Goal: Task Accomplishment & Management: Complete application form

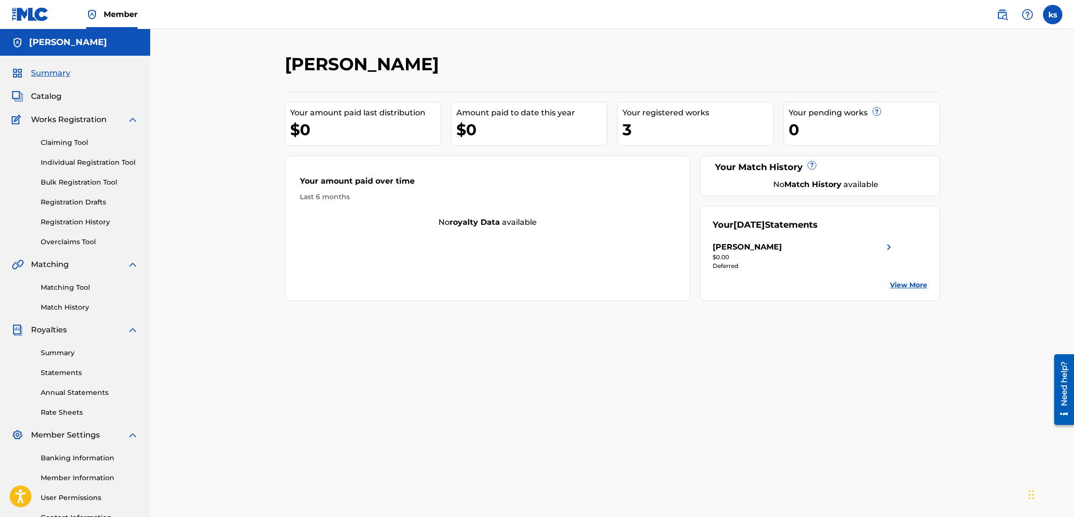
click at [48, 94] on span "Catalog" at bounding box center [46, 97] width 31 height 12
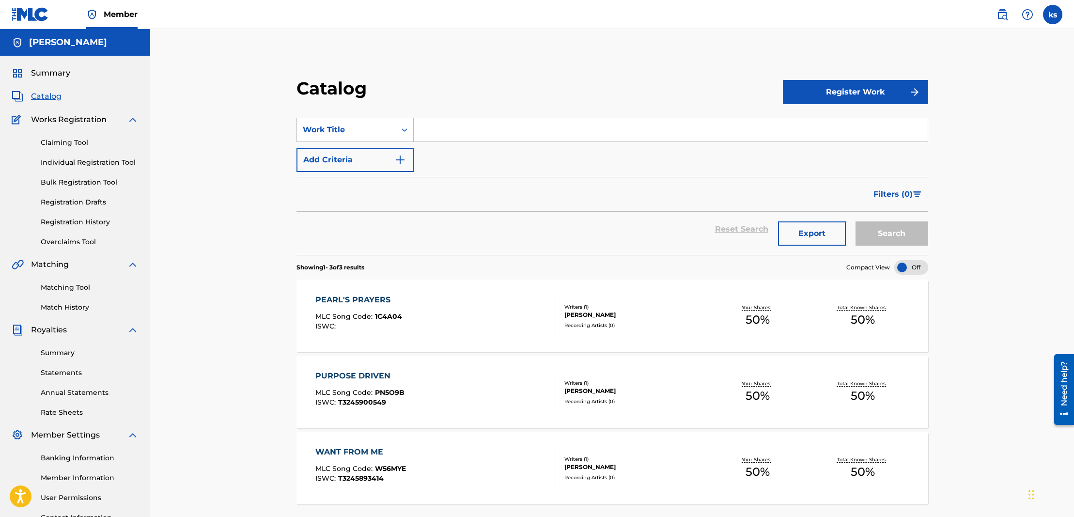
click at [866, 92] on button "Register Work" at bounding box center [855, 92] width 145 height 24
click at [822, 144] on link "By File Upload" at bounding box center [855, 146] width 145 height 23
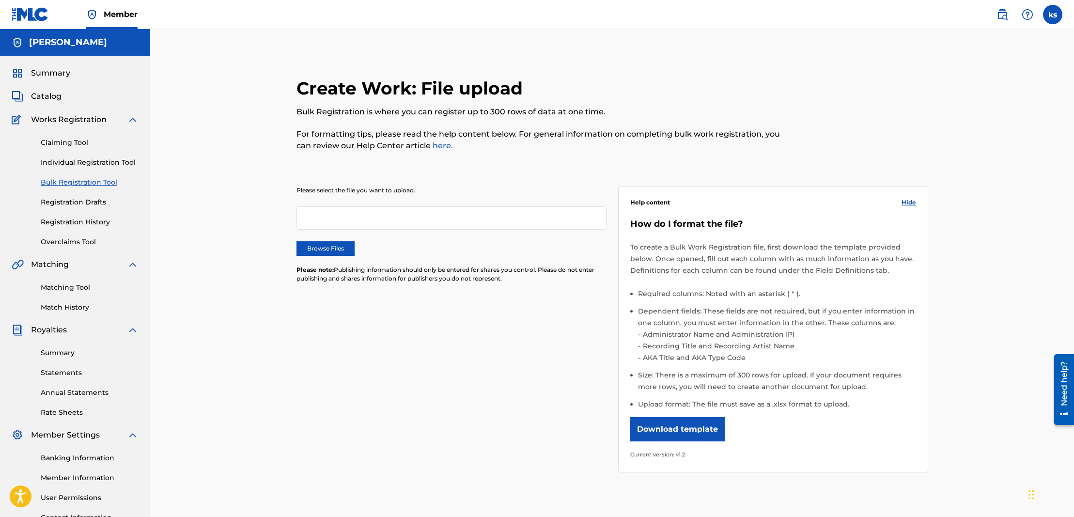
click at [76, 160] on link "Individual Registration Tool" at bounding box center [90, 162] width 98 height 10
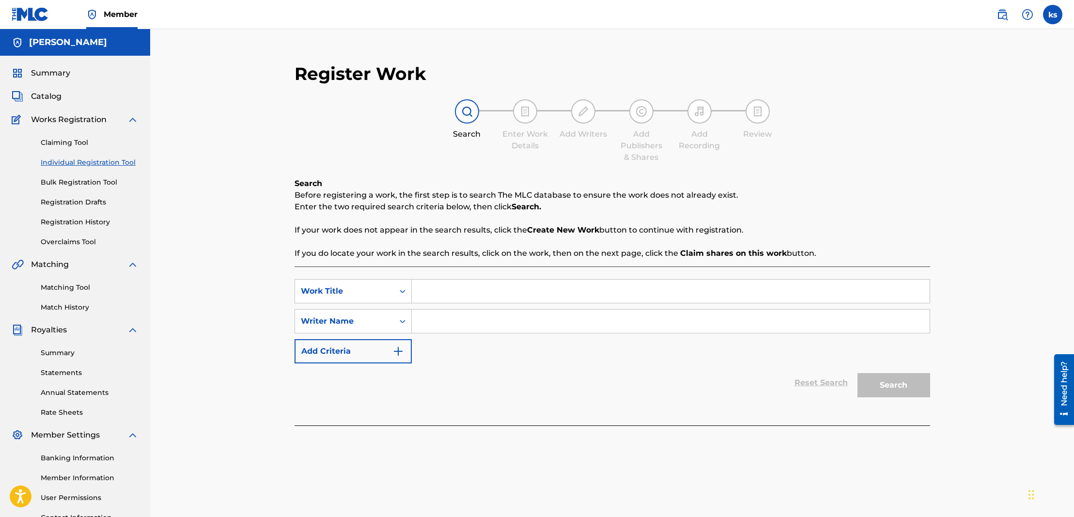
click at [70, 140] on link "Claiming Tool" at bounding box center [90, 143] width 98 height 10
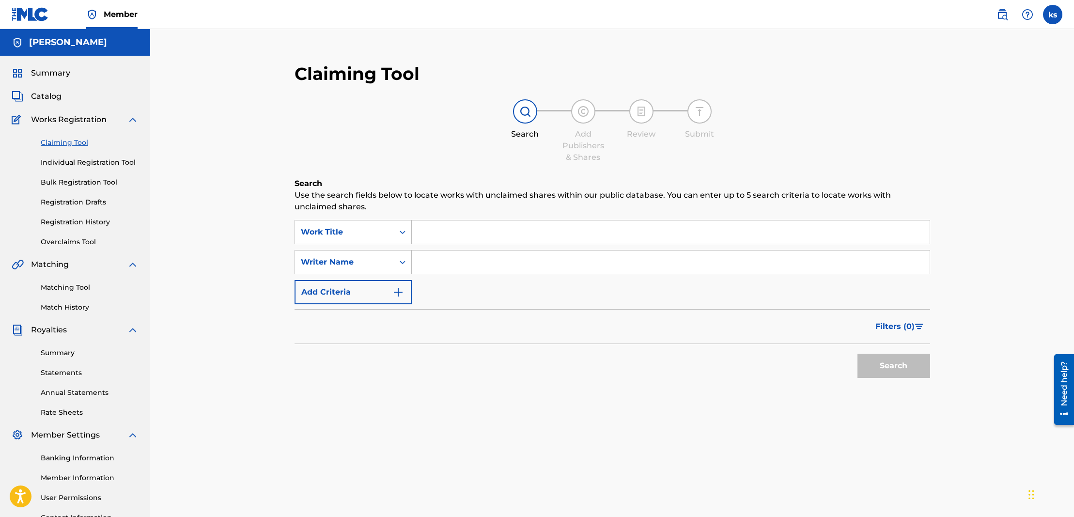
click at [44, 98] on span "Catalog" at bounding box center [46, 97] width 31 height 12
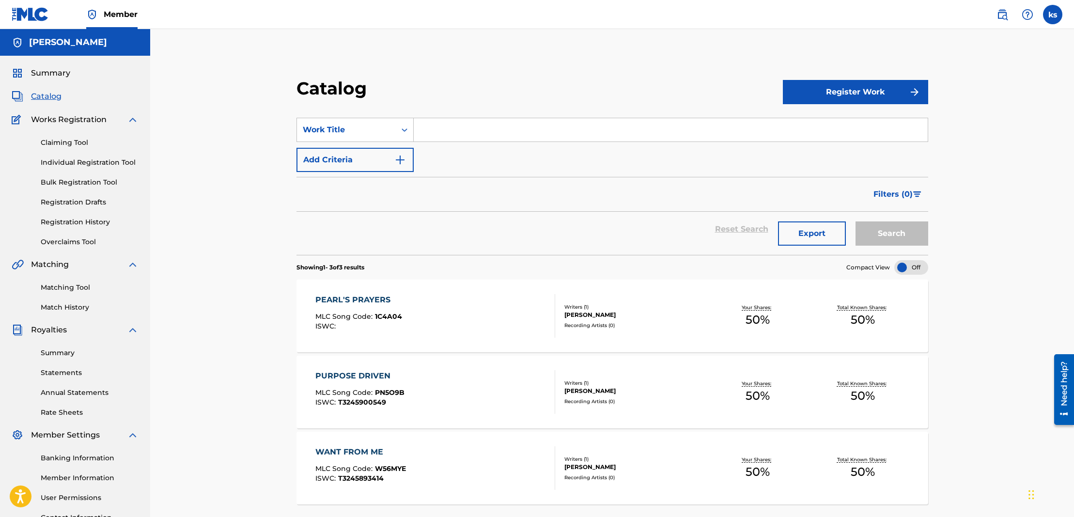
click at [823, 91] on button "Register Work" at bounding box center [855, 92] width 145 height 24
click at [813, 123] on link "Individual" at bounding box center [855, 123] width 145 height 23
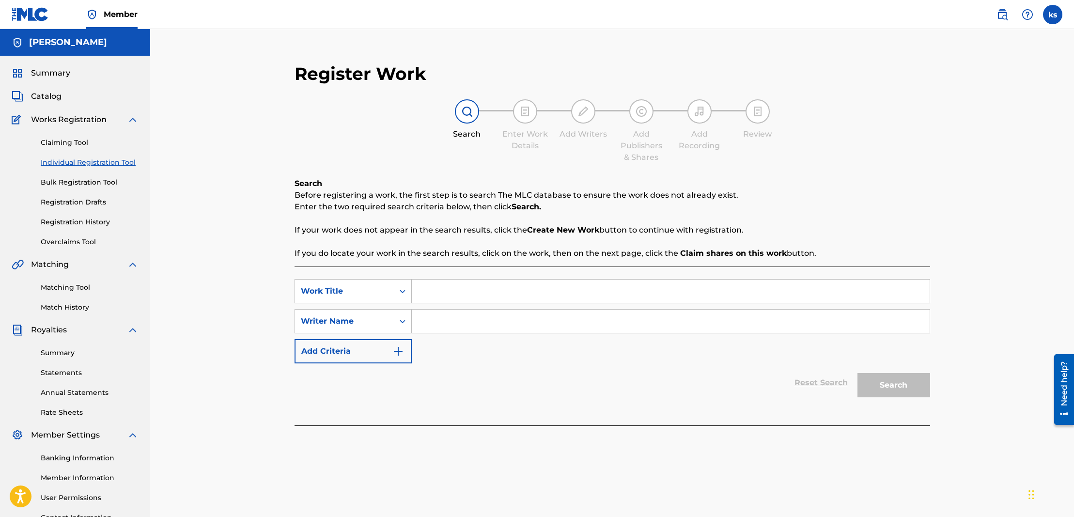
click at [440, 289] on input "Search Form" at bounding box center [671, 291] width 518 height 23
type input "Built Like This"
click at [430, 320] on input "Search Form" at bounding box center [671, 321] width 518 height 23
type input "[PERSON_NAME]"
click at [892, 387] on button "Search" at bounding box center [893, 385] width 73 height 24
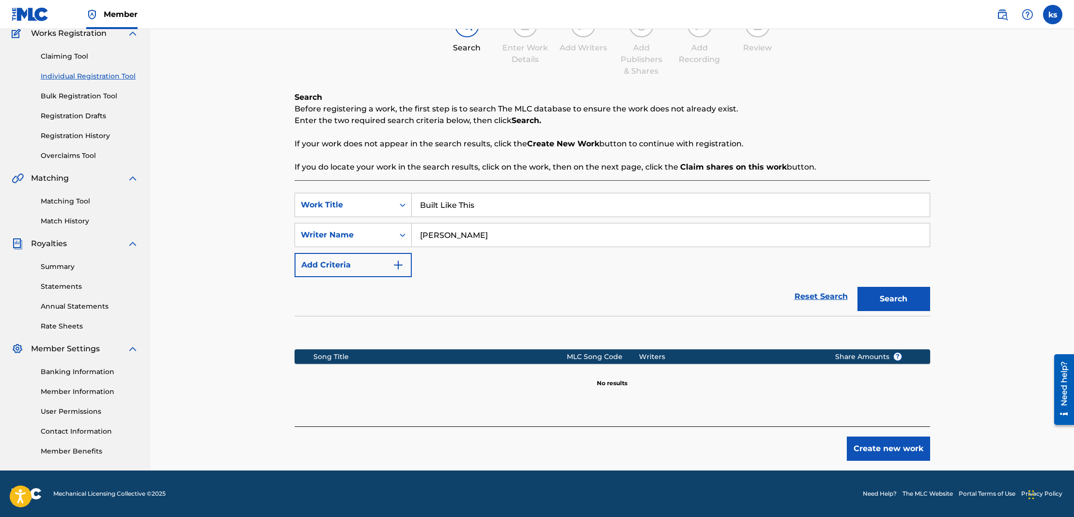
scroll to position [86, 0]
click at [900, 447] on button "Create new work" at bounding box center [888, 448] width 83 height 24
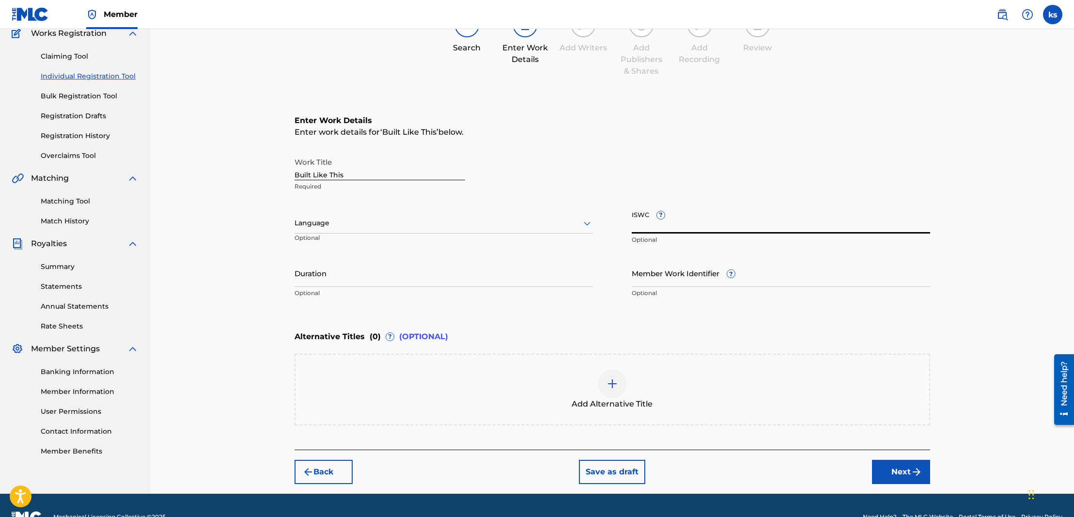
click at [685, 224] on input "ISWC ?" at bounding box center [781, 220] width 298 height 28
drag, startPoint x: 693, startPoint y: 221, endPoint x: 682, endPoint y: 218, distance: 11.5
click at [692, 221] on input "ISWC ?" at bounding box center [781, 220] width 298 height 28
paste input "T-333890276-0"
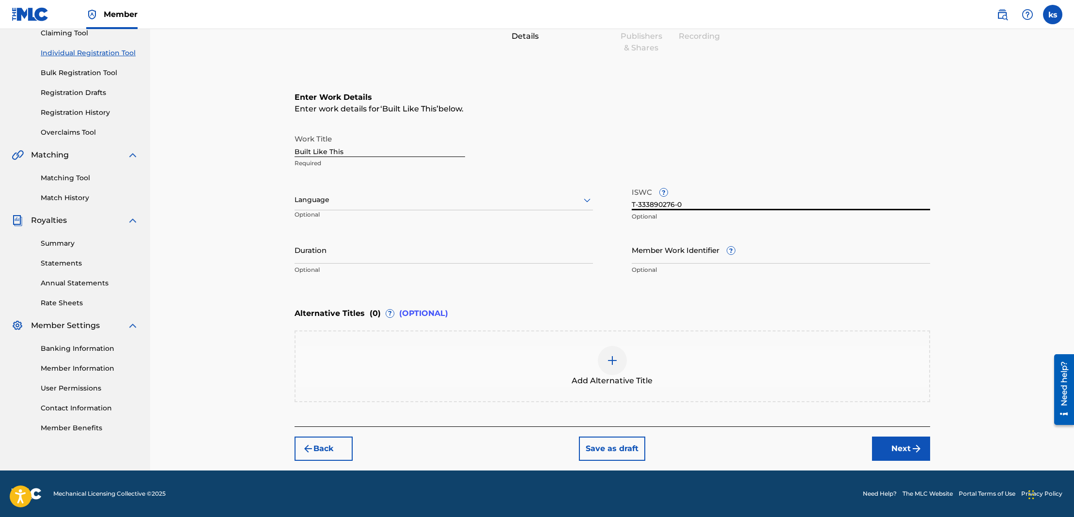
type input "T-333890276-0"
click at [891, 448] on button "Next" at bounding box center [901, 448] width 58 height 24
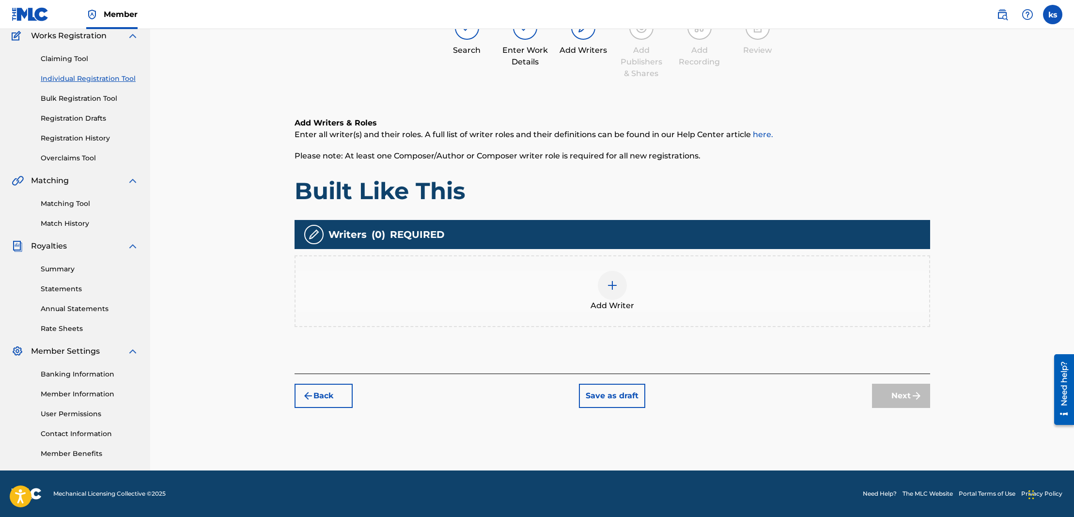
scroll to position [84, 0]
click at [610, 285] on img at bounding box center [613, 286] width 12 height 12
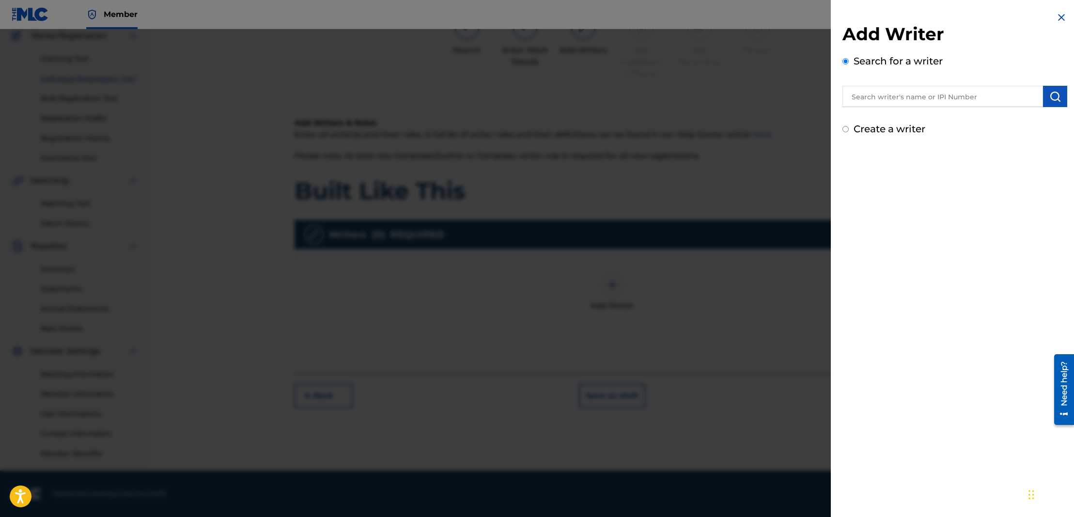
click at [884, 96] on input "text" at bounding box center [942, 96] width 201 height 21
type input "[PERSON_NAME]"
click at [1053, 98] on img "submit" at bounding box center [1055, 97] width 12 height 12
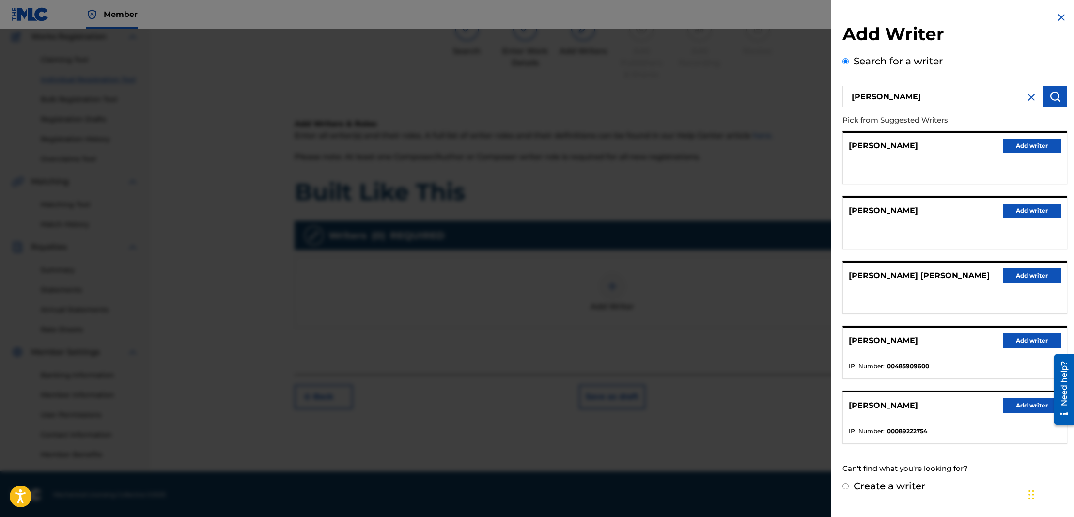
scroll to position [83, 0]
click at [1016, 348] on button "Add writer" at bounding box center [1032, 340] width 58 height 15
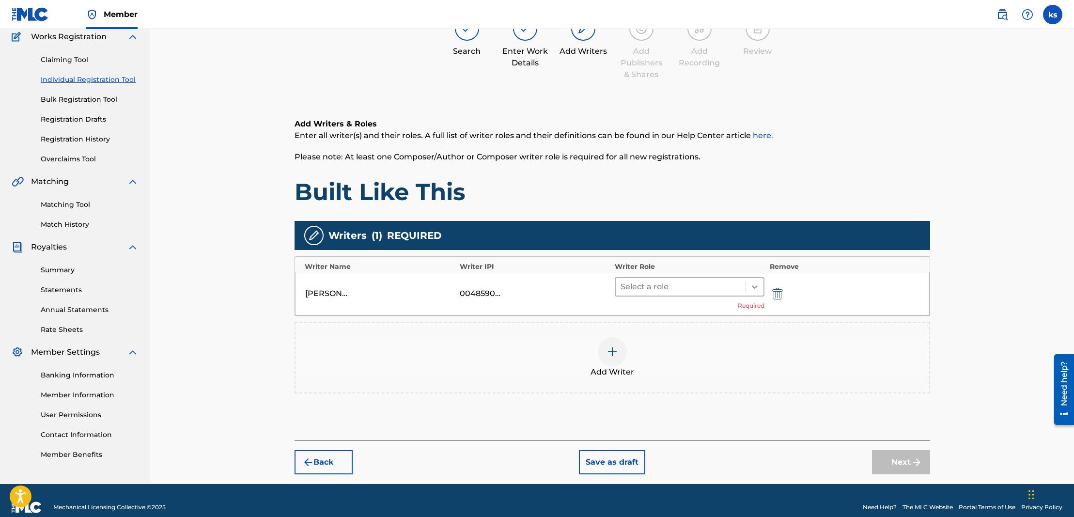
click at [753, 287] on icon at bounding box center [755, 286] width 6 height 3
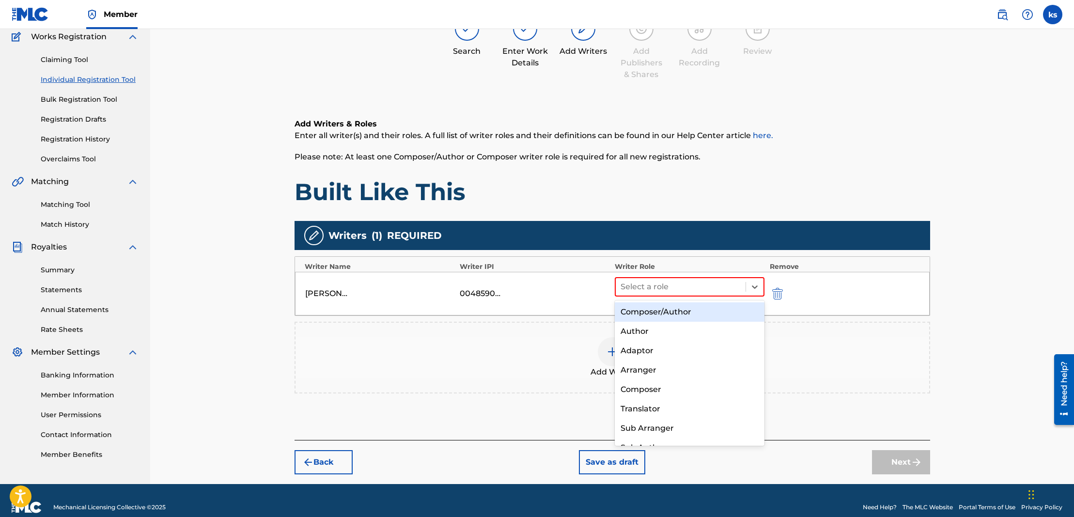
click at [672, 313] on div "Composer/Author" at bounding box center [690, 311] width 150 height 19
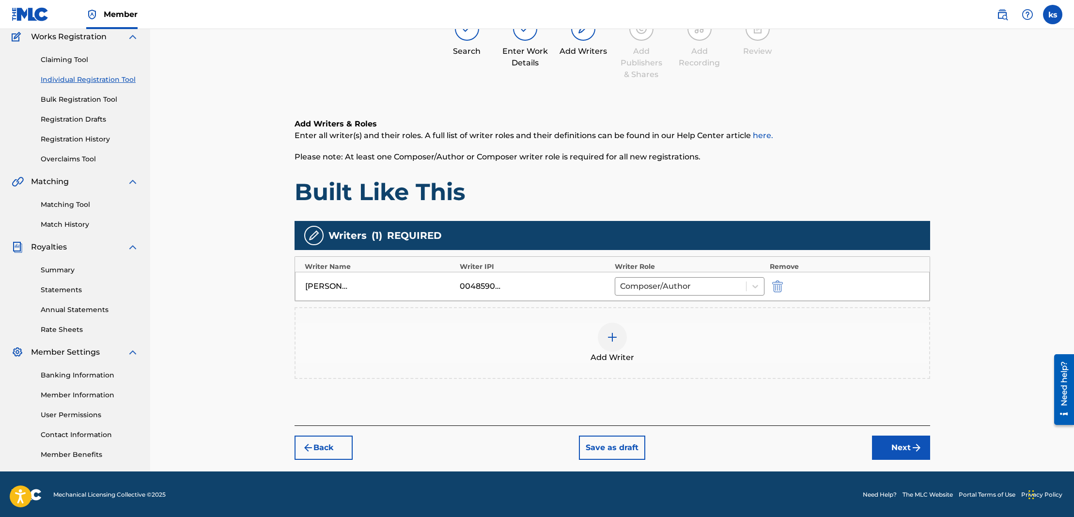
click at [900, 445] on button "Next" at bounding box center [901, 448] width 58 height 24
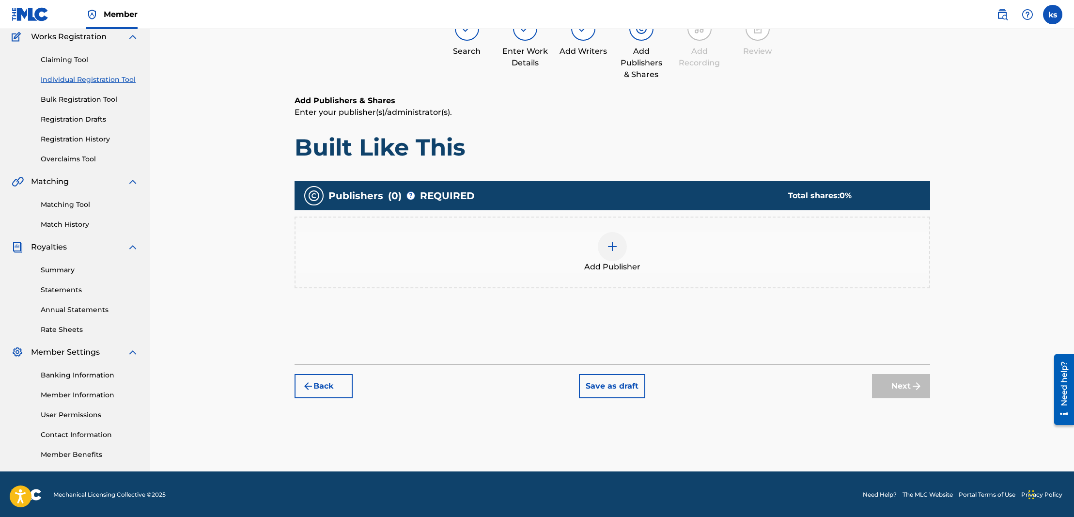
scroll to position [44, 0]
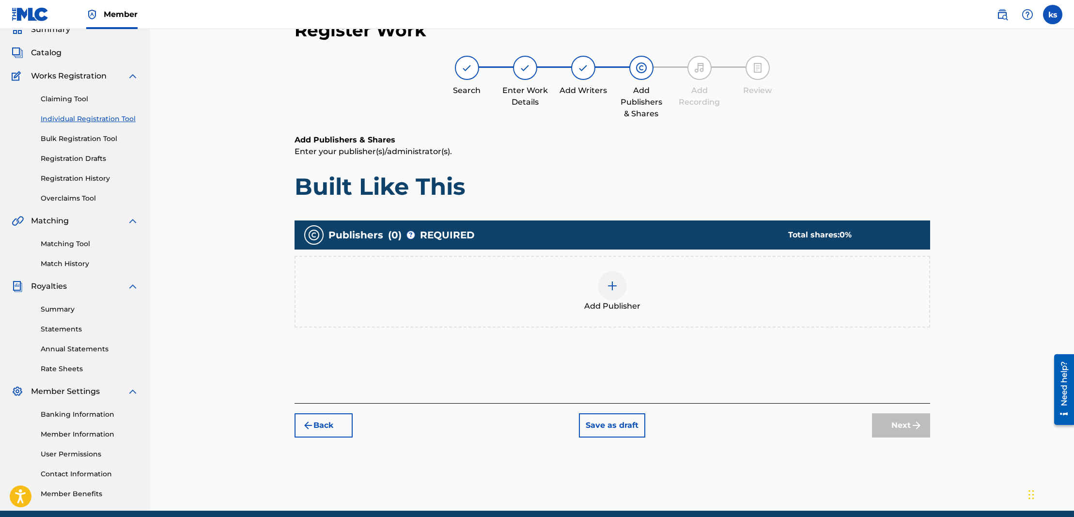
click at [608, 284] on img at bounding box center [613, 286] width 12 height 12
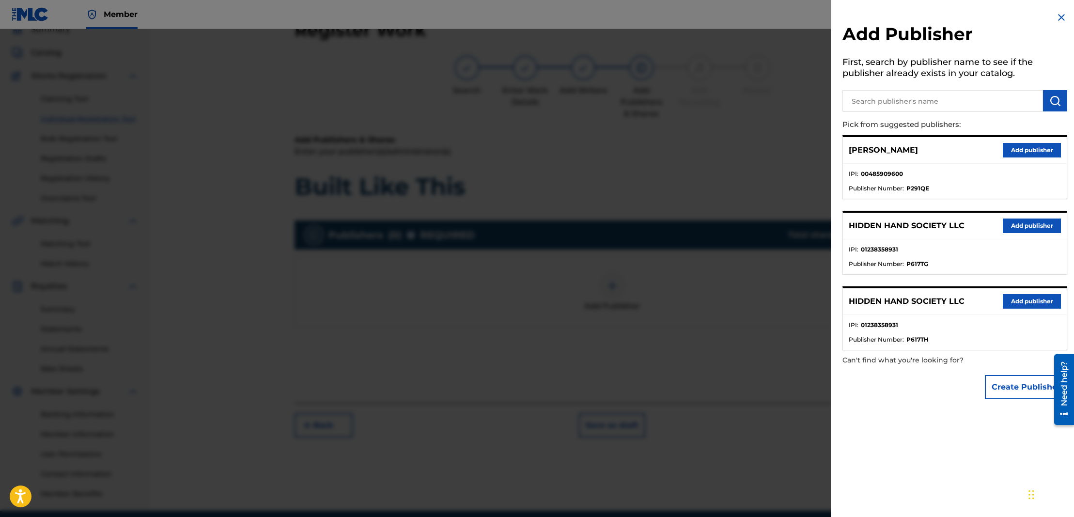
click at [1034, 224] on button "Add publisher" at bounding box center [1032, 225] width 58 height 15
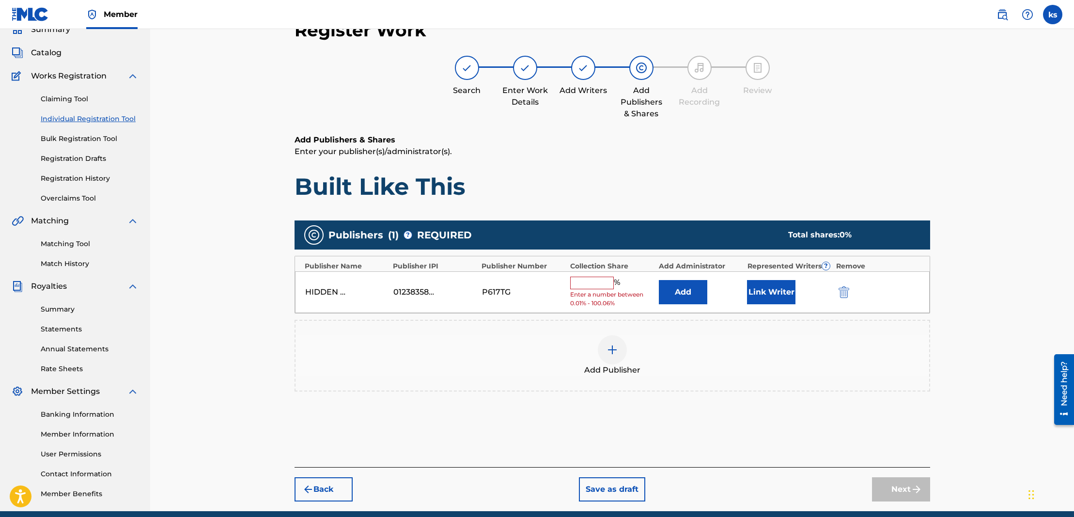
click at [576, 280] on input "text" at bounding box center [592, 283] width 44 height 13
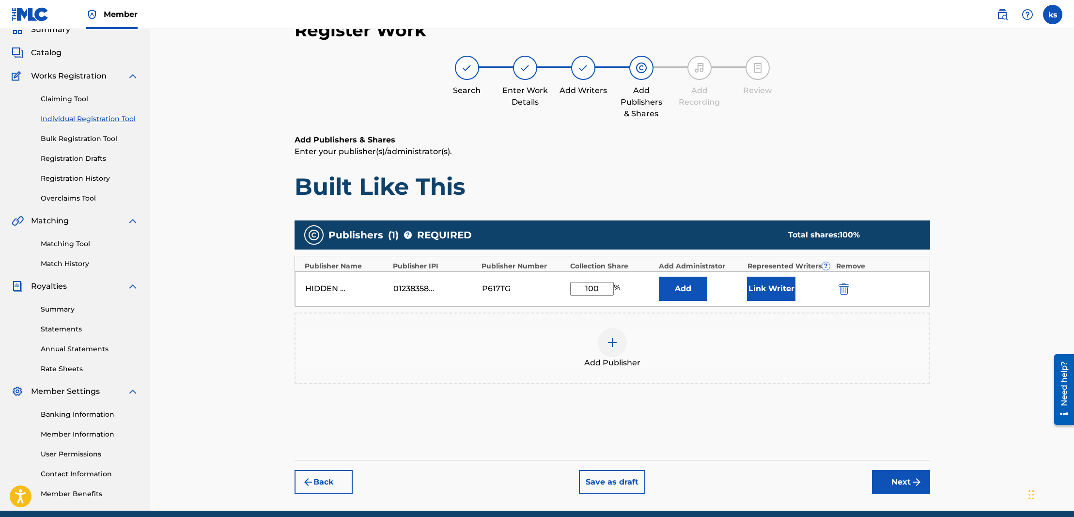
type input "100"
click at [685, 288] on button "Add" at bounding box center [683, 289] width 48 height 24
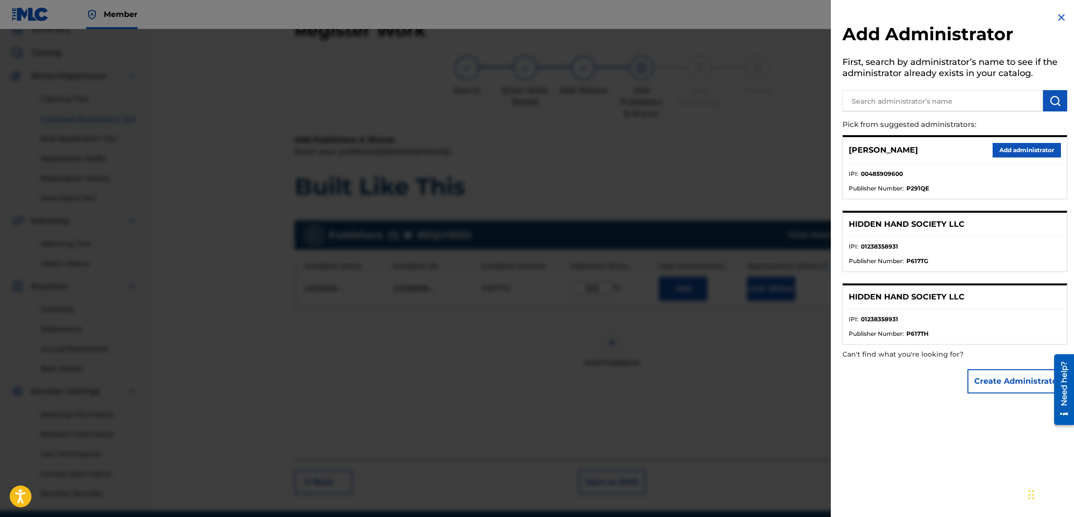
click at [1015, 149] on button "Add administrator" at bounding box center [1027, 150] width 68 height 15
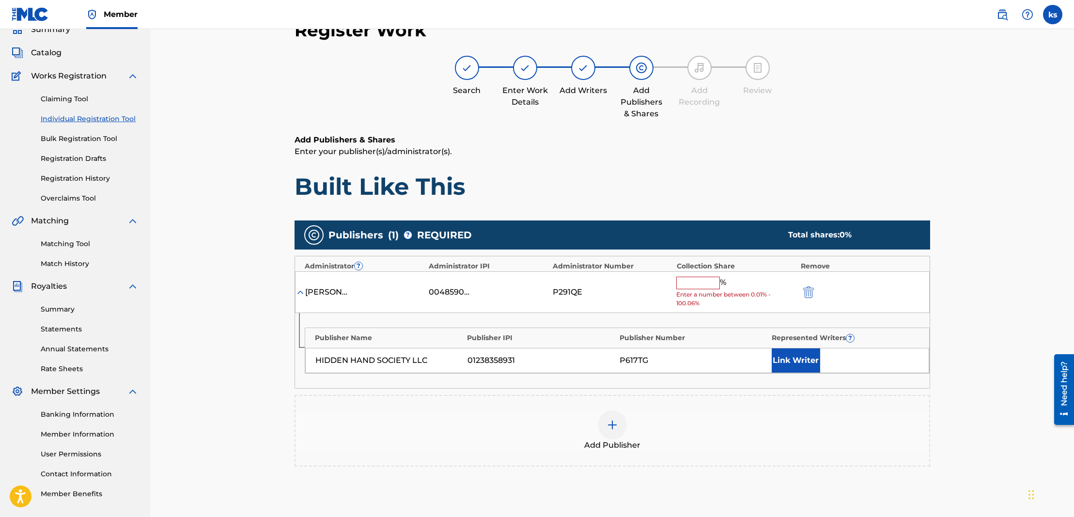
click at [689, 283] on input "text" at bounding box center [698, 283] width 44 height 13
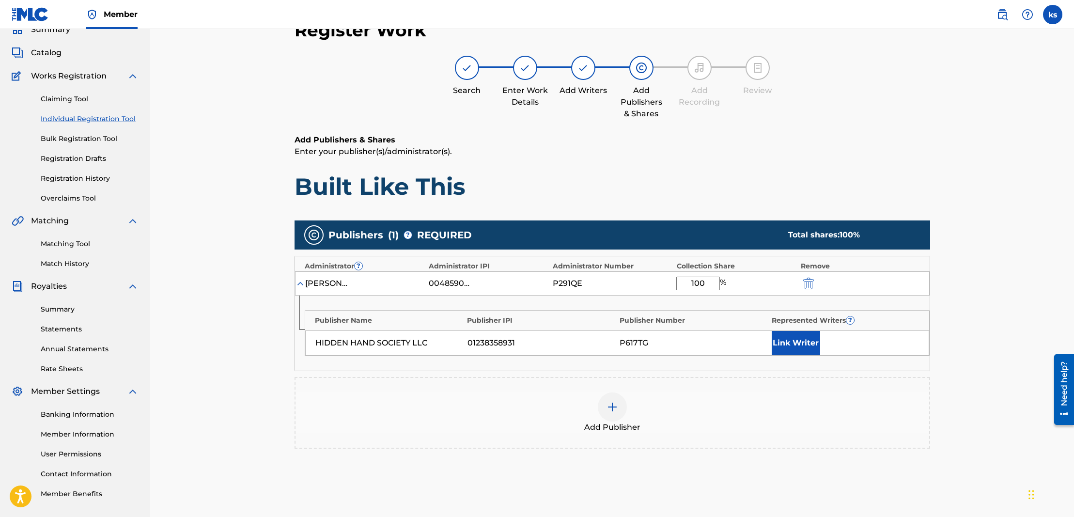
type input "100"
click at [796, 340] on button "Link Writer" at bounding box center [796, 343] width 48 height 24
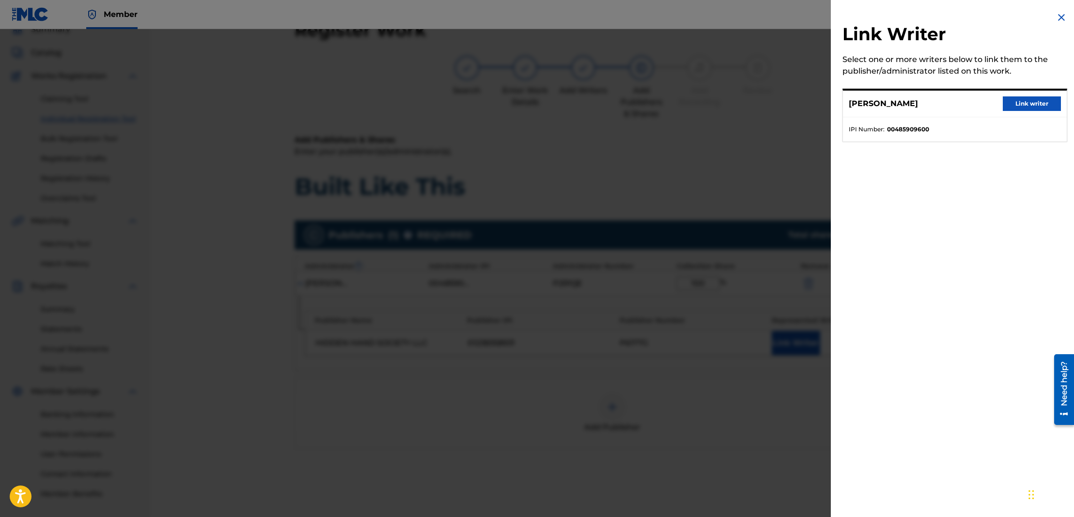
click at [1016, 104] on button "Link writer" at bounding box center [1032, 103] width 58 height 15
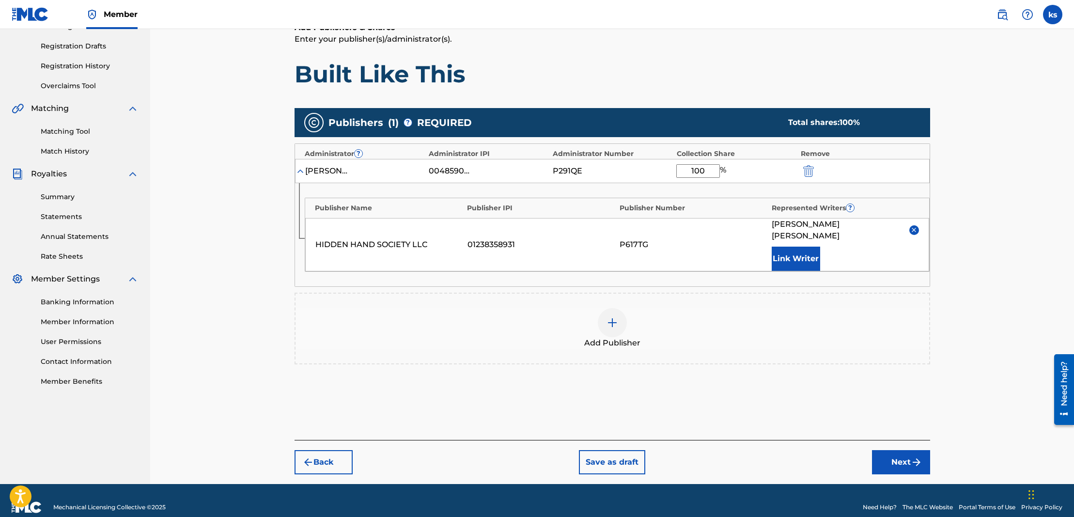
click at [912, 456] on img "submit" at bounding box center [917, 462] width 12 height 12
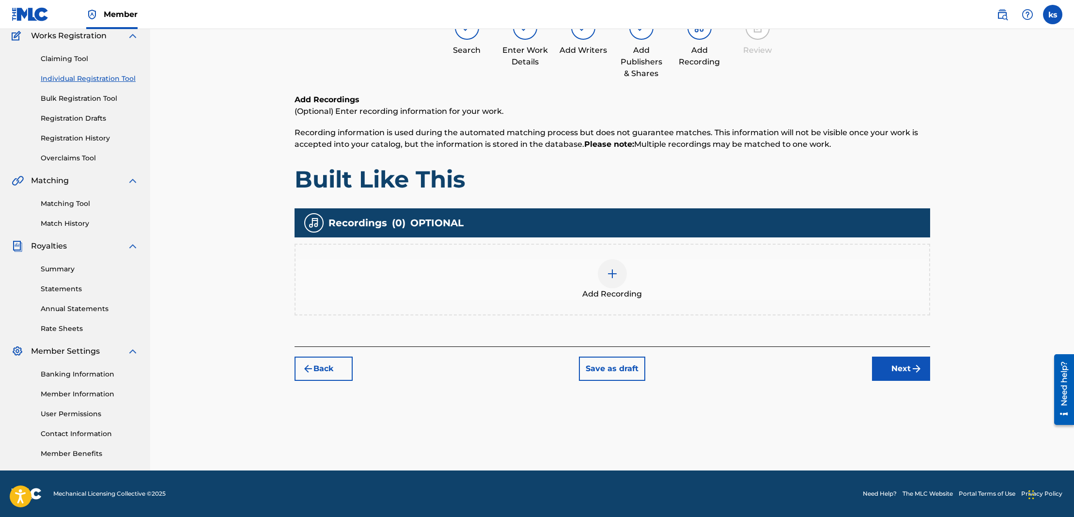
click at [613, 271] on img at bounding box center [613, 274] width 12 height 12
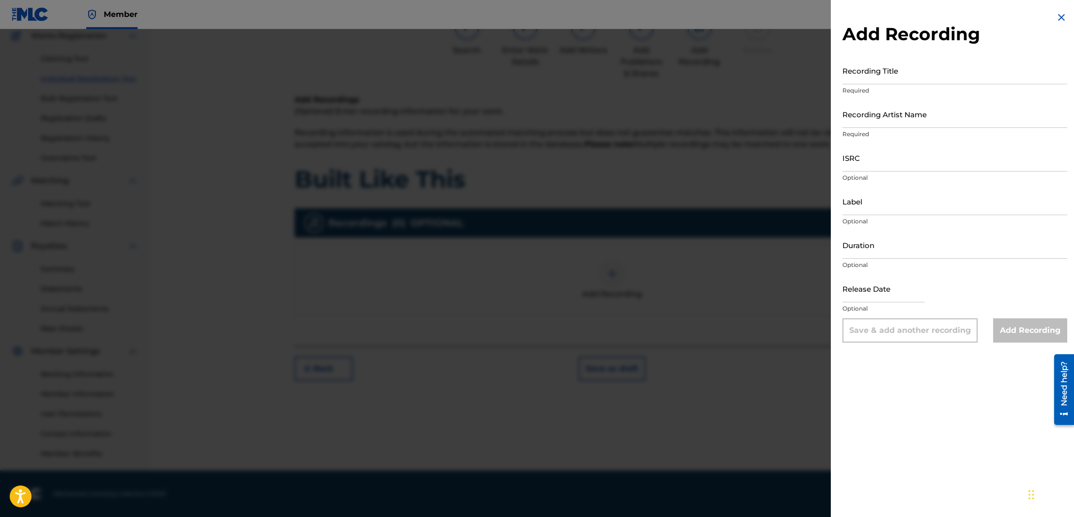
click at [903, 77] on input "Recording Title" at bounding box center [954, 71] width 225 height 28
type input "Built Like This"
click at [888, 122] on input "Recording Artist Name" at bounding box center [954, 114] width 225 height 28
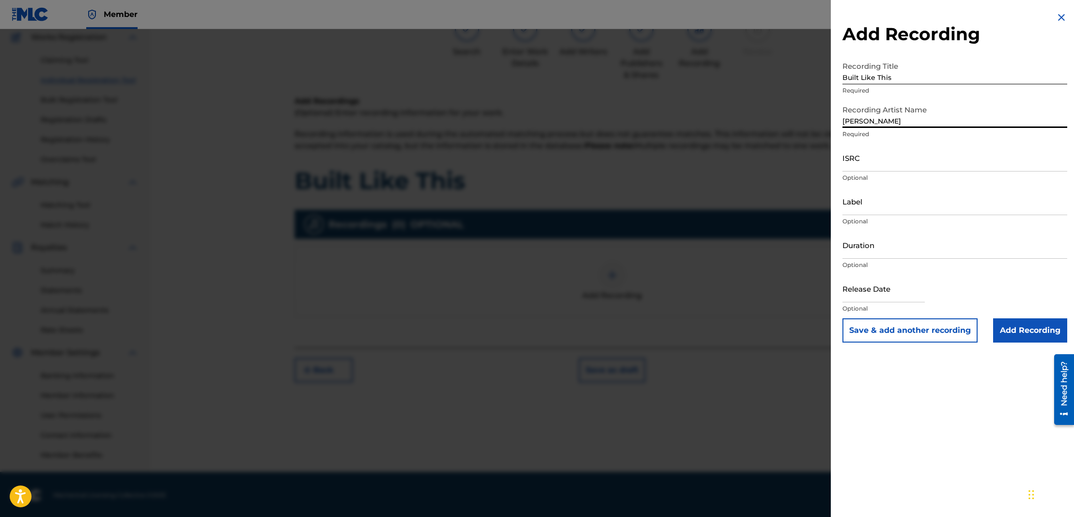
scroll to position [82, 0]
type input "[PERSON_NAME]"
click at [918, 167] on input "ISRC" at bounding box center [954, 158] width 225 height 28
paste input "QMDA62566260"
type input "QMDA62566260"
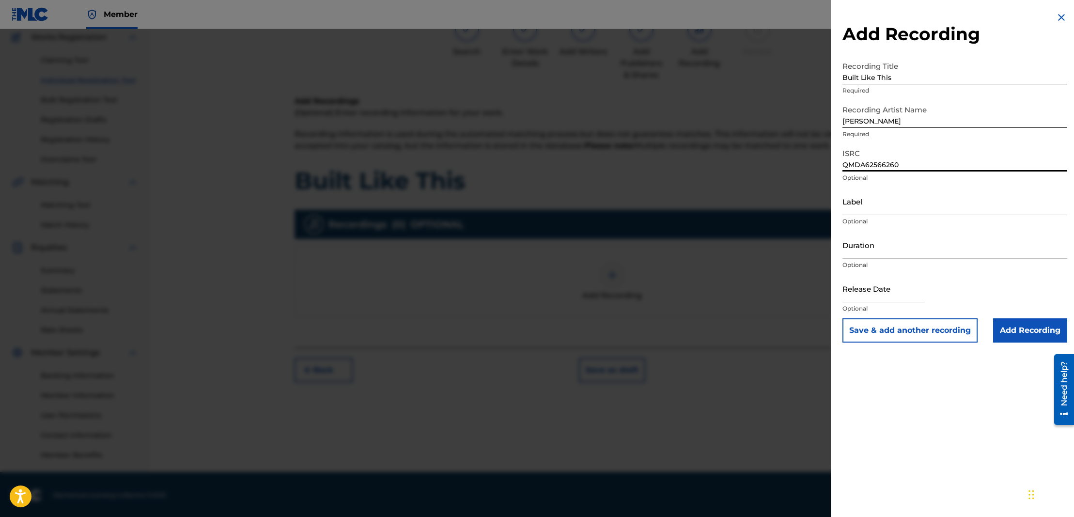
click at [858, 297] on input "text" at bounding box center [883, 289] width 82 height 28
select select "7"
select select "2025"
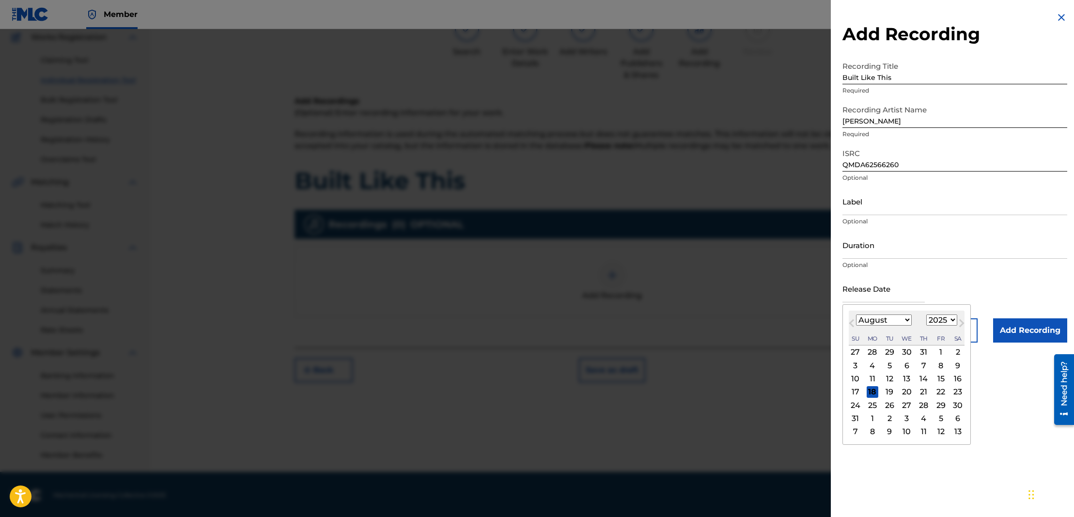
select select "6"
click at [952, 377] on div "19" at bounding box center [958, 379] width 12 height 12
type input "[DATE]"
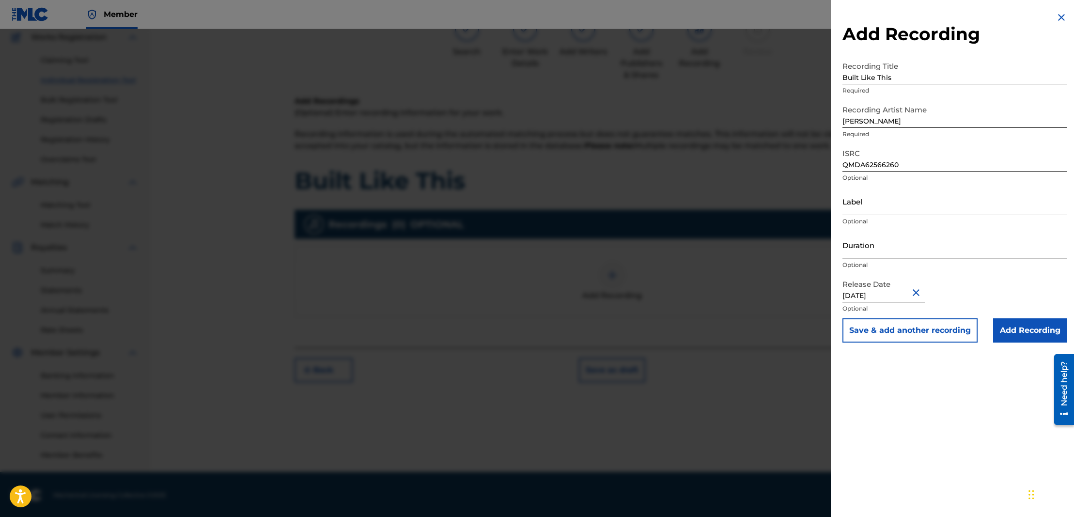
click at [1020, 330] on input "Add Recording" at bounding box center [1030, 330] width 74 height 24
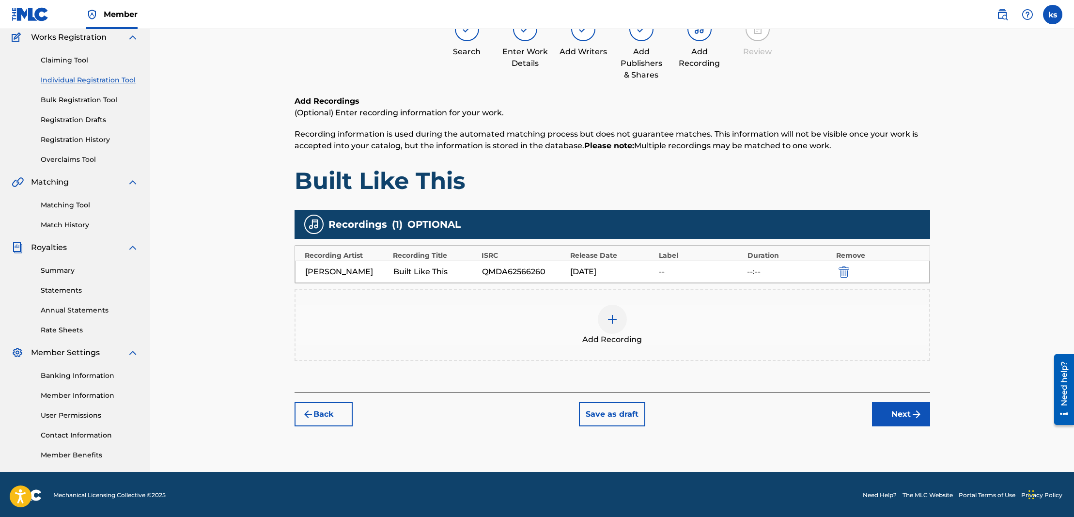
click at [915, 410] on img "submit" at bounding box center [917, 414] width 12 height 12
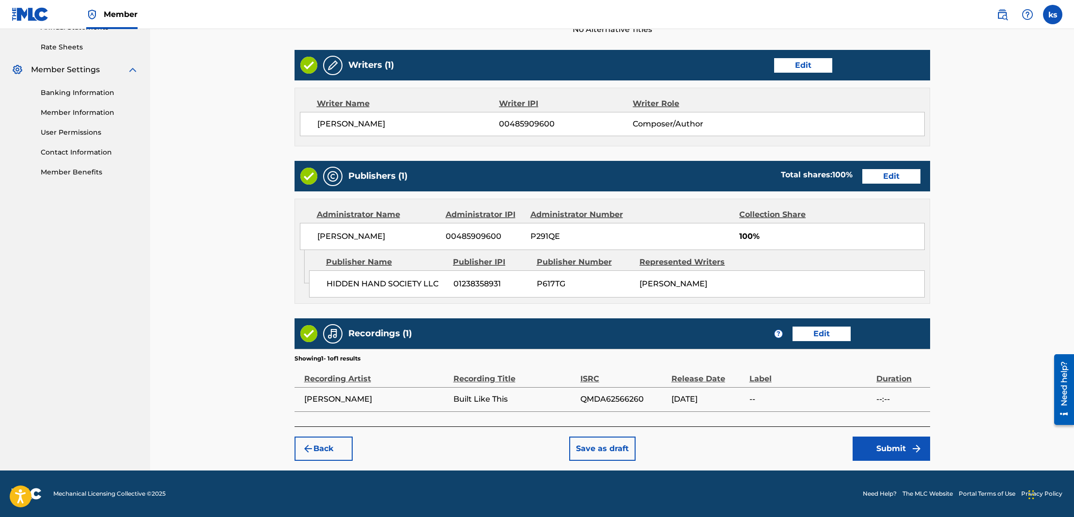
scroll to position [365, 0]
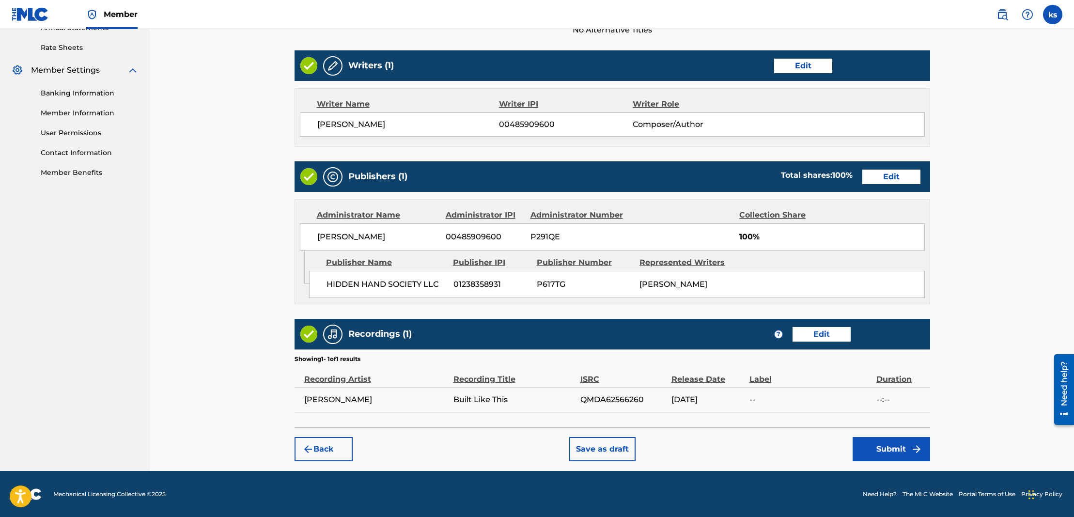
click at [891, 451] on button "Submit" at bounding box center [892, 449] width 78 height 24
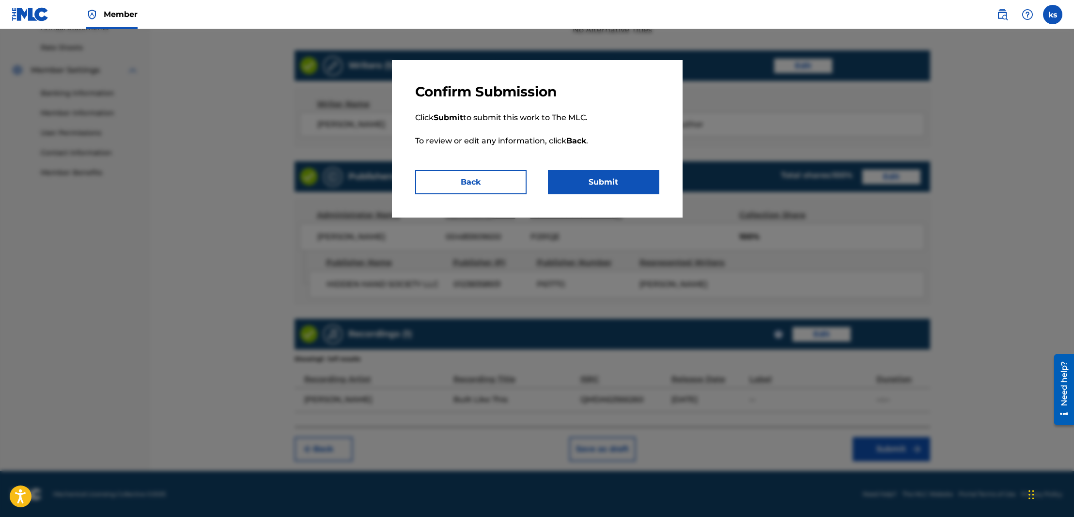
click at [593, 182] on button "Submit" at bounding box center [603, 182] width 111 height 24
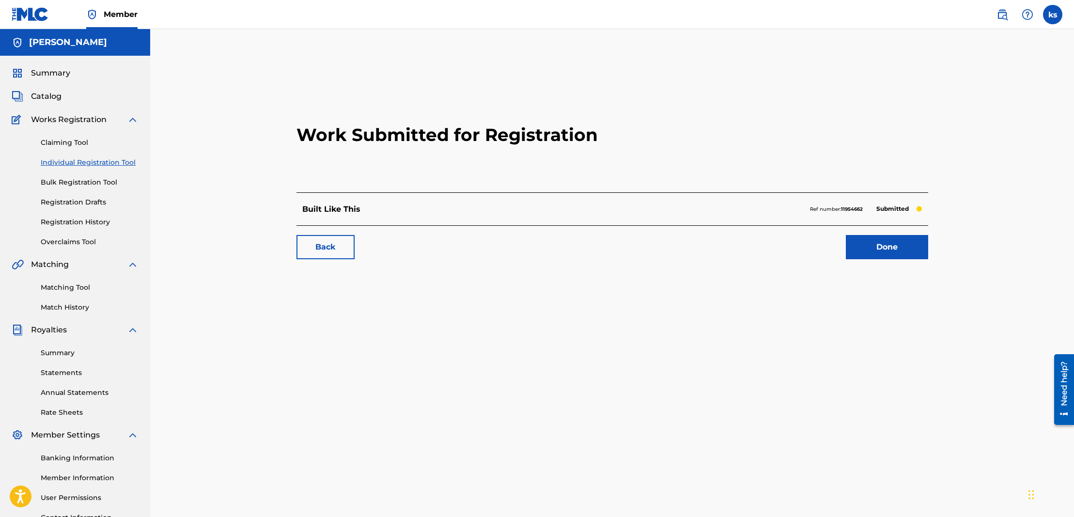
click at [45, 94] on span "Catalog" at bounding box center [46, 97] width 31 height 12
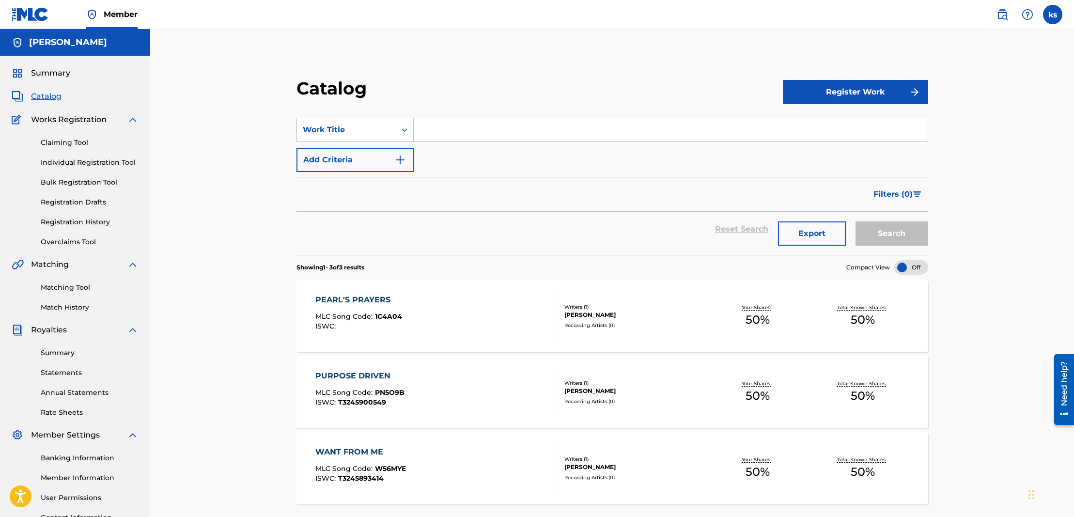
click at [858, 92] on button "Register Work" at bounding box center [855, 92] width 145 height 24
click at [820, 128] on link "Individual" at bounding box center [855, 123] width 145 height 23
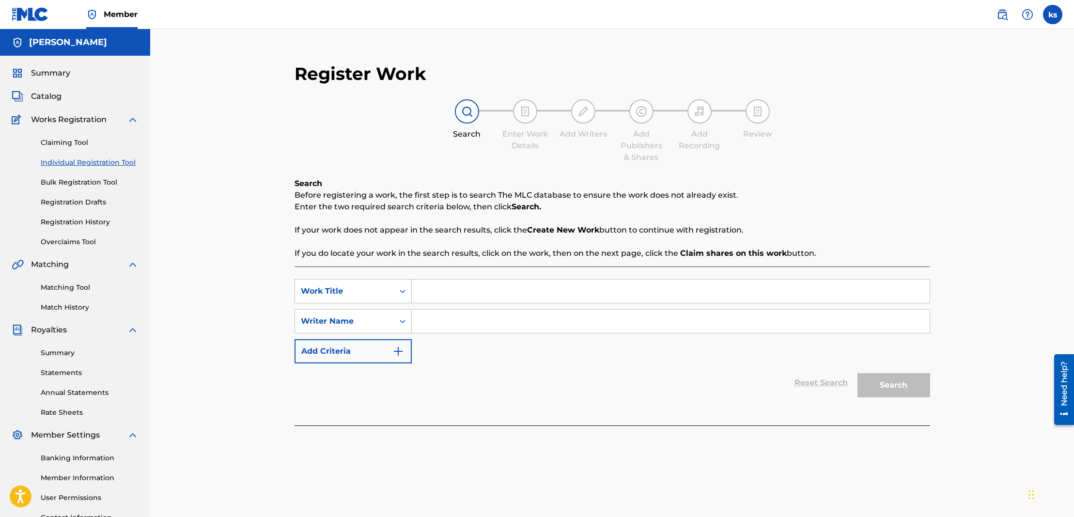
click at [448, 290] on input "Search Form" at bounding box center [671, 291] width 518 height 23
type input "Sun of Man"
click at [456, 322] on input "Search Form" at bounding box center [671, 321] width 518 height 23
type input "[PERSON_NAME]"
click at [908, 384] on button "Search" at bounding box center [893, 385] width 73 height 24
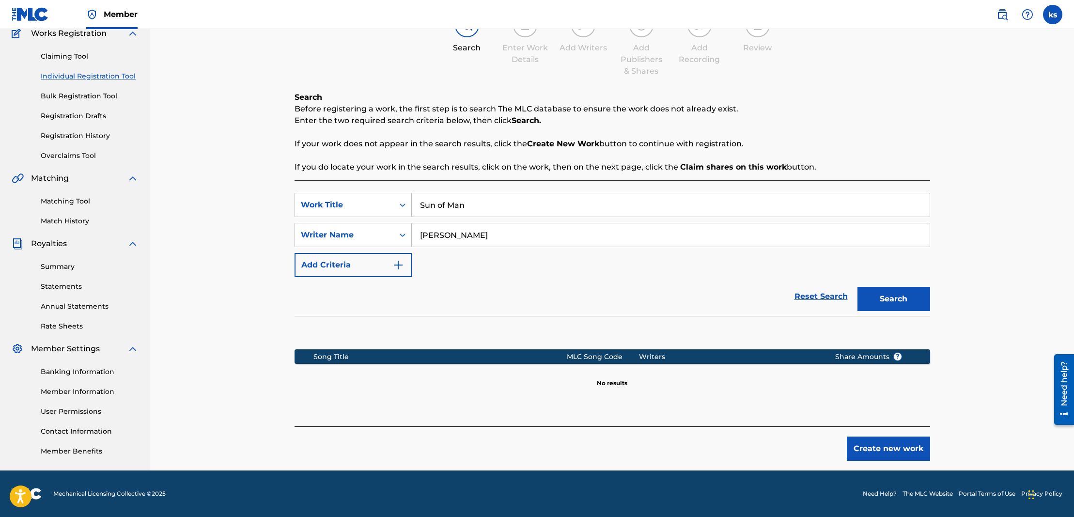
scroll to position [86, 0]
click at [874, 445] on button "Create new work" at bounding box center [888, 448] width 83 height 24
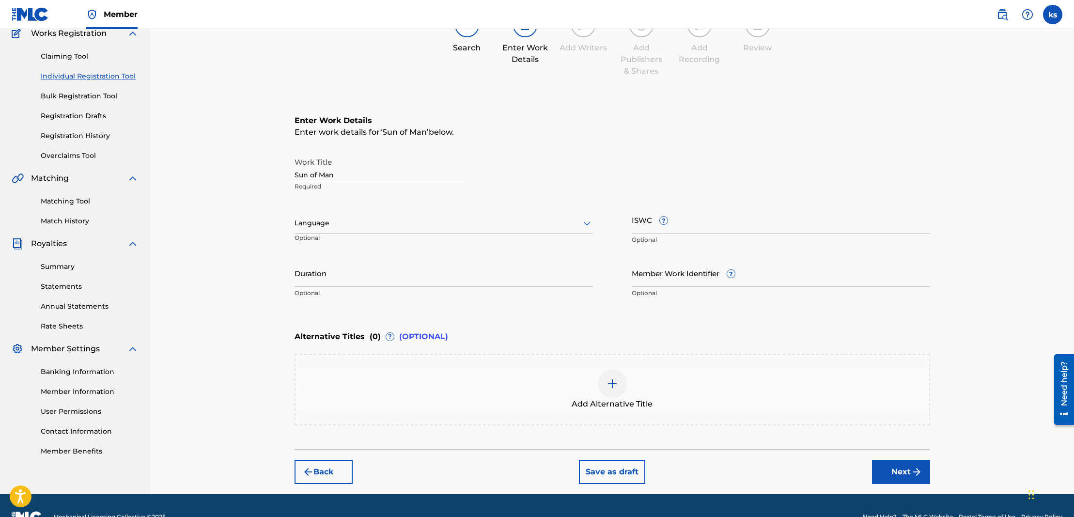
click at [338, 224] on div at bounding box center [444, 223] width 298 height 12
click at [326, 244] on div "English" at bounding box center [443, 245] width 297 height 22
click at [697, 227] on input "ISWC ?" at bounding box center [781, 220] width 298 height 28
paste input "T-328015976-0"
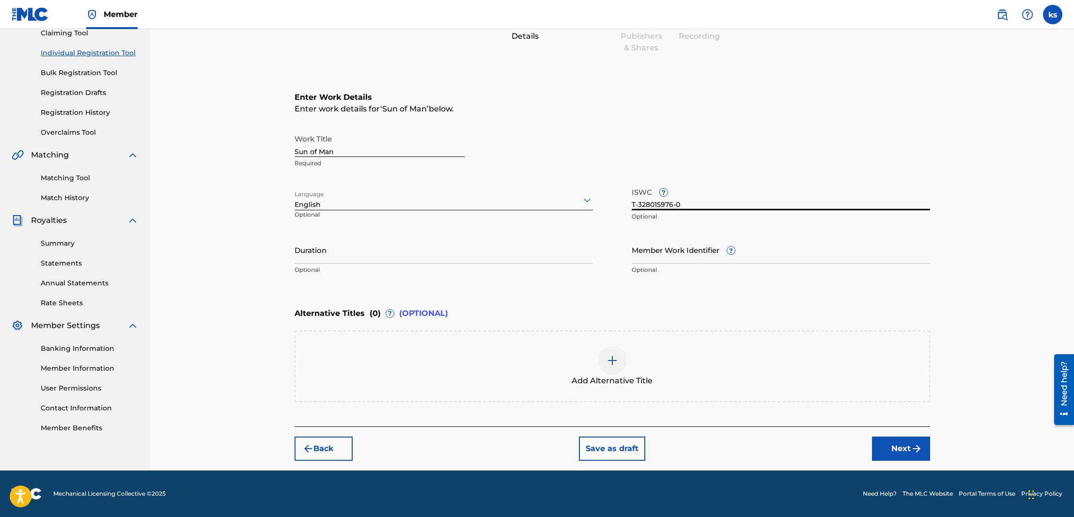
scroll to position [109, 0]
type input "T-328015976-0"
click at [915, 449] on img "submit" at bounding box center [917, 449] width 12 height 12
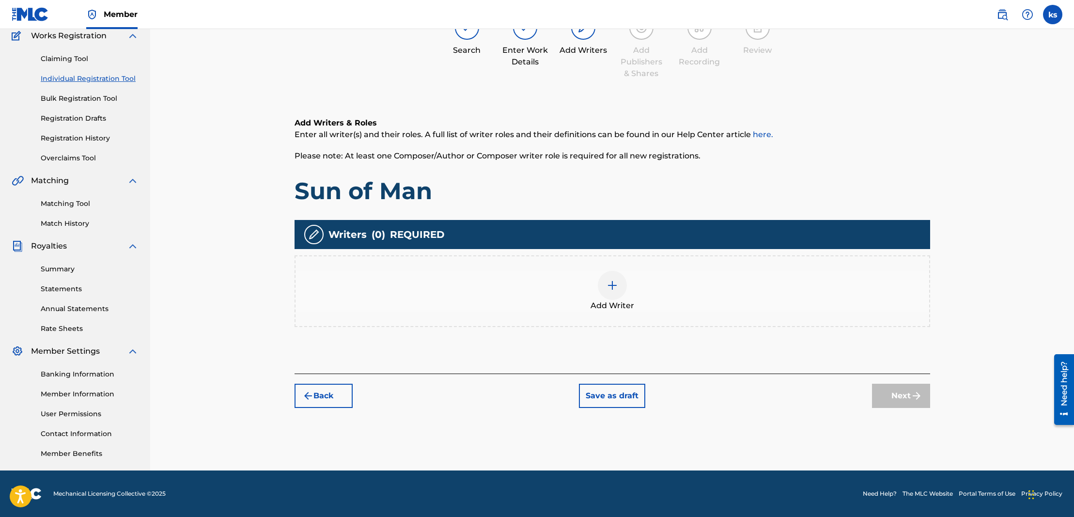
scroll to position [84, 0]
click at [615, 288] on img at bounding box center [613, 286] width 12 height 12
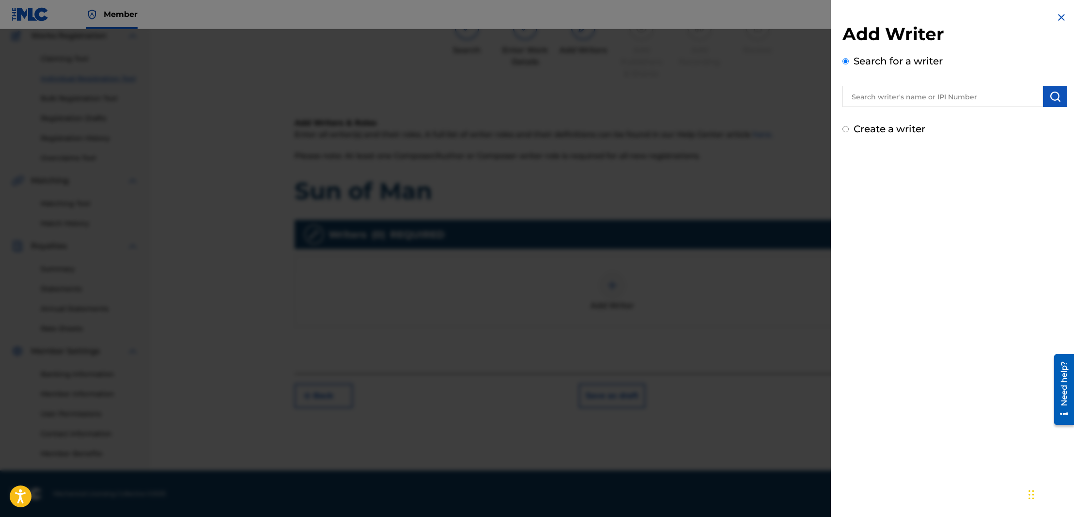
click at [900, 95] on input "text" at bounding box center [942, 96] width 201 height 21
type input "[PERSON_NAME]"
click at [1053, 95] on img "submit" at bounding box center [1055, 97] width 12 height 12
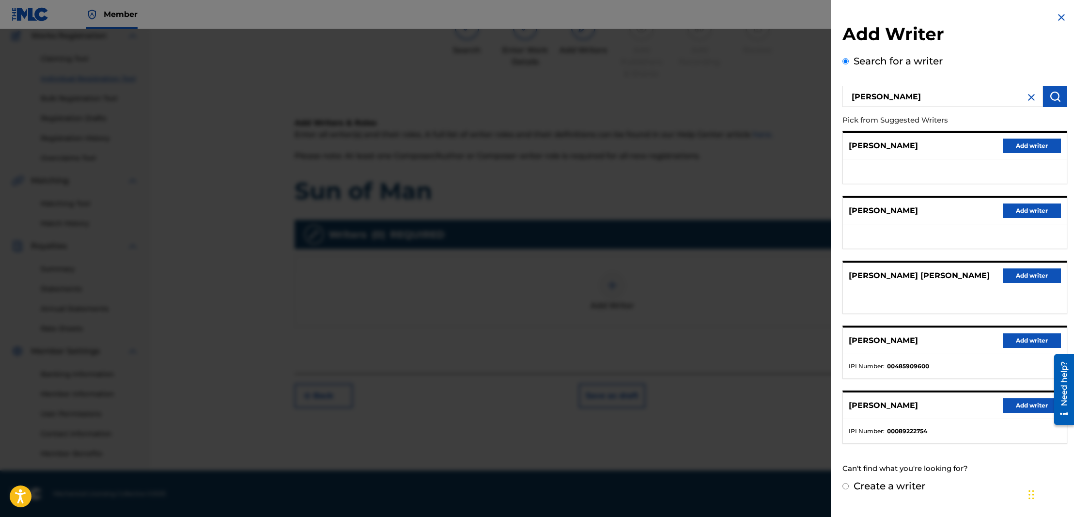
click at [1034, 344] on button "Add writer" at bounding box center [1032, 340] width 58 height 15
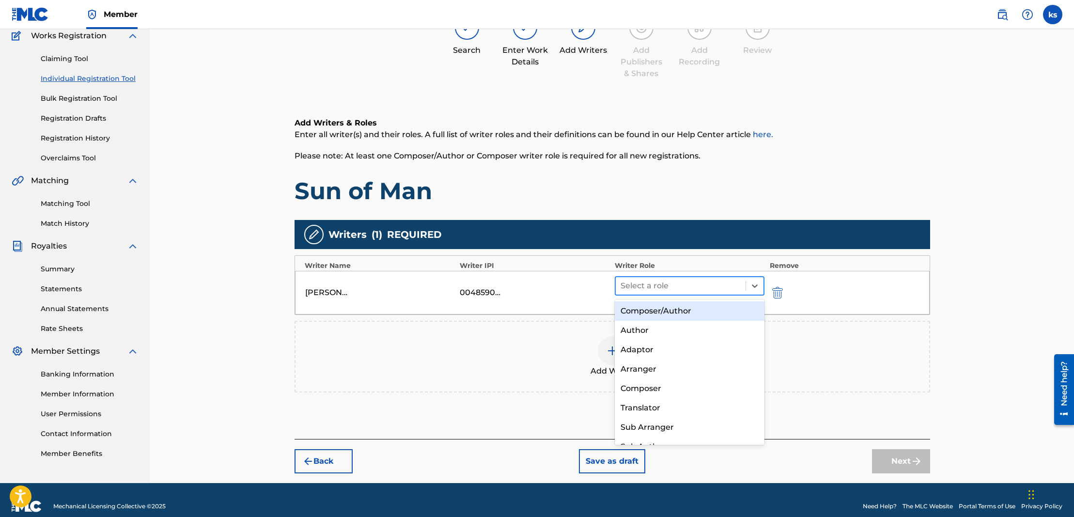
click at [645, 286] on div at bounding box center [681, 286] width 121 height 14
click at [642, 312] on div "Composer/Author" at bounding box center [690, 310] width 150 height 19
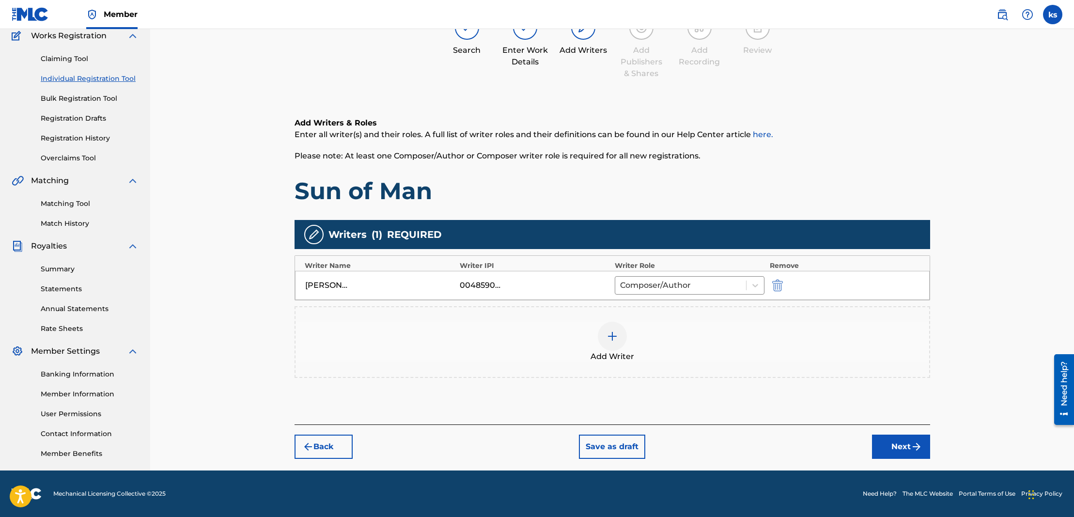
click at [898, 448] on button "Next" at bounding box center [901, 447] width 58 height 24
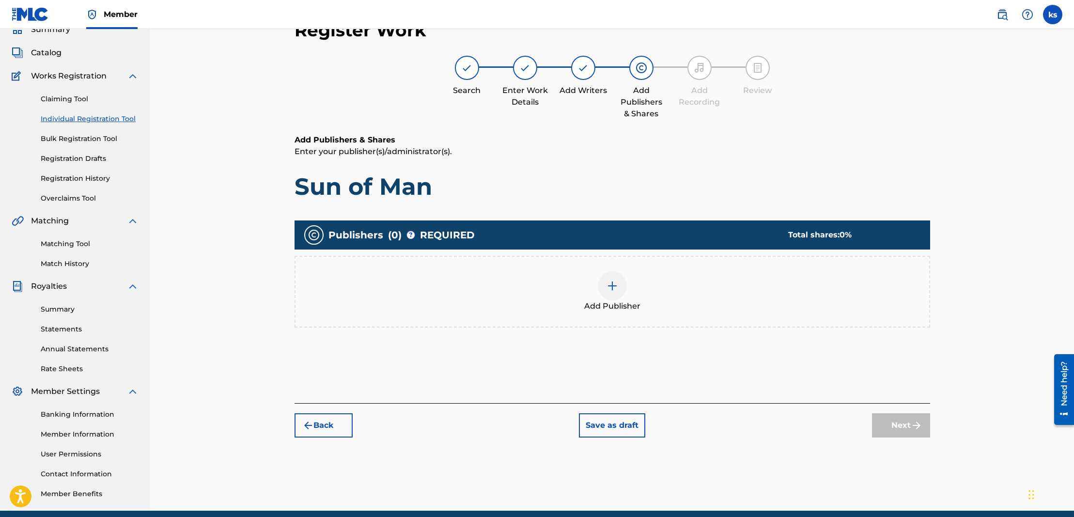
click at [611, 286] on img at bounding box center [613, 286] width 12 height 12
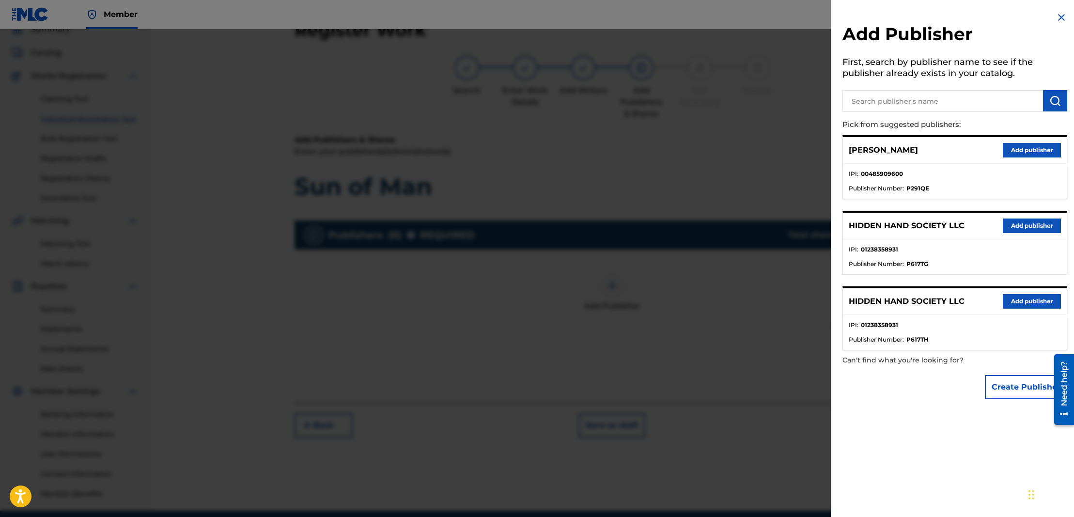
scroll to position [44, 0]
click at [1029, 221] on button "Add publisher" at bounding box center [1032, 225] width 58 height 15
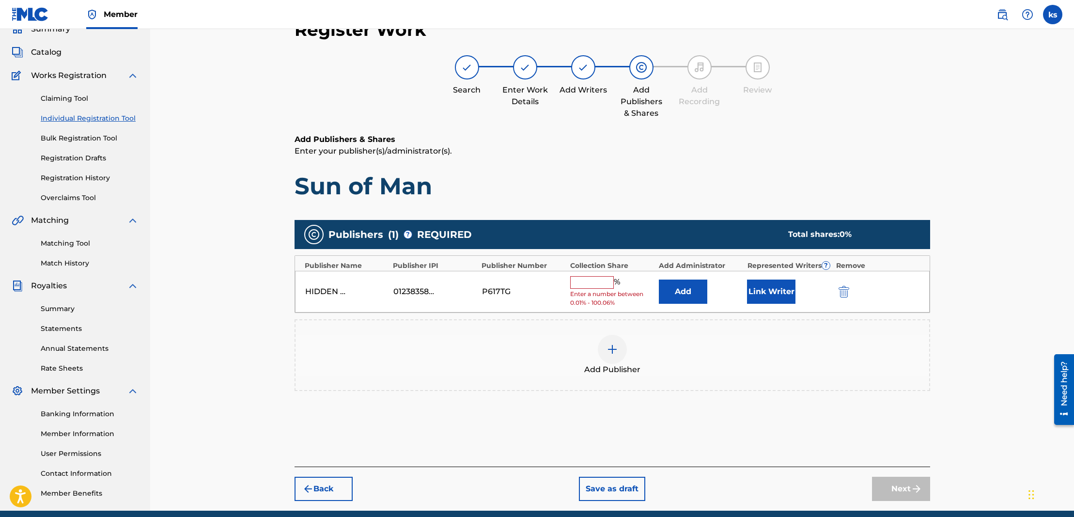
click at [589, 280] on input "text" at bounding box center [592, 282] width 44 height 13
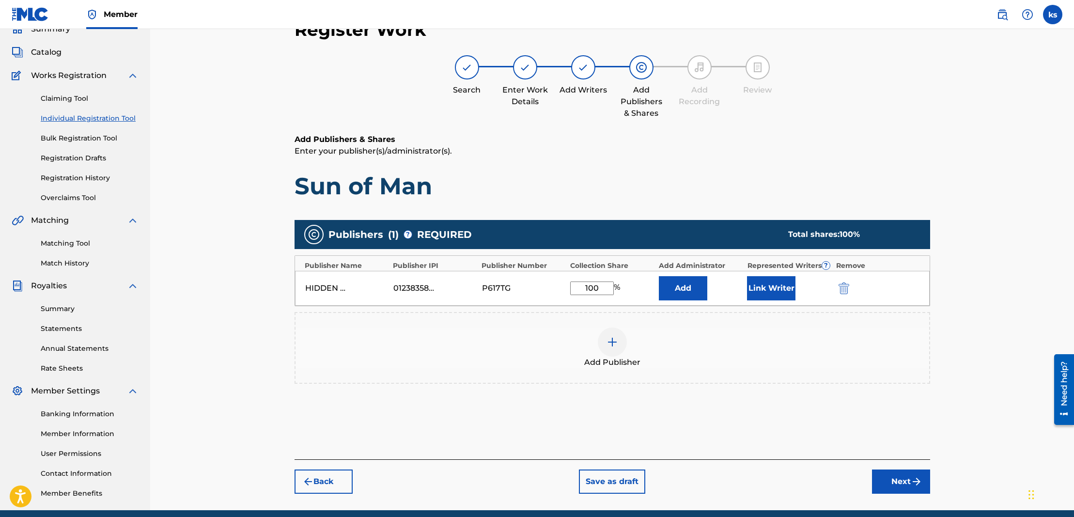
scroll to position [6, 0]
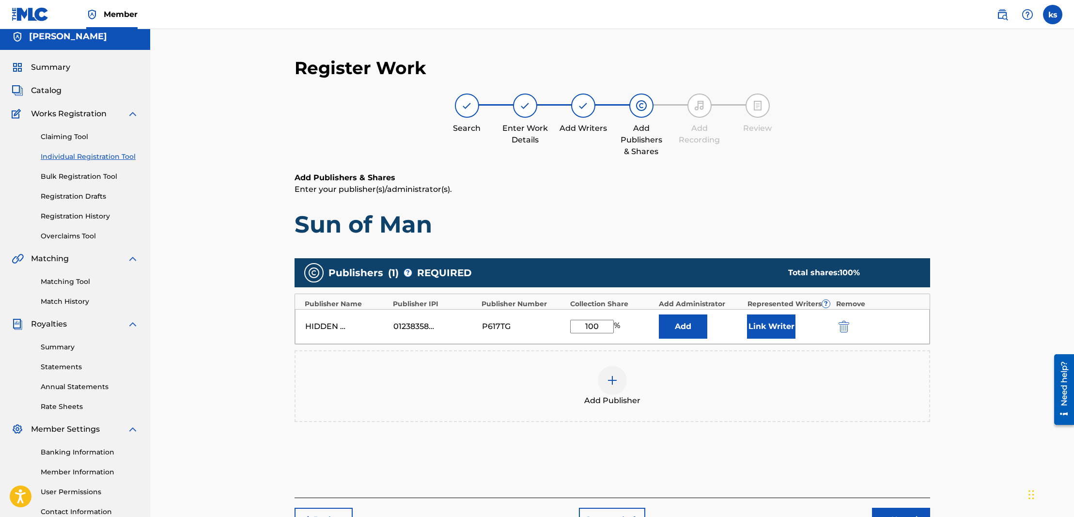
type input "100"
click at [680, 324] on button "Add" at bounding box center [683, 326] width 48 height 24
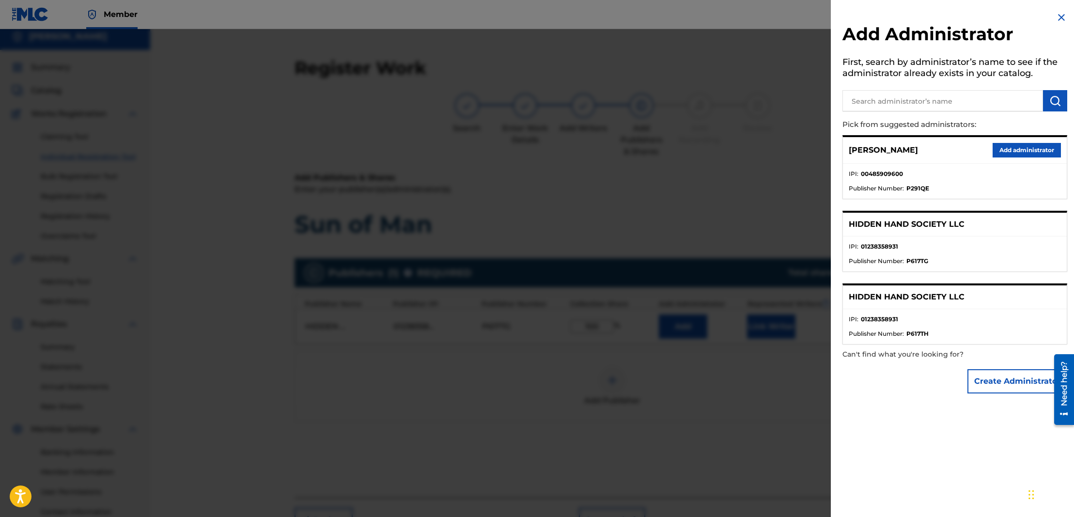
click at [1029, 150] on button "Add administrator" at bounding box center [1027, 150] width 68 height 15
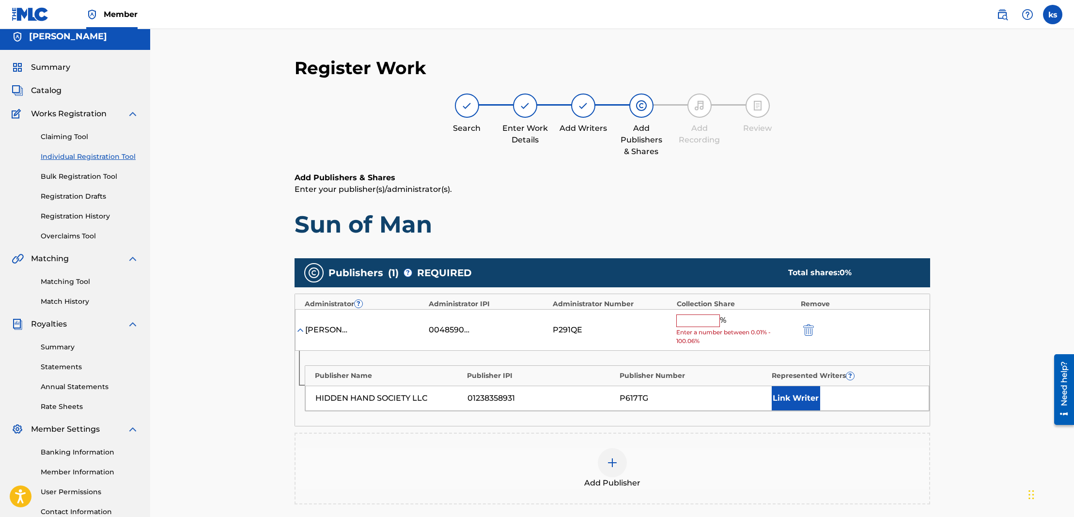
drag, startPoint x: 693, startPoint y: 322, endPoint x: 687, endPoint y: 319, distance: 6.1
click at [692, 321] on input "text" at bounding box center [698, 320] width 44 height 13
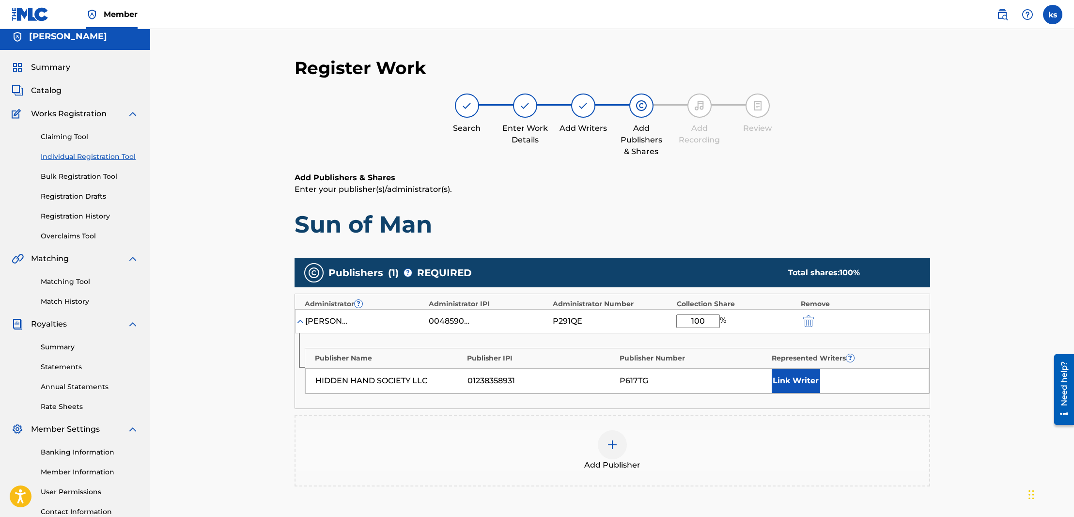
type input "100"
click at [800, 378] on button "Link Writer" at bounding box center [796, 381] width 48 height 24
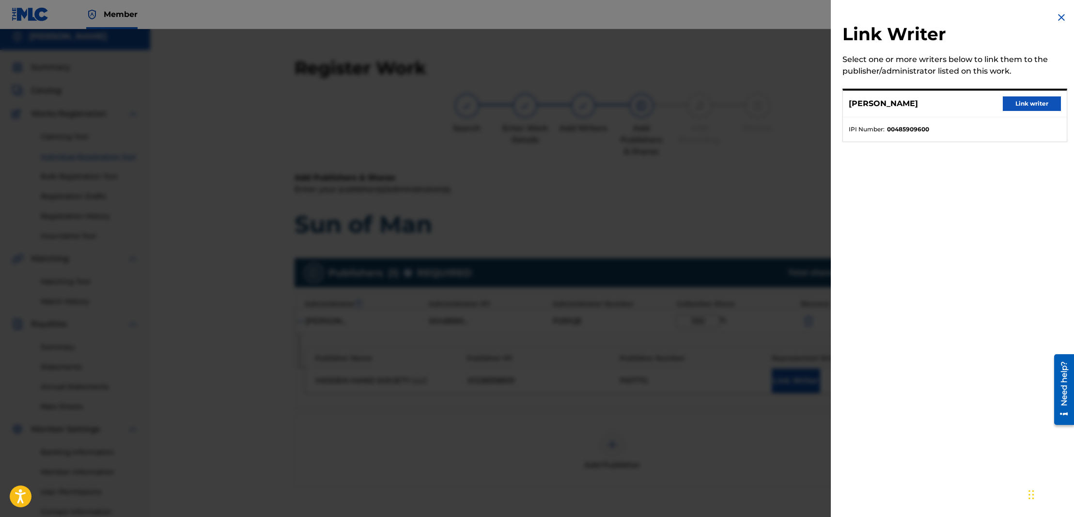
click at [1023, 101] on button "Link writer" at bounding box center [1032, 103] width 58 height 15
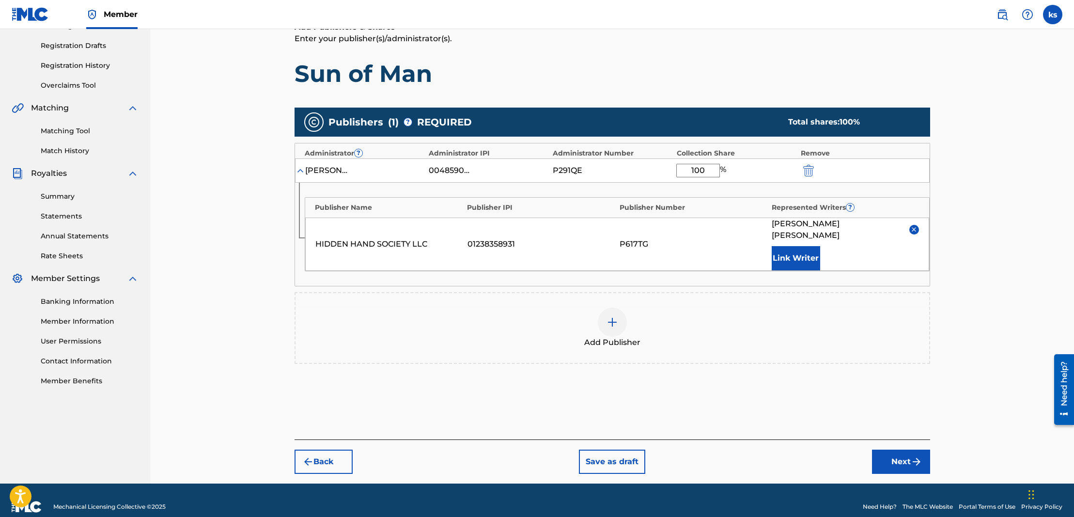
scroll to position [156, 0]
click at [895, 451] on button "Next" at bounding box center [901, 462] width 58 height 24
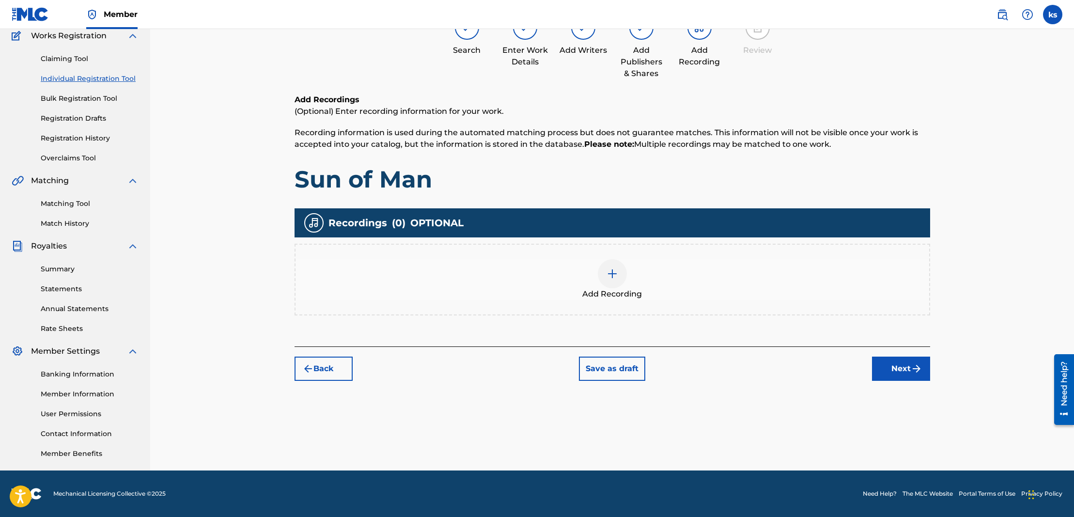
scroll to position [84, 0]
click at [614, 275] on img at bounding box center [613, 274] width 12 height 12
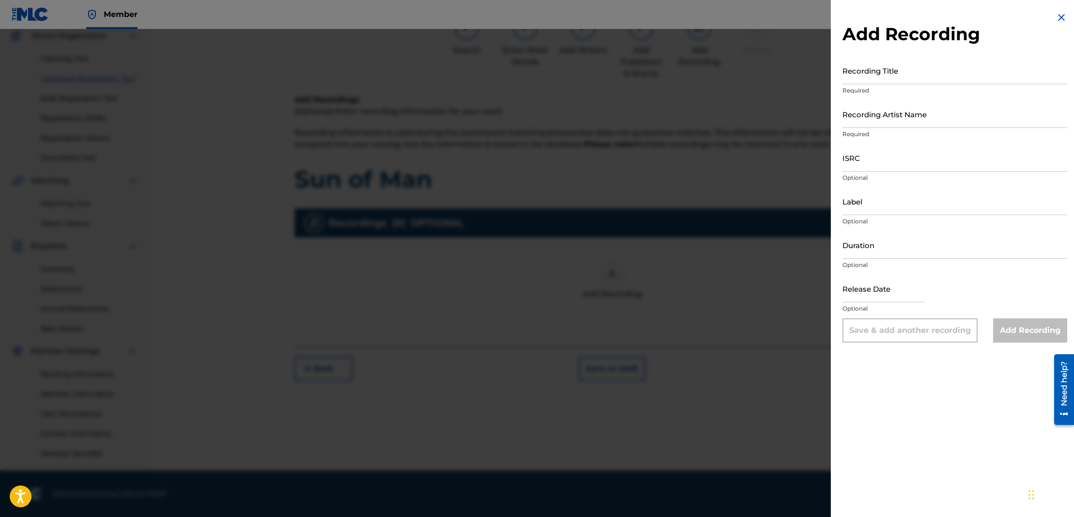
click at [893, 75] on input "Recording Title" at bounding box center [954, 71] width 225 height 28
type input "Sun of man"
click at [901, 123] on input "Recording Artist Name" at bounding box center [954, 114] width 225 height 28
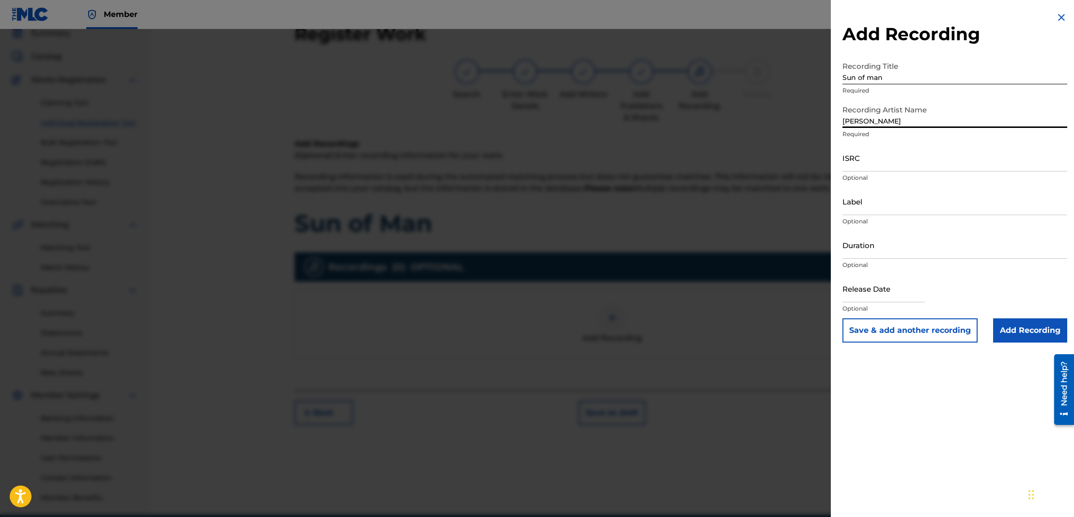
scroll to position [31, 0]
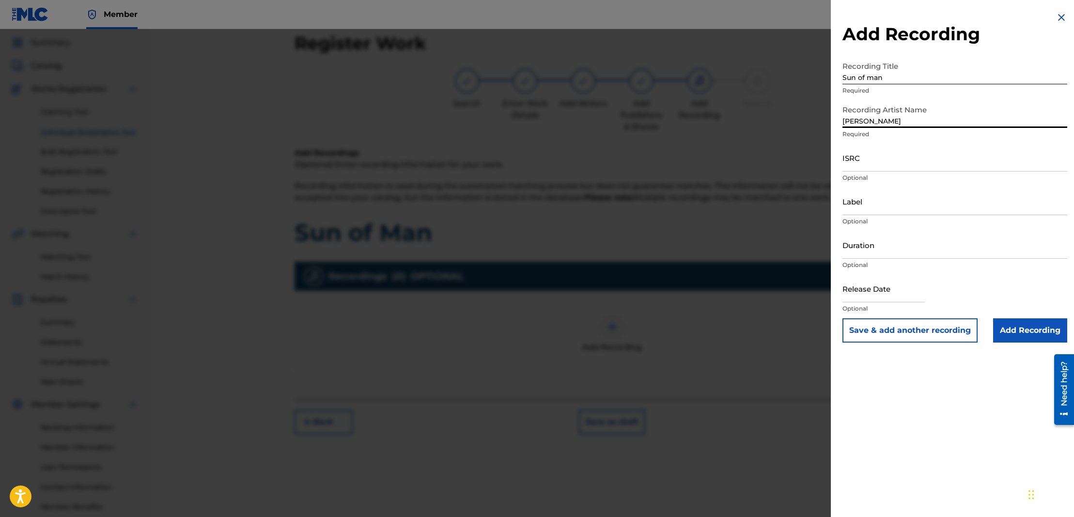
type input "[PERSON_NAME]"
click at [908, 163] on input "ISRC" at bounding box center [954, 158] width 225 height 28
paste input "T-328015976-0"
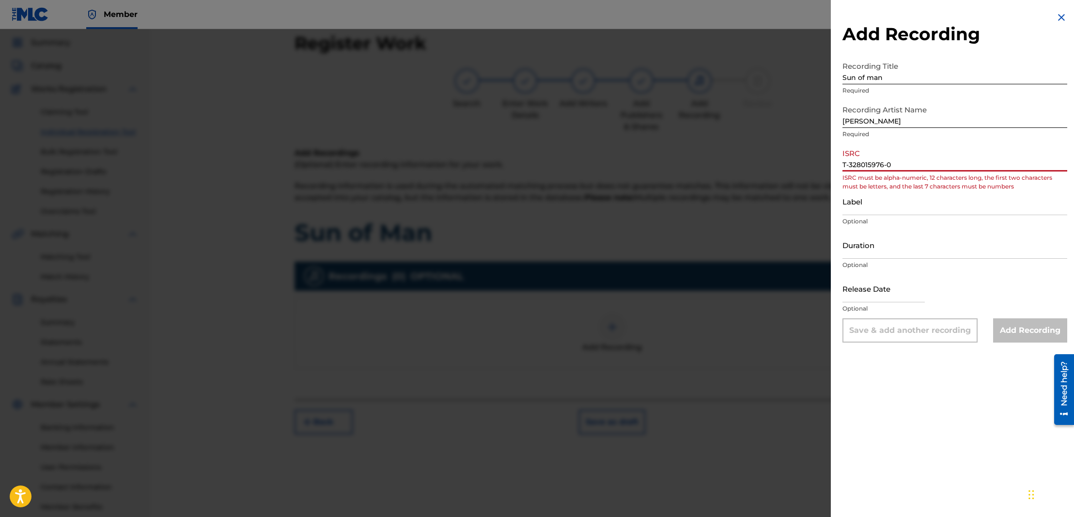
type input "T-328015976-0"
click at [877, 206] on input "Label" at bounding box center [954, 201] width 225 height 28
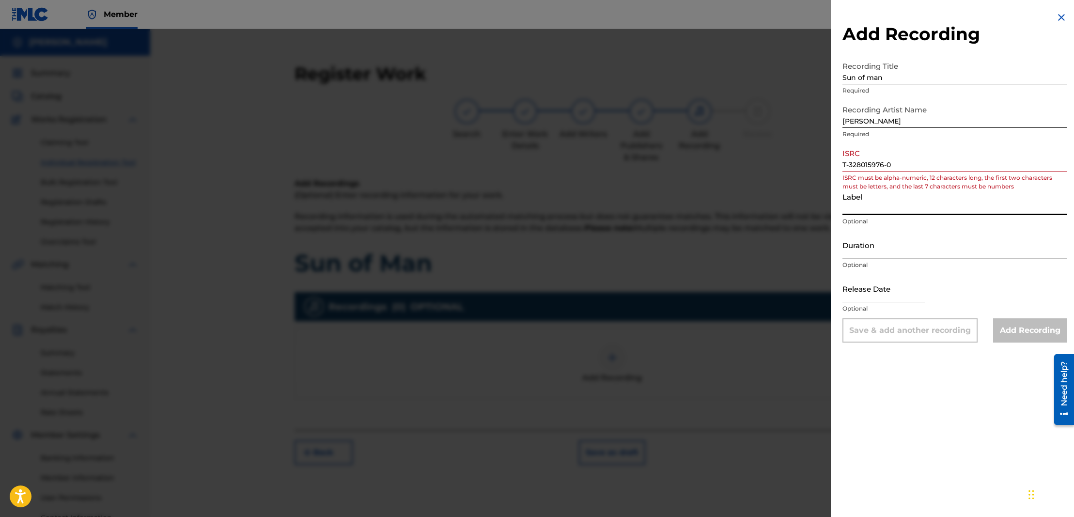
scroll to position [0, 0]
drag, startPoint x: 900, startPoint y: 167, endPoint x: 826, endPoint y: 165, distance: 74.1
click at [826, 165] on div "Add Recording Recording Title Sun of man Required Recording Artist Name [PERSON…" at bounding box center [537, 273] width 1074 height 488
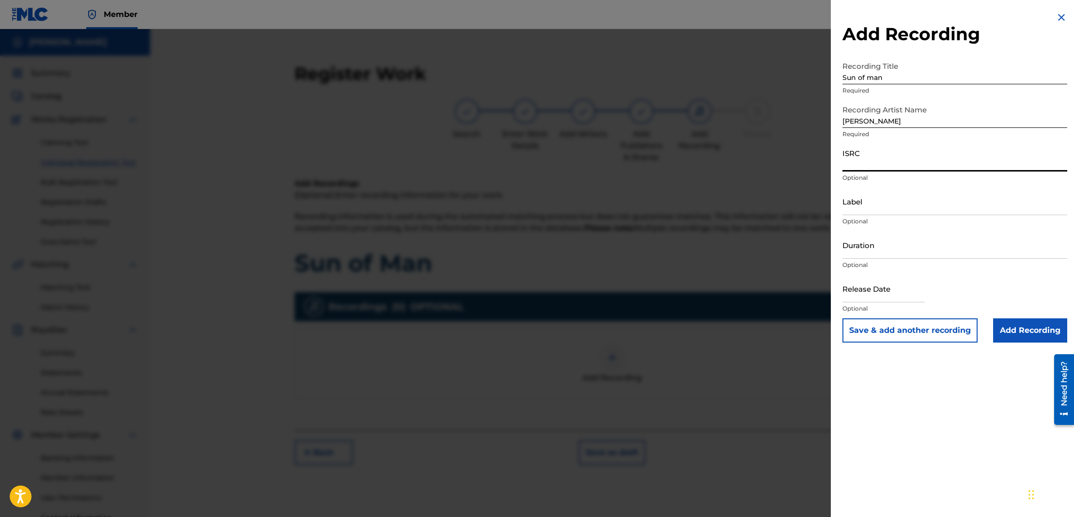
paste input "QZWFK2440661"
type input "QZWFK2440661"
click at [857, 208] on input "Label" at bounding box center [954, 201] width 225 height 28
type input "Hidden Hand Society LLC"
click at [1014, 329] on input "Add Recording" at bounding box center [1030, 330] width 74 height 24
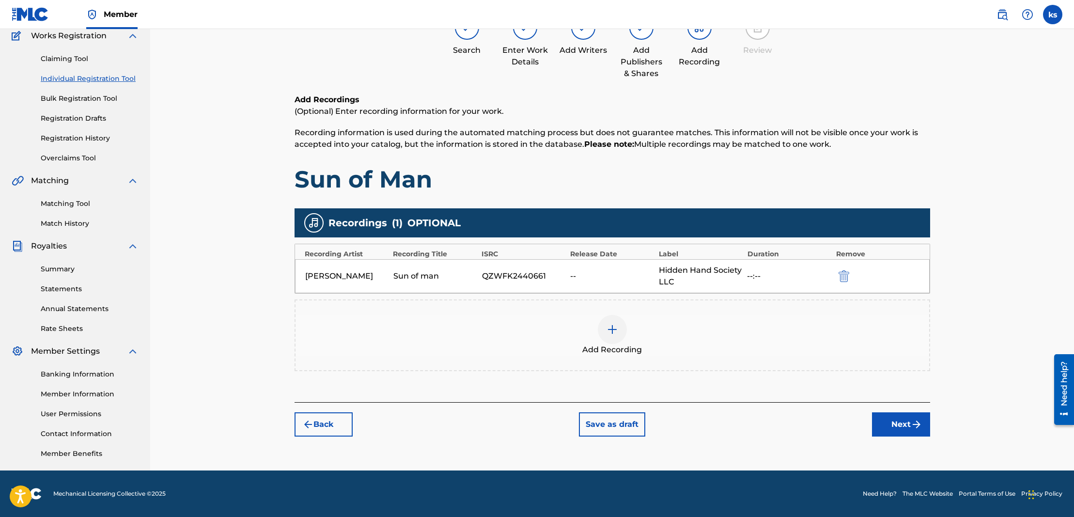
scroll to position [83, 0]
click at [879, 423] on button "Next" at bounding box center [901, 425] width 58 height 24
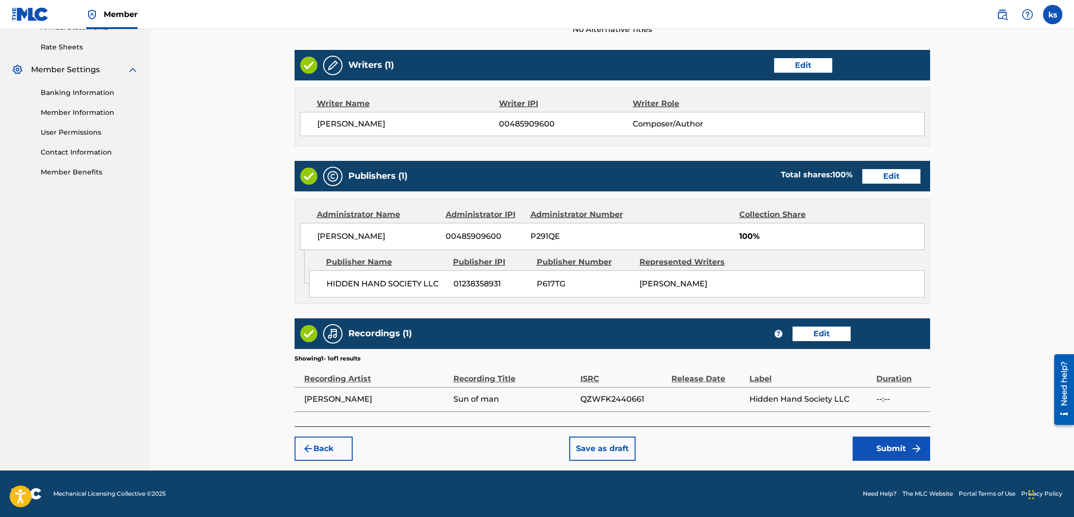
scroll to position [365, 0]
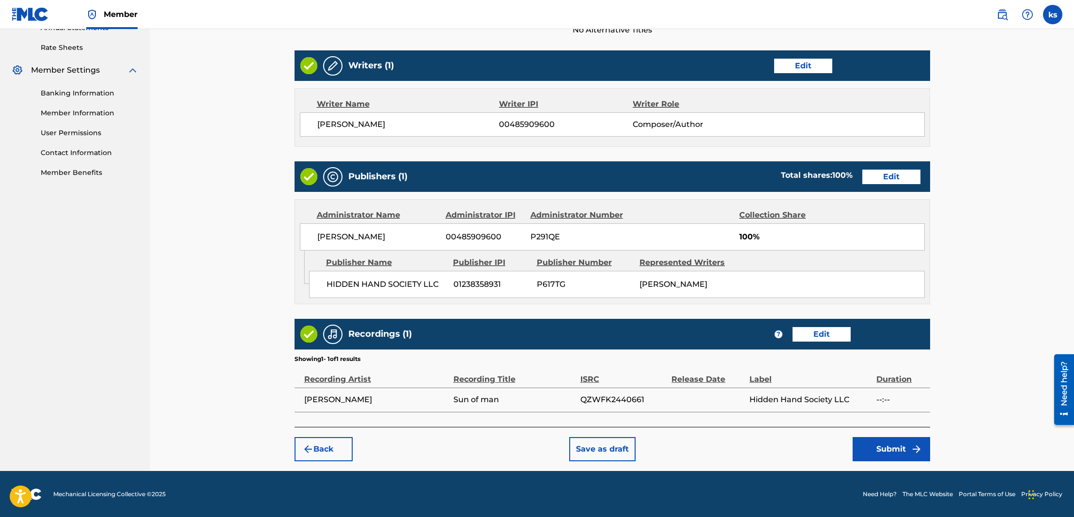
click at [878, 446] on button "Submit" at bounding box center [892, 449] width 78 height 24
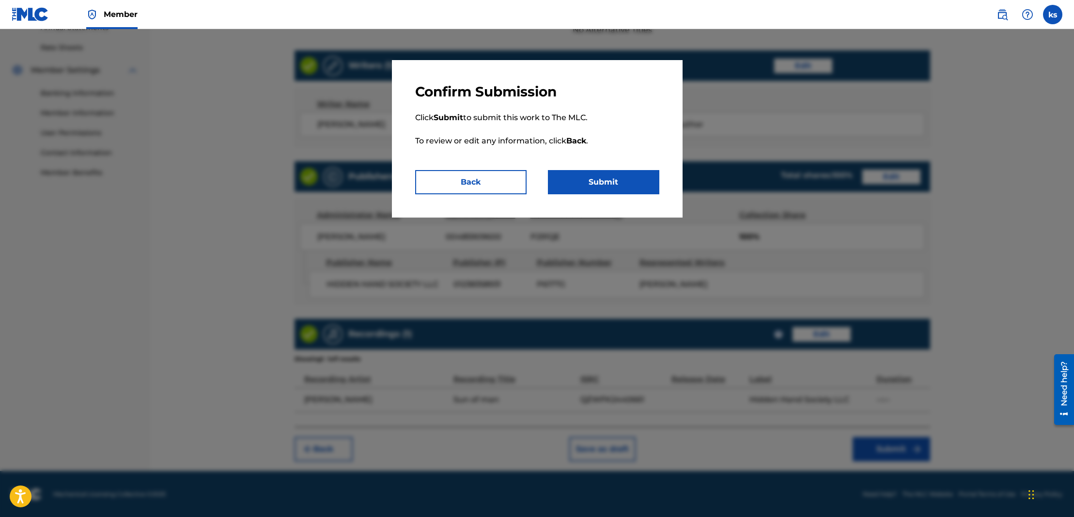
click at [621, 181] on button "Submit" at bounding box center [603, 182] width 111 height 24
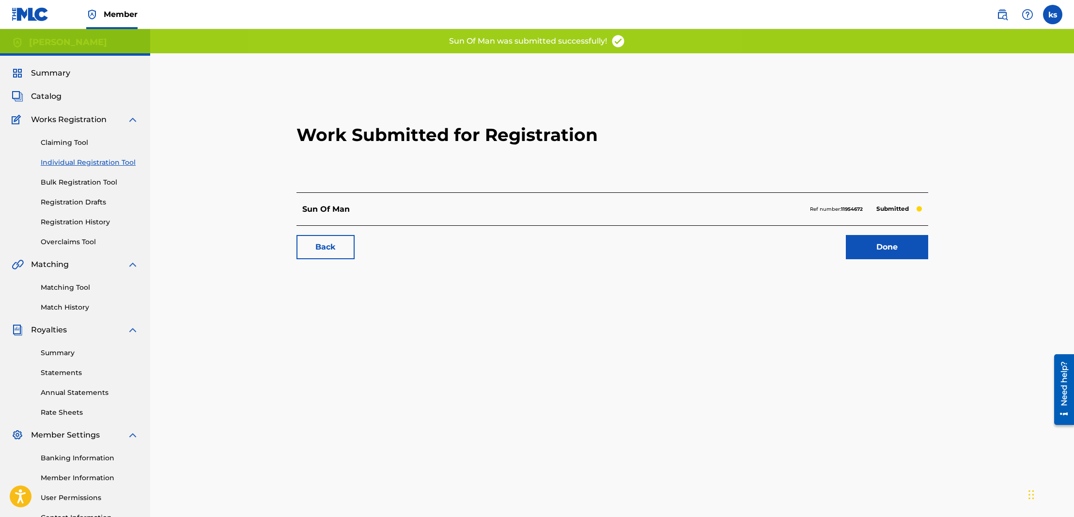
click at [50, 96] on span "Catalog" at bounding box center [46, 97] width 31 height 12
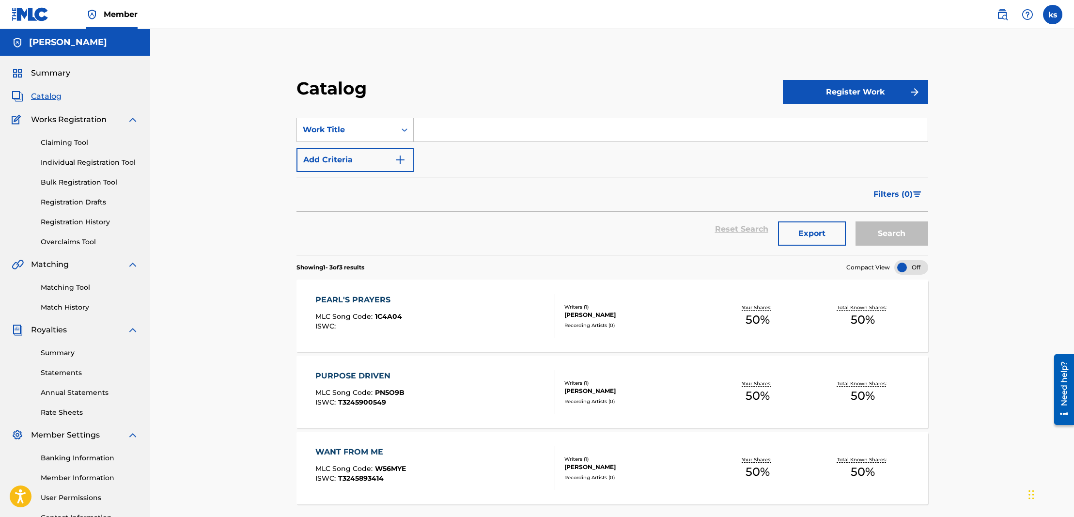
click at [885, 91] on button "Register Work" at bounding box center [855, 92] width 145 height 24
click at [824, 123] on link "Individual" at bounding box center [855, 123] width 145 height 23
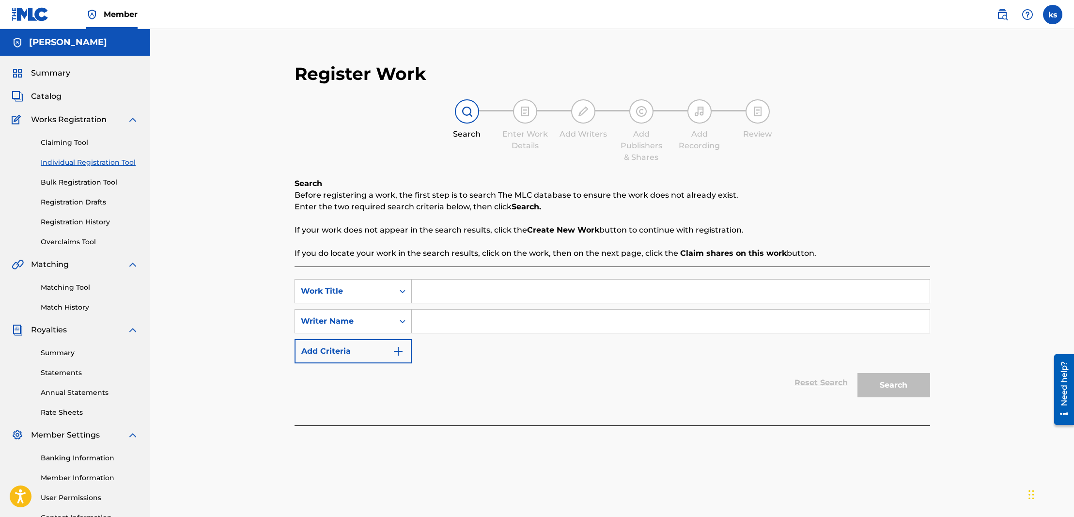
drag, startPoint x: 439, startPoint y: 295, endPoint x: 422, endPoint y: 286, distance: 18.6
click at [438, 295] on input "Search Form" at bounding box center [671, 291] width 518 height 23
paste input "BANNED FROM SOCIAL MEDIA"
type input "BANNED FROM SOCIAL MEDIA"
click at [446, 318] on input "Search Form" at bounding box center [671, 321] width 518 height 23
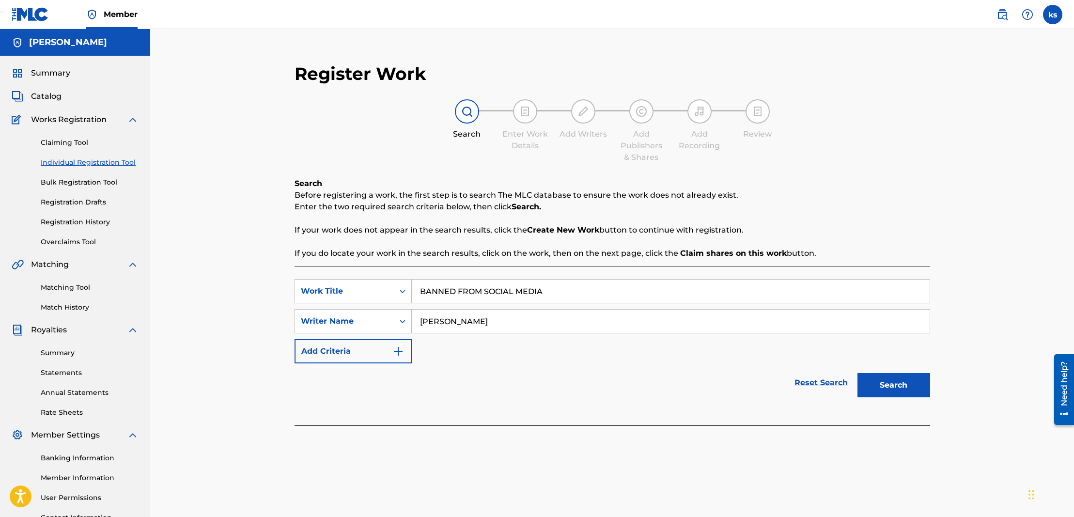
type input "[PERSON_NAME]"
click at [888, 382] on button "Search" at bounding box center [893, 385] width 73 height 24
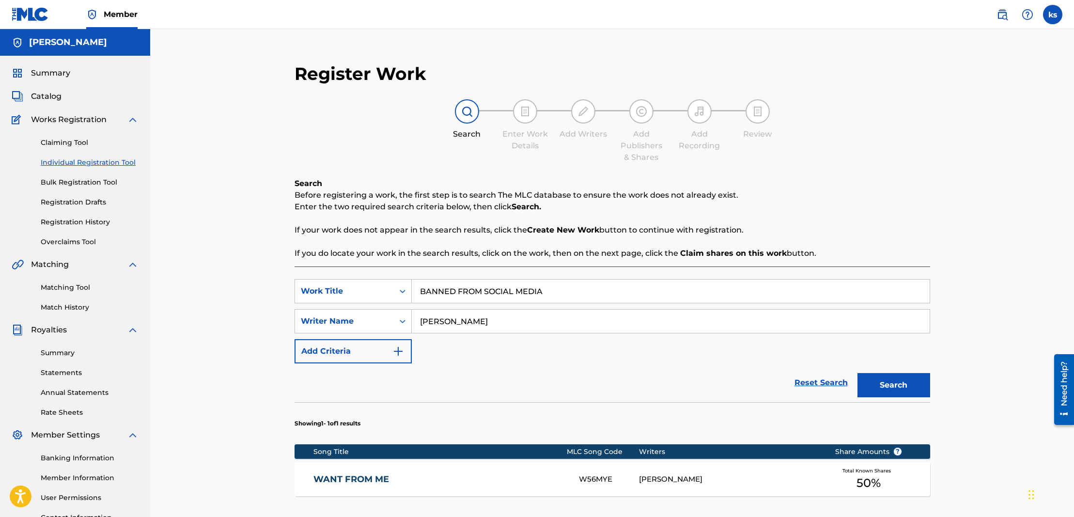
click at [42, 96] on span "Catalog" at bounding box center [46, 97] width 31 height 12
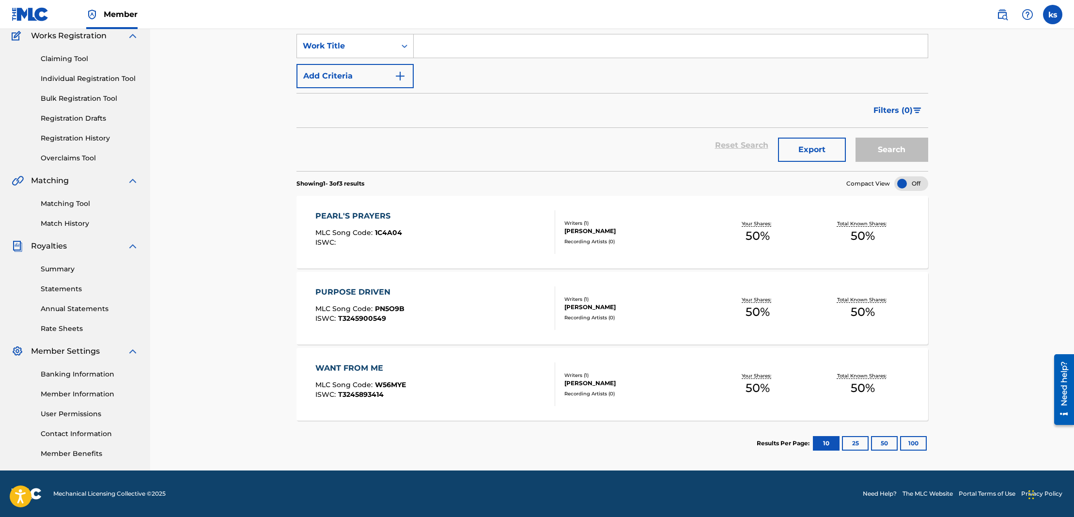
scroll to position [84, 0]
click at [353, 365] on div "WANT FROM ME" at bounding box center [360, 368] width 91 height 12
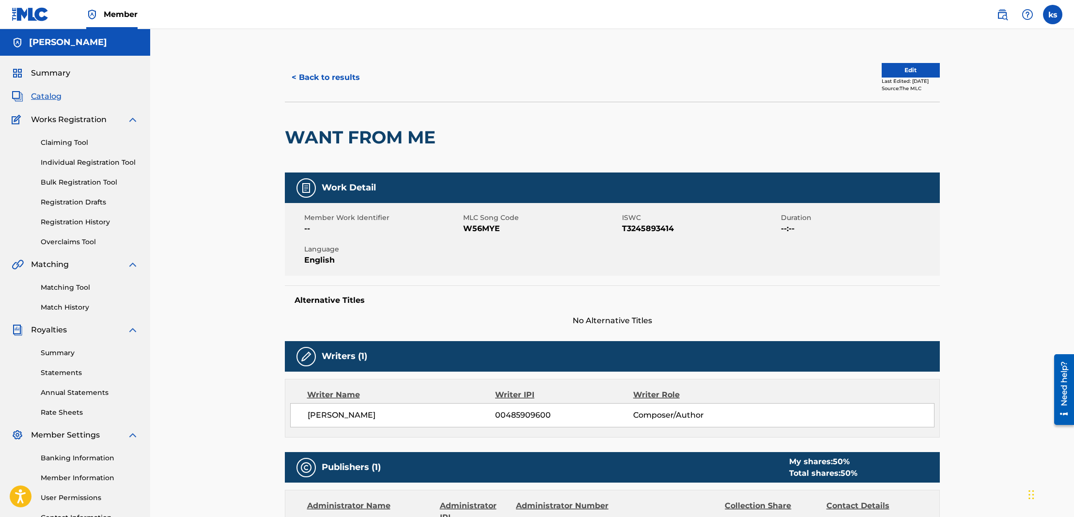
click at [916, 70] on button "Edit" at bounding box center [911, 70] width 58 height 15
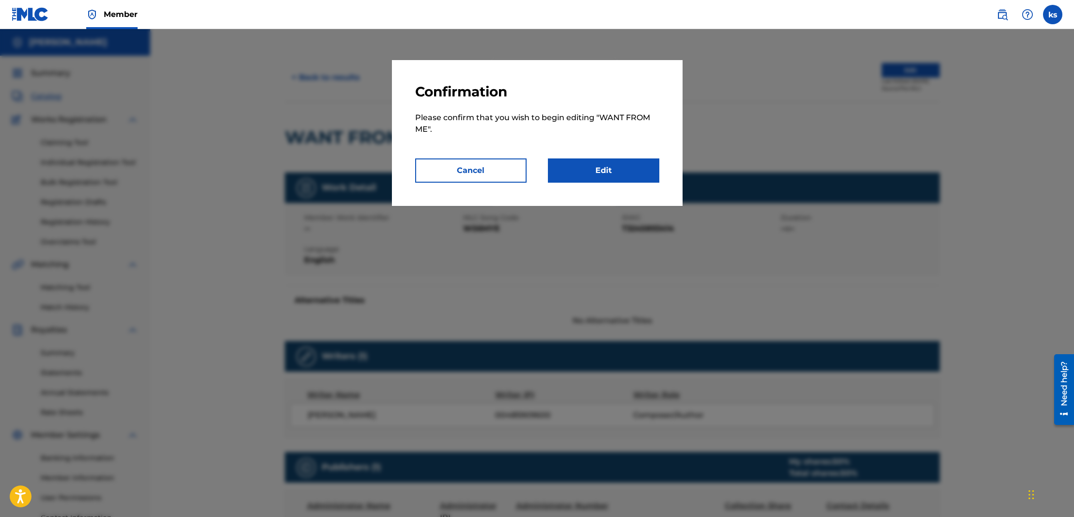
click at [624, 161] on link "Edit" at bounding box center [603, 170] width 111 height 24
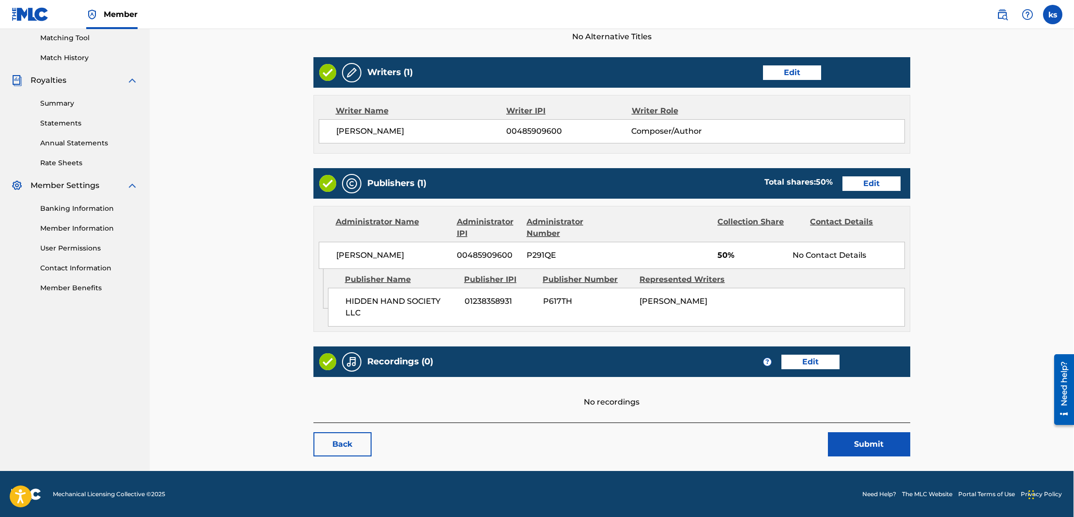
scroll to position [249, 0]
click at [812, 362] on link "Edit" at bounding box center [810, 362] width 58 height 15
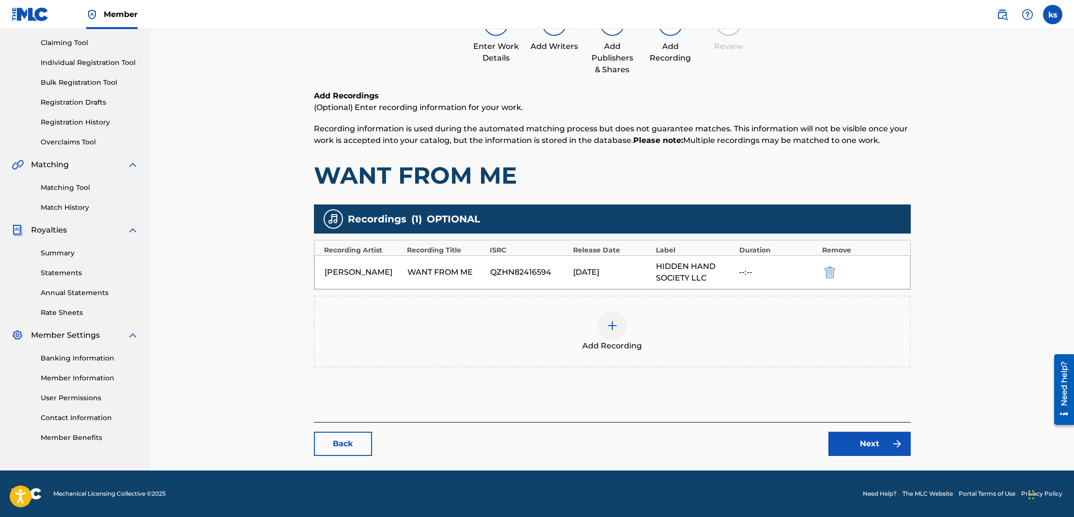
scroll to position [100, 0]
click at [615, 328] on img at bounding box center [613, 326] width 12 height 12
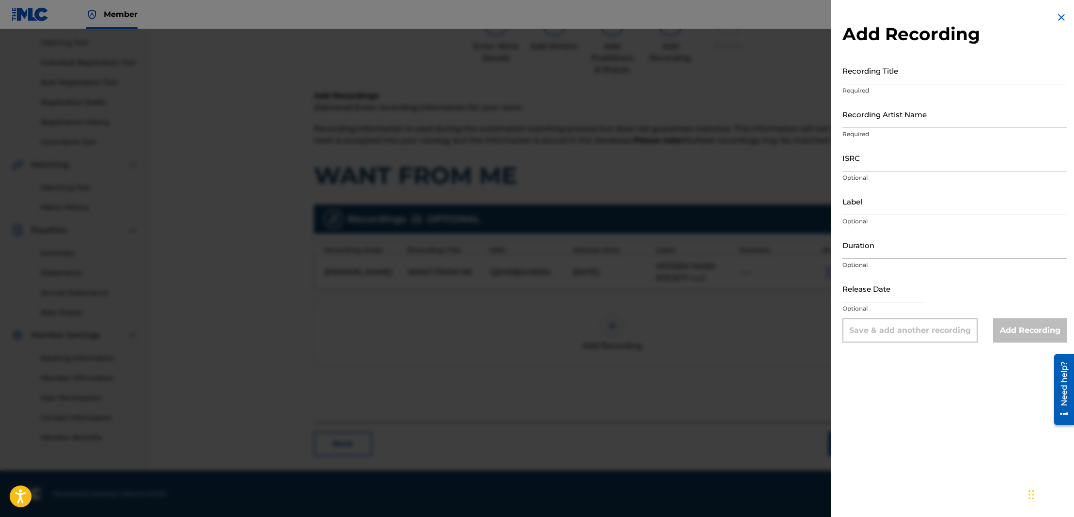
click at [902, 79] on input "Recording Title" at bounding box center [954, 71] width 225 height 28
type input "Want From Me"
click at [888, 119] on input "Recording Artist Name" at bounding box center [954, 114] width 225 height 28
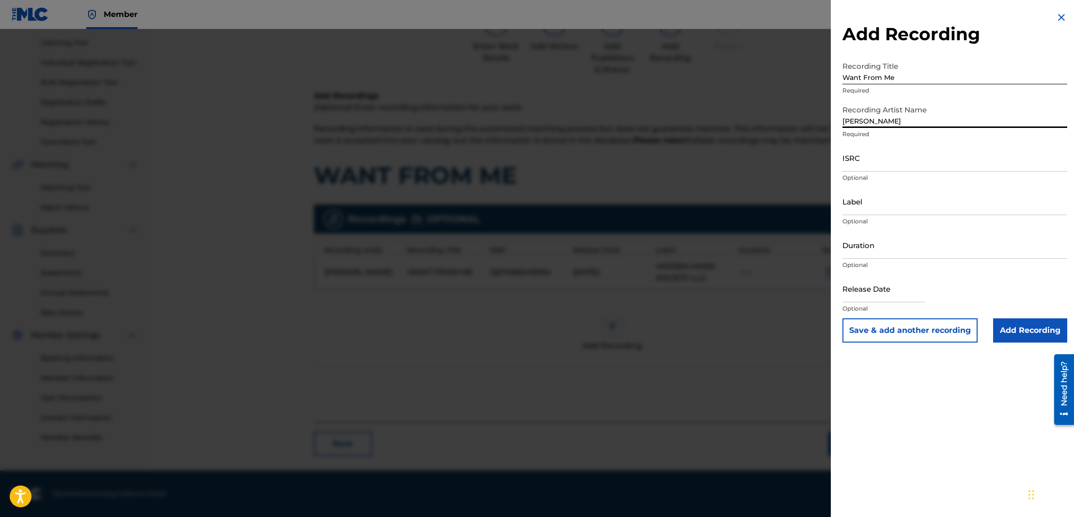
type input "[PERSON_NAME]"
drag, startPoint x: 894, startPoint y: 164, endPoint x: 899, endPoint y: 166, distance: 5.5
click at [899, 166] on input "ISRC" at bounding box center [954, 158] width 225 height 28
paste input "QZHN82416594"
type input "QZHN82416594"
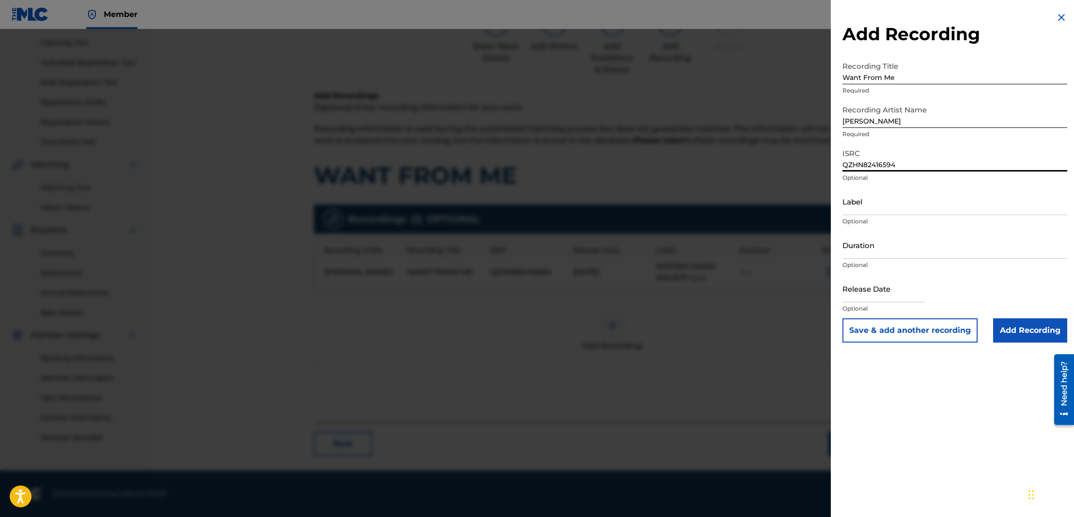
click at [1018, 330] on input "Add Recording" at bounding box center [1030, 330] width 74 height 24
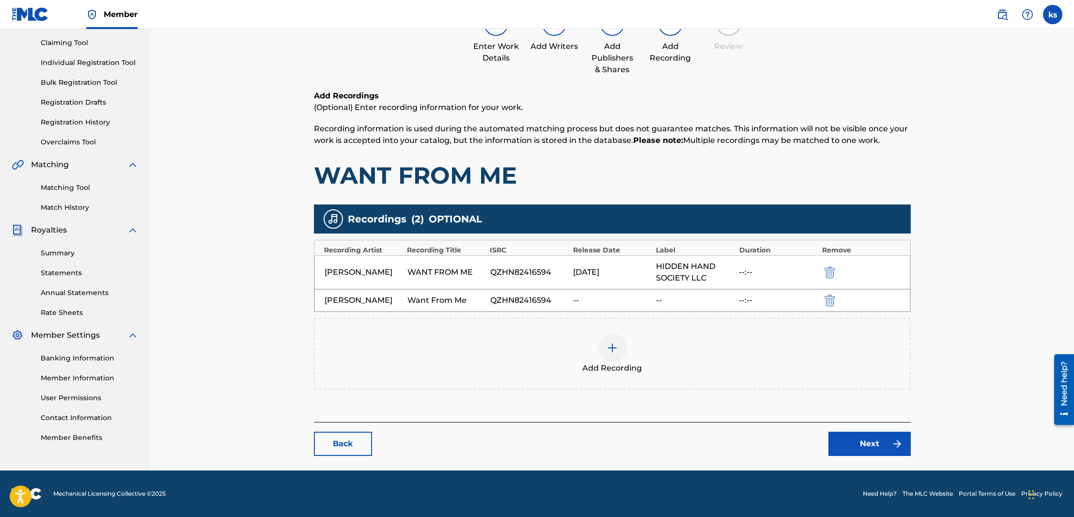
click at [857, 440] on link "Next" at bounding box center [869, 444] width 82 height 24
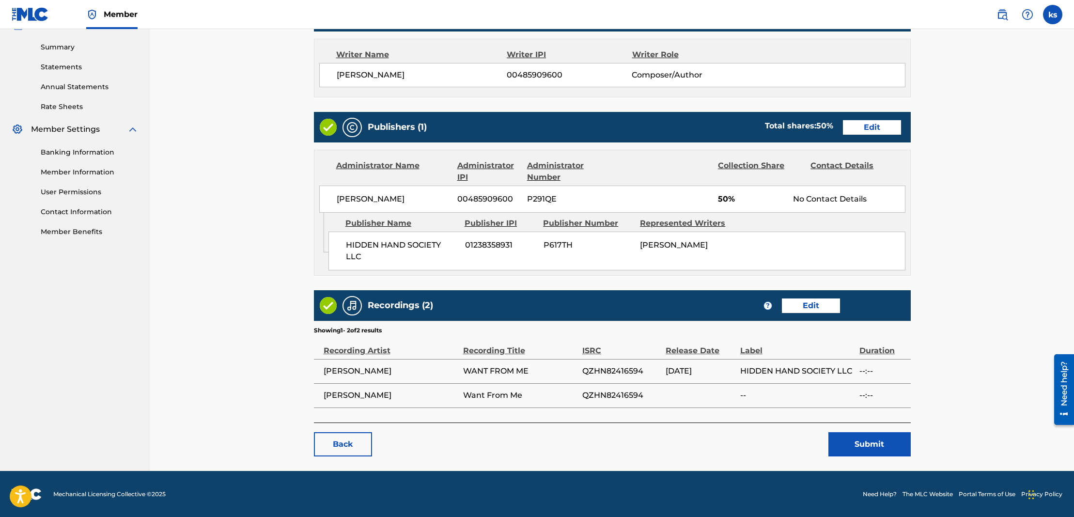
scroll to position [305, 0]
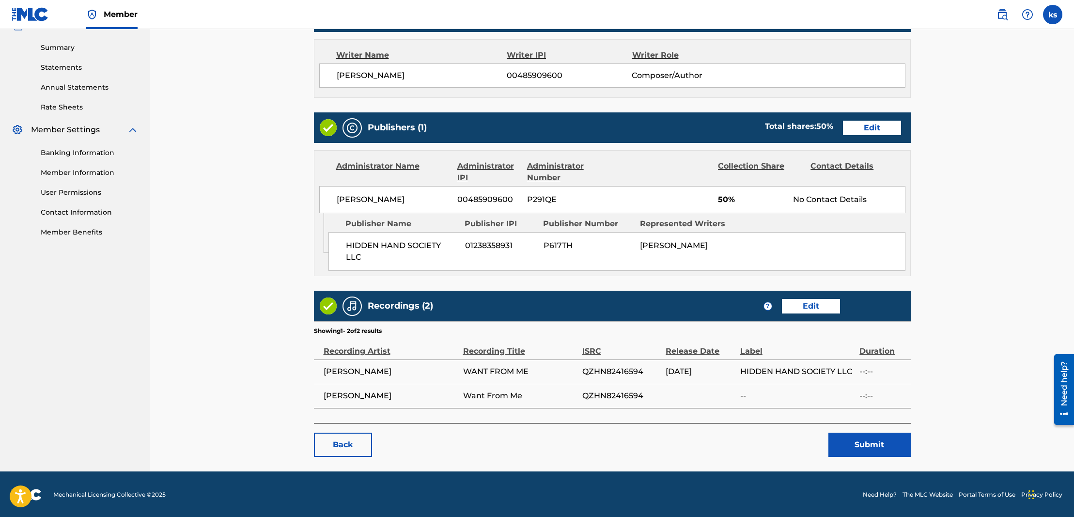
click at [872, 444] on button "Submit" at bounding box center [869, 445] width 82 height 24
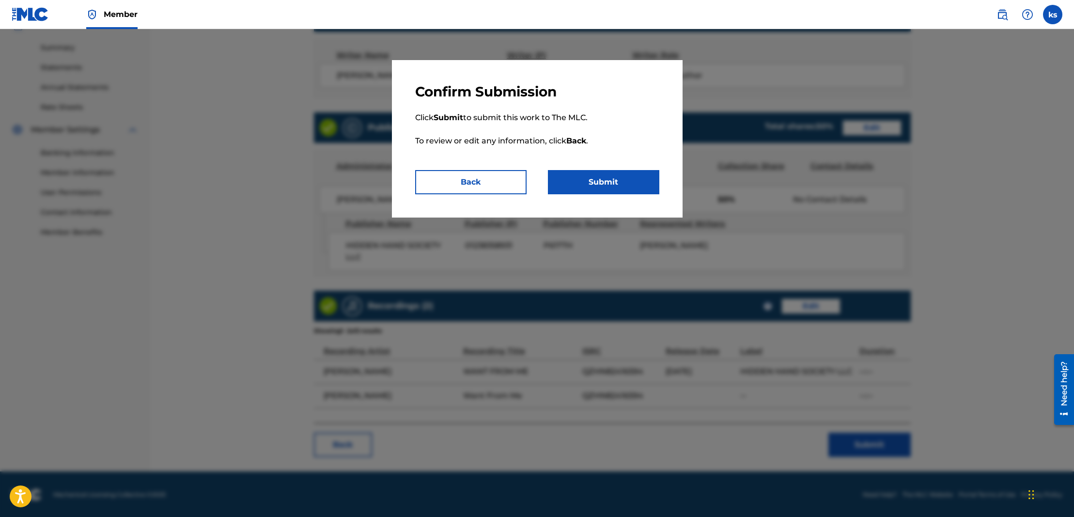
click at [576, 184] on button "Submit" at bounding box center [603, 182] width 111 height 24
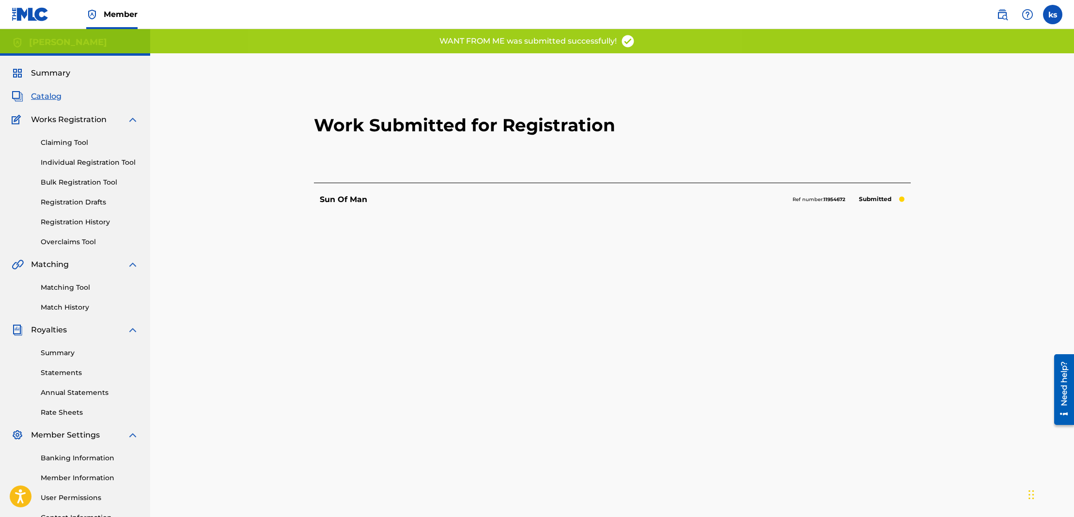
scroll to position [0, 0]
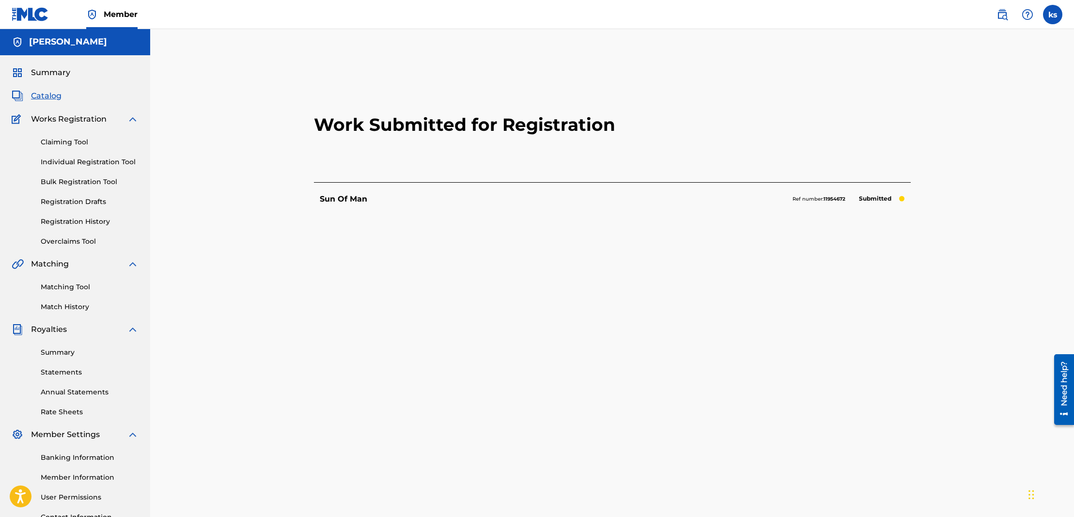
click at [82, 202] on link "Registration Drafts" at bounding box center [90, 202] width 98 height 10
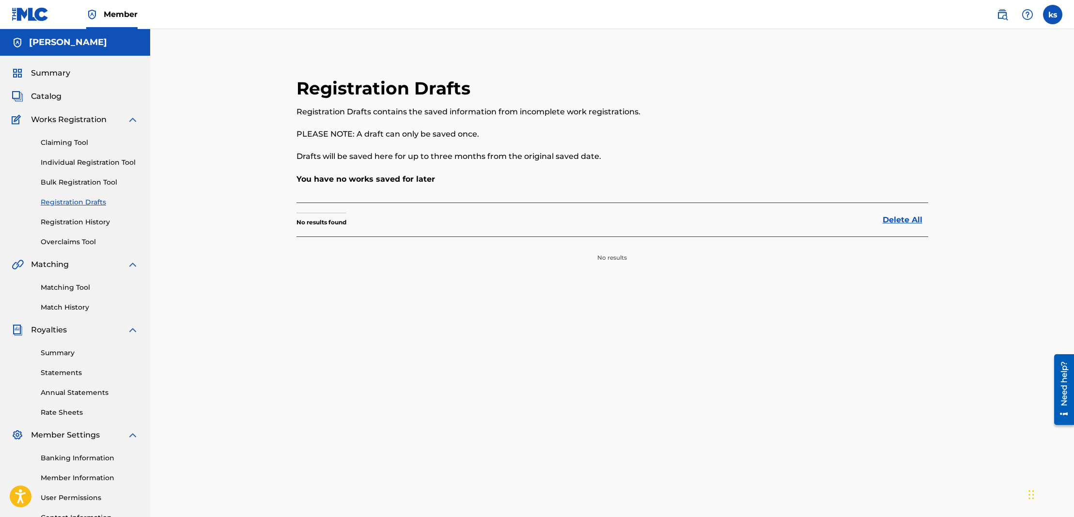
click at [87, 219] on link "Registration History" at bounding box center [90, 222] width 98 height 10
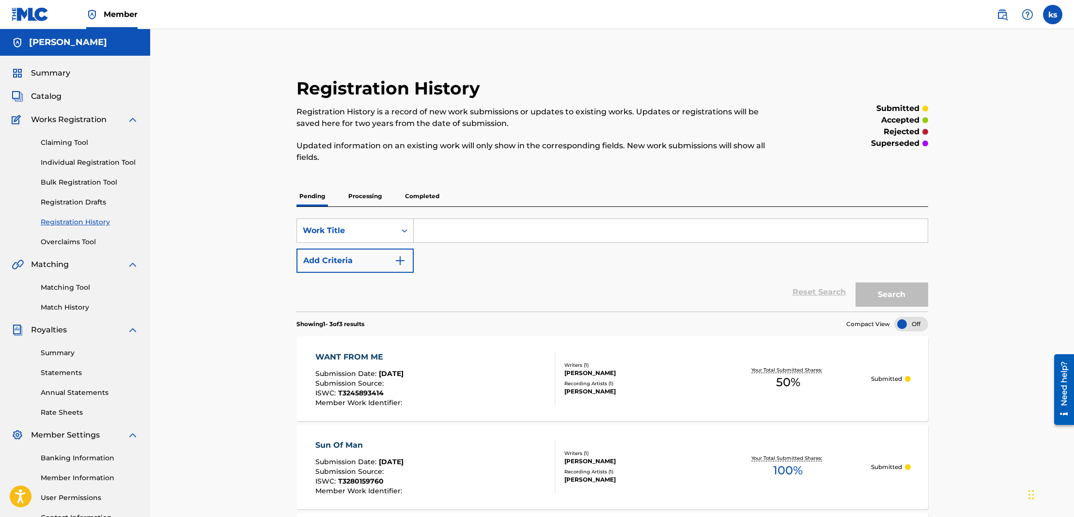
click at [62, 119] on span "Works Registration" at bounding box center [69, 120] width 76 height 12
click at [77, 139] on link "Claiming Tool" at bounding box center [90, 143] width 98 height 10
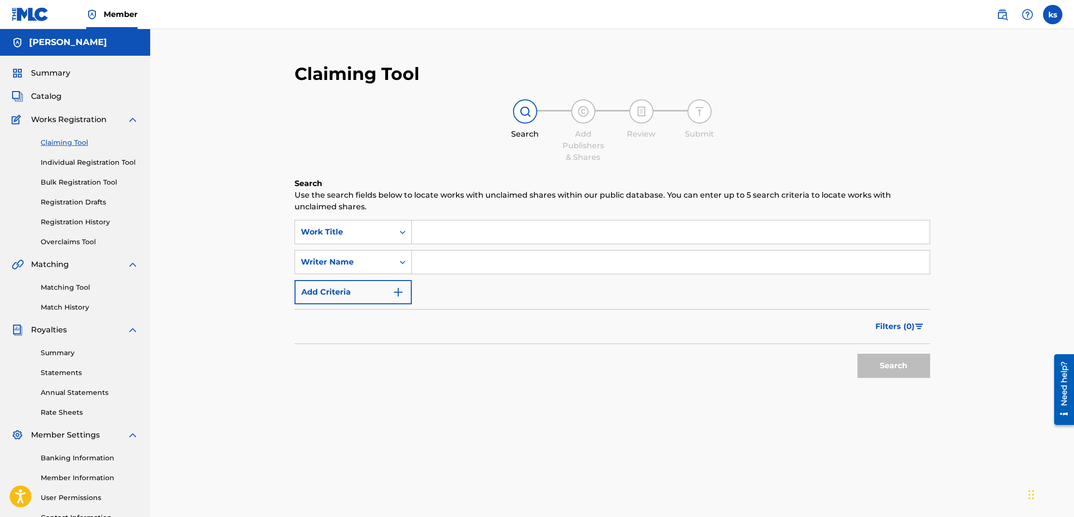
click at [438, 231] on input "Search Form" at bounding box center [671, 231] width 518 height 23
type input "Banned From Social Media"
click at [437, 258] on input "Search Form" at bounding box center [671, 261] width 518 height 23
type input "[PERSON_NAME]"
click at [891, 360] on button "Search" at bounding box center [893, 366] width 73 height 24
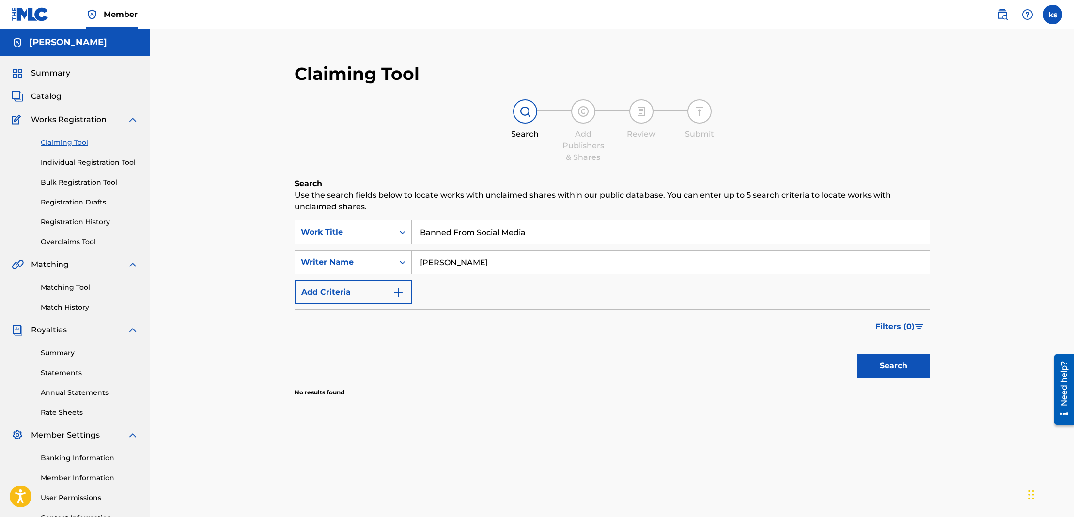
click at [47, 93] on span "Catalog" at bounding box center [46, 97] width 31 height 12
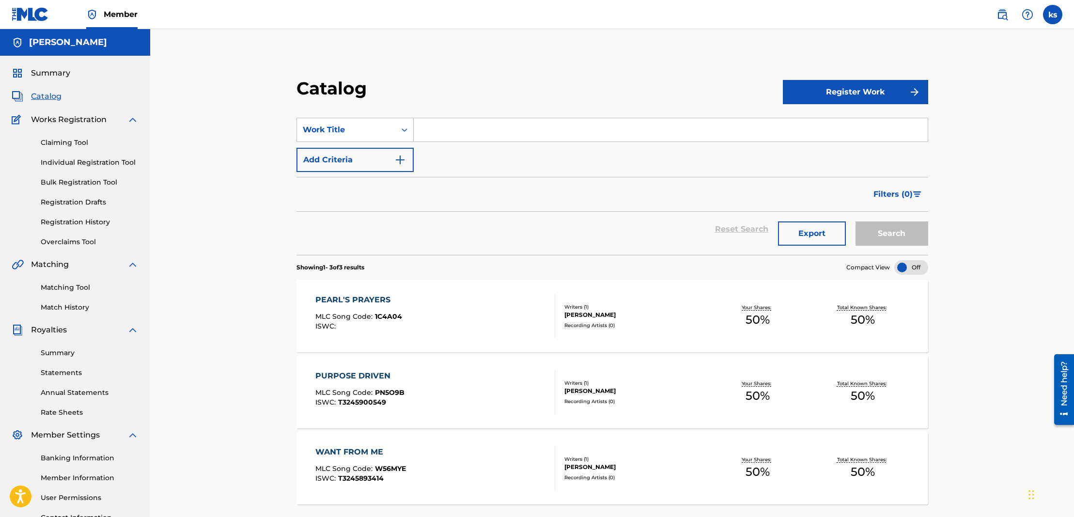
click at [836, 89] on button "Register Work" at bounding box center [855, 92] width 145 height 24
click at [812, 120] on link "Individual" at bounding box center [855, 123] width 145 height 23
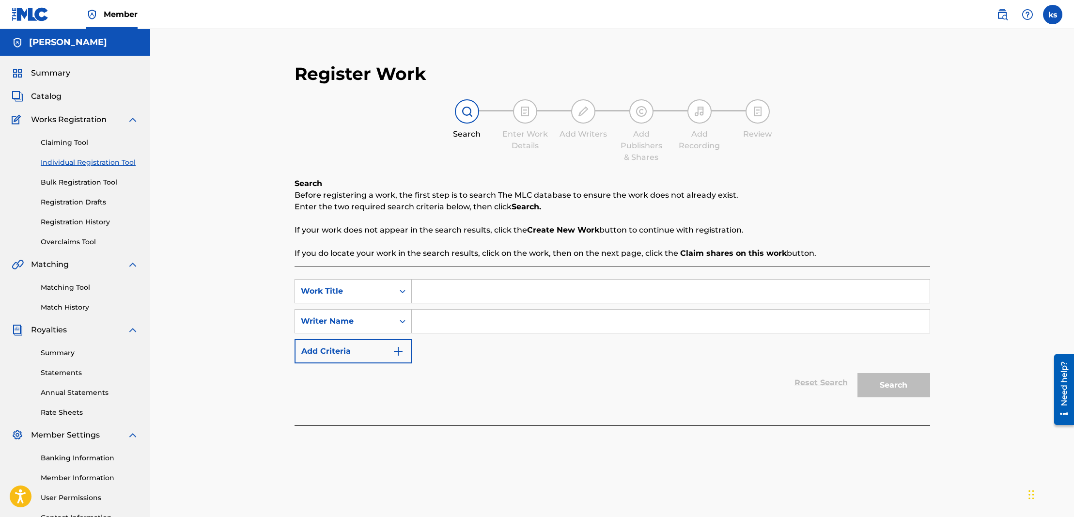
click at [426, 292] on input "Search Form" at bounding box center [671, 291] width 518 height 23
type input "banned from social media"
click at [436, 319] on input "Search Form" at bounding box center [671, 321] width 518 height 23
type input "[PERSON_NAME]"
drag, startPoint x: 436, startPoint y: 319, endPoint x: 905, endPoint y: 385, distance: 474.0
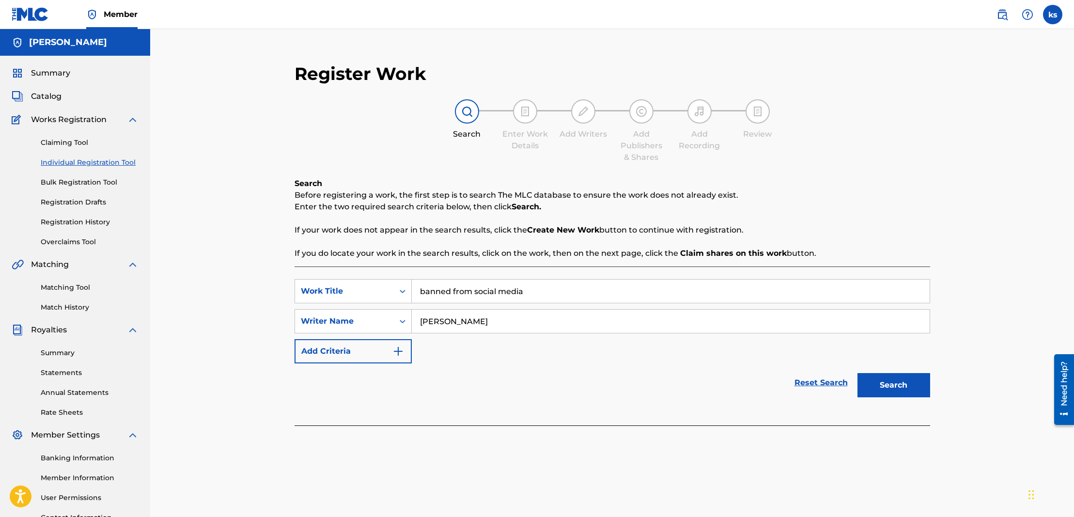
click at [905, 385] on button "Search" at bounding box center [893, 385] width 73 height 24
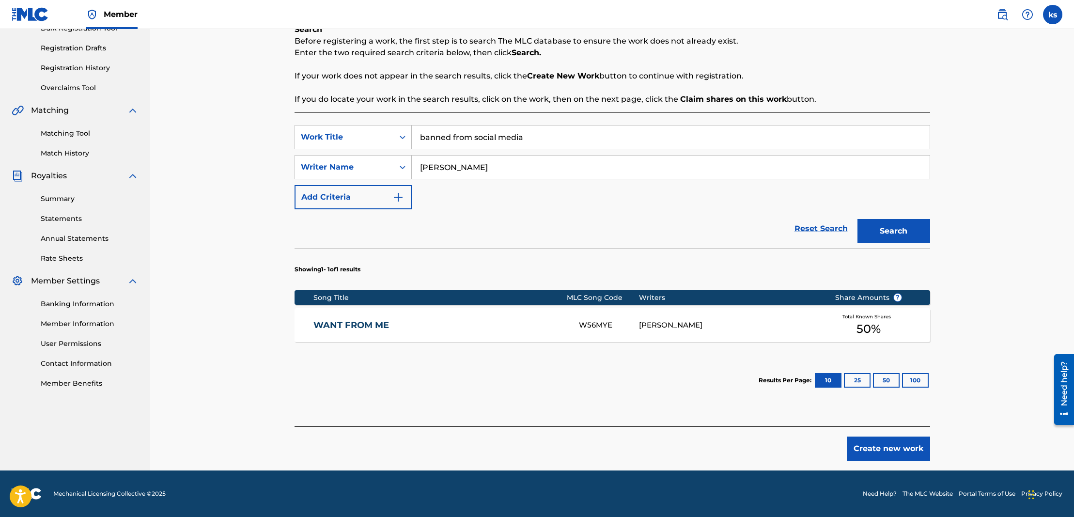
scroll to position [154, 0]
click at [908, 449] on button "Create new work" at bounding box center [888, 448] width 83 height 24
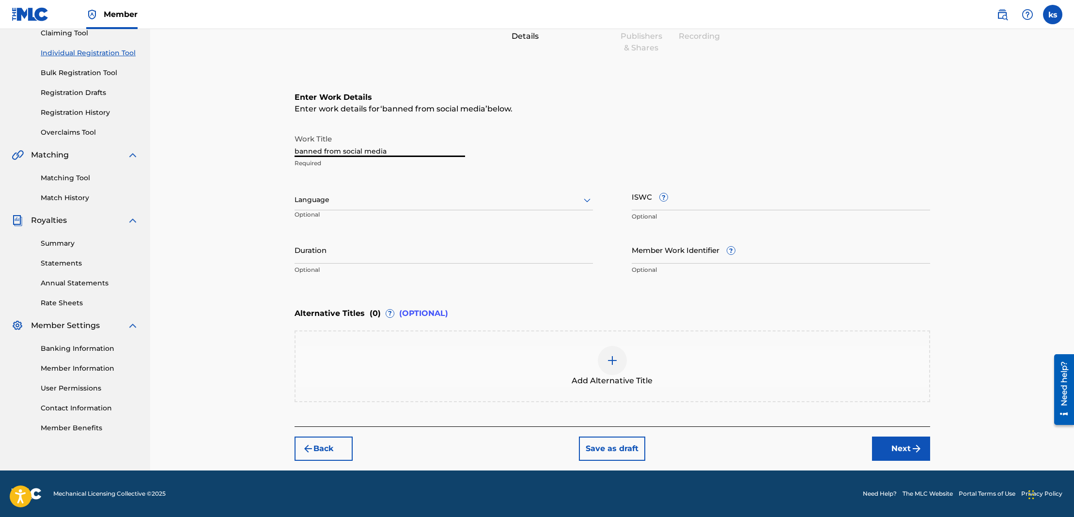
click at [298, 151] on input "banned from social media" at bounding box center [380, 143] width 171 height 28
type input "Banned from social media"
drag, startPoint x: 693, startPoint y: 202, endPoint x: 654, endPoint y: 191, distance: 41.1
click at [693, 202] on input "ISWC ?" at bounding box center [781, 197] width 298 height 28
paste input "T3280159793"
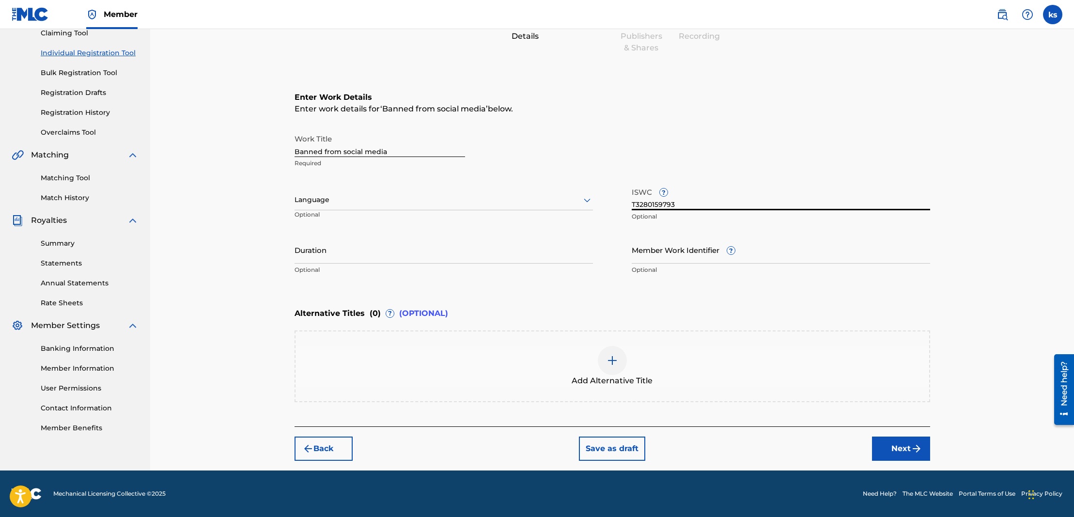
type input "T3280159793"
click at [338, 199] on div at bounding box center [444, 200] width 298 height 12
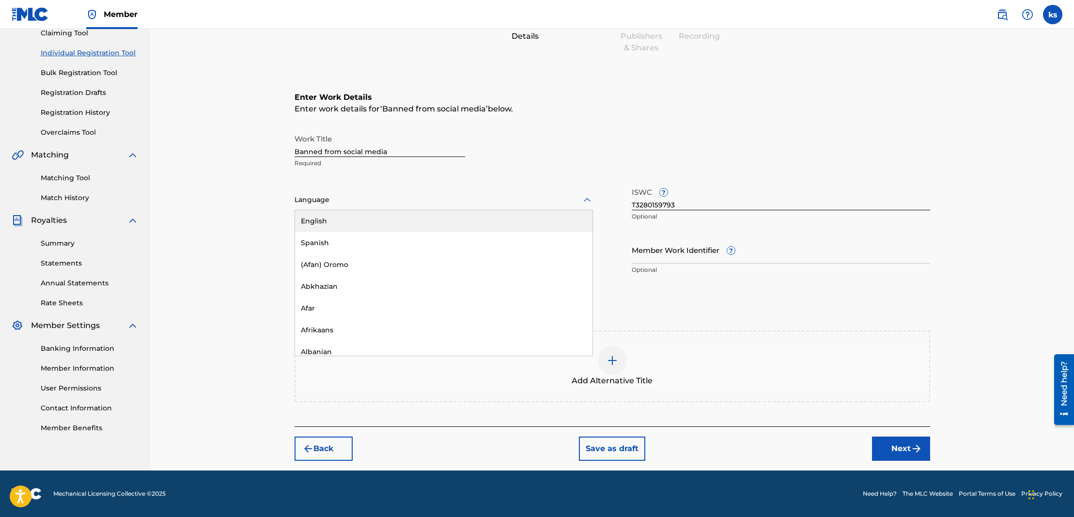
click at [329, 219] on div "English" at bounding box center [443, 221] width 297 height 22
click at [906, 450] on button "Next" at bounding box center [901, 448] width 58 height 24
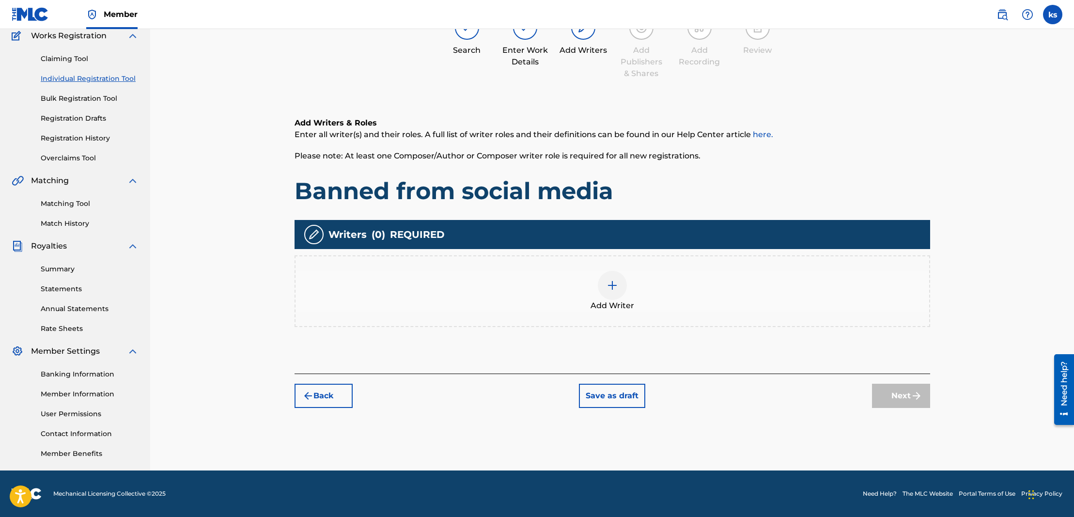
click at [614, 284] on img at bounding box center [613, 286] width 12 height 12
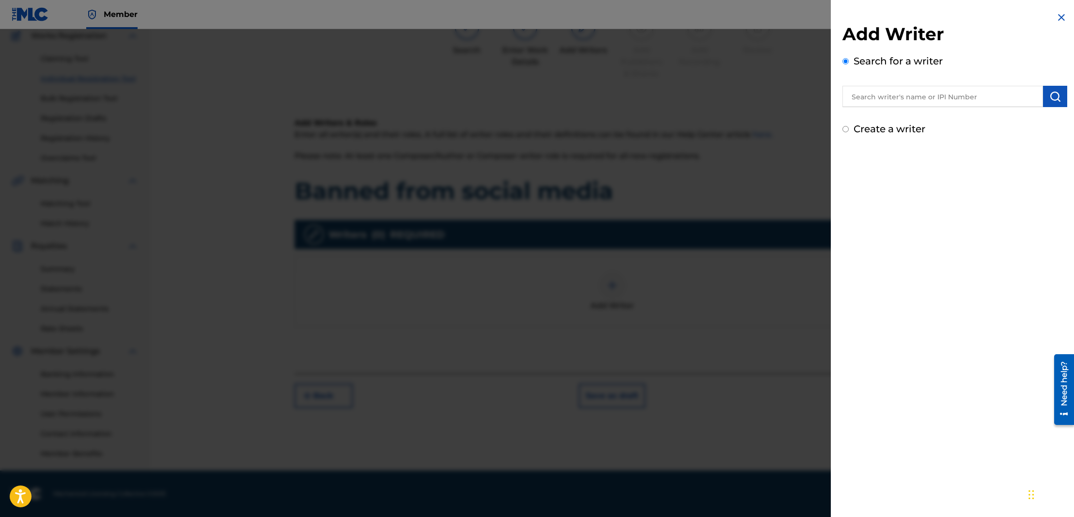
click at [886, 98] on input "text" at bounding box center [942, 96] width 201 height 21
type input "[PERSON_NAME]"
drag, startPoint x: 886, startPoint y: 98, endPoint x: 1046, endPoint y: 93, distance: 159.9
click at [1049, 93] on img "submit" at bounding box center [1055, 97] width 12 height 12
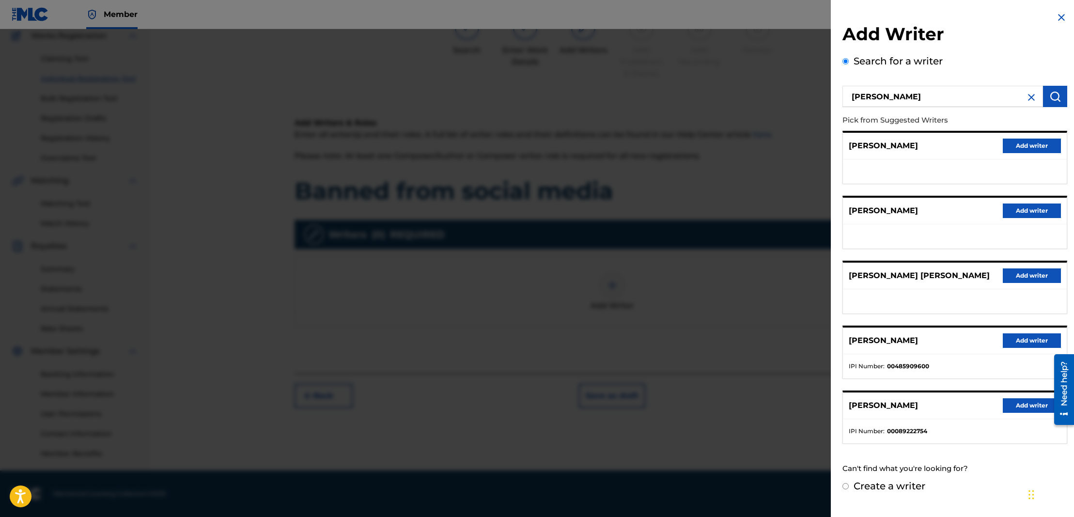
click at [1015, 348] on button "Add writer" at bounding box center [1032, 340] width 58 height 15
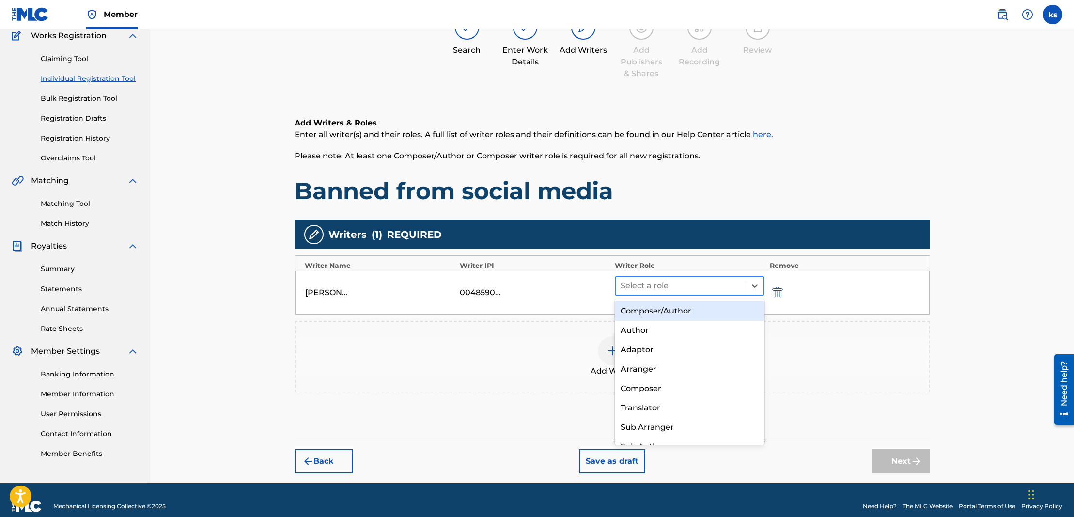
click at [677, 286] on div at bounding box center [681, 286] width 121 height 14
click at [662, 312] on div "Composer/Author" at bounding box center [690, 310] width 150 height 19
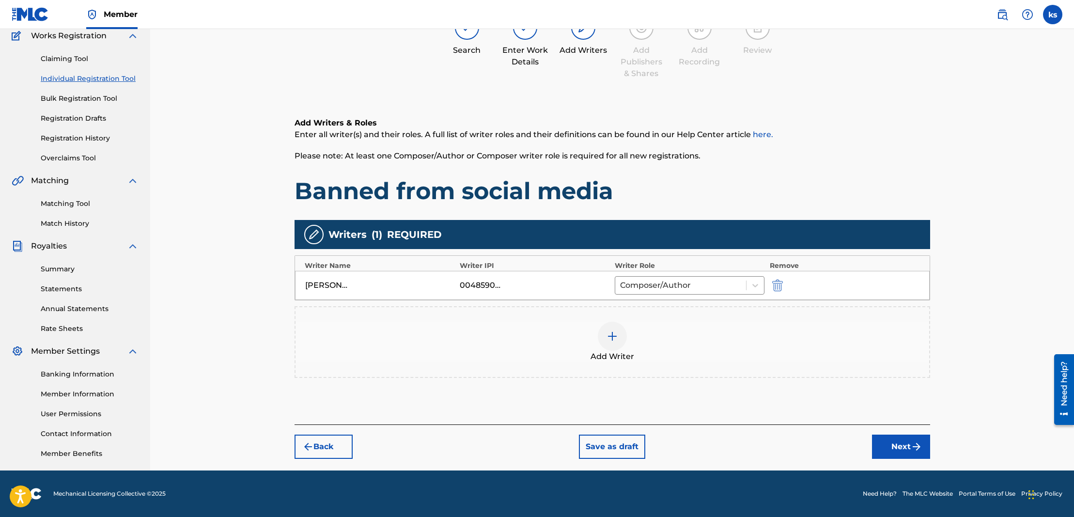
click at [902, 447] on button "Next" at bounding box center [901, 447] width 58 height 24
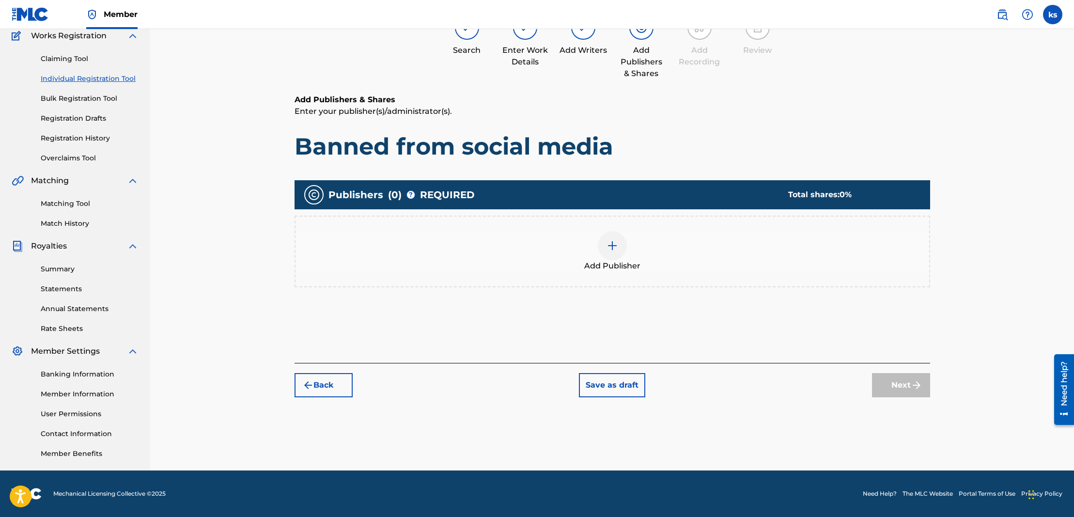
scroll to position [44, 0]
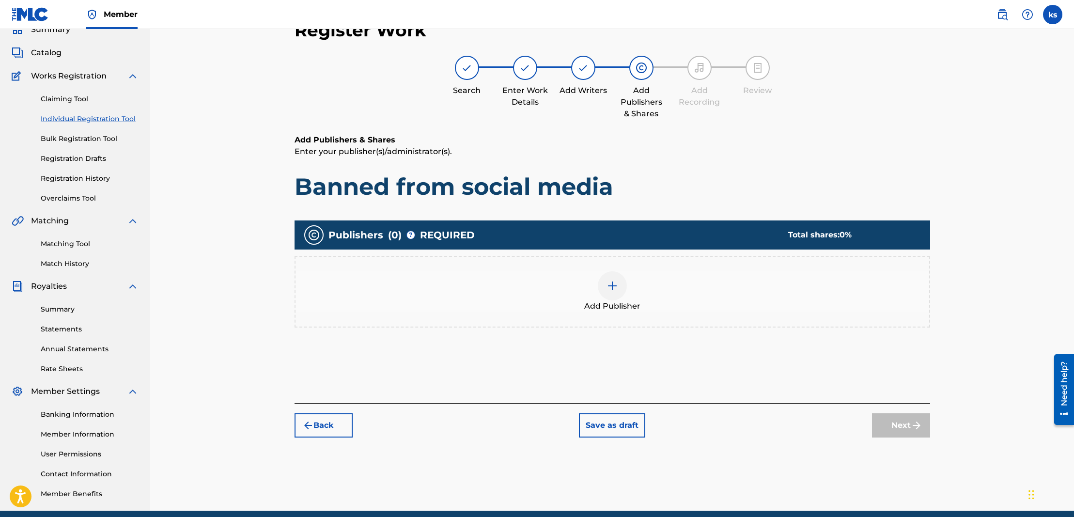
click at [610, 286] on img at bounding box center [613, 286] width 12 height 12
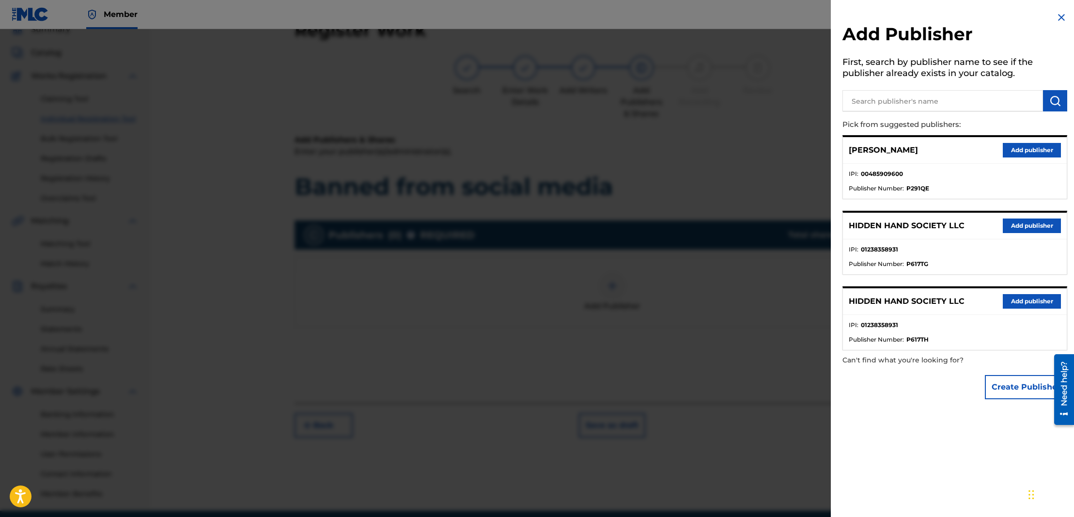
click at [1022, 226] on button "Add publisher" at bounding box center [1032, 225] width 58 height 15
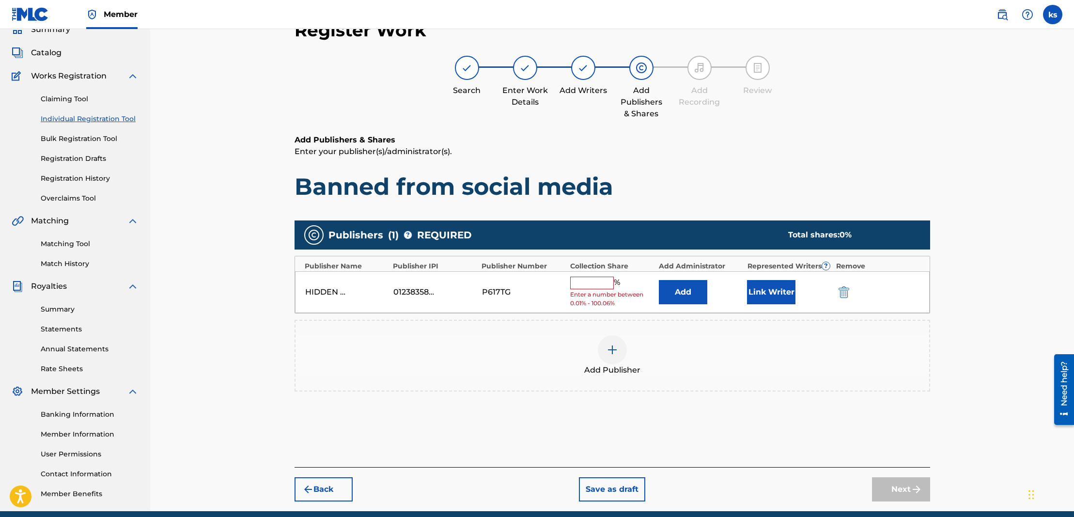
click at [588, 286] on input "text" at bounding box center [592, 283] width 44 height 13
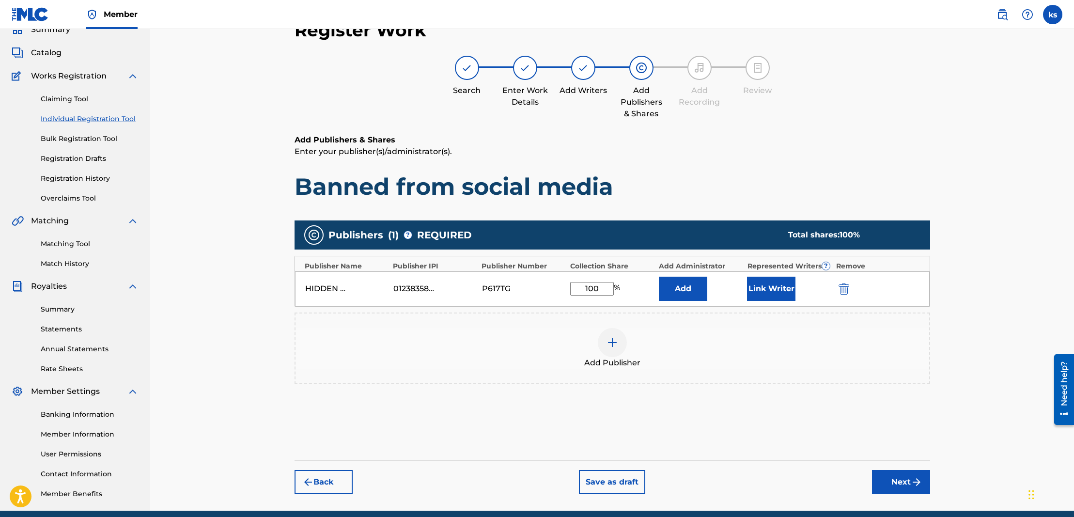
type input "100"
click at [682, 289] on button "Add" at bounding box center [683, 289] width 48 height 24
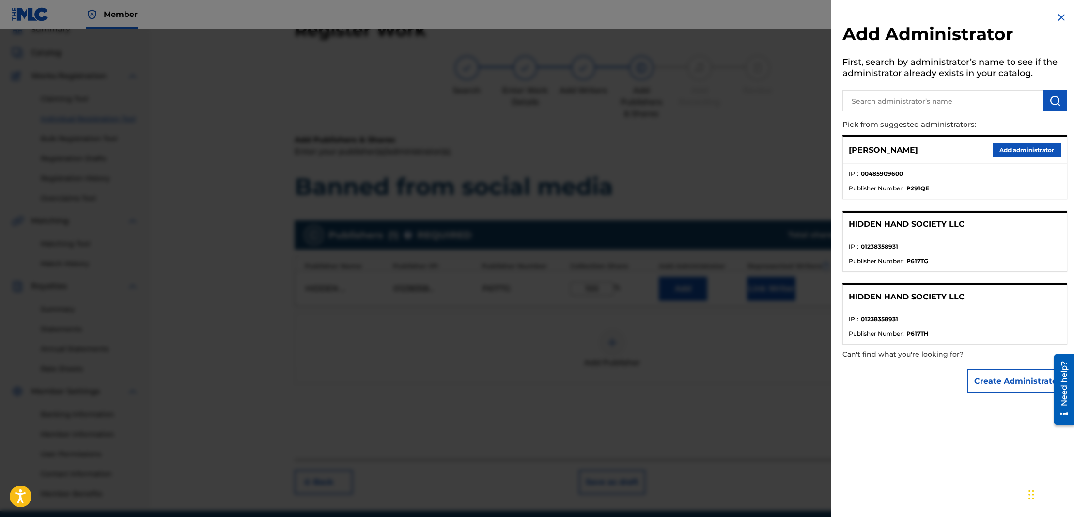
click at [1021, 148] on button "Add administrator" at bounding box center [1027, 150] width 68 height 15
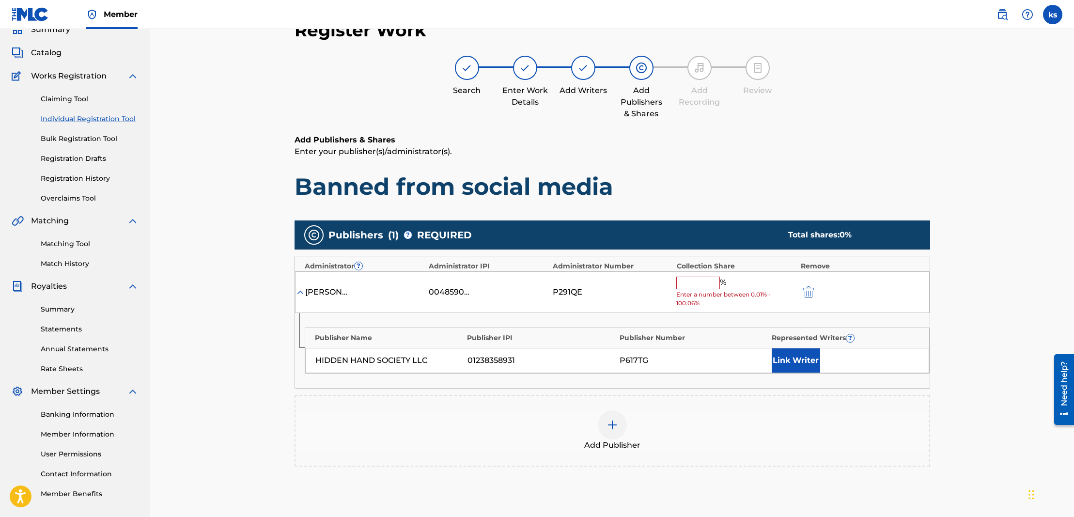
click at [703, 282] on input "text" at bounding box center [698, 283] width 44 height 13
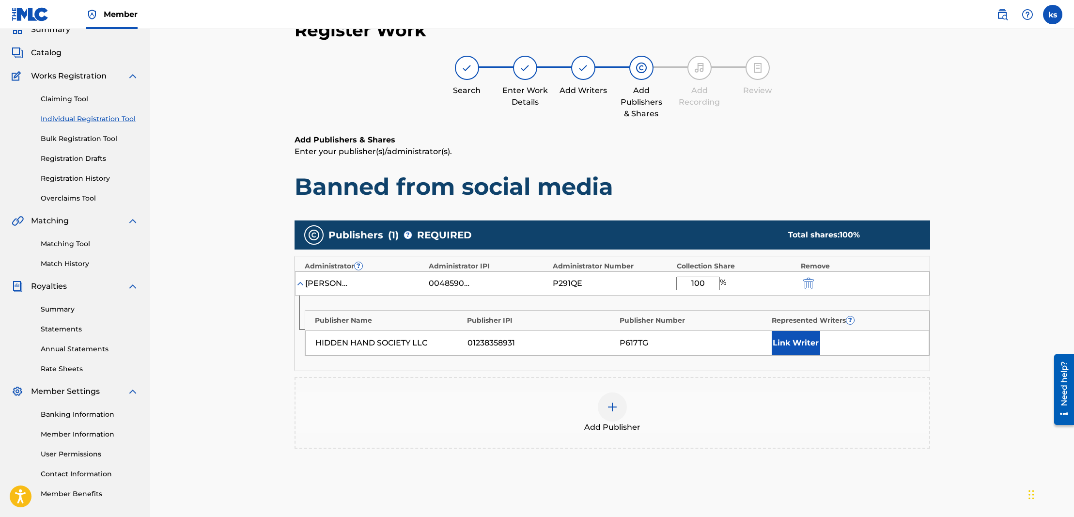
type input "100"
click at [790, 340] on button "Link Writer" at bounding box center [796, 343] width 48 height 24
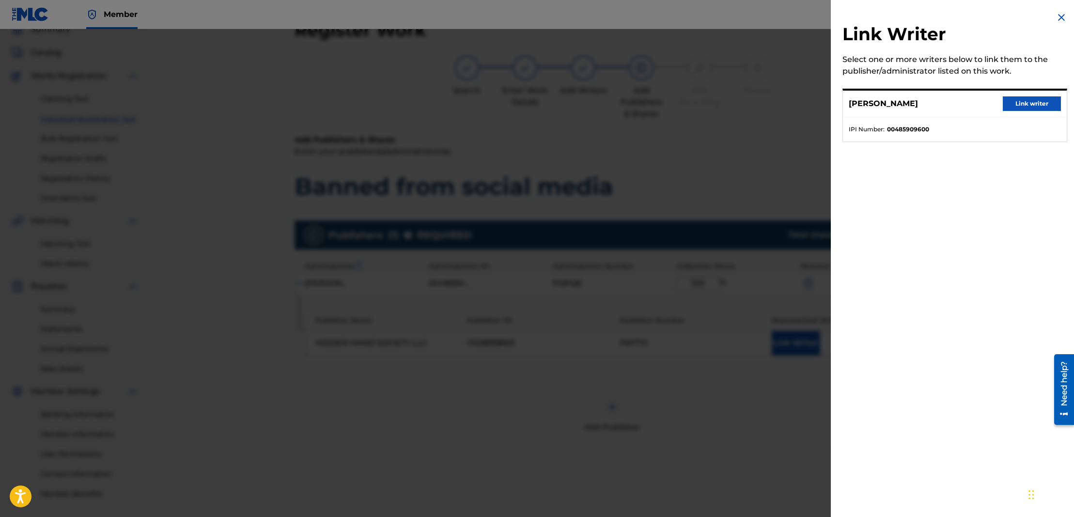
click at [1019, 102] on button "Link writer" at bounding box center [1032, 103] width 58 height 15
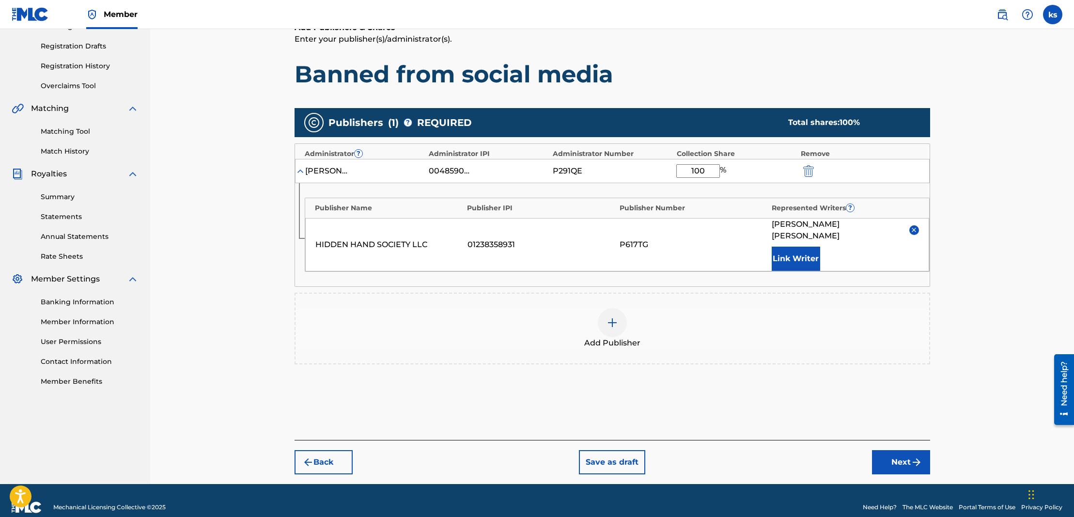
click at [898, 450] on button "Next" at bounding box center [901, 462] width 58 height 24
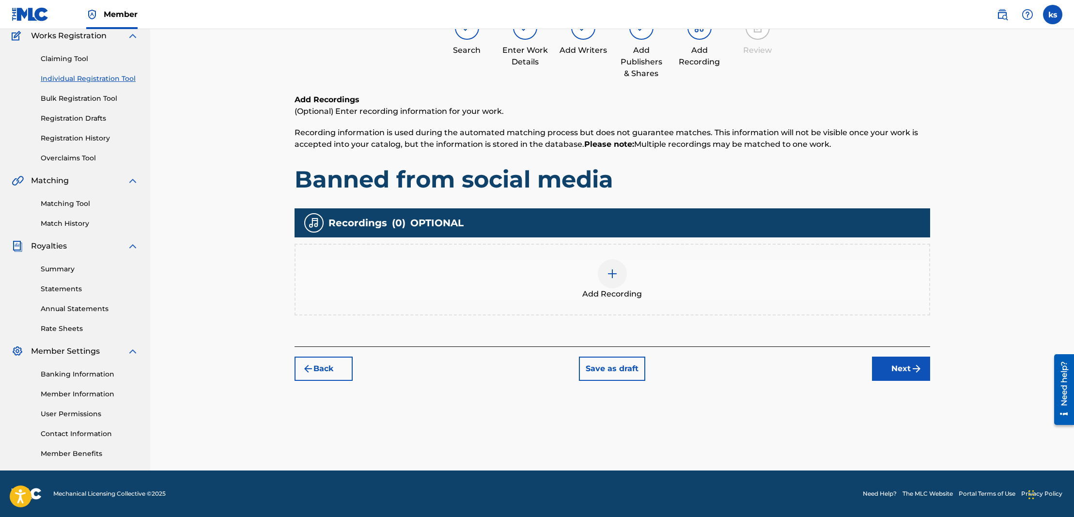
scroll to position [84, 0]
click at [610, 273] on img at bounding box center [613, 274] width 12 height 12
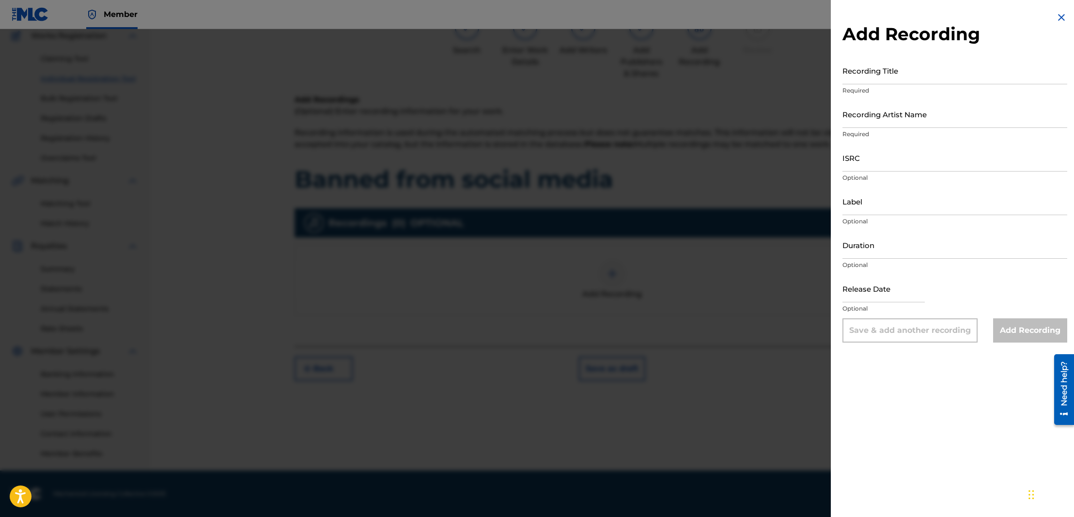
click at [878, 78] on input "Recording Title" at bounding box center [954, 71] width 225 height 28
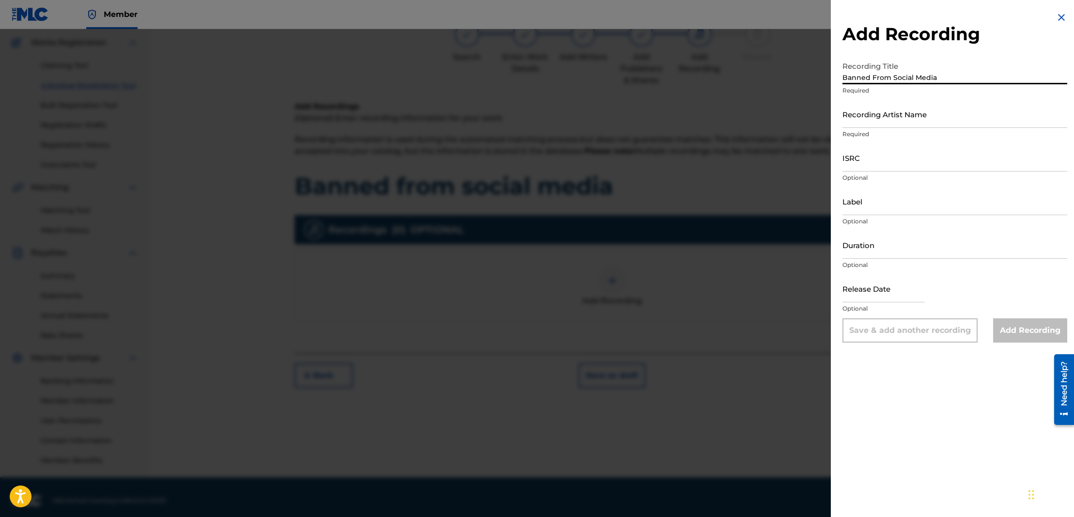
type input "Banned From Social Media"
click at [903, 118] on input "Recording Artist Name" at bounding box center [954, 114] width 225 height 28
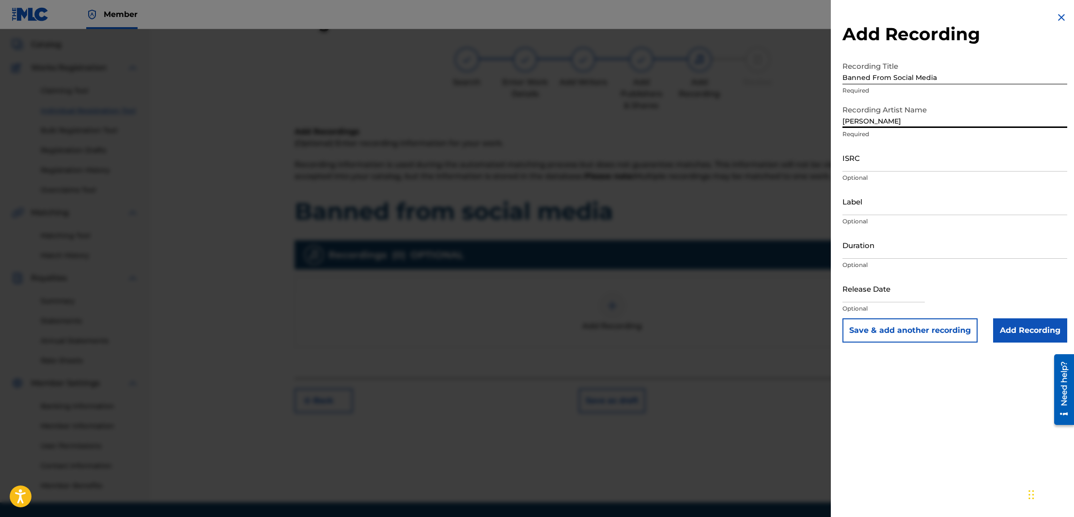
scroll to position [50, 0]
type input "[PERSON_NAME]"
click at [886, 167] on input "ISRC" at bounding box center [954, 158] width 225 height 28
paste input "QZWFK2440657"
type input "QZWFK2440657"
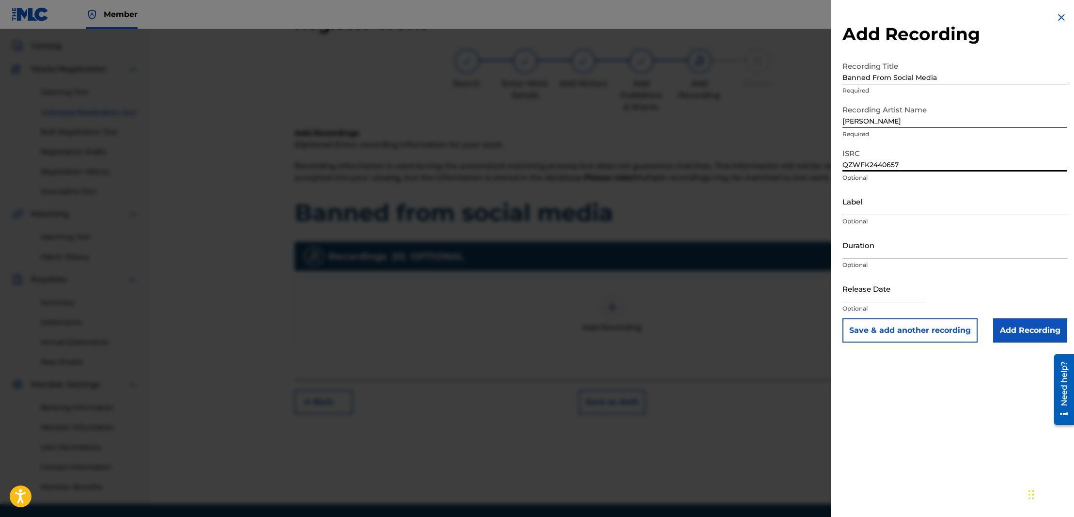
click at [1023, 333] on input "Add Recording" at bounding box center [1030, 330] width 74 height 24
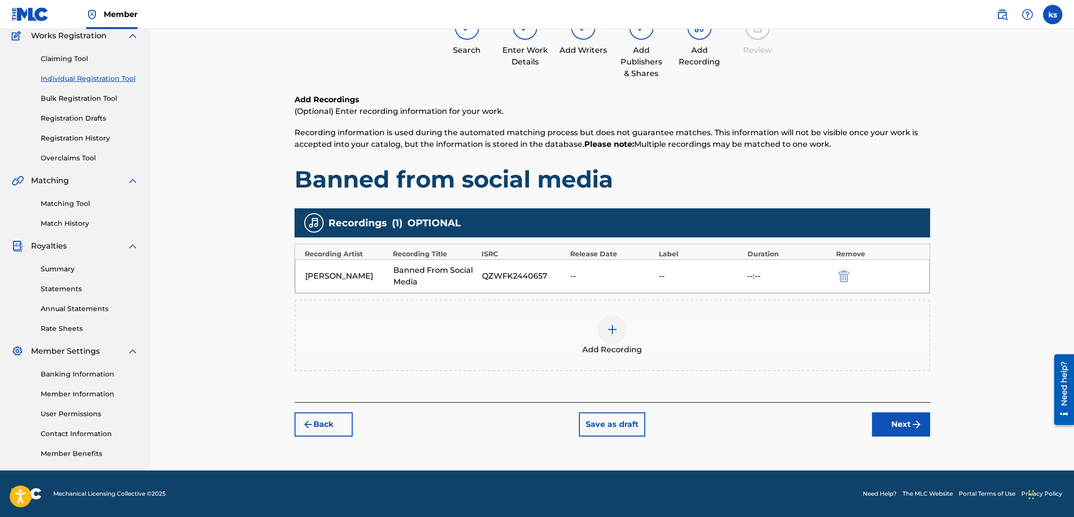
scroll to position [84, 0]
click at [894, 431] on button "Next" at bounding box center [901, 424] width 58 height 24
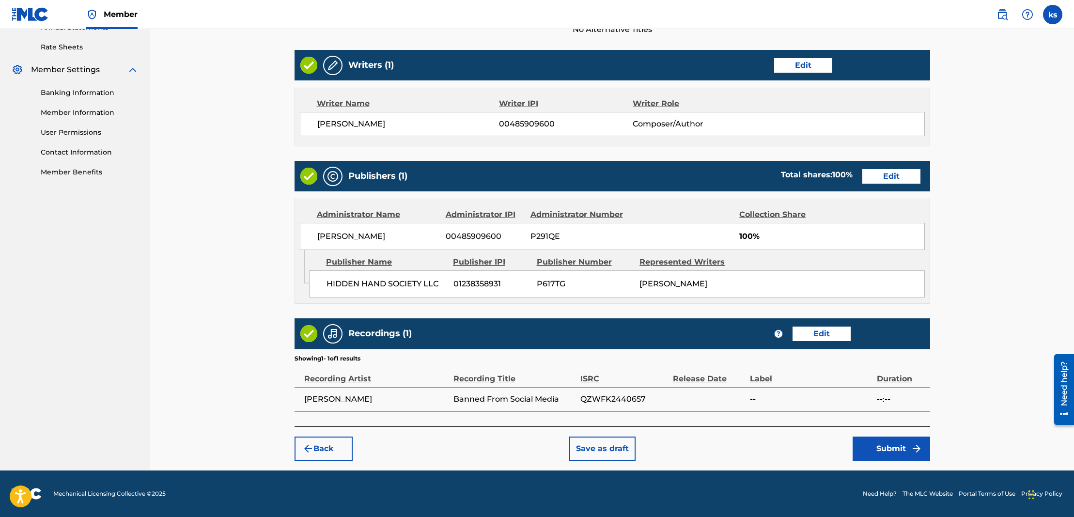
scroll to position [365, 0]
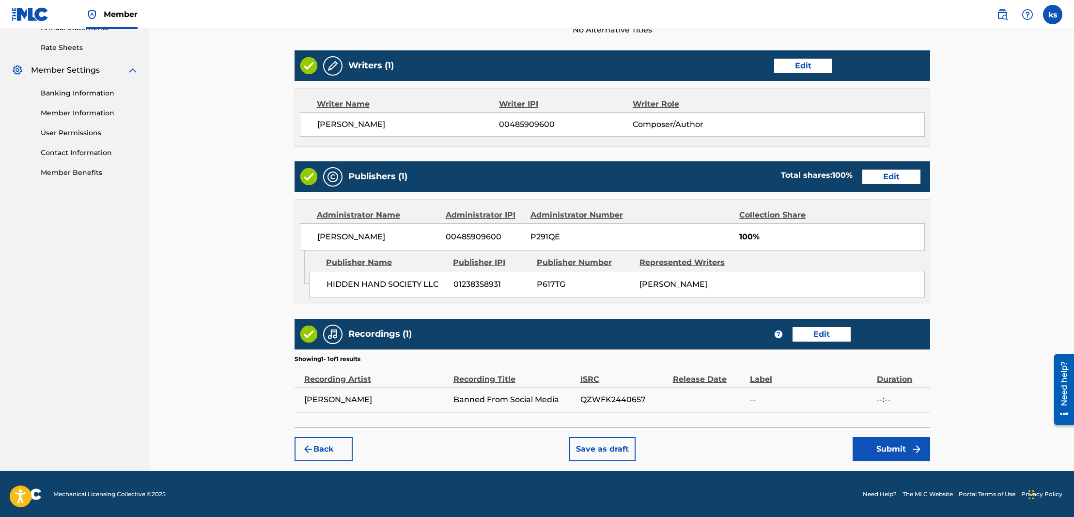
click at [890, 443] on button "Submit" at bounding box center [892, 449] width 78 height 24
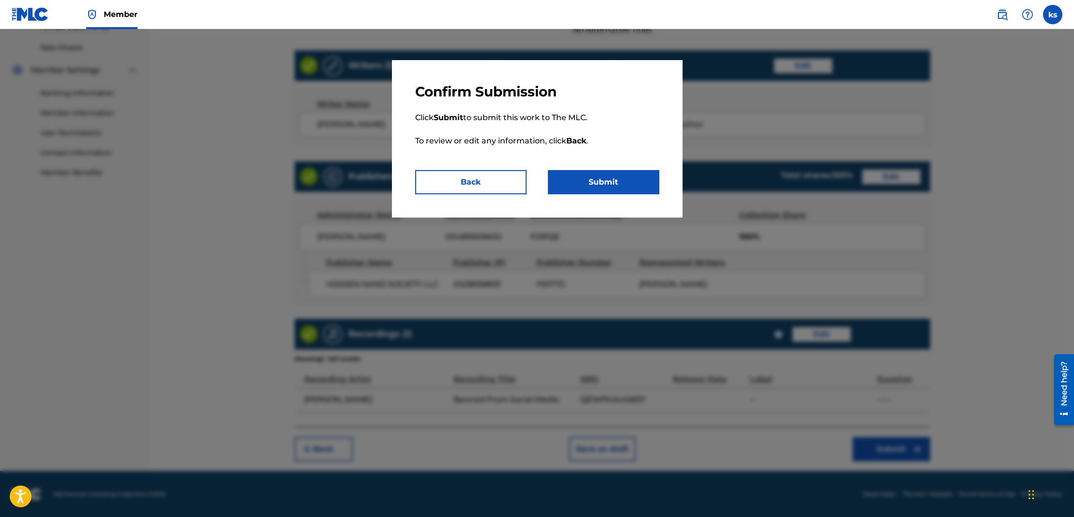
click at [604, 178] on button "Submit" at bounding box center [603, 182] width 111 height 24
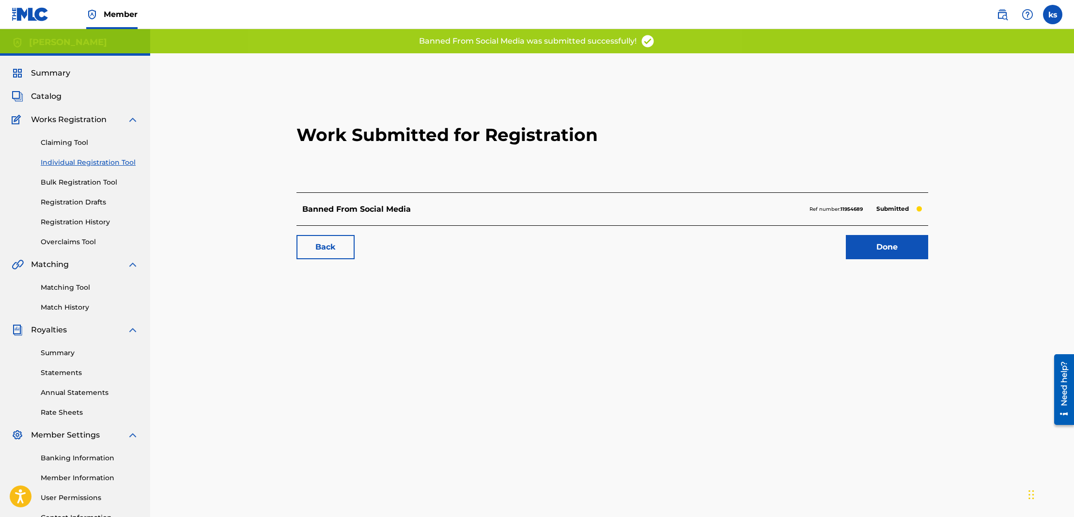
click at [893, 250] on link "Done" at bounding box center [887, 247] width 82 height 24
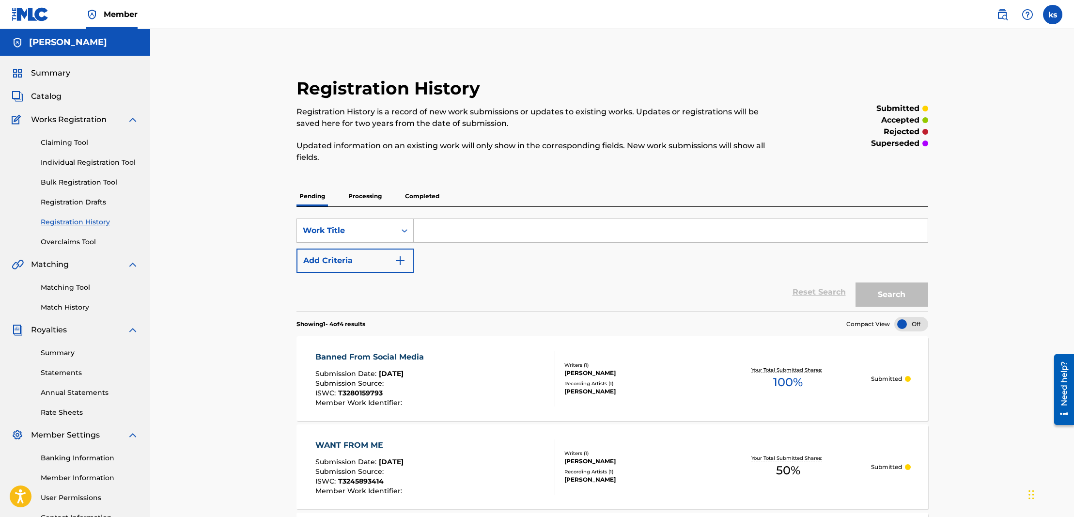
click at [75, 142] on link "Claiming Tool" at bounding box center [90, 143] width 98 height 10
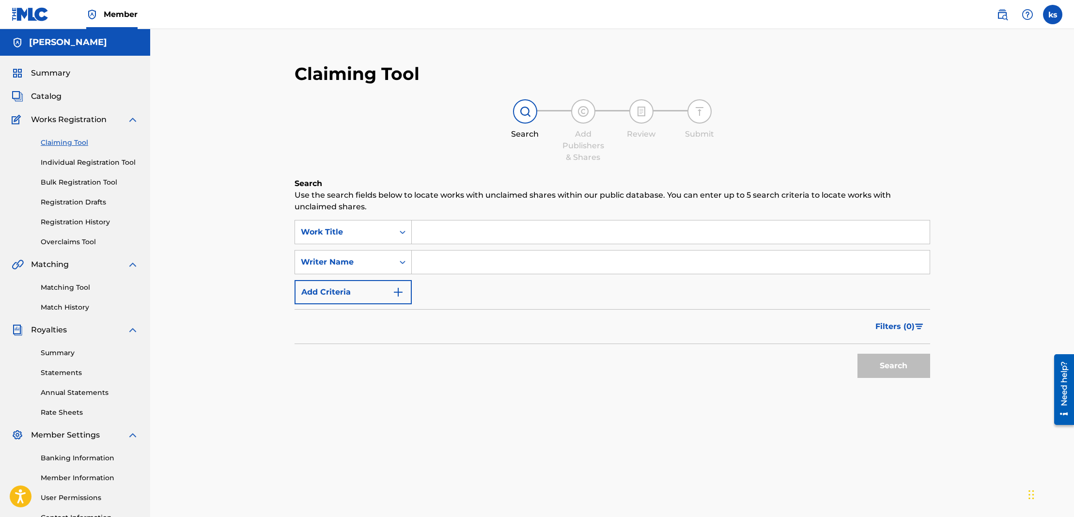
click at [43, 96] on span "Catalog" at bounding box center [46, 97] width 31 height 12
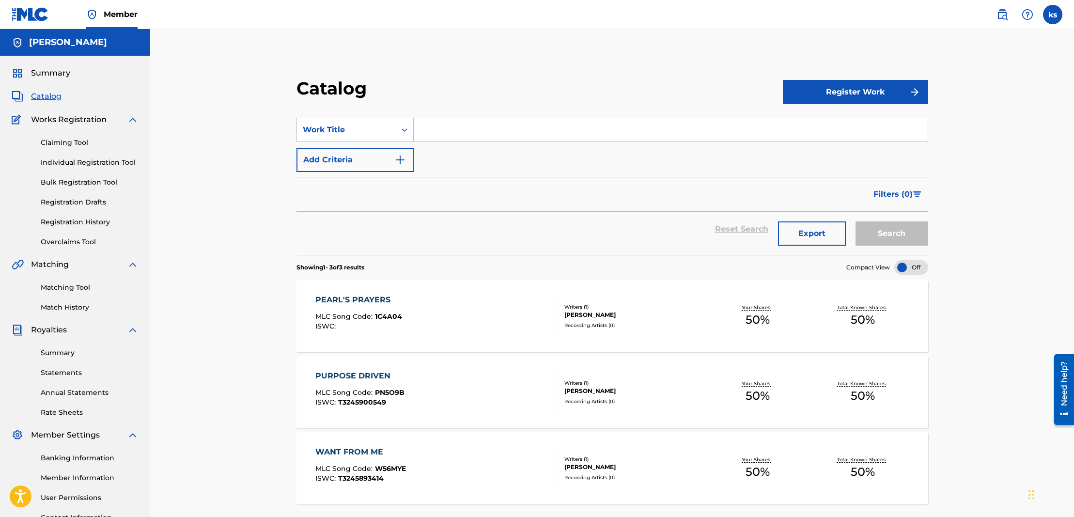
click at [847, 91] on button "Register Work" at bounding box center [855, 92] width 145 height 24
click at [824, 123] on link "Individual" at bounding box center [855, 123] width 145 height 23
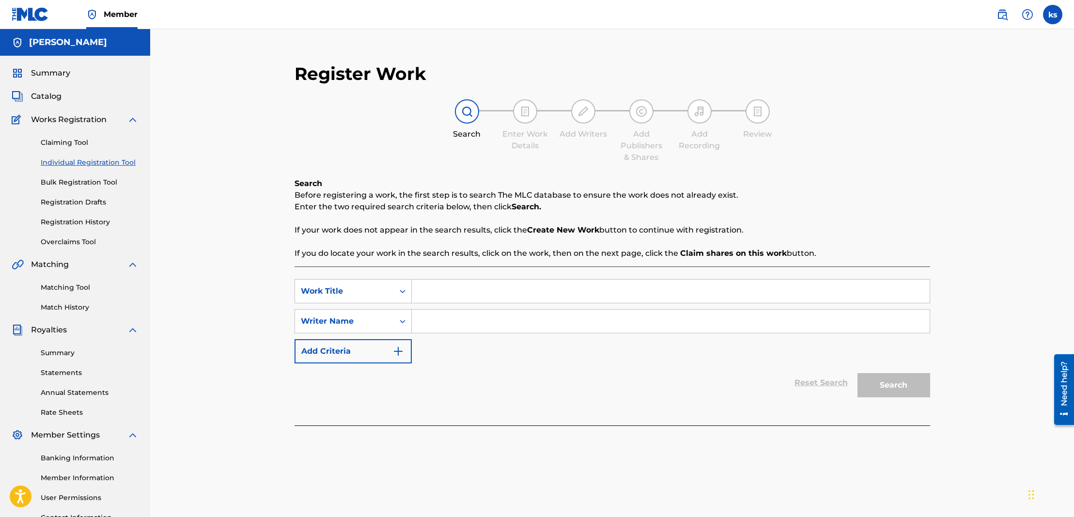
click at [426, 293] on input "Search Form" at bounding box center [671, 291] width 518 height 23
type input "Eye Dare You"
click at [443, 328] on input "Search Form" at bounding box center [671, 321] width 518 height 23
click at [894, 387] on button "Search" at bounding box center [893, 385] width 73 height 24
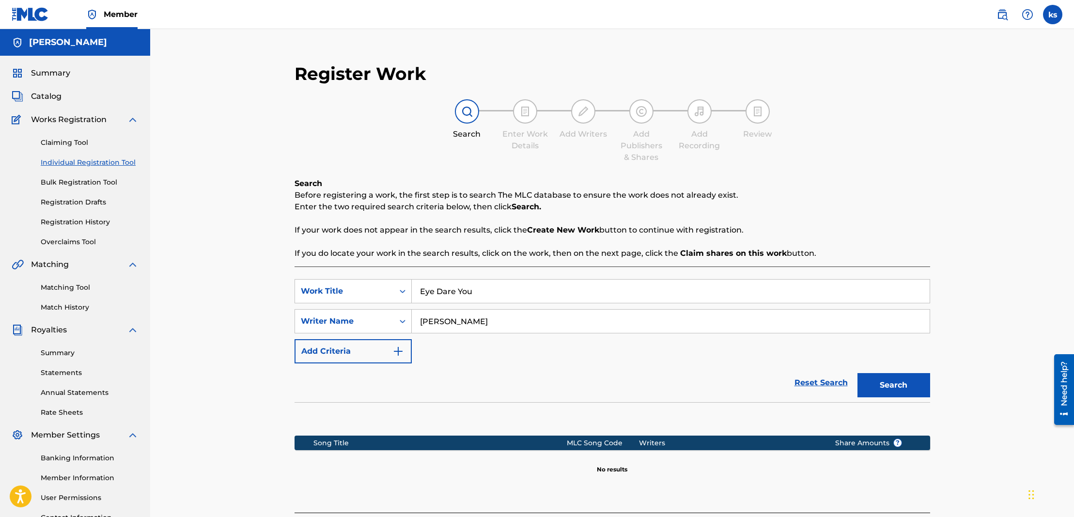
click at [458, 323] on input "[PERSON_NAME]" at bounding box center [671, 321] width 518 height 23
type input "[PERSON_NAME]"
click at [890, 385] on button "Search" at bounding box center [893, 385] width 73 height 24
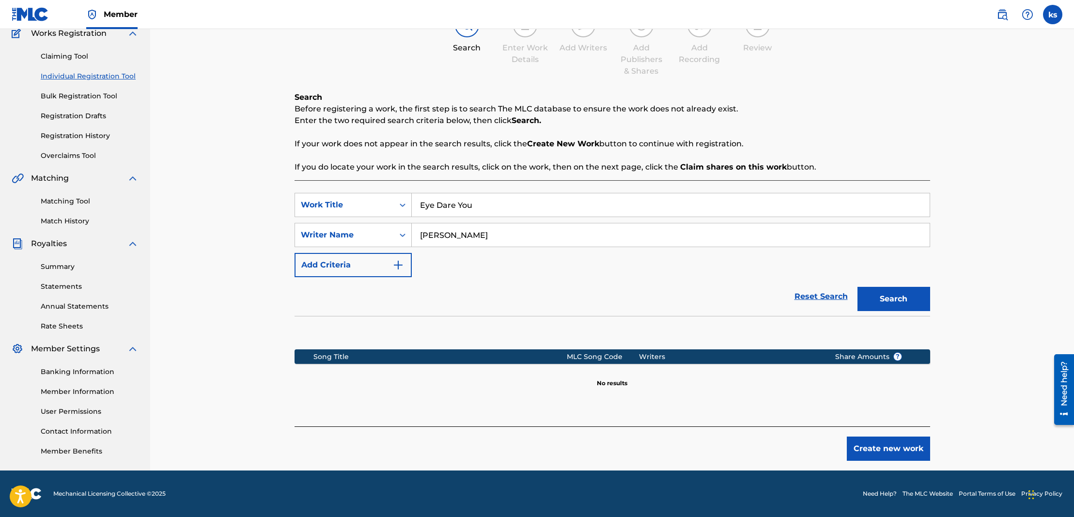
scroll to position [86, 0]
click at [874, 446] on button "Create new work" at bounding box center [888, 448] width 83 height 24
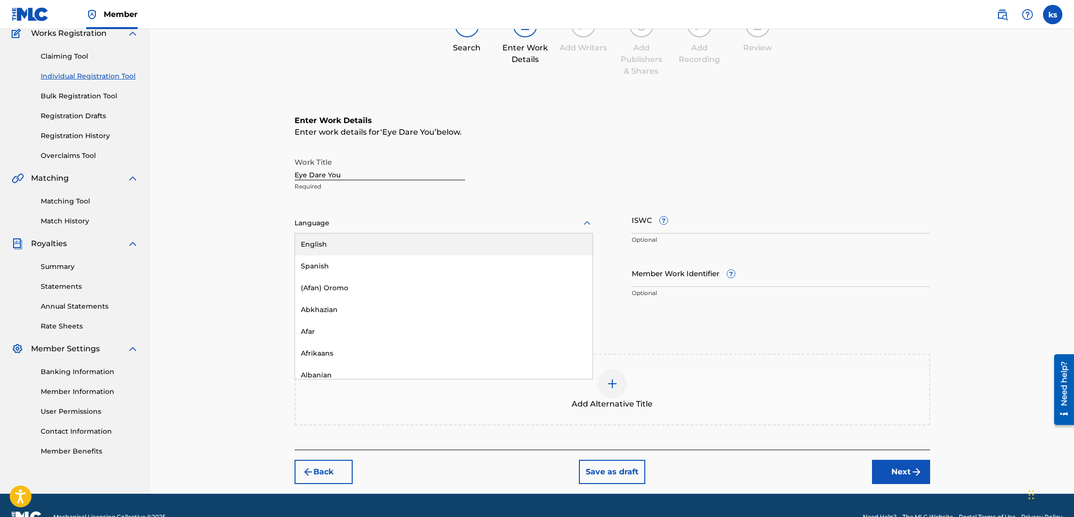
click at [337, 224] on div at bounding box center [444, 223] width 298 height 12
click at [333, 247] on div "English" at bounding box center [443, 245] width 297 height 22
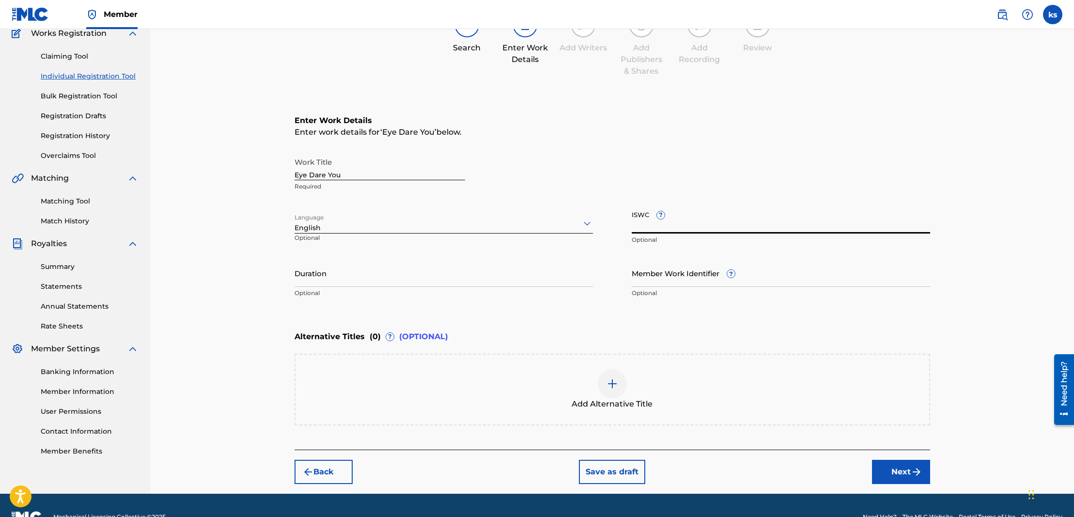
click at [699, 224] on input "ISWC ?" at bounding box center [781, 220] width 298 height 28
click at [661, 226] on input "ISWC ?" at bounding box center [781, 220] width 298 height 28
paste input "T3280159840"
type input "T3280159840"
click at [893, 471] on button "Next" at bounding box center [901, 472] width 58 height 24
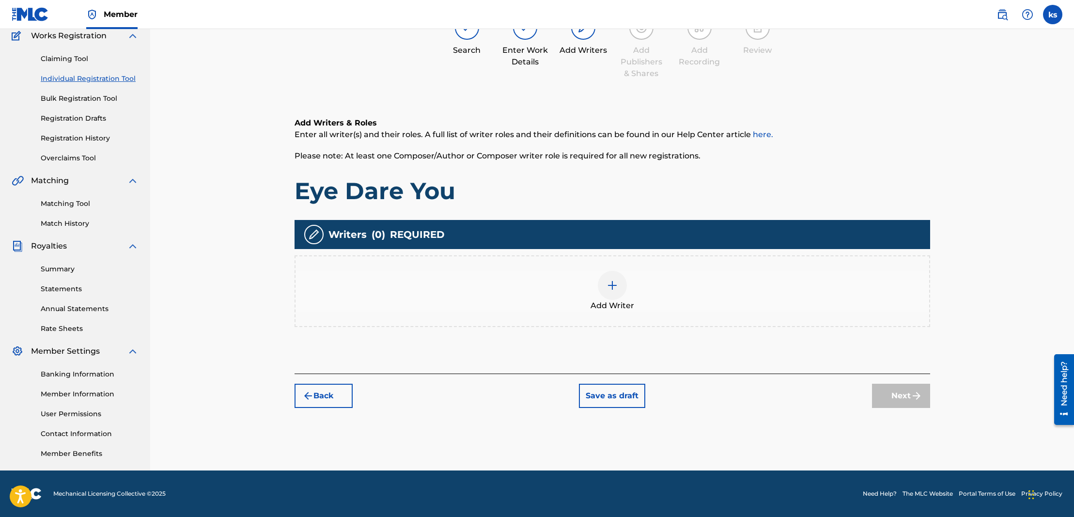
scroll to position [84, 0]
click at [615, 286] on img at bounding box center [613, 286] width 12 height 12
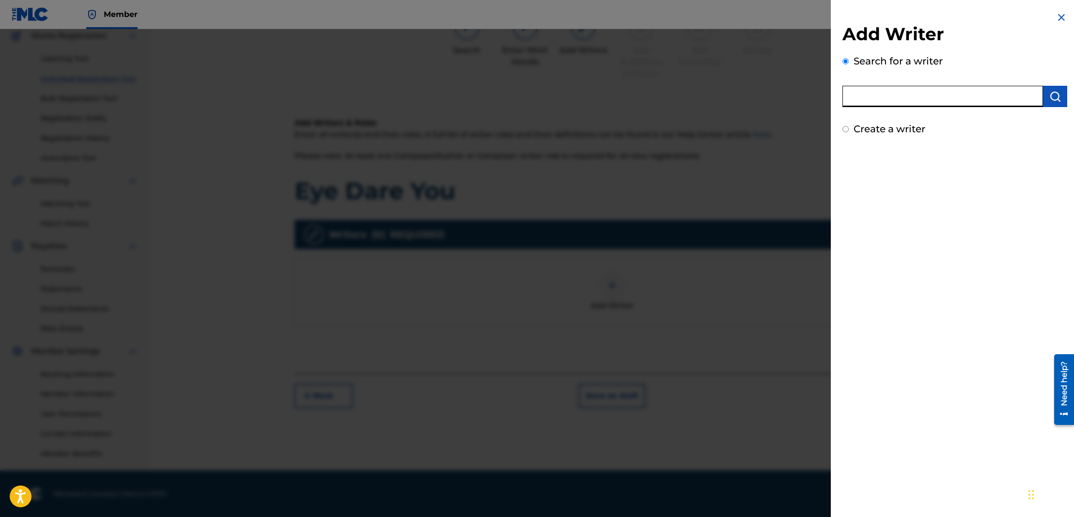
click at [868, 98] on input "text" at bounding box center [942, 96] width 201 height 21
type input "[PERSON_NAME]"
click at [1053, 96] on img "submit" at bounding box center [1055, 97] width 12 height 12
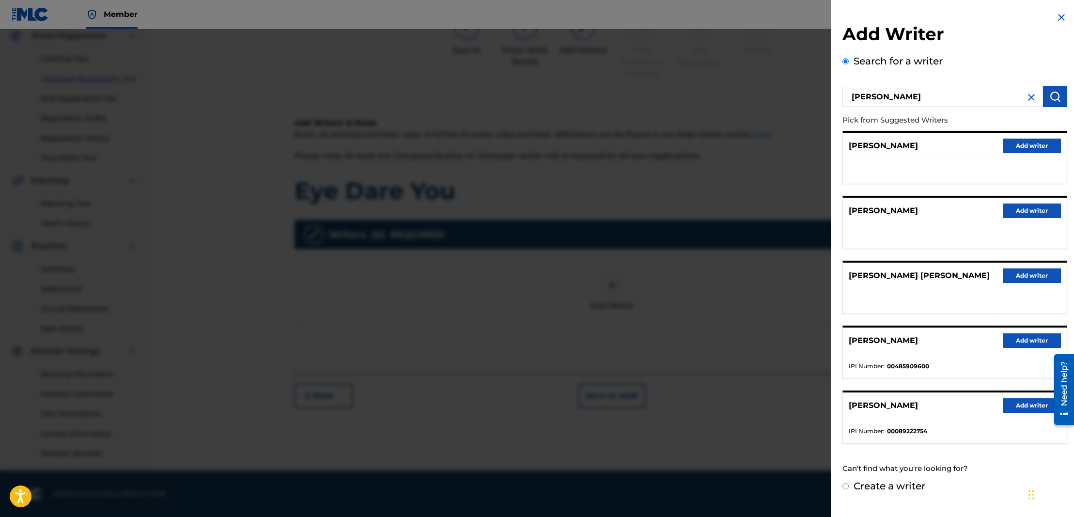
click at [1031, 347] on button "Add writer" at bounding box center [1032, 340] width 58 height 15
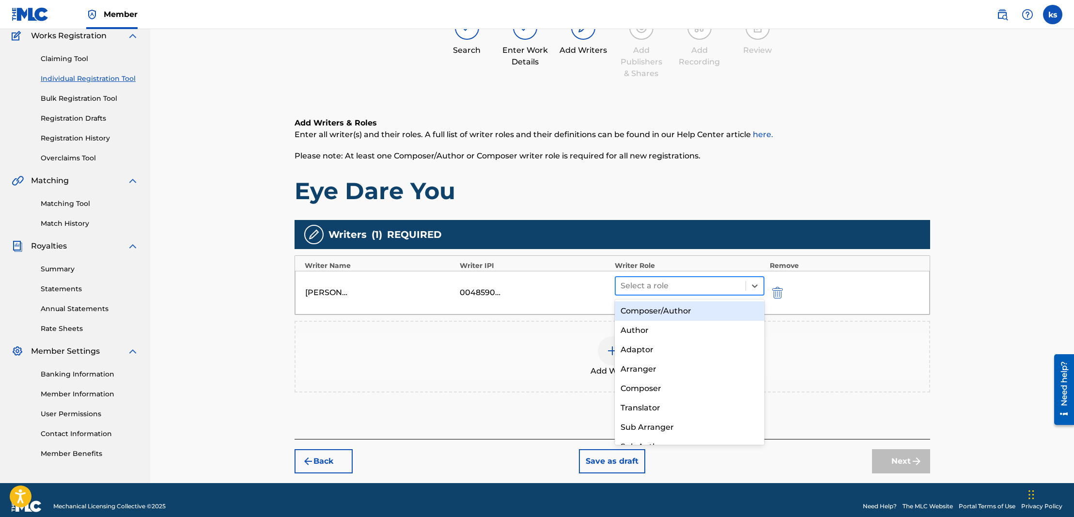
click at [661, 281] on div at bounding box center [681, 286] width 121 height 14
click at [655, 307] on div "Composer/Author" at bounding box center [690, 310] width 150 height 19
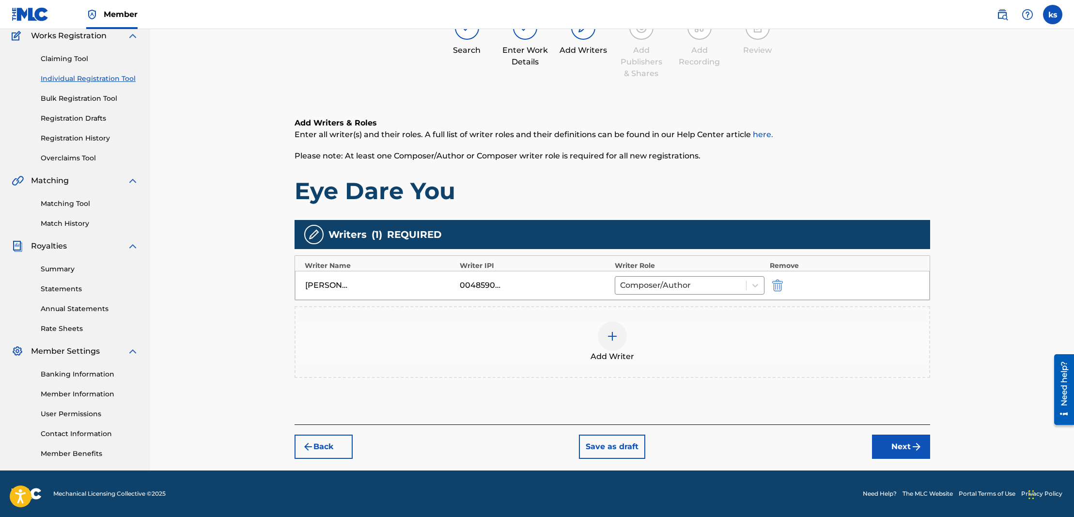
click at [889, 447] on button "Next" at bounding box center [901, 447] width 58 height 24
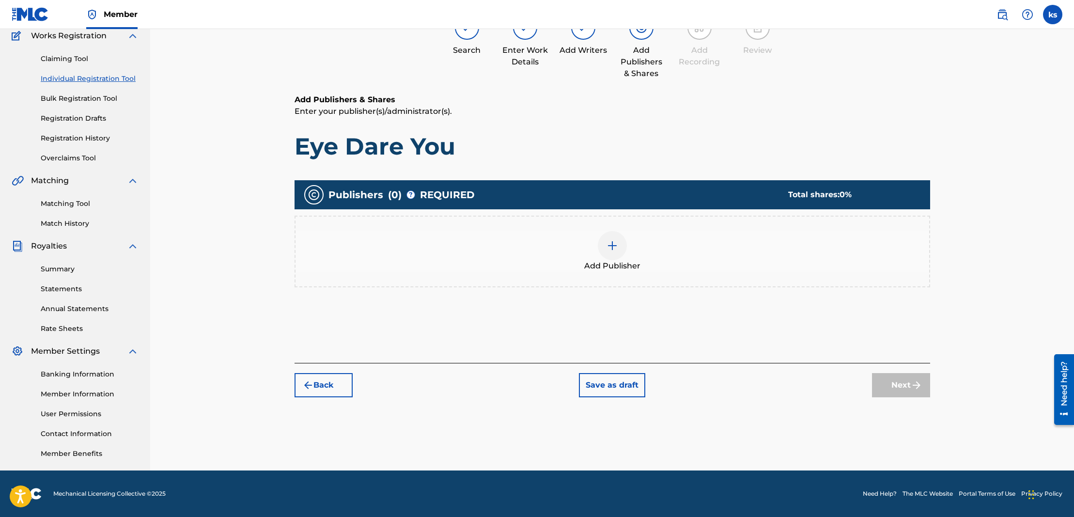
scroll to position [44, 0]
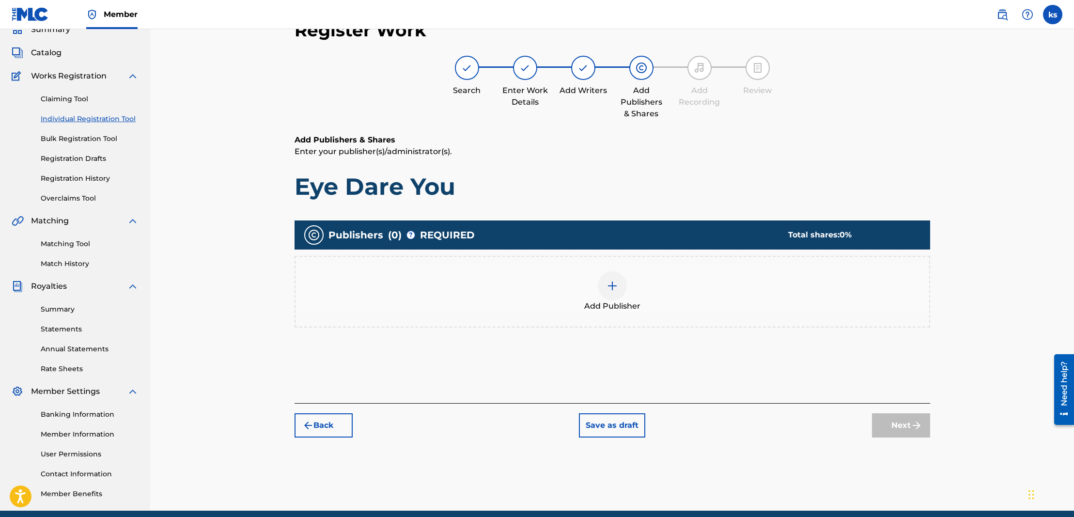
click at [608, 294] on div at bounding box center [612, 285] width 29 height 29
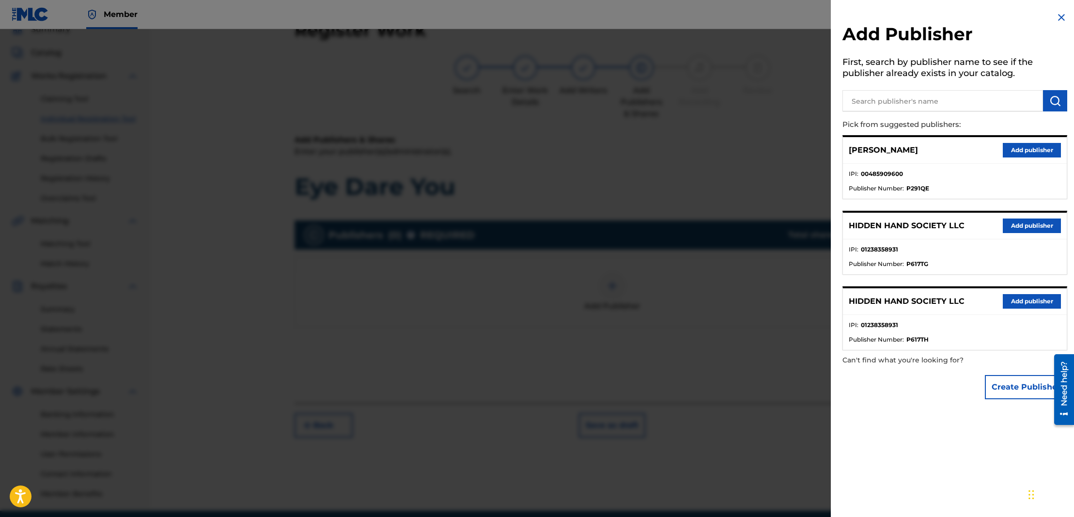
click at [1018, 225] on button "Add publisher" at bounding box center [1032, 225] width 58 height 15
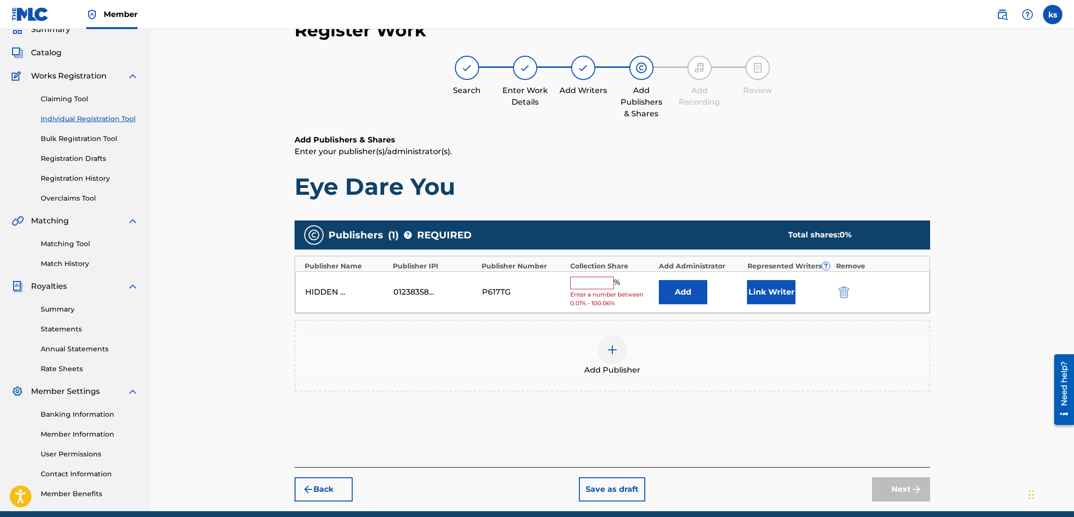
click at [578, 281] on input "text" at bounding box center [592, 283] width 44 height 13
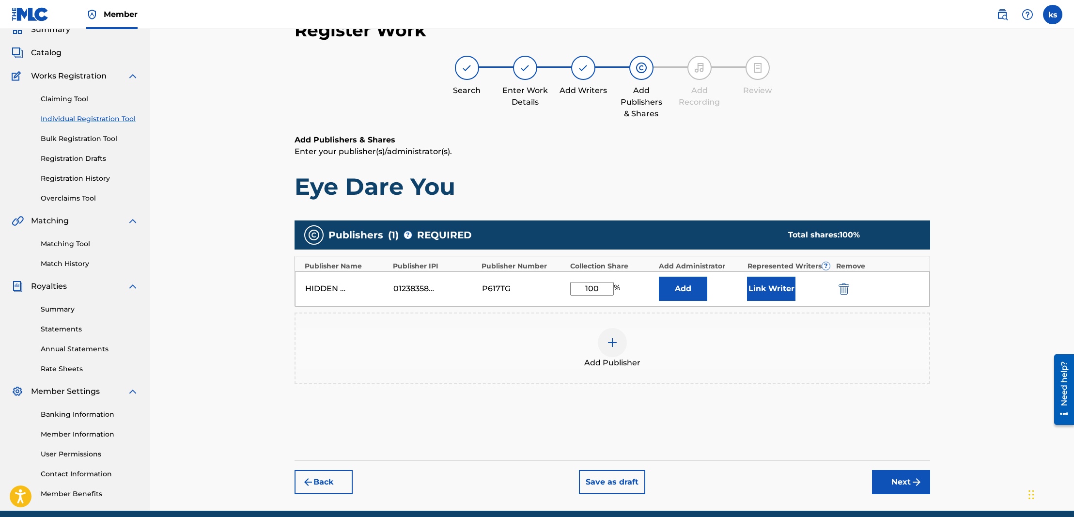
type input "100"
click at [682, 289] on button "Add" at bounding box center [683, 289] width 48 height 24
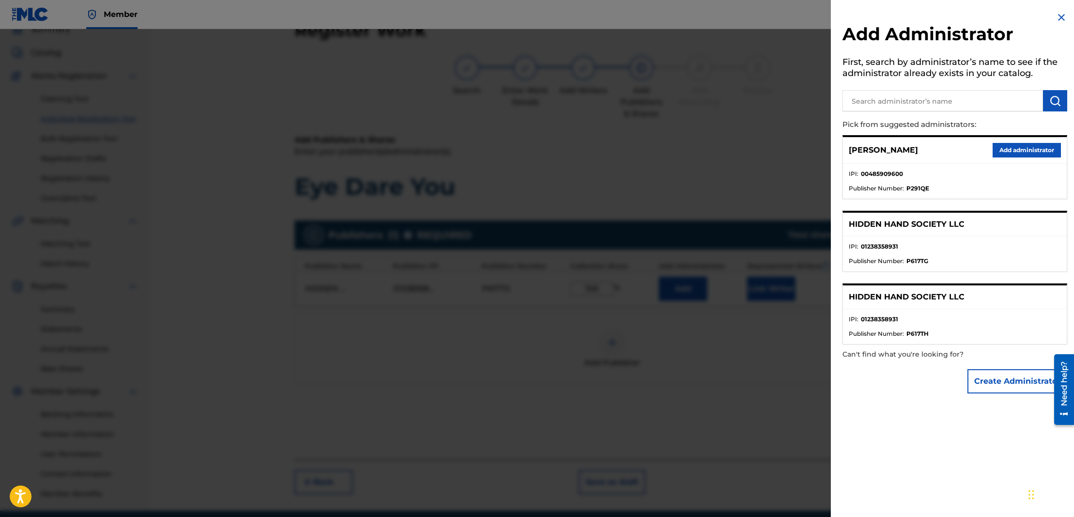
drag, startPoint x: 928, startPoint y: 146, endPoint x: 849, endPoint y: 154, distance: 78.9
click at [850, 148] on p "[PERSON_NAME]" at bounding box center [883, 150] width 69 height 12
copy p "[PERSON_NAME]"
click at [1033, 149] on button "Add administrator" at bounding box center [1027, 150] width 68 height 15
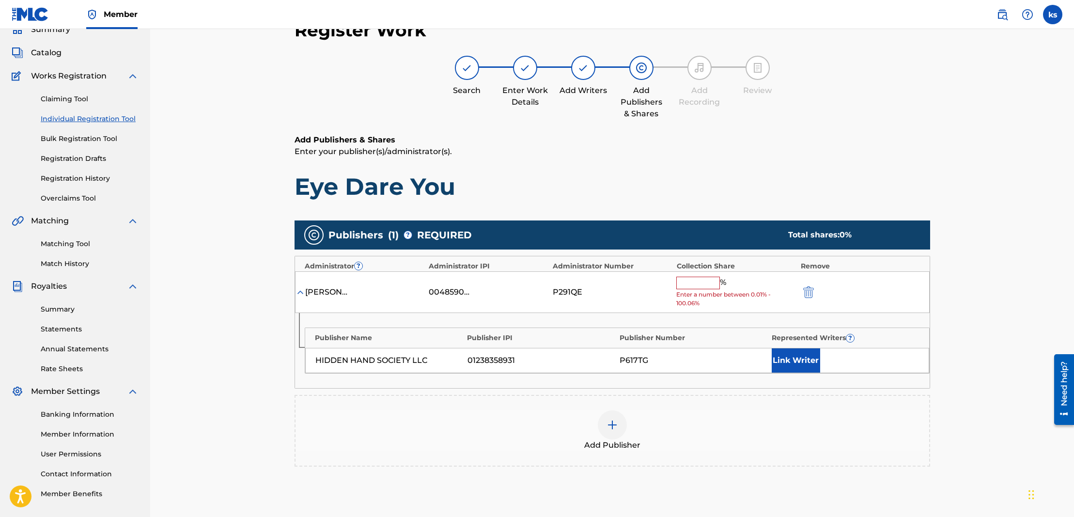
click at [688, 280] on input "text" at bounding box center [698, 283] width 44 height 13
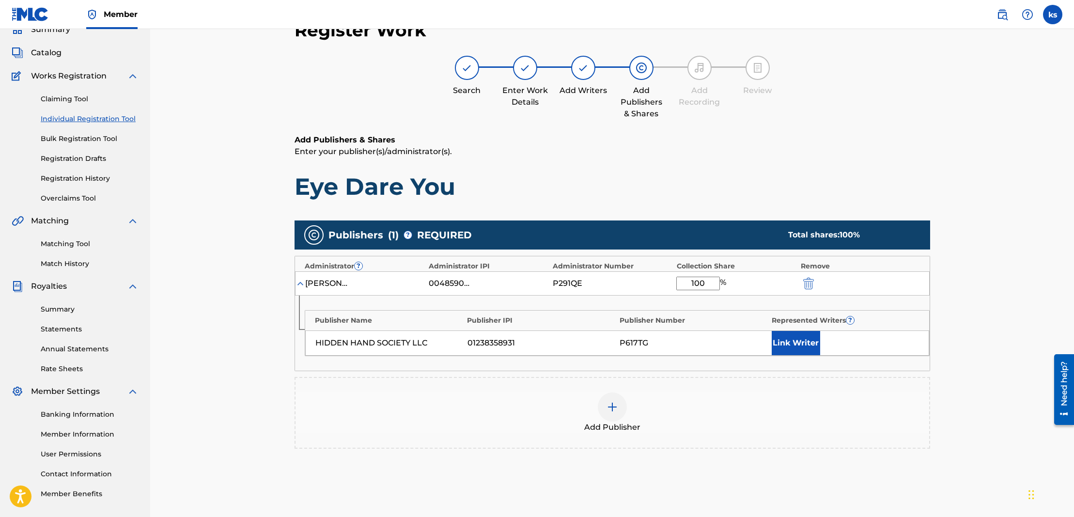
type input "100"
click at [797, 339] on button "Link Writer" at bounding box center [796, 343] width 48 height 24
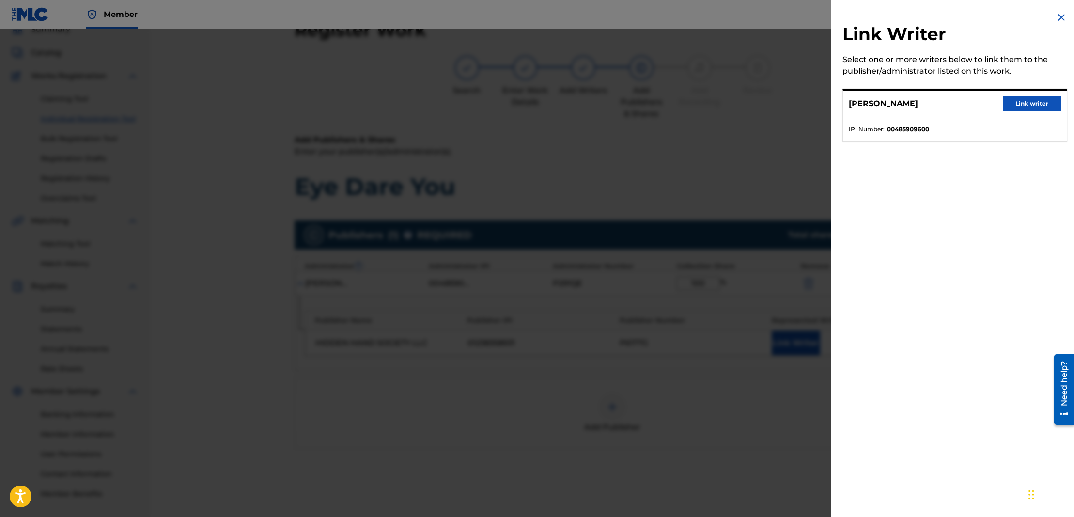
click at [1044, 104] on button "Link writer" at bounding box center [1032, 103] width 58 height 15
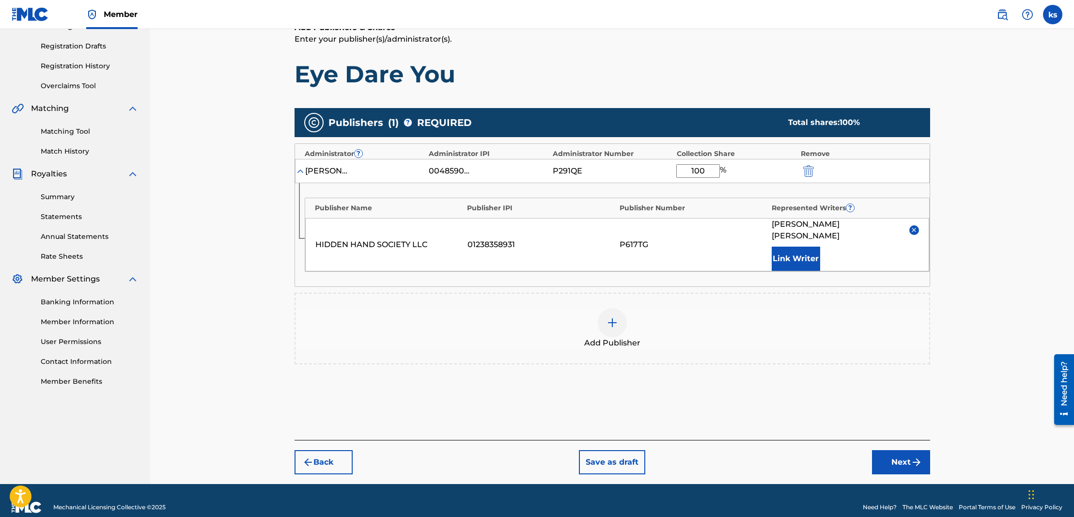
click at [901, 450] on button "Next" at bounding box center [901, 462] width 58 height 24
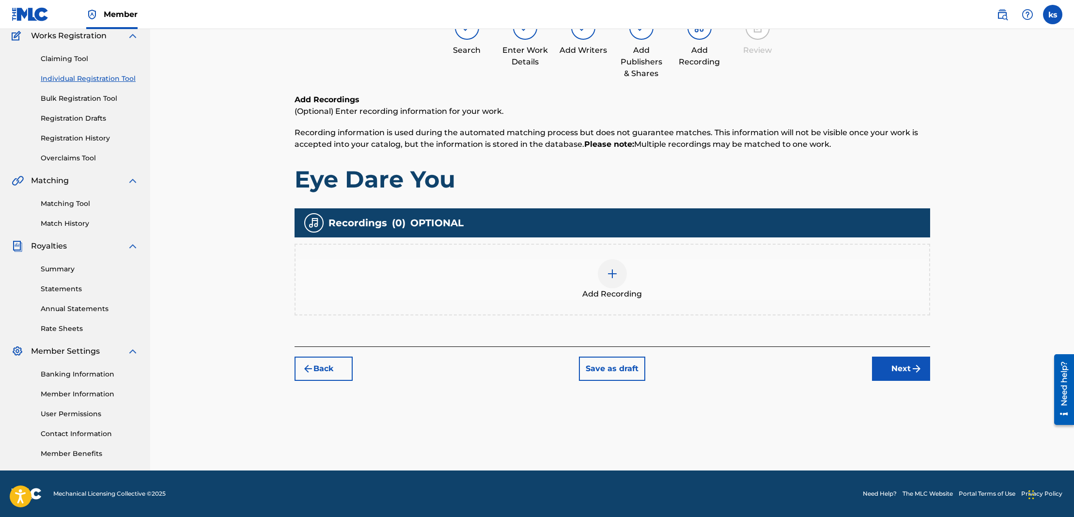
click at [609, 274] on img at bounding box center [613, 274] width 12 height 12
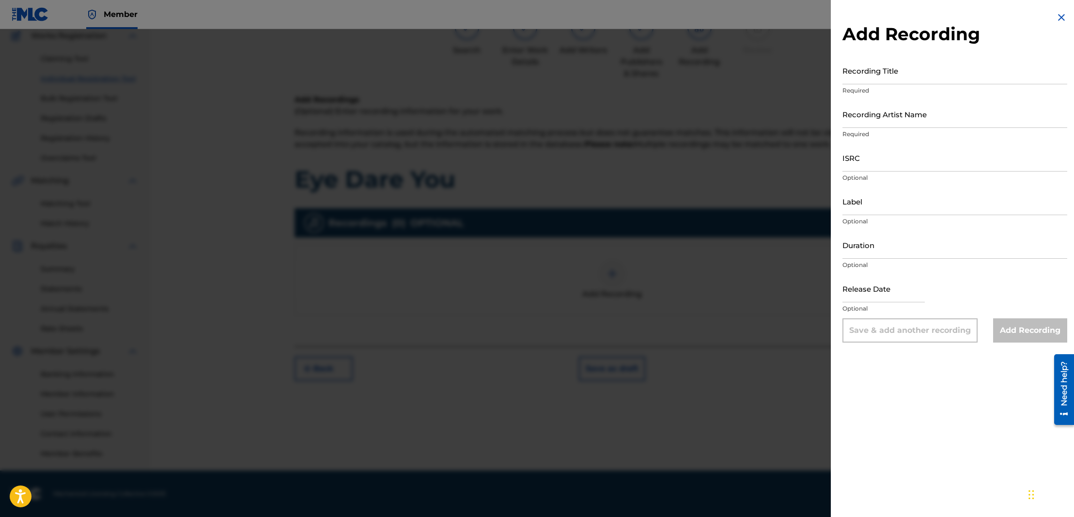
click at [876, 123] on input "Recording Artist Name" at bounding box center [954, 114] width 225 height 28
paste input "[PERSON_NAME]"
type input "[PERSON_NAME]"
click at [870, 78] on input "Recording Title" at bounding box center [954, 71] width 225 height 28
paste input "EYE DARE YOU"
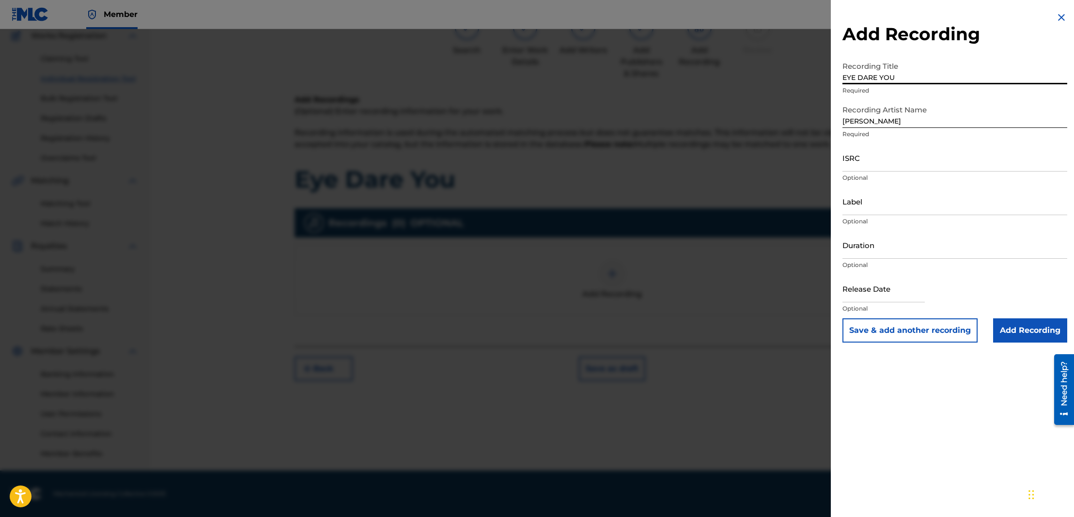
type input "EYE DARE YOU"
click at [874, 166] on input "ISRC" at bounding box center [954, 158] width 225 height 28
paste input "QZWFK2440659"
type input "QZWFK2440659"
click at [1027, 332] on input "Add Recording" at bounding box center [1030, 330] width 74 height 24
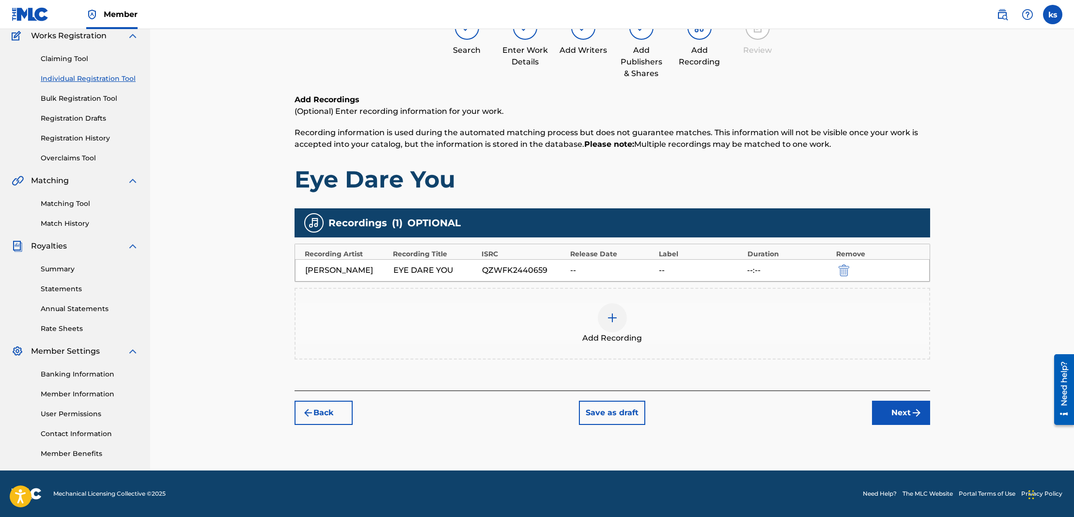
click at [900, 411] on button "Next" at bounding box center [901, 413] width 58 height 24
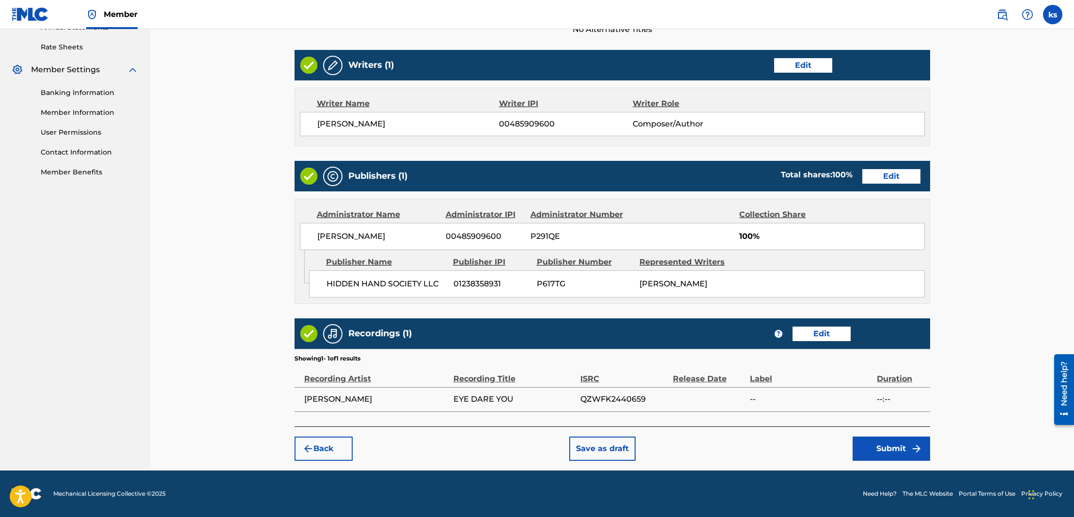
scroll to position [365, 0]
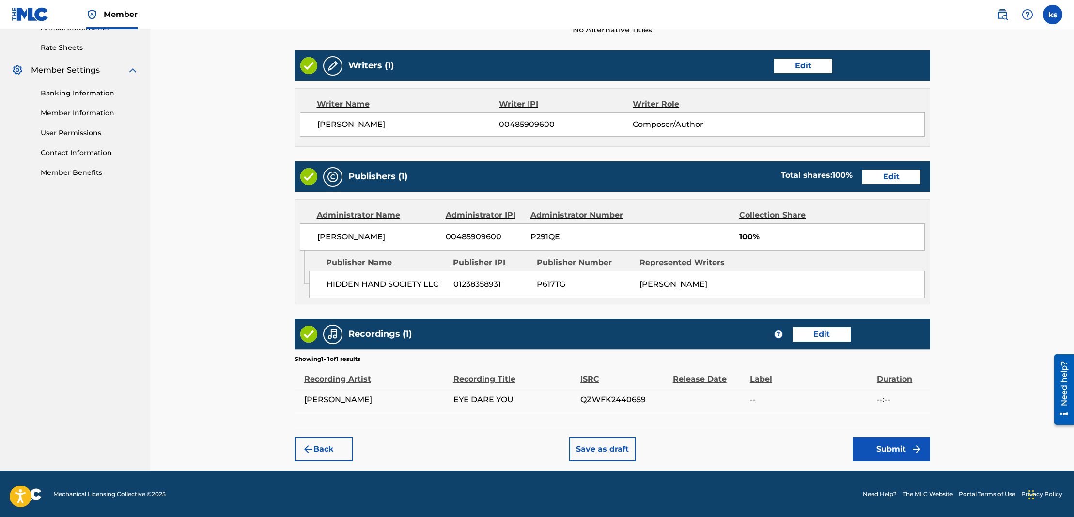
click at [912, 442] on button "Submit" at bounding box center [892, 449] width 78 height 24
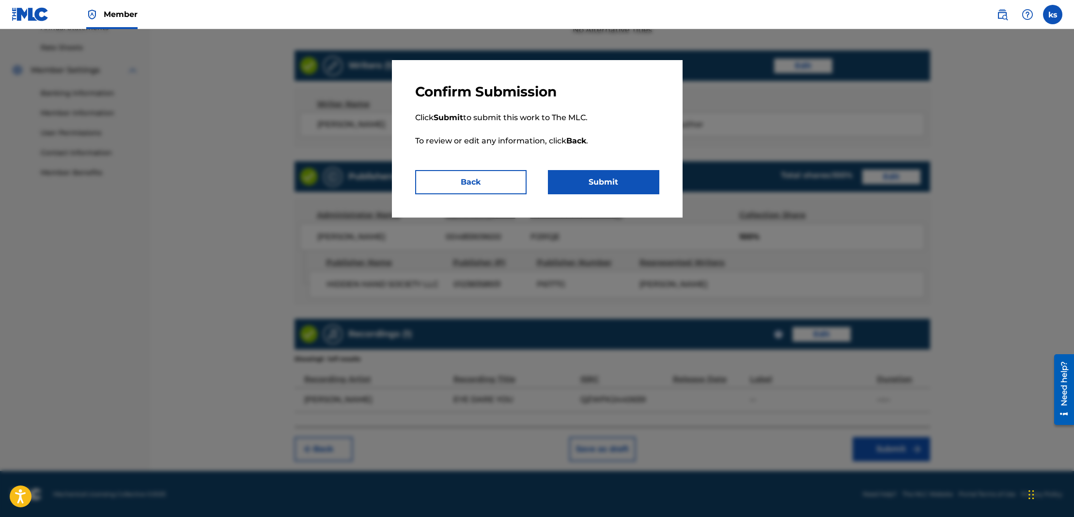
click at [628, 177] on button "Submit" at bounding box center [603, 182] width 111 height 24
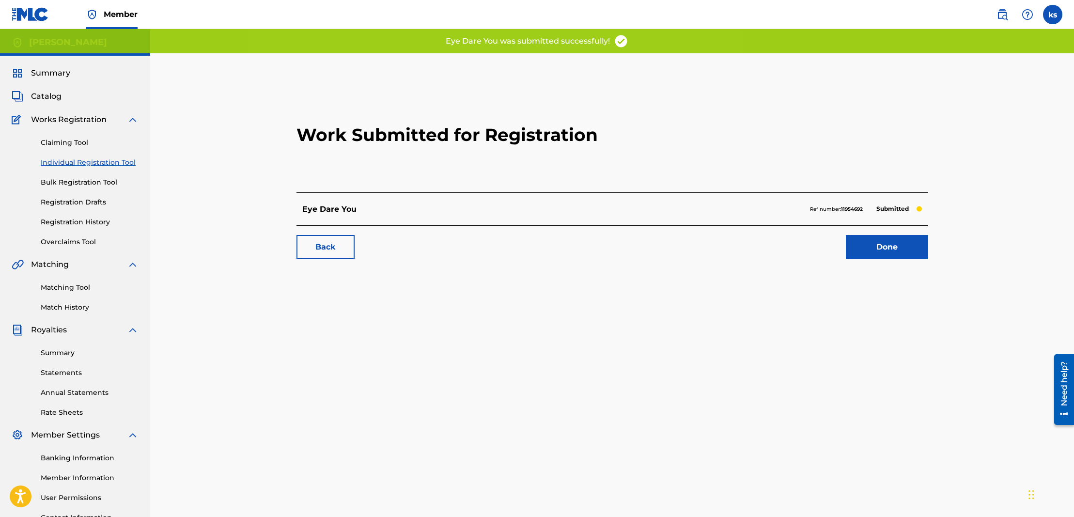
click at [889, 249] on link "Done" at bounding box center [887, 247] width 82 height 24
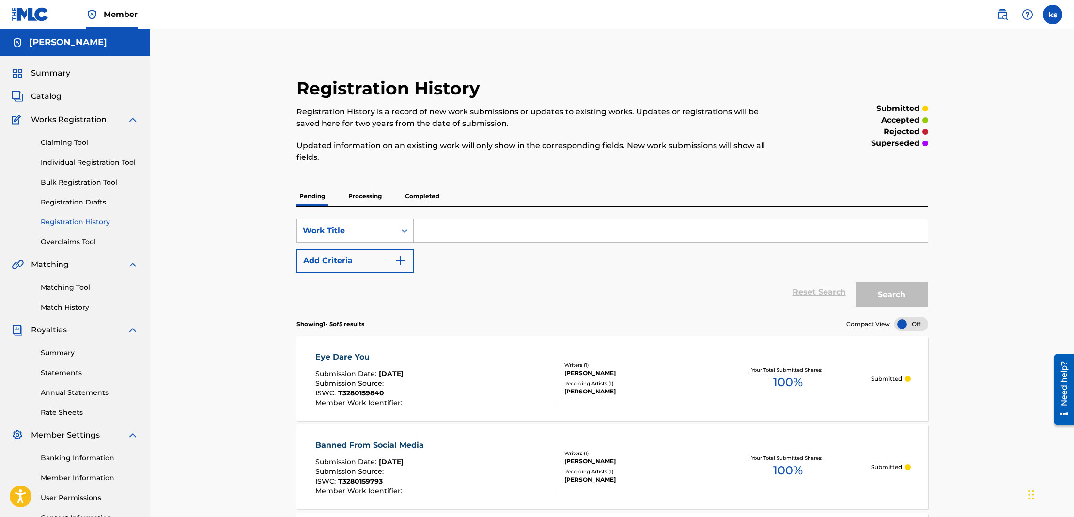
click at [39, 97] on span "Catalog" at bounding box center [46, 97] width 31 height 12
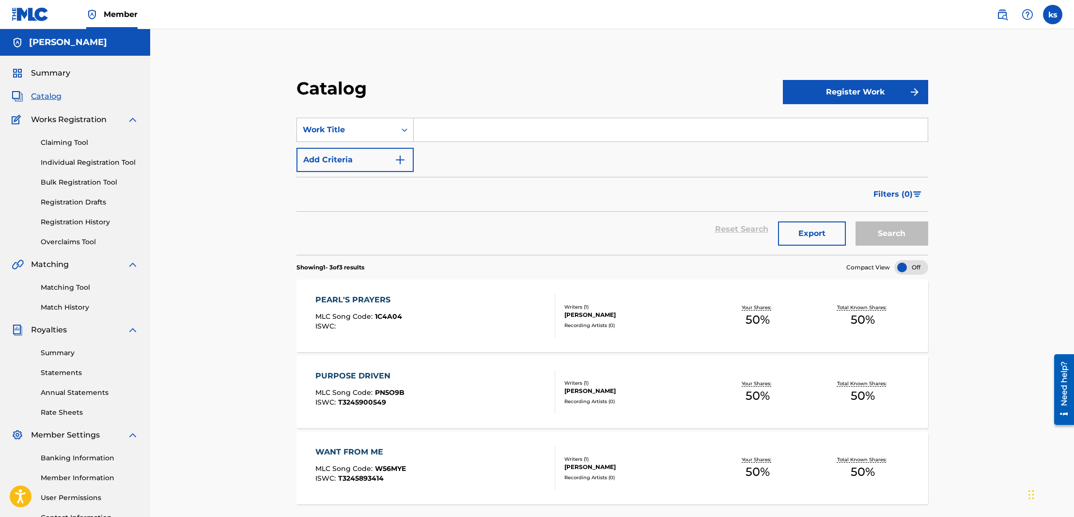
click at [844, 90] on button "Register Work" at bounding box center [855, 92] width 145 height 24
click at [823, 125] on link "Individual" at bounding box center [855, 123] width 145 height 23
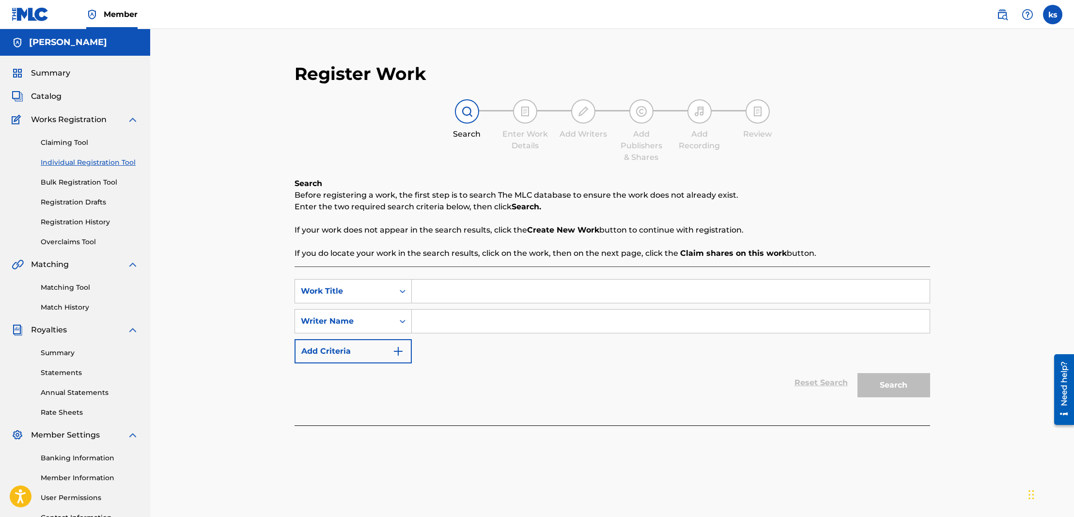
click at [492, 290] on input "Search Form" at bounding box center [671, 291] width 518 height 23
paste input "FIND OUR WAY"
type input "FIND OUR WAY"
click at [442, 317] on input "Search Form" at bounding box center [671, 321] width 518 height 23
type input "[PERSON_NAME]"
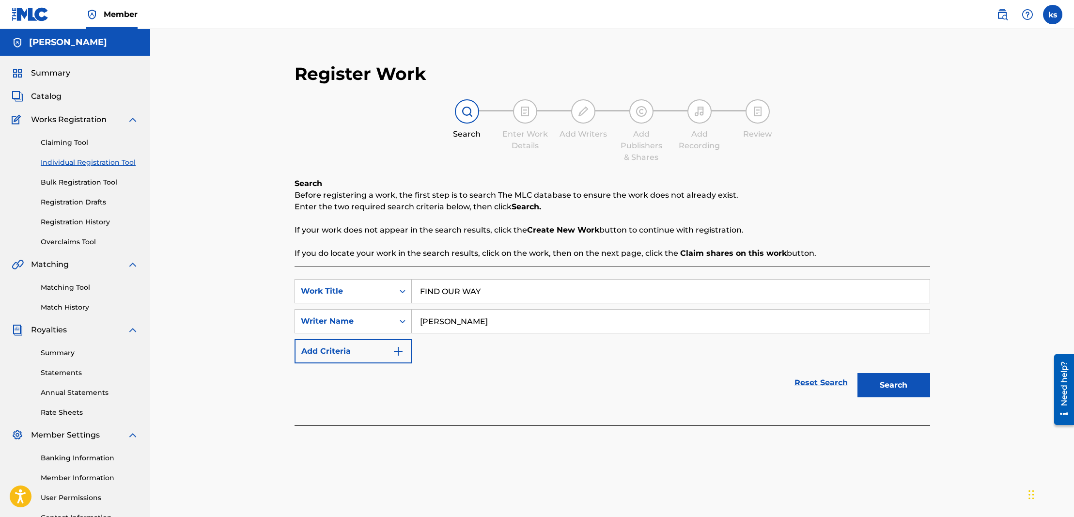
click at [891, 388] on button "Search" at bounding box center [893, 385] width 73 height 24
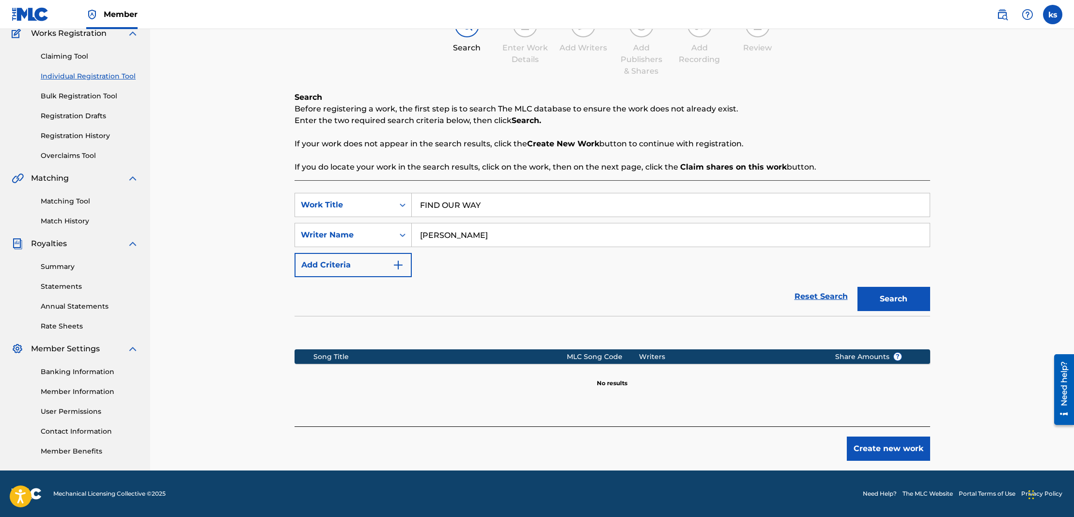
scroll to position [86, 0]
click at [872, 443] on button "Create new work" at bounding box center [888, 448] width 83 height 24
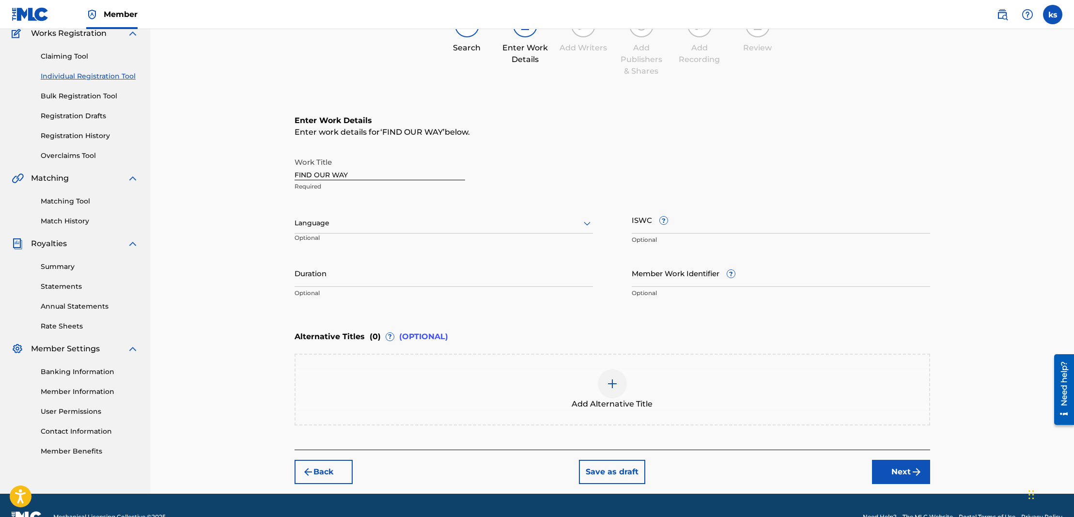
click at [431, 220] on div at bounding box center [444, 223] width 298 height 12
click at [354, 242] on div "English" at bounding box center [443, 245] width 297 height 22
click at [719, 226] on input "ISWC ?" at bounding box center [781, 220] width 298 height 28
paste input "T3280159884"
type input "T3280159884"
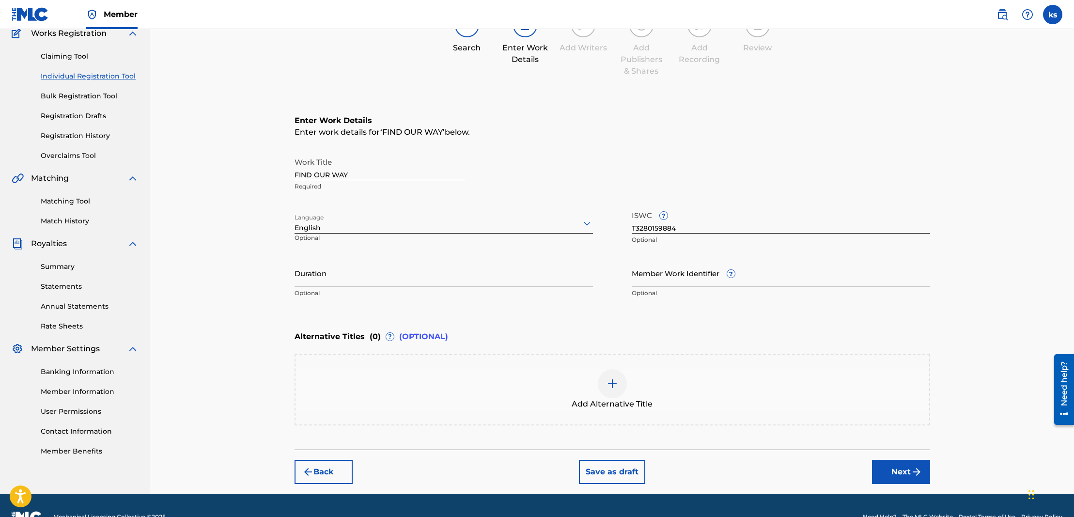
click at [889, 472] on button "Next" at bounding box center [901, 472] width 58 height 24
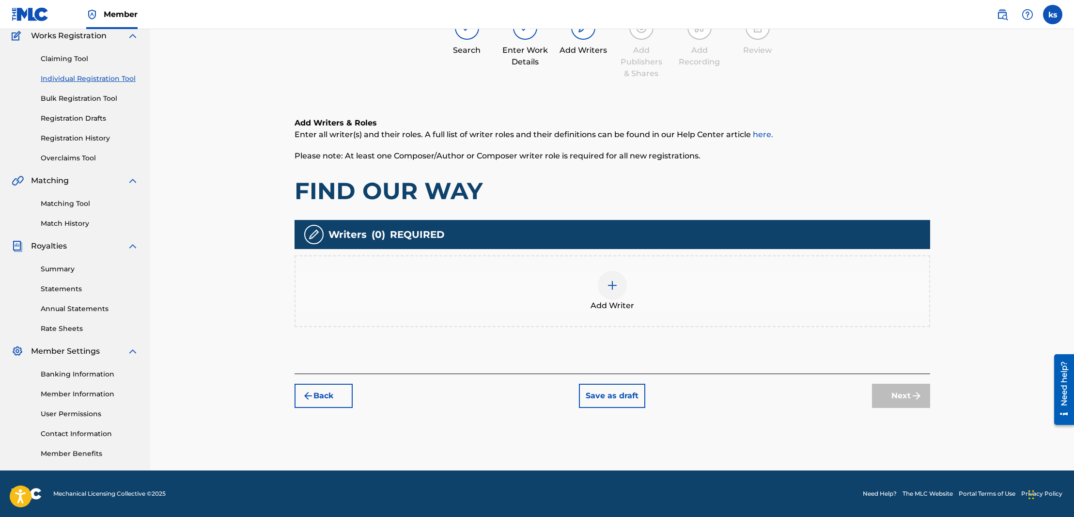
click at [591, 282] on div "Add Writer" at bounding box center [613, 291] width 634 height 41
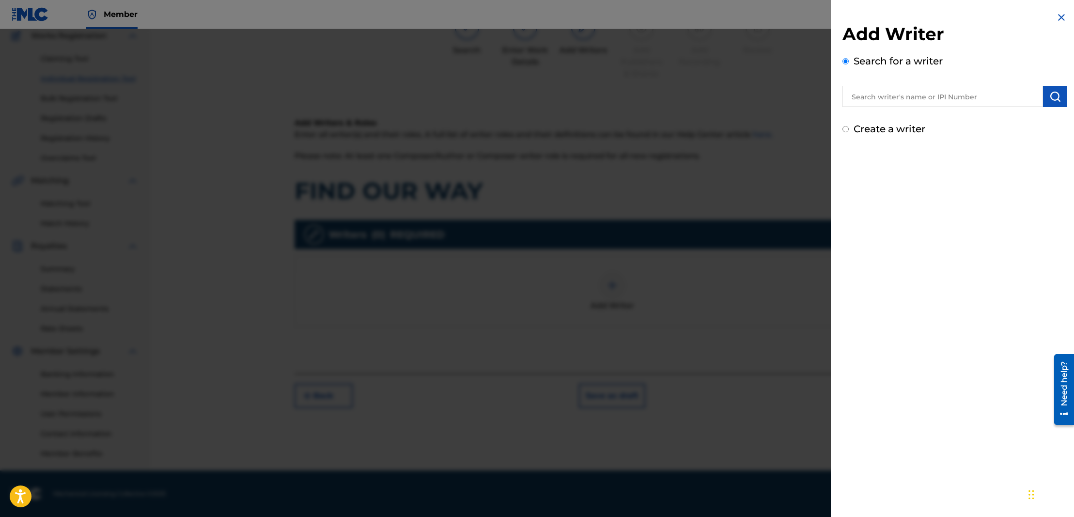
click at [887, 92] on input "text" at bounding box center [942, 96] width 201 height 21
type input "[PERSON_NAME]"
click at [1056, 93] on img "submit" at bounding box center [1055, 97] width 12 height 12
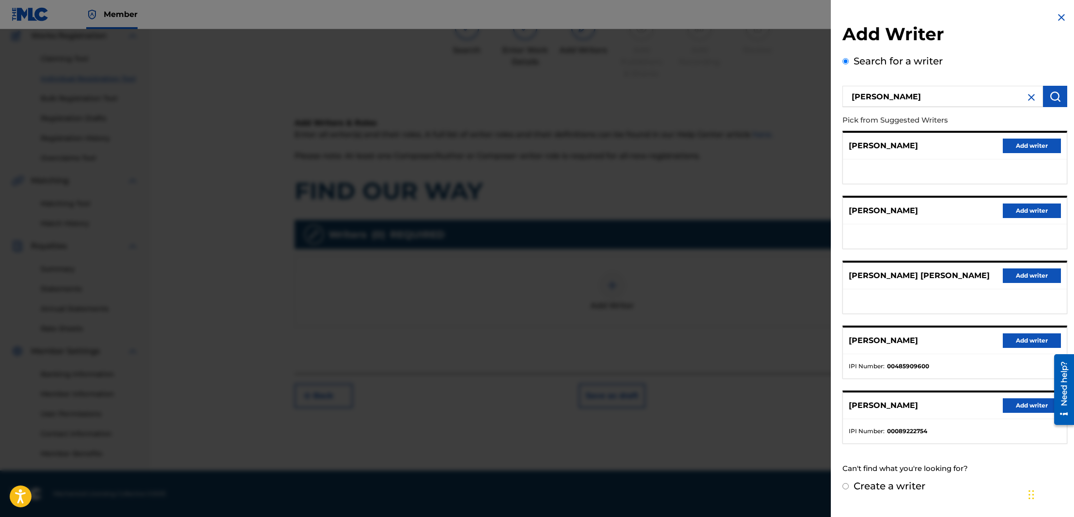
click at [1035, 348] on button "Add writer" at bounding box center [1032, 340] width 58 height 15
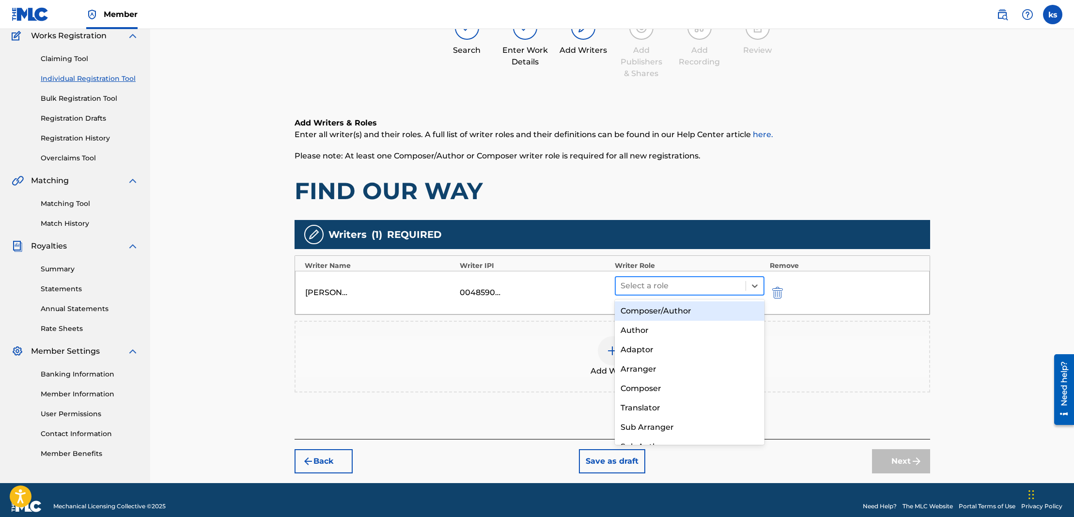
click at [677, 286] on div at bounding box center [681, 286] width 121 height 14
click at [670, 309] on div "Composer/Author" at bounding box center [690, 310] width 150 height 19
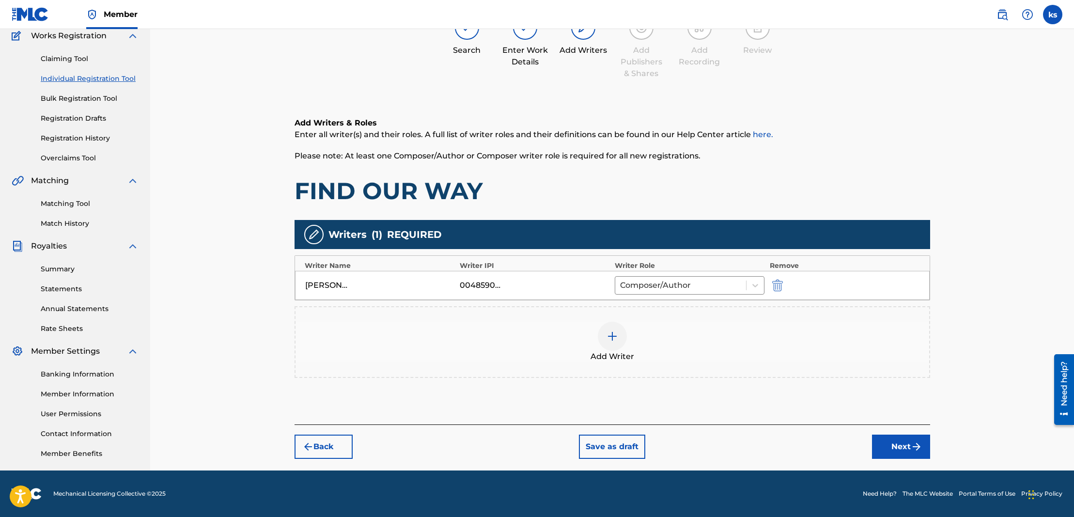
click at [901, 448] on button "Next" at bounding box center [901, 447] width 58 height 24
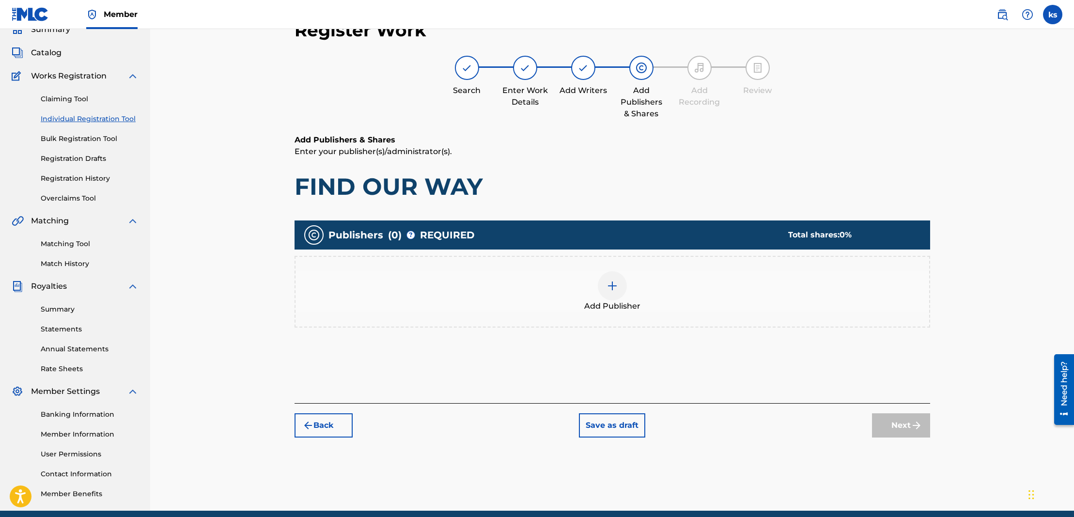
click at [621, 291] on div at bounding box center [612, 285] width 29 height 29
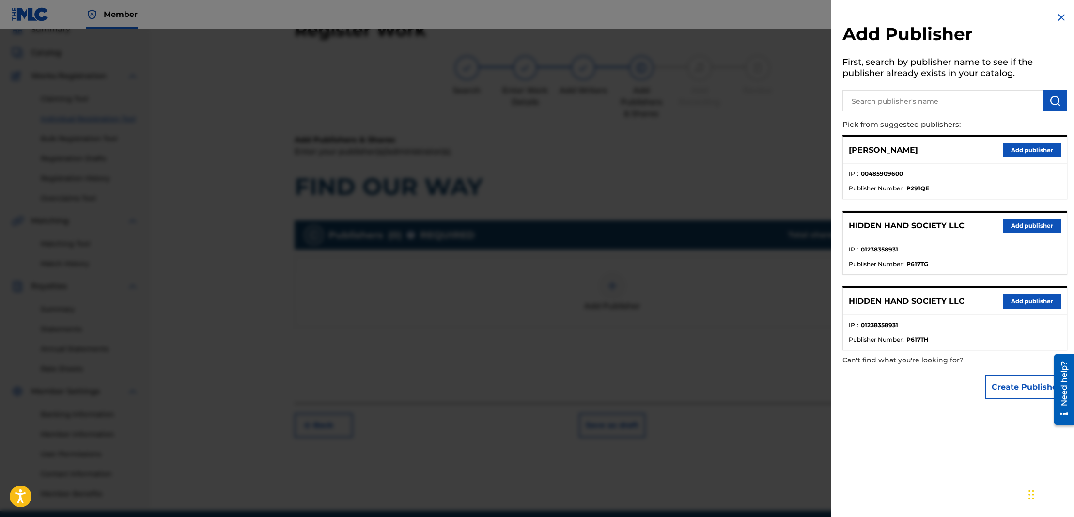
click at [1027, 223] on button "Add publisher" at bounding box center [1032, 225] width 58 height 15
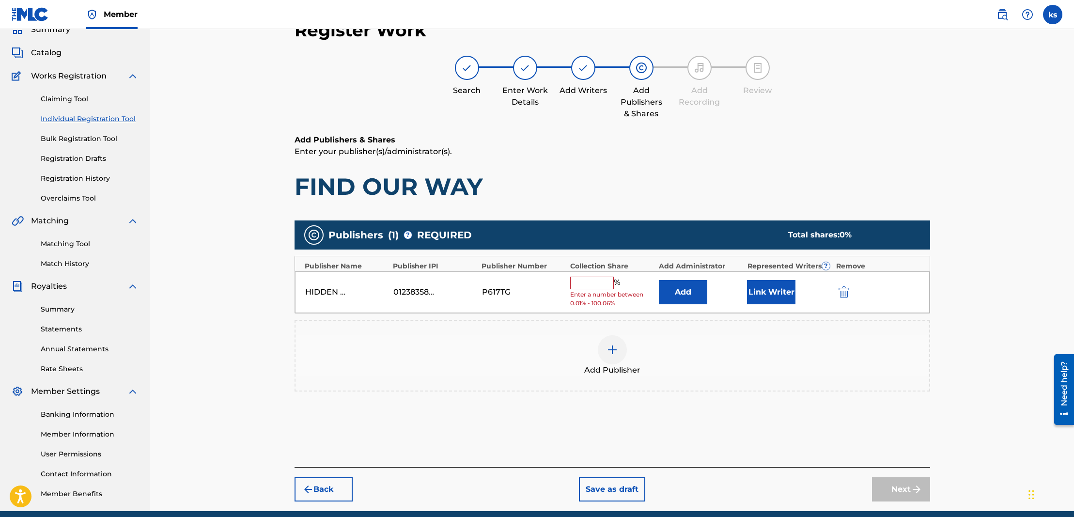
click at [589, 283] on input "text" at bounding box center [592, 283] width 44 height 13
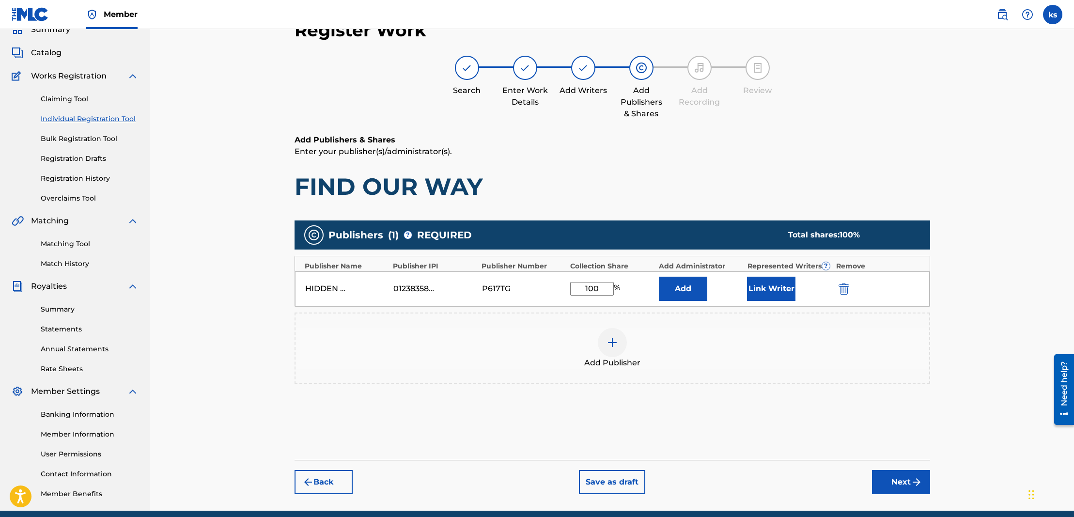
scroll to position [40, 0]
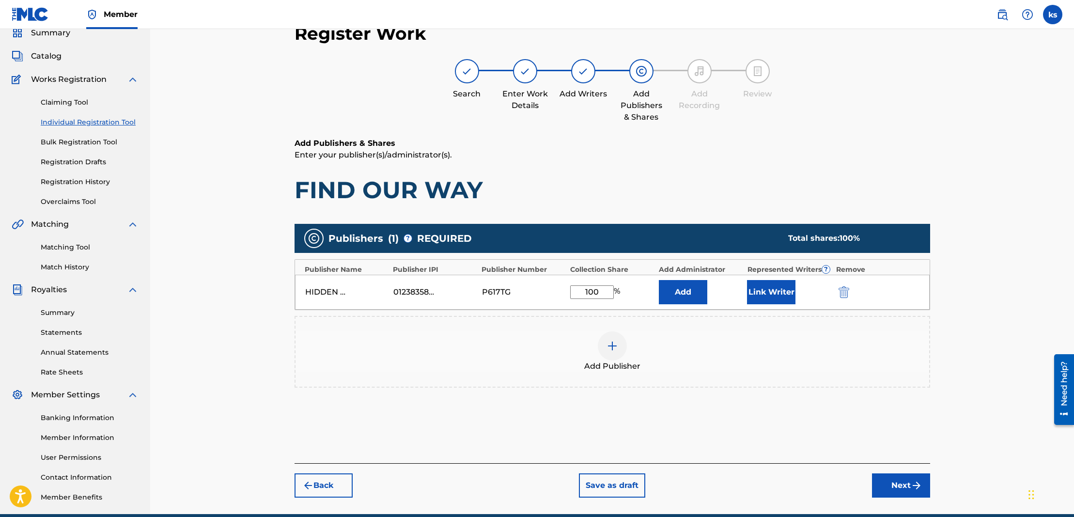
type input "100"
click at [685, 296] on button "Add" at bounding box center [683, 292] width 48 height 24
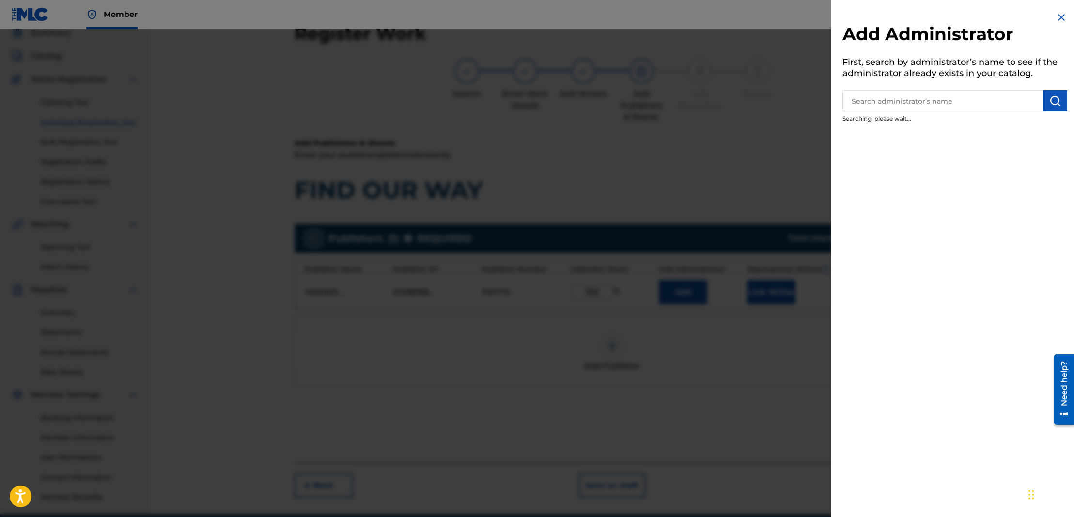
scroll to position [43, 0]
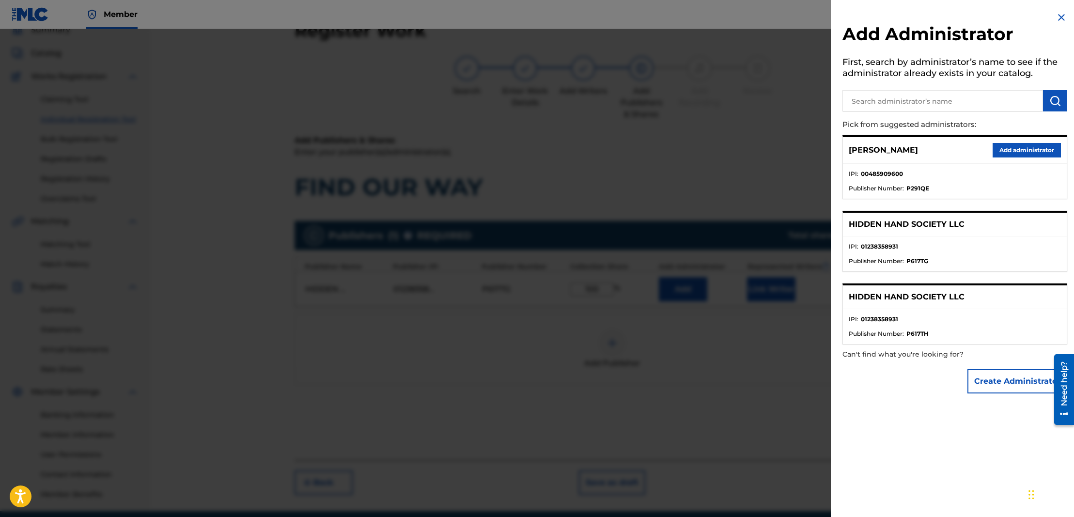
drag, startPoint x: 929, startPoint y: 148, endPoint x: 849, endPoint y: 149, distance: 79.5
click at [849, 149] on div "[PERSON_NAME] Add administrator" at bounding box center [955, 150] width 224 height 27
copy p "[PERSON_NAME]"
click at [1026, 146] on button "Add administrator" at bounding box center [1027, 150] width 68 height 15
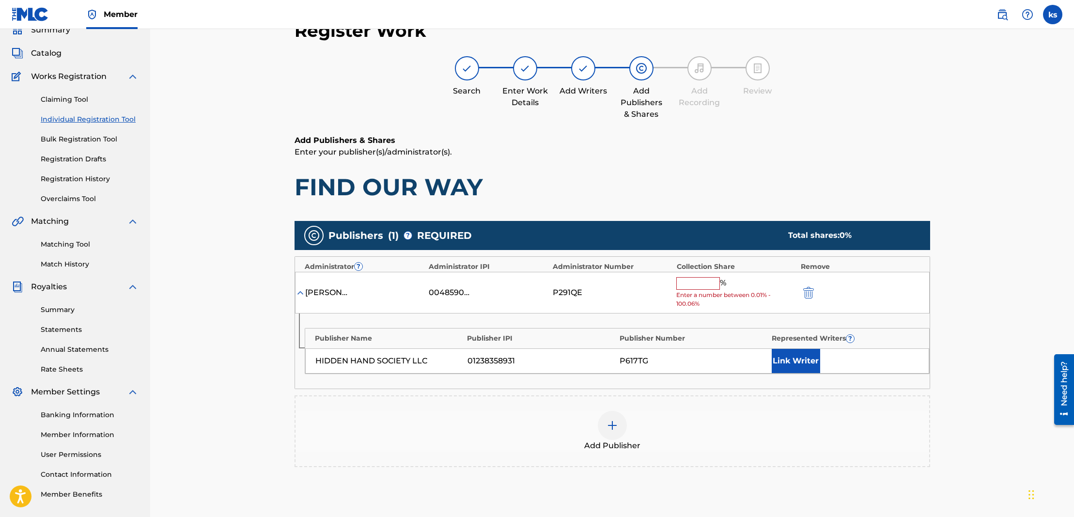
click at [683, 280] on input "text" at bounding box center [698, 283] width 44 height 13
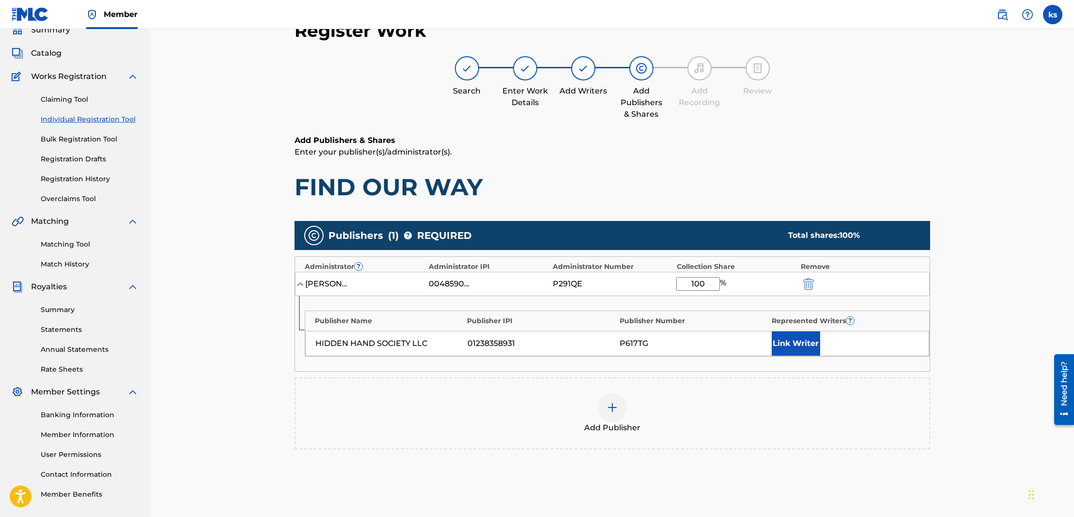
type input "100"
click at [789, 339] on button "Link Writer" at bounding box center [796, 343] width 48 height 24
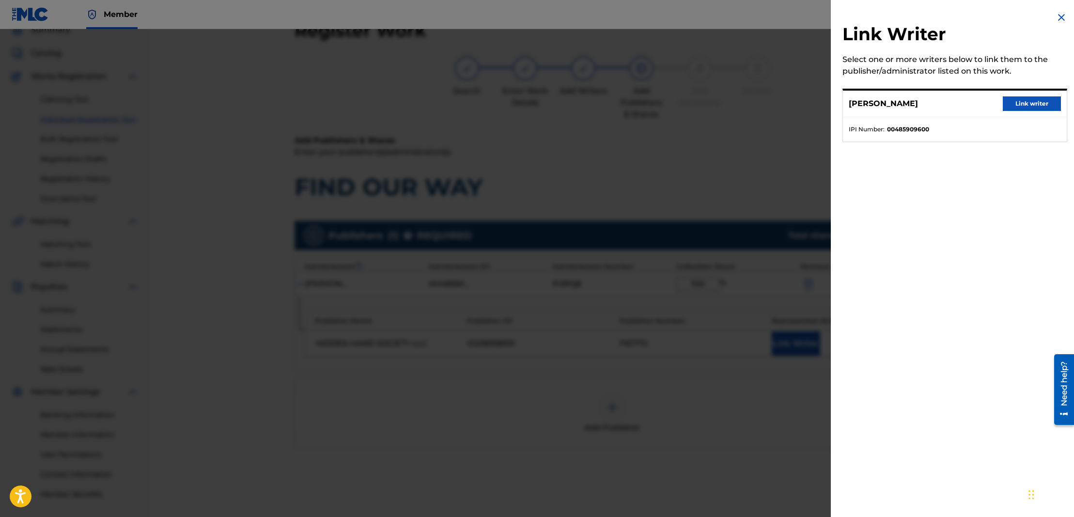
click at [1030, 98] on button "Link writer" at bounding box center [1032, 103] width 58 height 15
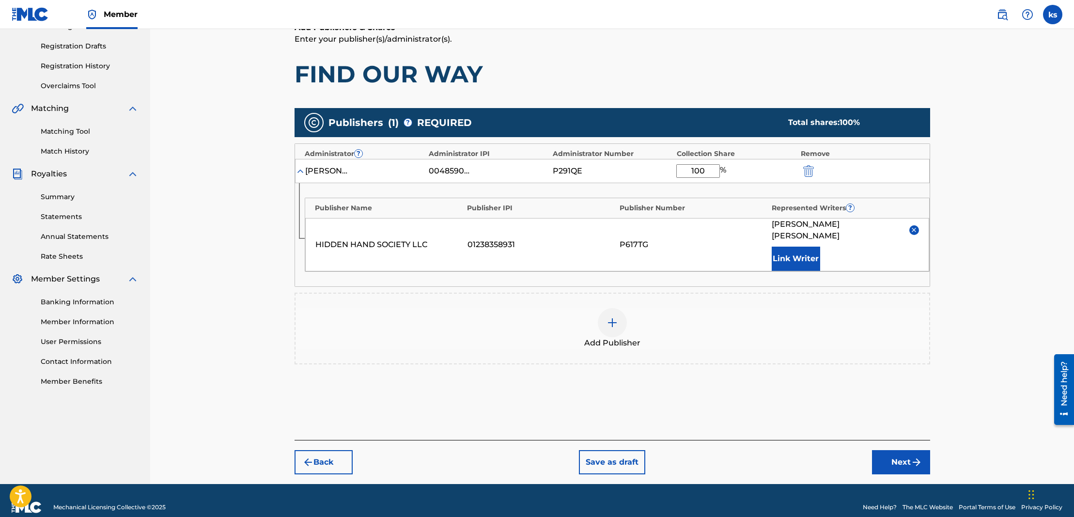
click at [906, 450] on button "Next" at bounding box center [901, 462] width 58 height 24
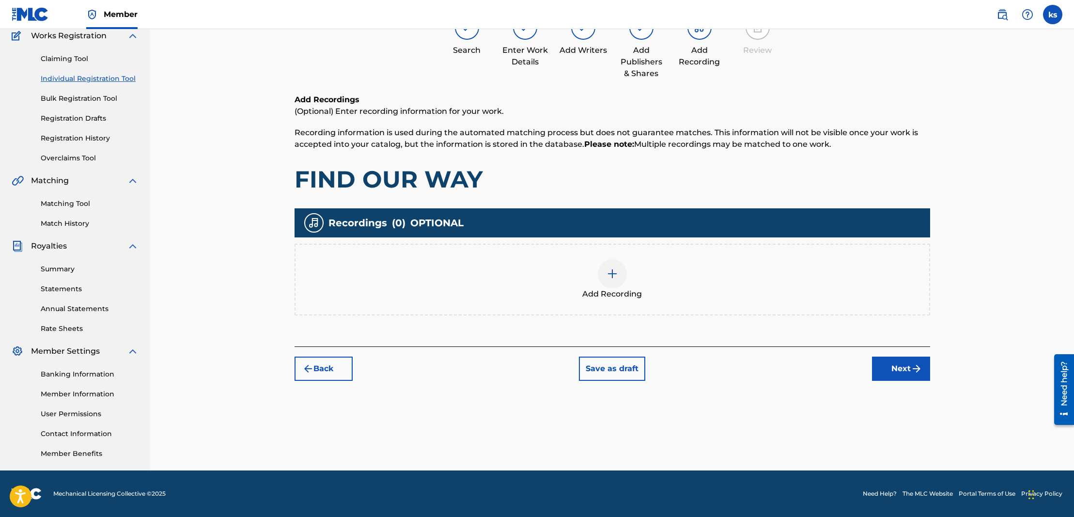
click at [608, 274] on img at bounding box center [613, 274] width 12 height 12
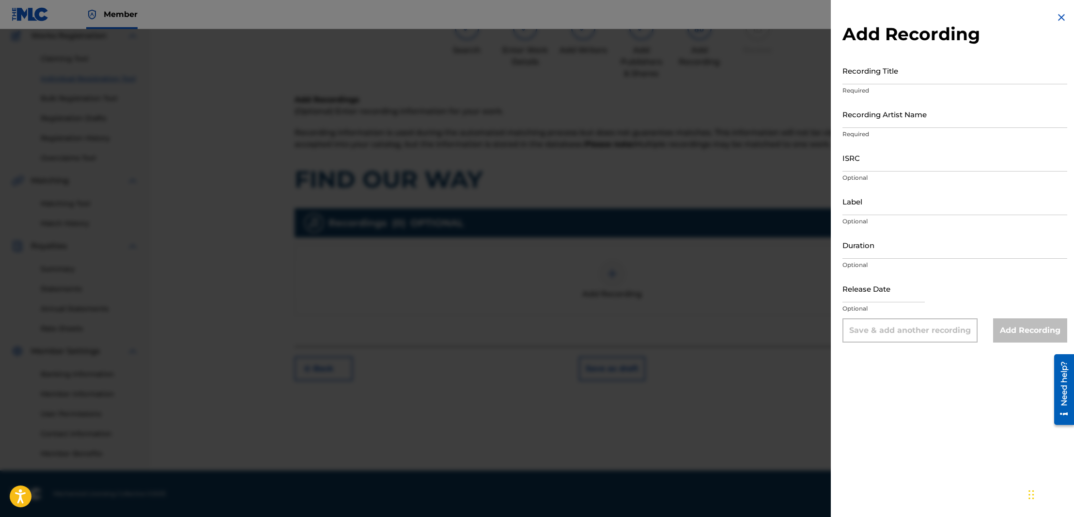
click at [899, 121] on input "Recording Artist Name" at bounding box center [954, 114] width 225 height 28
paste input "[PERSON_NAME]"
type input "[PERSON_NAME]"
click at [881, 81] on input "Recording Title" at bounding box center [954, 71] width 225 height 28
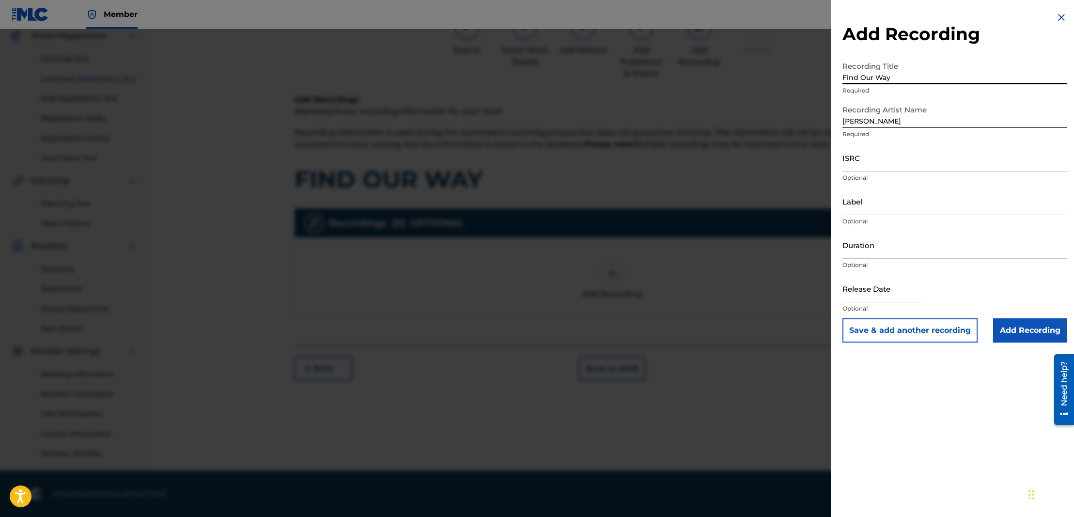
type input "Find Our Way"
click at [905, 171] on input "ISRC" at bounding box center [954, 158] width 225 height 28
paste input "QZWFK2440656"
type input "QZWFK2440656"
click at [1020, 330] on input "Add Recording" at bounding box center [1030, 330] width 74 height 24
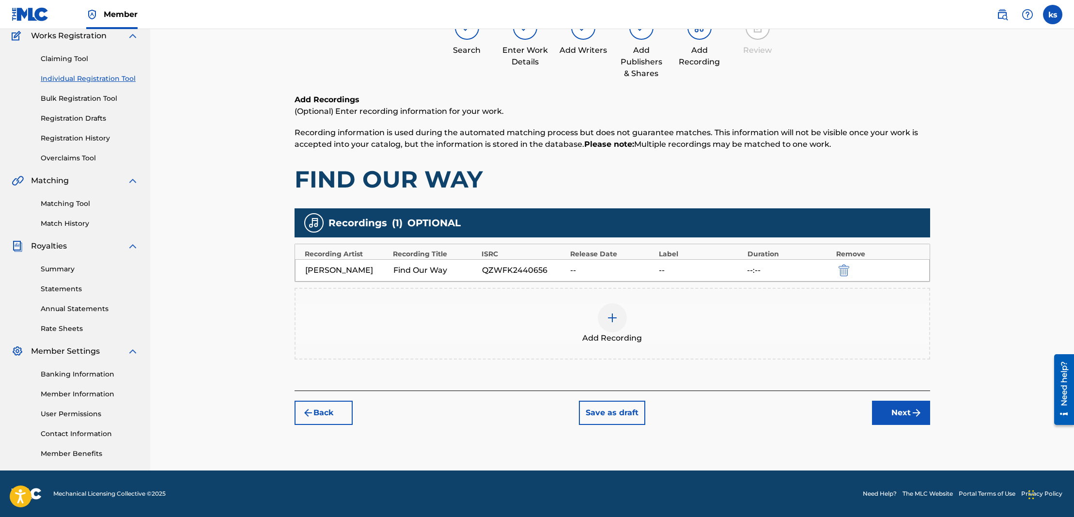
click at [907, 419] on button "Next" at bounding box center [901, 413] width 58 height 24
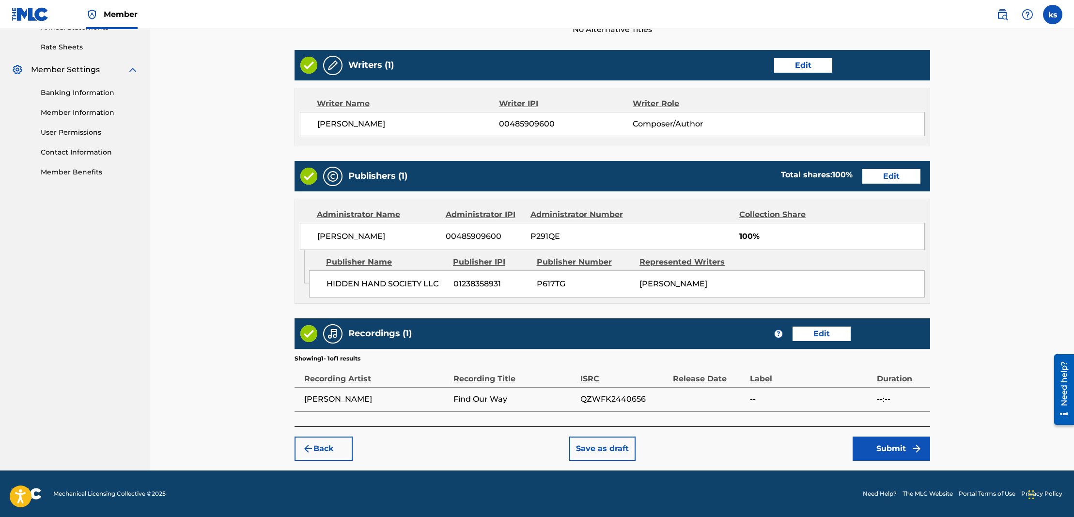
scroll to position [365, 0]
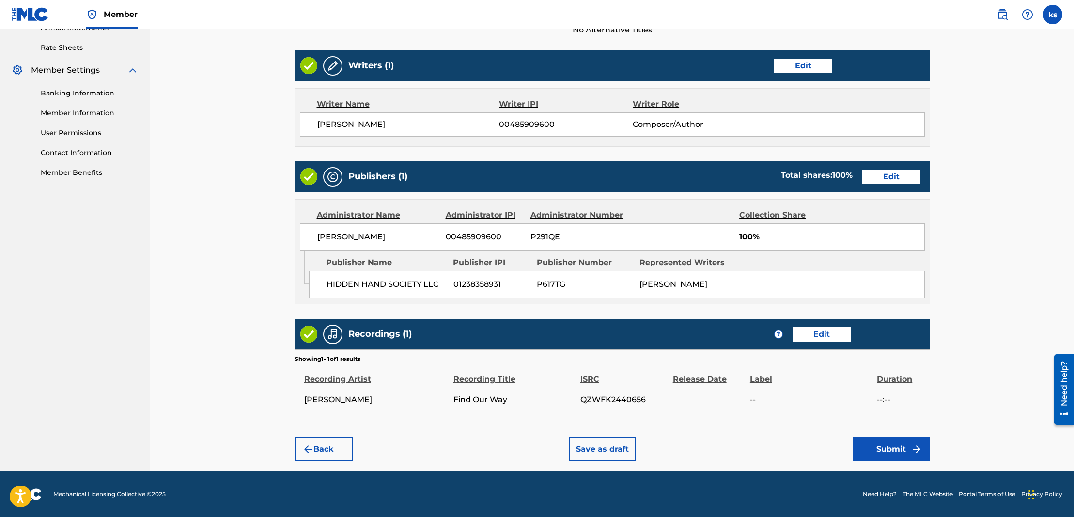
click at [893, 450] on button "Submit" at bounding box center [892, 449] width 78 height 24
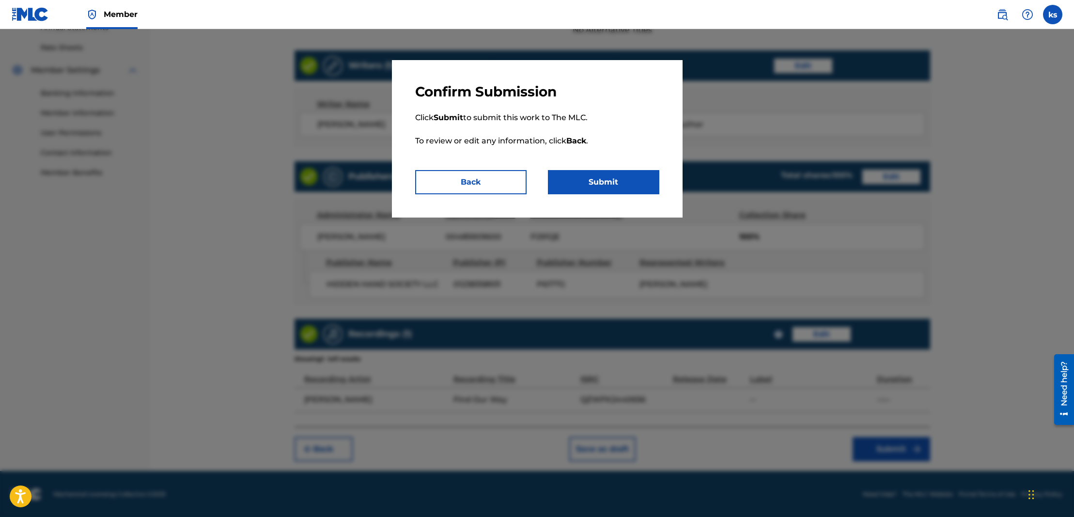
click at [610, 184] on button "Submit" at bounding box center [603, 182] width 111 height 24
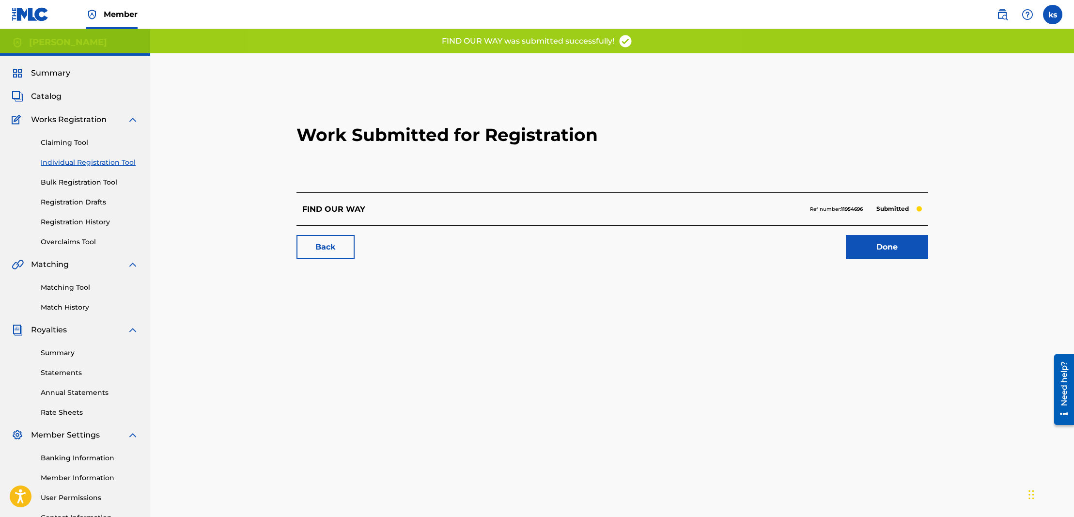
click at [38, 94] on span "Catalog" at bounding box center [46, 97] width 31 height 12
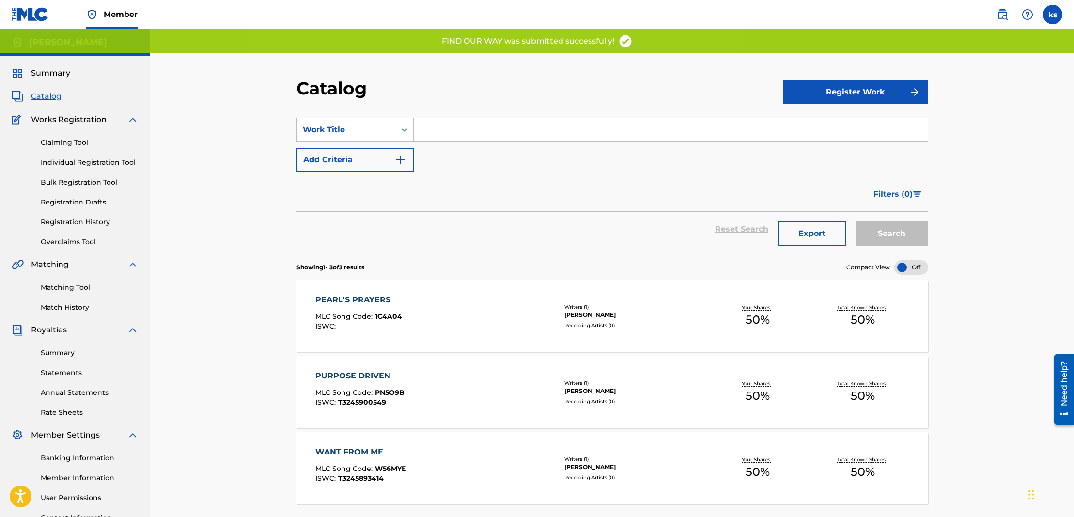
click at [842, 94] on button "Register Work" at bounding box center [855, 92] width 145 height 24
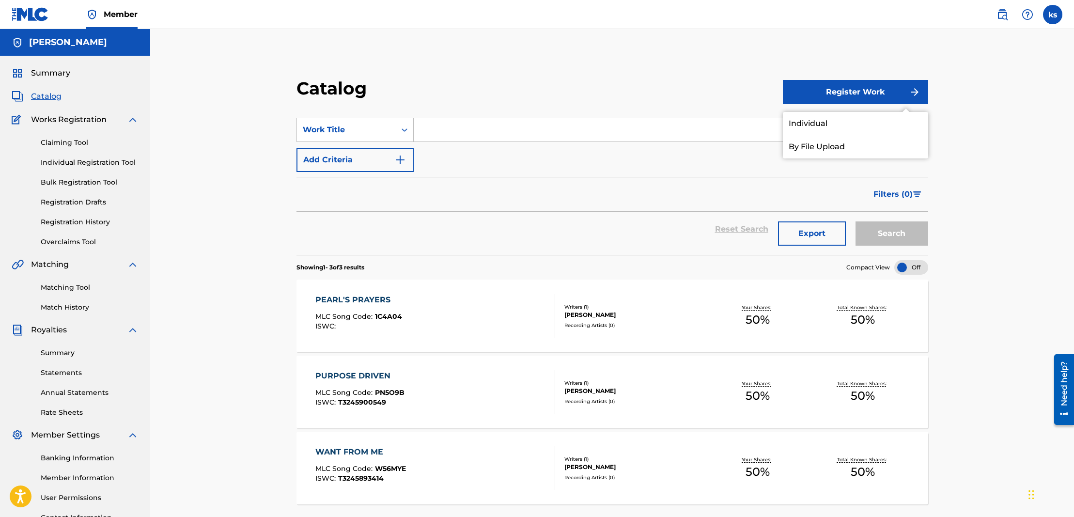
click at [805, 126] on link "Individual" at bounding box center [855, 123] width 145 height 23
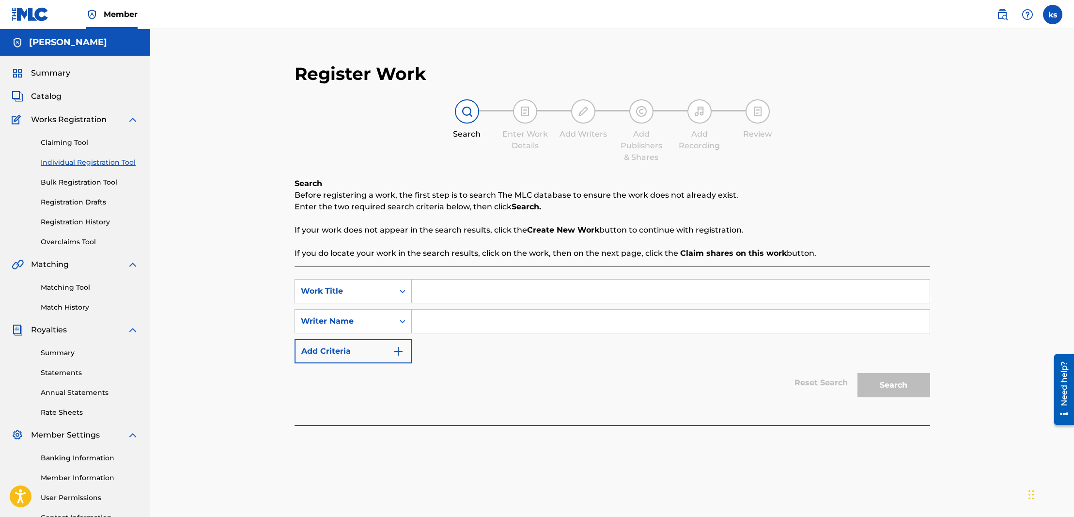
click at [424, 290] on input "Search Form" at bounding box center [671, 291] width 518 height 23
type input "[DEMOGRAPHIC_DATA]"
click at [428, 322] on input "Search Form" at bounding box center [671, 320] width 518 height 23
type input "[PERSON_NAME]"
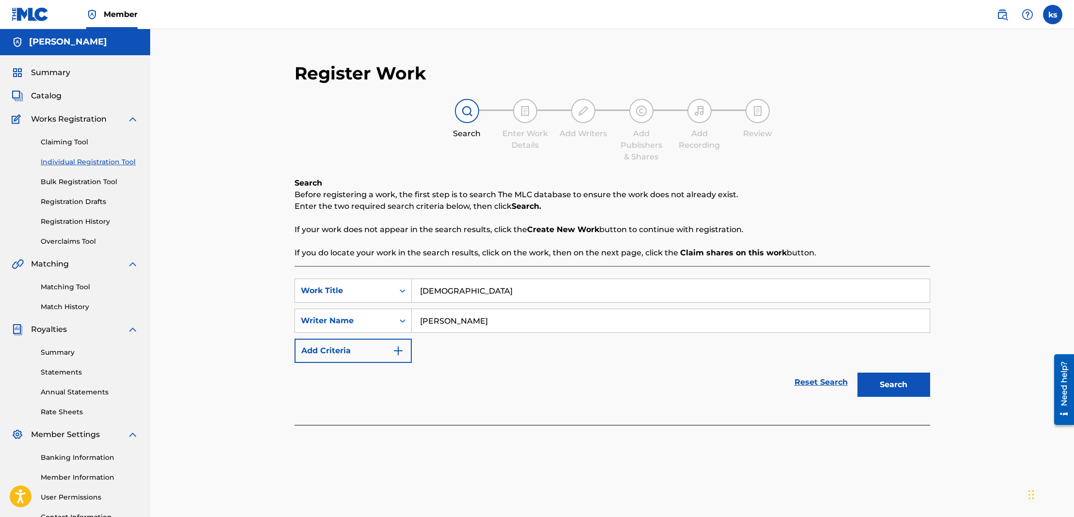
drag, startPoint x: 883, startPoint y: 388, endPoint x: 840, endPoint y: 399, distance: 44.2
click at [882, 388] on button "Search" at bounding box center [893, 385] width 73 height 24
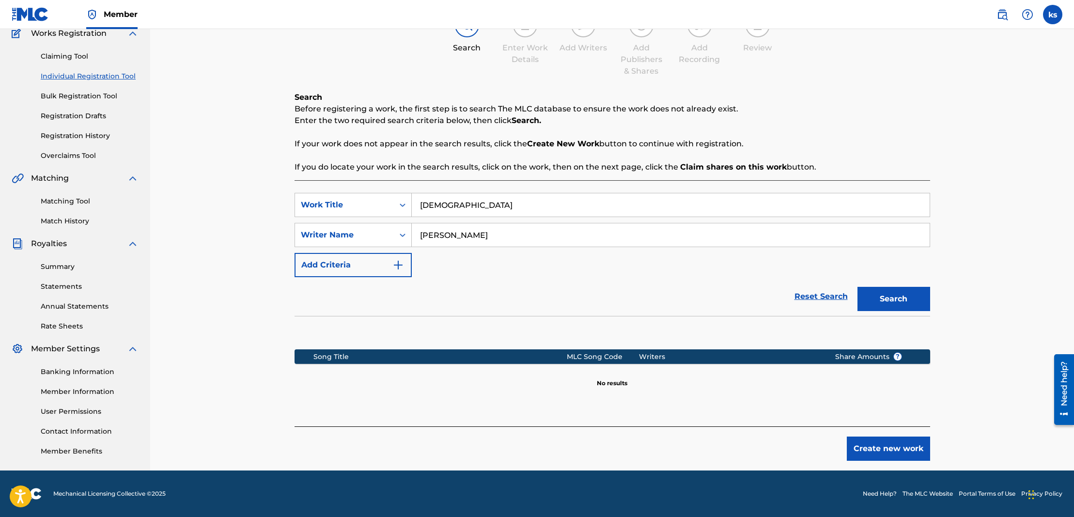
scroll to position [86, 0]
click at [904, 442] on button "Create new work" at bounding box center [888, 448] width 83 height 24
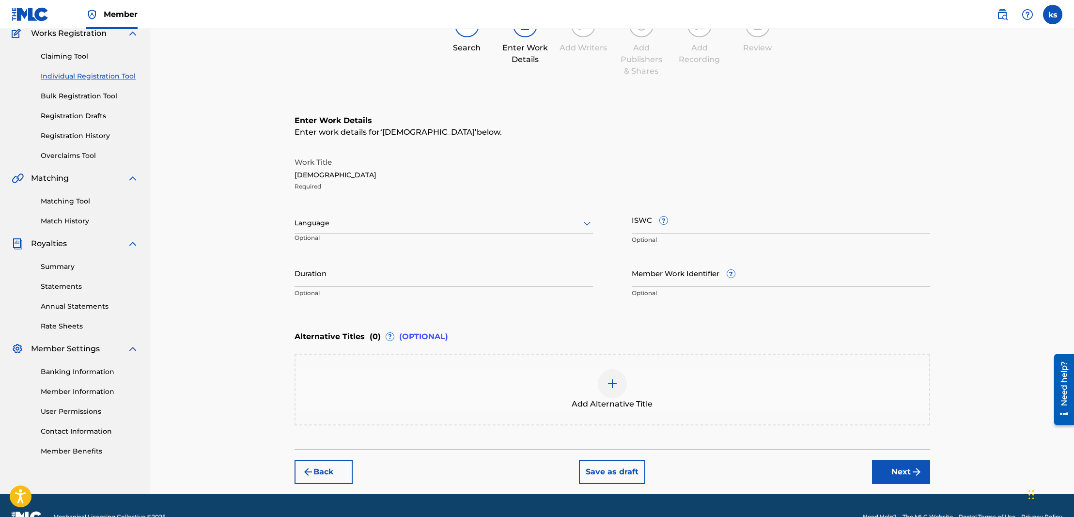
click at [679, 232] on input "ISWC ?" at bounding box center [781, 220] width 298 height 28
paste input "T3280159555"
type input "T3280159555"
click at [904, 472] on button "Next" at bounding box center [901, 472] width 58 height 24
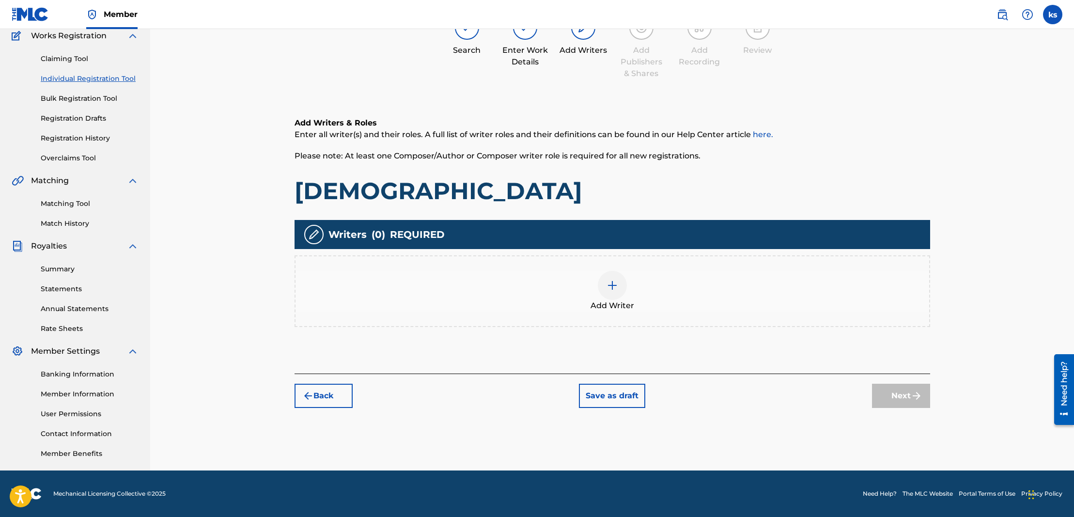
click at [611, 286] on img at bounding box center [613, 286] width 12 height 12
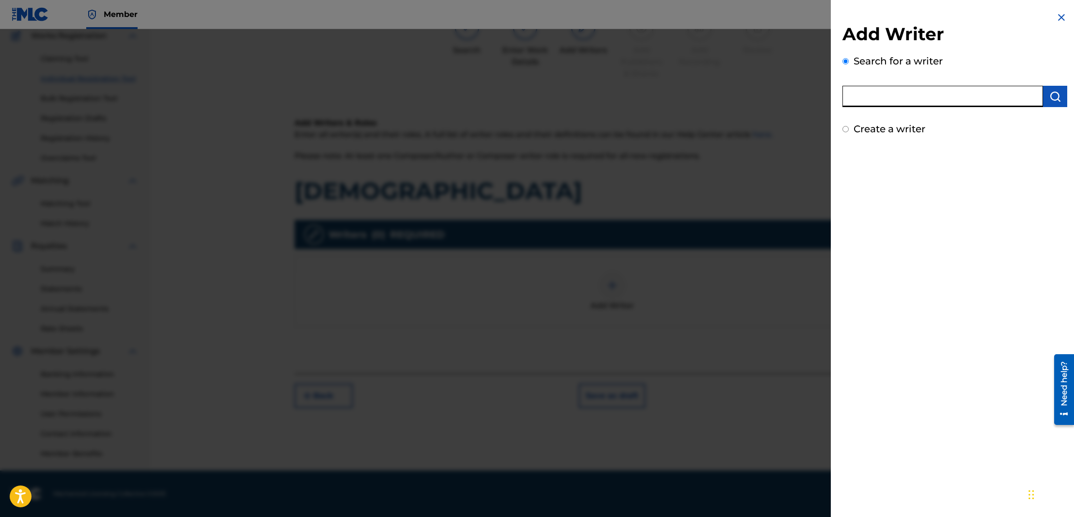
click at [894, 94] on input "text" at bounding box center [942, 96] width 201 height 21
type input "[PERSON_NAME]"
drag, startPoint x: 1052, startPoint y: 96, endPoint x: 1039, endPoint y: 139, distance: 44.1
click at [1052, 96] on img "submit" at bounding box center [1055, 97] width 12 height 12
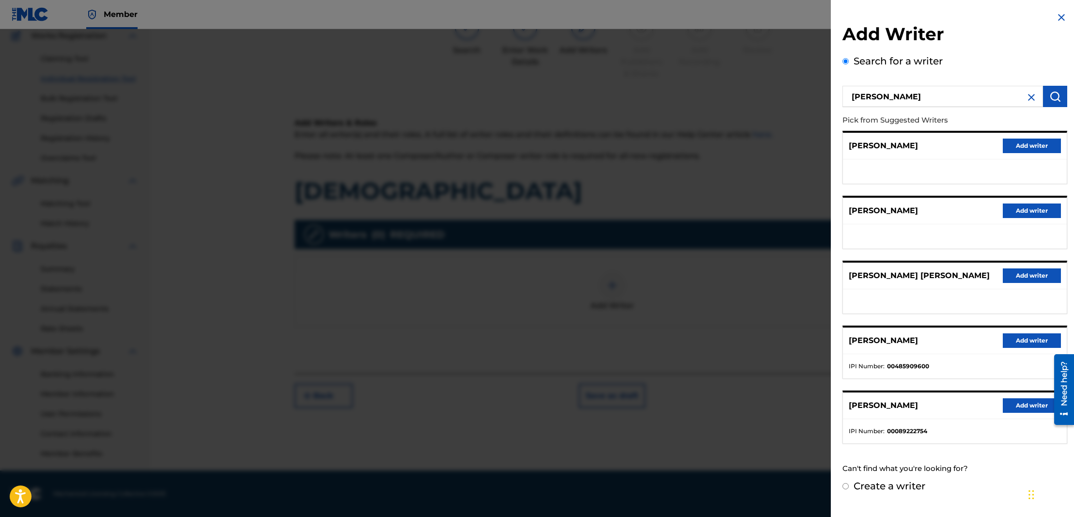
click at [1015, 346] on button "Add writer" at bounding box center [1032, 340] width 58 height 15
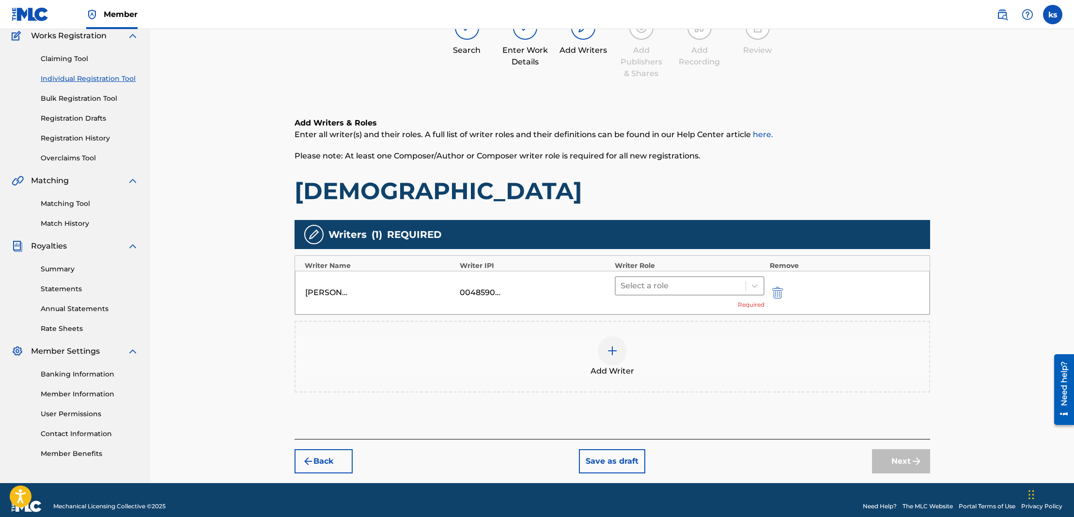
click at [654, 282] on div at bounding box center [681, 286] width 121 height 14
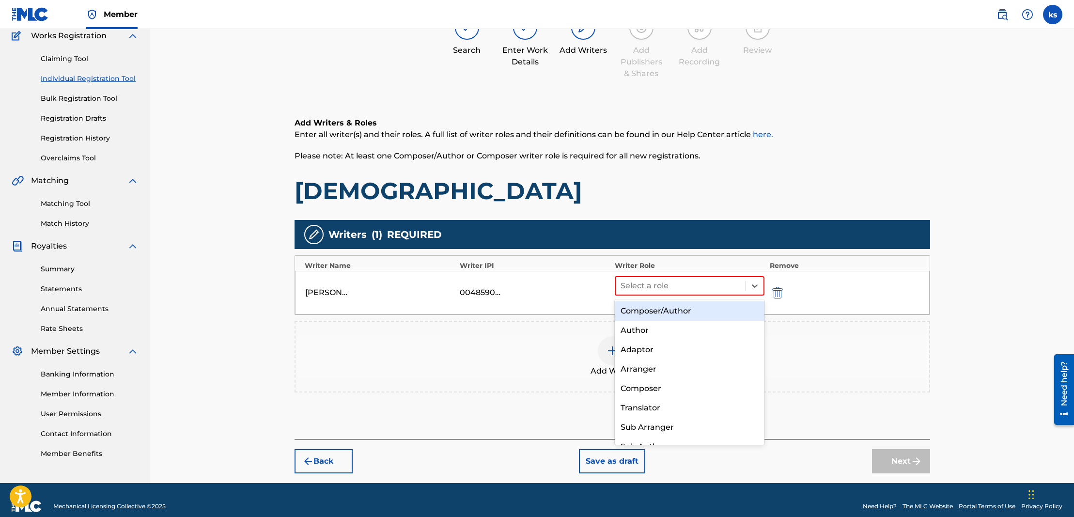
click at [653, 312] on div "Composer/Author" at bounding box center [690, 310] width 150 height 19
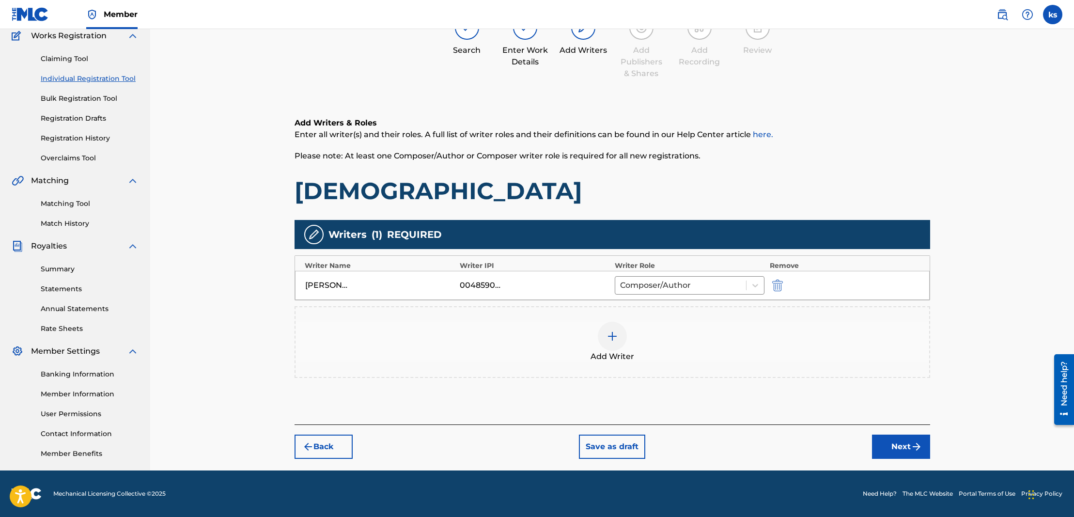
click at [898, 443] on button "Next" at bounding box center [901, 447] width 58 height 24
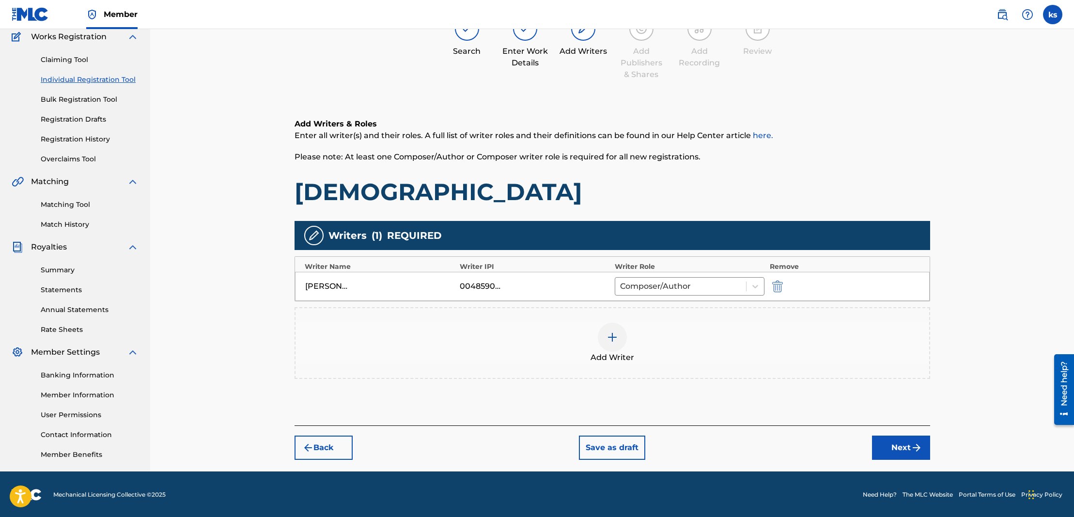
scroll to position [44, 0]
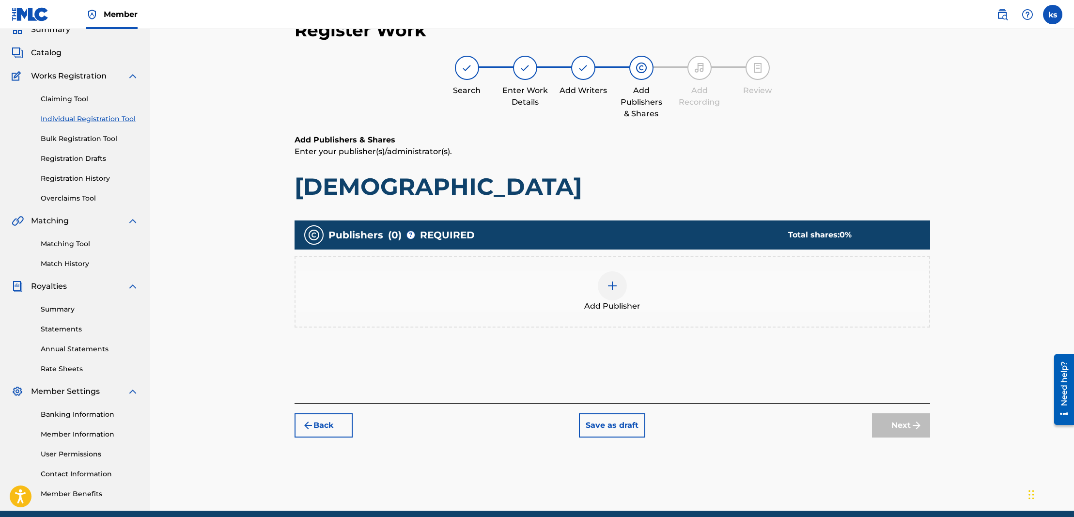
click at [608, 283] on img at bounding box center [613, 286] width 12 height 12
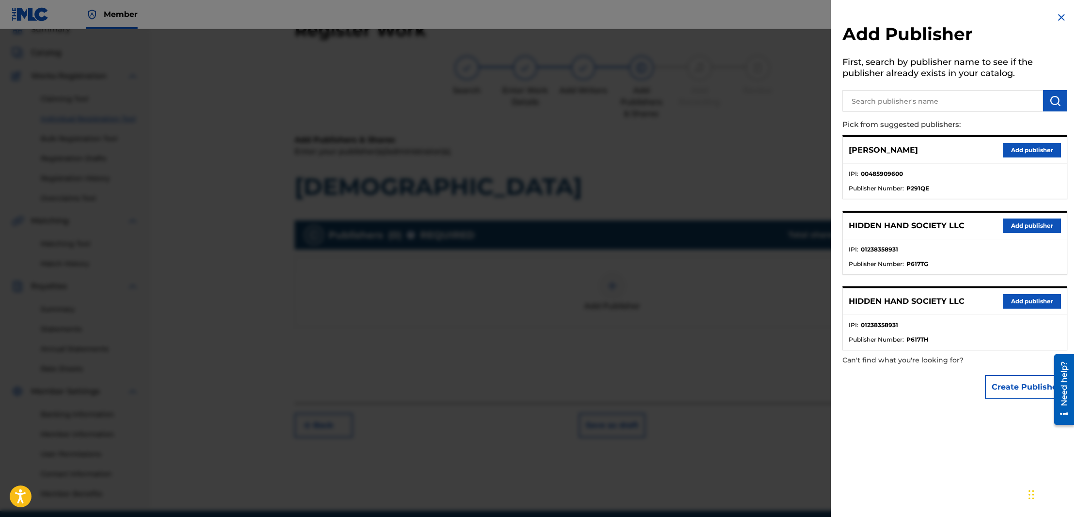
click at [1012, 151] on button "Add publisher" at bounding box center [1032, 150] width 58 height 15
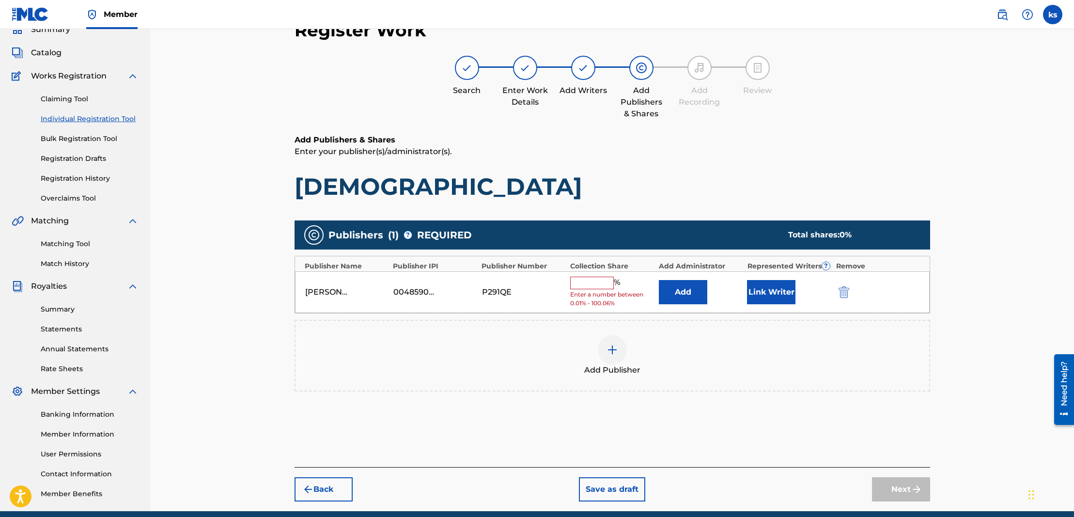
click at [585, 284] on input "text" at bounding box center [592, 283] width 44 height 13
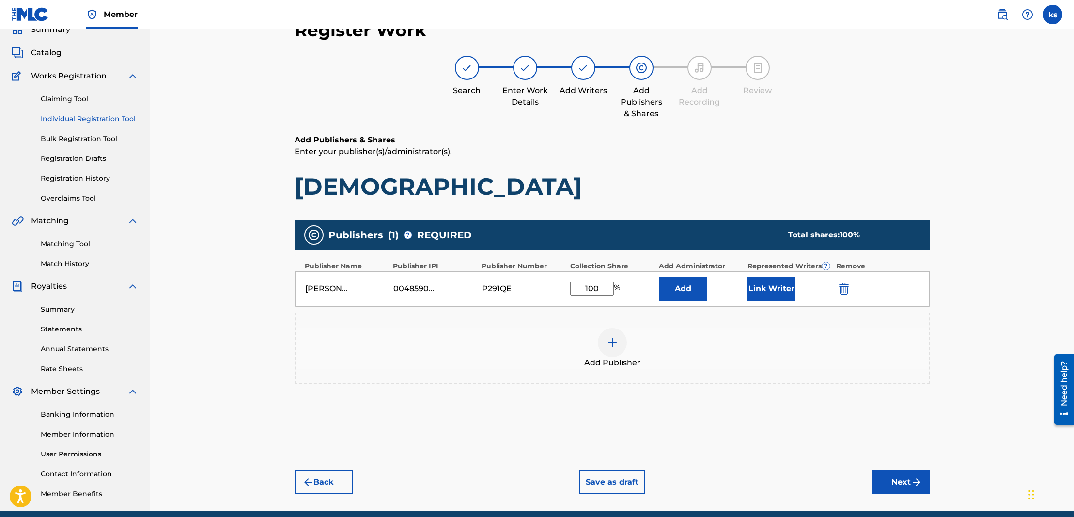
type input "100"
click at [690, 287] on button "Add" at bounding box center [683, 289] width 48 height 24
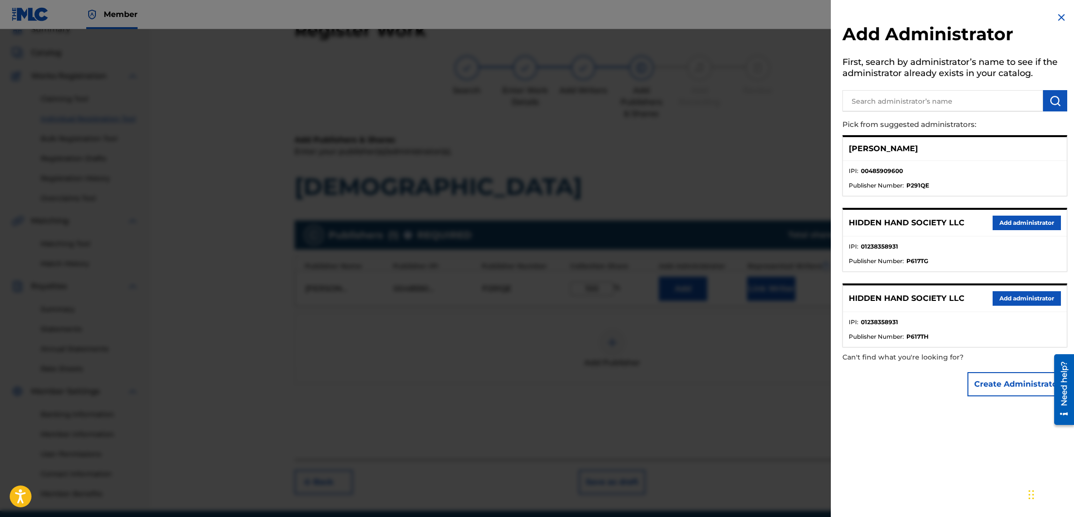
click at [1025, 225] on button "Add administrator" at bounding box center [1027, 223] width 68 height 15
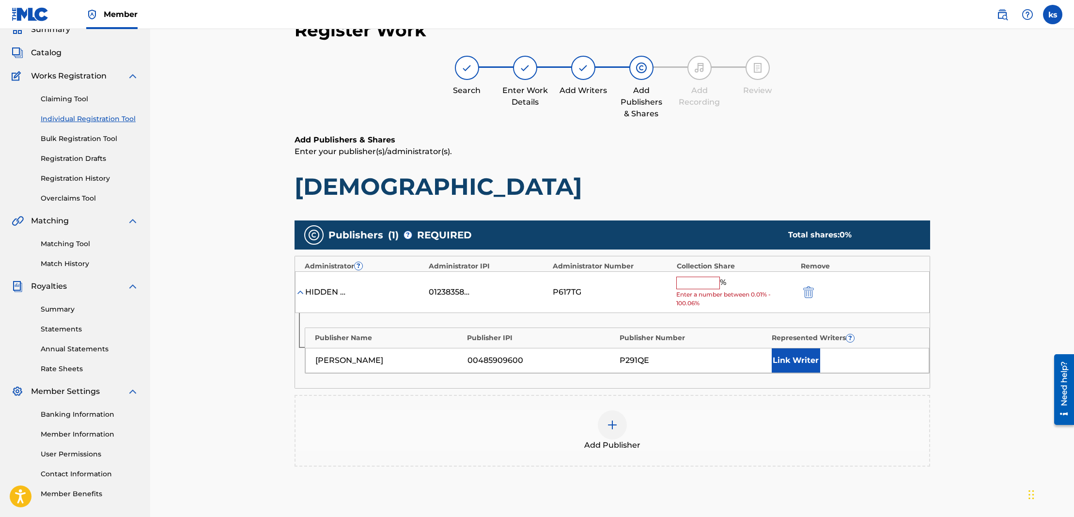
click at [698, 280] on input "text" at bounding box center [698, 283] width 44 height 13
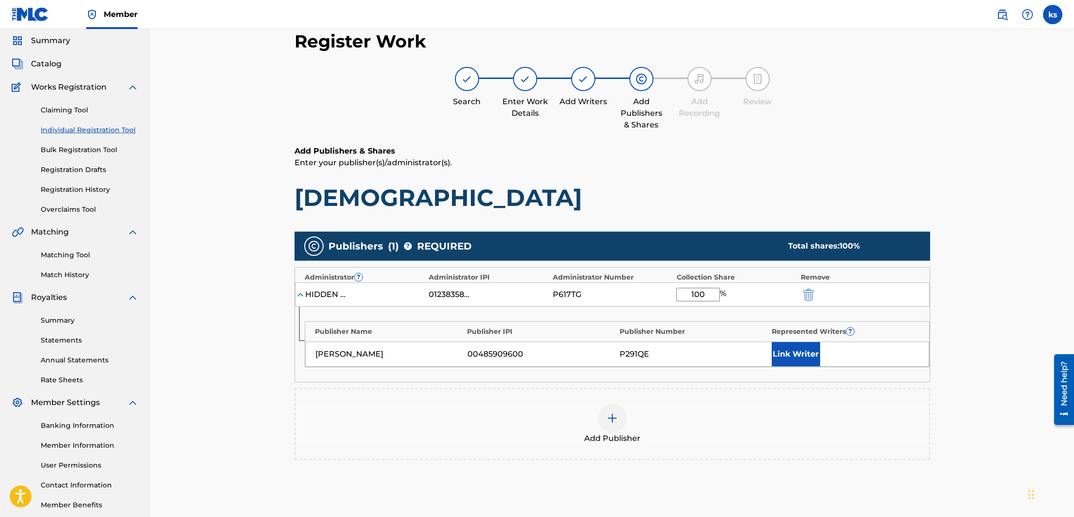
scroll to position [3, 0]
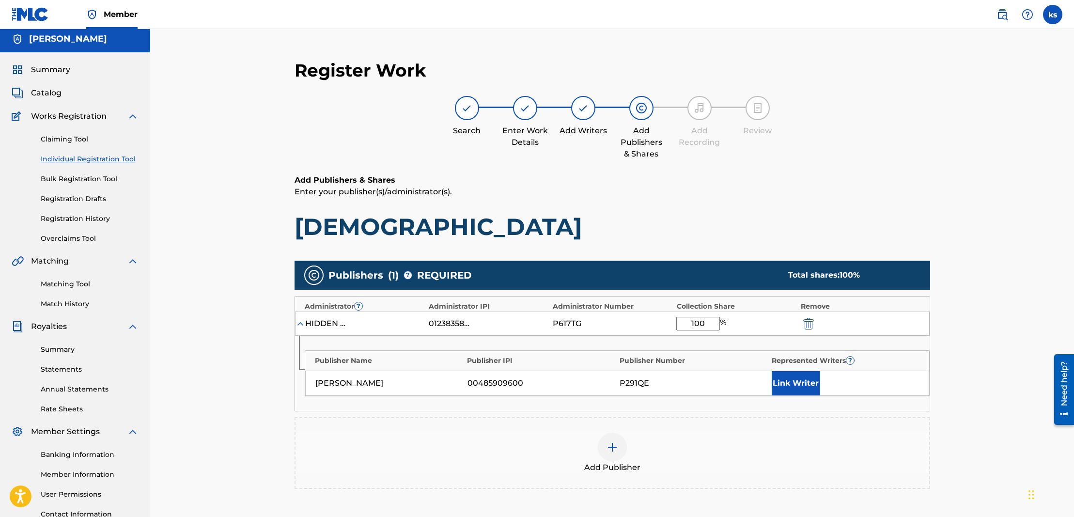
type input "100"
click at [794, 381] on button "Link Writer" at bounding box center [796, 383] width 48 height 24
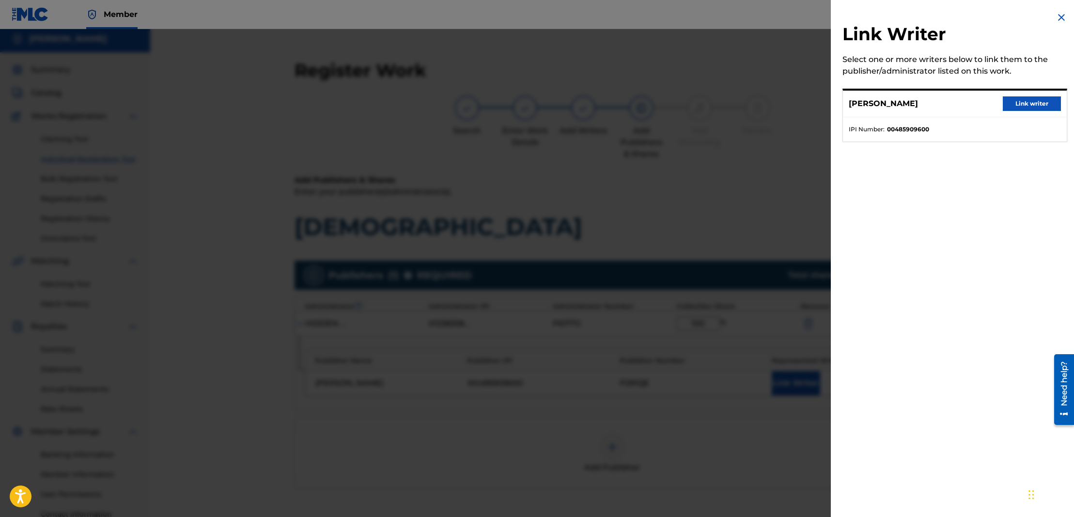
click at [1012, 99] on button "Link writer" at bounding box center [1032, 103] width 58 height 15
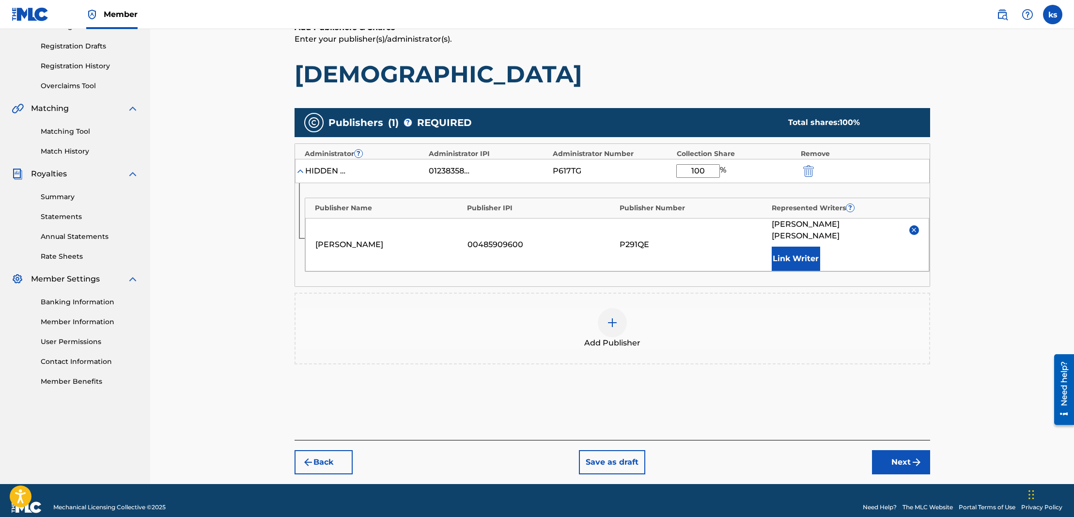
click at [920, 456] on img "submit" at bounding box center [917, 462] width 12 height 12
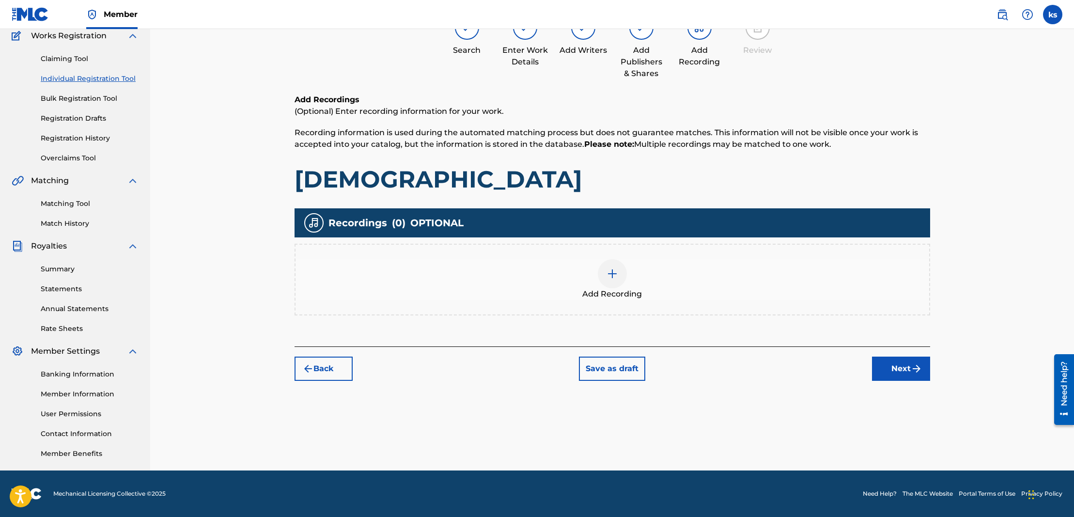
click at [608, 274] on img at bounding box center [613, 274] width 12 height 12
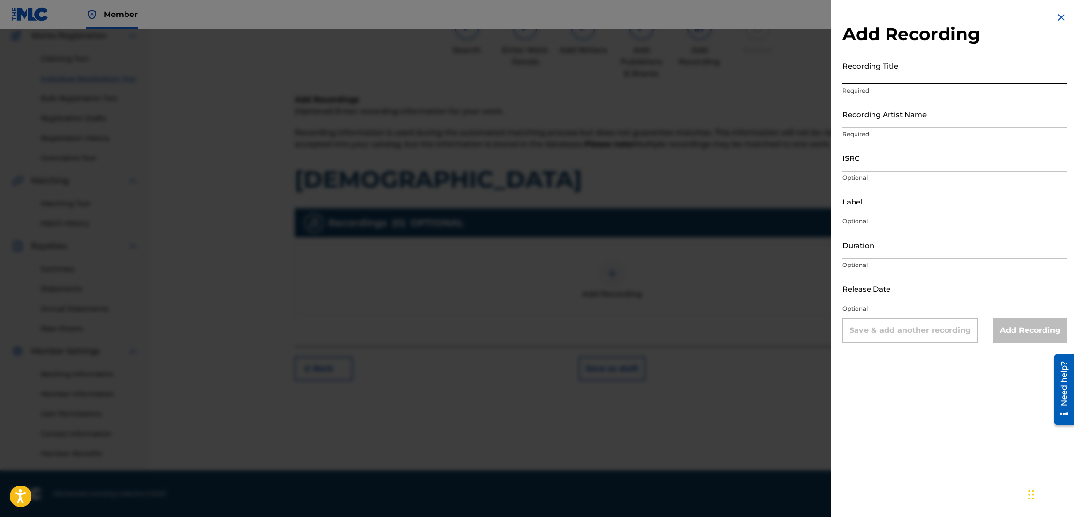
click at [858, 82] on input "Recording Title" at bounding box center [954, 71] width 225 height 28
type input "[DEMOGRAPHIC_DATA]"
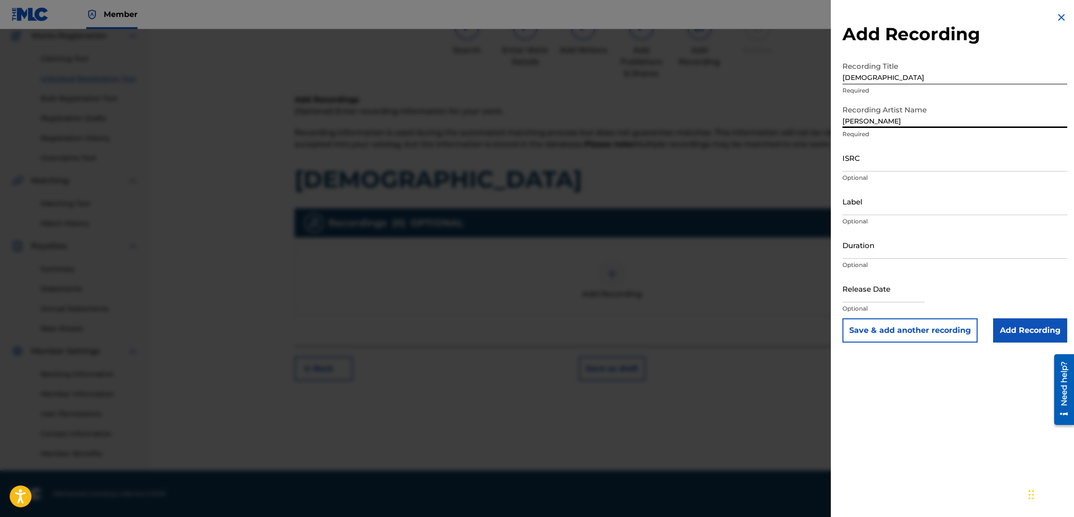
type input "[PERSON_NAME]"
click at [884, 168] on input "ISRC" at bounding box center [954, 158] width 225 height 28
paste input "QZWFK2440664"
type input "QZWFK2440664"
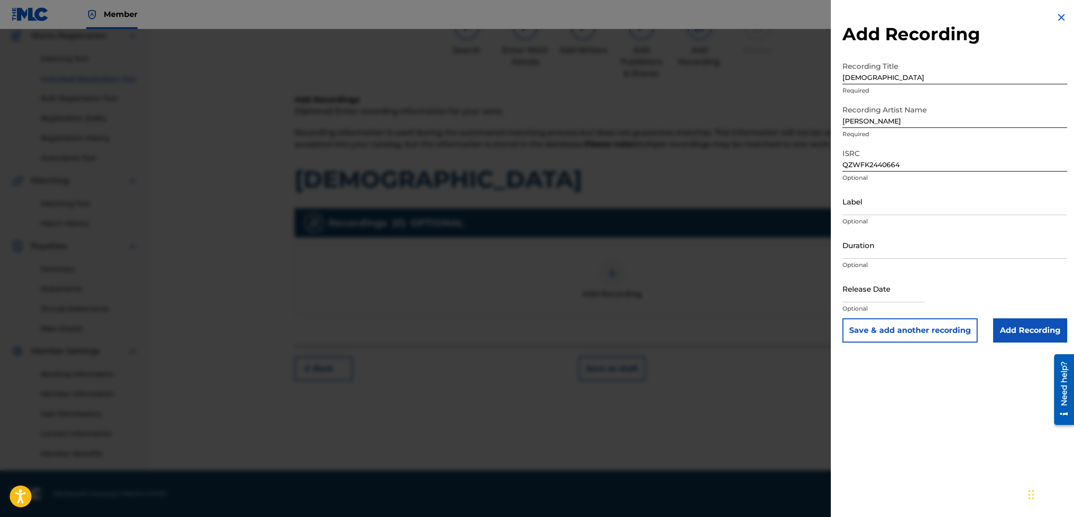
click at [1020, 328] on input "Add Recording" at bounding box center [1030, 330] width 74 height 24
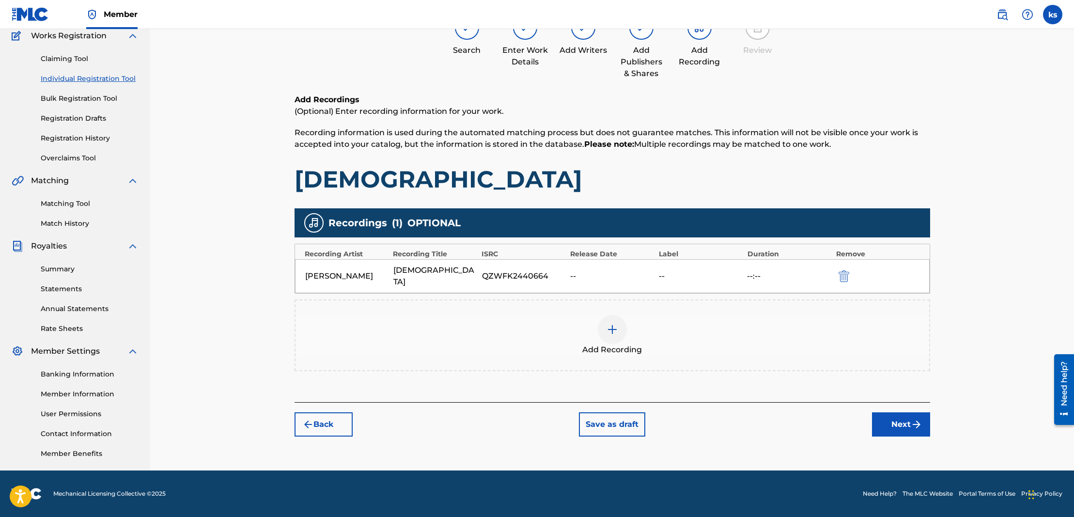
click at [904, 416] on button "Next" at bounding box center [901, 424] width 58 height 24
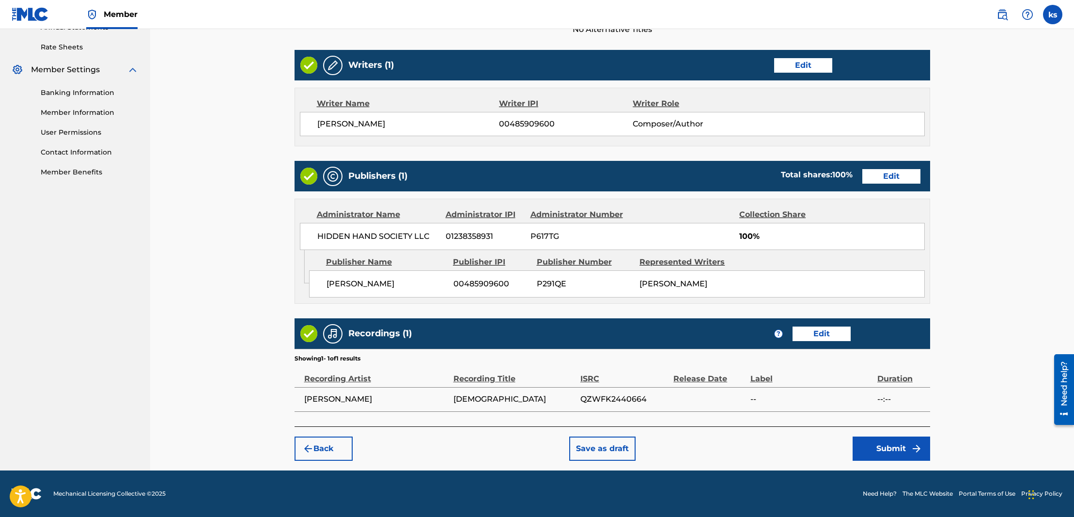
scroll to position [365, 0]
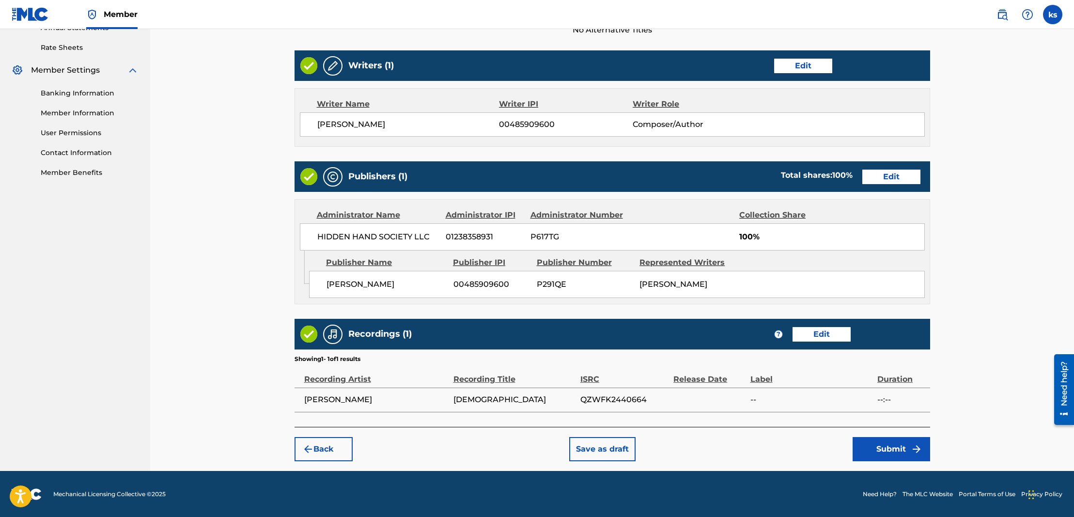
click at [894, 442] on button "Submit" at bounding box center [892, 449] width 78 height 24
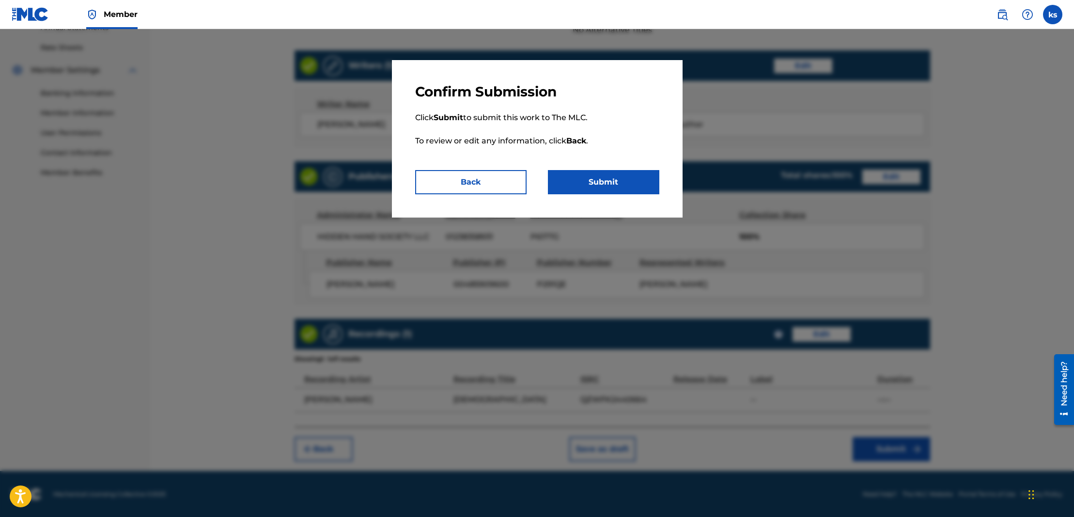
click at [600, 184] on button "Submit" at bounding box center [603, 182] width 111 height 24
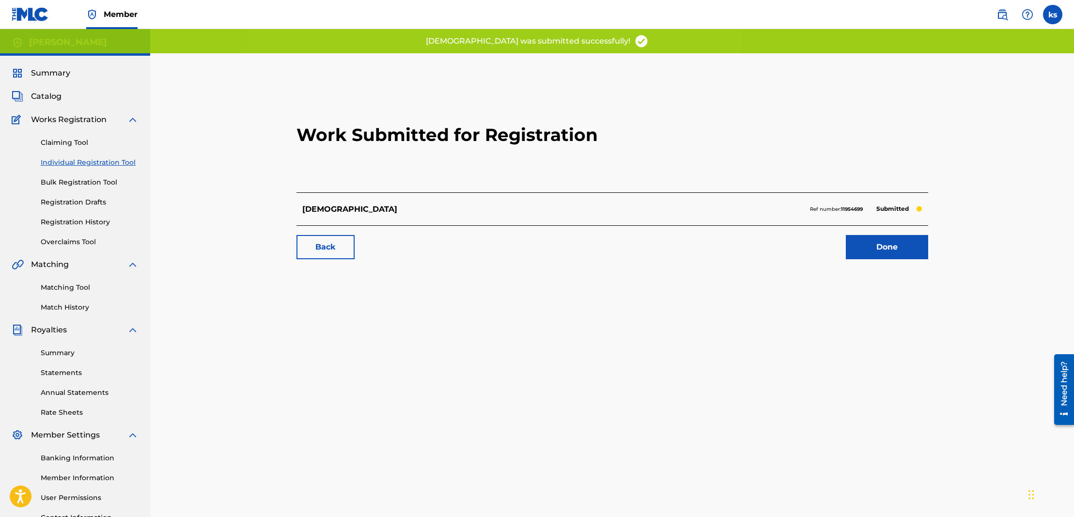
click at [41, 98] on span "Catalog" at bounding box center [46, 97] width 31 height 12
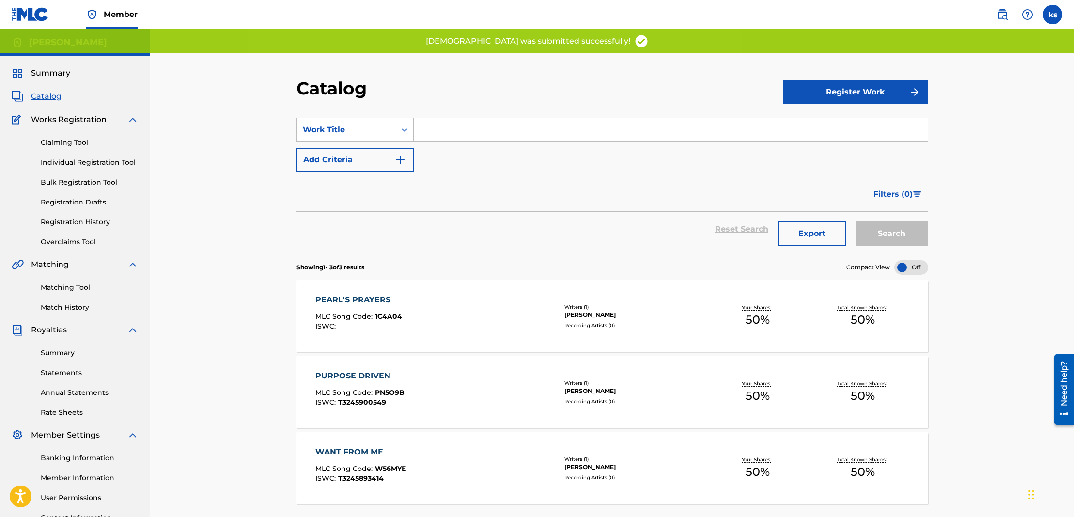
click at [846, 86] on button "Register Work" at bounding box center [855, 92] width 145 height 24
click at [842, 125] on link "Individual" at bounding box center [855, 123] width 145 height 23
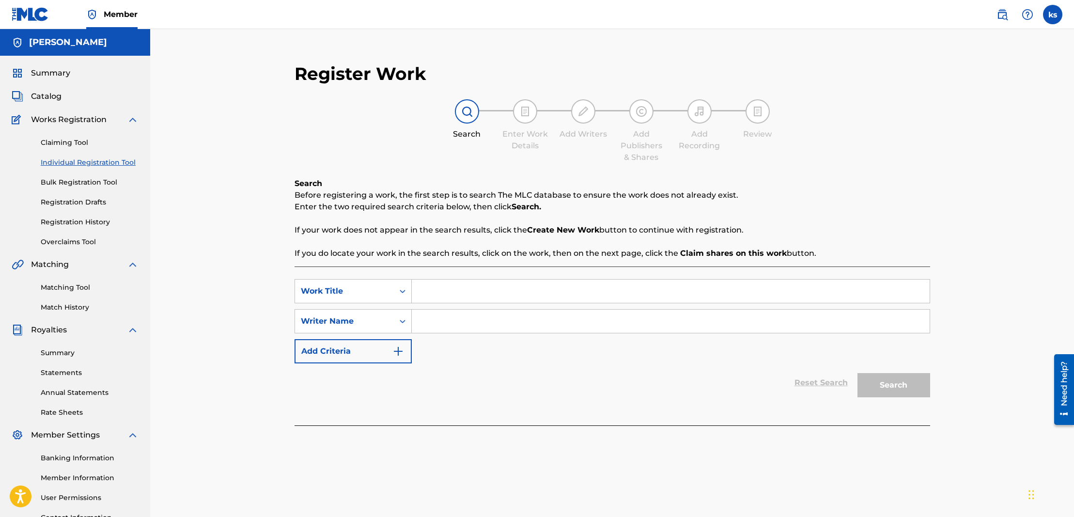
drag, startPoint x: 464, startPoint y: 289, endPoint x: 474, endPoint y: 288, distance: 9.7
click at [465, 288] on input "Search Form" at bounding box center [671, 291] width 518 height 23
paste input "IT'S DARK AND HELL IS HOT"
type input "IT'S DARK AND HELL IS HOT"
click at [446, 324] on input "Search Form" at bounding box center [671, 321] width 518 height 23
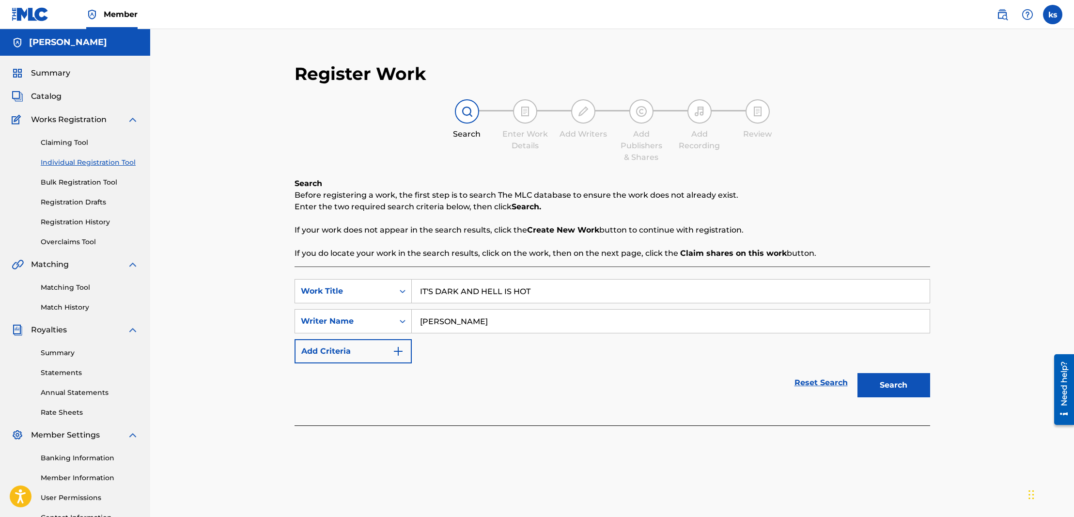
type input "[PERSON_NAME]"
drag, startPoint x: 477, startPoint y: 340, endPoint x: 878, endPoint y: 389, distance: 404.1
click at [878, 389] on button "Search" at bounding box center [893, 385] width 73 height 24
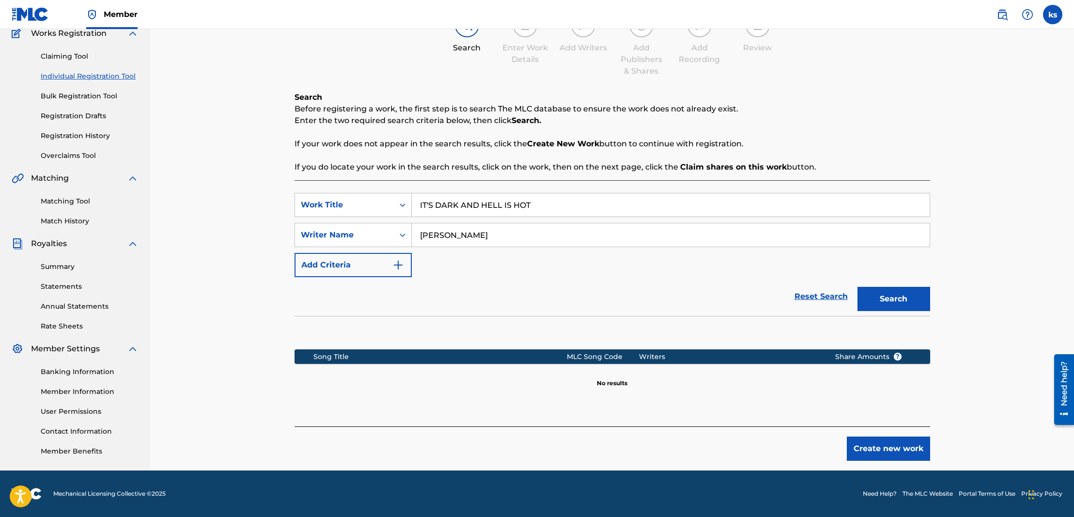
scroll to position [86, 0]
click at [900, 446] on button "Create new work" at bounding box center [888, 448] width 83 height 24
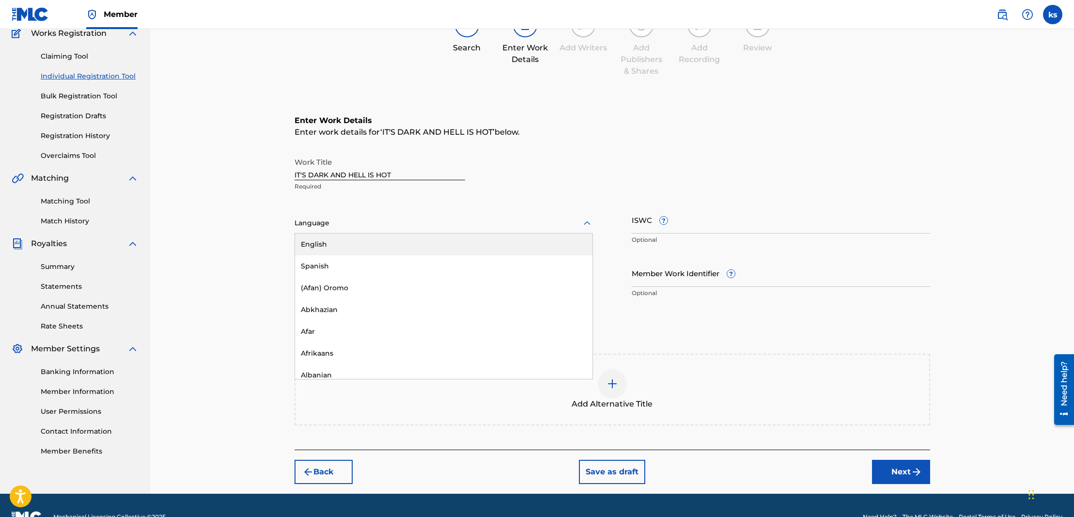
click at [474, 221] on div at bounding box center [444, 223] width 298 height 12
click at [455, 244] on div "English" at bounding box center [443, 245] width 297 height 22
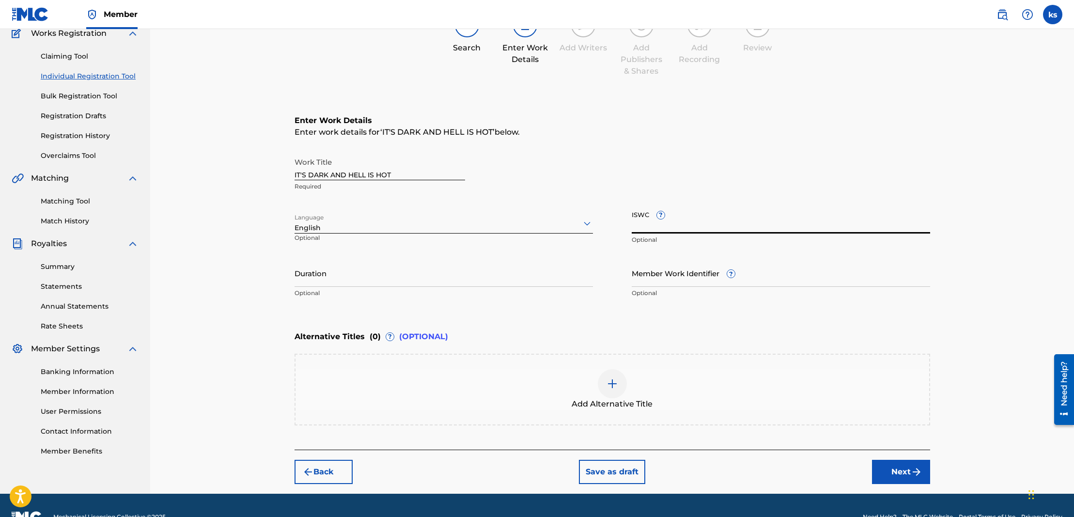
click at [707, 225] on input "ISWC ?" at bounding box center [781, 220] width 298 height 28
paste input "T3280160154"
type input "T3280160154"
click at [896, 473] on button "Next" at bounding box center [901, 472] width 58 height 24
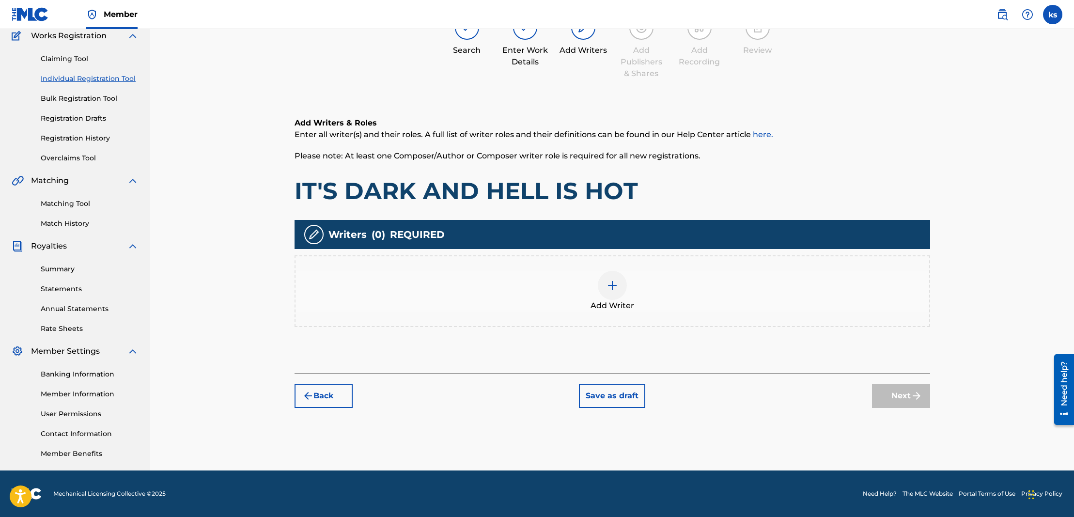
click at [613, 286] on img at bounding box center [613, 286] width 12 height 12
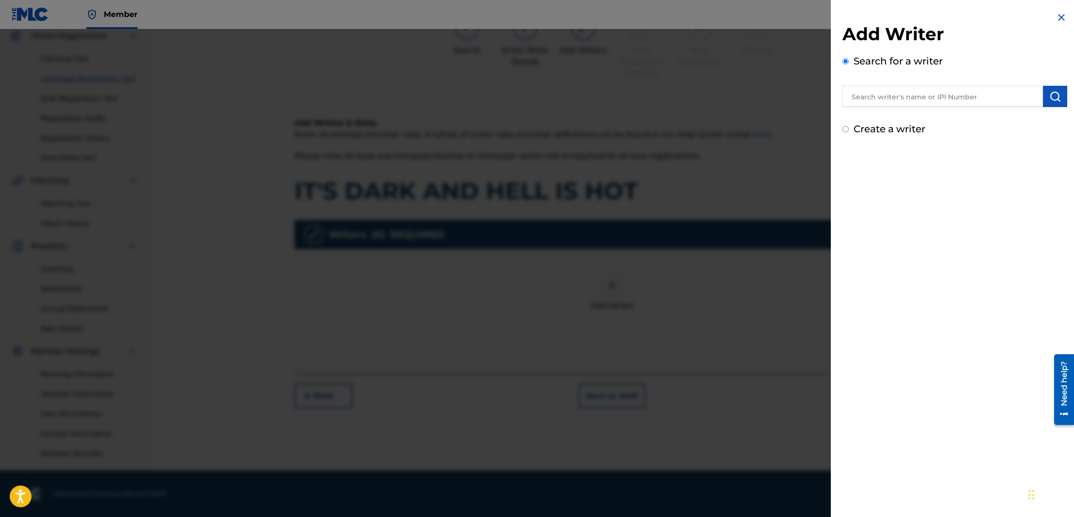
click at [880, 99] on input "text" at bounding box center [942, 96] width 201 height 21
type input "[PERSON_NAME]"
drag, startPoint x: 878, startPoint y: 98, endPoint x: 1051, endPoint y: 96, distance: 173.0
click at [1051, 96] on img "submit" at bounding box center [1055, 97] width 12 height 12
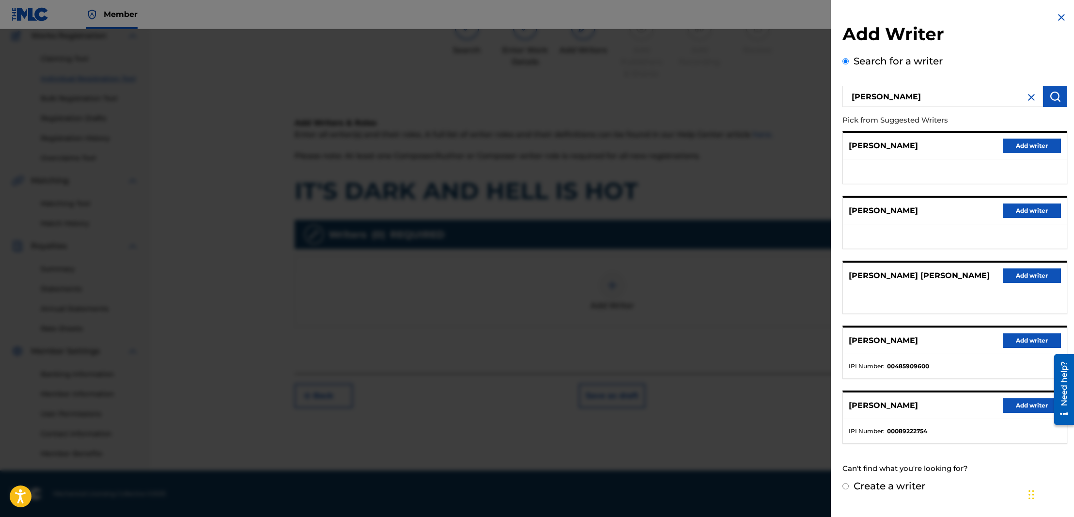
click at [1032, 348] on button "Add writer" at bounding box center [1032, 340] width 58 height 15
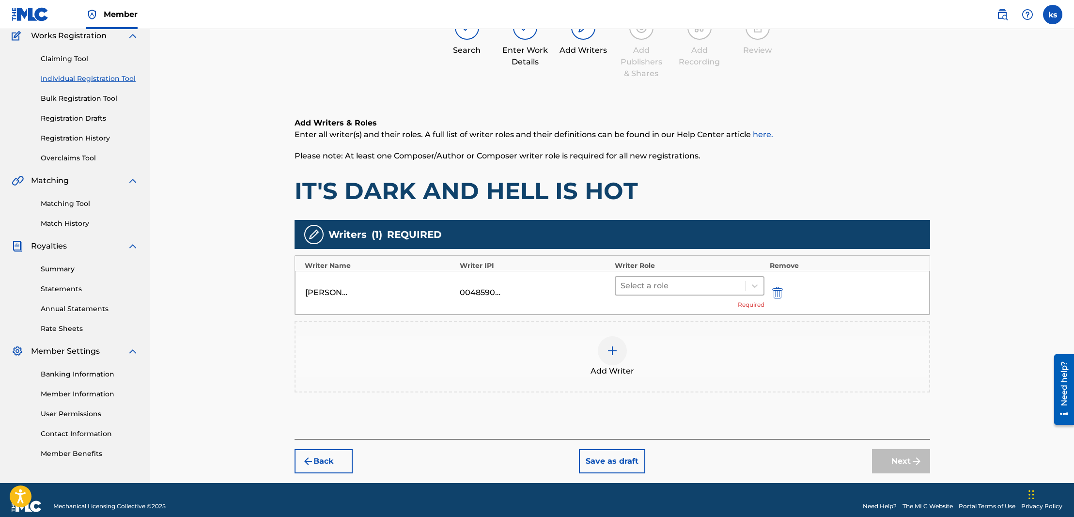
click at [676, 285] on div at bounding box center [681, 286] width 121 height 14
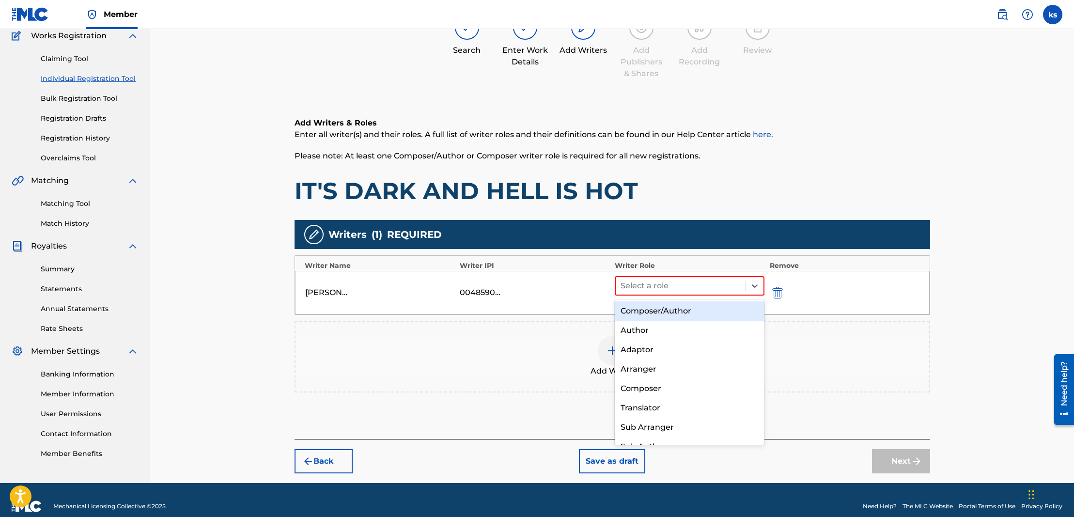
click at [669, 305] on div "Composer/Author" at bounding box center [690, 310] width 150 height 19
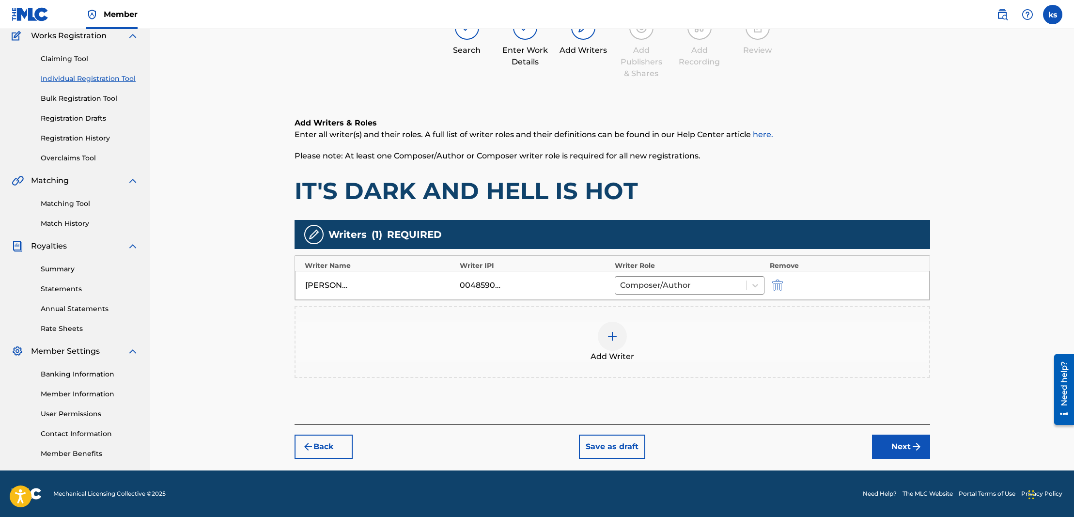
click at [903, 449] on button "Next" at bounding box center [901, 447] width 58 height 24
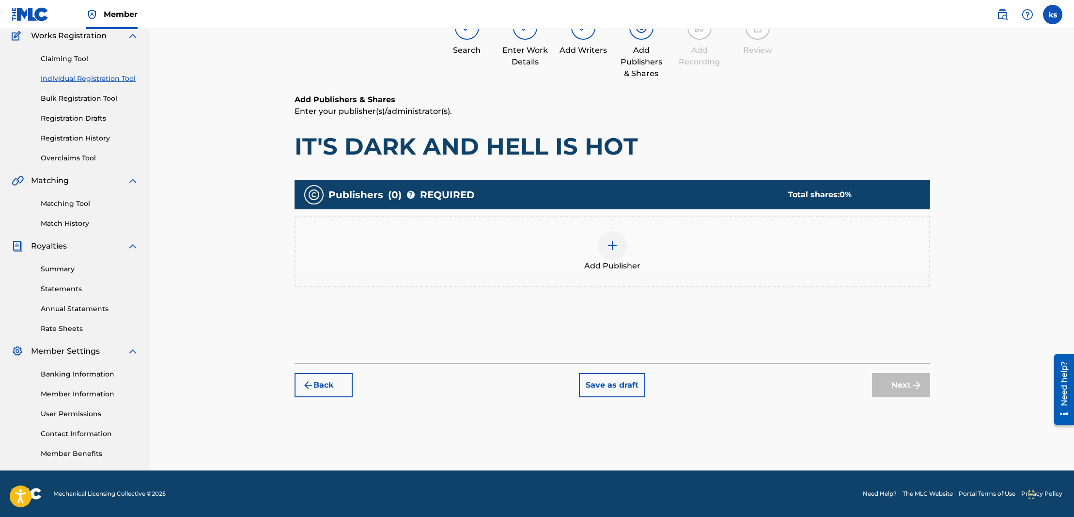
scroll to position [44, 0]
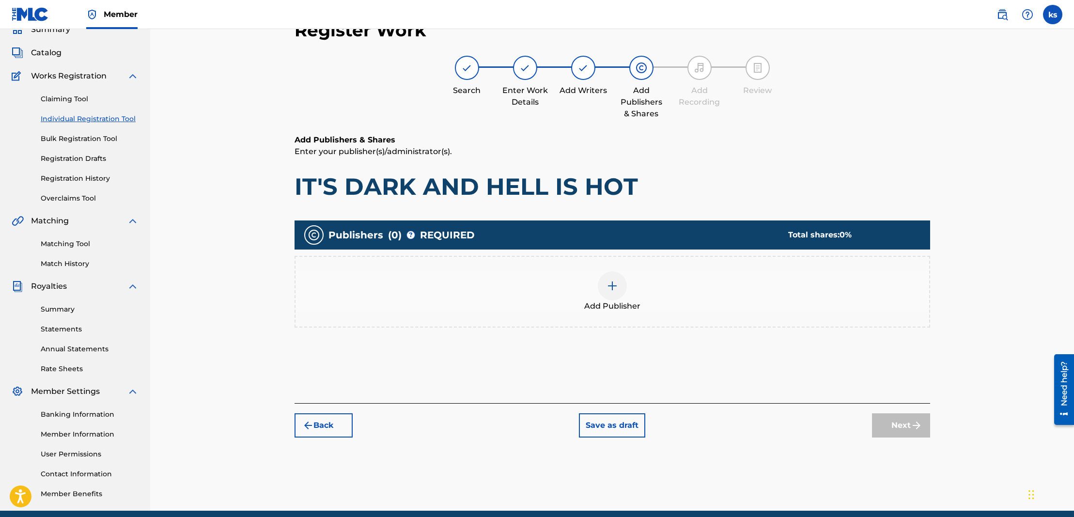
click at [612, 283] on img at bounding box center [613, 286] width 12 height 12
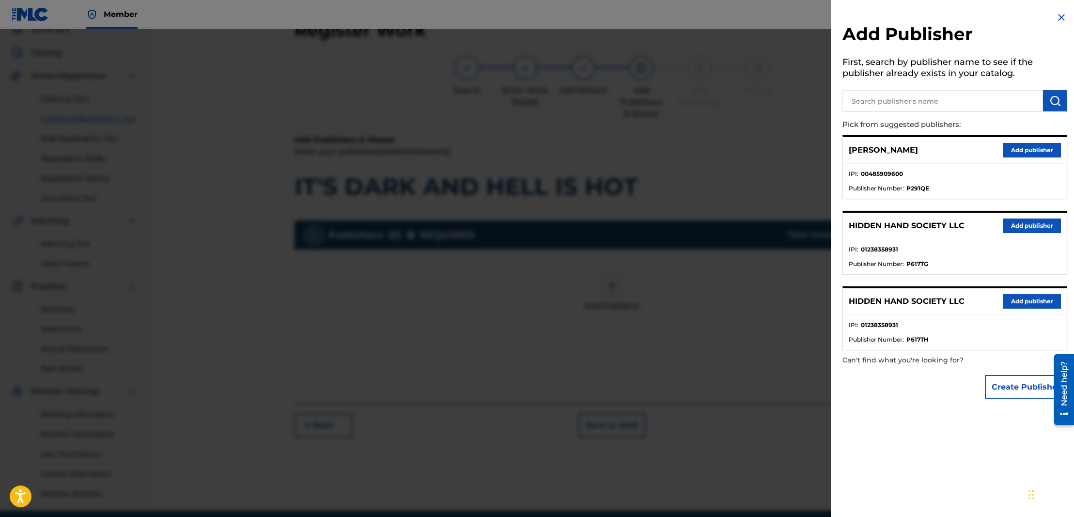
drag, startPoint x: 1028, startPoint y: 227, endPoint x: 1029, endPoint y: 249, distance: 22.8
click at [1028, 227] on button "Add publisher" at bounding box center [1032, 225] width 58 height 15
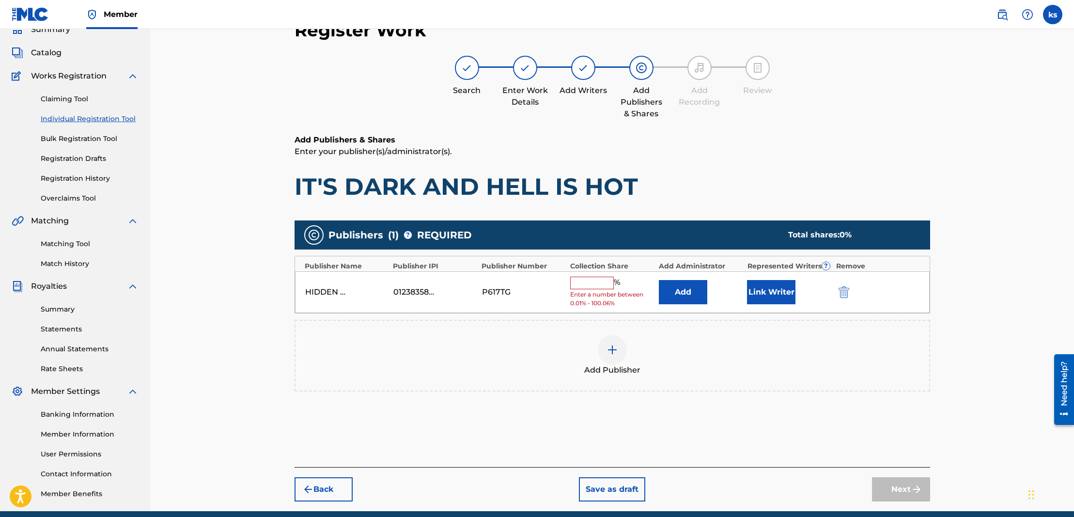
click at [595, 280] on input "text" at bounding box center [592, 283] width 44 height 13
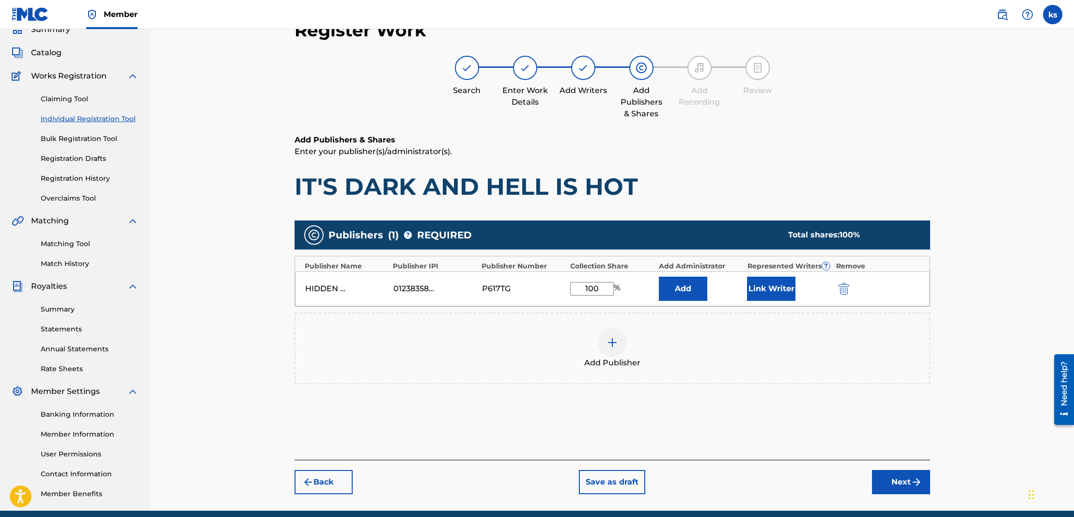
type input "100"
click at [686, 288] on button "Add" at bounding box center [683, 289] width 48 height 24
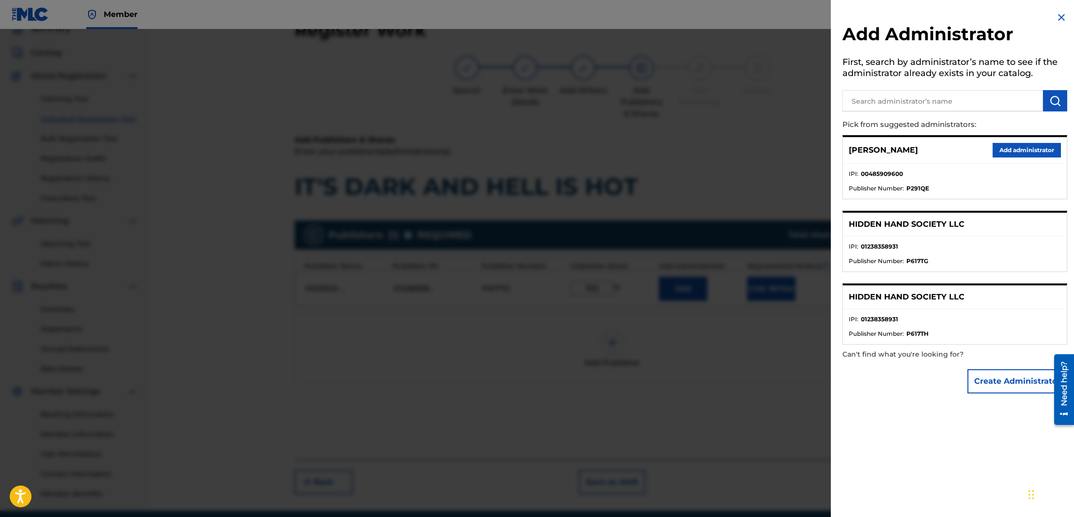
click at [1031, 151] on button "Add administrator" at bounding box center [1027, 150] width 68 height 15
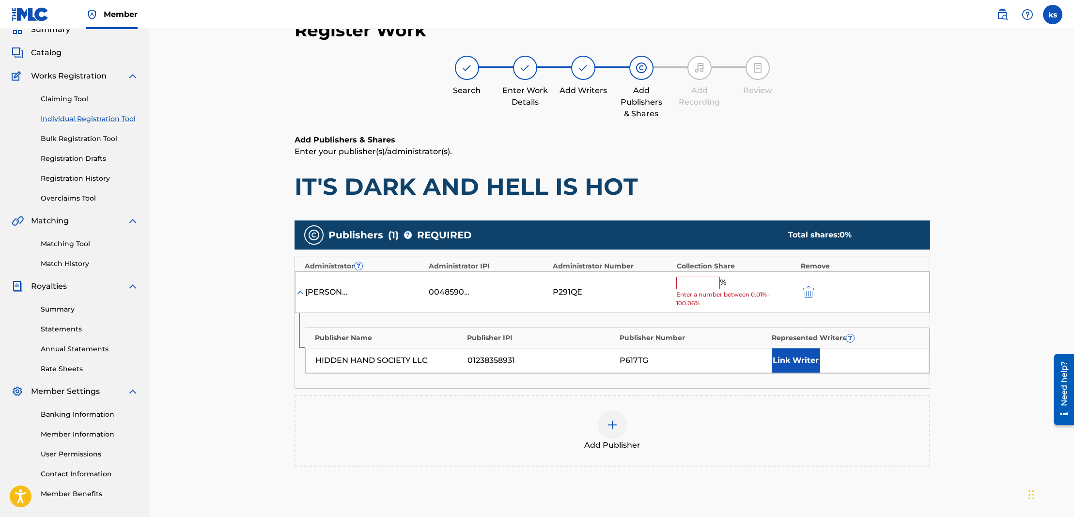
click at [688, 283] on input "text" at bounding box center [698, 283] width 44 height 13
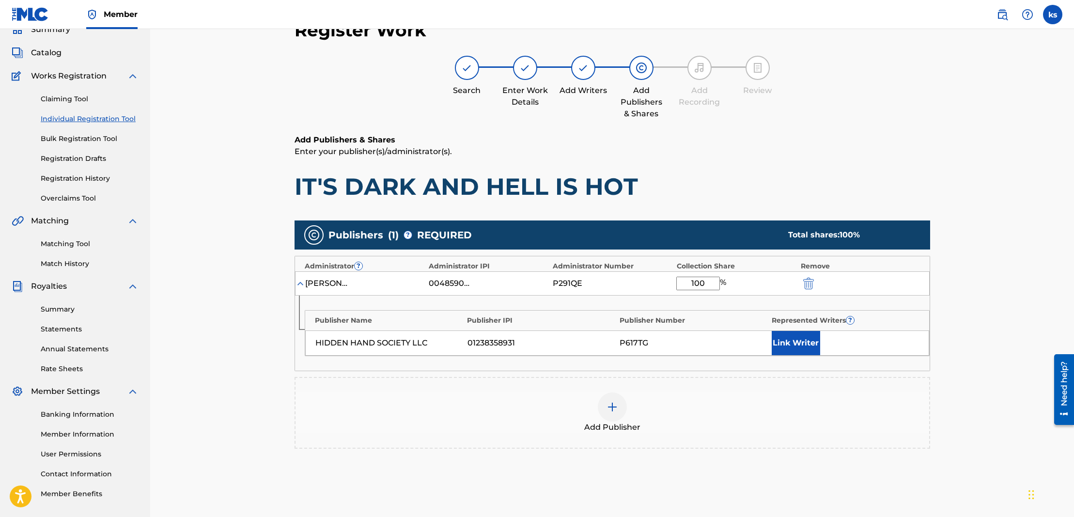
type input "100"
click at [797, 337] on button "Link Writer" at bounding box center [796, 343] width 48 height 24
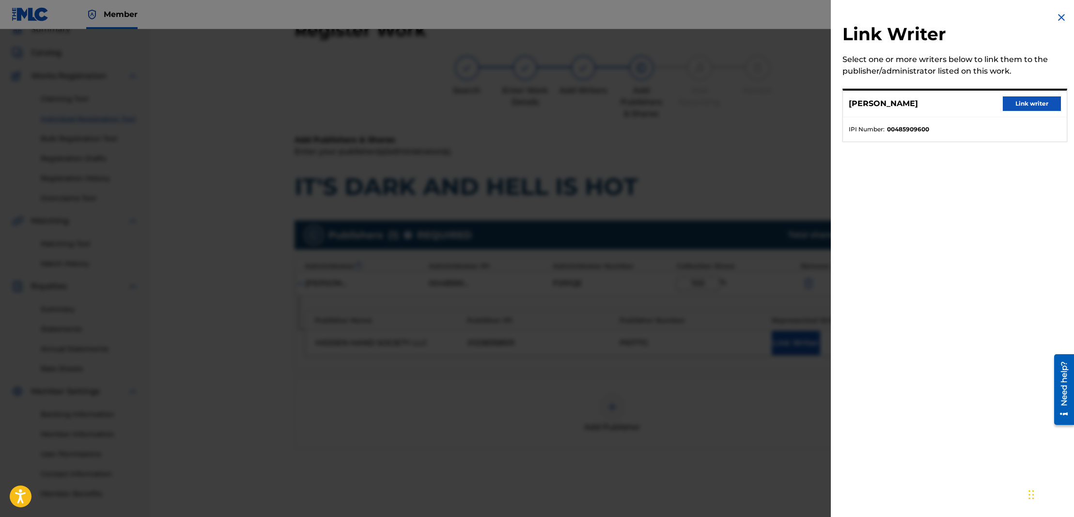
click at [1011, 107] on button "Link writer" at bounding box center [1032, 103] width 58 height 15
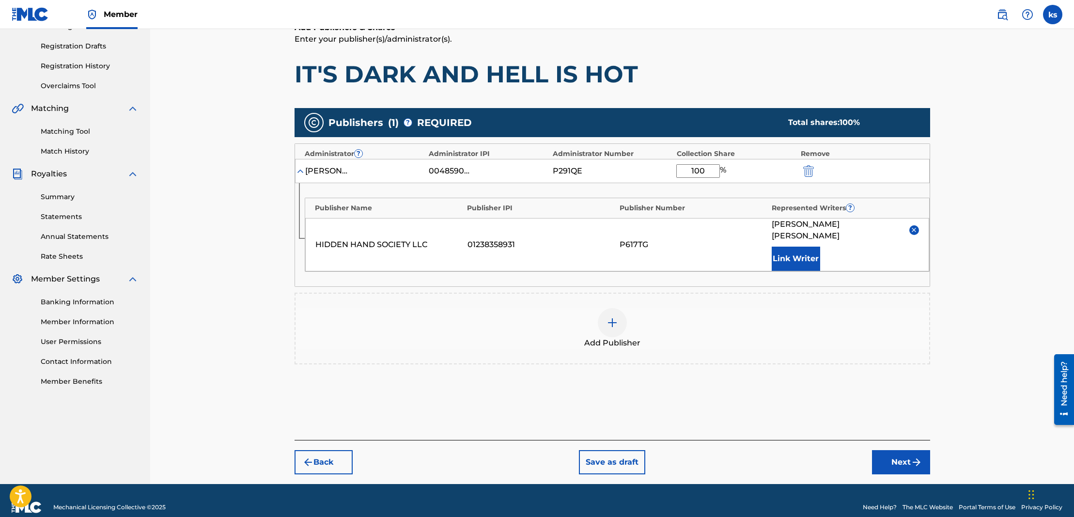
click at [913, 456] on img "submit" at bounding box center [917, 462] width 12 height 12
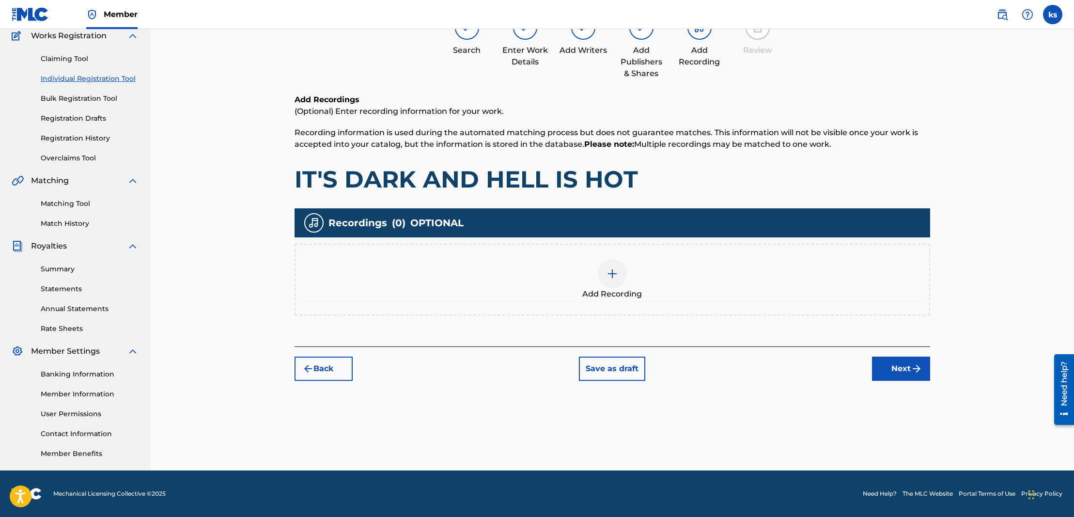
scroll to position [84, 0]
click at [610, 276] on img at bounding box center [613, 274] width 12 height 12
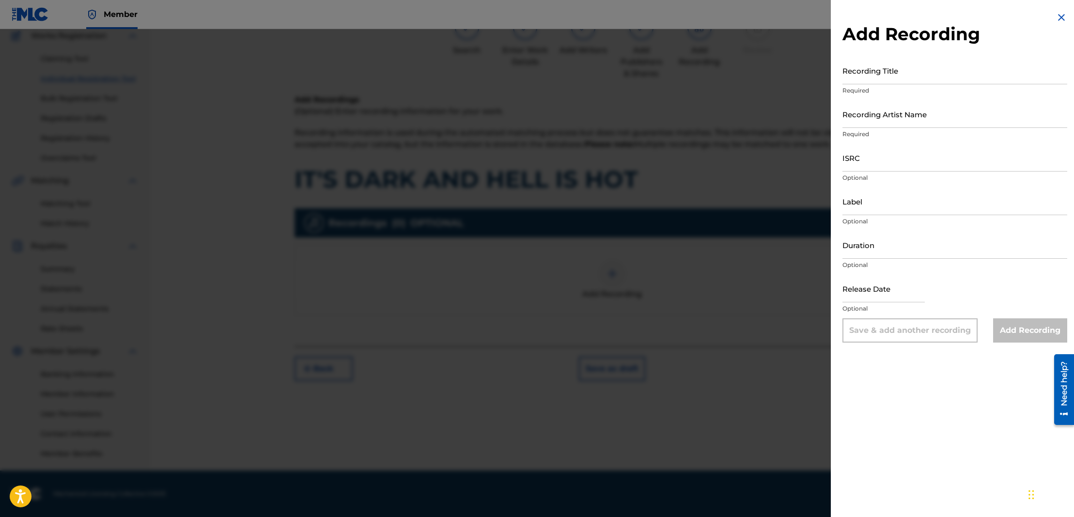
click at [871, 168] on input "ISRC" at bounding box center [954, 158] width 225 height 28
paste input "QZWFK2440654"
type input "QZWFK2440654"
click at [865, 80] on input "Recording Title" at bounding box center [954, 71] width 225 height 28
paste input "IT'S DARK AND HELL IS HOT"
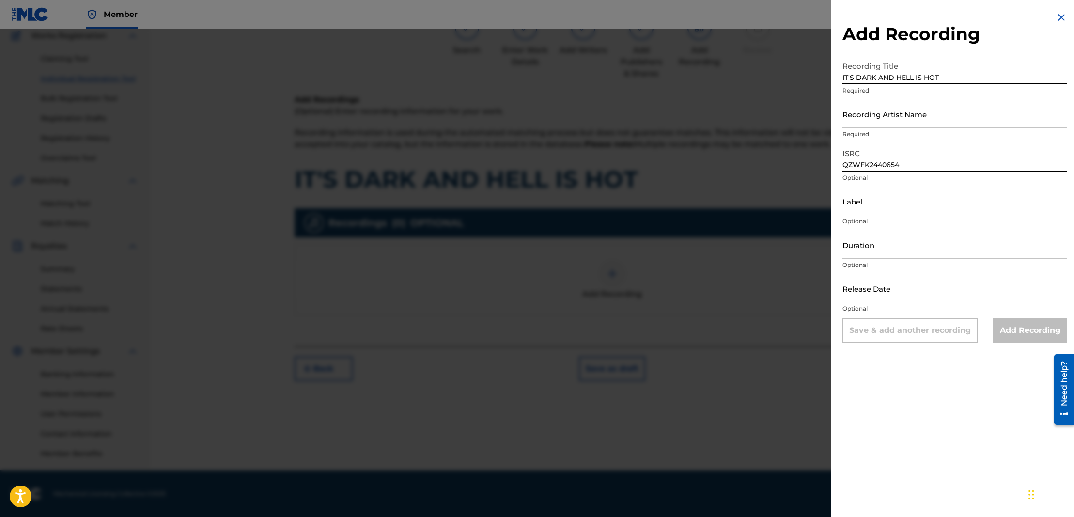
type input "IT'S DARK AND HELL IS HOT"
click at [858, 121] on input "Recording Artist Name" at bounding box center [954, 114] width 225 height 28
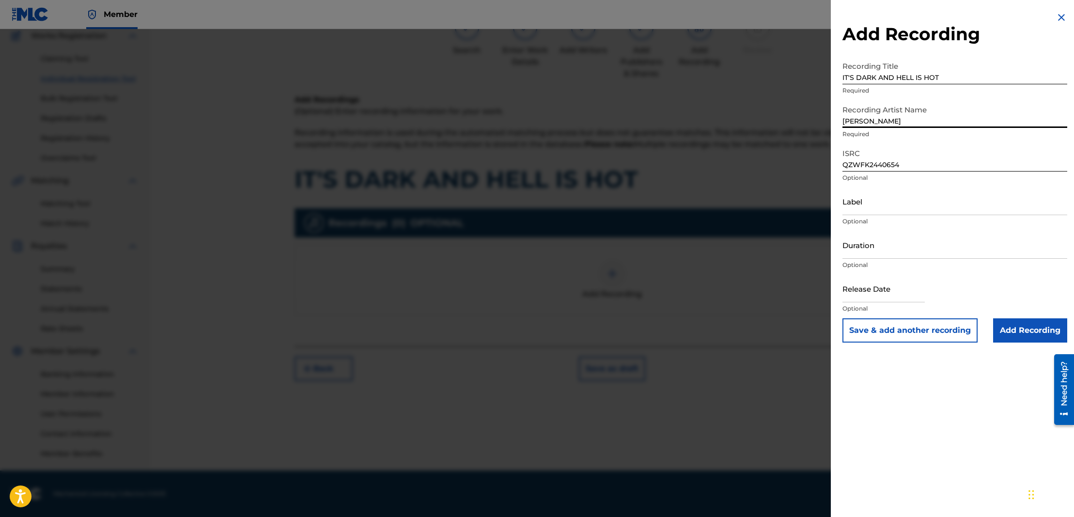
type input "[PERSON_NAME]"
drag, startPoint x: 891, startPoint y: 177, endPoint x: 1035, endPoint y: 334, distance: 212.6
click at [1035, 334] on input "Add Recording" at bounding box center [1030, 330] width 74 height 24
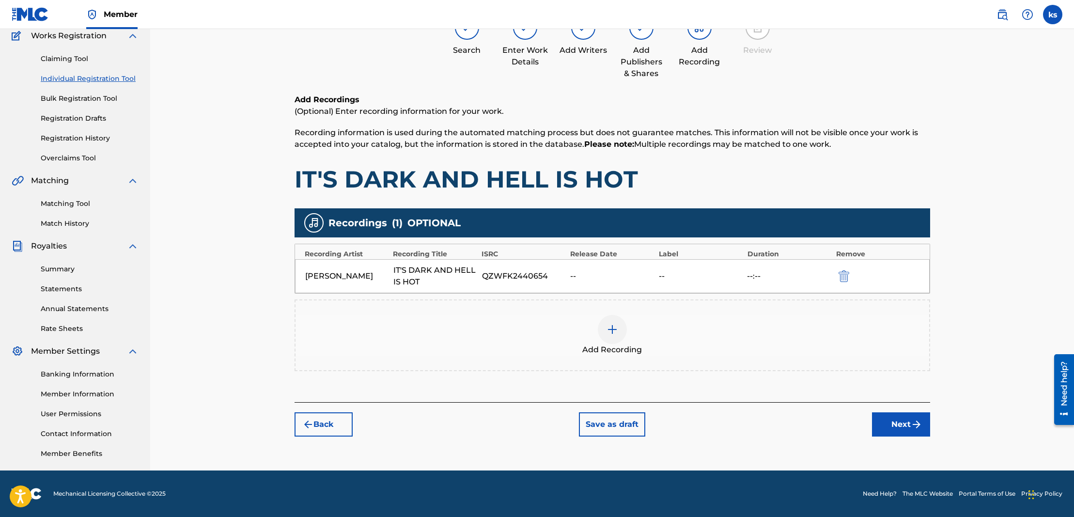
click at [917, 423] on img "submit" at bounding box center [917, 425] width 12 height 12
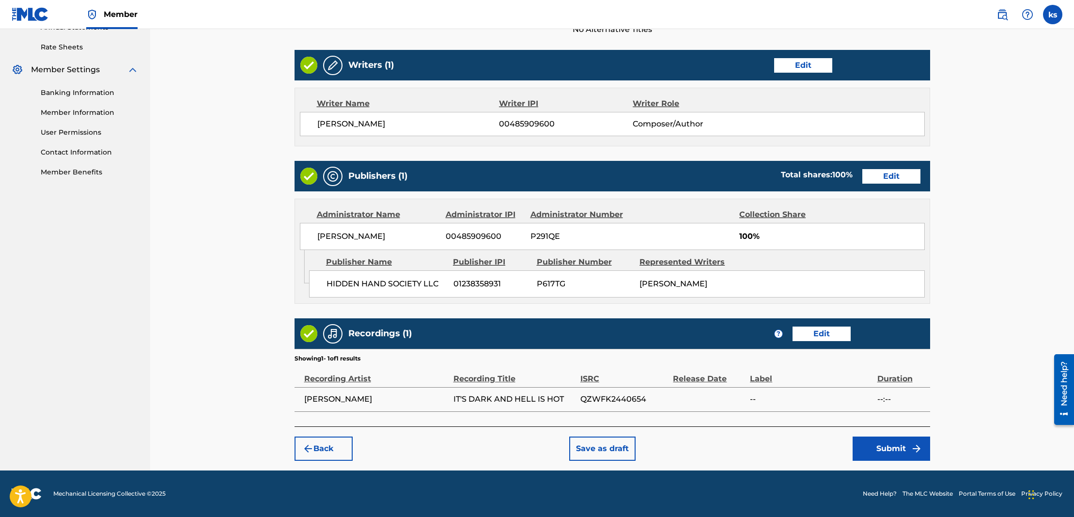
scroll to position [365, 0]
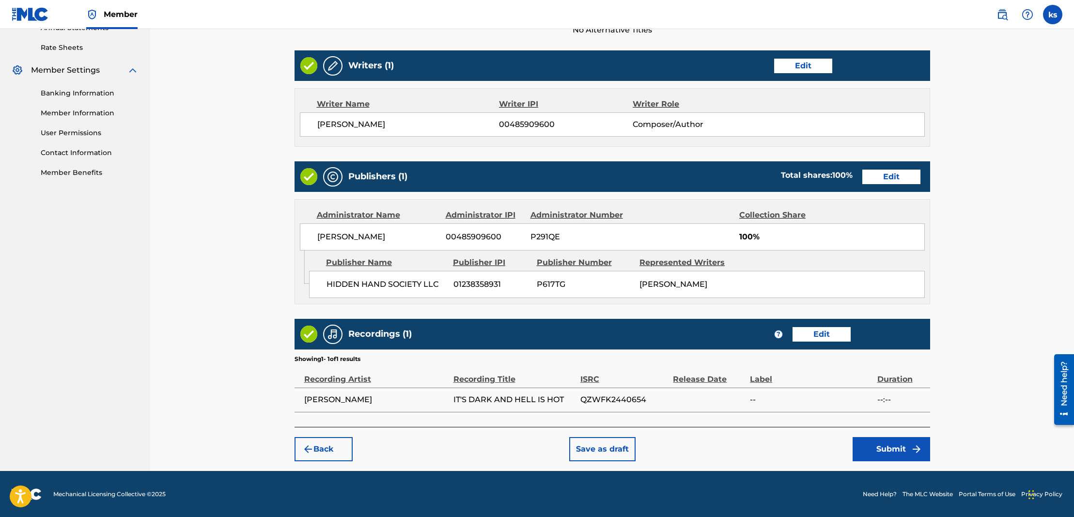
click at [883, 442] on button "Submit" at bounding box center [892, 449] width 78 height 24
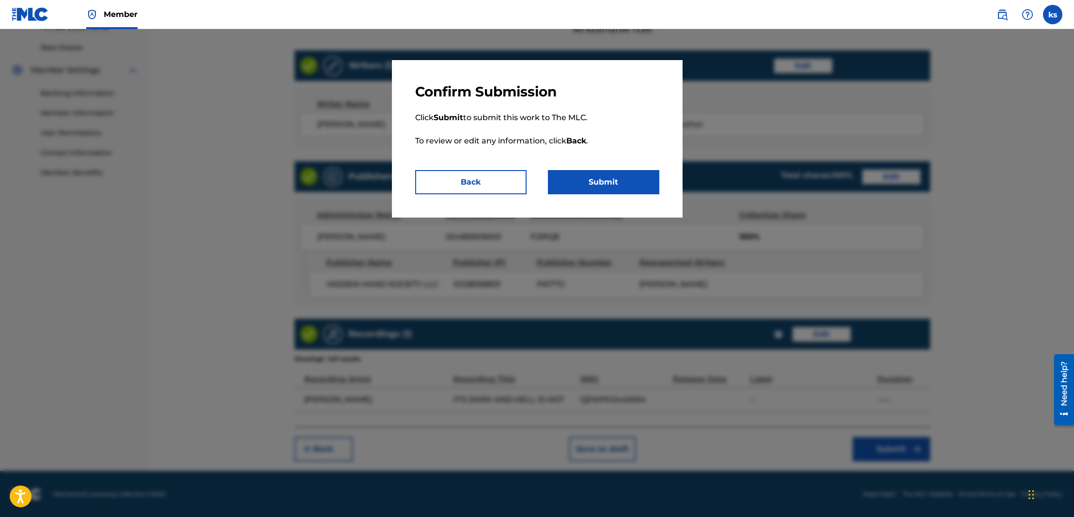
click at [603, 182] on button "Submit" at bounding box center [603, 182] width 111 height 24
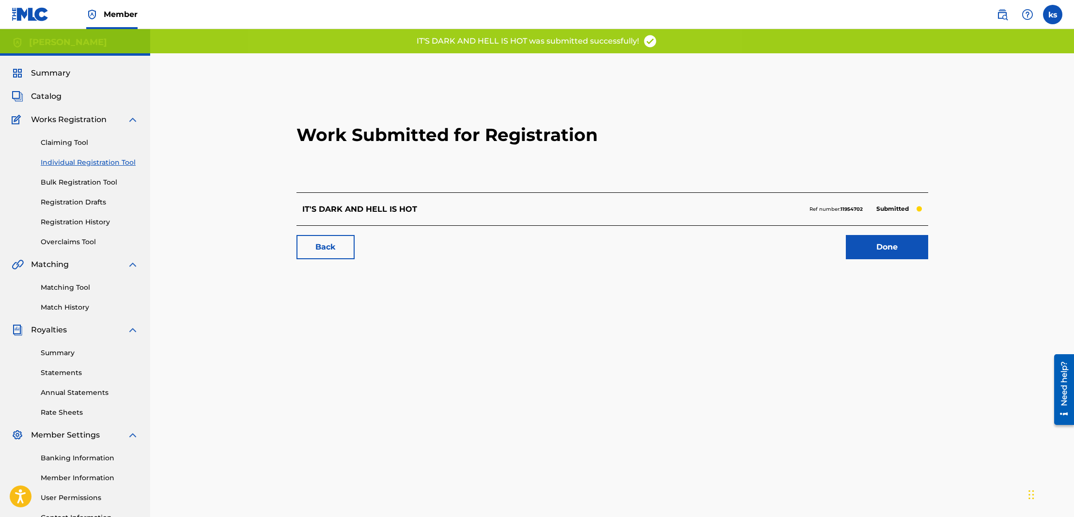
click at [887, 246] on link "Done" at bounding box center [887, 247] width 82 height 24
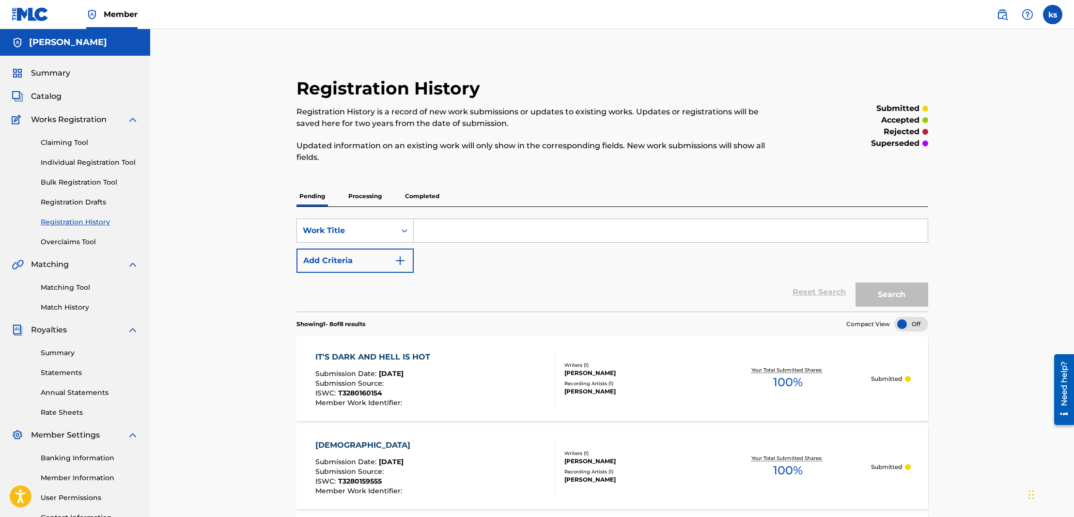
click at [52, 98] on span "Catalog" at bounding box center [46, 97] width 31 height 12
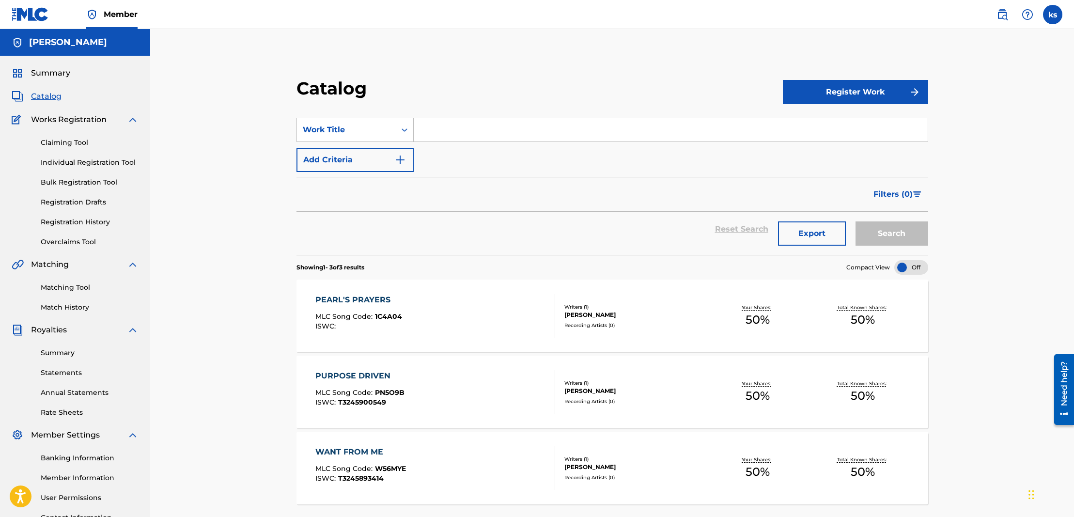
click at [878, 100] on button "Register Work" at bounding box center [855, 92] width 145 height 24
click at [805, 123] on link "Individual" at bounding box center [855, 123] width 145 height 23
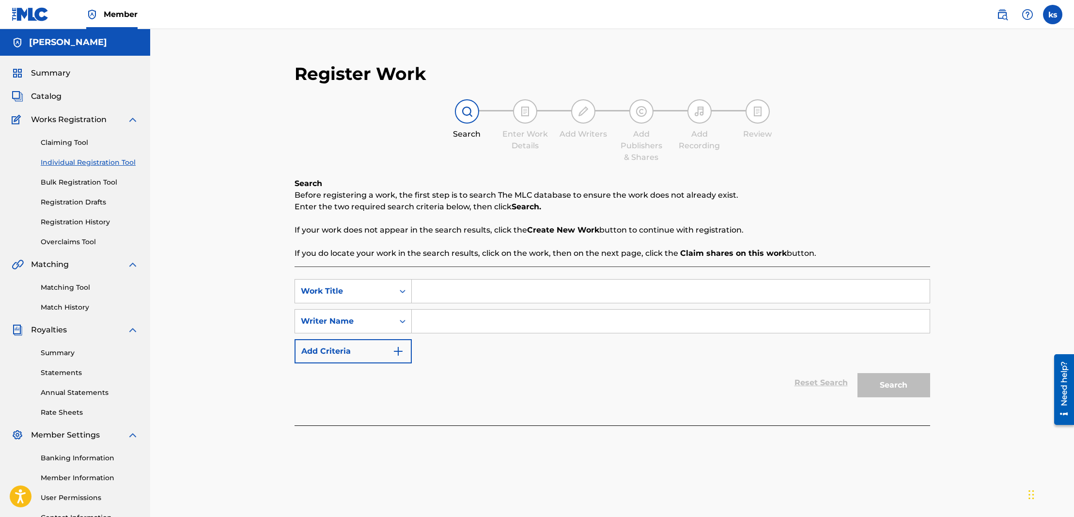
drag, startPoint x: 440, startPoint y: 294, endPoint x: 443, endPoint y: 303, distance: 9.8
click at [440, 294] on input "Search Form" at bounding box center [671, 291] width 518 height 23
paste input "MAN CHILD"
type input "MAN CHILD"
click at [467, 317] on input "Search Form" at bounding box center [671, 321] width 518 height 23
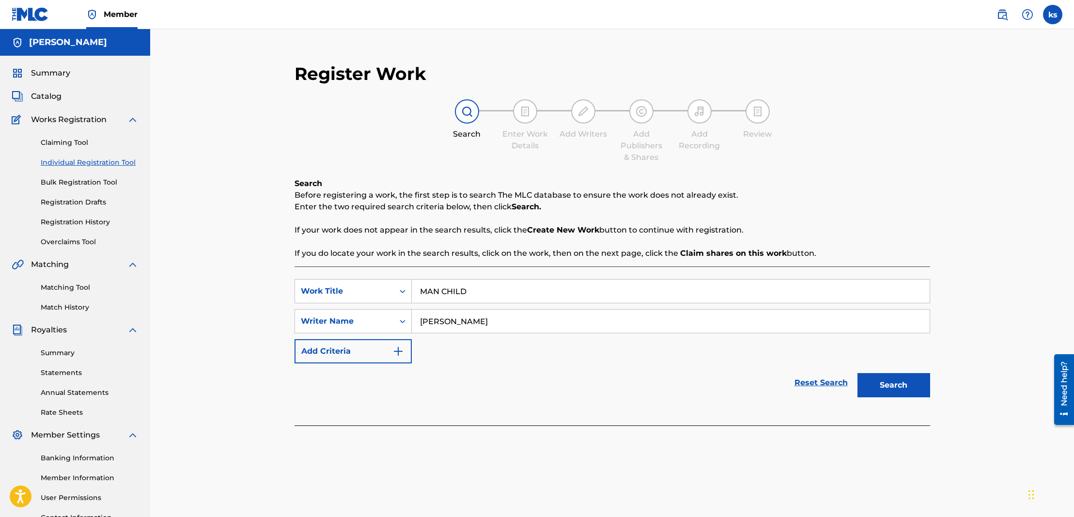
type input "[PERSON_NAME]"
drag, startPoint x: 467, startPoint y: 317, endPoint x: 894, endPoint y: 385, distance: 432.1
click at [894, 385] on button "Search" at bounding box center [893, 385] width 73 height 24
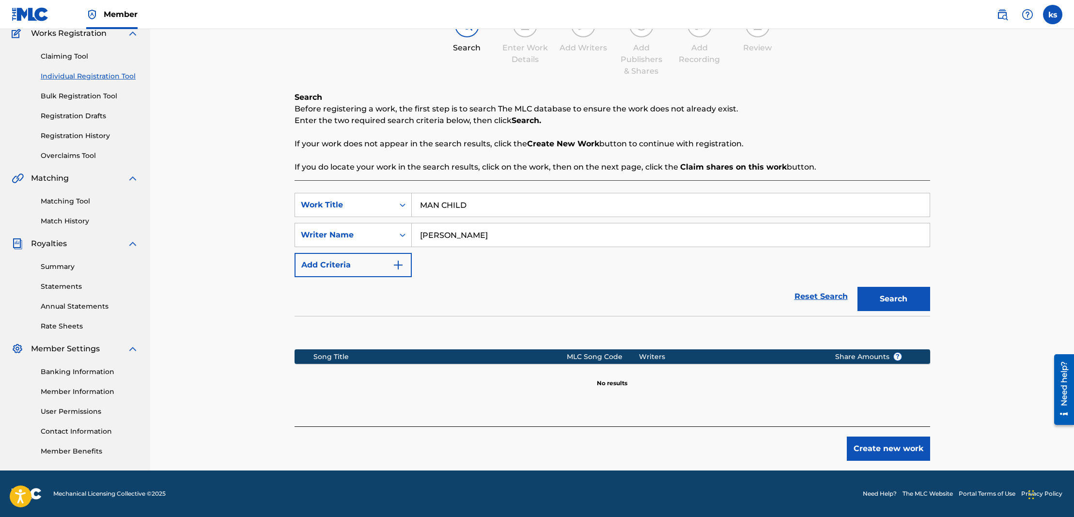
scroll to position [86, 0]
click at [873, 450] on button "Create new work" at bounding box center [888, 448] width 83 height 24
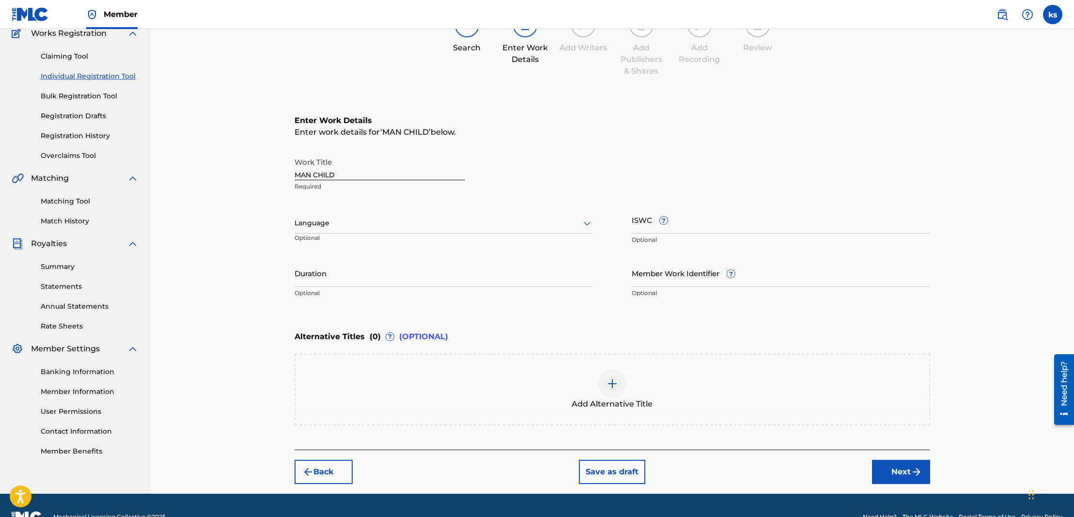
click at [698, 219] on input "ISWC ?" at bounding box center [781, 220] width 298 height 28
paste input "T3280159657"
type input "T3280159657"
click at [437, 225] on div at bounding box center [444, 223] width 298 height 12
click at [415, 244] on div "English" at bounding box center [443, 245] width 297 height 22
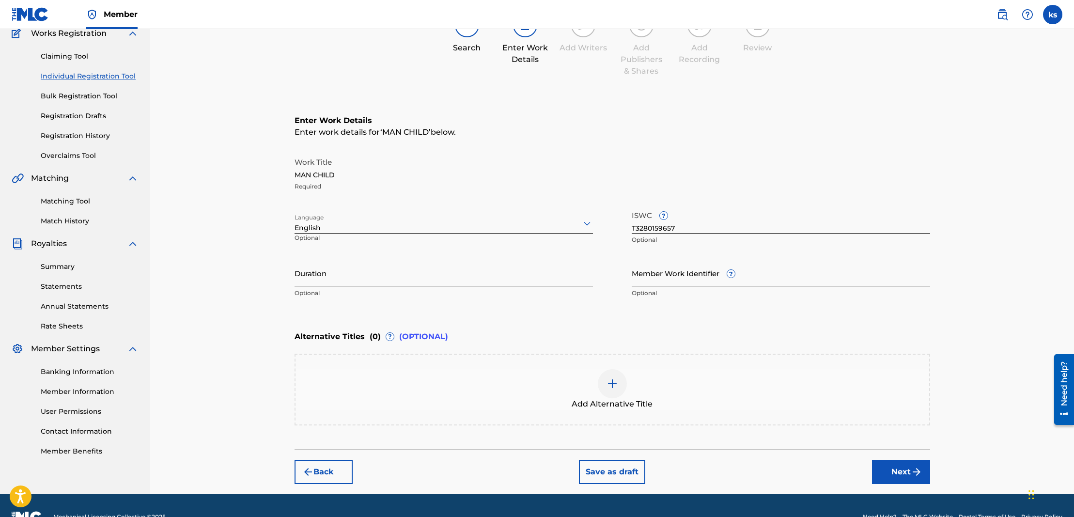
click at [904, 473] on button "Next" at bounding box center [901, 472] width 58 height 24
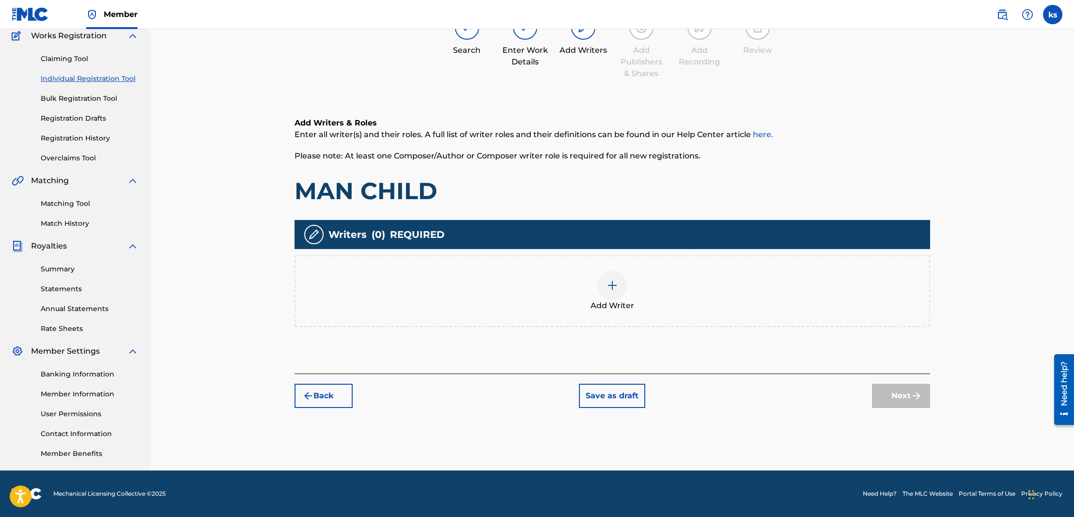
scroll to position [84, 0]
click at [607, 288] on img at bounding box center [613, 286] width 12 height 12
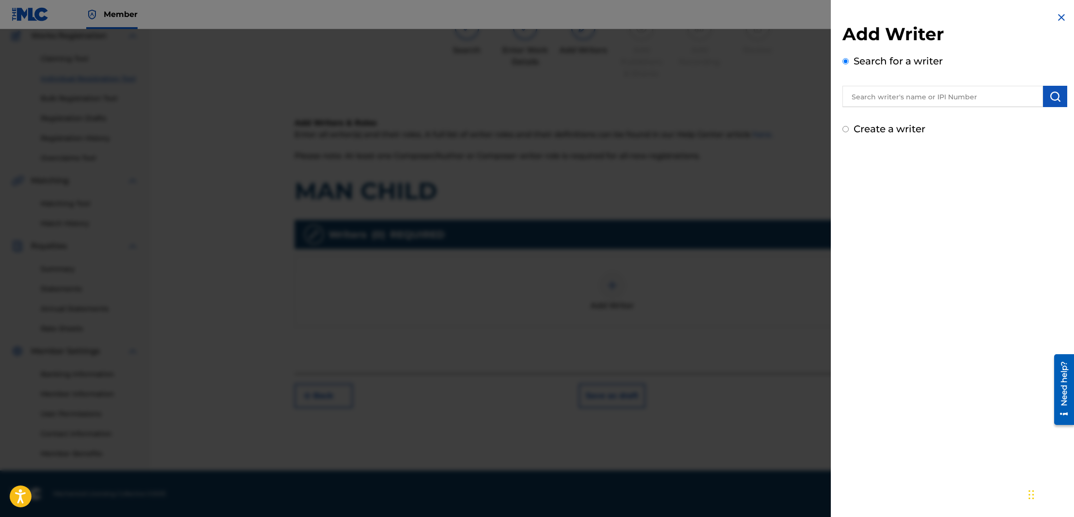
click at [898, 93] on input "text" at bounding box center [942, 96] width 201 height 21
type input "[PERSON_NAME]"
drag, startPoint x: 898, startPoint y: 93, endPoint x: 1049, endPoint y: 95, distance: 151.2
click at [1050, 93] on img "submit" at bounding box center [1055, 97] width 12 height 12
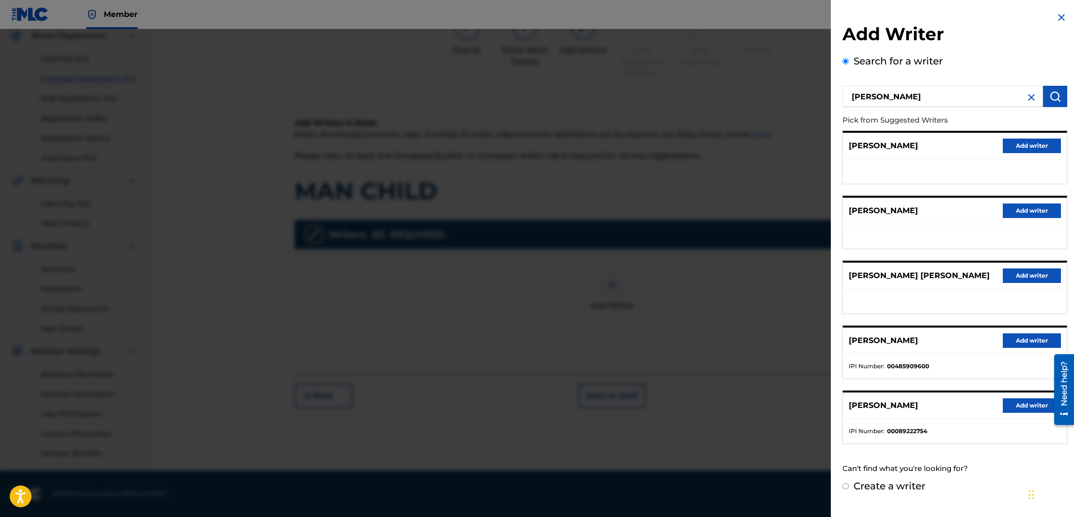
click at [1011, 346] on button "Add writer" at bounding box center [1032, 340] width 58 height 15
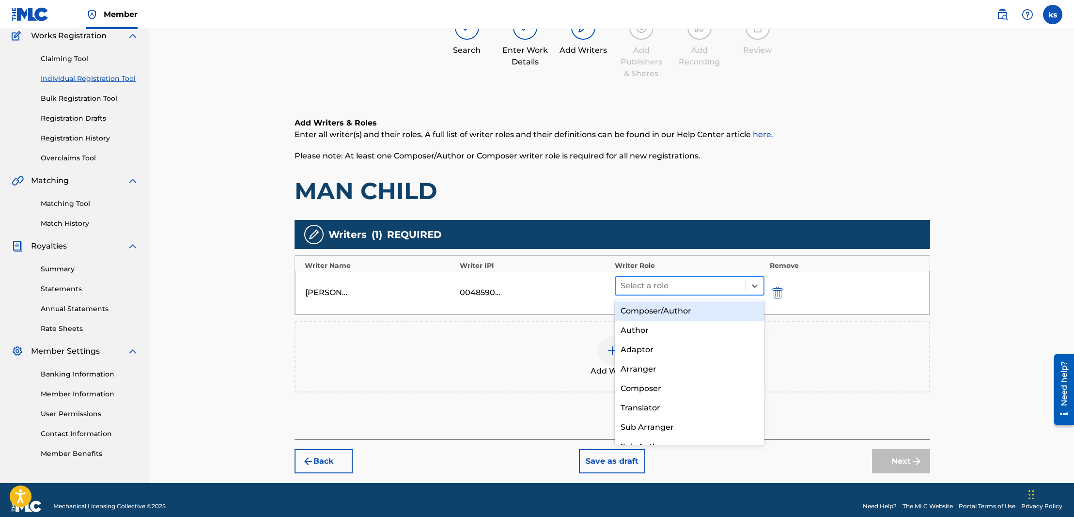
click at [673, 287] on div at bounding box center [681, 286] width 121 height 14
click at [673, 309] on div "Composer/Author" at bounding box center [690, 310] width 150 height 19
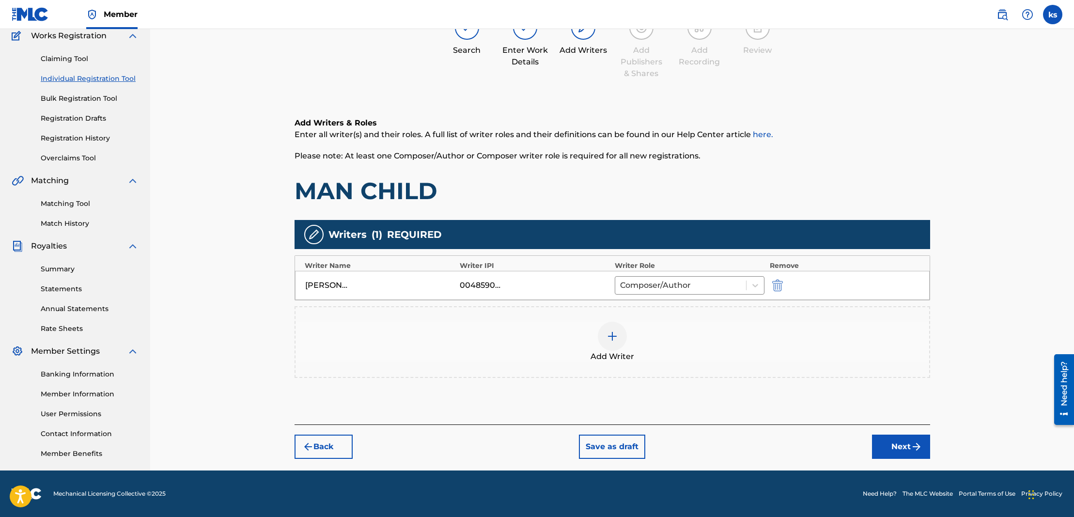
drag, startPoint x: 906, startPoint y: 443, endPoint x: 900, endPoint y: 436, distance: 9.6
click at [906, 443] on button "Next" at bounding box center [901, 447] width 58 height 24
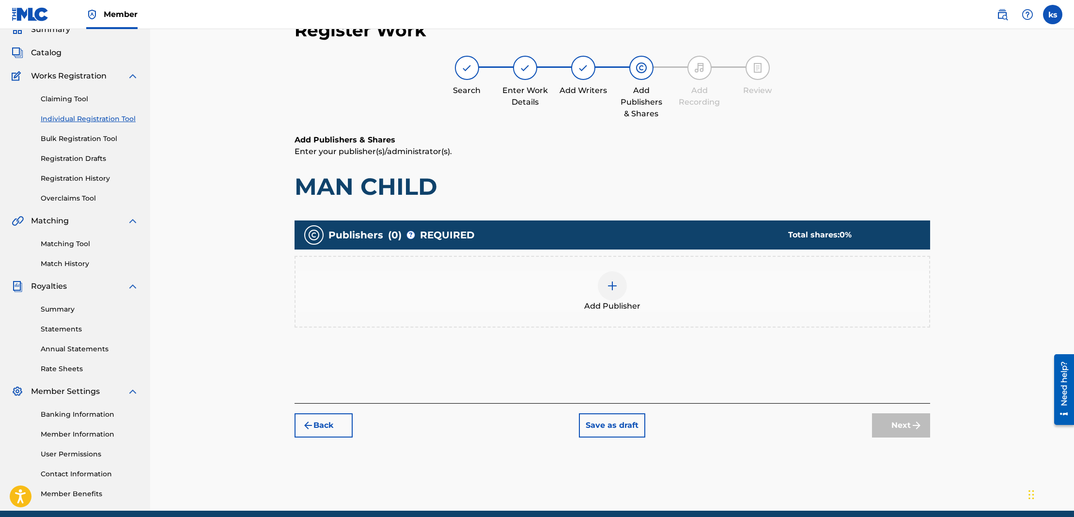
click at [608, 292] on div at bounding box center [612, 285] width 29 height 29
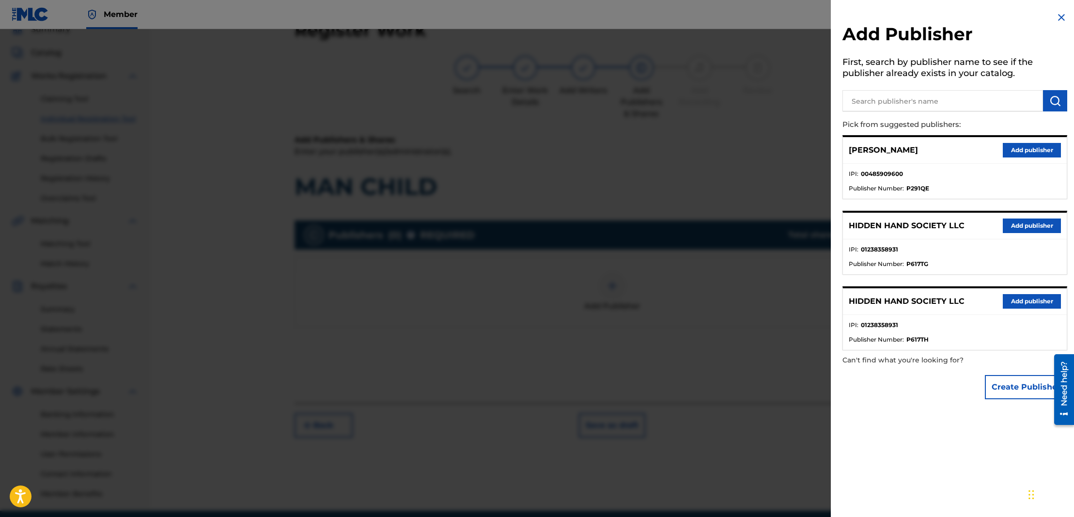
click at [1023, 225] on button "Add publisher" at bounding box center [1032, 225] width 58 height 15
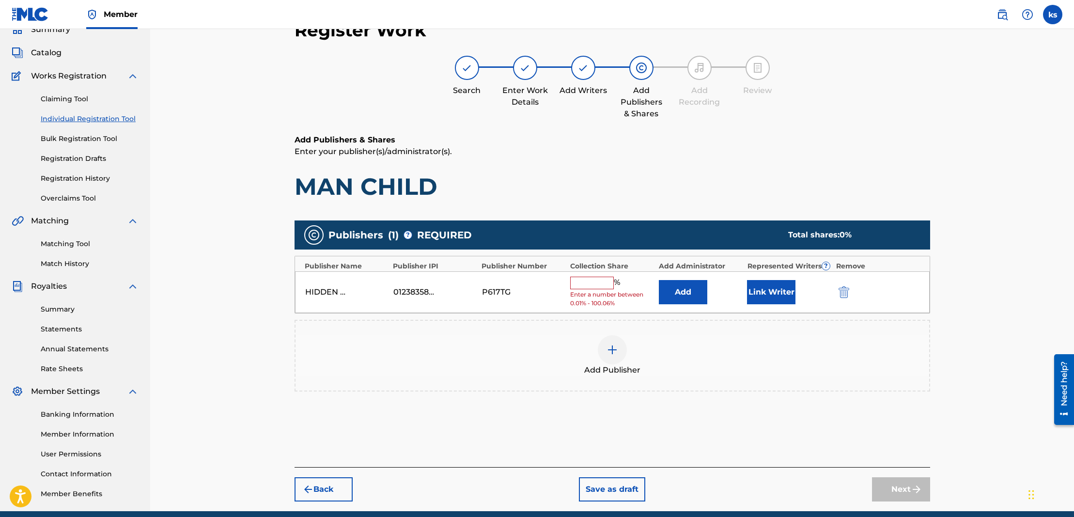
drag, startPoint x: 605, startPoint y: 278, endPoint x: 601, endPoint y: 274, distance: 5.1
click at [605, 277] on input "text" at bounding box center [592, 283] width 44 height 13
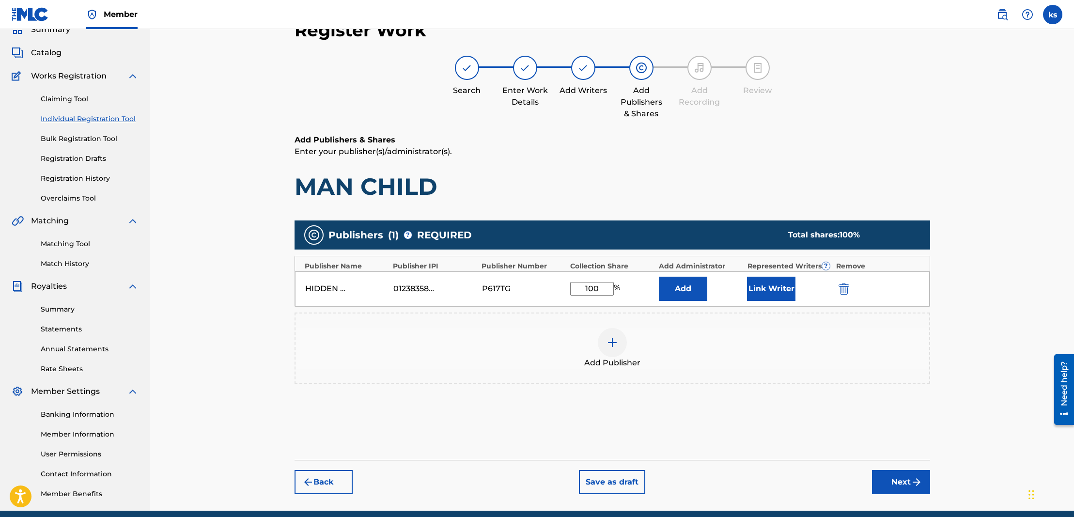
type input "100"
click at [689, 289] on button "Add" at bounding box center [683, 289] width 48 height 24
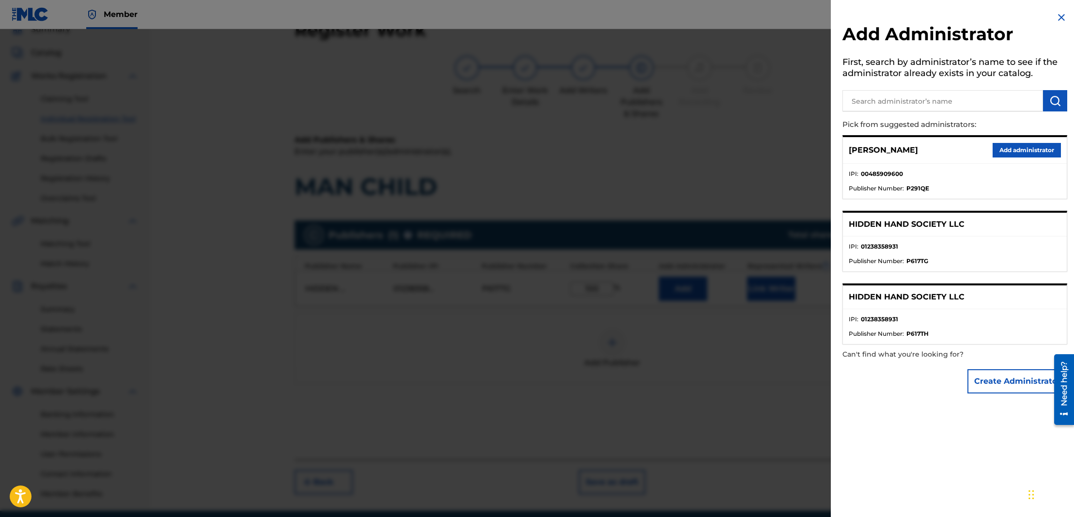
click at [1024, 152] on button "Add administrator" at bounding box center [1027, 150] width 68 height 15
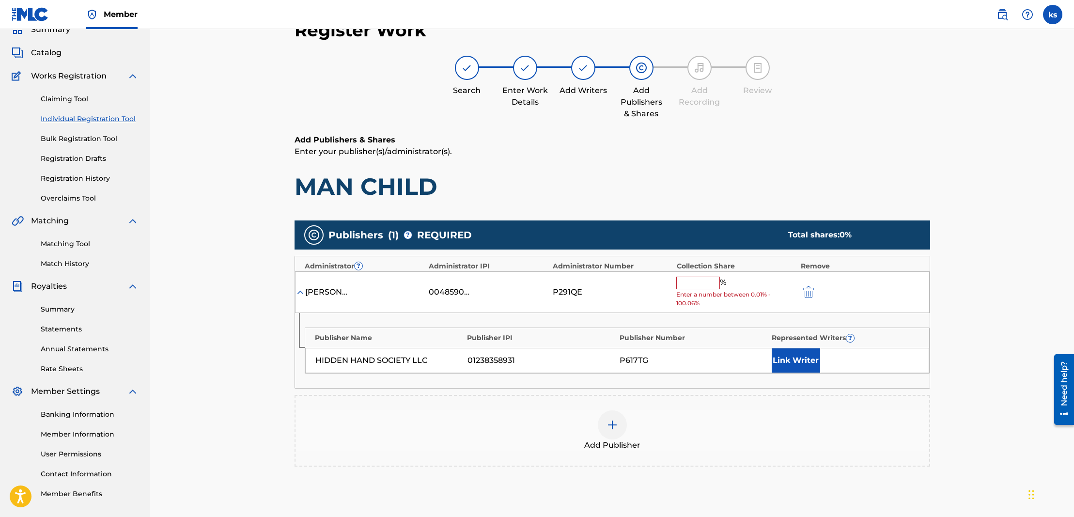
click at [689, 283] on input "text" at bounding box center [698, 283] width 44 height 13
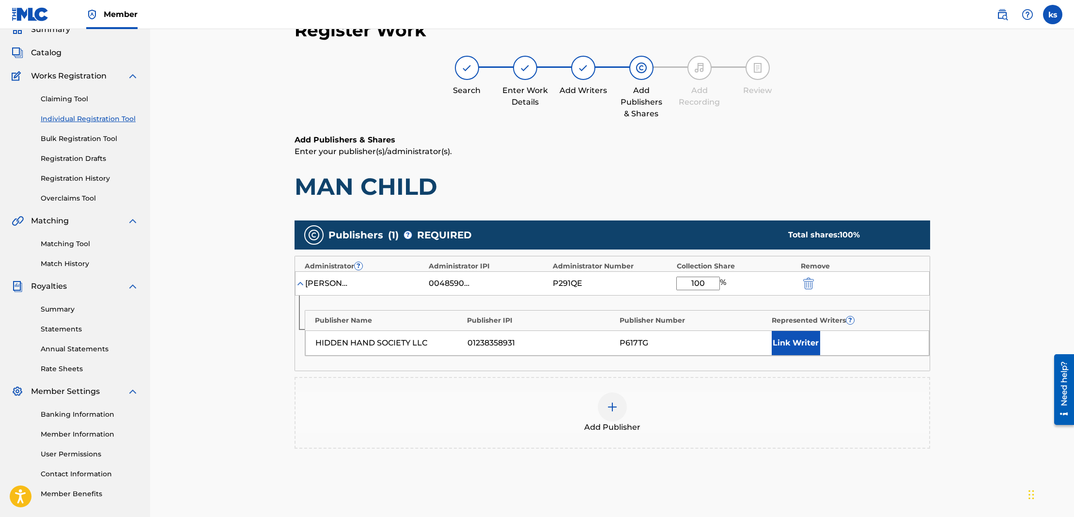
type input "100"
click at [780, 333] on button "Link Writer" at bounding box center [796, 343] width 48 height 24
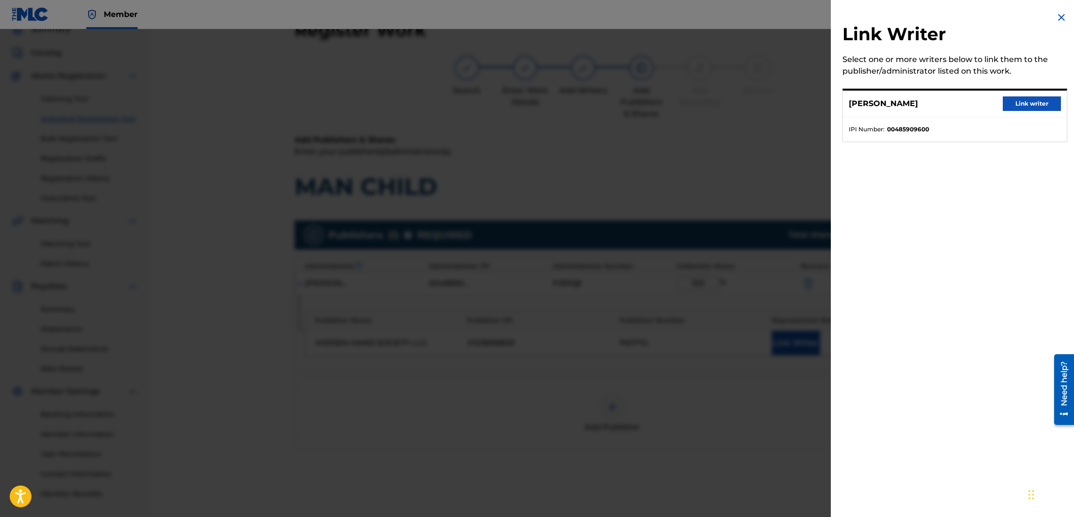
click at [1027, 102] on button "Link writer" at bounding box center [1032, 103] width 58 height 15
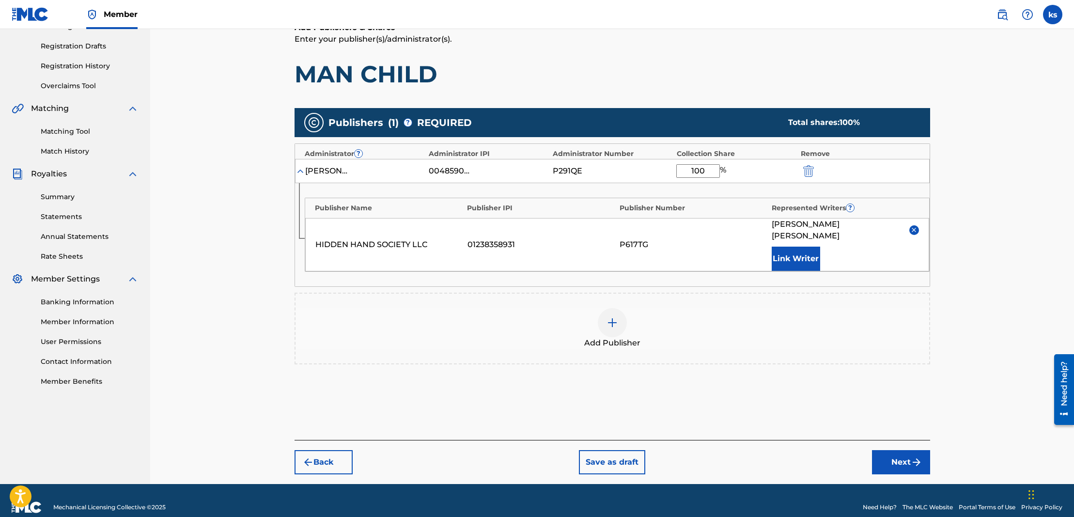
click at [882, 450] on button "Next" at bounding box center [901, 462] width 58 height 24
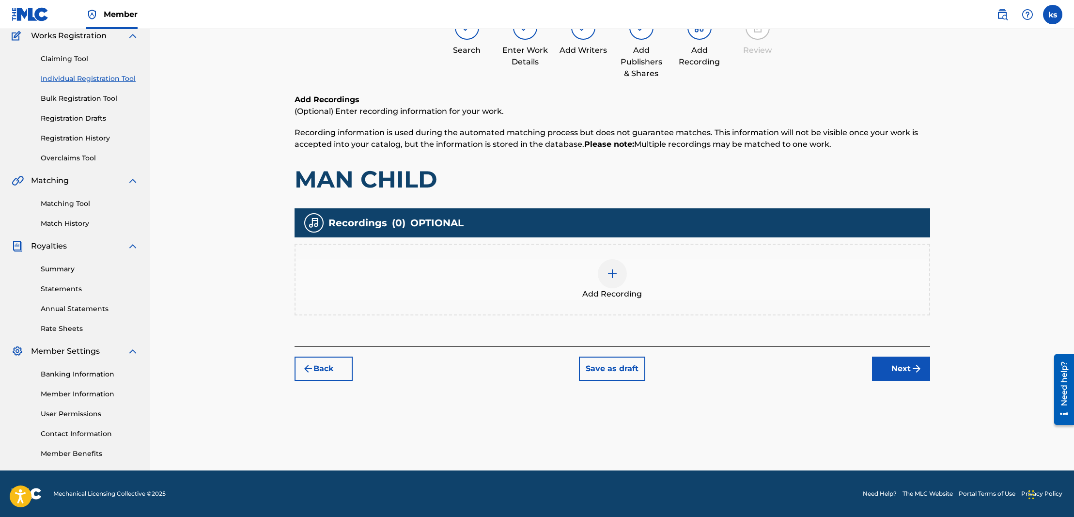
click at [618, 276] on div at bounding box center [612, 273] width 29 height 29
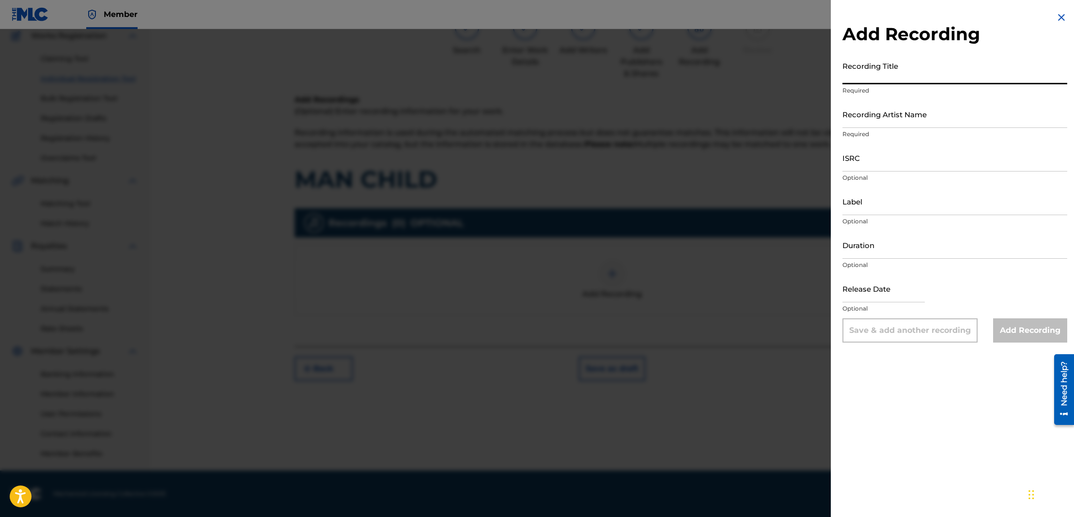
click at [876, 77] on input "Recording Title" at bounding box center [954, 71] width 225 height 28
click at [875, 80] on input "Man Chald" at bounding box center [954, 71] width 225 height 28
type input "Man Child"
click at [899, 120] on input "Recording Artist Name" at bounding box center [954, 114] width 225 height 28
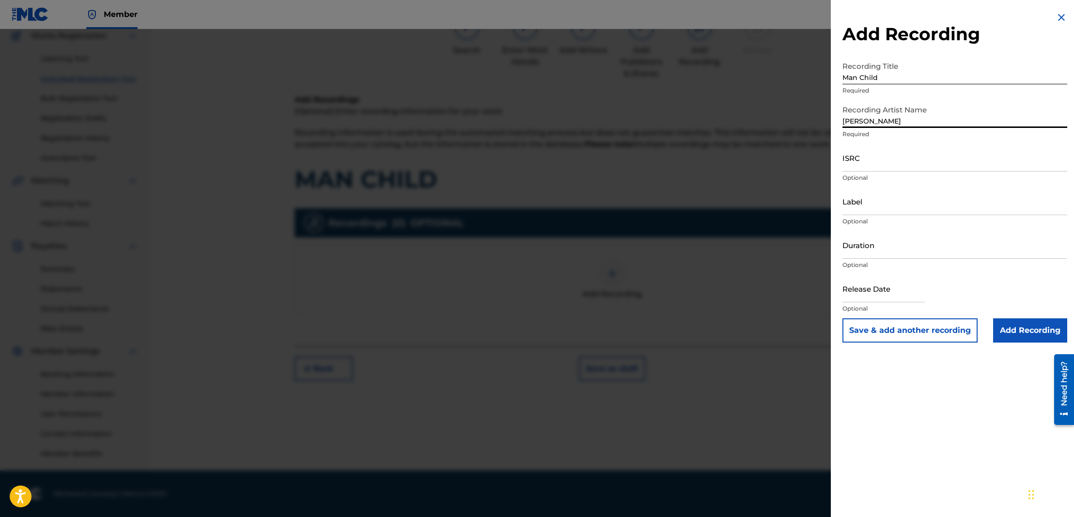
type input "[PERSON_NAME]"
click at [873, 164] on input "ISRC" at bounding box center [954, 158] width 225 height 28
paste input "QZTBE2433152"
type input "QZTBE2433152"
click at [1024, 331] on input "Add Recording" at bounding box center [1030, 330] width 74 height 24
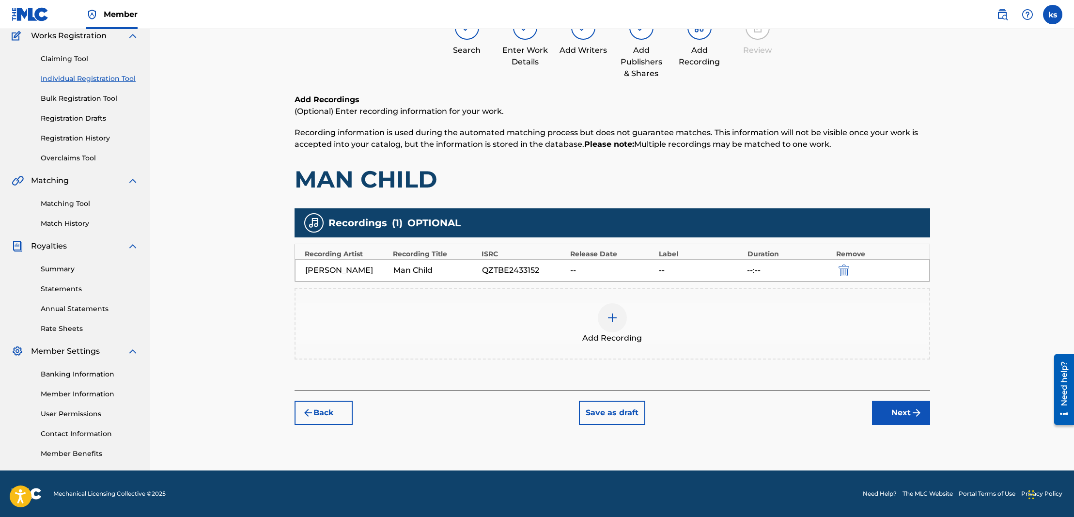
click at [901, 412] on button "Next" at bounding box center [901, 413] width 58 height 24
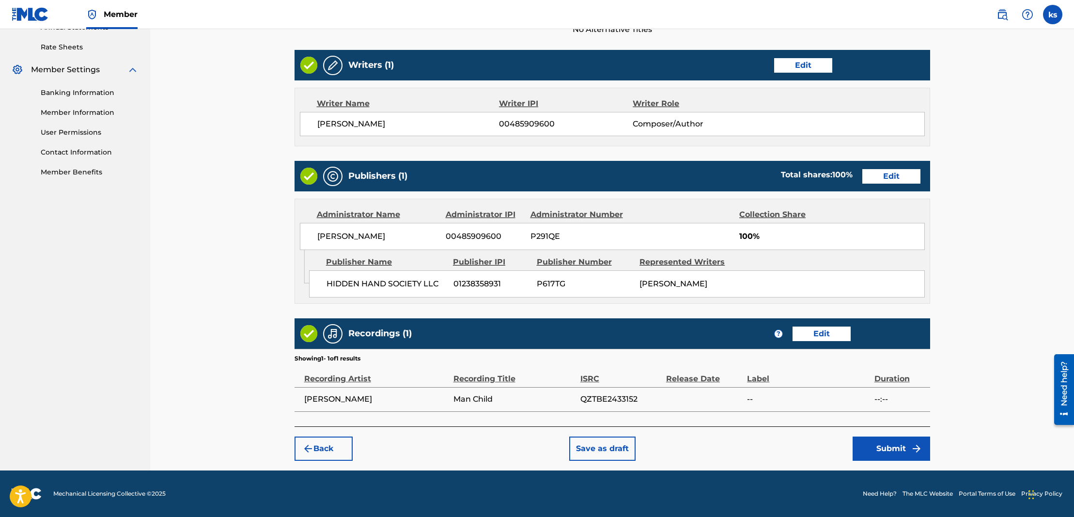
scroll to position [365, 0]
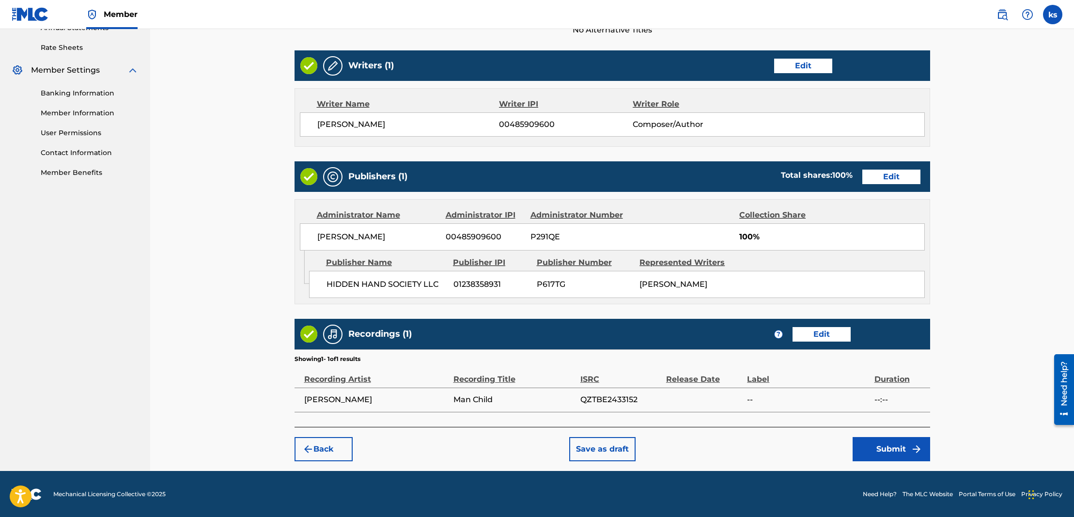
click at [888, 449] on button "Submit" at bounding box center [892, 449] width 78 height 24
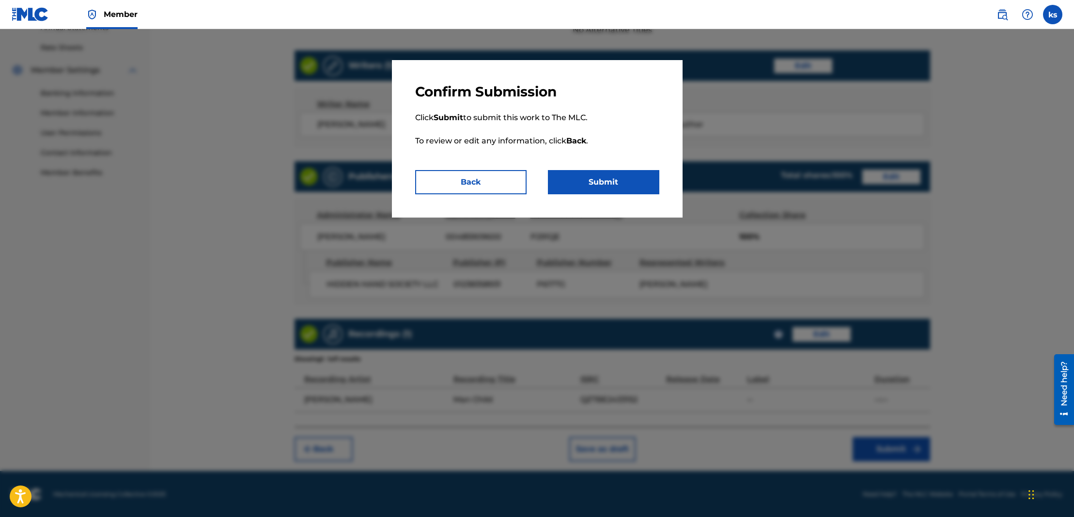
click at [607, 179] on button "Submit" at bounding box center [603, 182] width 111 height 24
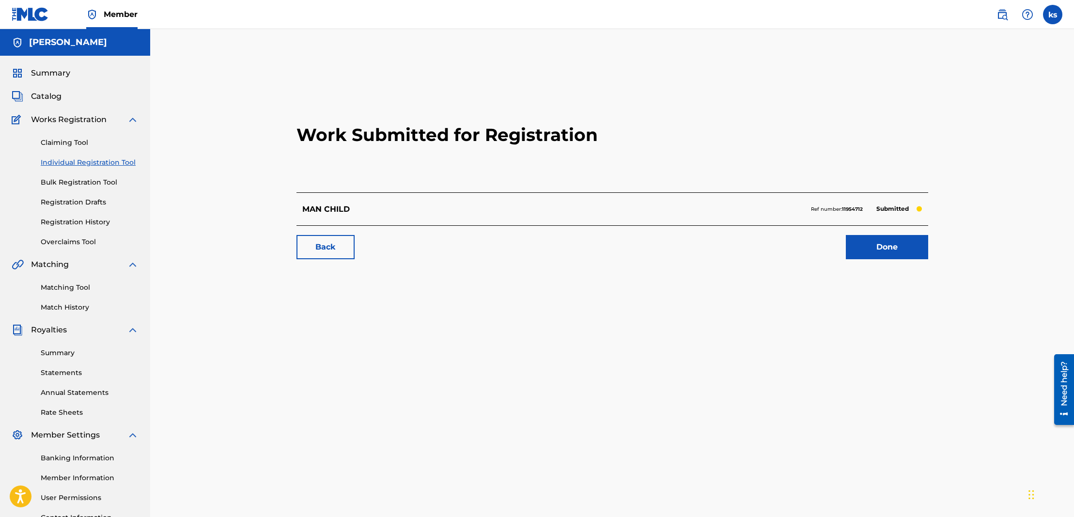
click at [44, 95] on span "Catalog" at bounding box center [46, 97] width 31 height 12
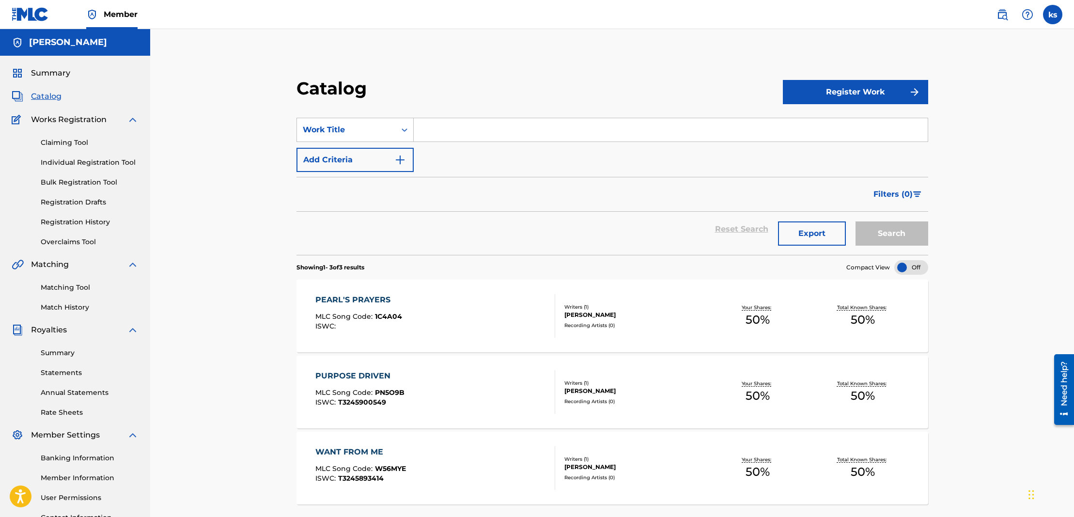
click at [855, 90] on button "Register Work" at bounding box center [855, 92] width 145 height 24
click at [797, 124] on link "Individual" at bounding box center [855, 123] width 145 height 23
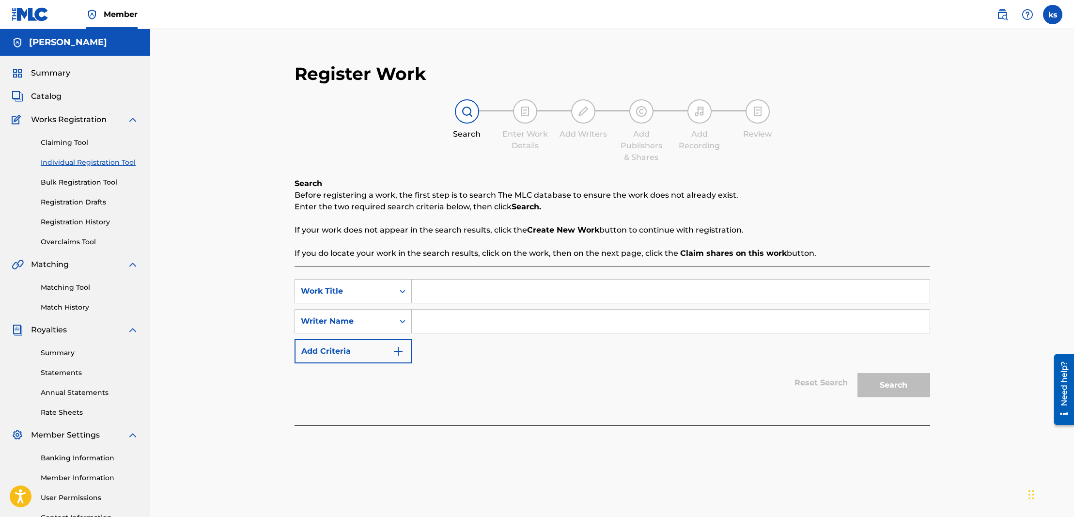
click at [421, 292] on input "Search Form" at bounding box center [671, 291] width 518 height 23
paste input "SONGS IN THE KEY OF DEATH"
type input "SONGS IN THE KEY OF DEATH"
click at [492, 316] on input "Search Form" at bounding box center [671, 321] width 518 height 23
type input "[PERSON_NAME]"
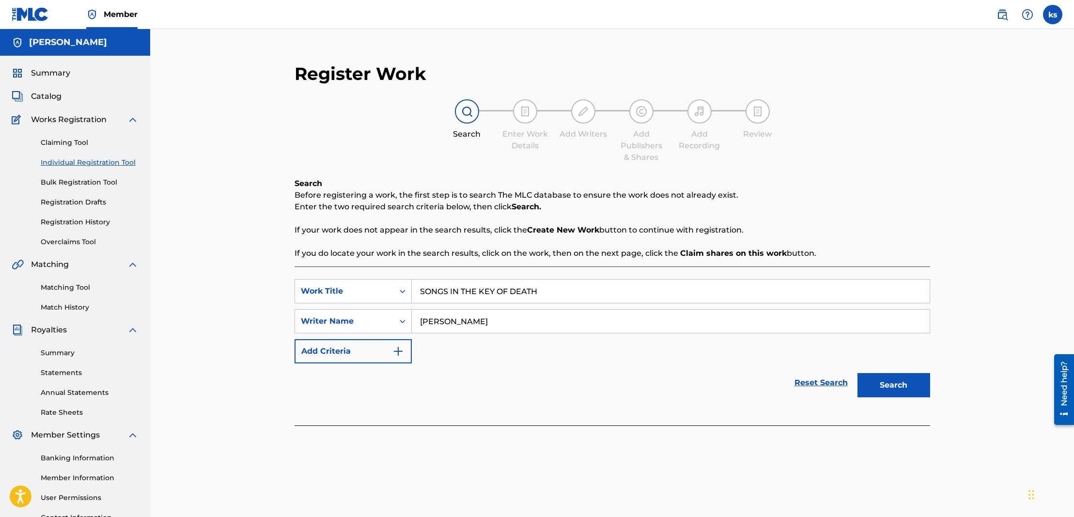
drag, startPoint x: 803, startPoint y: 513, endPoint x: 883, endPoint y: 386, distance: 149.8
click at [883, 386] on button "Search" at bounding box center [893, 385] width 73 height 24
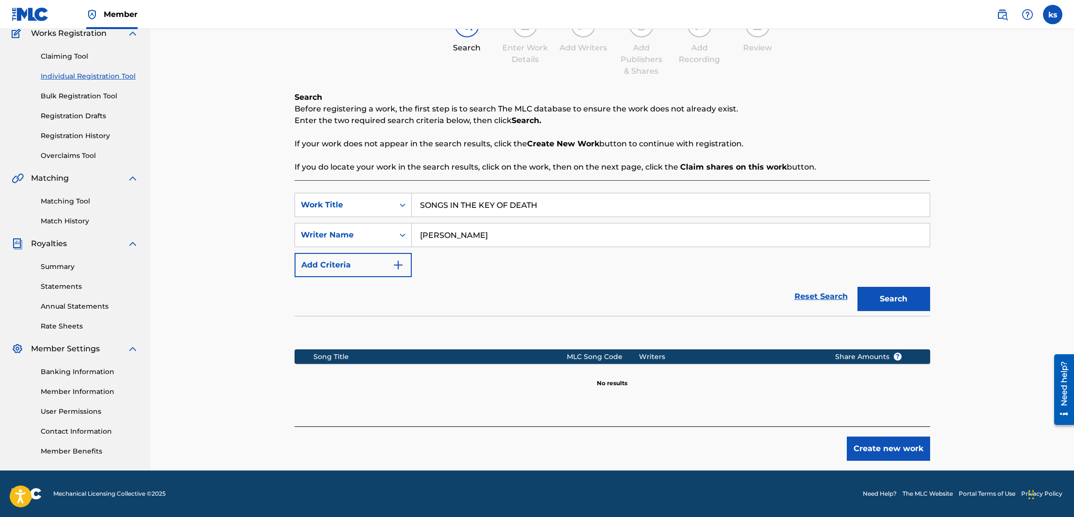
scroll to position [86, 0]
click at [873, 449] on button "Create new work" at bounding box center [888, 448] width 83 height 24
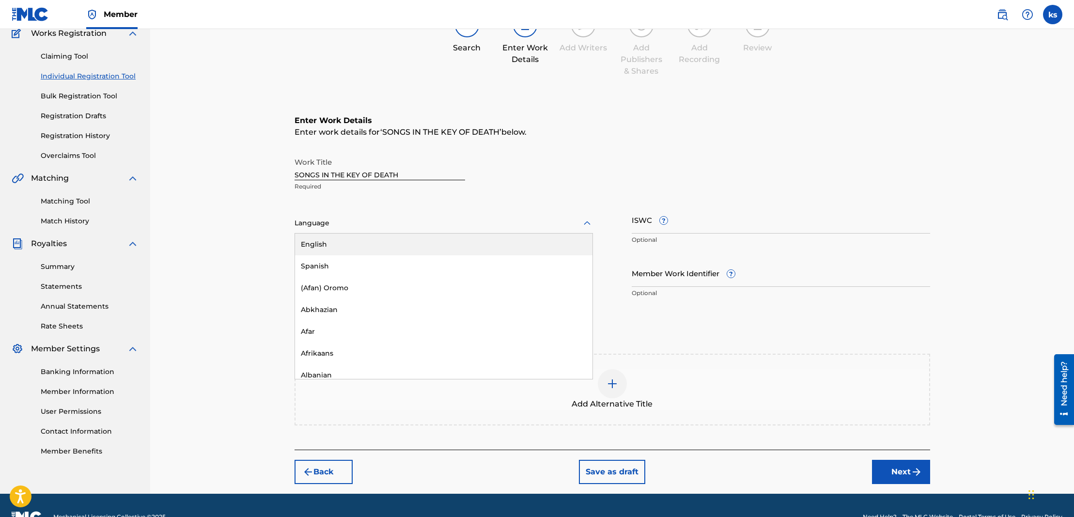
click at [321, 222] on div at bounding box center [444, 223] width 298 height 12
drag, startPoint x: 312, startPoint y: 243, endPoint x: 347, endPoint y: 239, distance: 34.6
click at [313, 243] on div "English" at bounding box center [443, 245] width 297 height 22
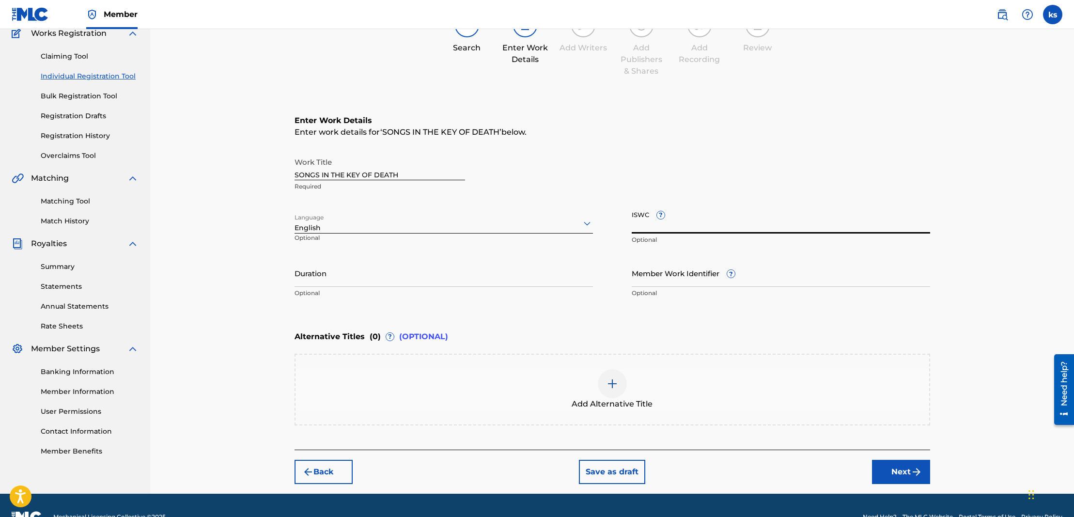
click at [687, 222] on input "ISWC ?" at bounding box center [781, 220] width 298 height 28
paste input "T3280159680"
type input "T3280159680"
click at [333, 280] on input "Duration" at bounding box center [444, 273] width 298 height 28
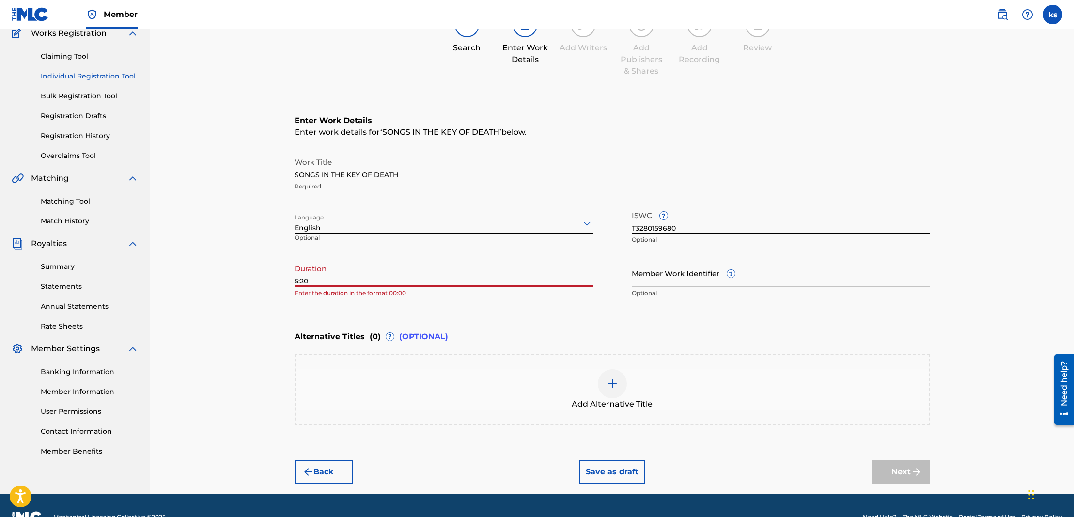
drag, startPoint x: 294, startPoint y: 280, endPoint x: 309, endPoint y: 293, distance: 19.2
click at [295, 280] on input "5:20" at bounding box center [444, 273] width 298 height 28
type input "05:20"
click at [895, 470] on button "Next" at bounding box center [901, 472] width 58 height 24
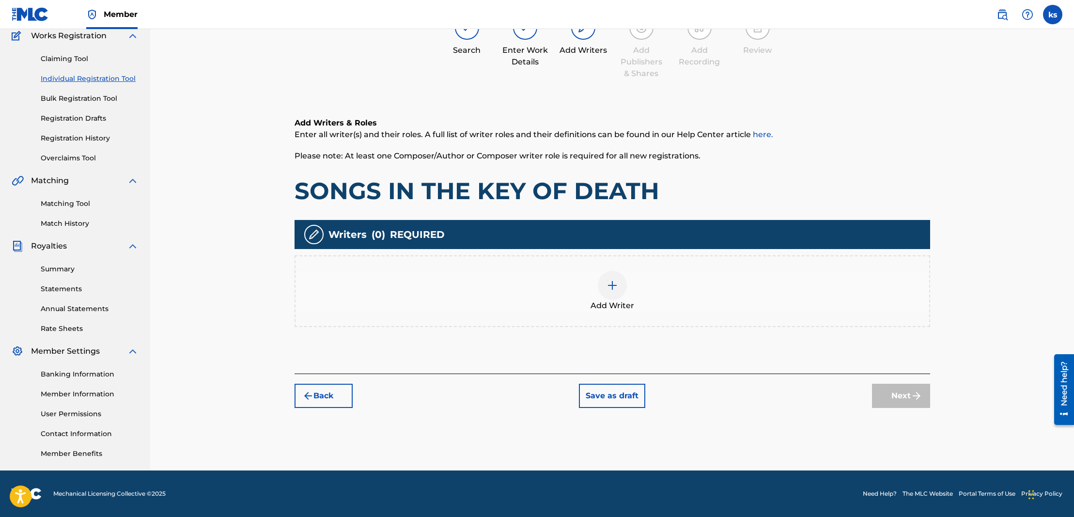
scroll to position [84, 0]
click at [602, 284] on div at bounding box center [612, 285] width 29 height 29
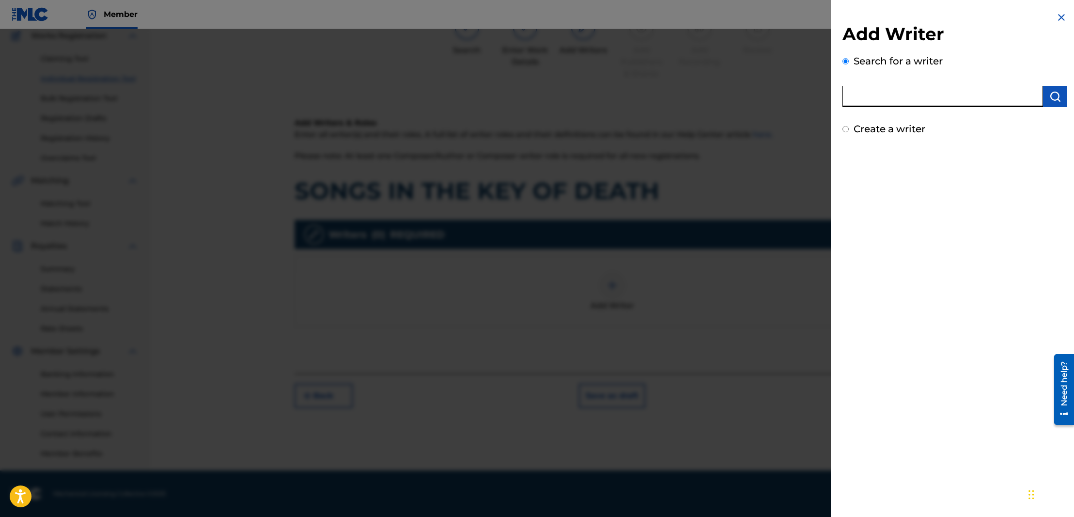
click at [854, 103] on input "text" at bounding box center [942, 96] width 201 height 21
type input "[PERSON_NAME]"
click at [1049, 95] on img "submit" at bounding box center [1055, 97] width 12 height 12
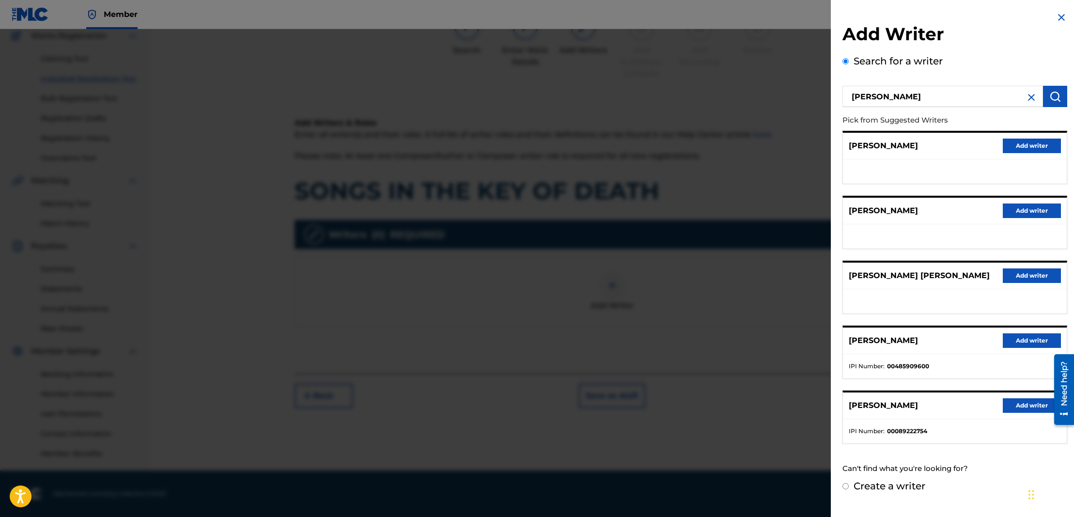
click at [1018, 348] on button "Add writer" at bounding box center [1032, 340] width 58 height 15
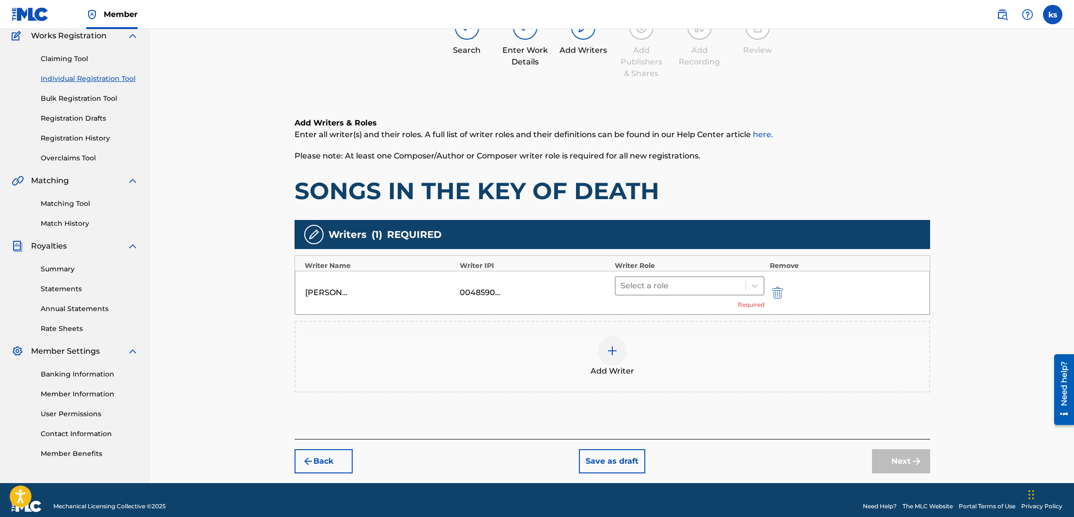
click at [661, 286] on div at bounding box center [681, 286] width 121 height 14
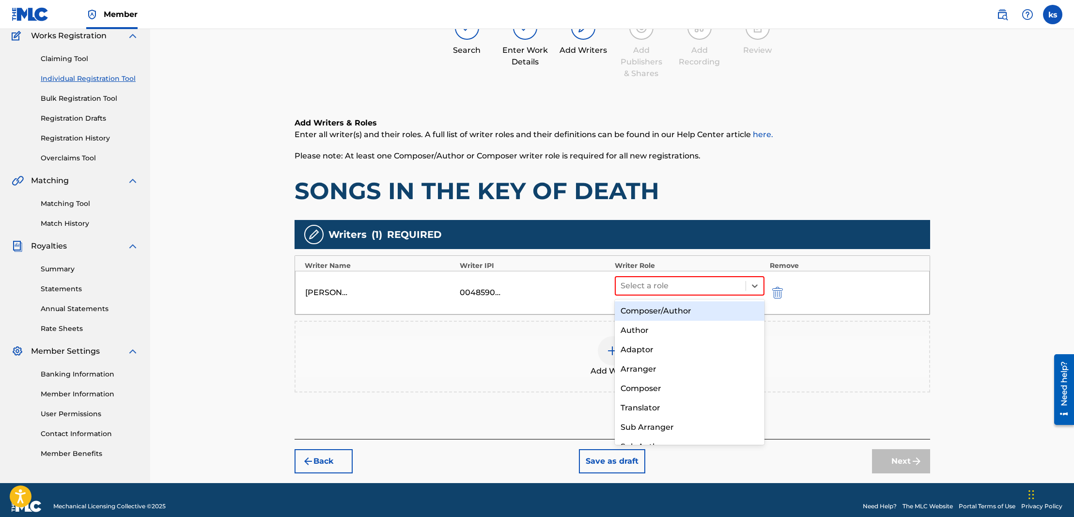
drag, startPoint x: 658, startPoint y: 309, endPoint x: 665, endPoint y: 312, distance: 8.0
click at [658, 309] on div "Composer/Author" at bounding box center [690, 310] width 150 height 19
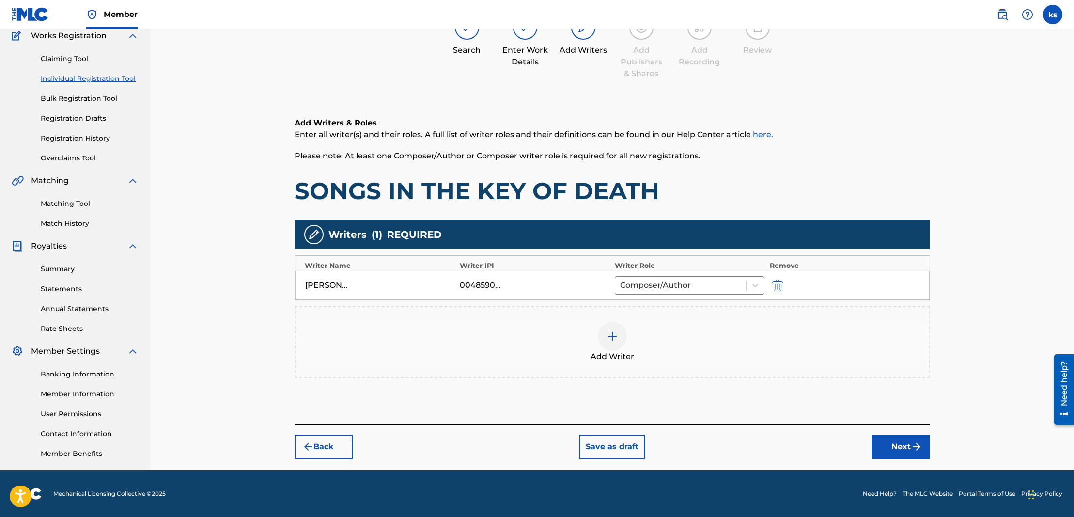
click at [910, 451] on button "Next" at bounding box center [901, 447] width 58 height 24
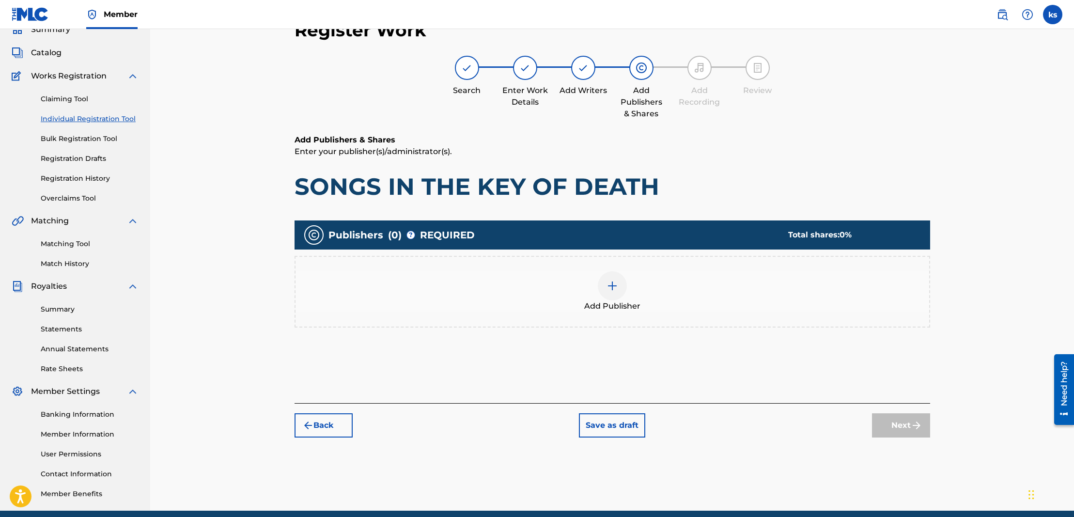
click at [622, 281] on div at bounding box center [612, 285] width 29 height 29
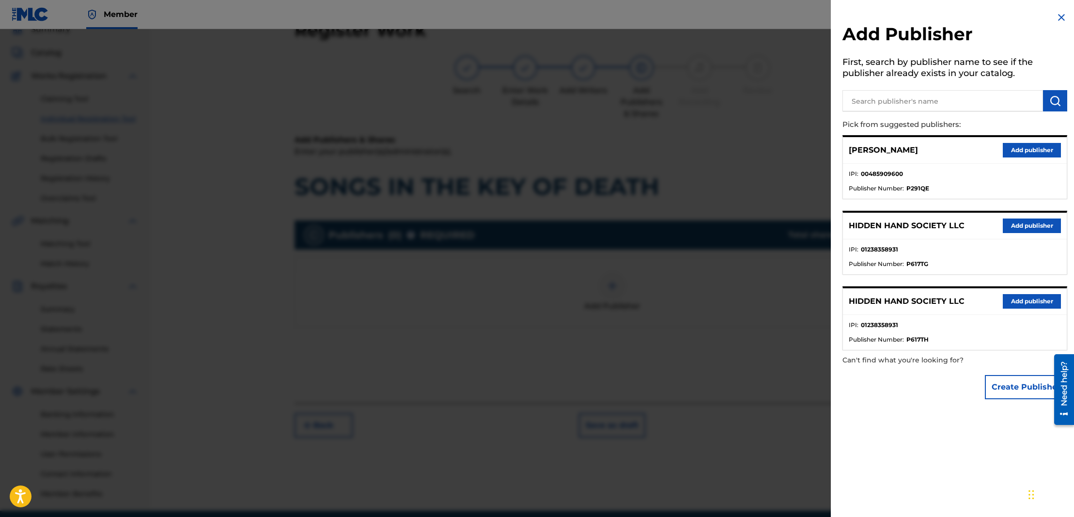
click at [1026, 229] on button "Add publisher" at bounding box center [1032, 225] width 58 height 15
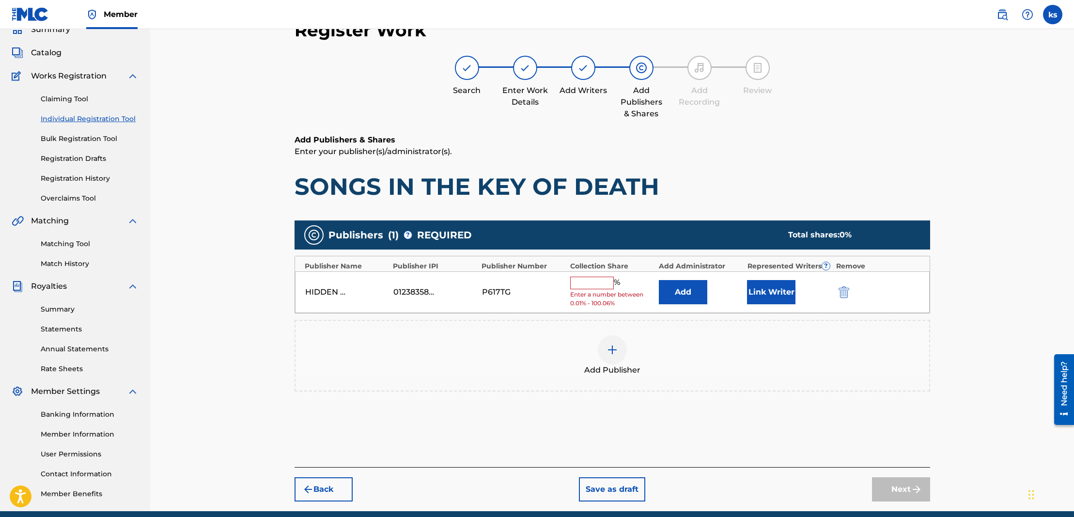
click at [604, 280] on input "text" at bounding box center [592, 283] width 44 height 13
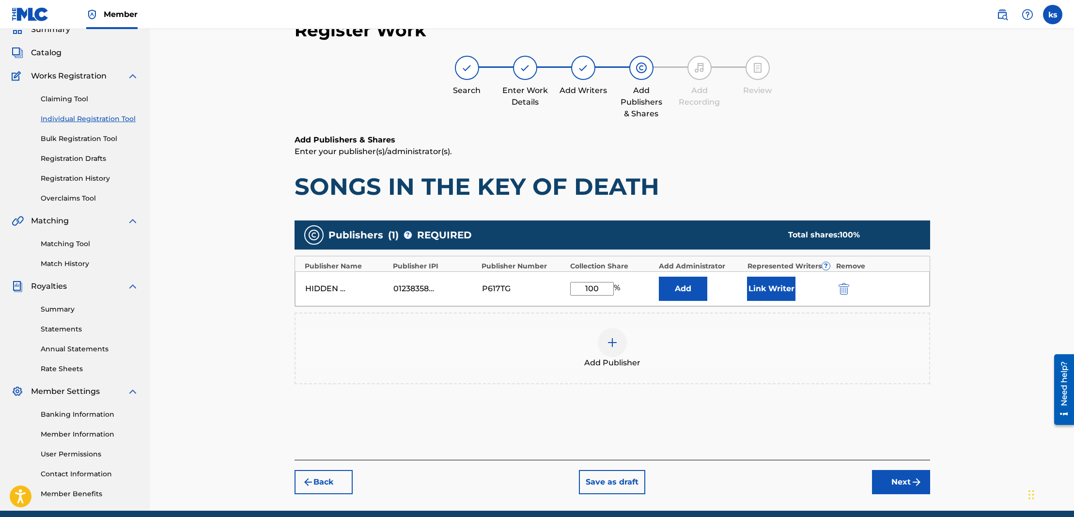
type input "100"
click at [679, 287] on button "Add" at bounding box center [683, 289] width 48 height 24
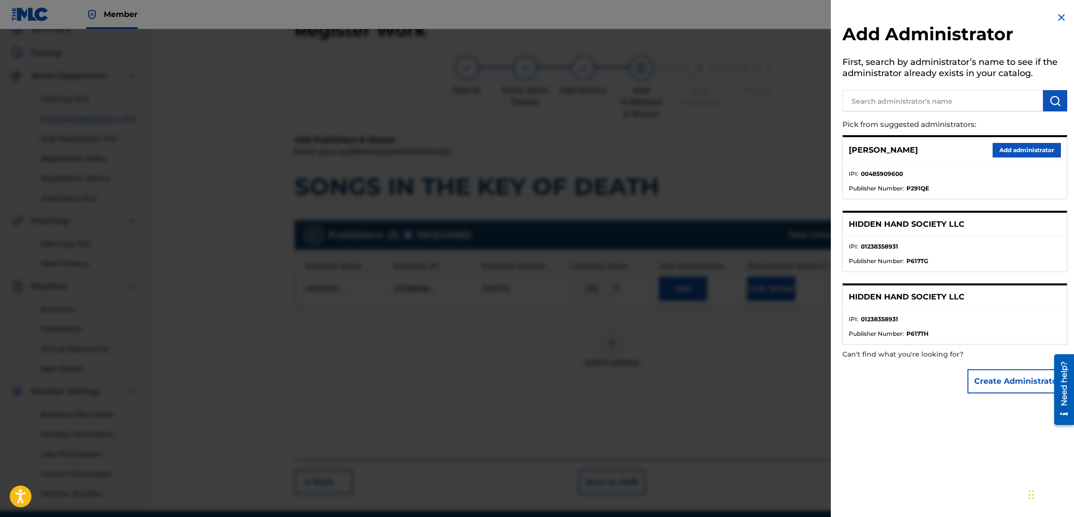
click at [1024, 149] on button "Add administrator" at bounding box center [1027, 150] width 68 height 15
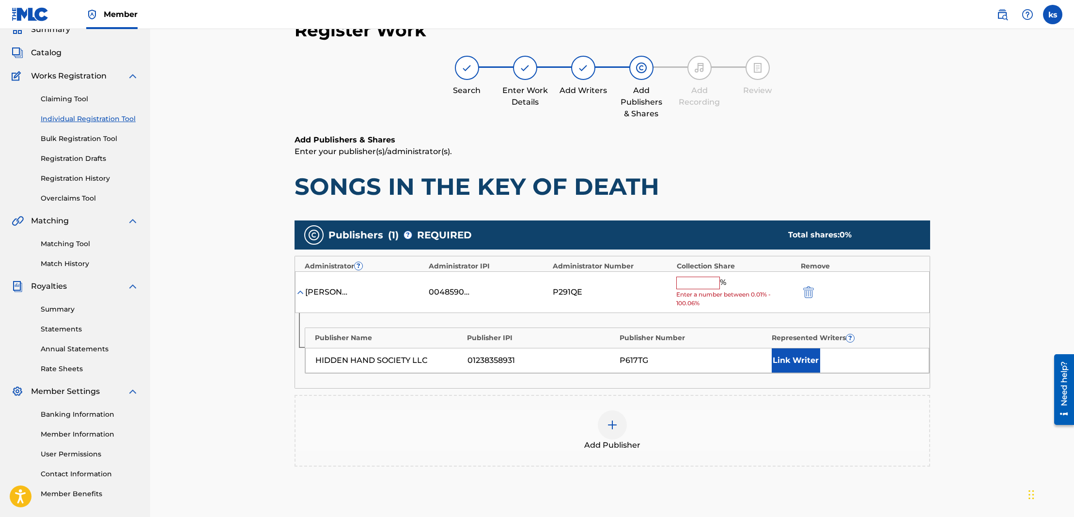
click at [682, 278] on input "text" at bounding box center [698, 283] width 44 height 13
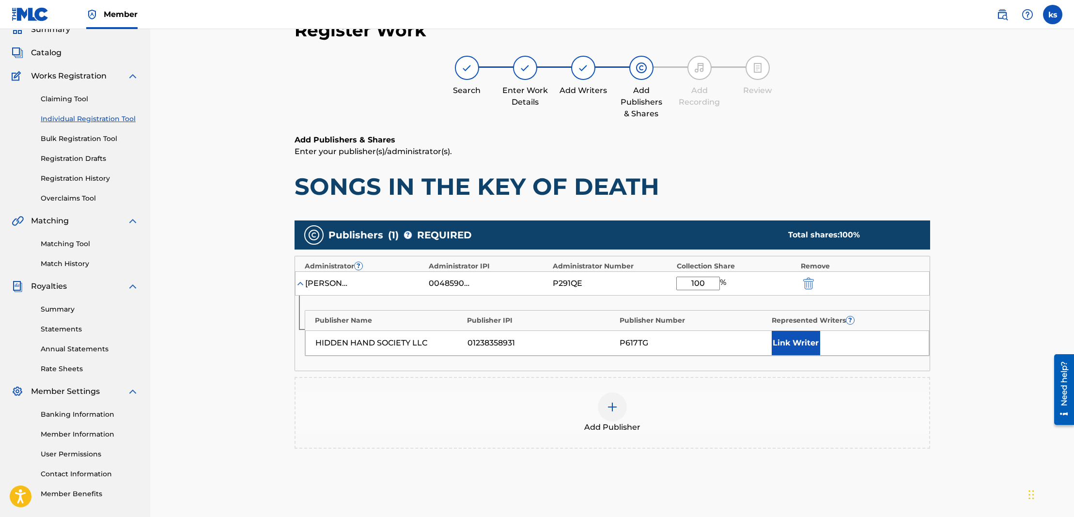
type input "100"
click at [801, 343] on button "Link Writer" at bounding box center [796, 343] width 48 height 24
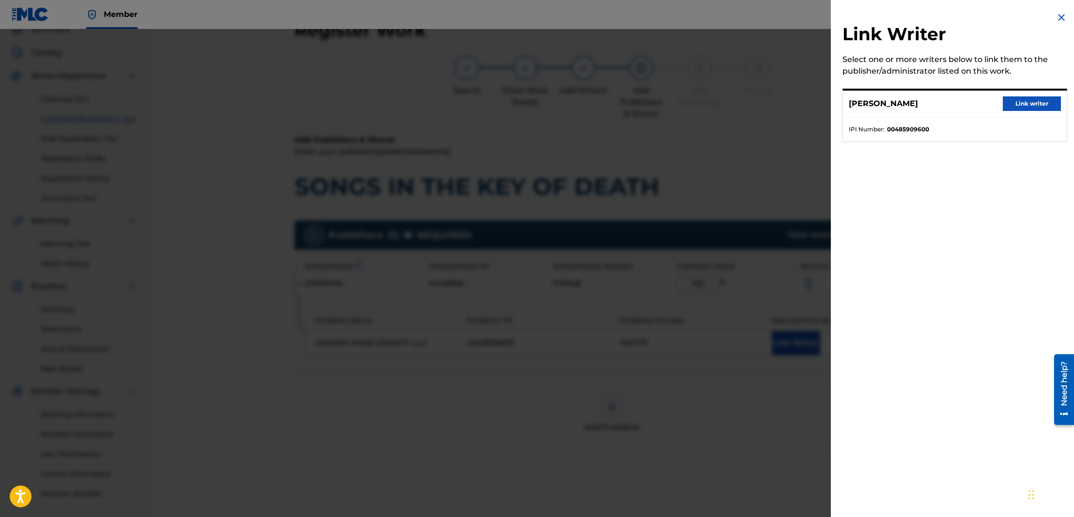
click at [1019, 100] on button "Link writer" at bounding box center [1032, 103] width 58 height 15
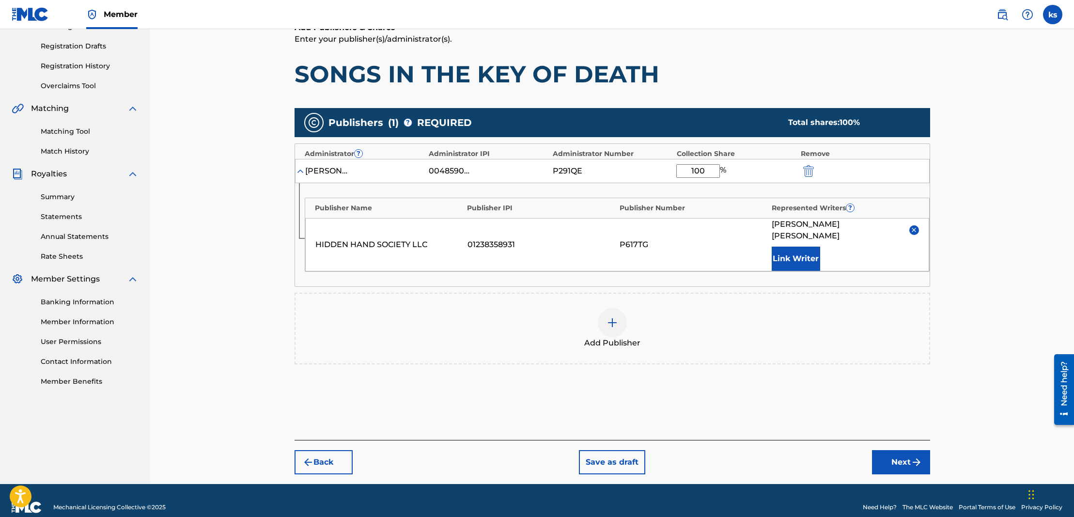
click at [909, 450] on button "Next" at bounding box center [901, 462] width 58 height 24
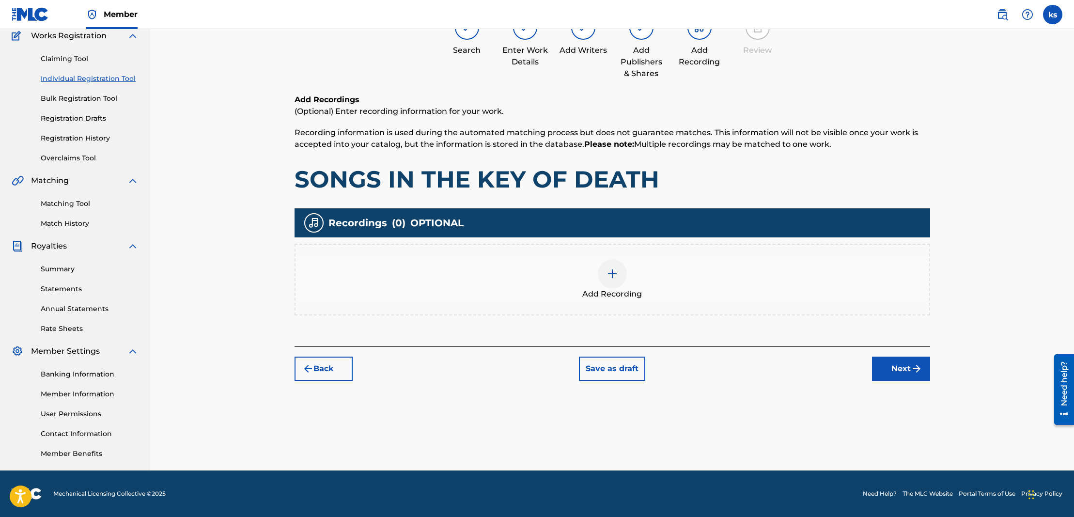
scroll to position [84, 0]
click at [895, 369] on button "Next" at bounding box center [901, 369] width 58 height 24
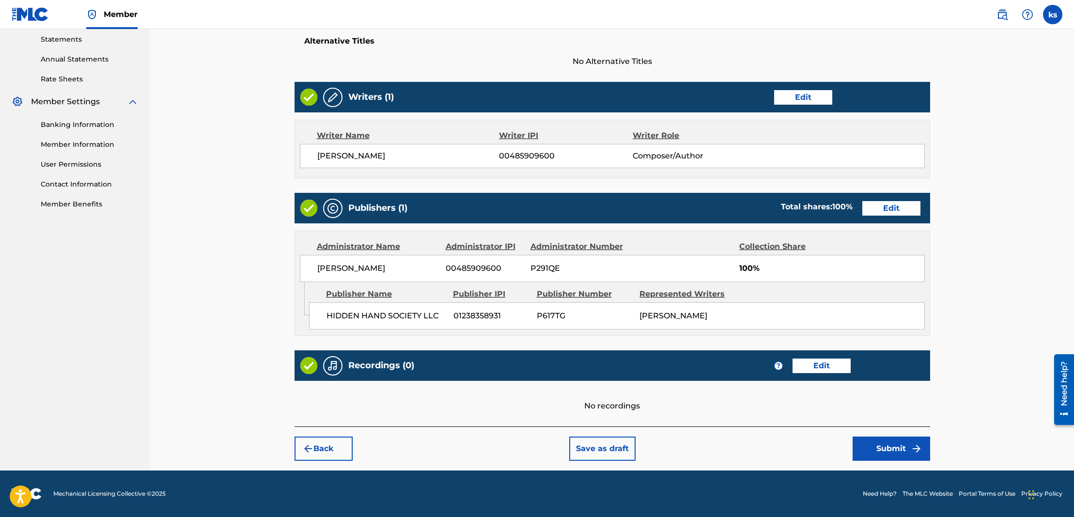
scroll to position [333, 0]
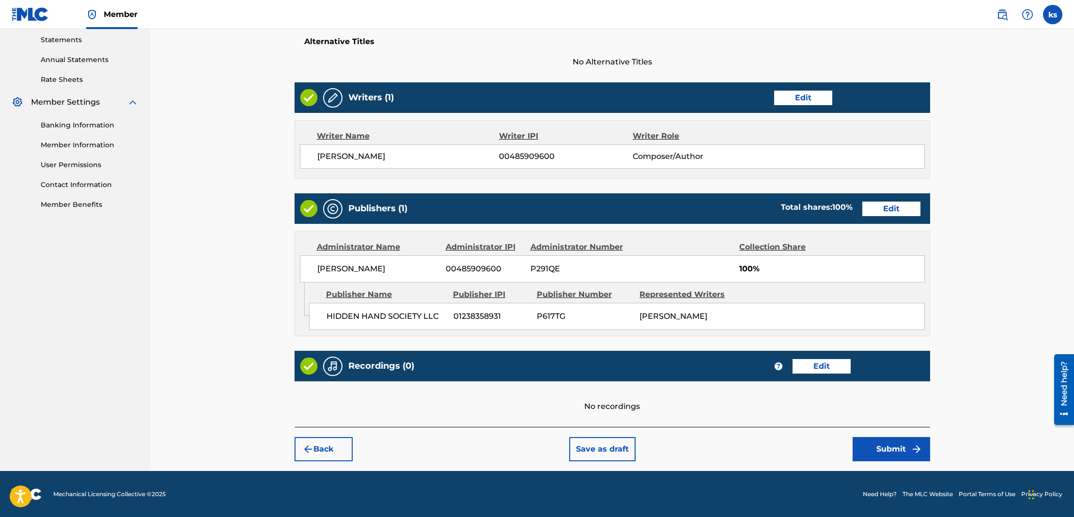
click at [812, 369] on button "Edit" at bounding box center [822, 366] width 58 height 15
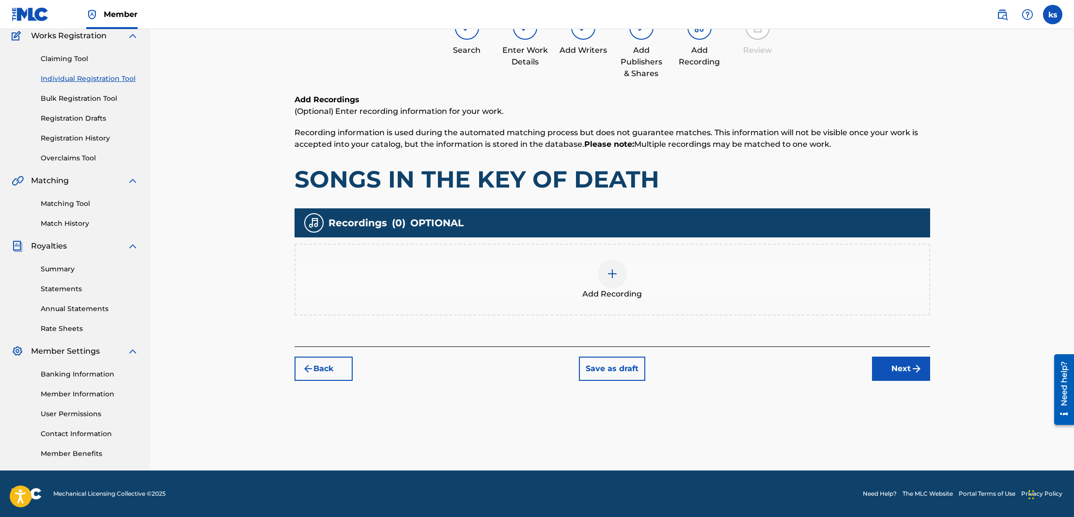
scroll to position [84, 0]
click at [615, 274] on img at bounding box center [613, 274] width 12 height 12
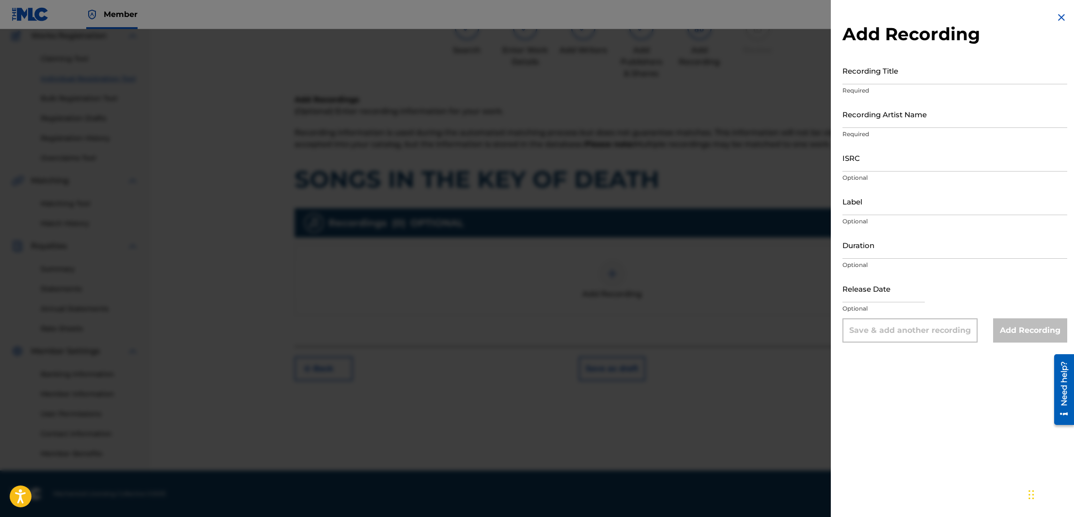
click at [903, 79] on input "Recording Title" at bounding box center [954, 71] width 225 height 28
type input "Songs in the key of death"
click at [854, 125] on input "Recording Artist Name" at bounding box center [954, 114] width 225 height 28
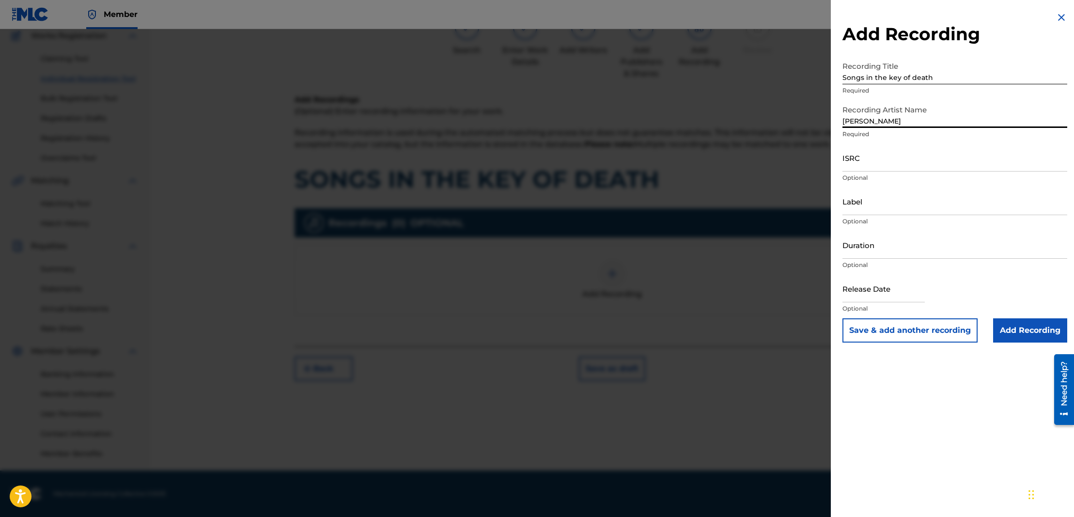
type input "[PERSON_NAME]"
drag, startPoint x: 862, startPoint y: 164, endPoint x: 926, endPoint y: 168, distance: 64.1
click at [926, 168] on input "ISRC" at bounding box center [954, 158] width 225 height 28
paste input "QZWFK2440665"
type input "QZWFK2440665"
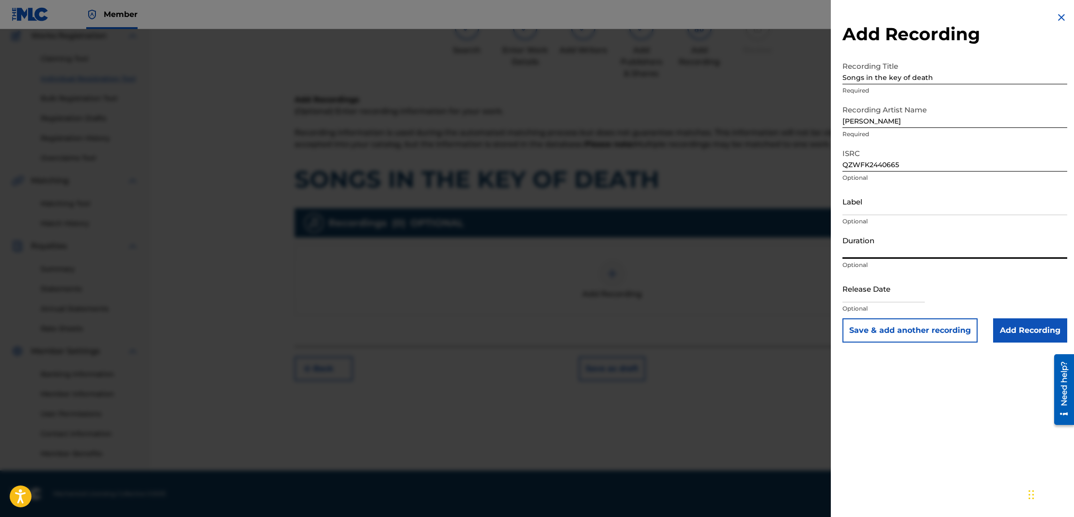
click at [881, 254] on input "Duration" at bounding box center [954, 245] width 225 height 28
type input "05:20"
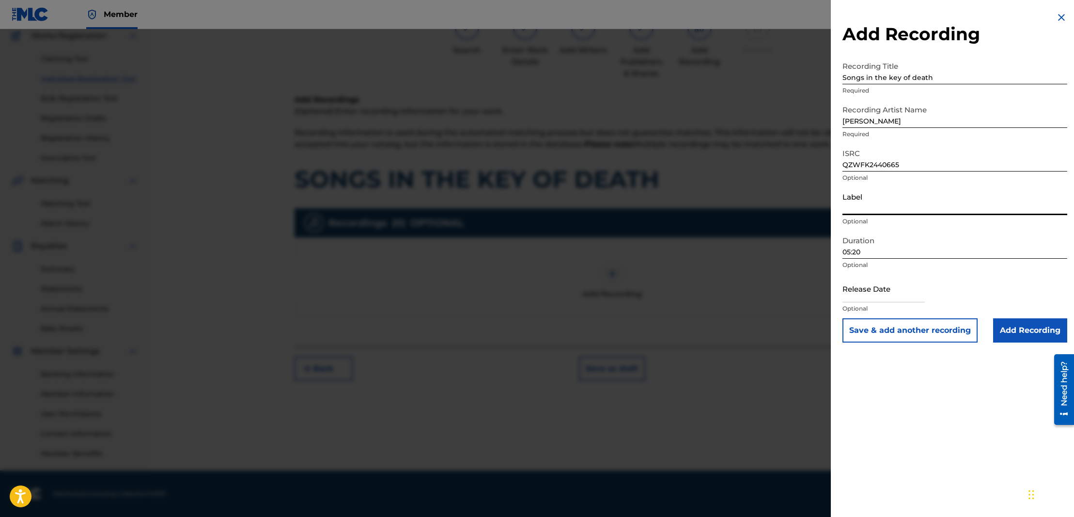
click at [905, 208] on input "Label" at bounding box center [954, 201] width 225 height 28
type input "HiddenHand Society"
click at [870, 296] on input "text" at bounding box center [883, 289] width 82 height 28
select select "7"
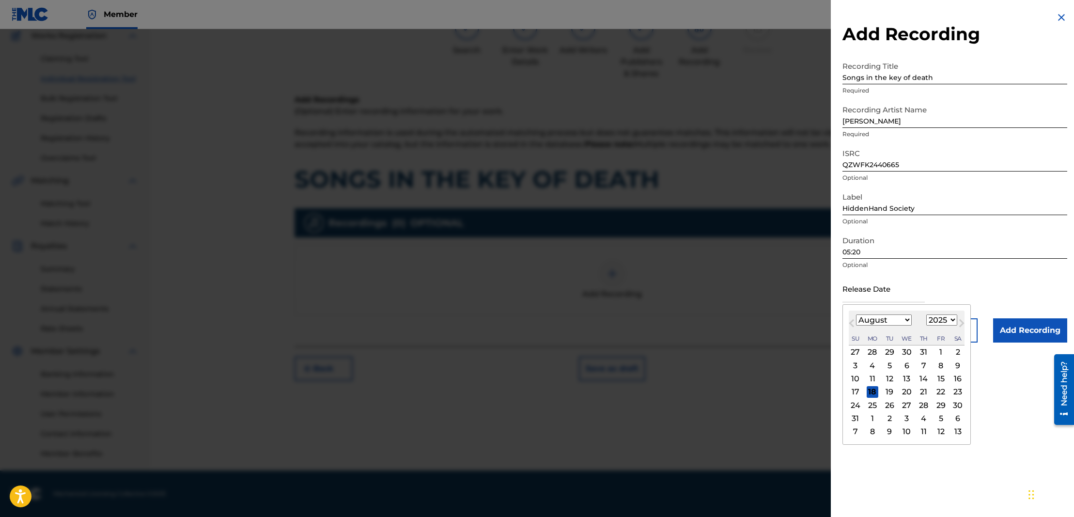
select select "2024"
select select "9"
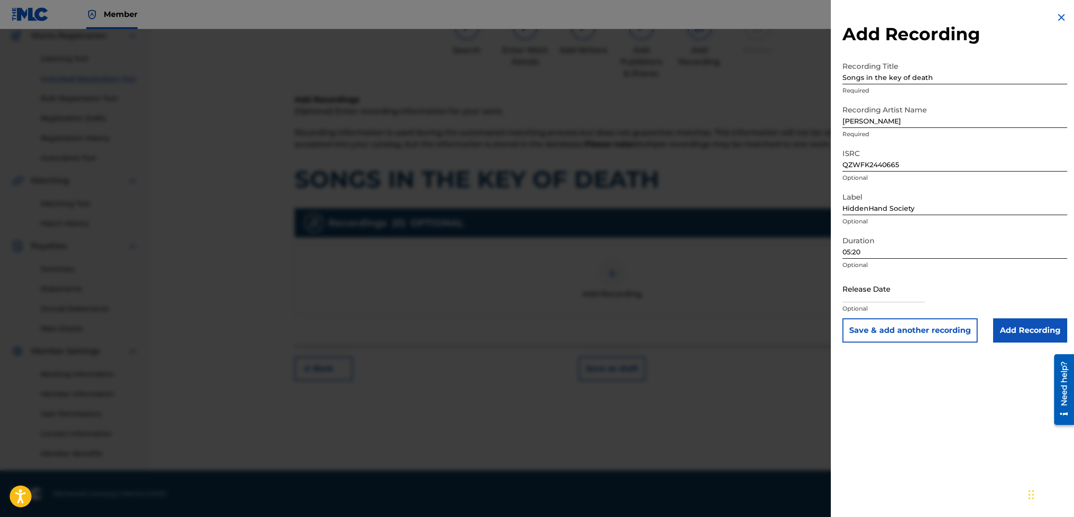
select select "7"
select select "2025"
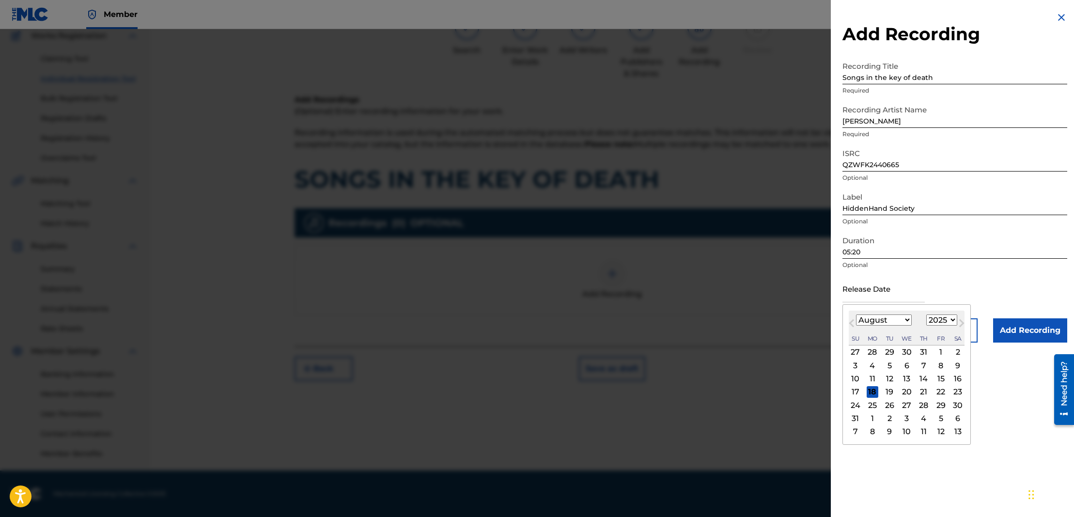
click at [854, 298] on input "text" at bounding box center [883, 289] width 82 height 28
select select "9"
select select "2024"
click at [935, 375] on div "18" at bounding box center [941, 379] width 12 height 12
type input "[DATE]"
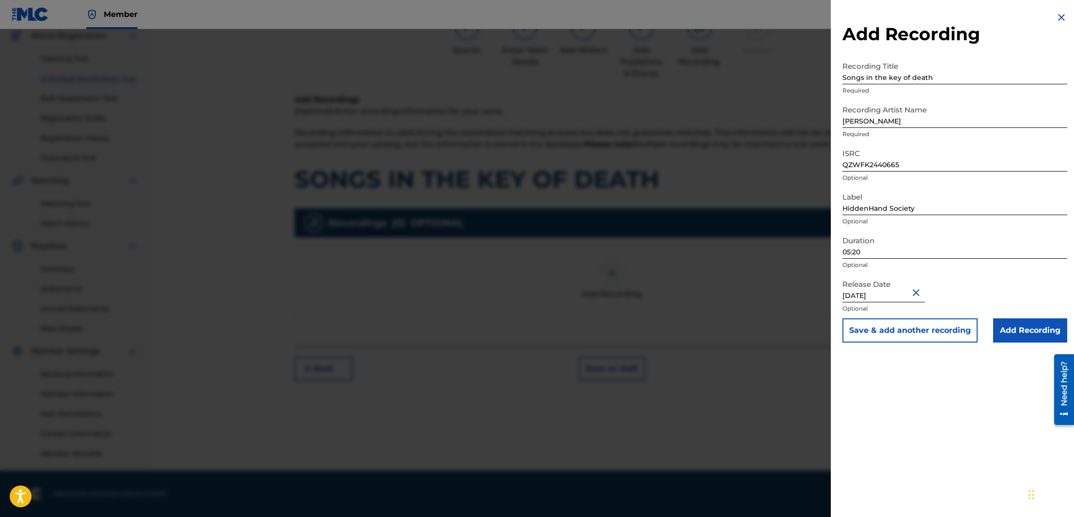
click at [1026, 330] on input "Add Recording" at bounding box center [1030, 330] width 74 height 24
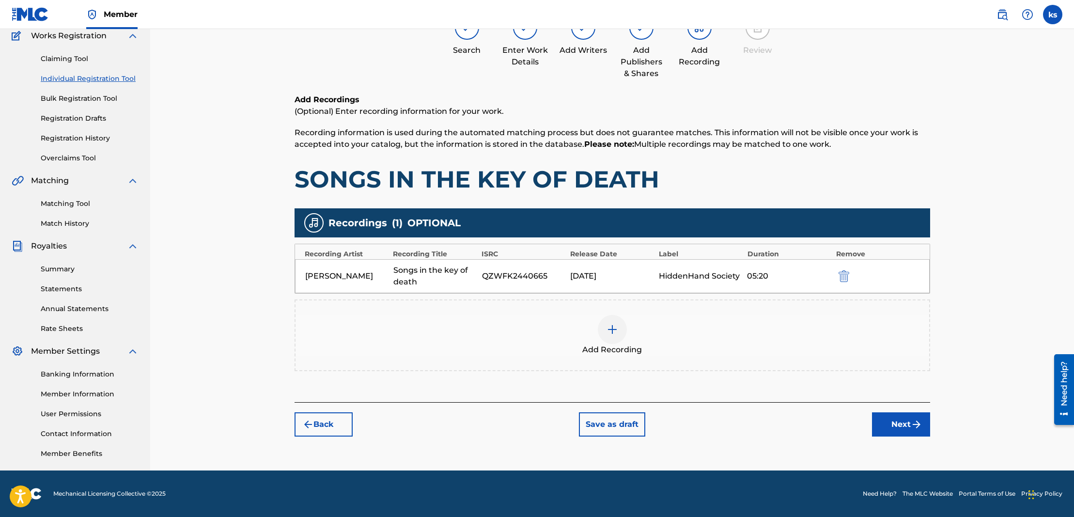
click at [893, 422] on button "Next" at bounding box center [901, 424] width 58 height 24
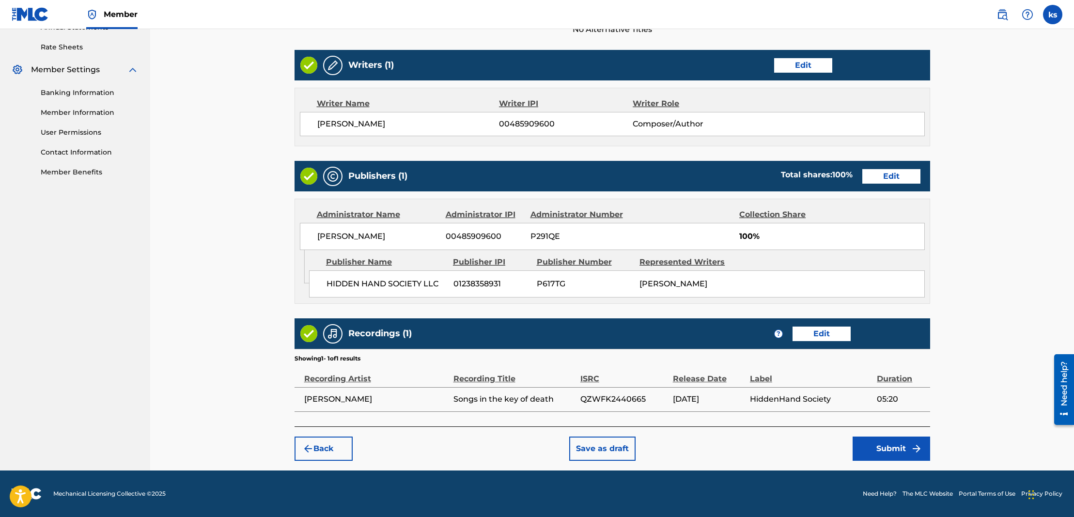
scroll to position [365, 0]
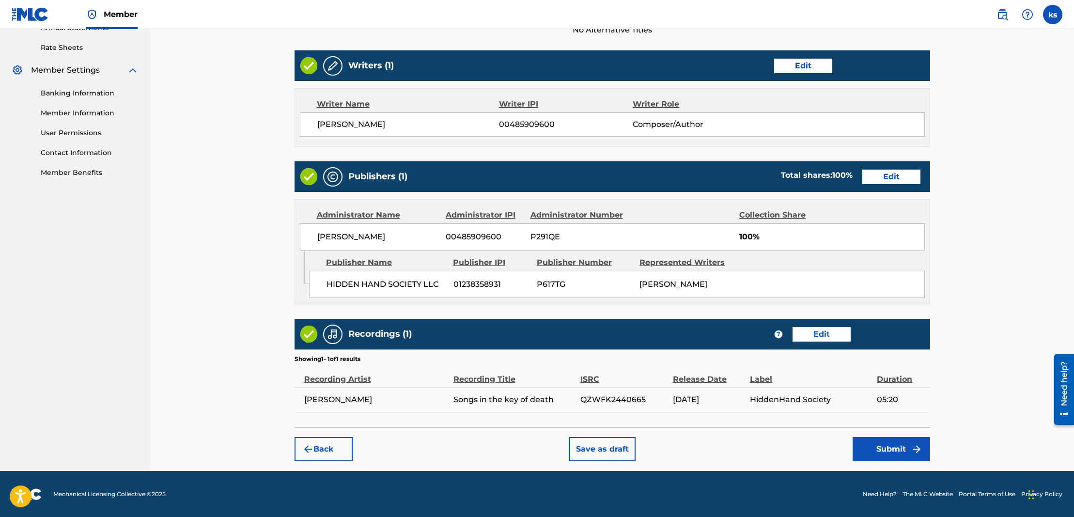
click at [885, 445] on button "Submit" at bounding box center [892, 449] width 78 height 24
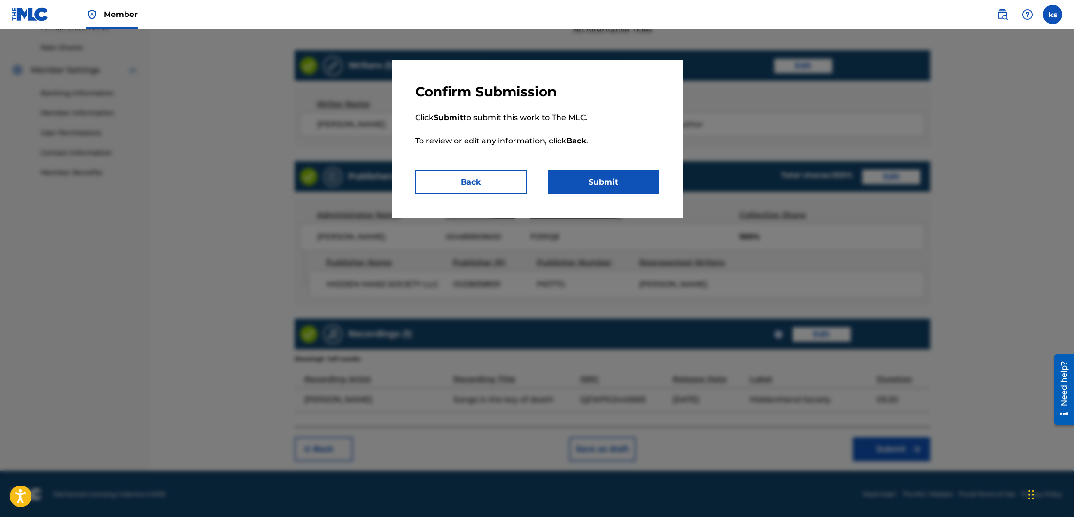
click at [591, 173] on button "Submit" at bounding box center [603, 182] width 111 height 24
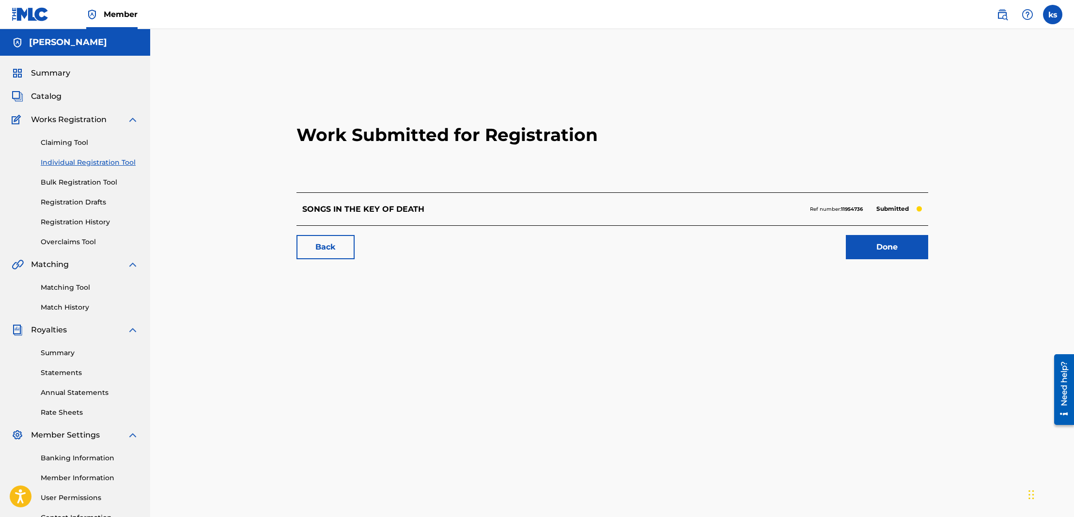
click at [79, 221] on link "Registration History" at bounding box center [90, 222] width 98 height 10
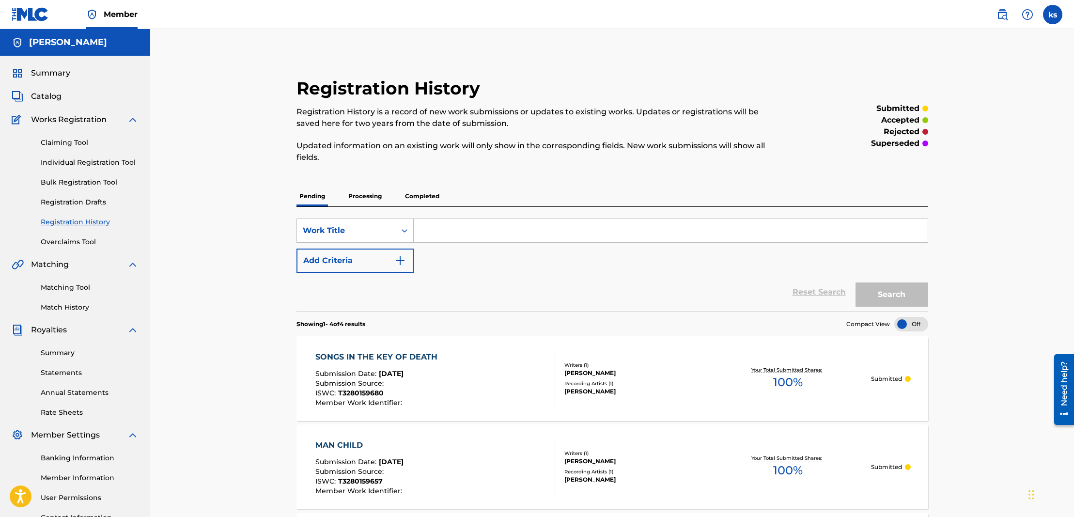
click at [51, 97] on span "Catalog" at bounding box center [46, 97] width 31 height 12
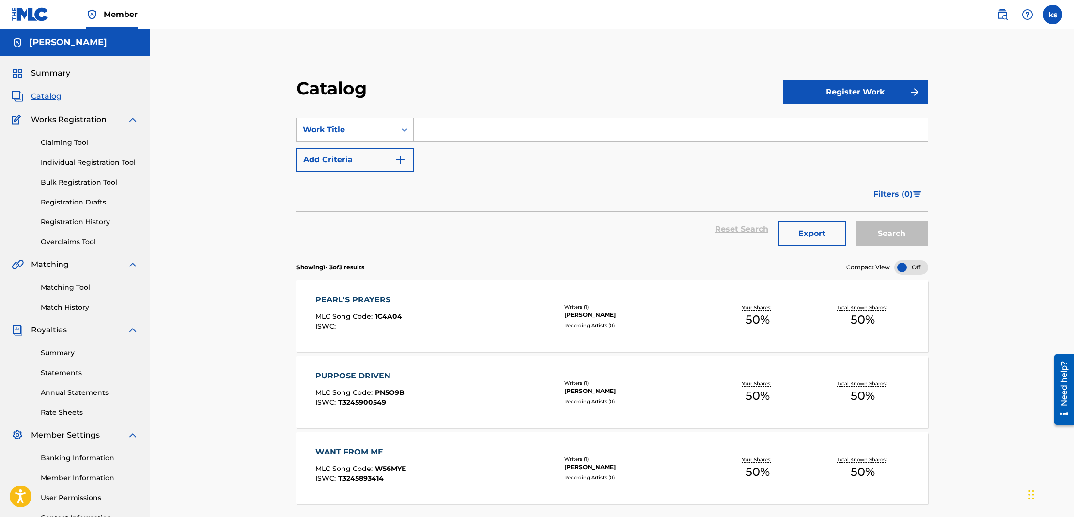
drag, startPoint x: 866, startPoint y: 87, endPoint x: 857, endPoint y: 92, distance: 10.0
click at [865, 88] on button "Register Work" at bounding box center [855, 92] width 145 height 24
click at [818, 118] on link "Individual" at bounding box center [855, 123] width 145 height 23
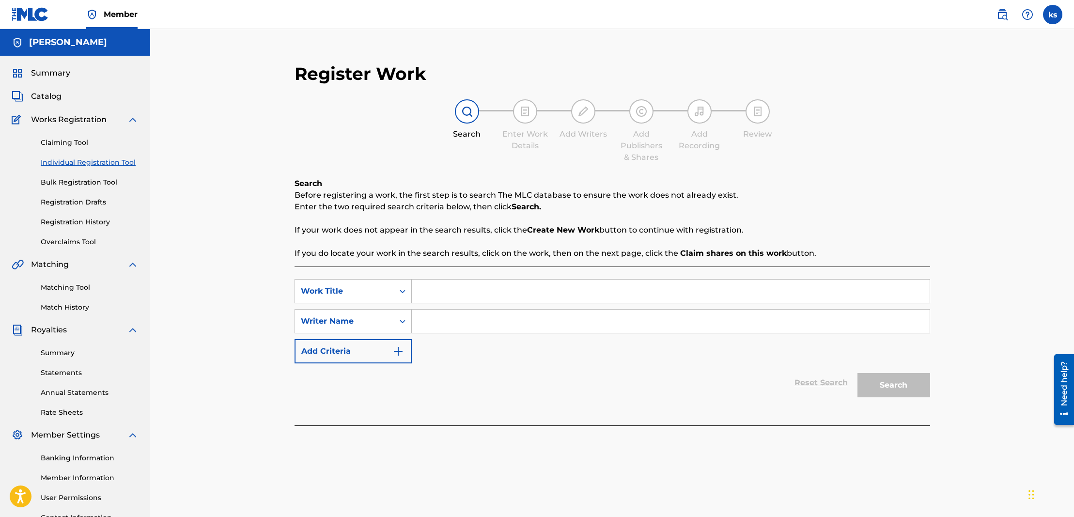
click at [454, 289] on input "Search Form" at bounding box center [671, 291] width 518 height 23
paste input "SOUL SEARCHING"
type input "SOUL SEARCHING"
click at [449, 316] on input "Search Form" at bounding box center [671, 321] width 518 height 23
type input "[PERSON_NAME]"
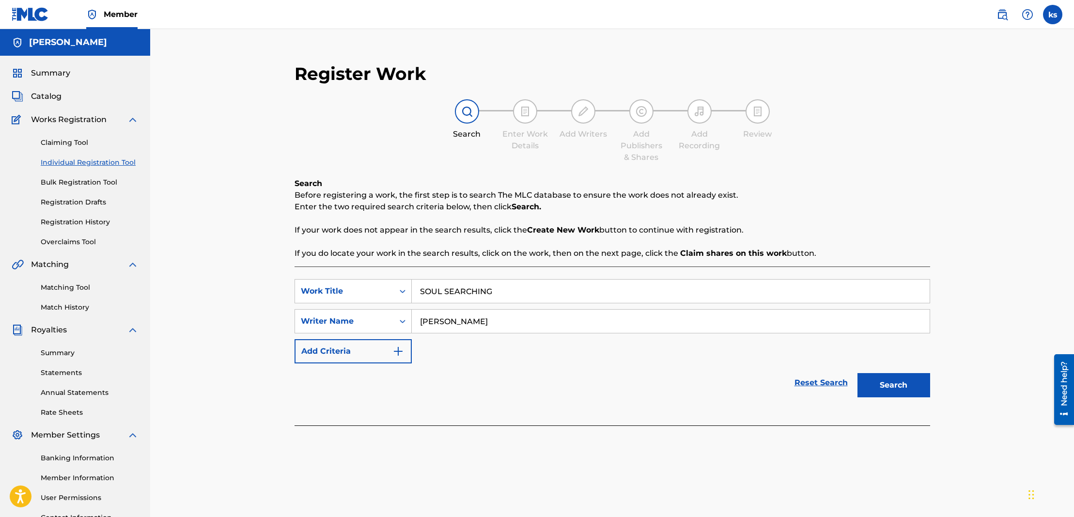
drag, startPoint x: 499, startPoint y: 355, endPoint x: 920, endPoint y: 386, distance: 421.6
click at [920, 386] on button "Search" at bounding box center [893, 385] width 73 height 24
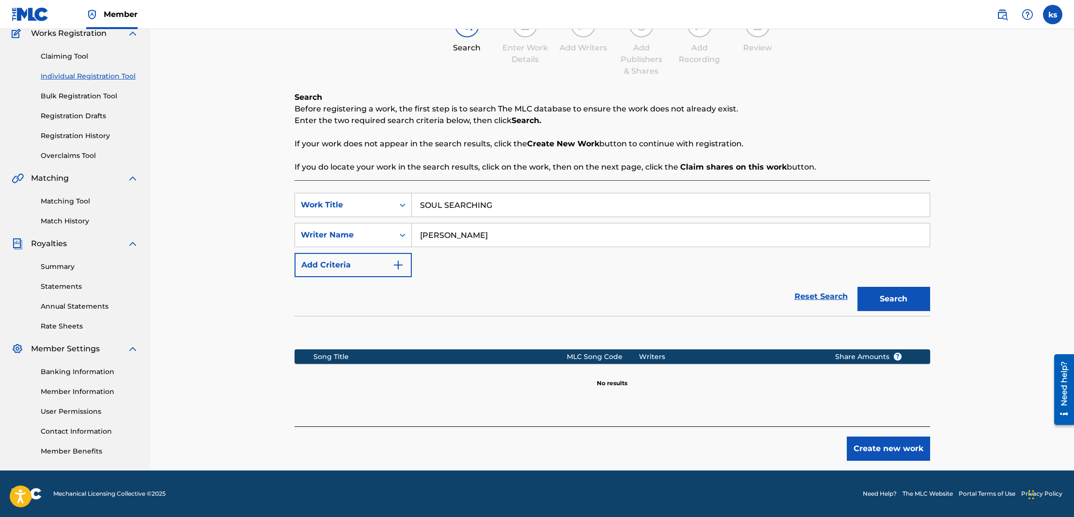
scroll to position [86, 0]
click at [874, 453] on button "Create new work" at bounding box center [888, 448] width 83 height 24
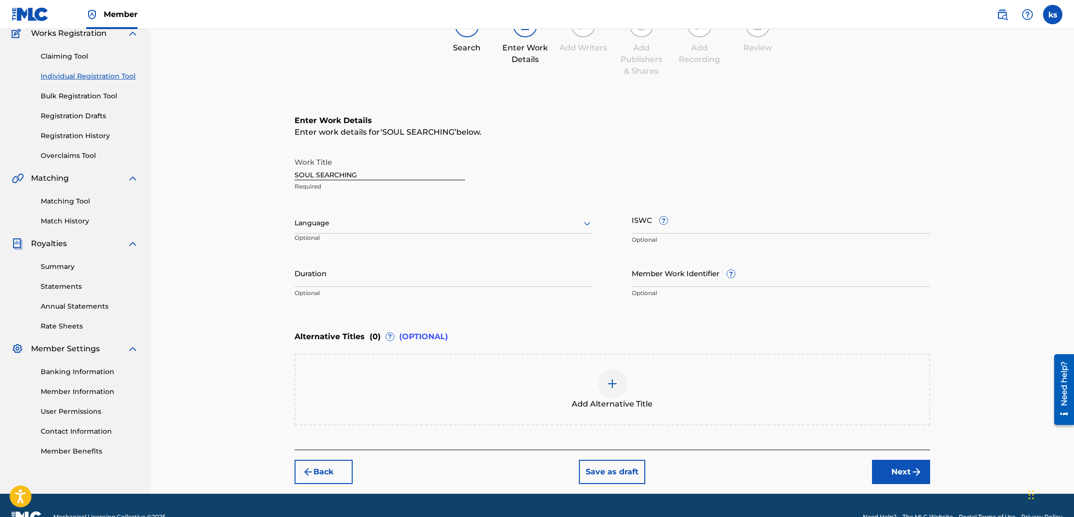
click at [358, 227] on div at bounding box center [444, 223] width 298 height 12
click at [344, 244] on div "English" at bounding box center [443, 245] width 297 height 22
click at [683, 223] on input "ISWC ?" at bounding box center [781, 220] width 298 height 28
paste input "T3280159624"
type input "T3280159624"
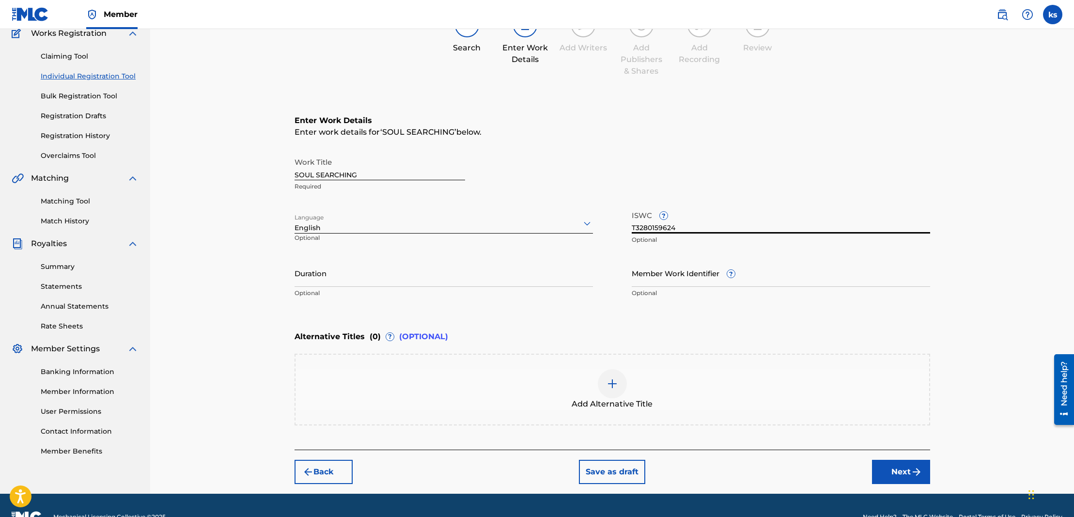
click at [324, 281] on input "Duration" at bounding box center [444, 273] width 298 height 28
click at [338, 283] on input "Duration" at bounding box center [444, 273] width 298 height 28
paste input "04:50"
type input "04:50"
click at [913, 476] on img "submit" at bounding box center [917, 472] width 12 height 12
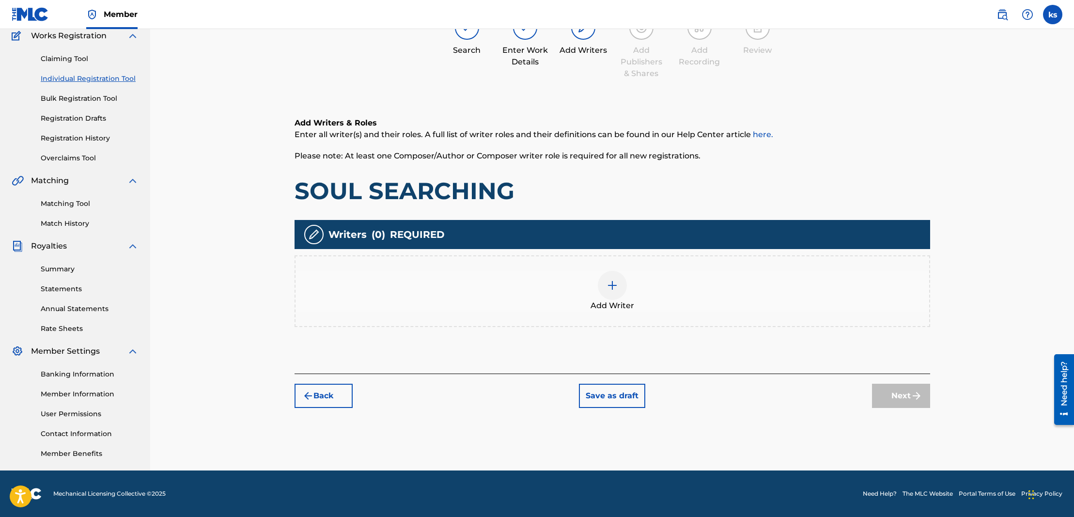
scroll to position [84, 0]
click at [615, 284] on img at bounding box center [613, 286] width 12 height 12
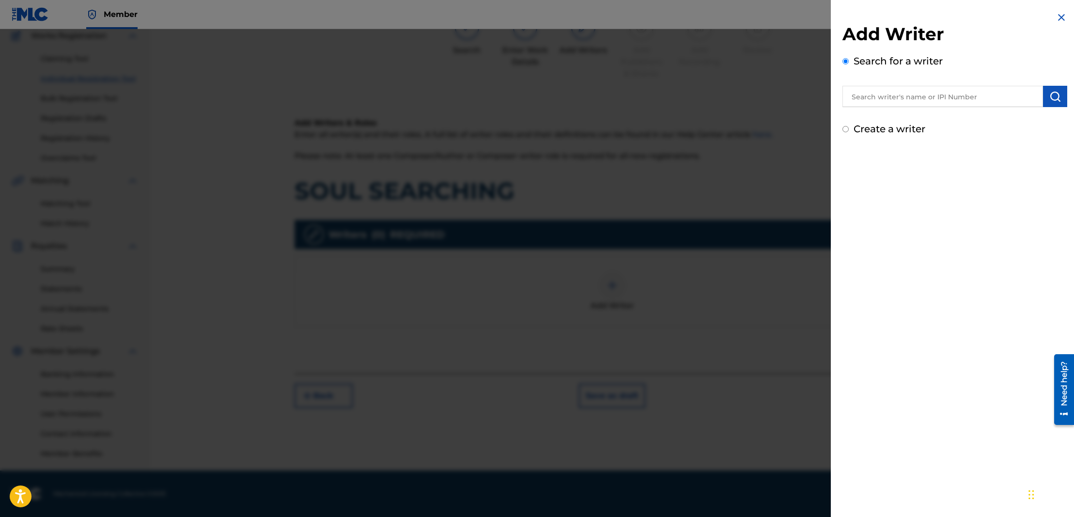
click at [892, 99] on input "text" at bounding box center [942, 96] width 201 height 21
type input "[PERSON_NAME]"
drag, startPoint x: 929, startPoint y: 124, endPoint x: 1048, endPoint y: 96, distance: 122.9
click at [1049, 96] on img "submit" at bounding box center [1055, 97] width 12 height 12
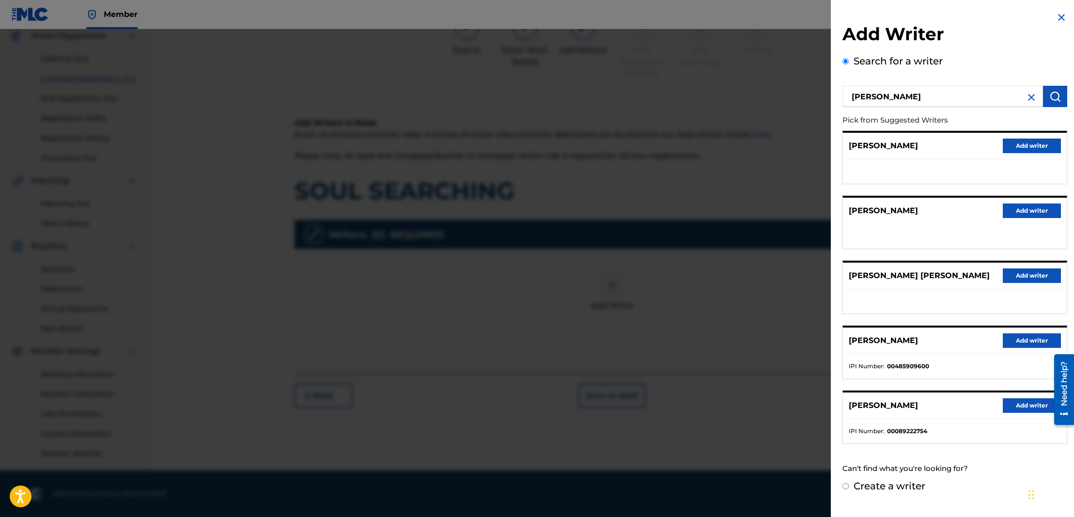
click at [1022, 348] on button "Add writer" at bounding box center [1032, 340] width 58 height 15
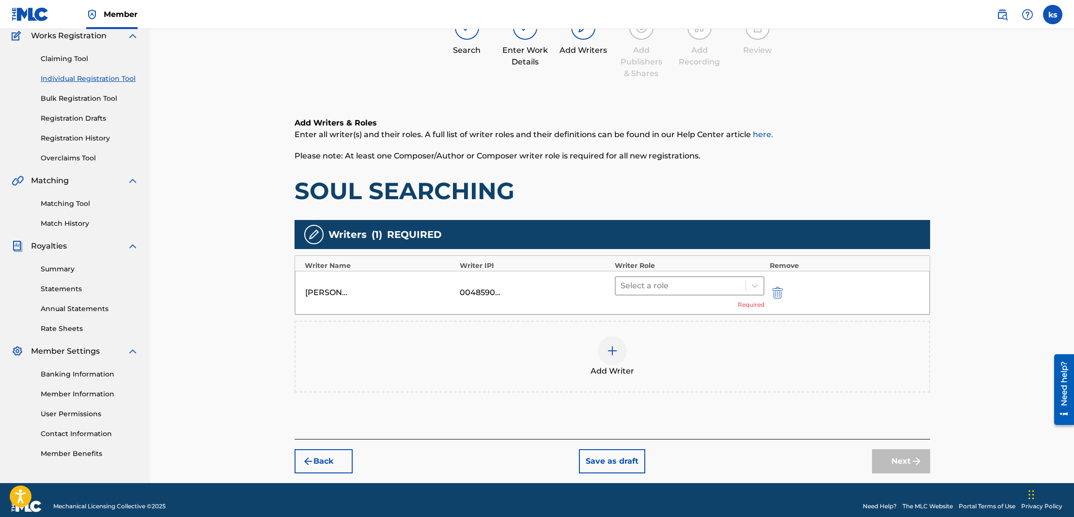
click at [646, 286] on div at bounding box center [681, 286] width 121 height 14
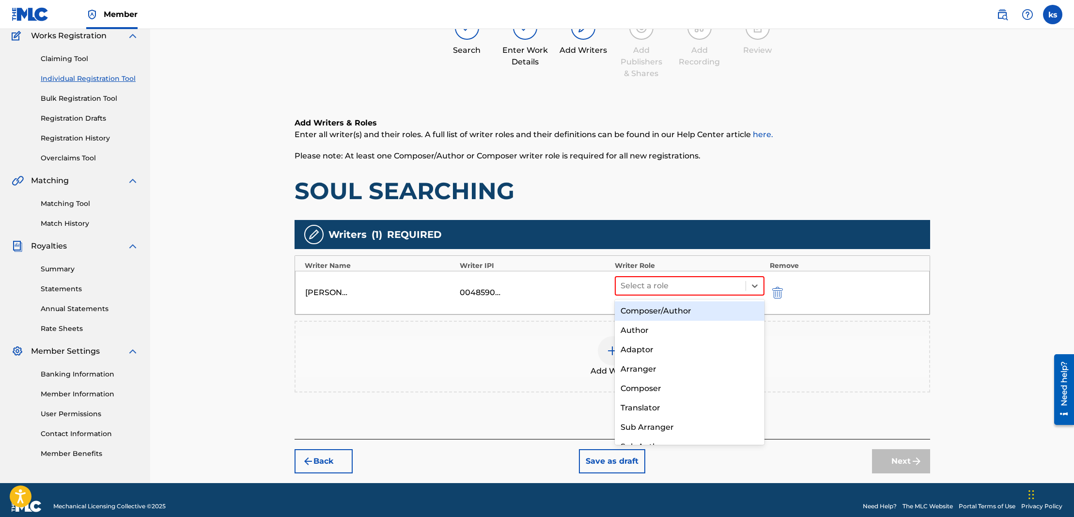
click at [644, 314] on div "Composer/Author" at bounding box center [690, 310] width 150 height 19
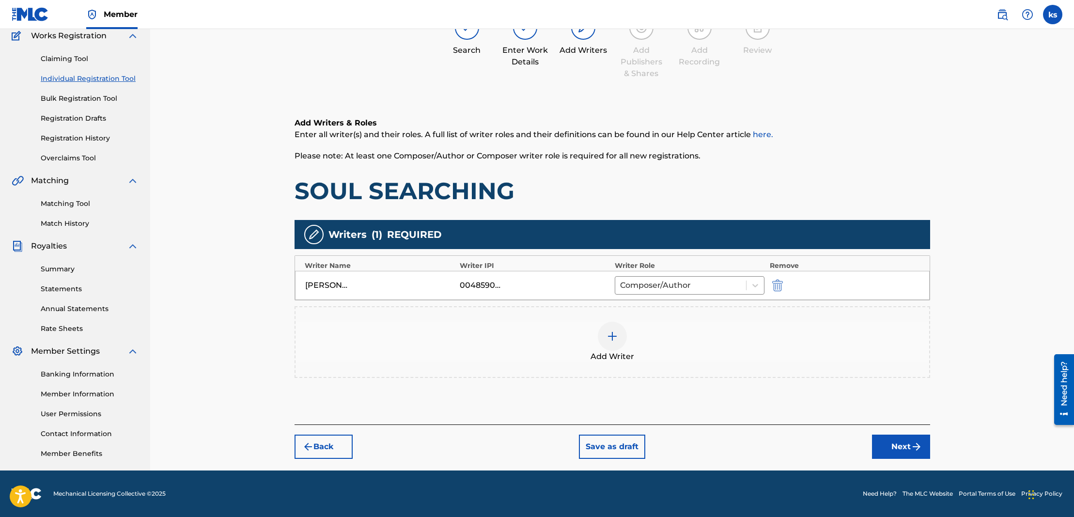
click at [883, 446] on button "Next" at bounding box center [901, 447] width 58 height 24
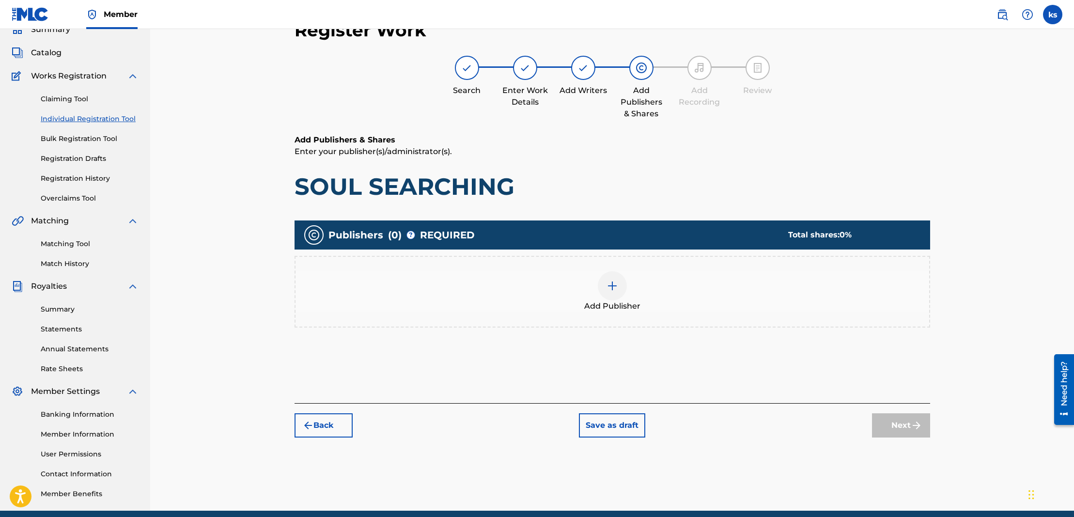
click at [607, 286] on img at bounding box center [613, 286] width 12 height 12
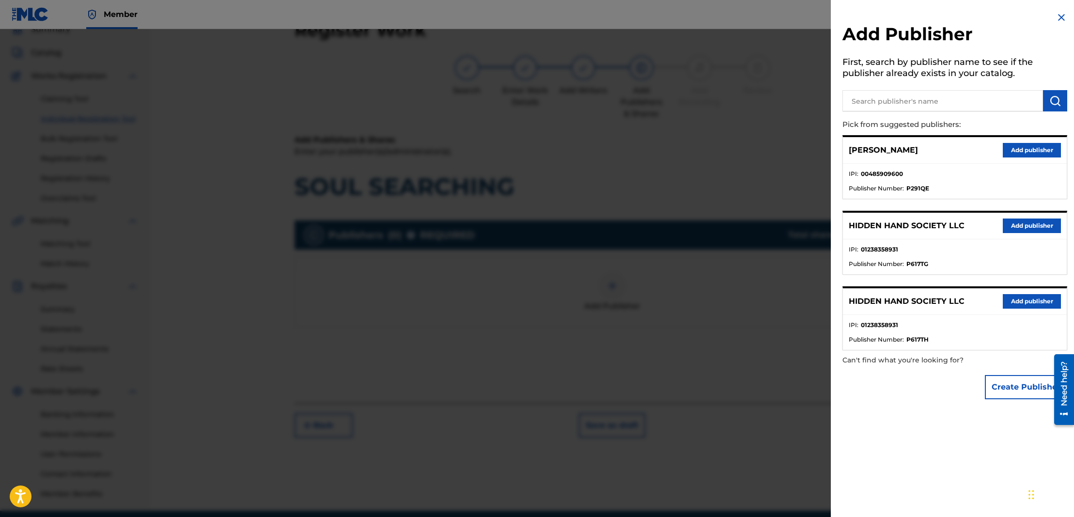
click at [1020, 227] on button "Add publisher" at bounding box center [1032, 225] width 58 height 15
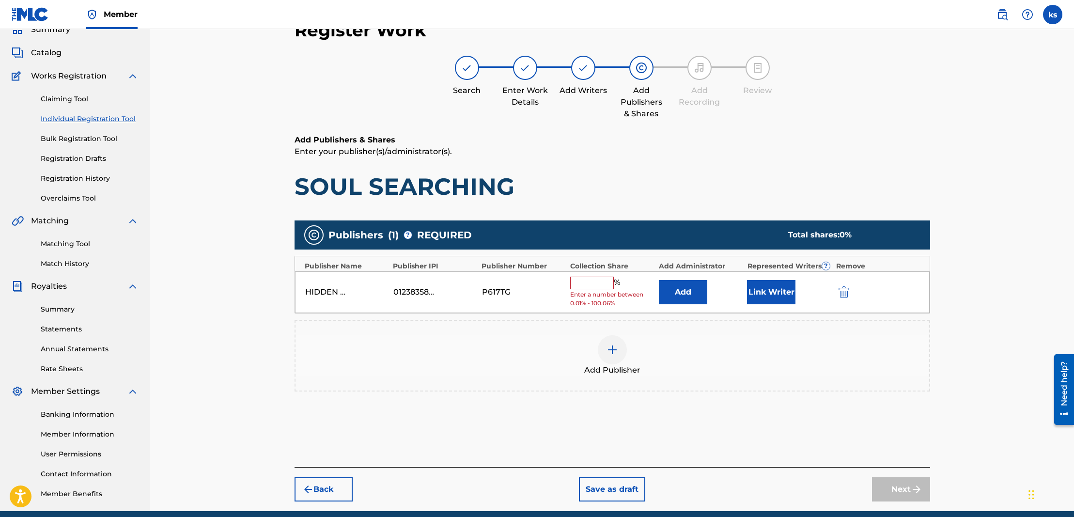
click at [586, 287] on div "%" at bounding box center [596, 283] width 52 height 13
click at [586, 285] on input "text" at bounding box center [592, 283] width 44 height 13
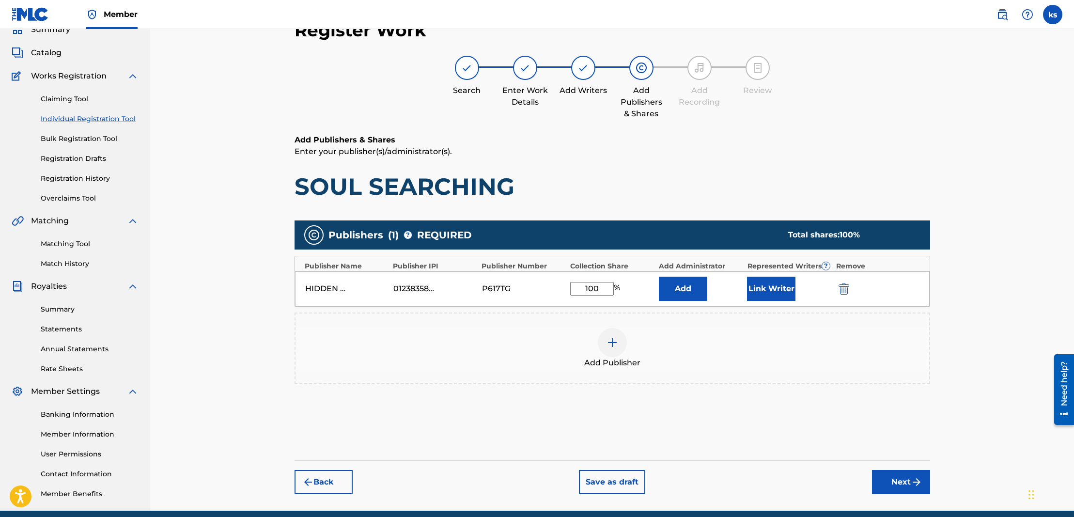
type input "100"
click at [678, 286] on button "Add" at bounding box center [683, 289] width 48 height 24
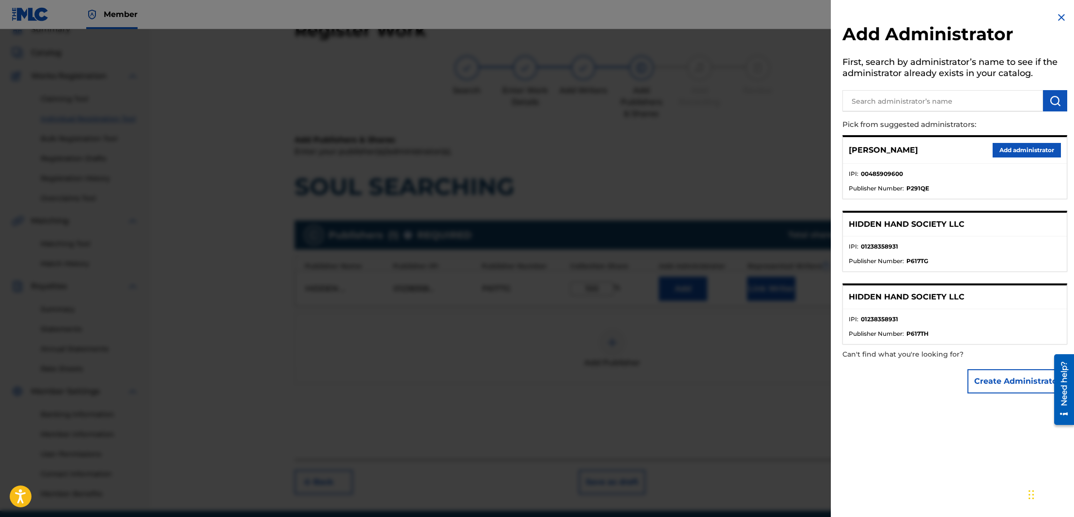
click at [1014, 153] on button "Add administrator" at bounding box center [1027, 150] width 68 height 15
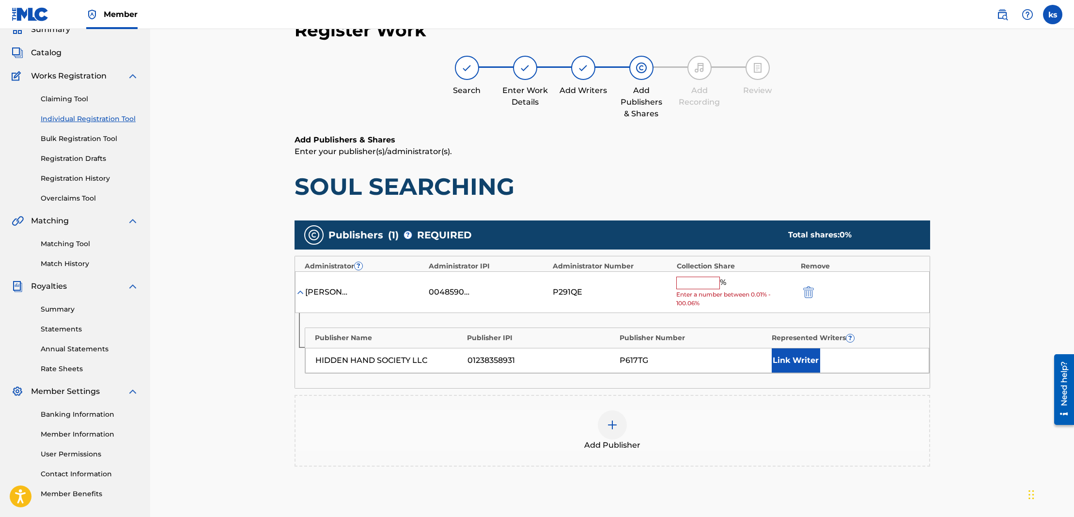
click at [706, 281] on input "text" at bounding box center [698, 283] width 44 height 13
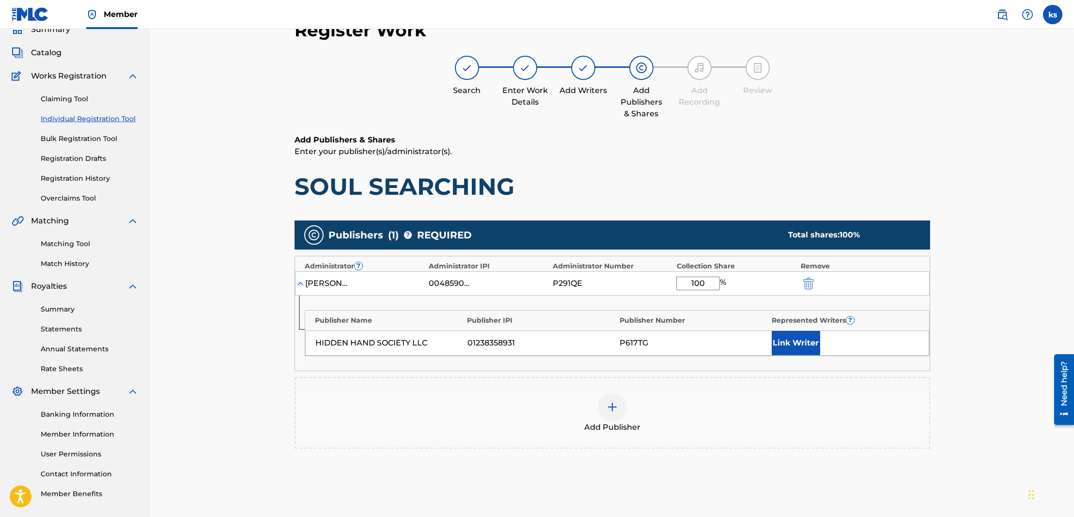
type input "100"
click at [808, 341] on button "Link Writer" at bounding box center [796, 343] width 48 height 24
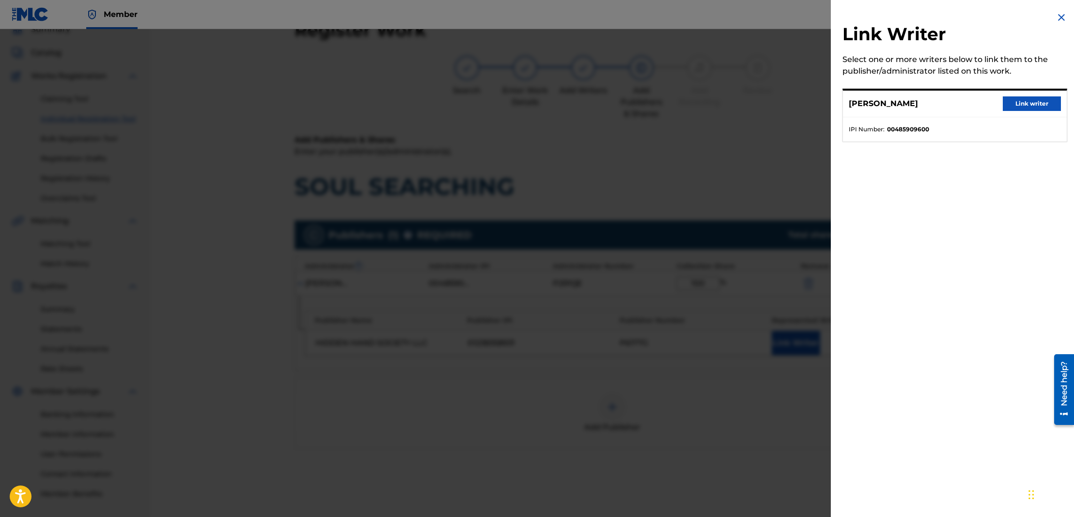
click at [1041, 102] on button "Link writer" at bounding box center [1032, 103] width 58 height 15
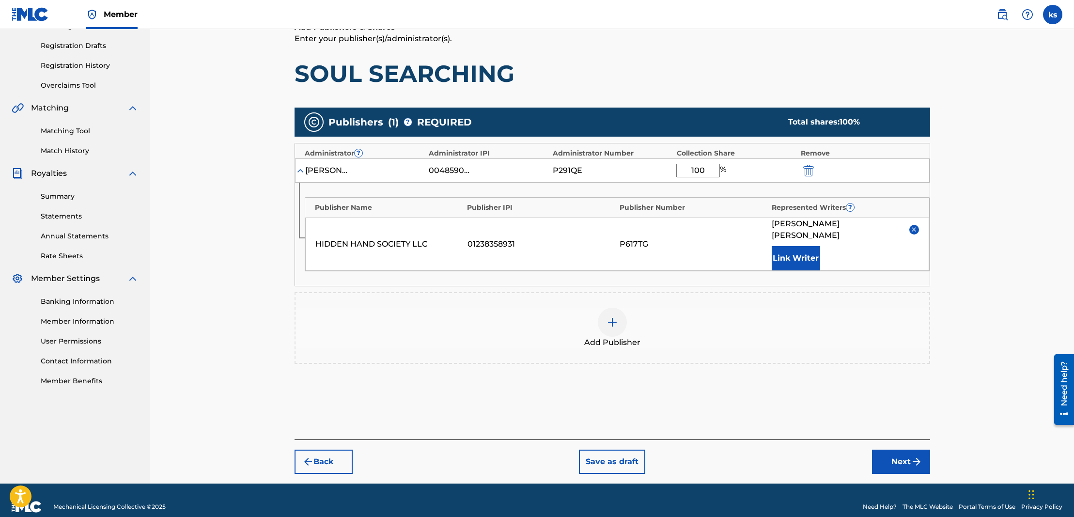
scroll to position [156, 0]
click at [892, 450] on button "Next" at bounding box center [901, 462] width 58 height 24
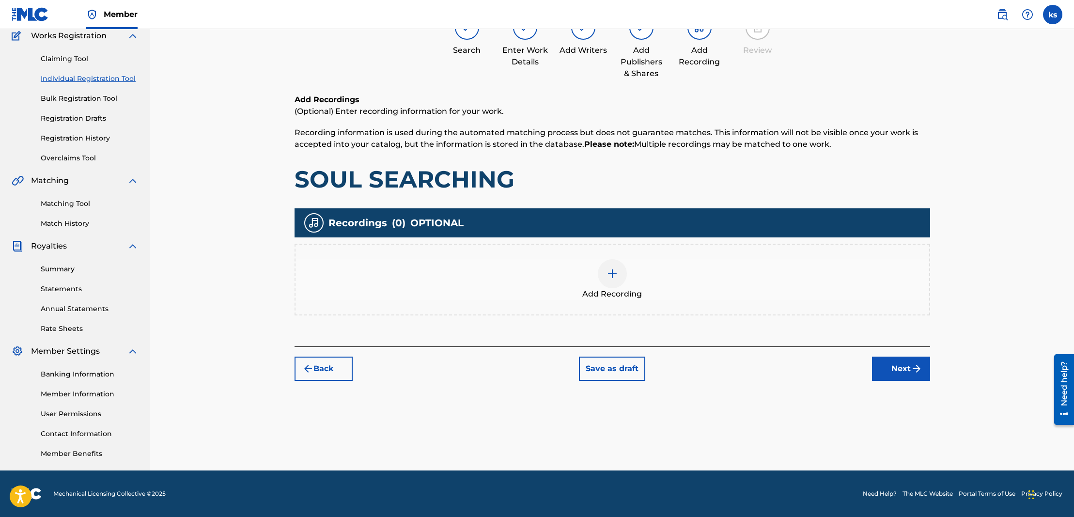
scroll to position [84, 0]
click at [614, 273] on img at bounding box center [613, 274] width 12 height 12
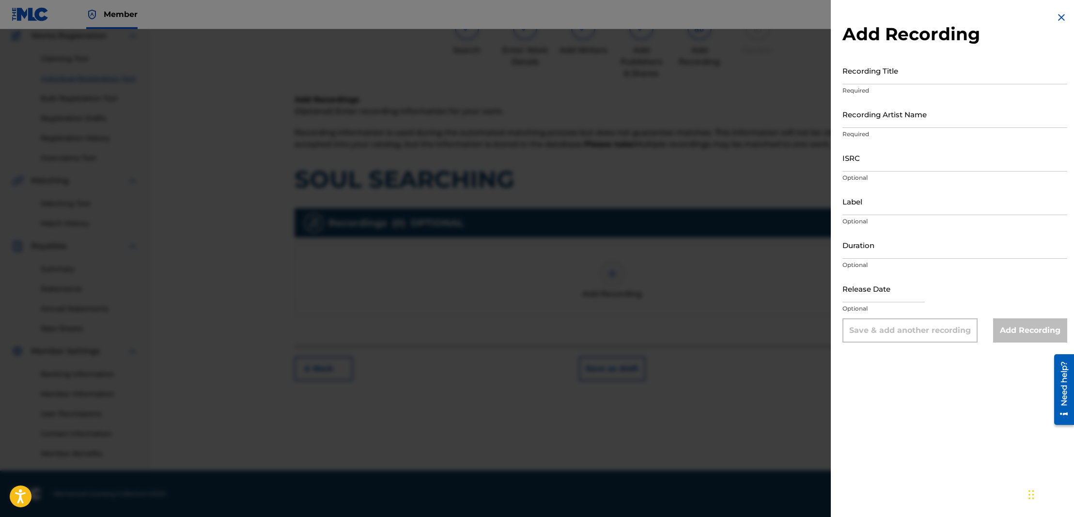
click at [861, 78] on input "Recording Title" at bounding box center [954, 71] width 225 height 28
type input "Soul Searching"
click at [879, 120] on input "Recording Artist Name" at bounding box center [954, 114] width 225 height 28
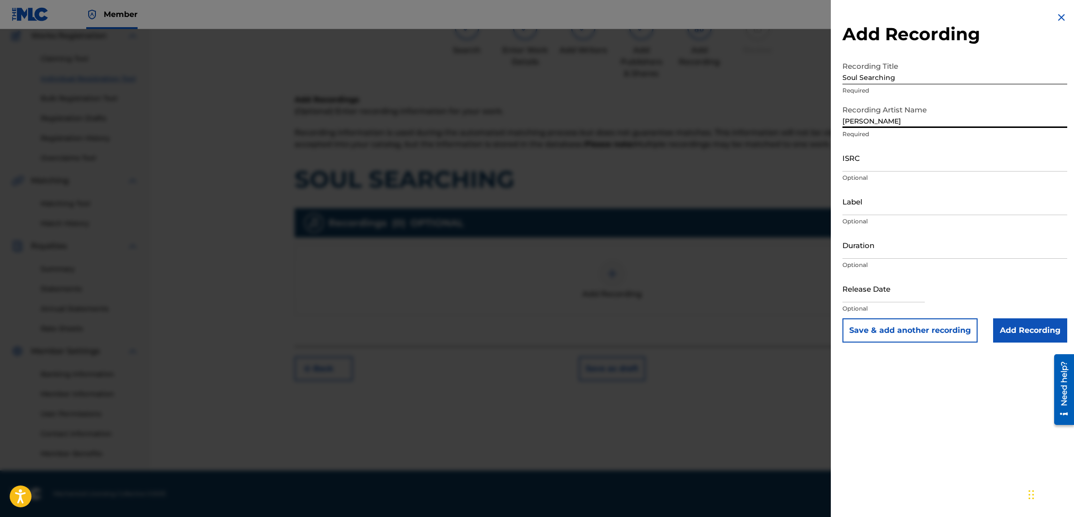
scroll to position [74, 0]
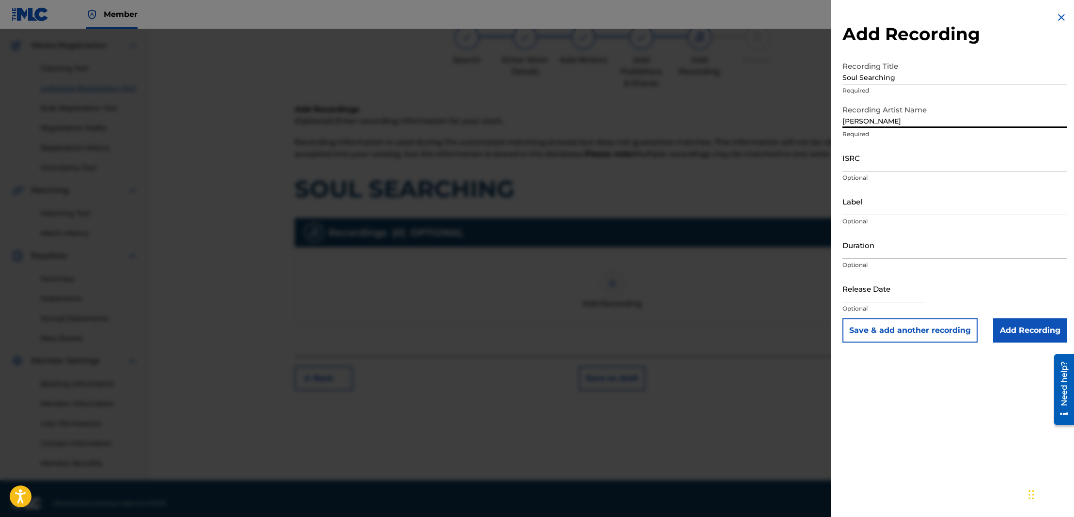
type input "[PERSON_NAME]"
click at [917, 163] on input "ISRC" at bounding box center [954, 158] width 225 height 28
paste input "QZWFK2440663"
type input "QZWFK2440663"
click at [886, 253] on input "Duration" at bounding box center [954, 245] width 225 height 28
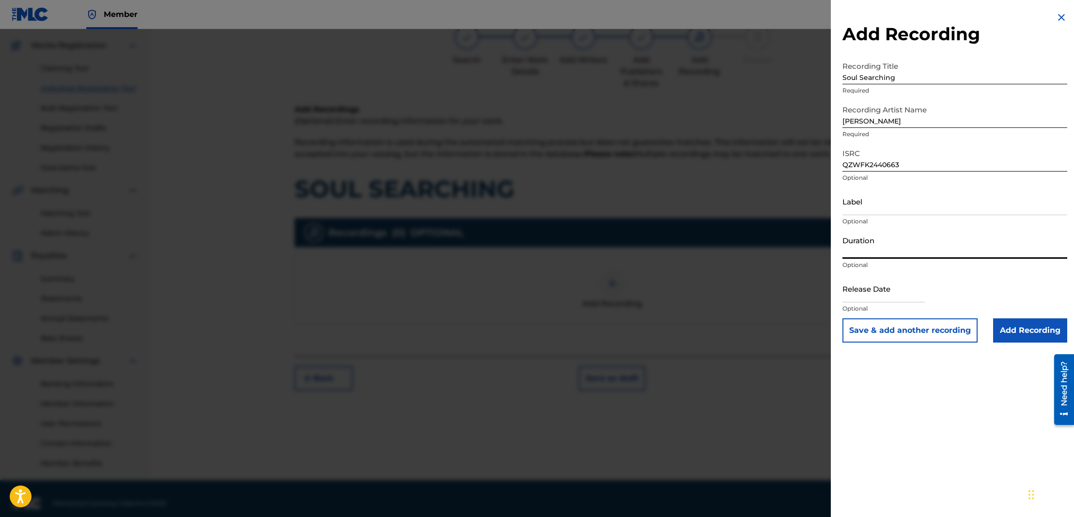
drag, startPoint x: 869, startPoint y: 251, endPoint x: 652, endPoint y: 159, distance: 235.3
click at [868, 251] on input "Duration" at bounding box center [954, 245] width 225 height 28
paste input "04:50"
type input "04:50"
click at [875, 299] on input "text" at bounding box center [883, 289] width 82 height 28
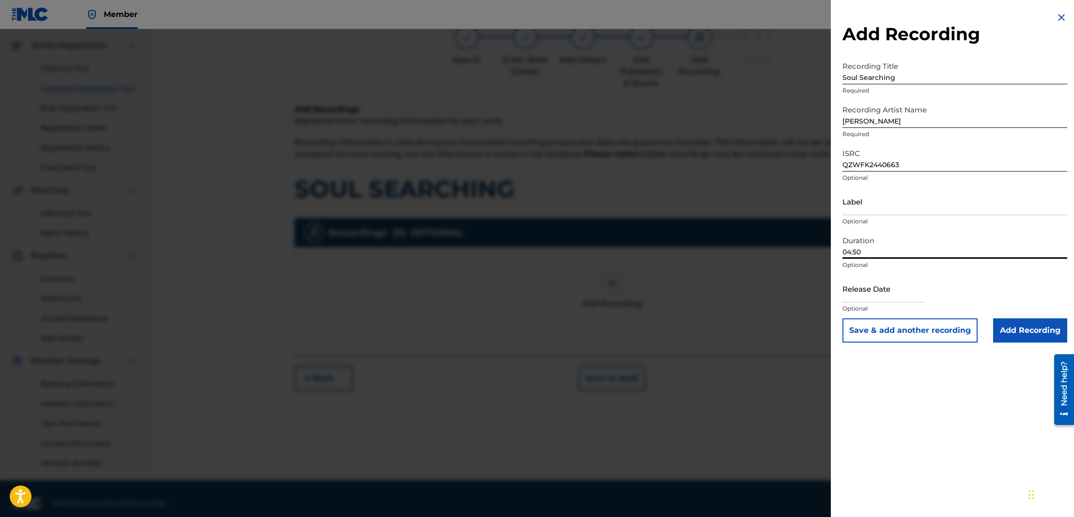
select select "7"
select select "2025"
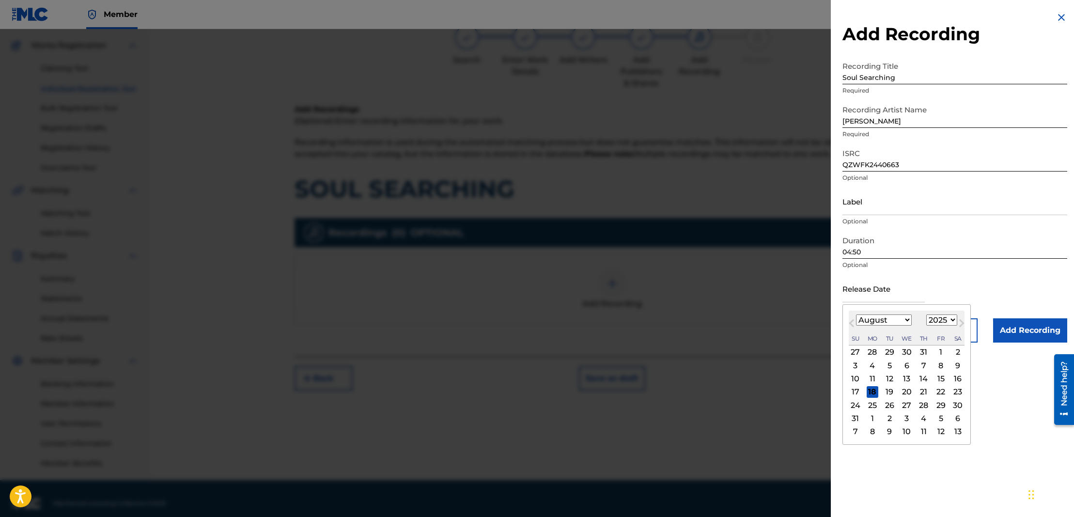
select select "9"
select select "2024"
click at [935, 377] on div "18" at bounding box center [941, 379] width 12 height 12
type input "[DATE]"
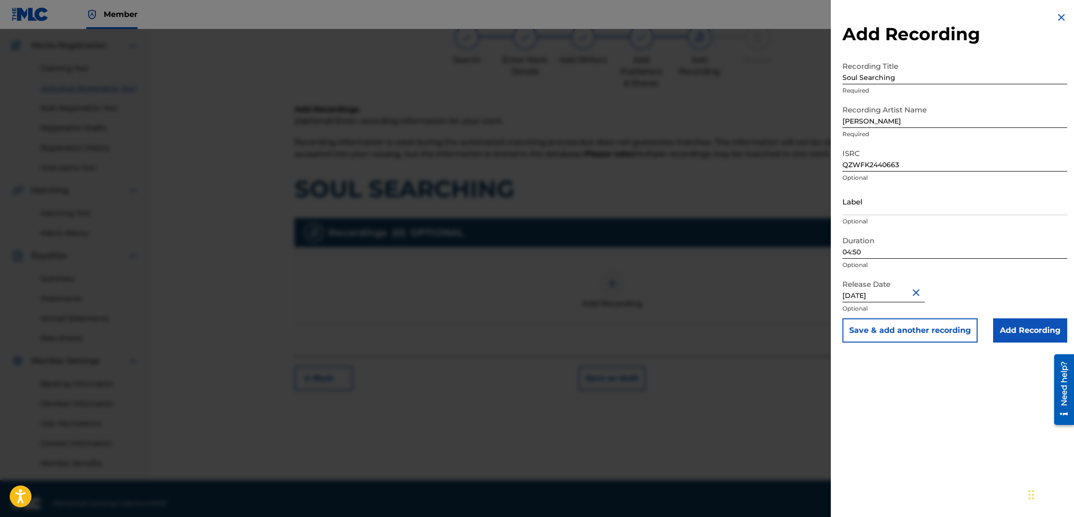
click at [1011, 327] on input "Add Recording" at bounding box center [1030, 330] width 74 height 24
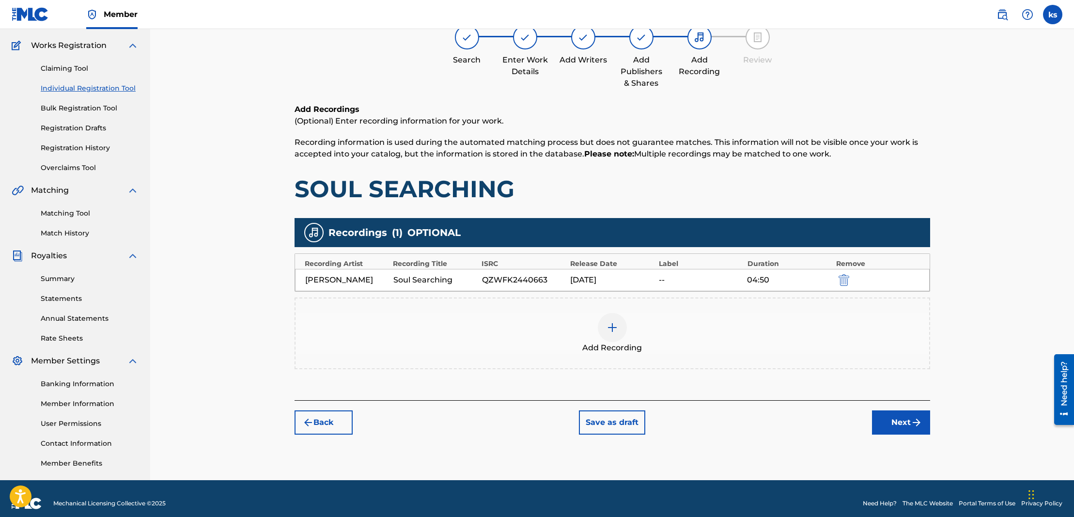
click at [905, 420] on button "Next" at bounding box center [901, 422] width 58 height 24
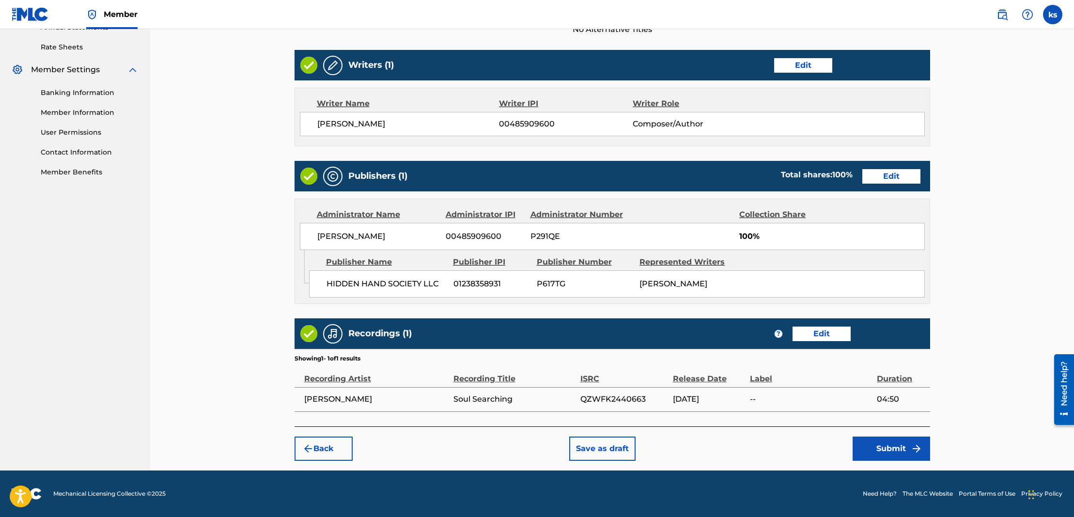
scroll to position [365, 0]
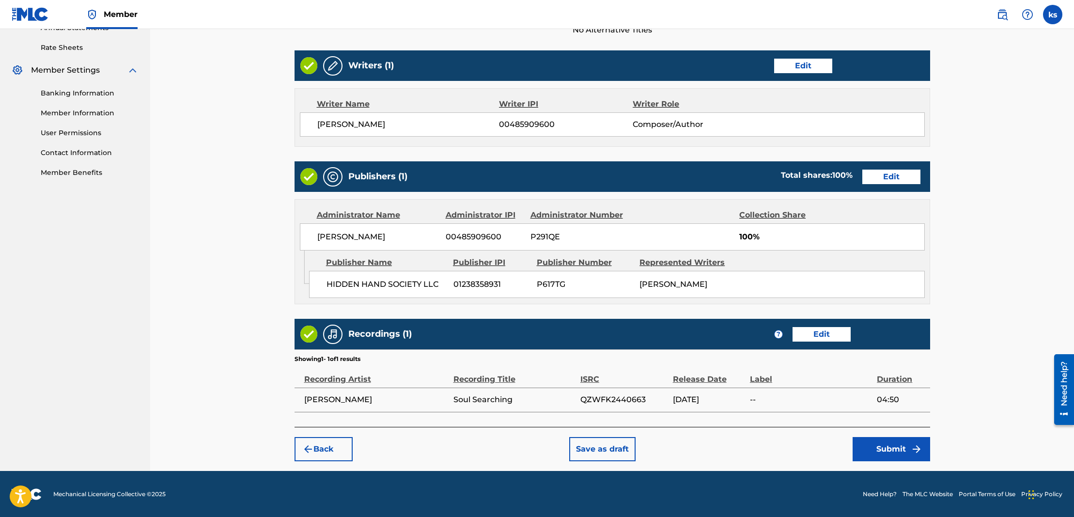
click at [889, 450] on button "Submit" at bounding box center [892, 449] width 78 height 24
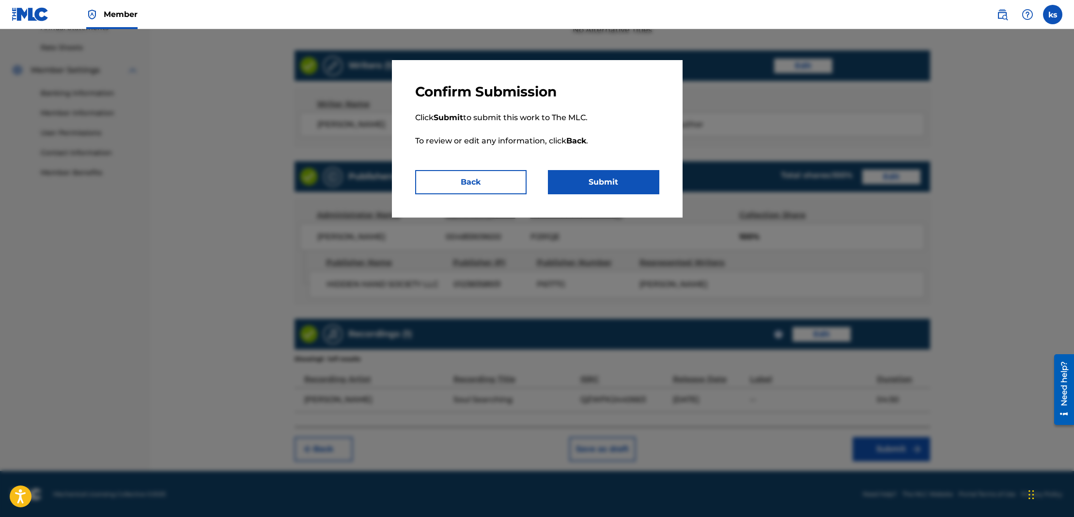
click at [592, 174] on button "Submit" at bounding box center [603, 182] width 111 height 24
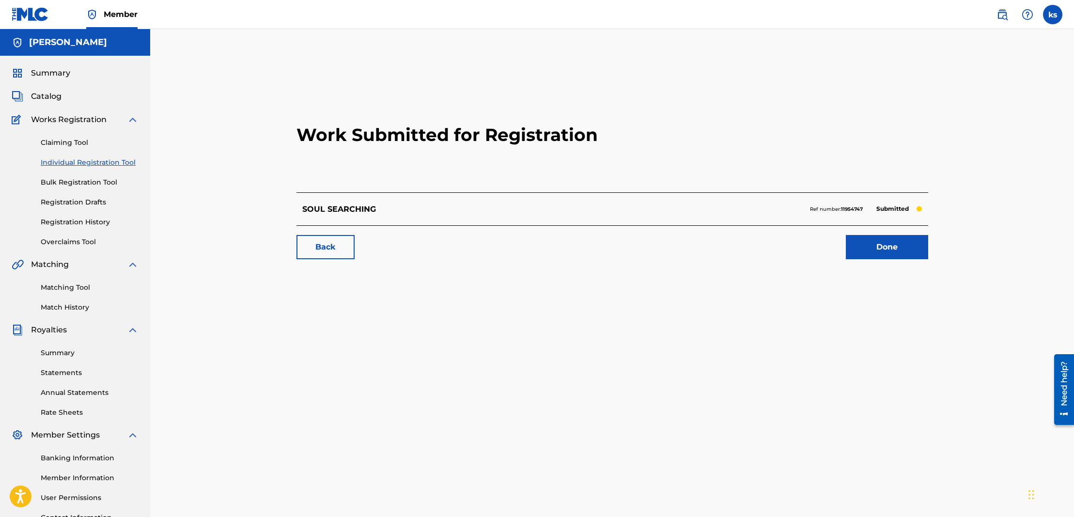
click at [867, 250] on link "Done" at bounding box center [887, 247] width 82 height 24
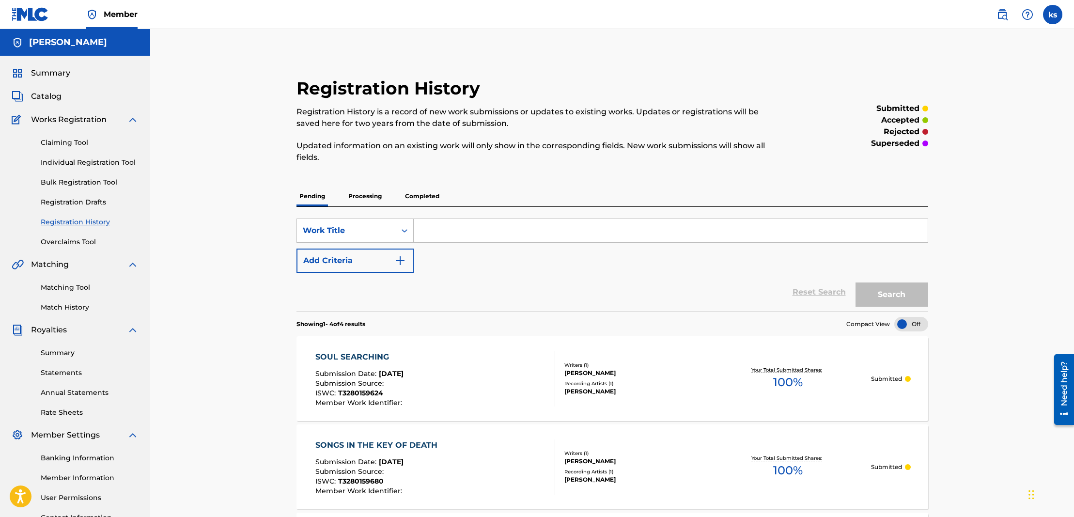
click at [39, 95] on span "Catalog" at bounding box center [46, 97] width 31 height 12
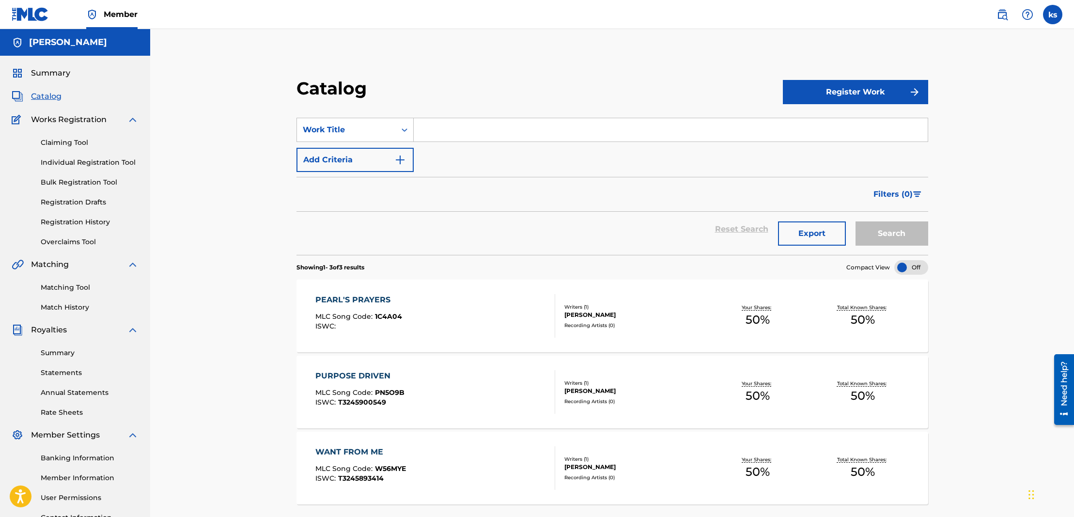
click at [825, 94] on button "Register Work" at bounding box center [855, 92] width 145 height 24
click at [822, 118] on link "Individual" at bounding box center [855, 123] width 145 height 23
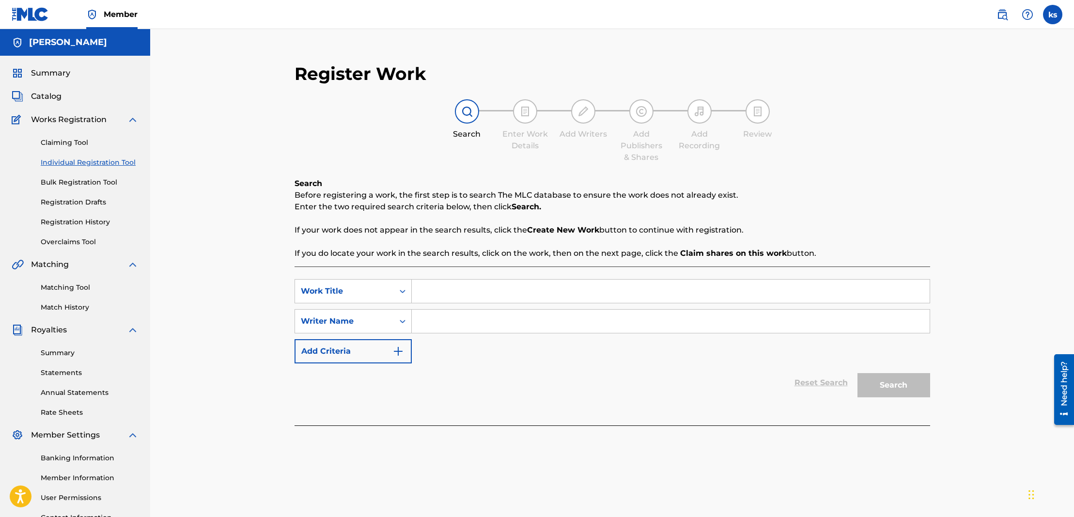
click at [466, 296] on input "Search Form" at bounding box center [671, 291] width 518 height 23
paste input "THE COMA"
type input "THE COMA"
click at [460, 313] on input "Search Form" at bounding box center [671, 321] width 518 height 23
type input "[PERSON_NAME]"
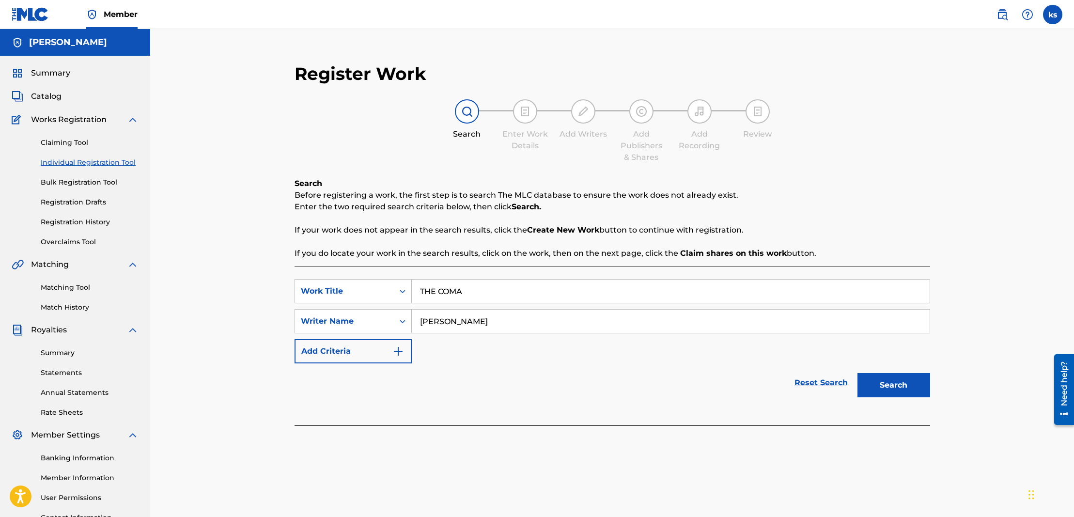
drag, startPoint x: 462, startPoint y: 309, endPoint x: 887, endPoint y: 381, distance: 430.9
click at [887, 381] on button "Search" at bounding box center [893, 385] width 73 height 24
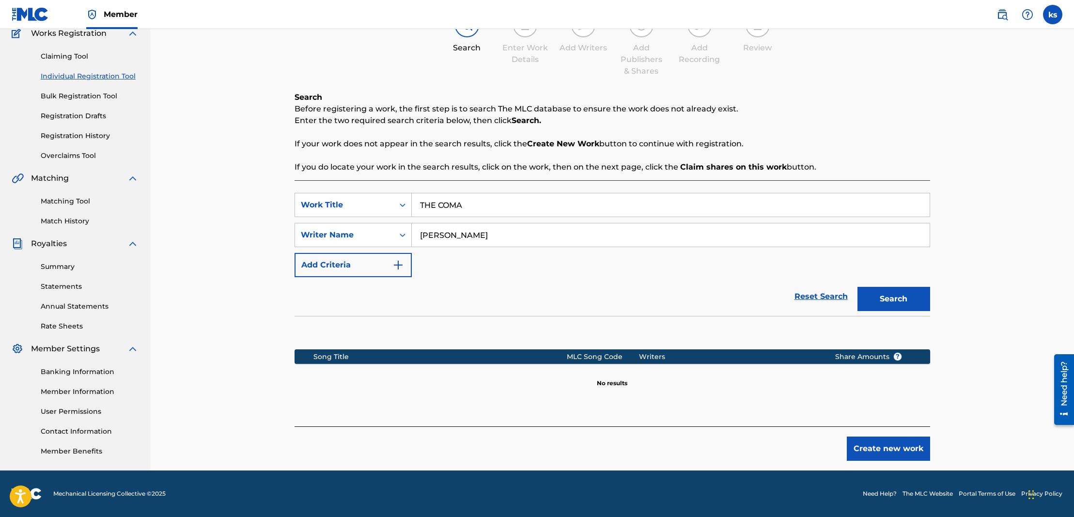
scroll to position [86, 0]
click at [876, 448] on button "Create new work" at bounding box center [888, 448] width 83 height 24
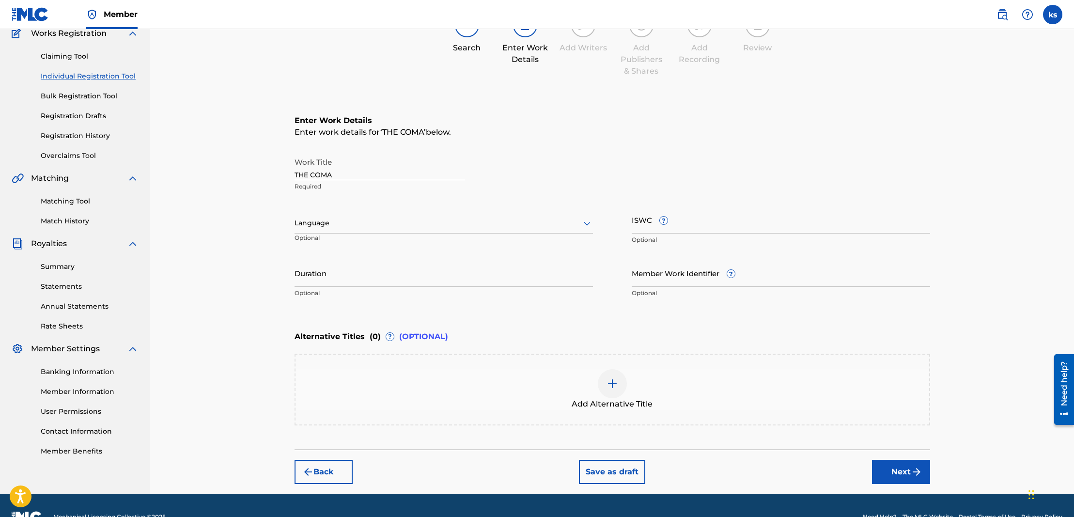
click at [376, 225] on div at bounding box center [444, 223] width 298 height 12
click at [356, 244] on div "English" at bounding box center [443, 245] width 297 height 22
click at [689, 229] on input "ISWC ?" at bounding box center [781, 220] width 298 height 28
paste input "T3280160018"
type input "T3280160018"
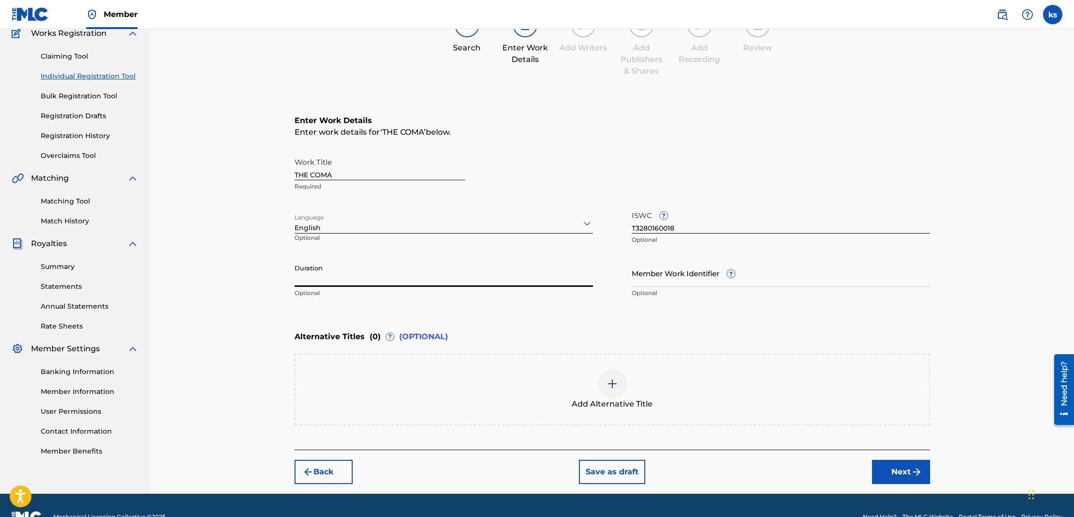
click at [327, 281] on input "Duration" at bounding box center [444, 273] width 298 height 28
paste input "03:02"
type input "03:02"
click at [887, 465] on button "Next" at bounding box center [901, 472] width 58 height 24
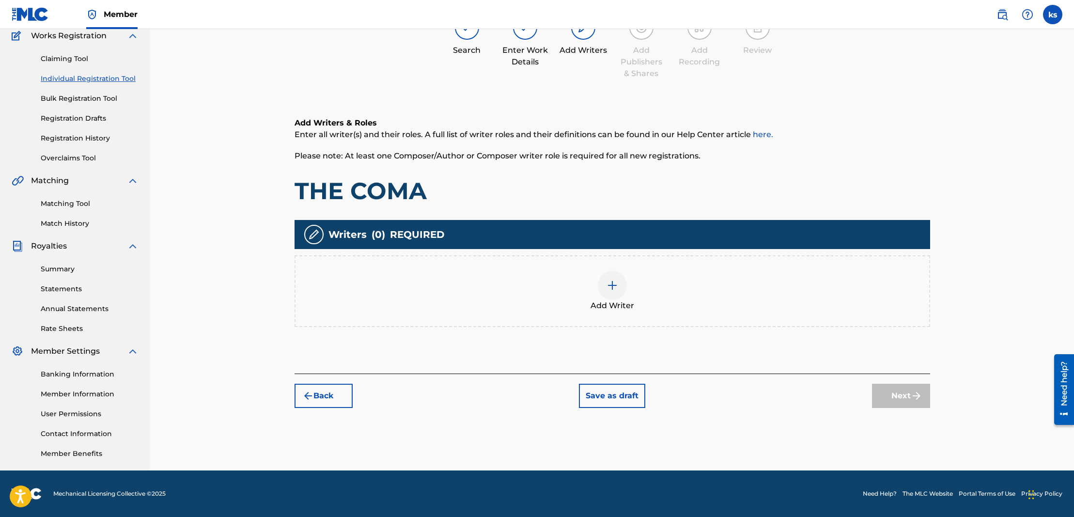
click at [615, 288] on img at bounding box center [613, 286] width 12 height 12
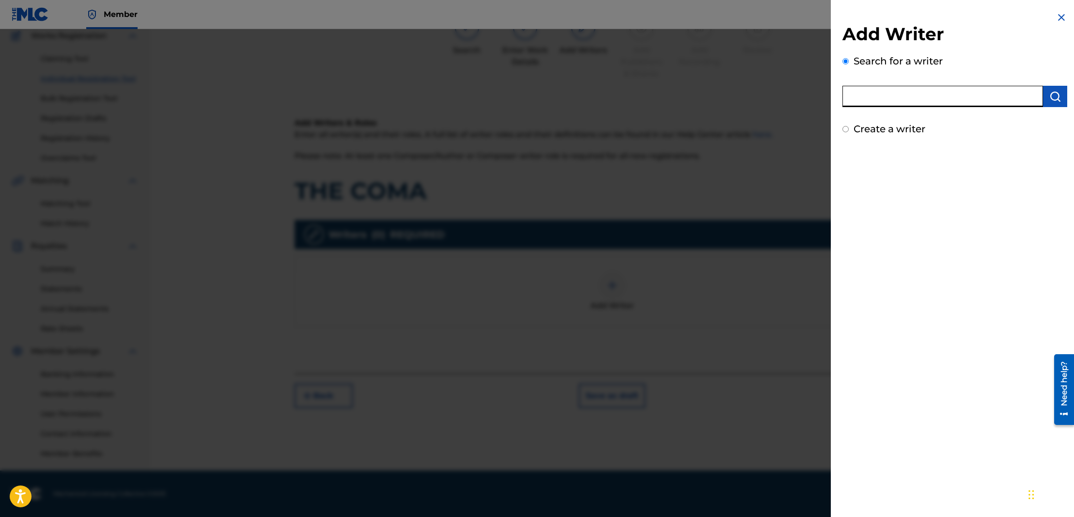
click at [862, 90] on input "text" at bounding box center [942, 96] width 201 height 21
type input "[PERSON_NAME]"
drag, startPoint x: 863, startPoint y: 90, endPoint x: 1057, endPoint y: 103, distance: 194.2
click at [1057, 103] on button "submit" at bounding box center [1055, 96] width 24 height 21
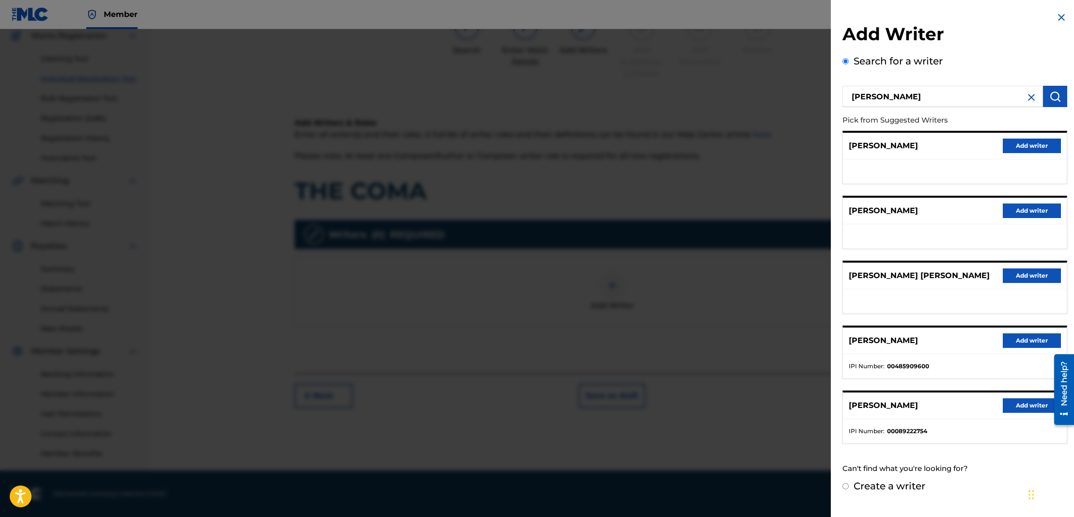
click at [1025, 345] on button "Add writer" at bounding box center [1032, 340] width 58 height 15
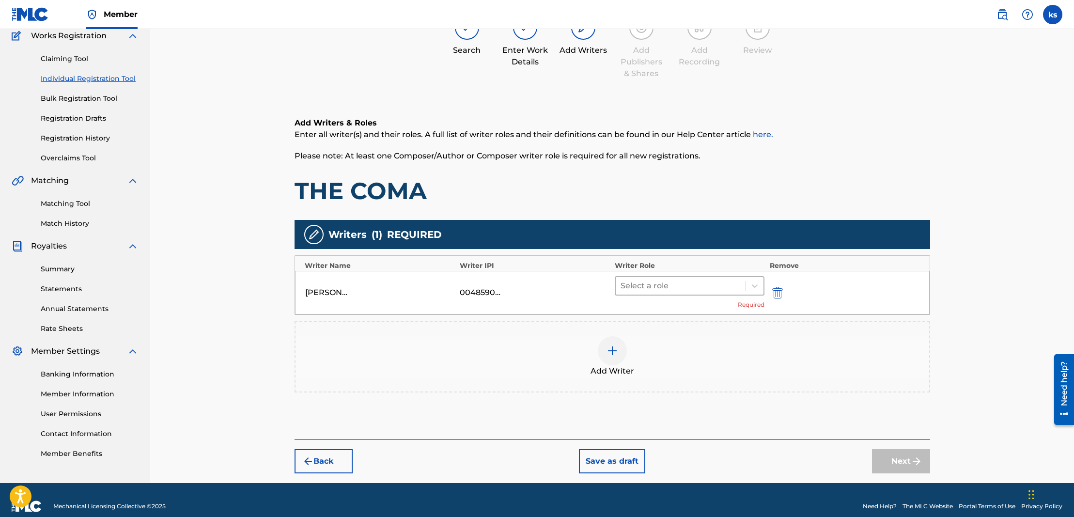
click at [667, 291] on div at bounding box center [681, 286] width 121 height 14
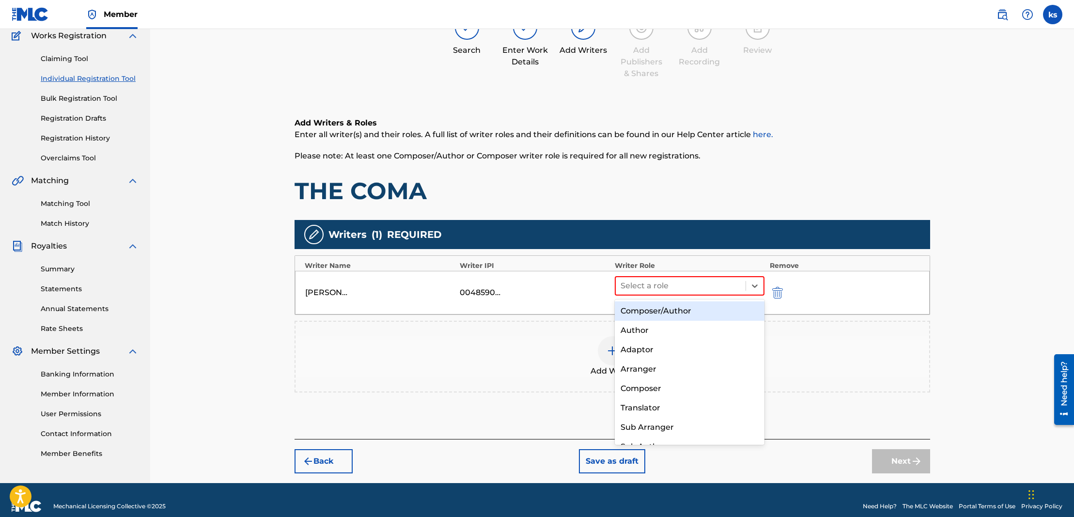
click at [663, 309] on div "Composer/Author" at bounding box center [690, 310] width 150 height 19
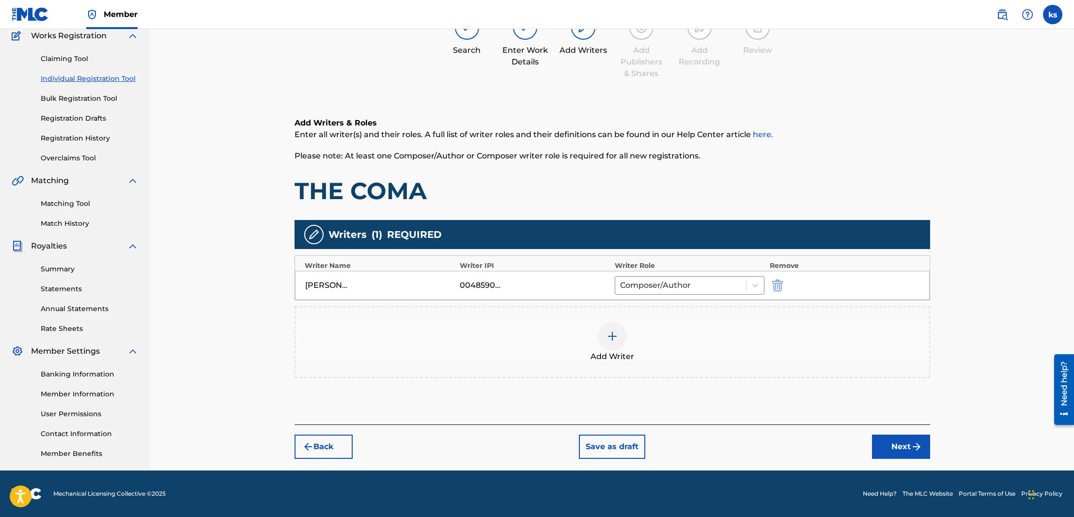
click at [891, 445] on button "Next" at bounding box center [901, 447] width 58 height 24
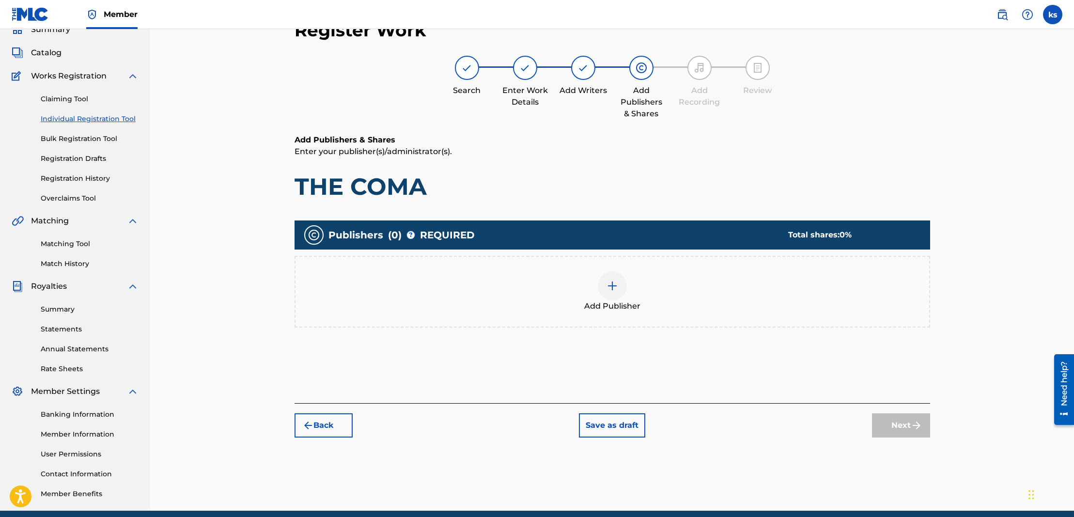
click at [614, 282] on img at bounding box center [613, 286] width 12 height 12
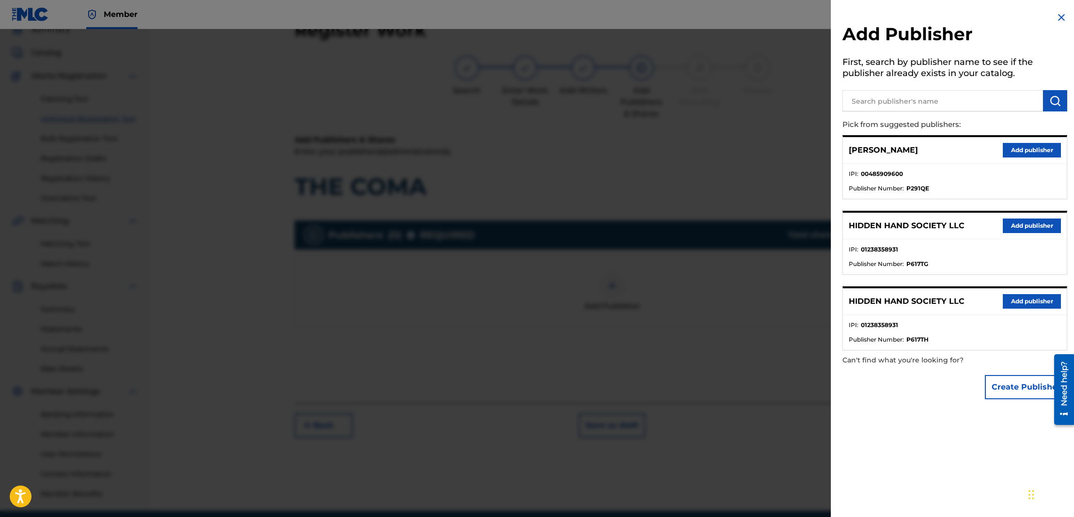
drag, startPoint x: 1011, startPoint y: 222, endPoint x: 1014, endPoint y: 233, distance: 10.7
click at [1011, 223] on button "Add publisher" at bounding box center [1032, 225] width 58 height 15
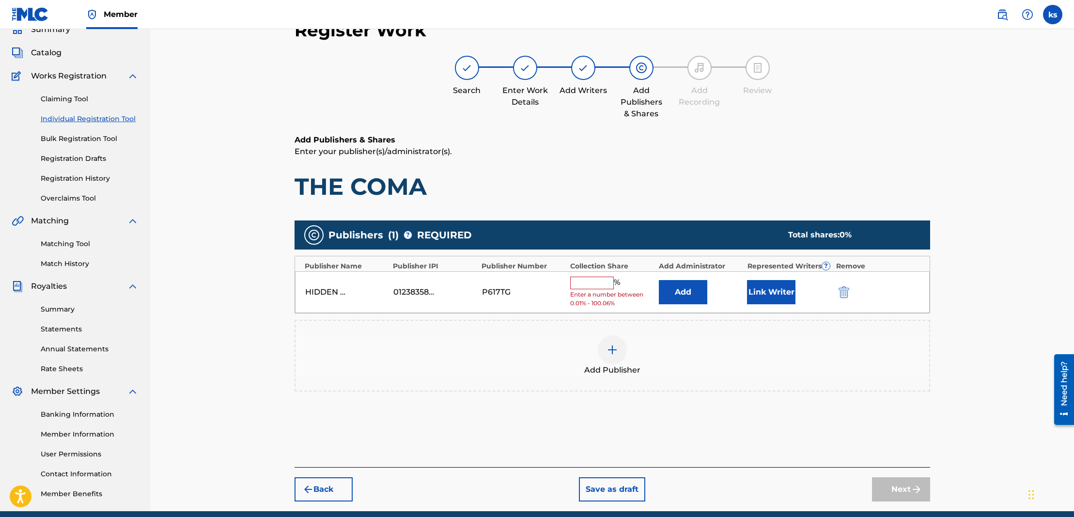
click at [599, 281] on input "text" at bounding box center [592, 283] width 44 height 13
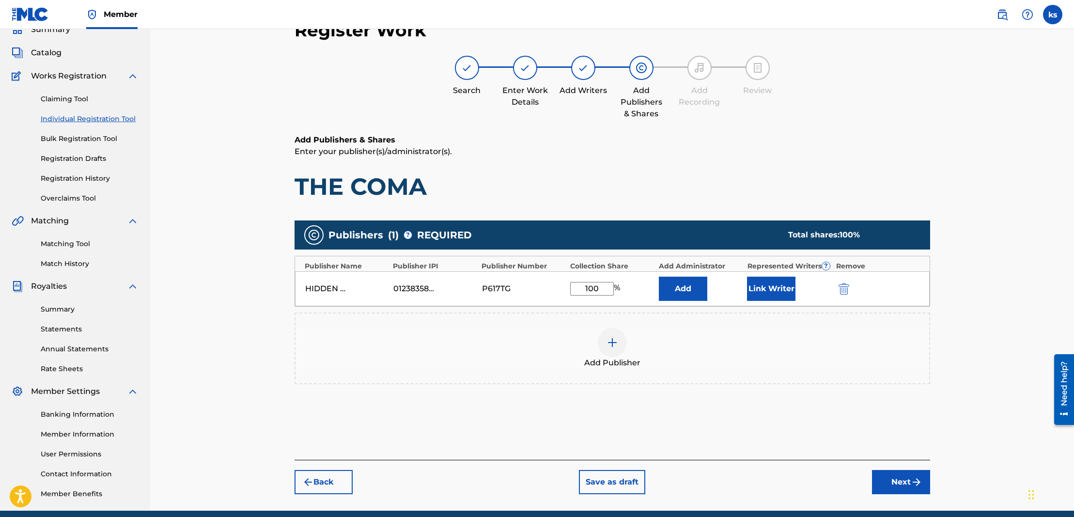
type input "100"
click at [681, 287] on button "Add" at bounding box center [683, 289] width 48 height 24
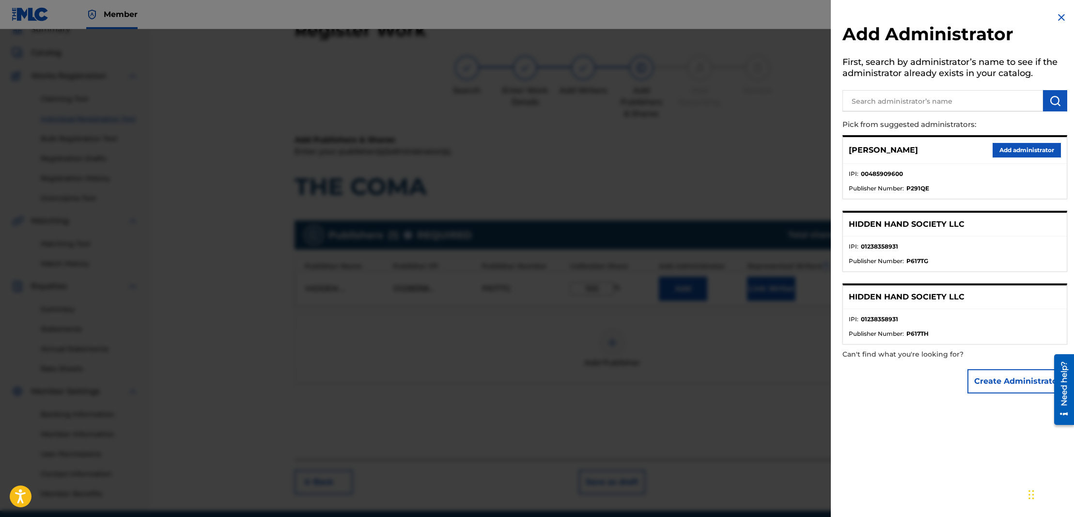
drag, startPoint x: 1005, startPoint y: 149, endPoint x: 920, endPoint y: 192, distance: 95.1
click at [1004, 149] on button "Add administrator" at bounding box center [1027, 150] width 68 height 15
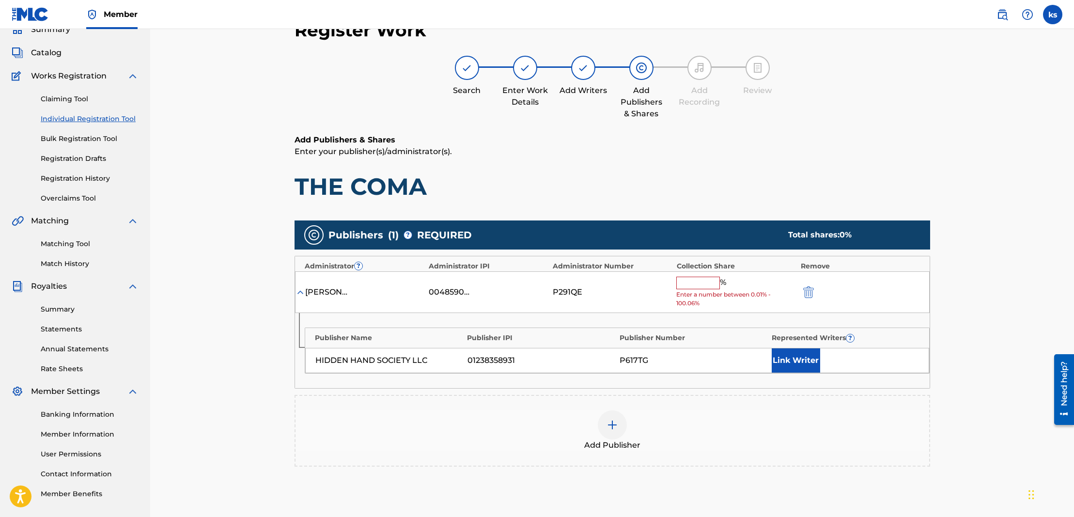
click at [693, 281] on input "text" at bounding box center [698, 283] width 44 height 13
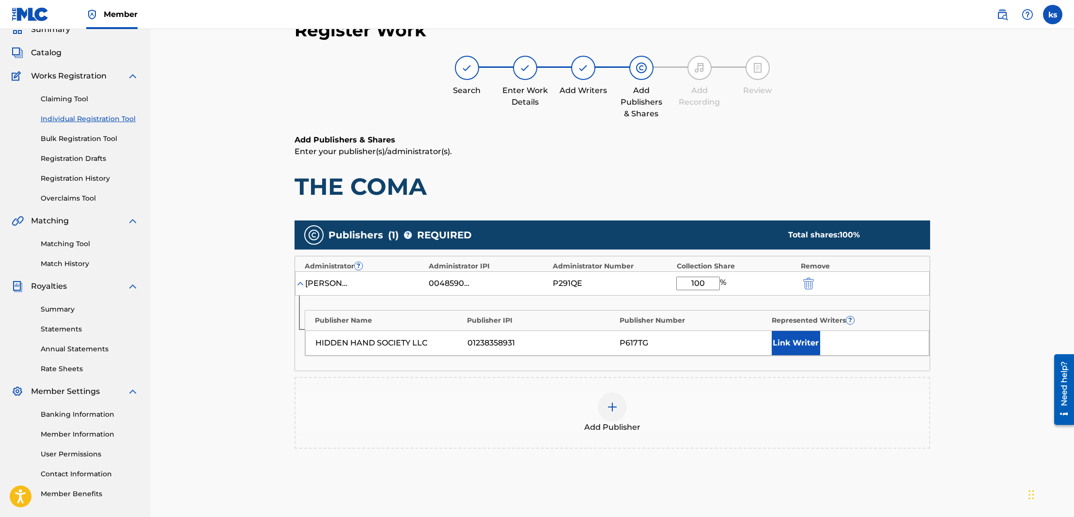
type input "100"
click at [786, 341] on button "Link Writer" at bounding box center [796, 343] width 48 height 24
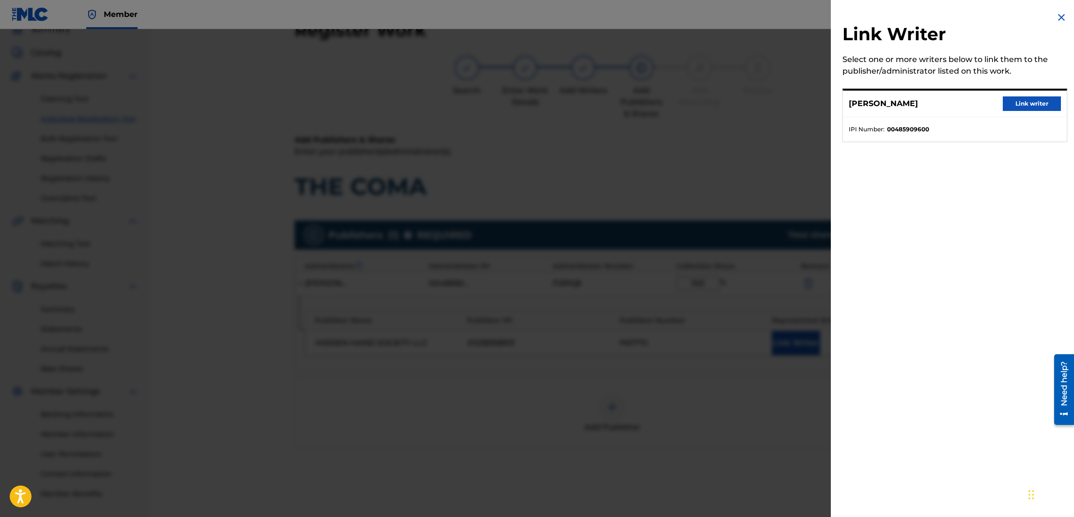
click at [1018, 103] on button "Link writer" at bounding box center [1032, 103] width 58 height 15
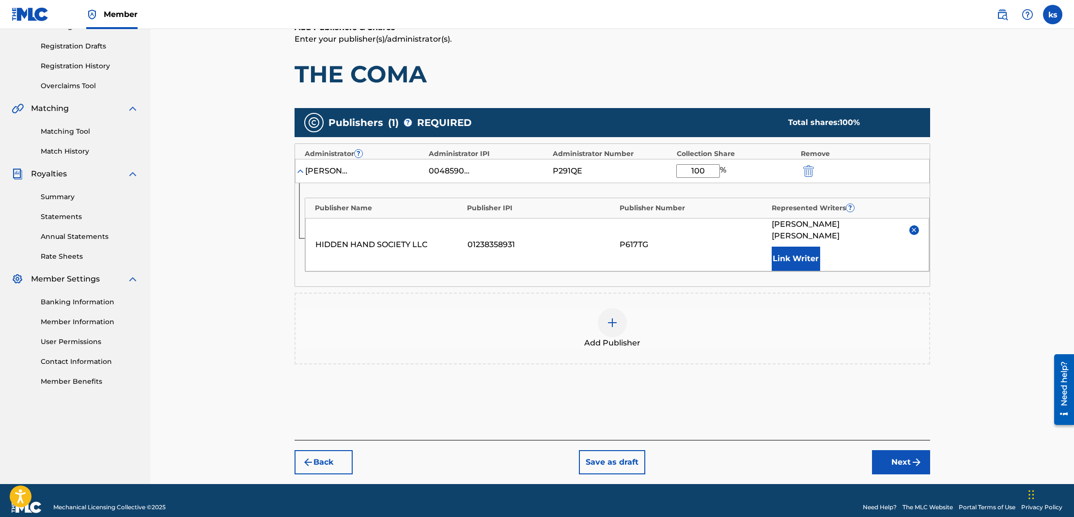
click at [908, 452] on button "Next" at bounding box center [901, 462] width 58 height 24
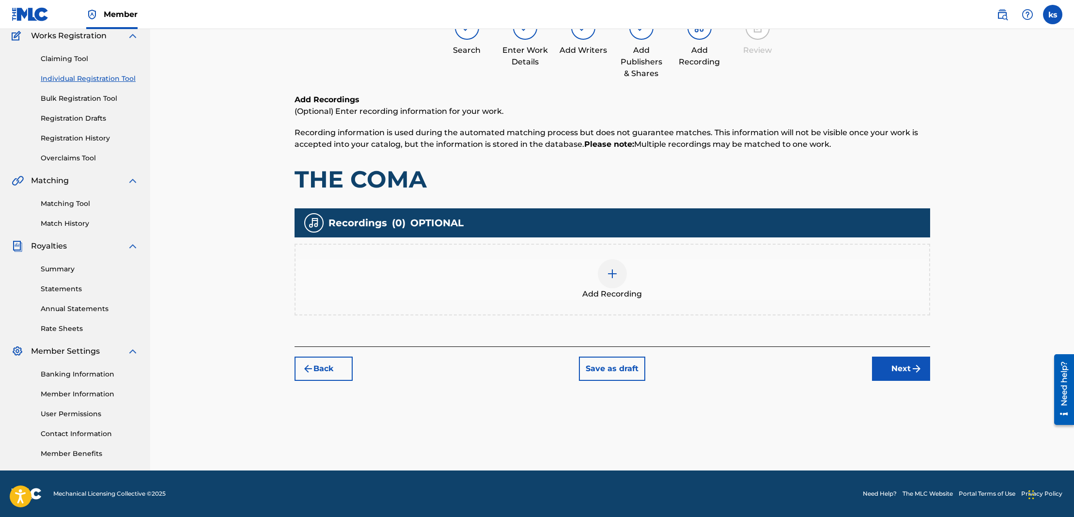
scroll to position [84, 0]
click at [616, 274] on img at bounding box center [613, 274] width 12 height 12
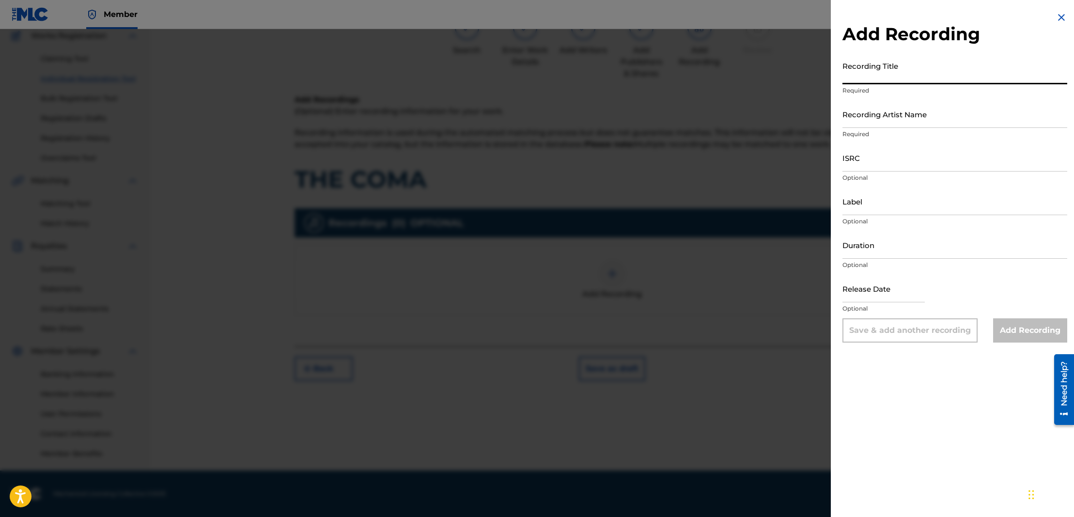
click at [878, 76] on input "Recording Title" at bounding box center [954, 71] width 225 height 28
type input "The Coma"
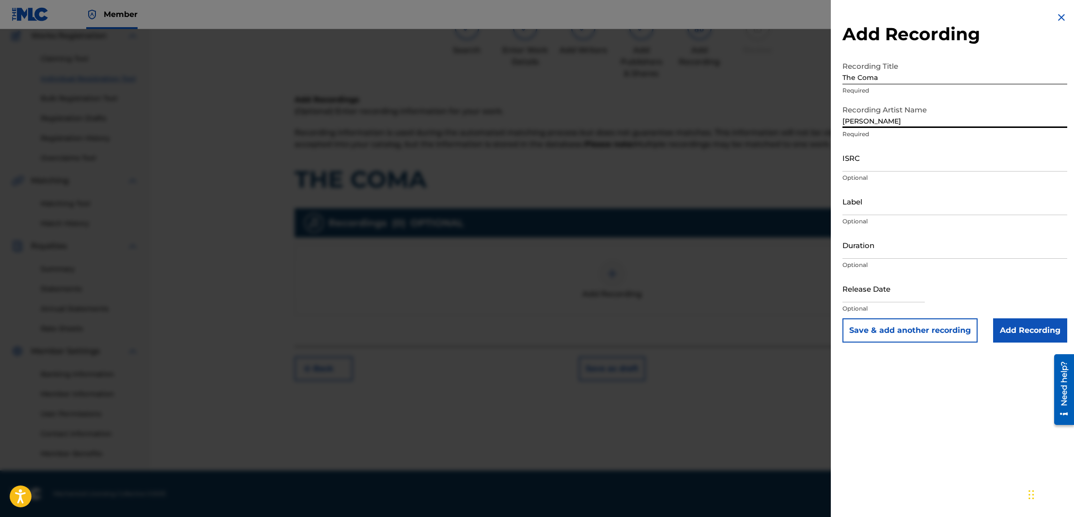
type input "[PERSON_NAME]"
click at [929, 164] on input "ISRC" at bounding box center [954, 158] width 225 height 28
paste input "QZWFK2440653"
type input "QZWFK2440653"
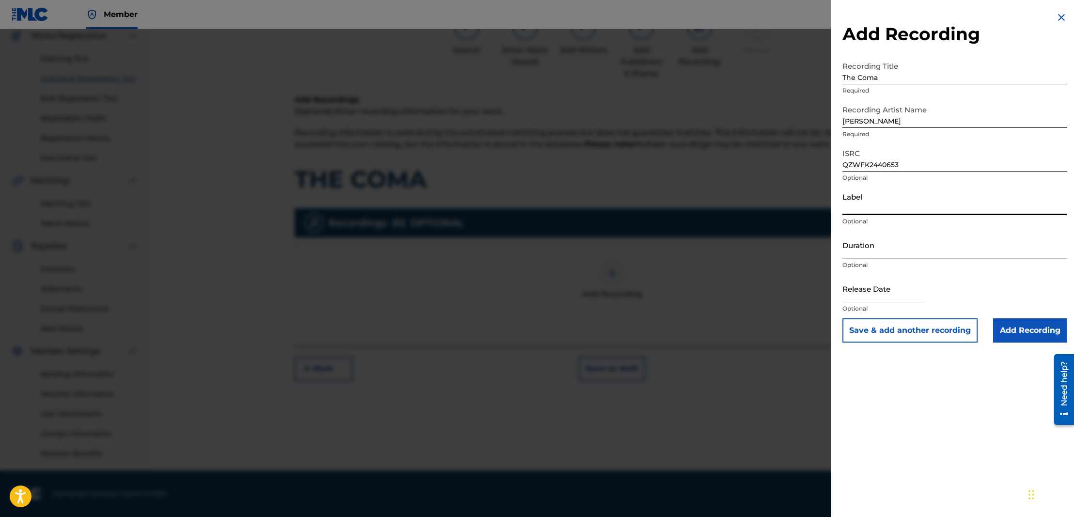
click at [868, 208] on input "Label" at bounding box center [954, 201] width 225 height 28
type input "Hidden Hand Society LLC"
click at [886, 249] on input "Duration" at bounding box center [954, 245] width 225 height 28
paste input "03:02"
type input "03:02"
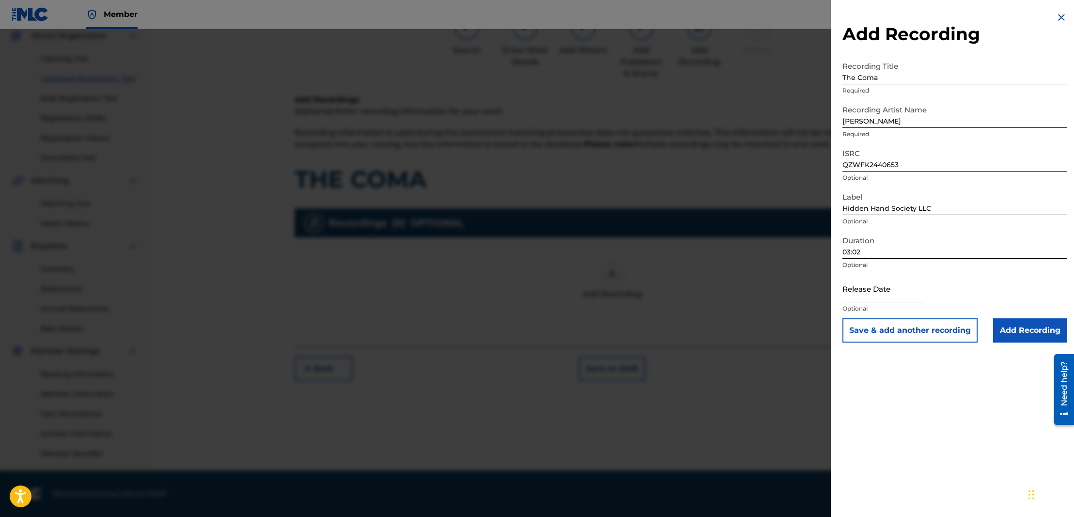
click at [898, 300] on input "text" at bounding box center [883, 289] width 82 height 28
select select "7"
select select "2025"
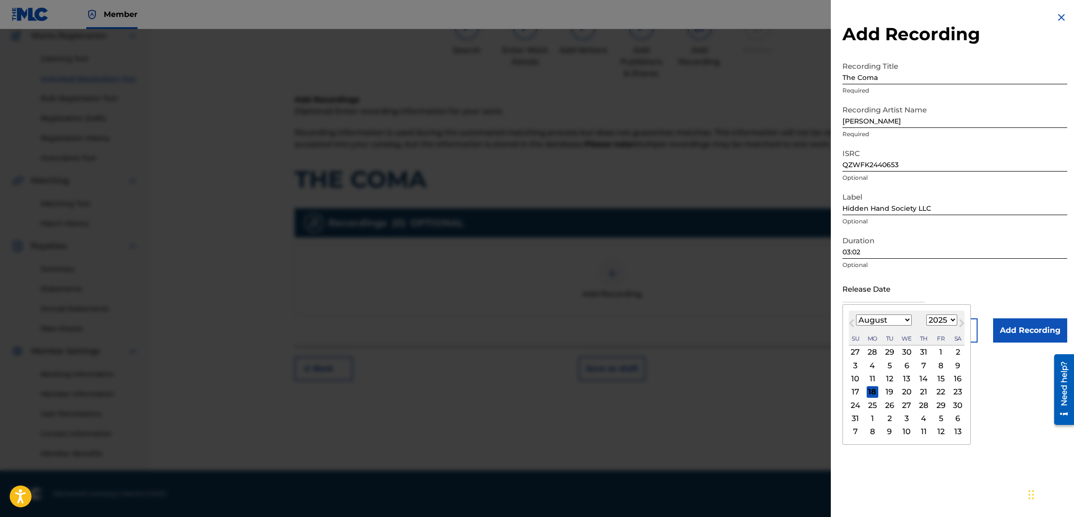
select select "9"
select select "2024"
click at [936, 378] on div "18" at bounding box center [941, 379] width 12 height 12
type input "[DATE]"
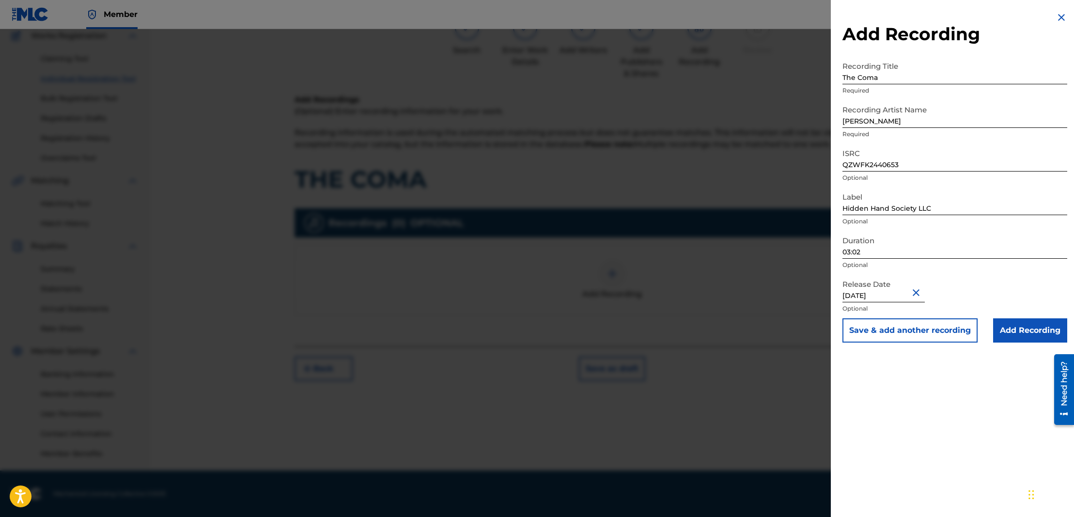
click at [1022, 329] on input "Add Recording" at bounding box center [1030, 330] width 74 height 24
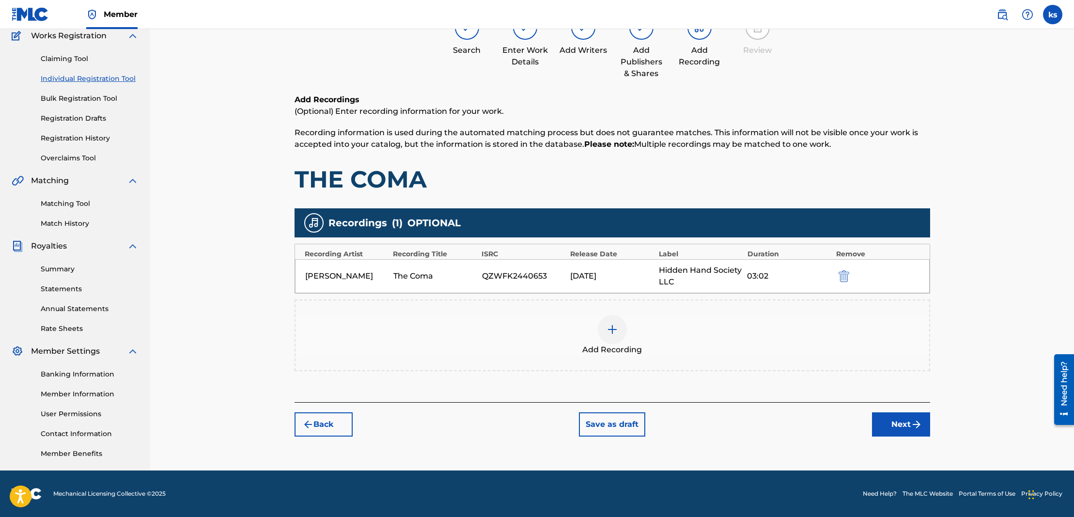
click at [892, 427] on button "Next" at bounding box center [901, 424] width 58 height 24
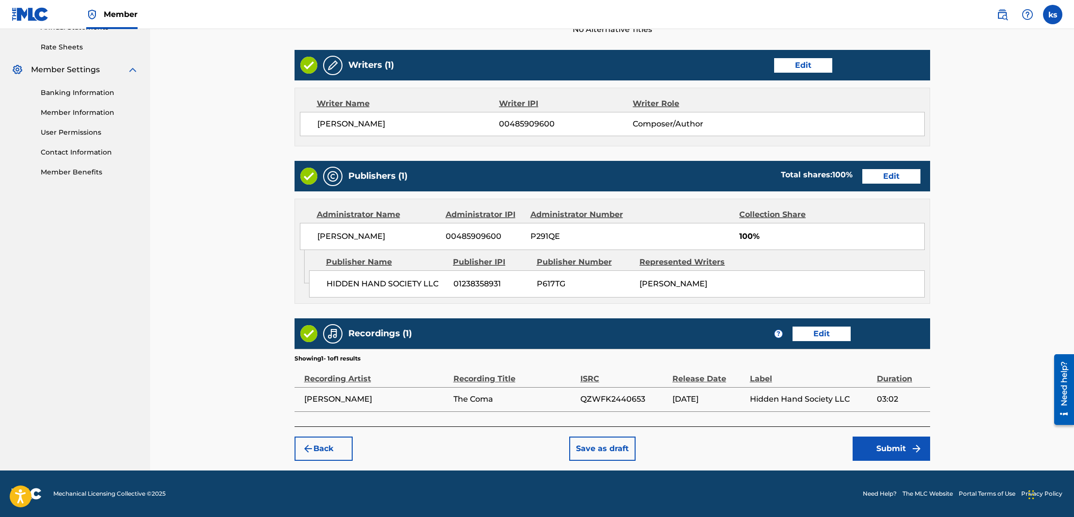
scroll to position [365, 0]
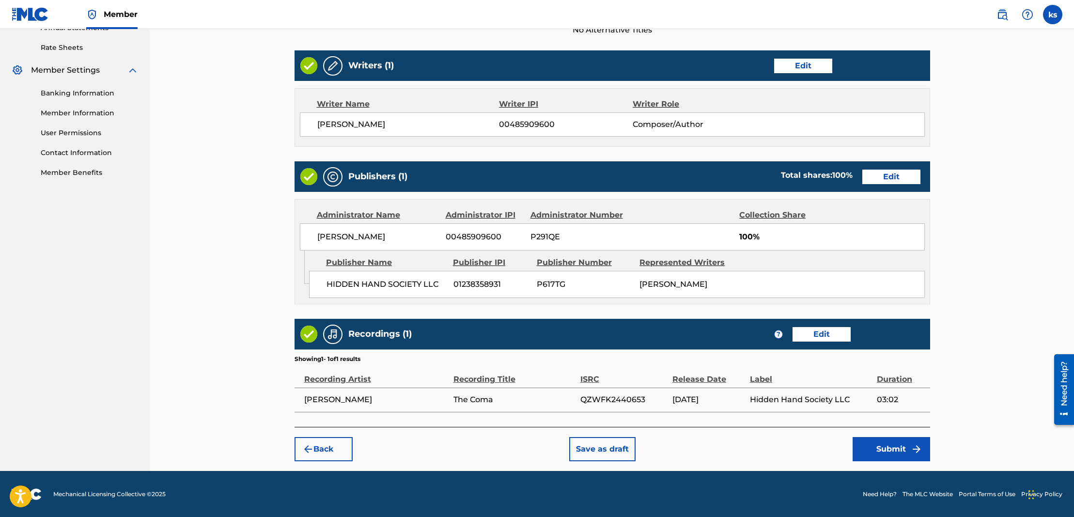
click at [882, 445] on button "Submit" at bounding box center [892, 449] width 78 height 24
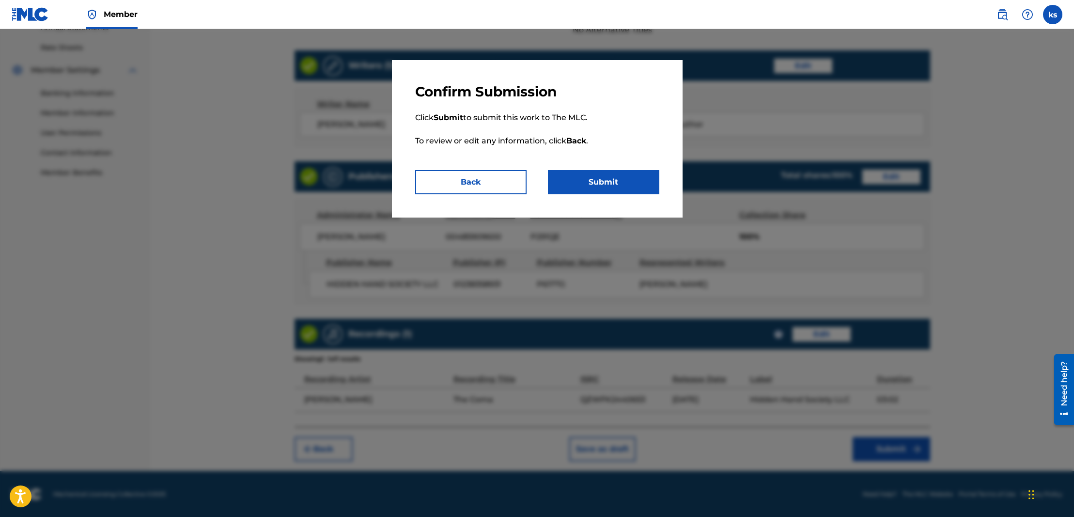
click at [571, 177] on button "Submit" at bounding box center [603, 182] width 111 height 24
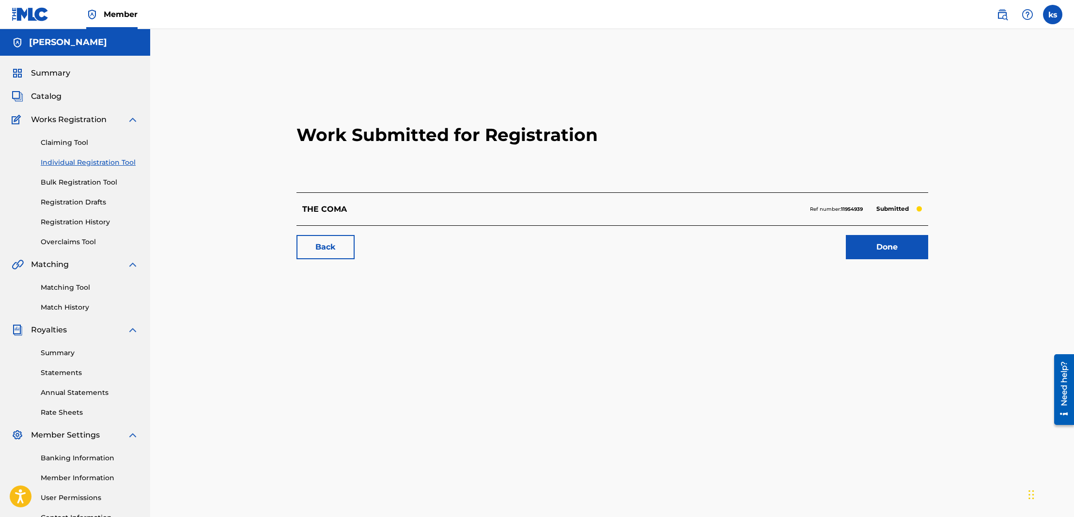
click at [862, 251] on link "Done" at bounding box center [887, 247] width 82 height 24
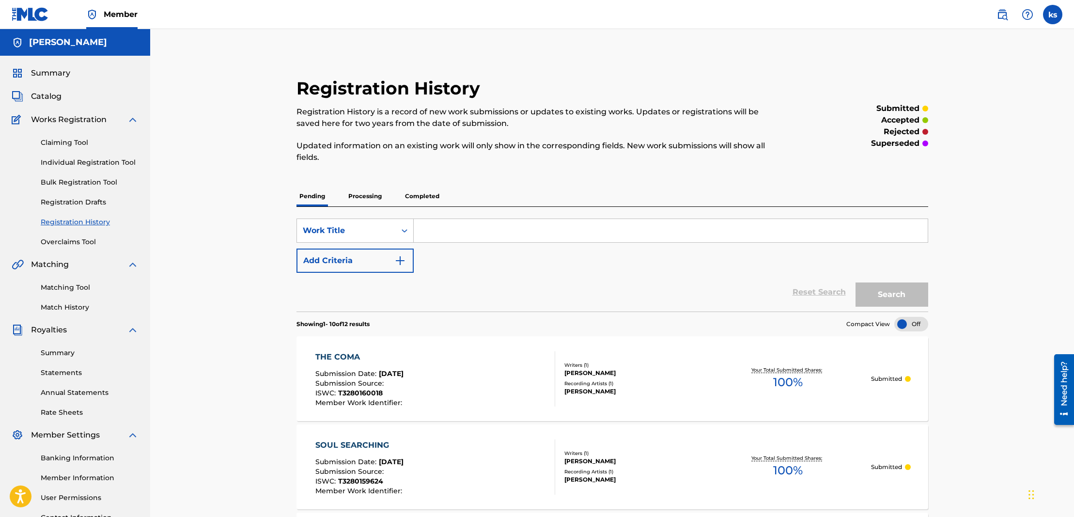
click at [51, 95] on span "Catalog" at bounding box center [46, 97] width 31 height 12
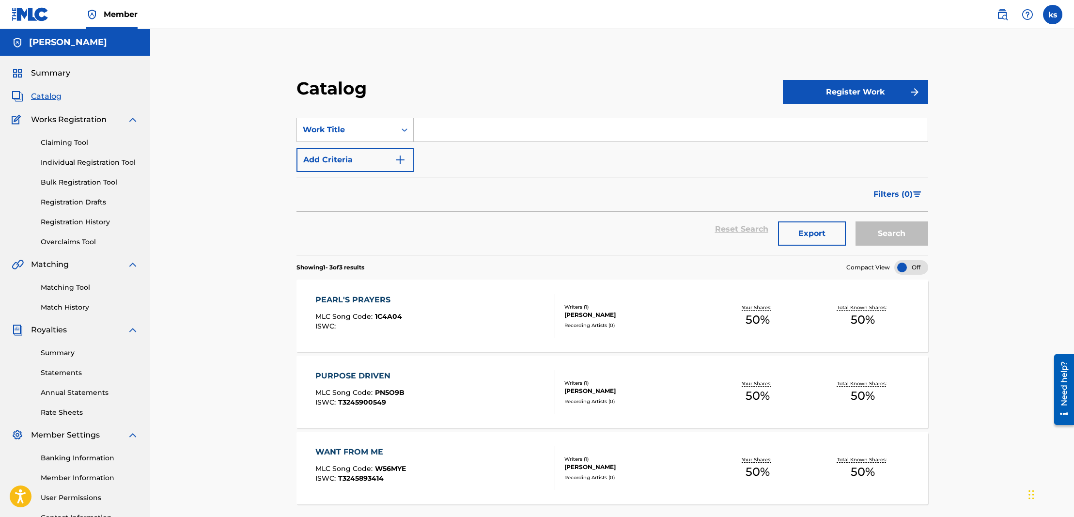
click at [819, 99] on button "Register Work" at bounding box center [855, 92] width 145 height 24
click at [816, 118] on link "Individual" at bounding box center [855, 123] width 145 height 23
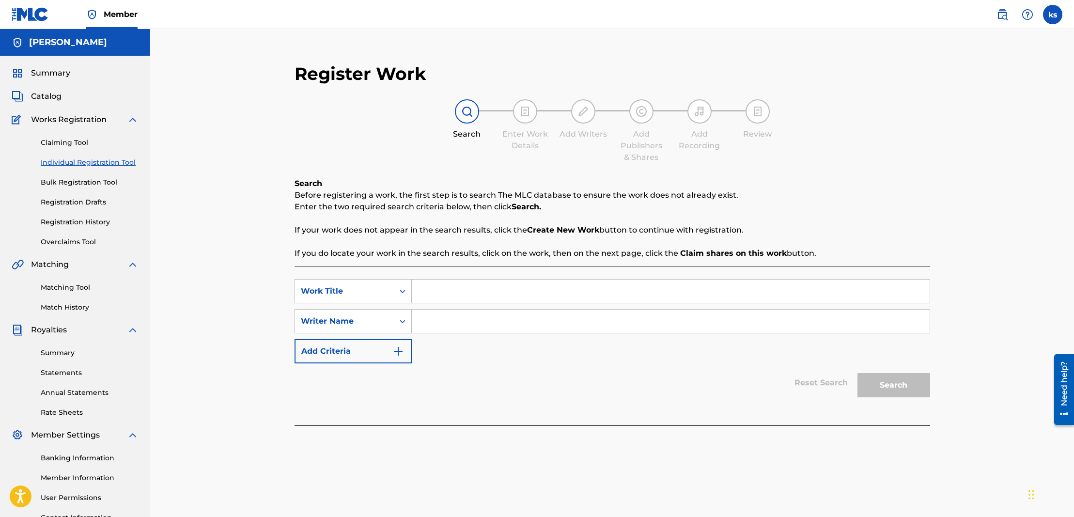
click at [423, 289] on input "Search Form" at bounding box center [671, 291] width 518 height 23
paste input "THE NEXT TESTAMENT"
type input "THE NEXT TESTAMENT"
click at [439, 320] on input "Search Form" at bounding box center [671, 321] width 518 height 23
type input "[PERSON_NAME]"
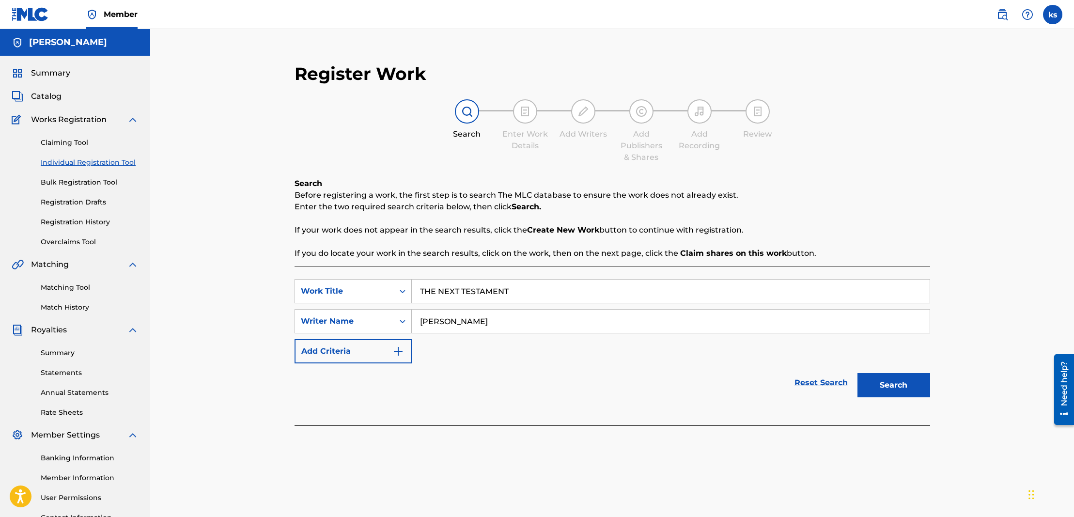
drag, startPoint x: 483, startPoint y: 343, endPoint x: 884, endPoint y: 384, distance: 403.2
click at [885, 383] on button "Search" at bounding box center [893, 385] width 73 height 24
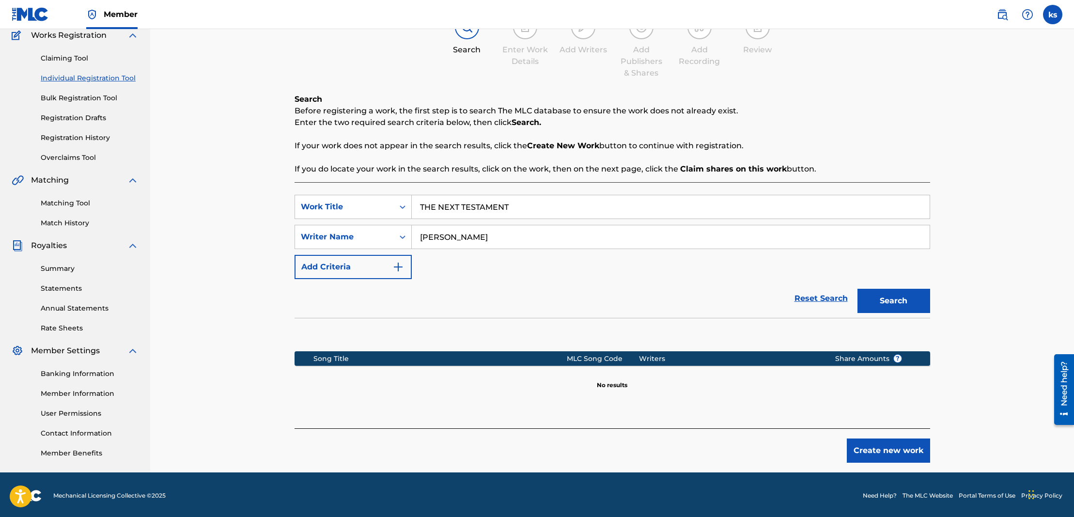
scroll to position [84, 0]
click at [880, 449] on button "Create new work" at bounding box center [888, 451] width 83 height 24
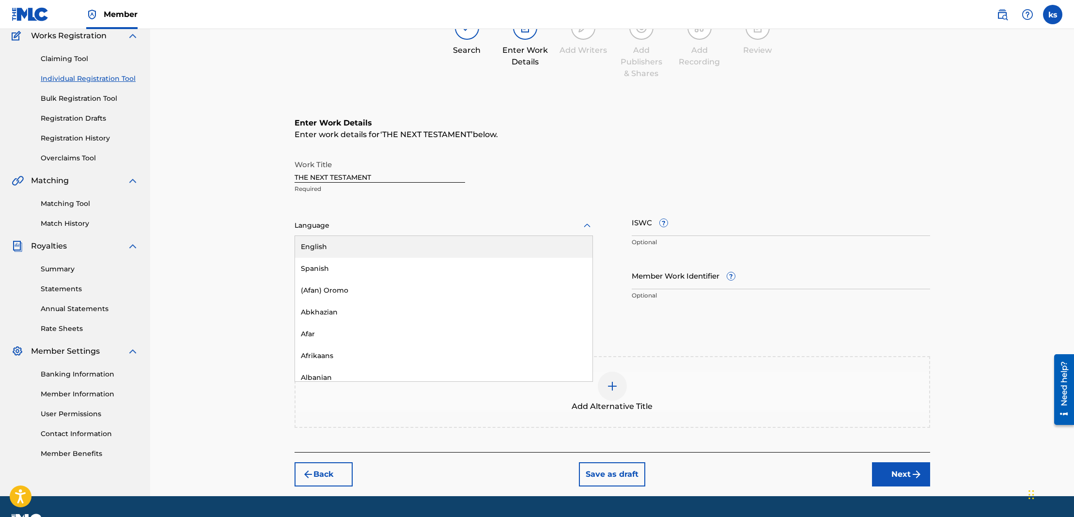
click at [338, 226] on div at bounding box center [444, 225] width 298 height 12
click at [326, 240] on div "English" at bounding box center [443, 247] width 297 height 22
click at [691, 231] on input "ISWC ?" at bounding box center [781, 222] width 298 height 28
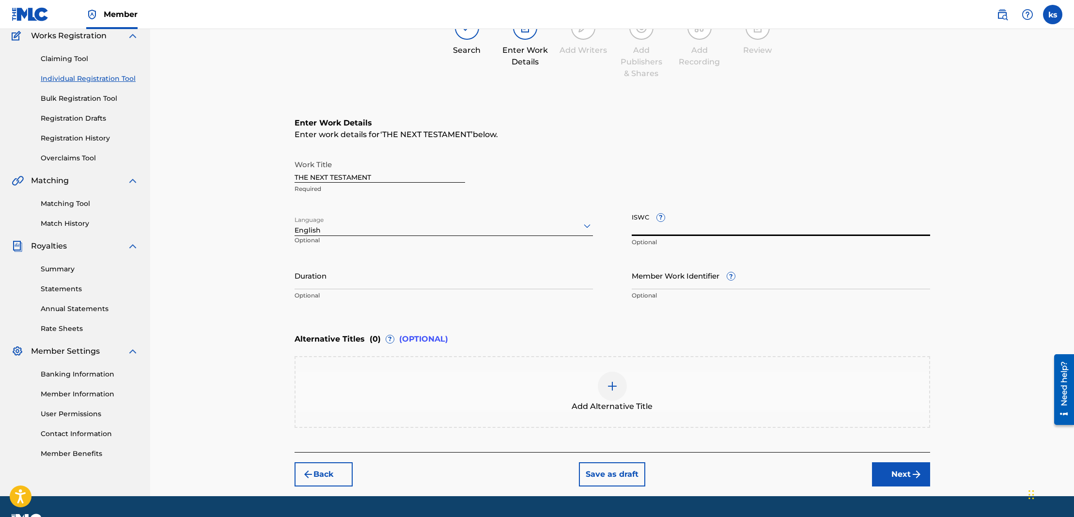
paste input "T3280159873"
type input "T3280159873"
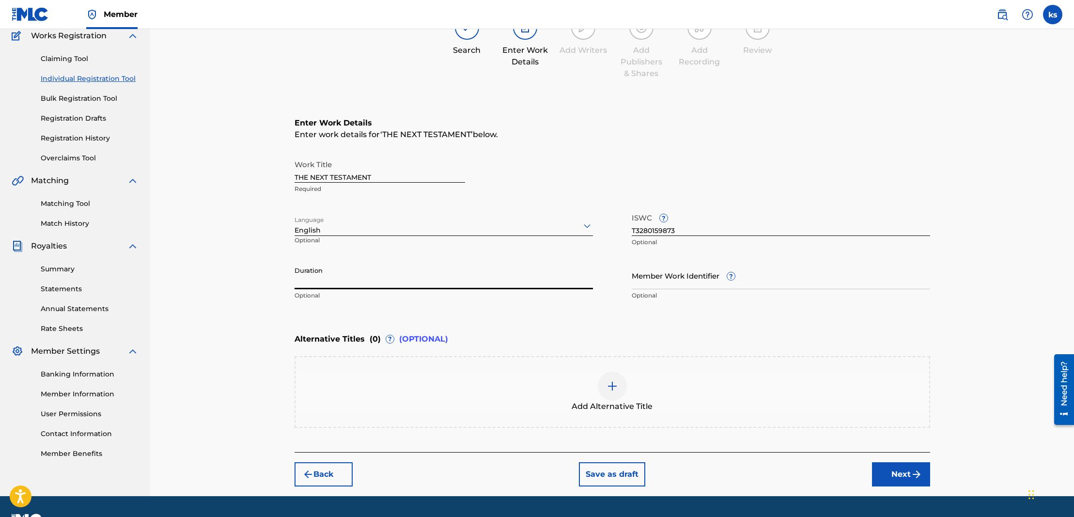
click at [358, 288] on input "Duration" at bounding box center [444, 276] width 298 height 28
paste input "03:53"
type input "03:53"
click at [913, 473] on img "submit" at bounding box center [917, 474] width 12 height 12
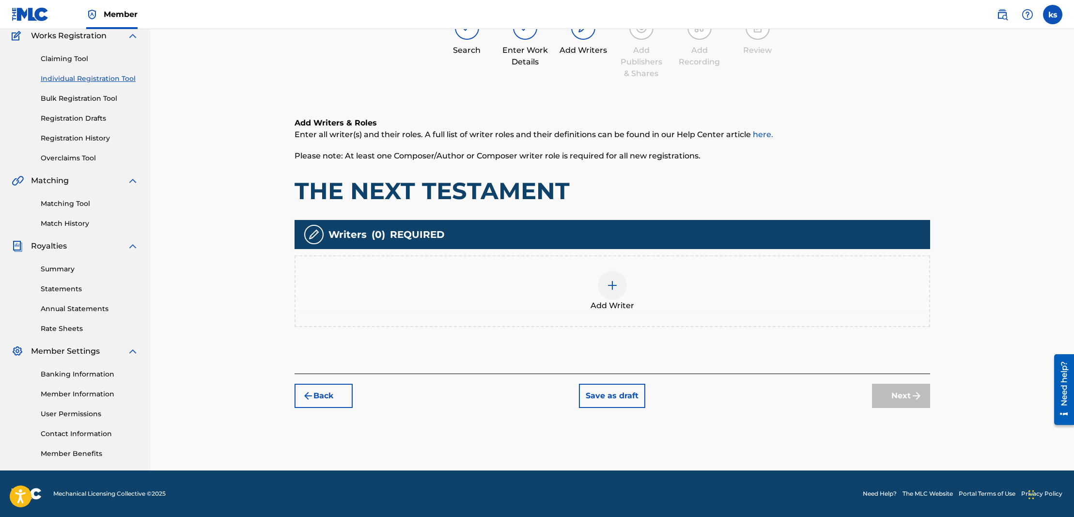
scroll to position [44, 0]
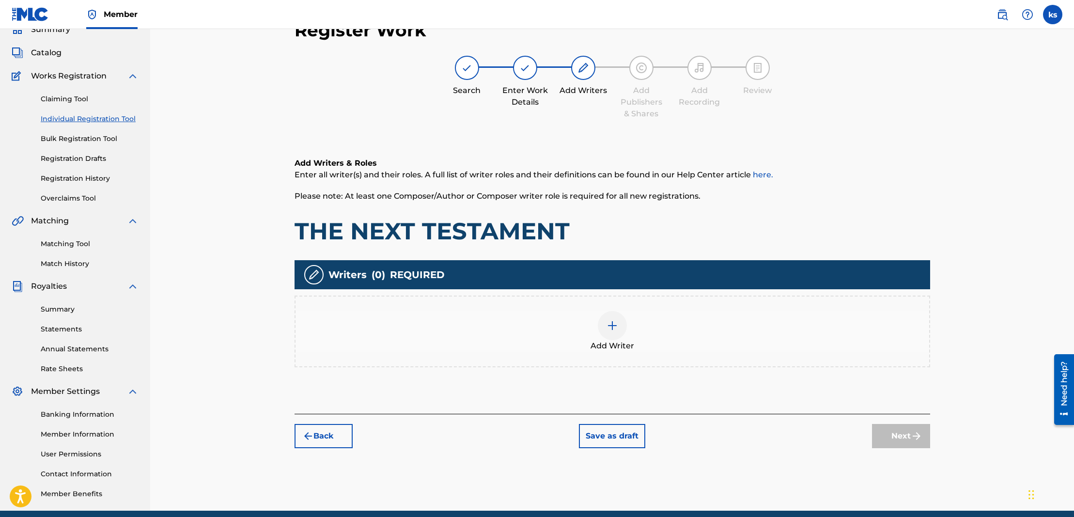
click at [609, 324] on img at bounding box center [613, 326] width 12 height 12
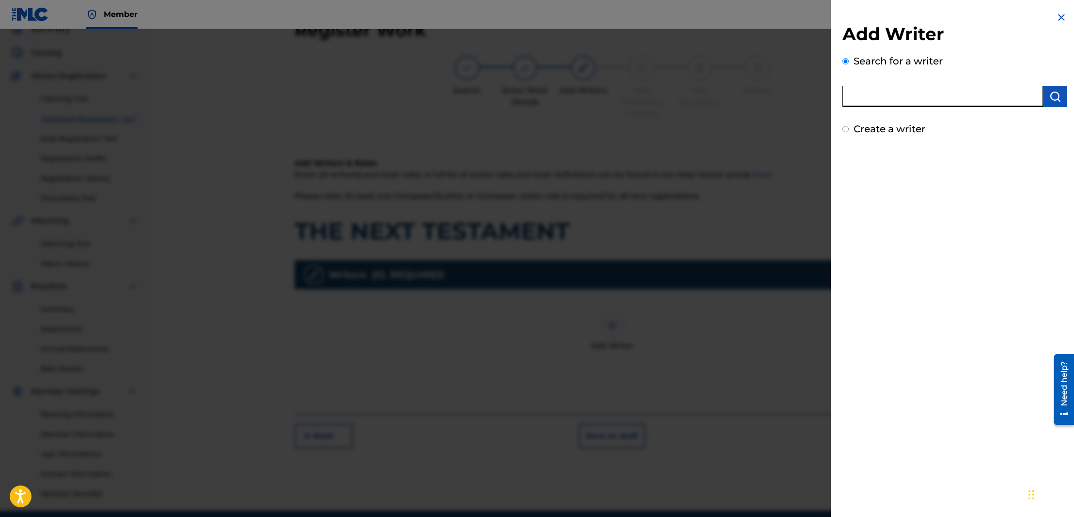
click at [870, 96] on input "text" at bounding box center [942, 96] width 201 height 21
type input "[PERSON_NAME]"
drag, startPoint x: 907, startPoint y: 118, endPoint x: 1048, endPoint y: 100, distance: 142.1
click at [1049, 100] on img "submit" at bounding box center [1055, 97] width 12 height 12
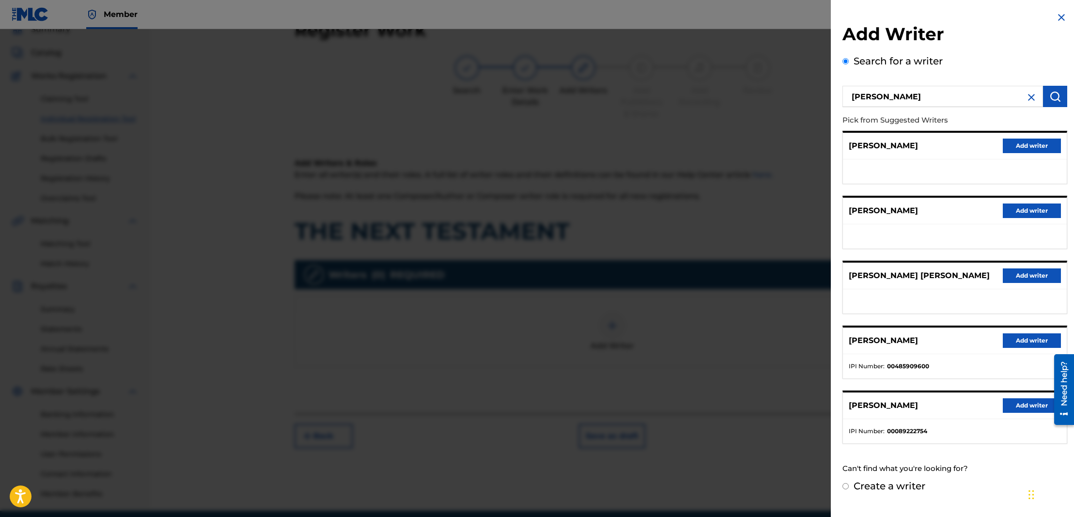
click at [1022, 346] on button "Add writer" at bounding box center [1032, 340] width 58 height 15
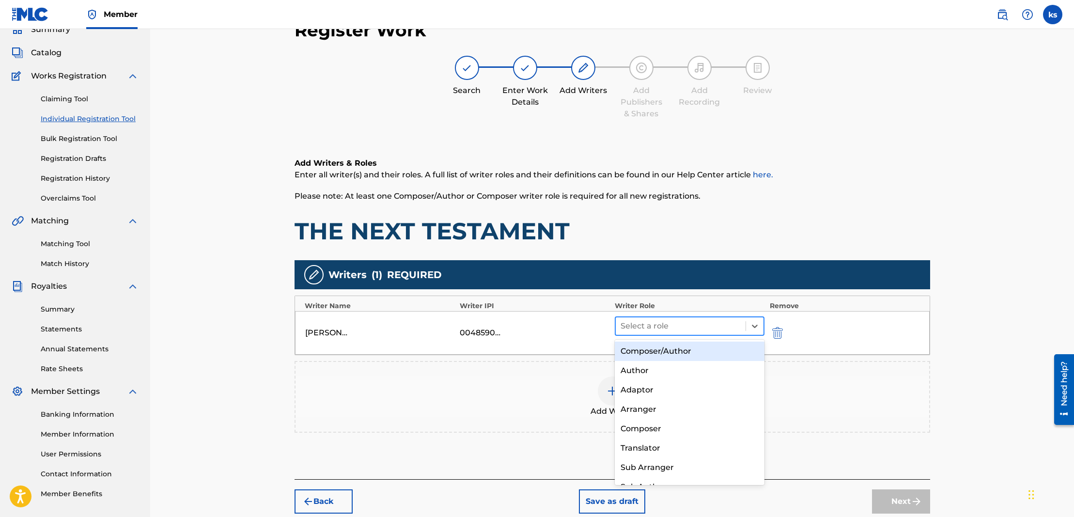
drag, startPoint x: 696, startPoint y: 324, endPoint x: 687, endPoint y: 326, distance: 8.5
click at [695, 324] on div at bounding box center [681, 326] width 121 height 14
click at [671, 351] on div "Composer/Author" at bounding box center [690, 351] width 150 height 19
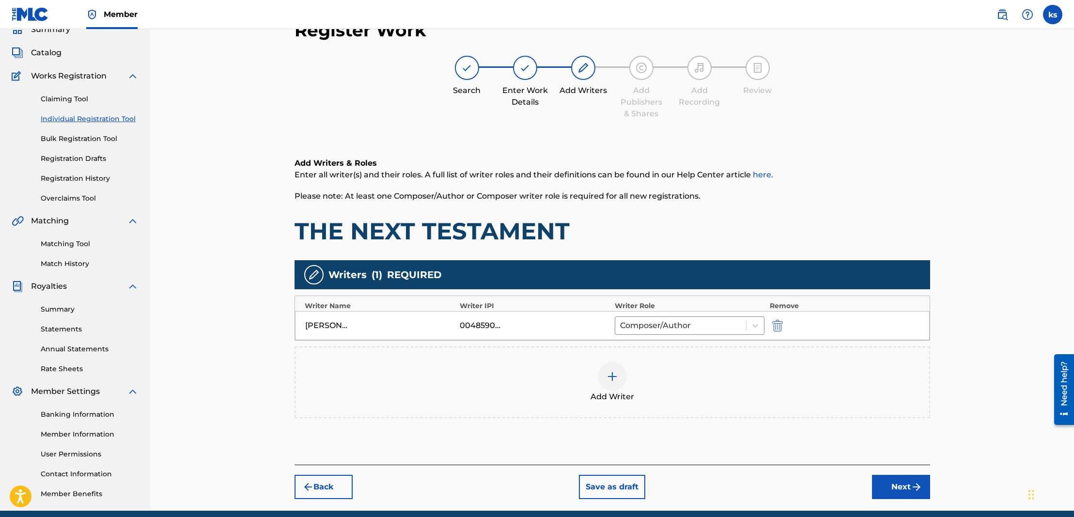
click at [900, 484] on button "Next" at bounding box center [901, 487] width 58 height 24
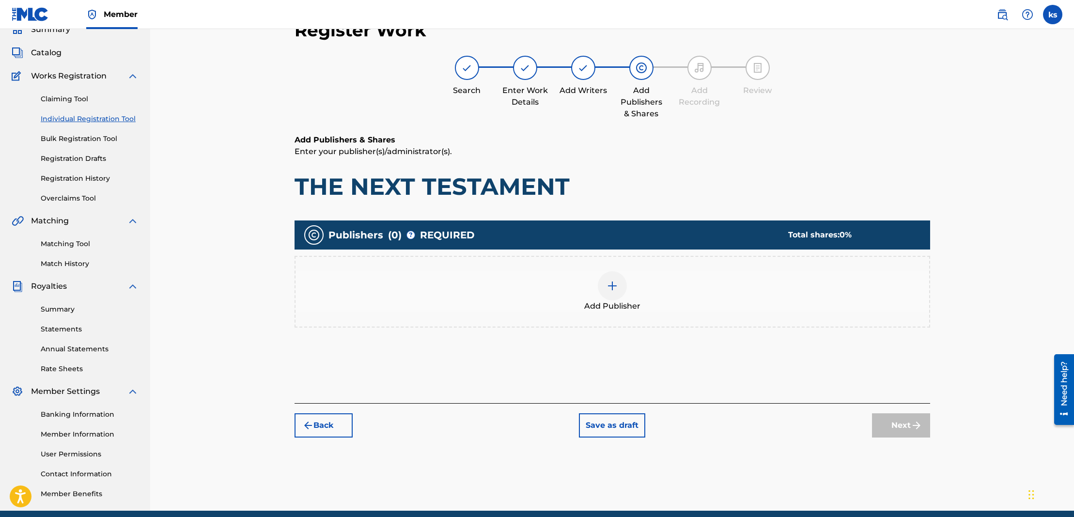
click at [616, 287] on img at bounding box center [613, 286] width 12 height 12
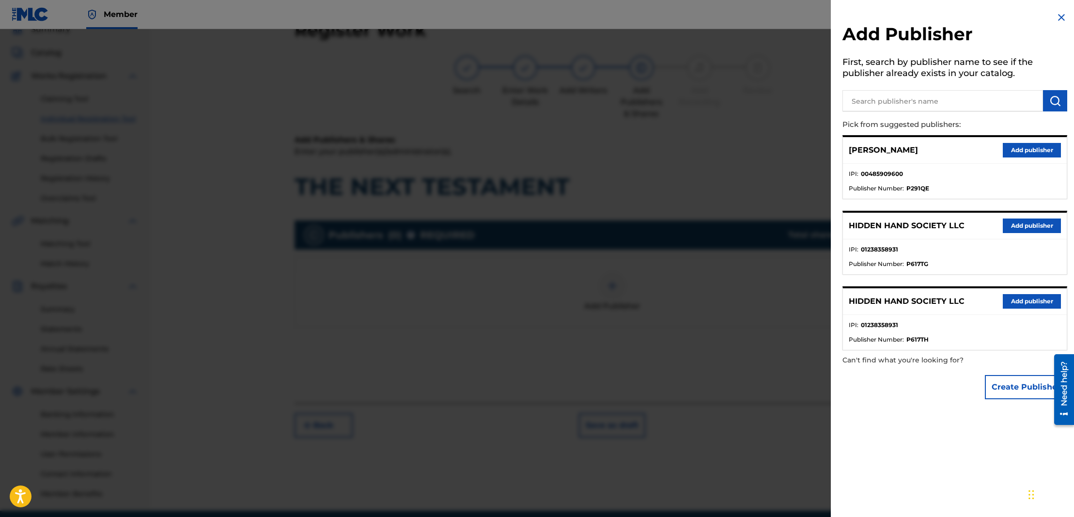
click at [1035, 227] on button "Add publisher" at bounding box center [1032, 225] width 58 height 15
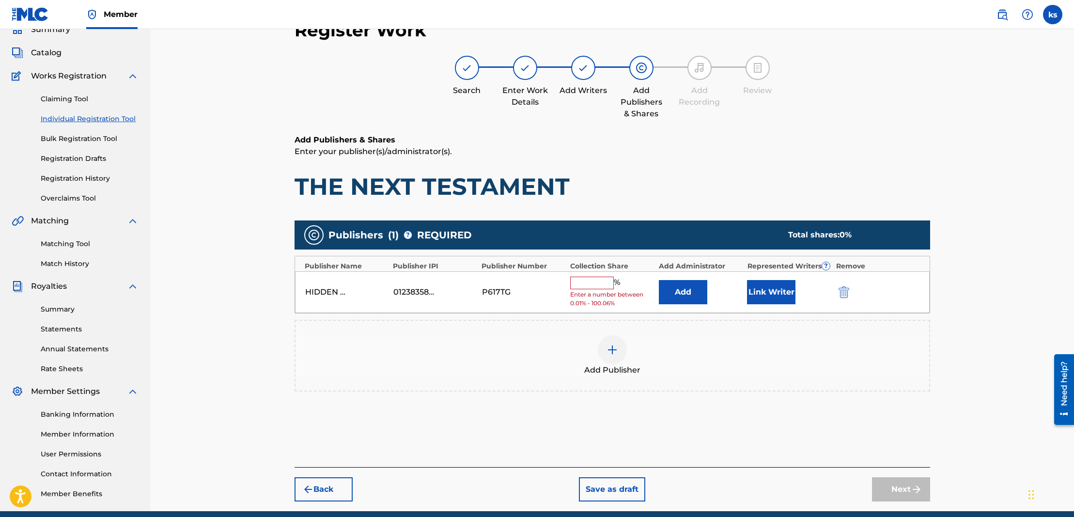
drag, startPoint x: 587, startPoint y: 287, endPoint x: 578, endPoint y: 282, distance: 10.2
click at [587, 287] on div "%" at bounding box center [596, 283] width 52 height 13
click at [594, 287] on div "%" at bounding box center [596, 283] width 52 height 13
click at [587, 281] on input "text" at bounding box center [592, 283] width 44 height 13
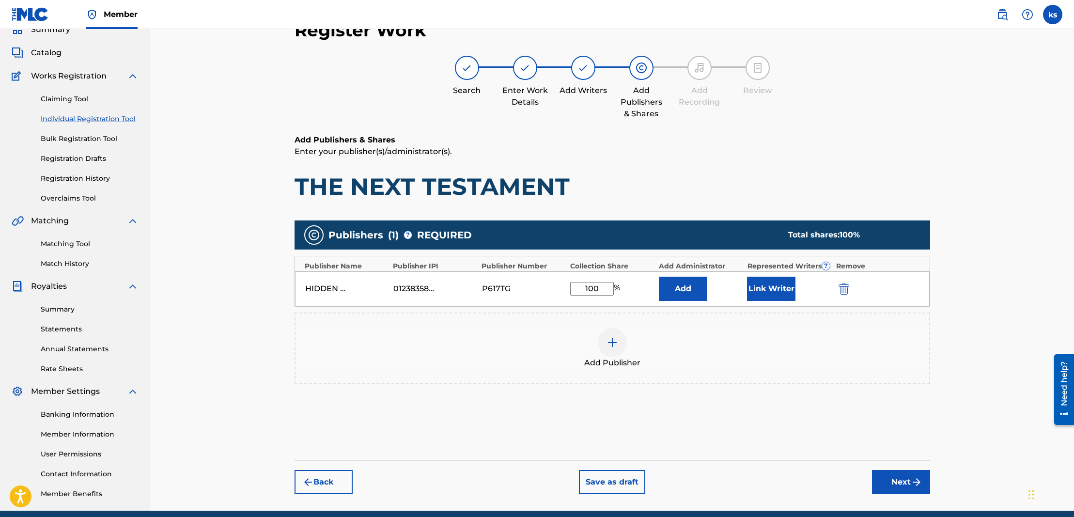
type input "100"
click at [692, 281] on button "Add" at bounding box center [683, 289] width 48 height 24
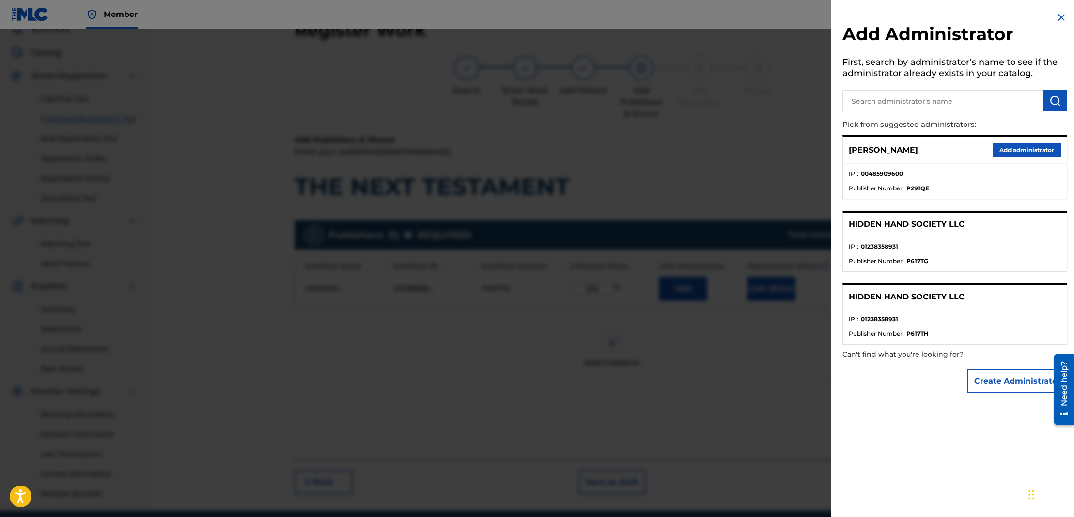
drag, startPoint x: 1018, startPoint y: 146, endPoint x: 980, endPoint y: 159, distance: 40.0
click at [1016, 146] on button "Add administrator" at bounding box center [1027, 150] width 68 height 15
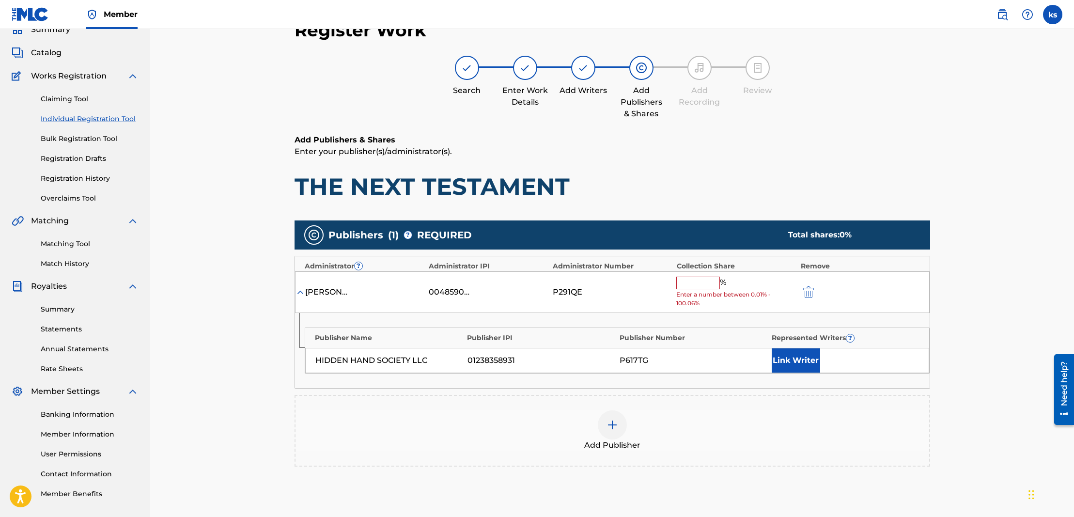
drag, startPoint x: 691, startPoint y: 279, endPoint x: 685, endPoint y: 274, distance: 8.1
click at [689, 277] on input "text" at bounding box center [698, 283] width 44 height 13
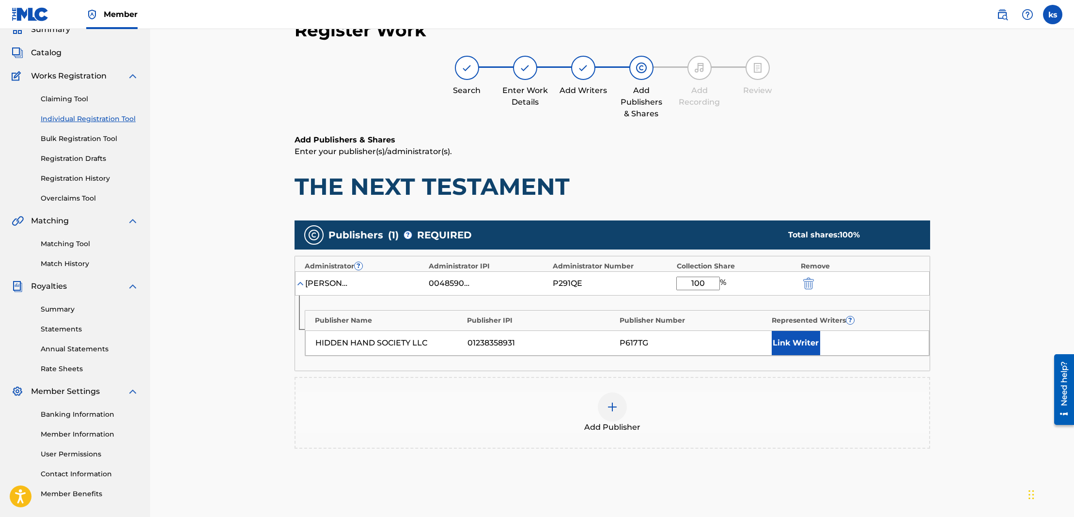
scroll to position [43, 0]
type input "100"
click at [788, 335] on button "Link Writer" at bounding box center [796, 343] width 48 height 24
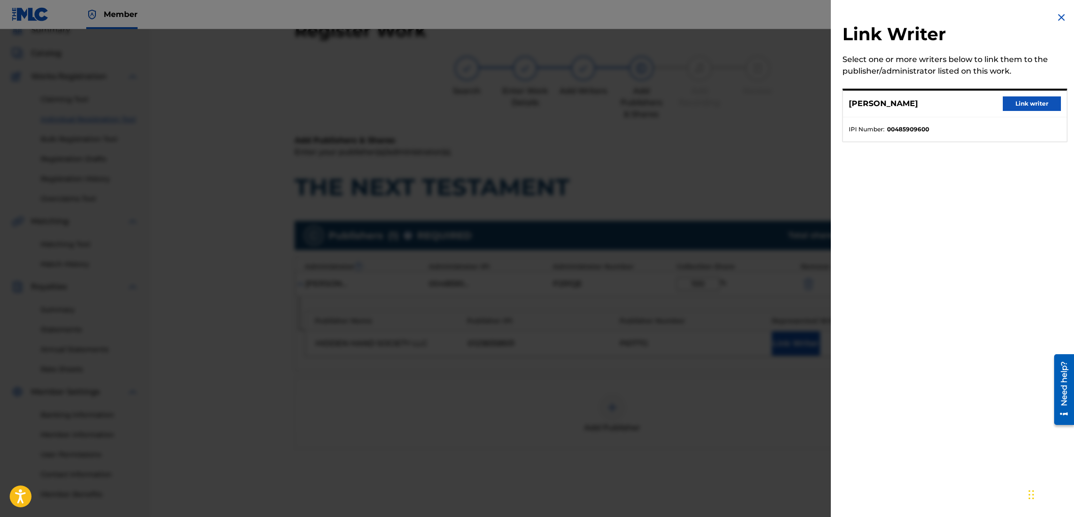
click at [1019, 102] on button "Link writer" at bounding box center [1032, 103] width 58 height 15
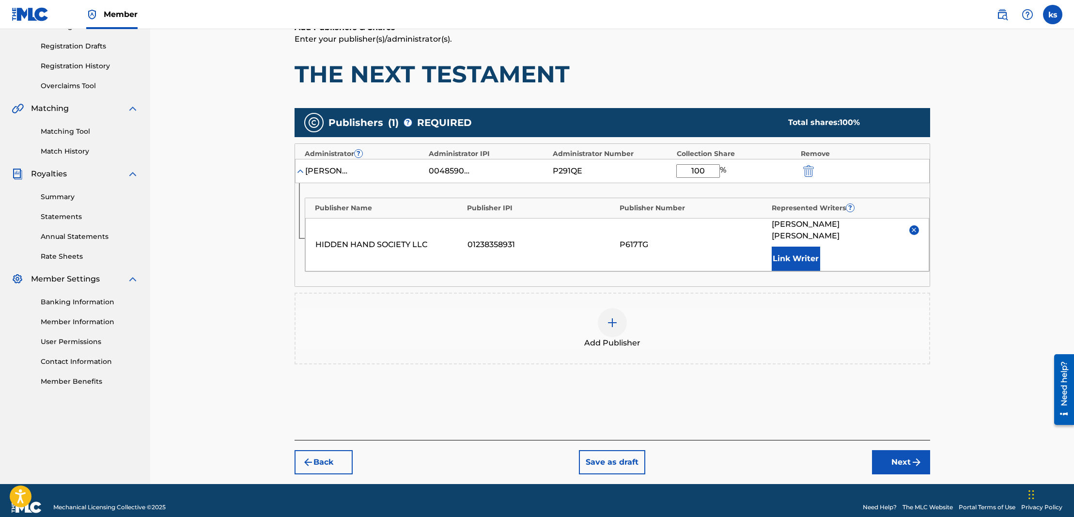
click at [909, 451] on button "Next" at bounding box center [901, 462] width 58 height 24
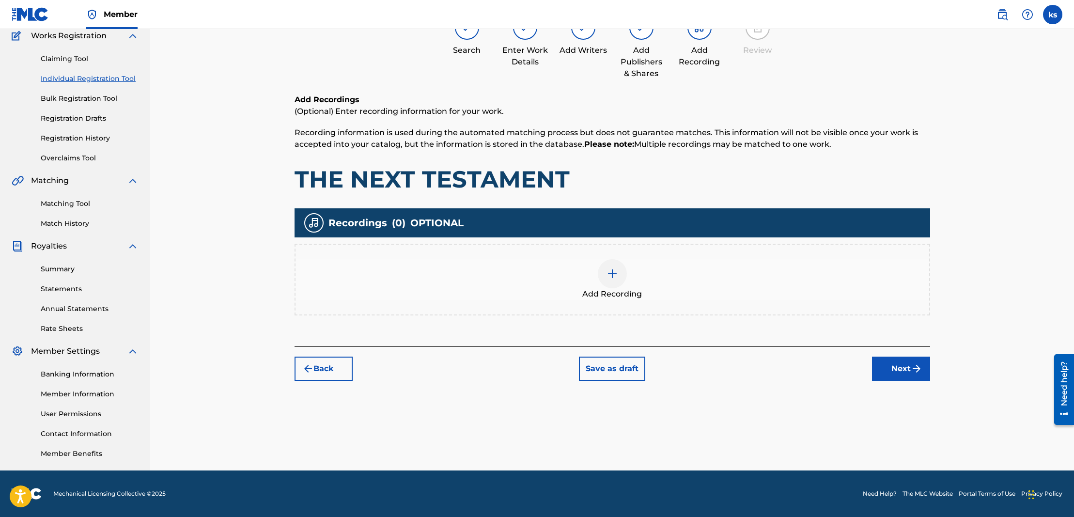
click at [610, 274] on img at bounding box center [613, 274] width 12 height 12
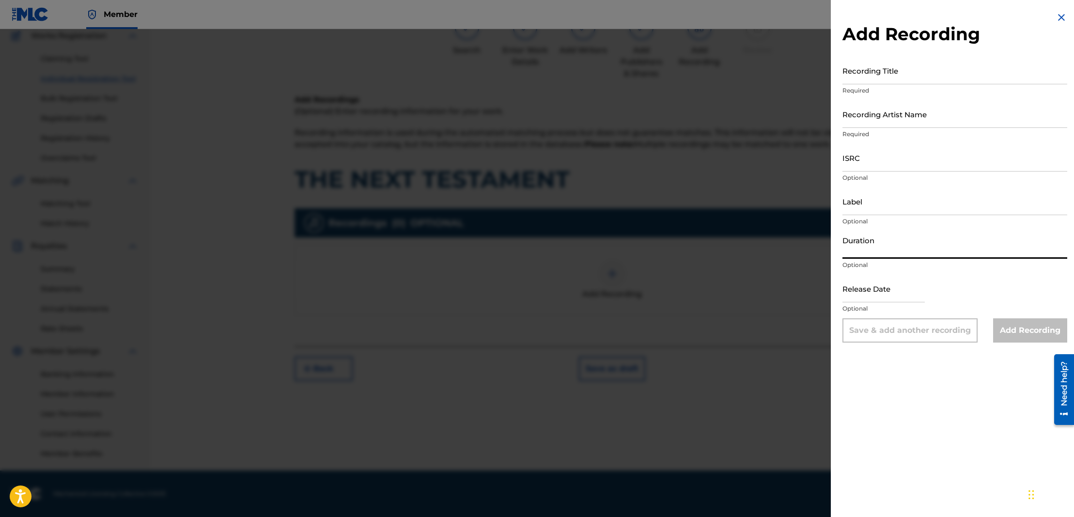
click at [853, 257] on input "Duration" at bounding box center [954, 245] width 225 height 28
paste input "03:53"
type input "03:53"
click at [858, 75] on input "Recording Title" at bounding box center [954, 71] width 225 height 28
type input "The Next Testament"
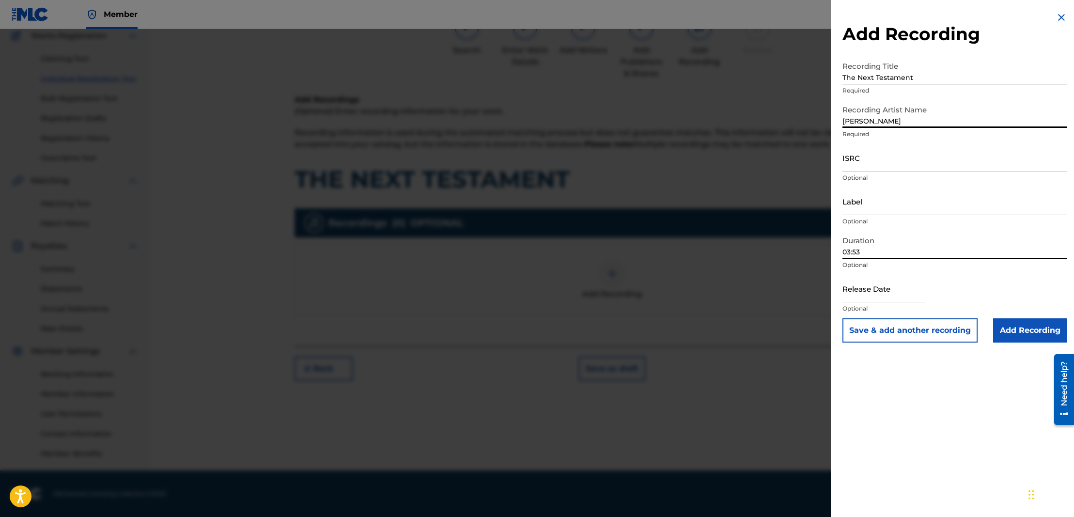
type input "[PERSON_NAME]"
drag, startPoint x: 901, startPoint y: 143, endPoint x: 916, endPoint y: 159, distance: 21.9
click at [916, 159] on input "ISRC" at bounding box center [954, 158] width 225 height 28
paste input "QZWFK2440658"
type input "QZWFK2440658"
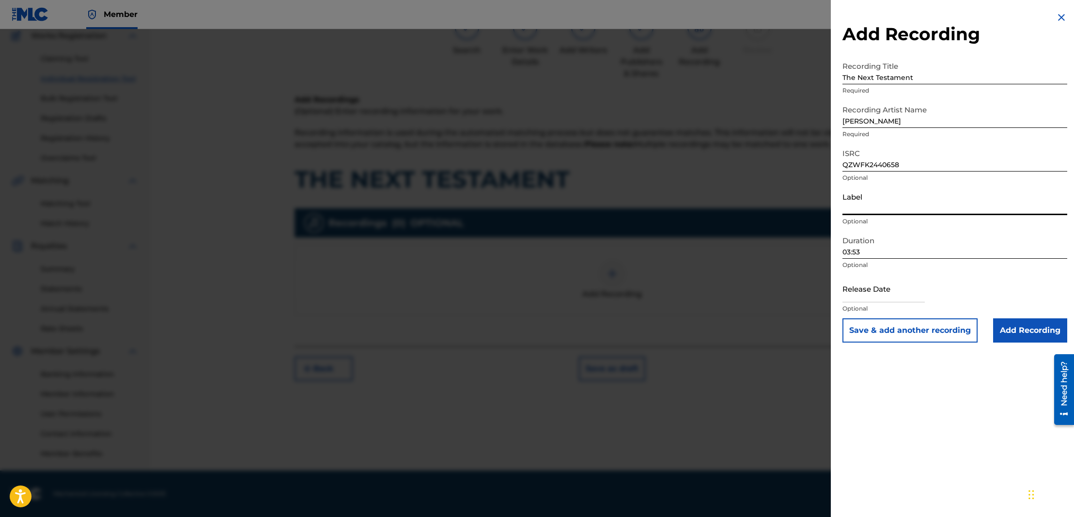
click at [878, 207] on input "Label" at bounding box center [954, 201] width 225 height 28
type input "Hidden Hand Society LLC"
click at [864, 297] on input "text" at bounding box center [883, 289] width 82 height 28
select select "7"
select select "2025"
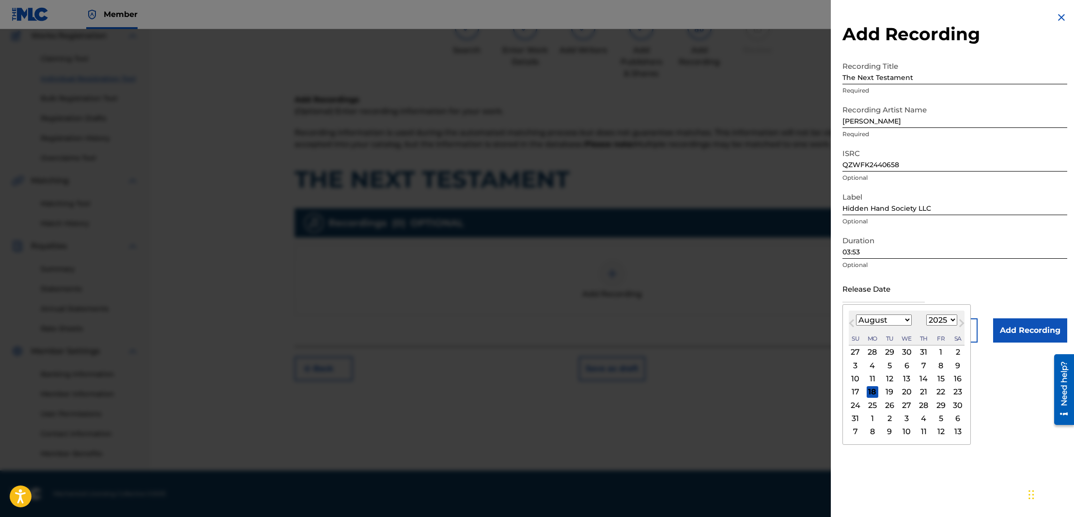
select select "9"
select select "2024"
click at [935, 376] on div "18" at bounding box center [941, 379] width 12 height 12
type input "[DATE]"
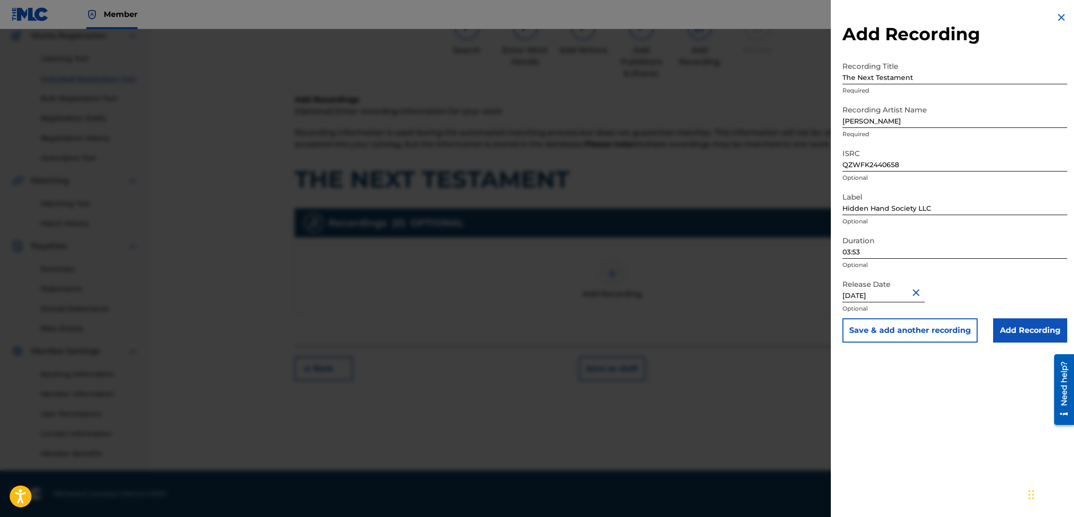
click at [1009, 332] on input "Add Recording" at bounding box center [1030, 330] width 74 height 24
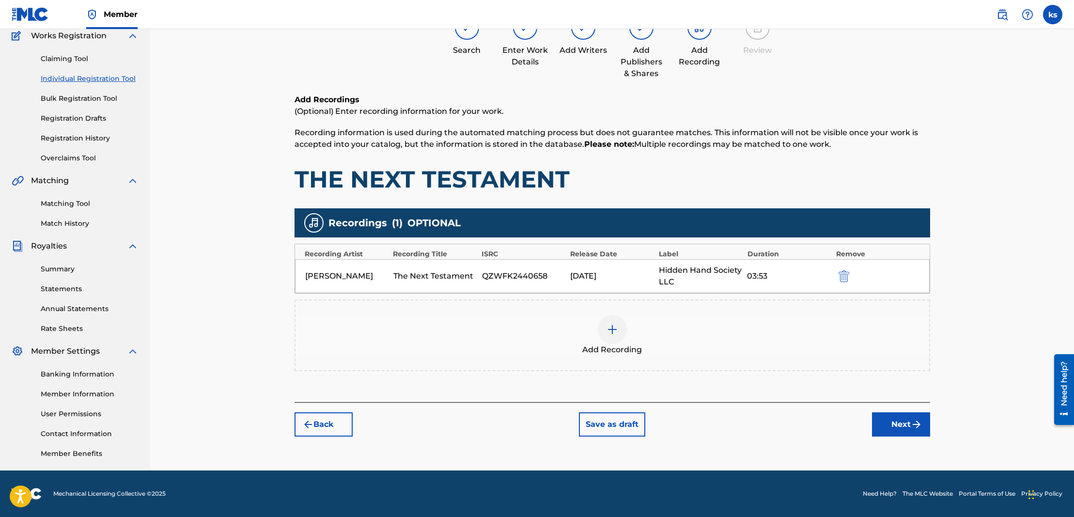
click at [900, 425] on button "Next" at bounding box center [901, 424] width 58 height 24
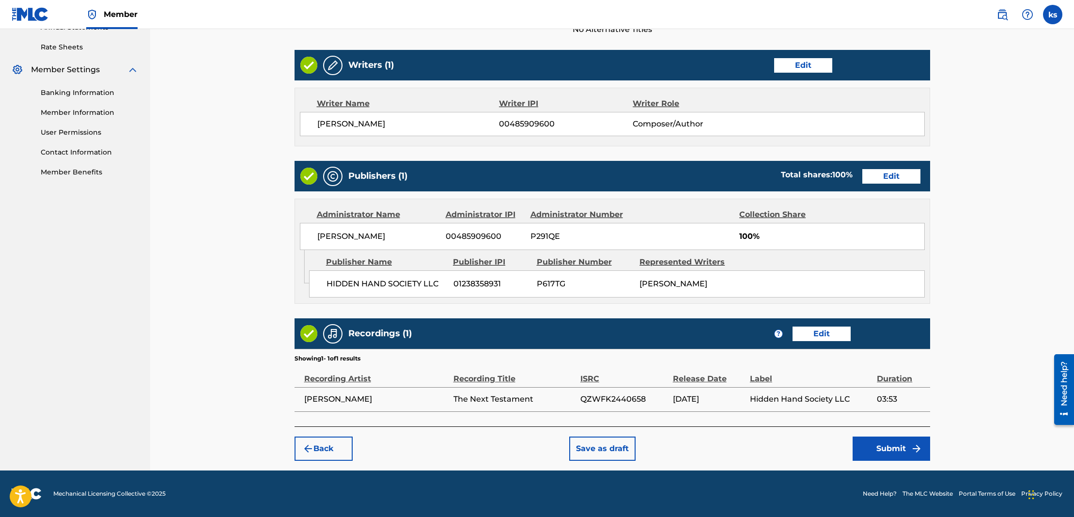
scroll to position [365, 0]
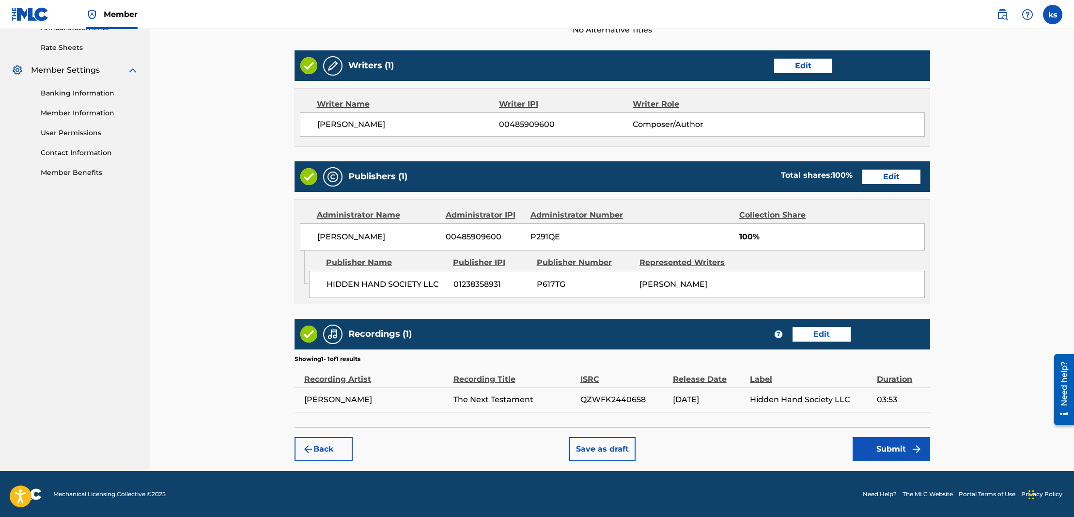
click at [870, 443] on button "Submit" at bounding box center [892, 449] width 78 height 24
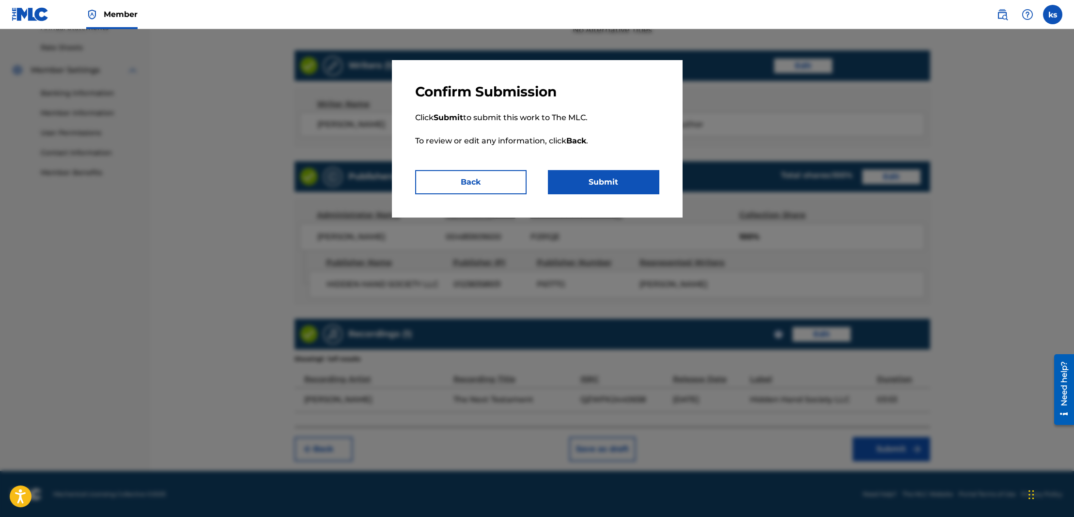
click at [593, 168] on p "Click Submit to submit this work to The MLC. To review or edit any information,…" at bounding box center [537, 135] width 244 height 70
click at [592, 176] on button "Submit" at bounding box center [603, 182] width 111 height 24
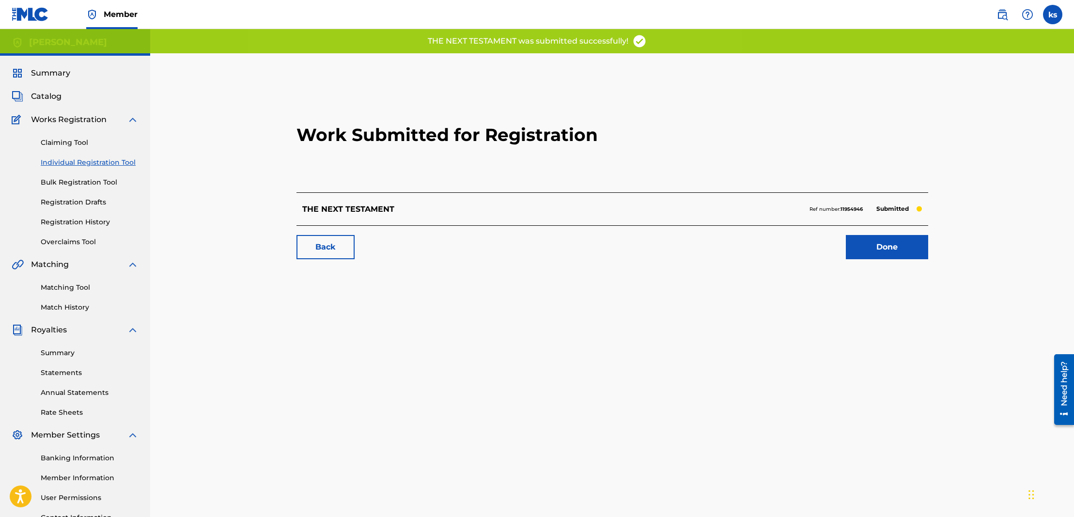
click at [40, 95] on span "Catalog" at bounding box center [46, 97] width 31 height 12
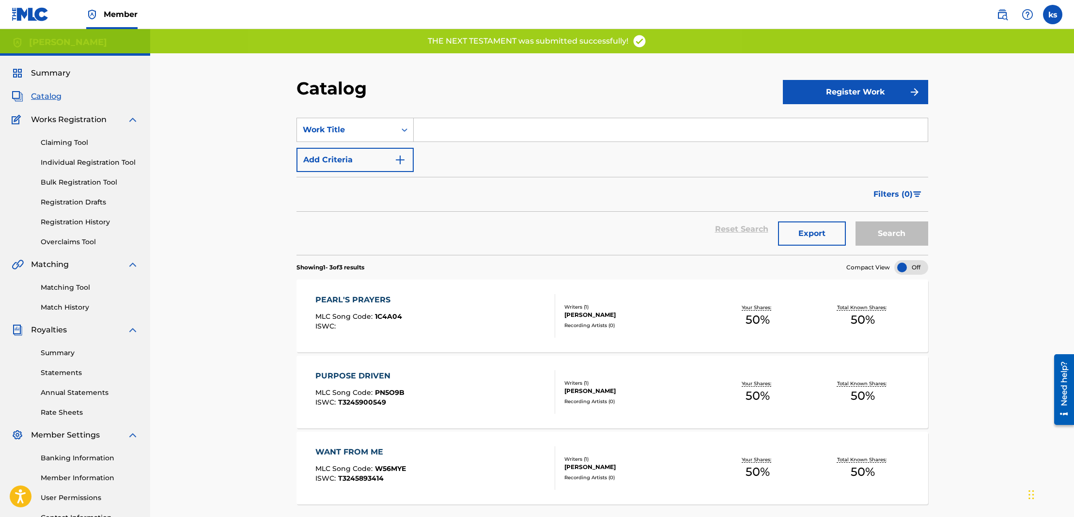
click at [830, 94] on button "Register Work" at bounding box center [855, 92] width 145 height 24
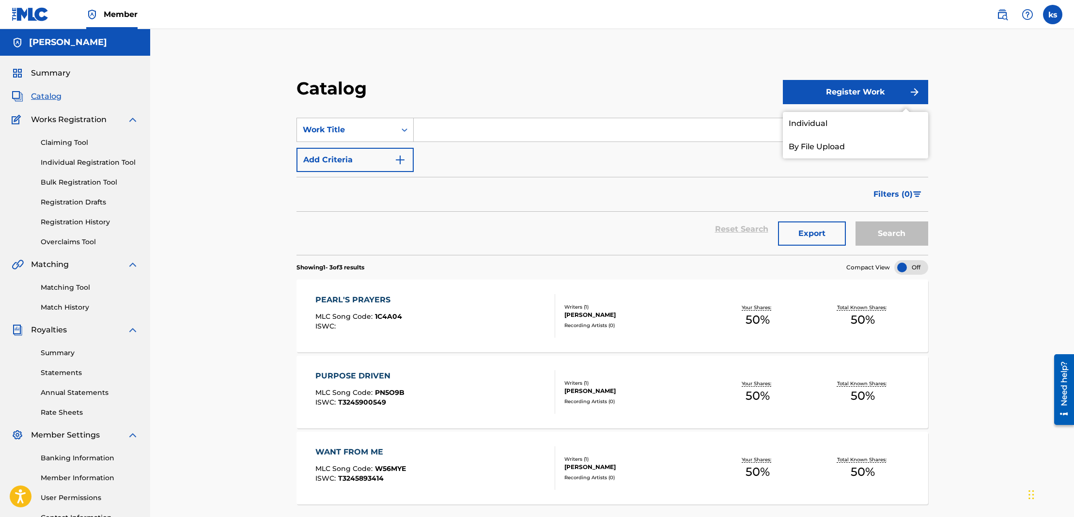
click at [799, 126] on link "Individual" at bounding box center [855, 123] width 145 height 23
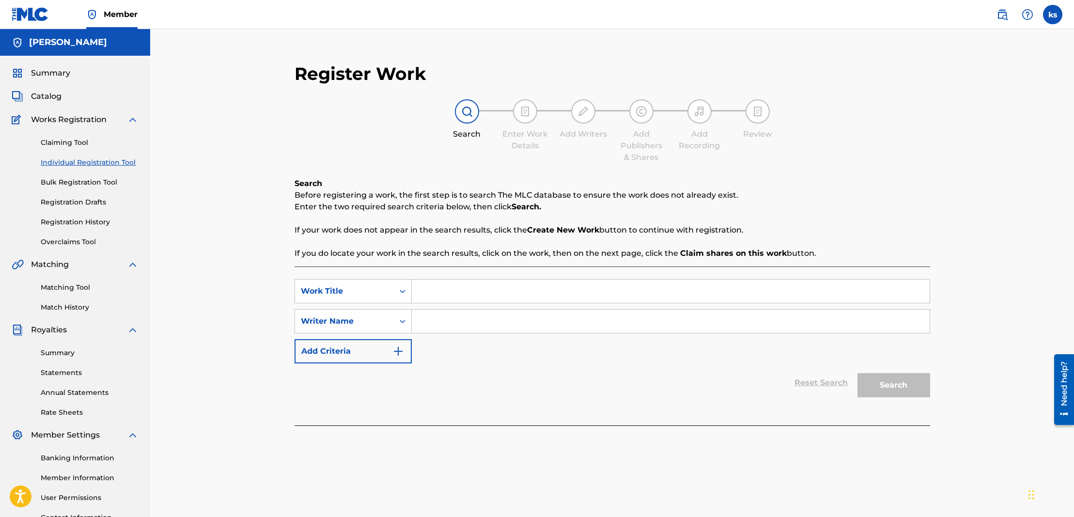
click at [480, 291] on input "Search Form" at bounding box center [671, 291] width 518 height 23
paste input "THE SUFFERING"
type input "THE SUFFERING"
click at [448, 320] on input "Search Form" at bounding box center [671, 321] width 518 height 23
type input "[PERSON_NAME]"
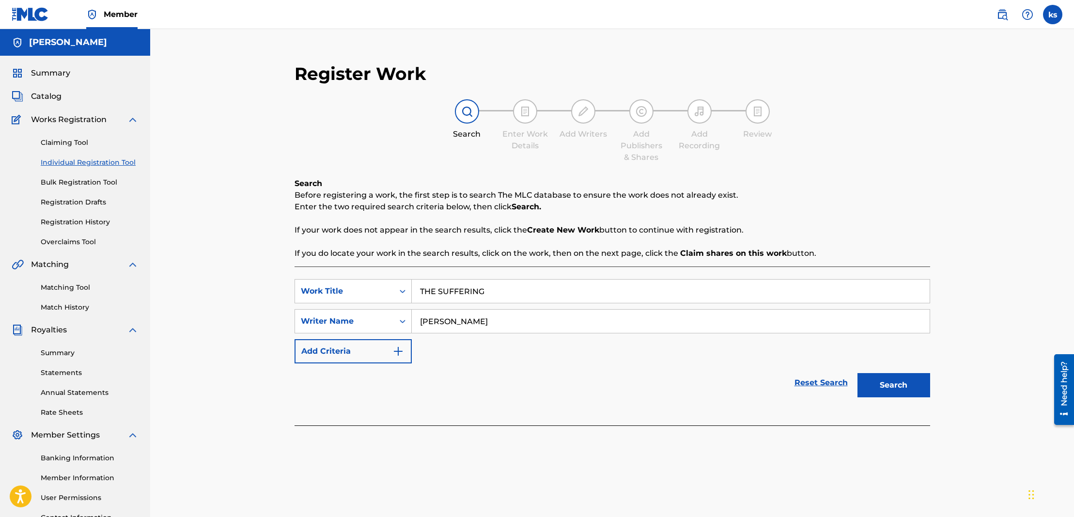
click at [907, 383] on button "Search" at bounding box center [893, 385] width 73 height 24
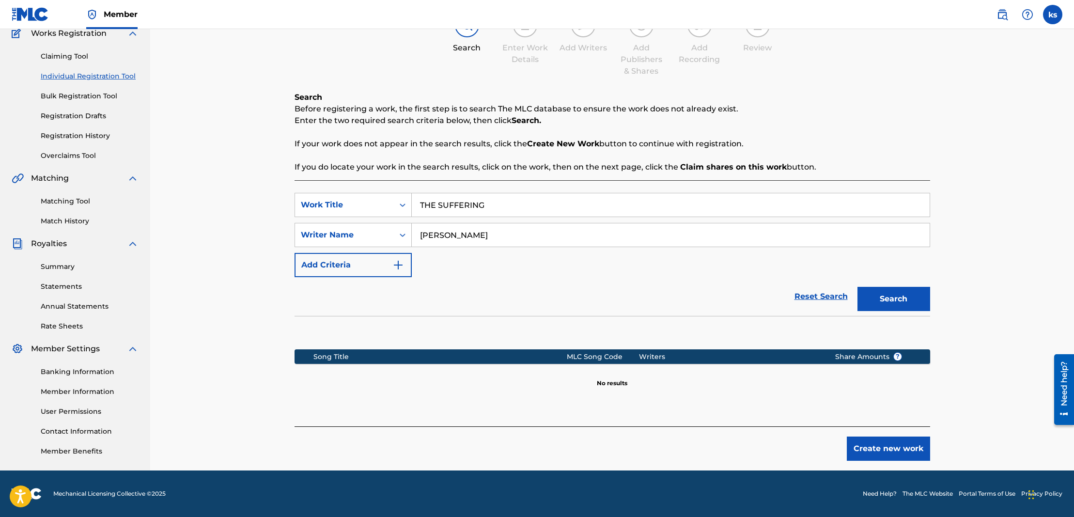
scroll to position [86, 0]
click at [888, 445] on button "Create new work" at bounding box center [888, 448] width 83 height 24
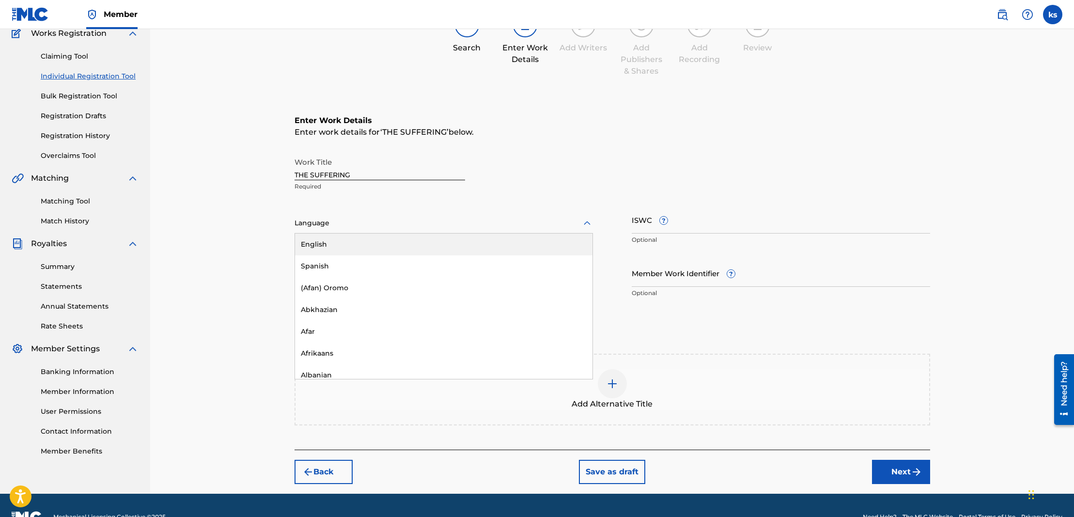
click at [340, 223] on div at bounding box center [444, 223] width 298 height 12
click at [332, 241] on div "English" at bounding box center [443, 245] width 297 height 22
drag, startPoint x: 697, startPoint y: 228, endPoint x: 664, endPoint y: 224, distance: 32.7
click at [695, 228] on input "ISWC ?" at bounding box center [781, 220] width 298 height 28
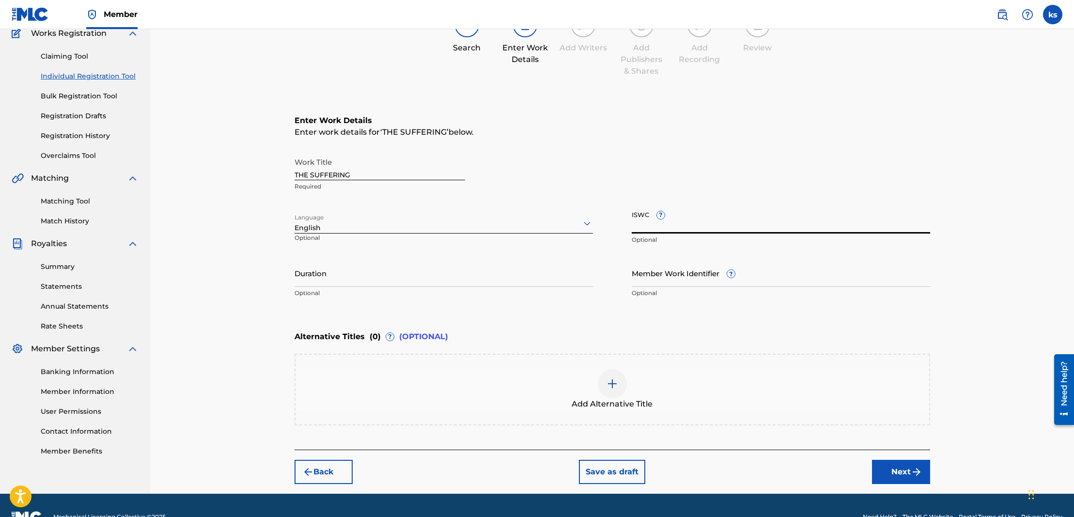
paste input "T3280159953"
type input "T3280159953"
click at [369, 281] on input "Duration" at bounding box center [444, 273] width 298 height 28
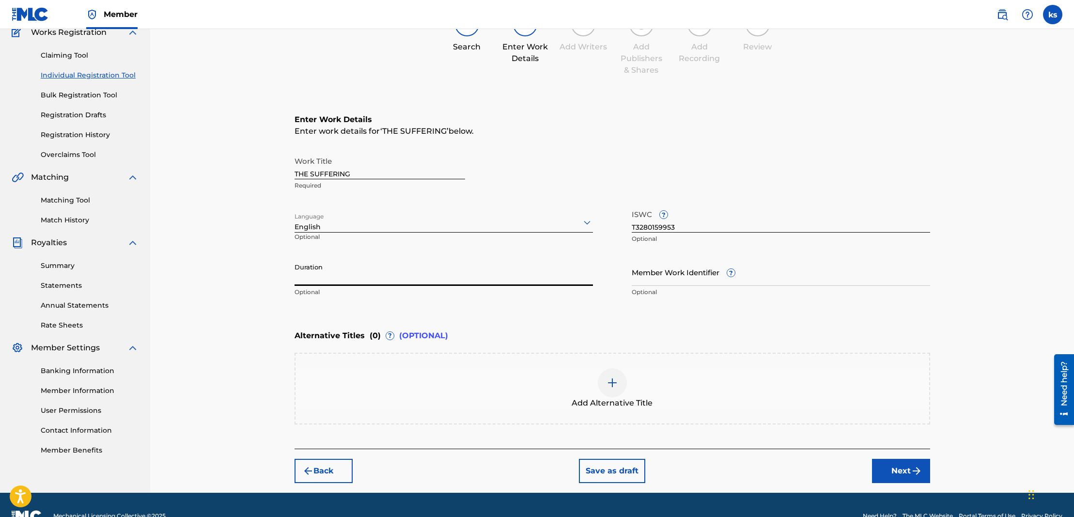
scroll to position [87, 0]
paste input "04:47"
type input "04:47"
click at [919, 473] on img "submit" at bounding box center [917, 471] width 12 height 12
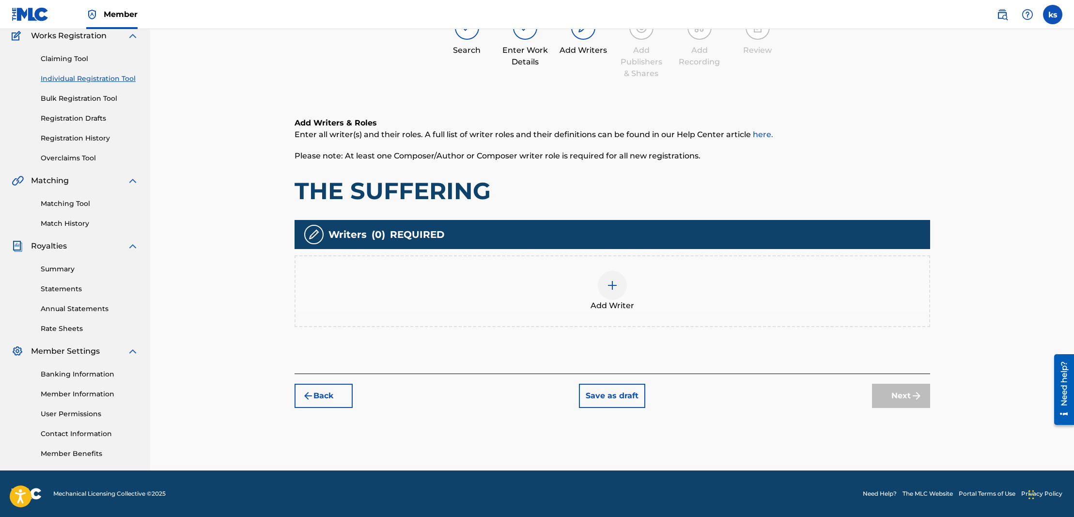
scroll to position [84, 0]
click at [615, 283] on img at bounding box center [613, 286] width 12 height 12
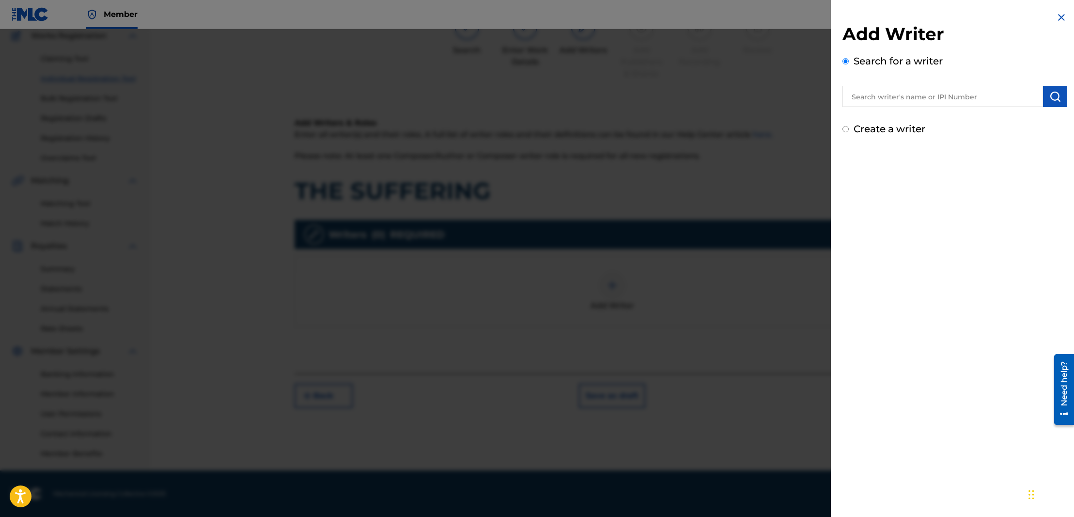
click at [897, 100] on input "text" at bounding box center [942, 96] width 201 height 21
type input "[PERSON_NAME]"
drag, startPoint x: 928, startPoint y: 112, endPoint x: 1057, endPoint y: 93, distance: 129.8
click at [1057, 93] on img "submit" at bounding box center [1055, 97] width 12 height 12
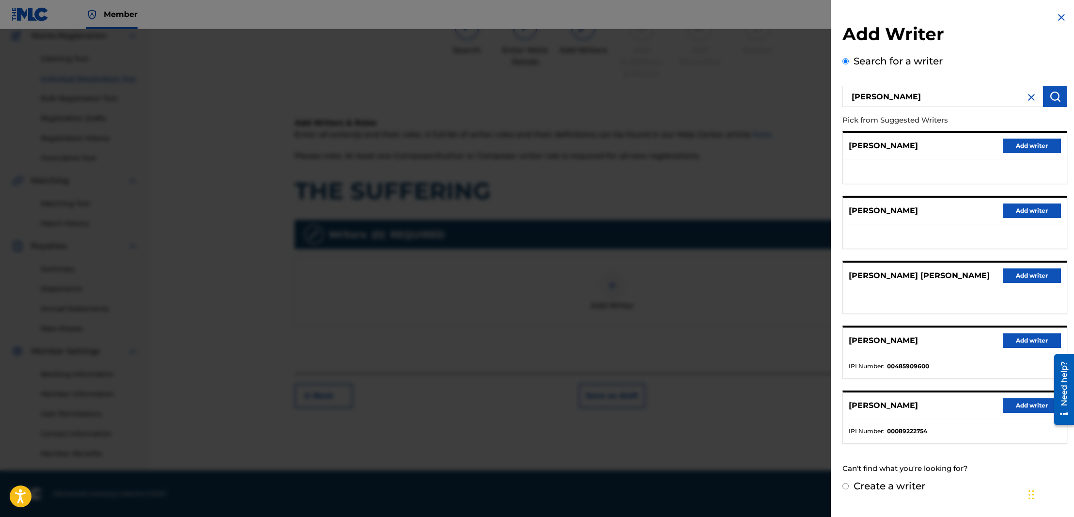
click at [1020, 345] on button "Add writer" at bounding box center [1032, 340] width 58 height 15
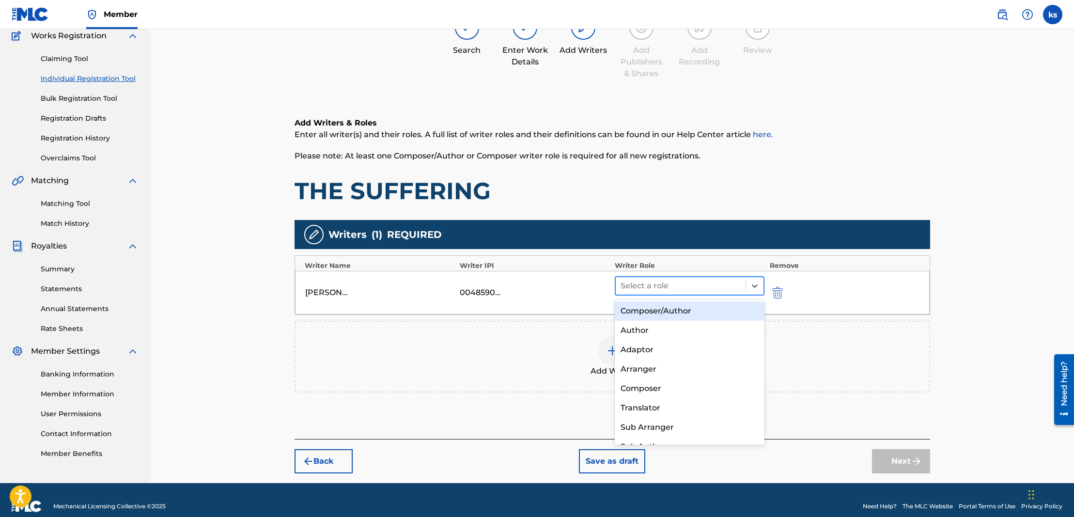
click at [667, 289] on div at bounding box center [681, 286] width 121 height 14
drag, startPoint x: 670, startPoint y: 308, endPoint x: 679, endPoint y: 314, distance: 10.8
click at [670, 308] on div "Composer/Author" at bounding box center [690, 310] width 150 height 19
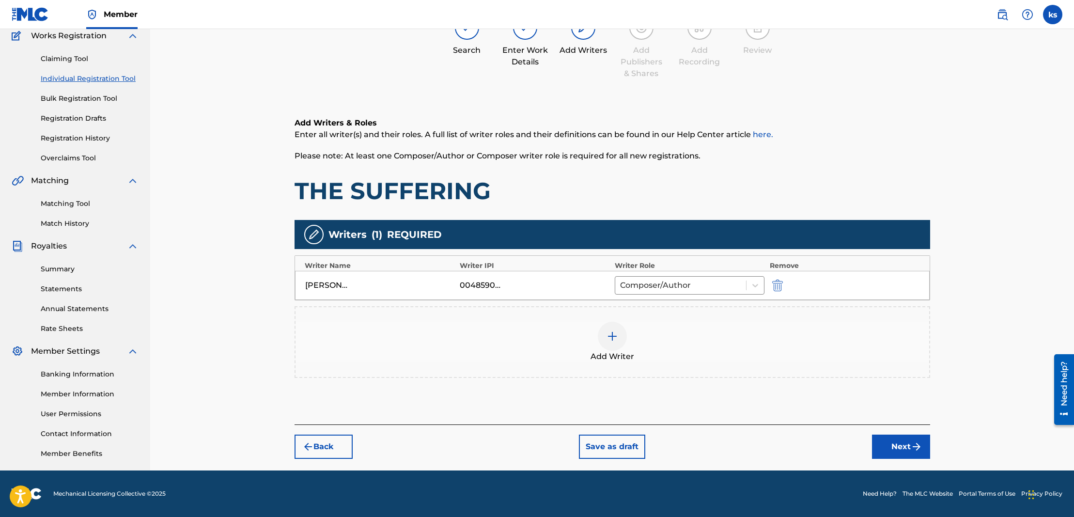
click at [890, 440] on button "Next" at bounding box center [901, 447] width 58 height 24
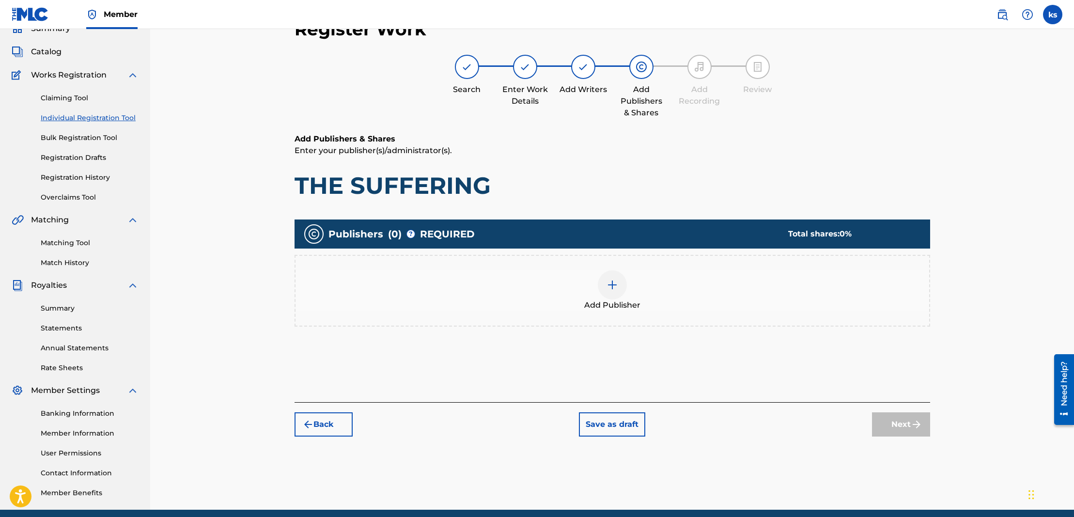
scroll to position [44, 0]
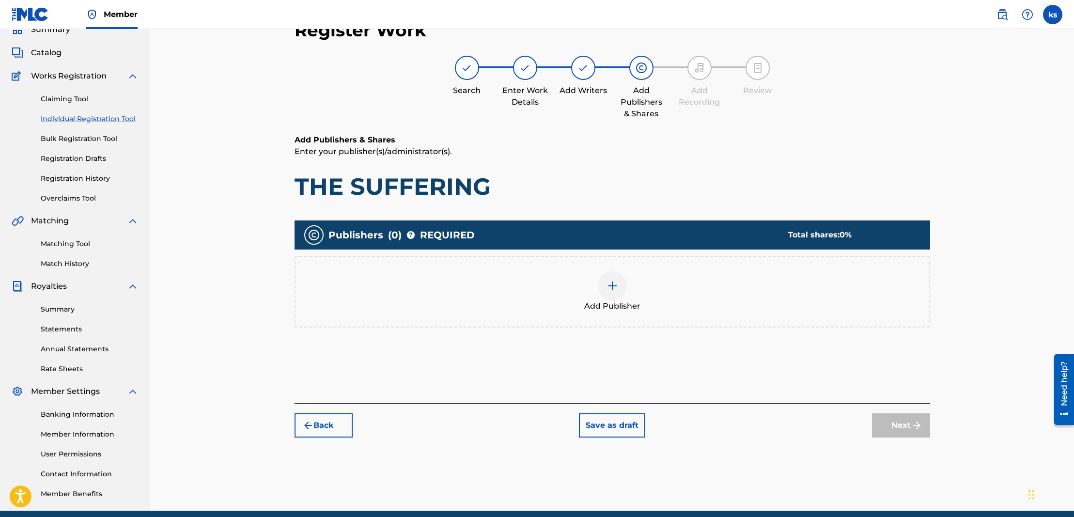
click at [623, 288] on div at bounding box center [612, 285] width 29 height 29
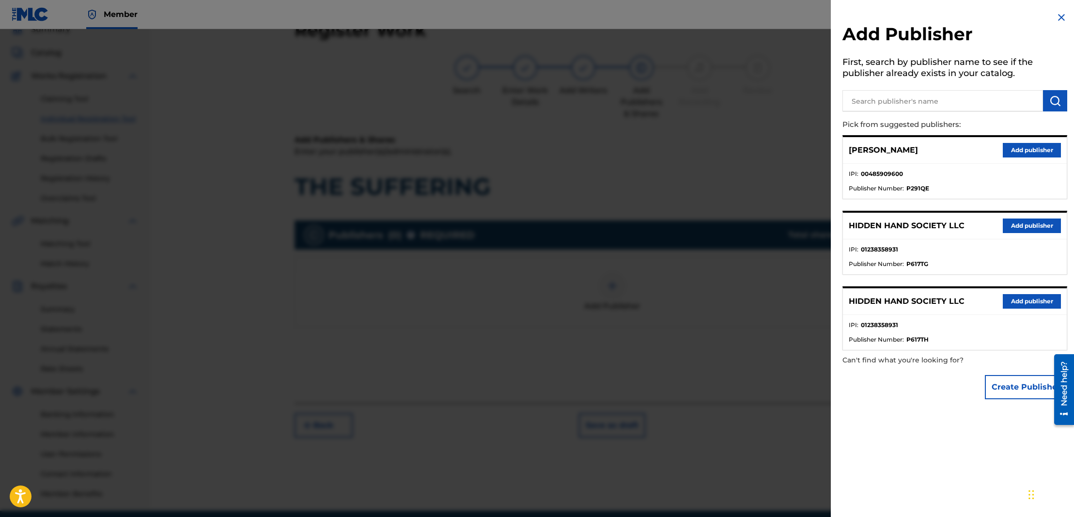
click at [1017, 223] on button "Add publisher" at bounding box center [1032, 225] width 58 height 15
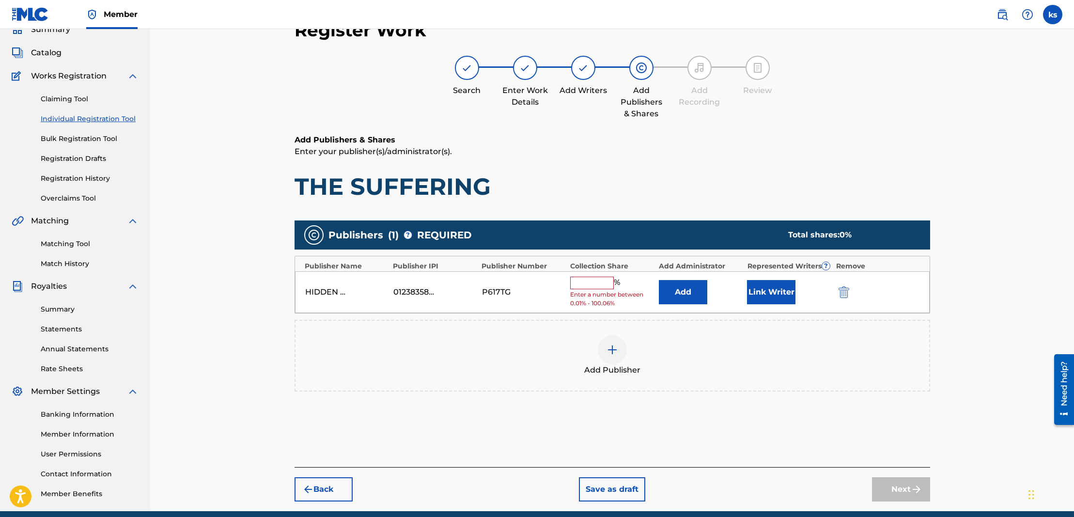
drag, startPoint x: 597, startPoint y: 279, endPoint x: 592, endPoint y: 275, distance: 5.9
click at [596, 278] on input "text" at bounding box center [592, 283] width 44 height 13
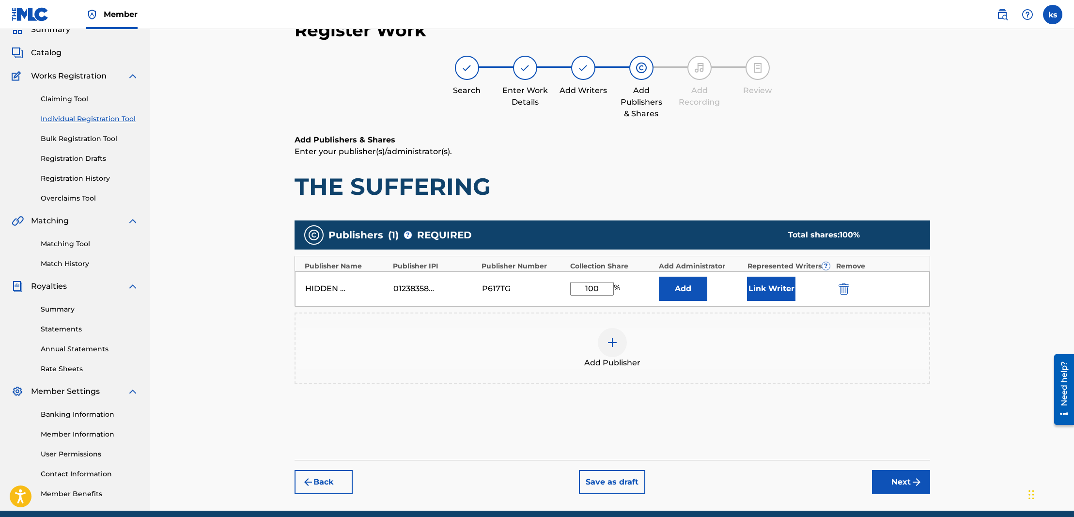
type input "100"
click at [672, 282] on button "Add" at bounding box center [683, 289] width 48 height 24
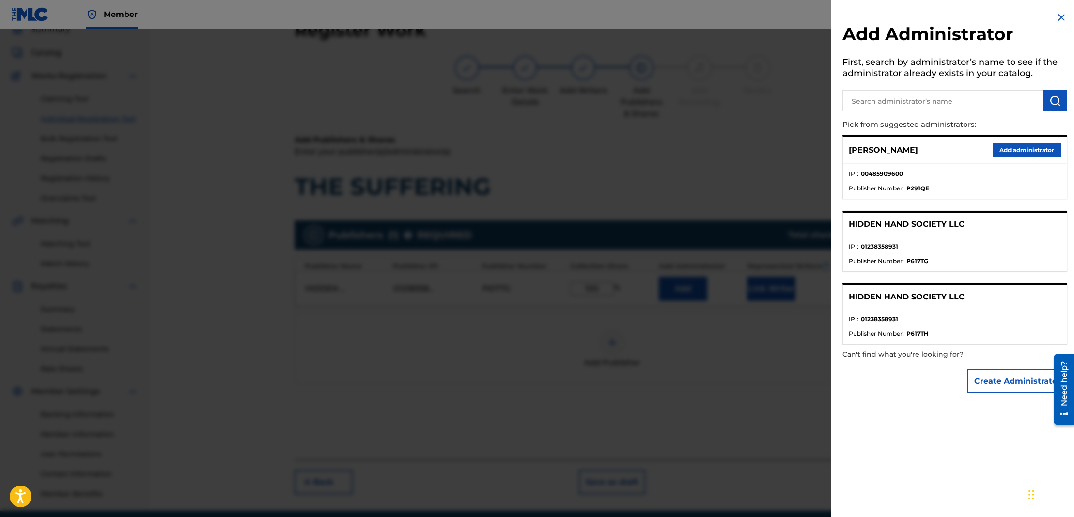
drag, startPoint x: 1052, startPoint y: 145, endPoint x: 1019, endPoint y: 156, distance: 34.6
click at [1044, 148] on button "Add administrator" at bounding box center [1027, 150] width 68 height 15
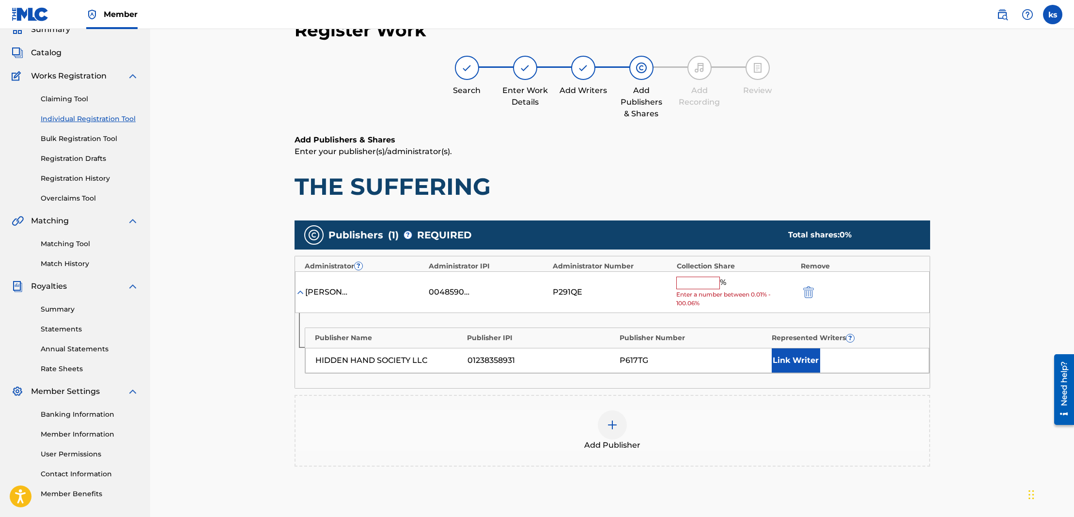
click at [681, 279] on input "text" at bounding box center [698, 283] width 44 height 13
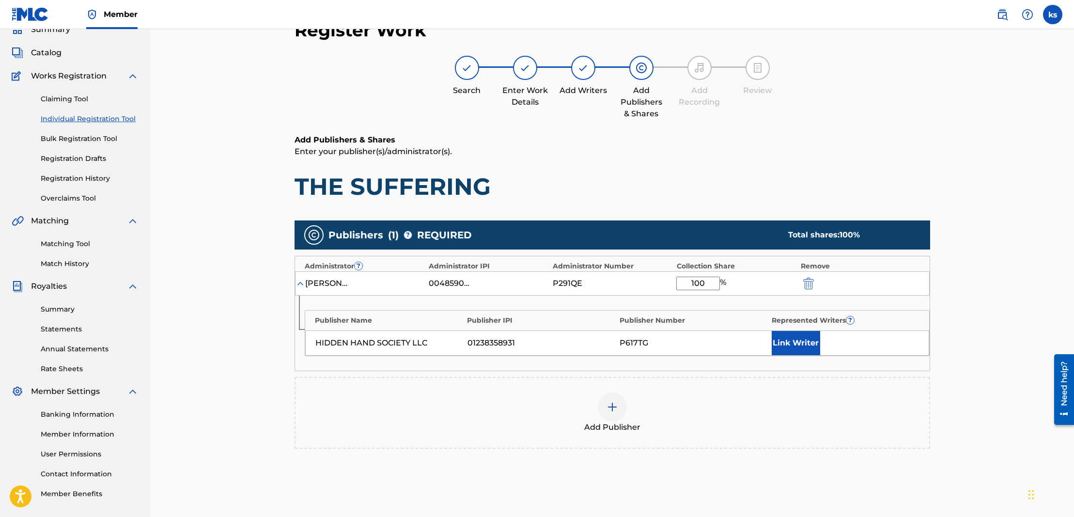
type input "100"
click at [787, 338] on button "Link Writer" at bounding box center [796, 343] width 48 height 24
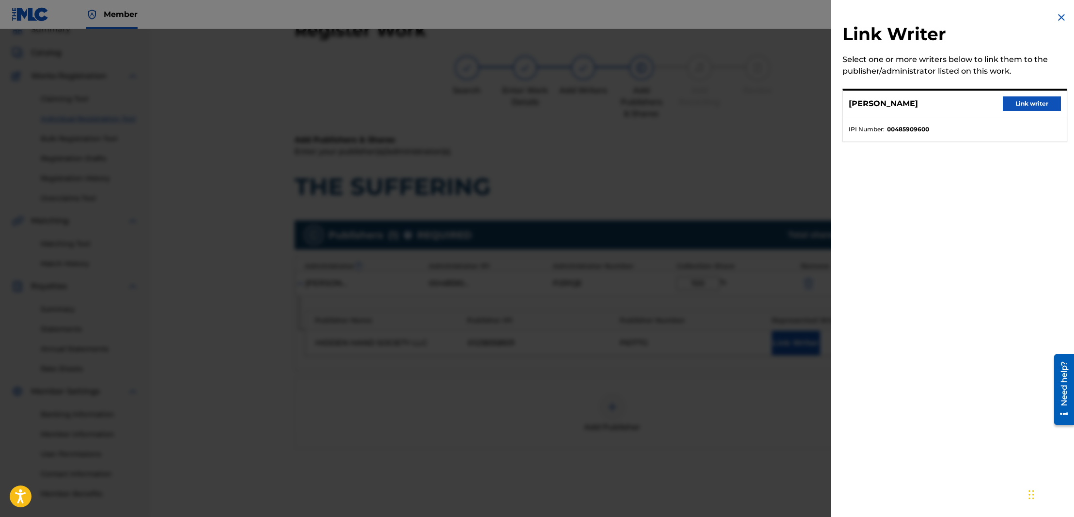
click at [1014, 103] on button "Link writer" at bounding box center [1032, 103] width 58 height 15
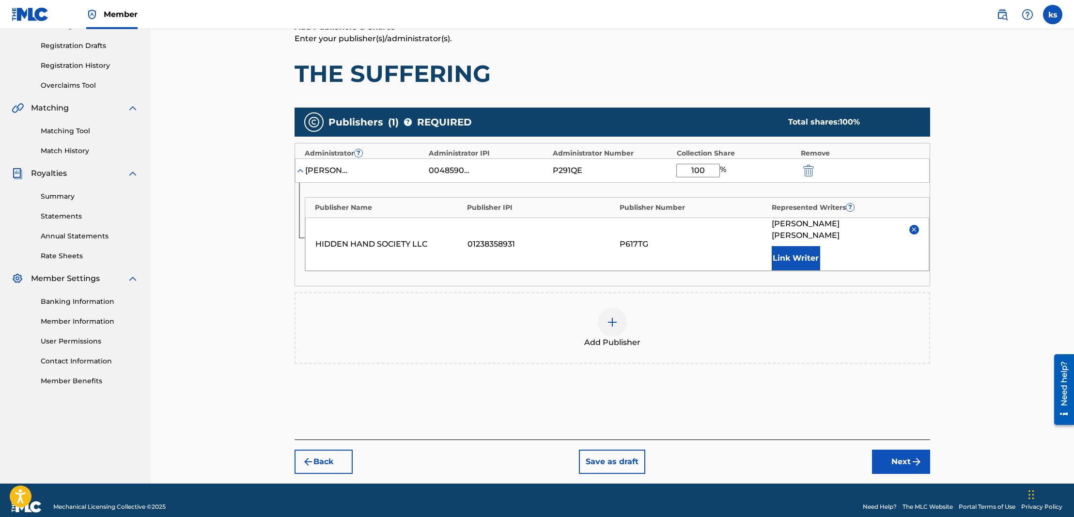
scroll to position [156, 0]
click at [916, 456] on img "submit" at bounding box center [917, 462] width 12 height 12
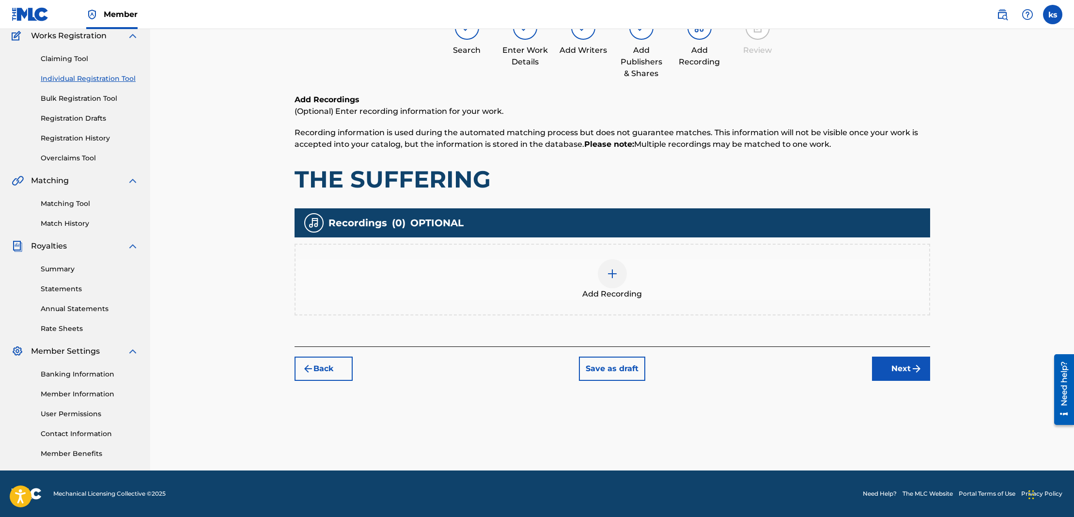
click at [617, 275] on img at bounding box center [613, 274] width 12 height 12
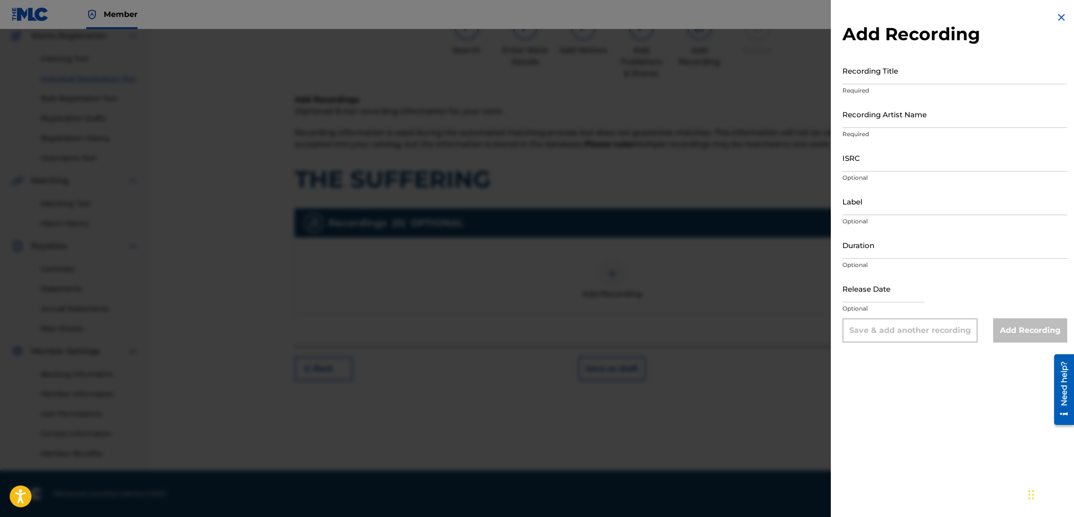
click at [863, 255] on input "Duration" at bounding box center [954, 245] width 225 height 28
paste input "04:47"
type input "04:47"
select select "7"
select select "2025"
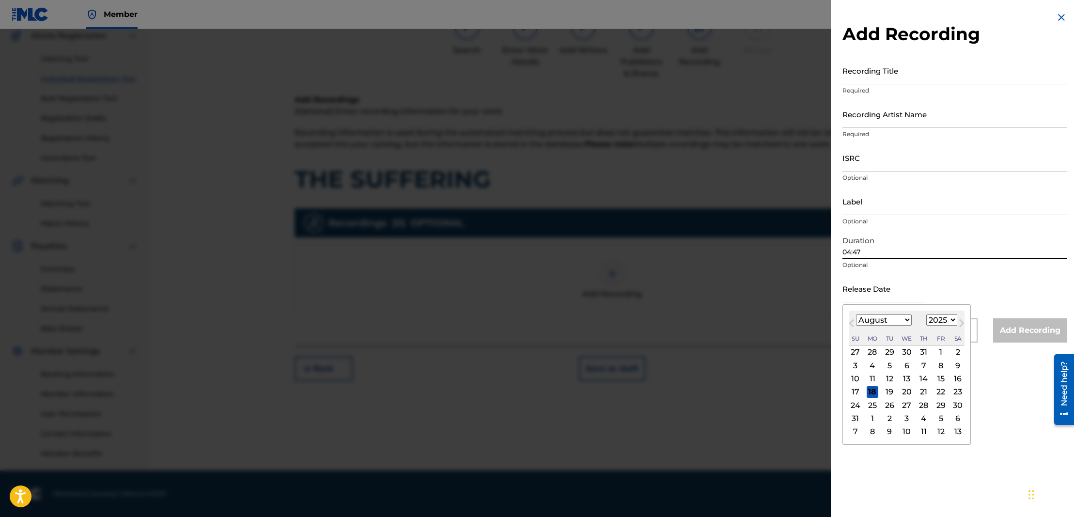
click at [857, 298] on input "text" at bounding box center [883, 289] width 82 height 28
select select "9"
select select "2024"
click at [935, 376] on div "18" at bounding box center [941, 379] width 12 height 12
type input "[DATE]"
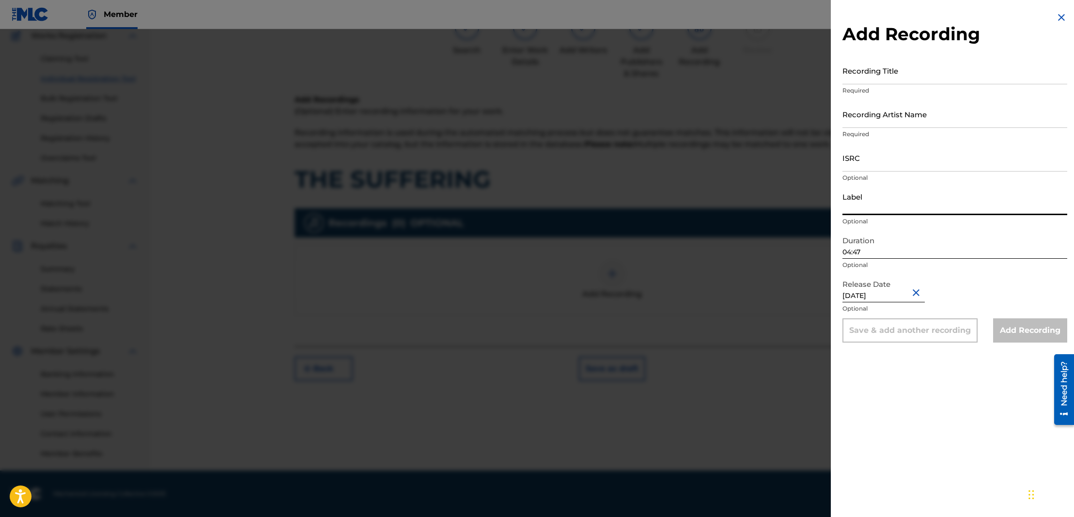
click at [865, 206] on input "Label" at bounding box center [954, 201] width 225 height 28
type input "Hidden Hand Society LLC"
click at [873, 164] on input "ISRC" at bounding box center [954, 158] width 225 height 28
paste input "QZWFK2440655"
type input "QZWFK2440655"
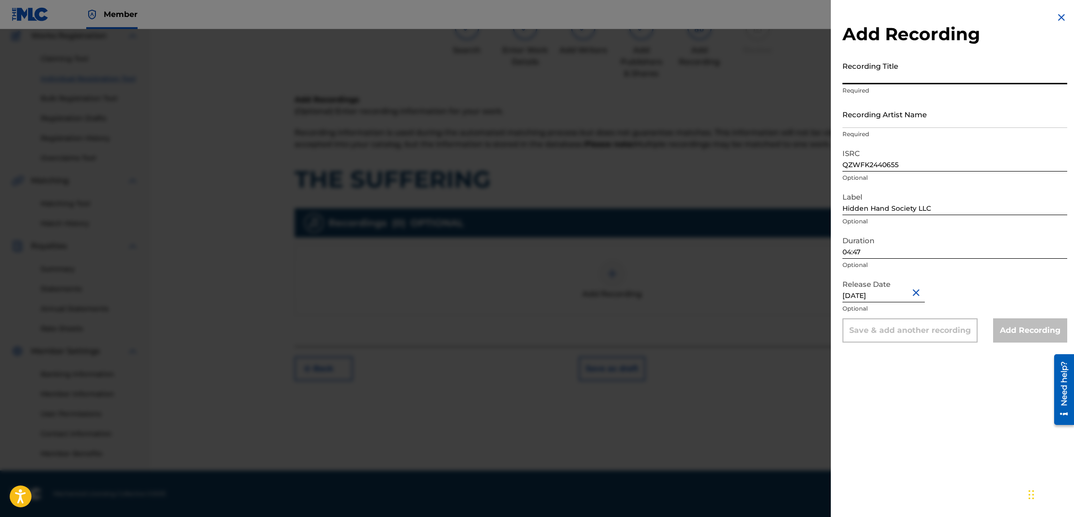
click at [854, 78] on input "Recording Title" at bounding box center [954, 71] width 225 height 28
type input "The Suffering"
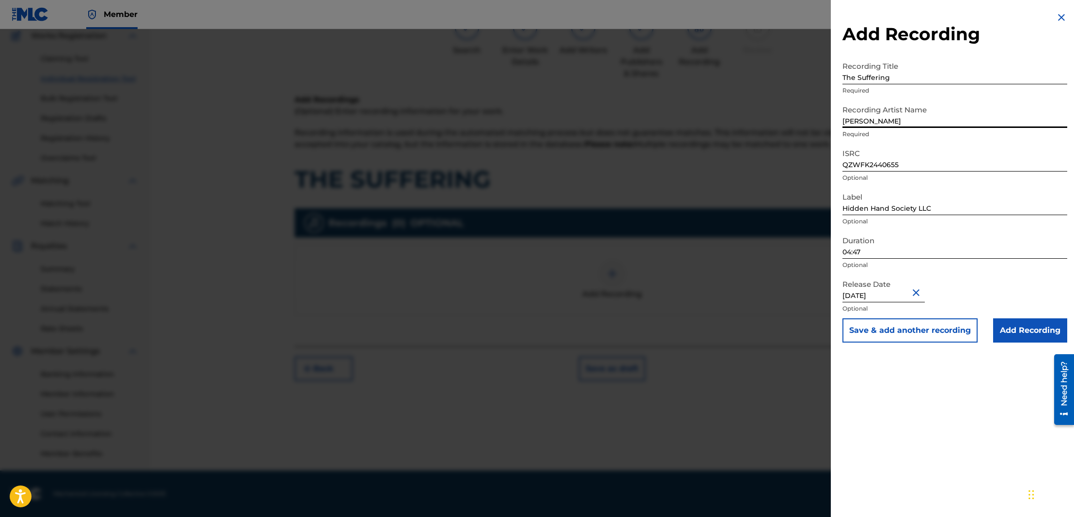
type input "[PERSON_NAME]"
drag, startPoint x: 905, startPoint y: 146, endPoint x: 1028, endPoint y: 337, distance: 226.6
click at [1028, 337] on input "Add Recording" at bounding box center [1030, 330] width 74 height 24
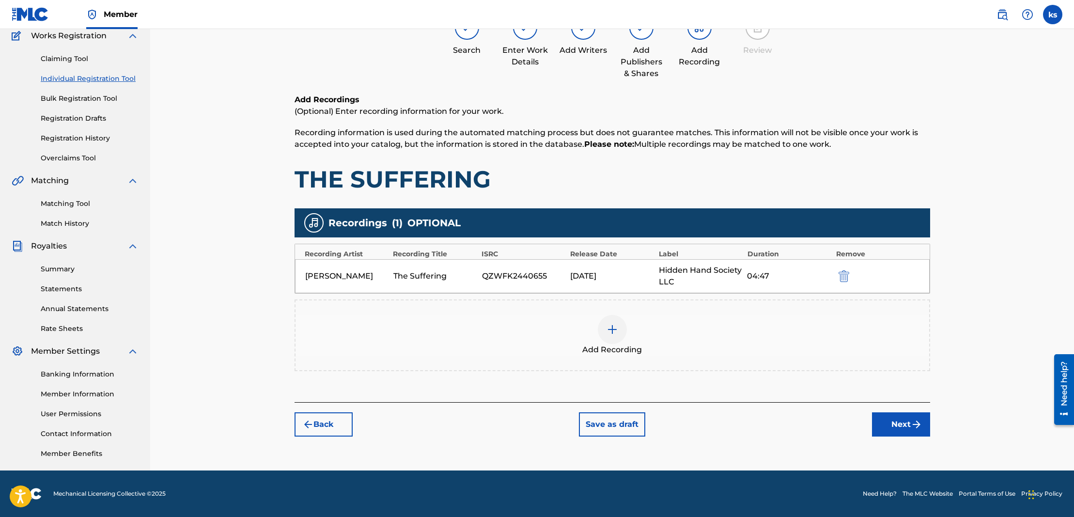
scroll to position [84, 0]
click at [896, 422] on button "Next" at bounding box center [901, 424] width 58 height 24
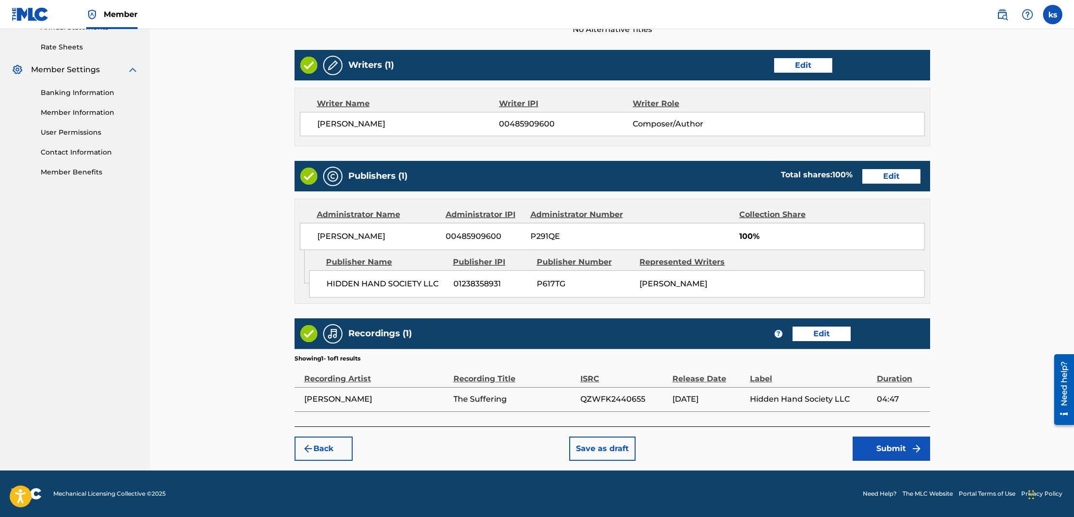
scroll to position [365, 0]
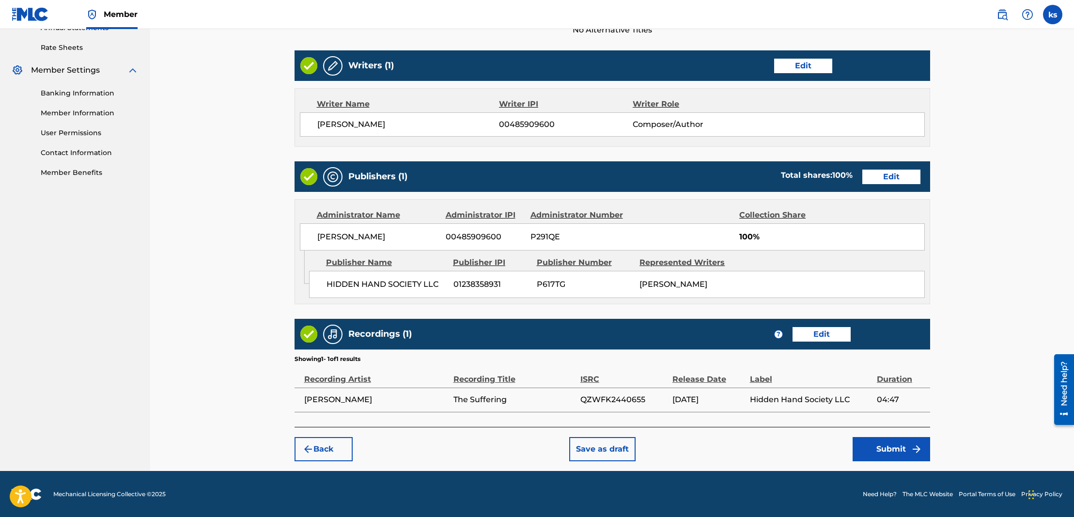
click at [886, 442] on button "Submit" at bounding box center [892, 449] width 78 height 24
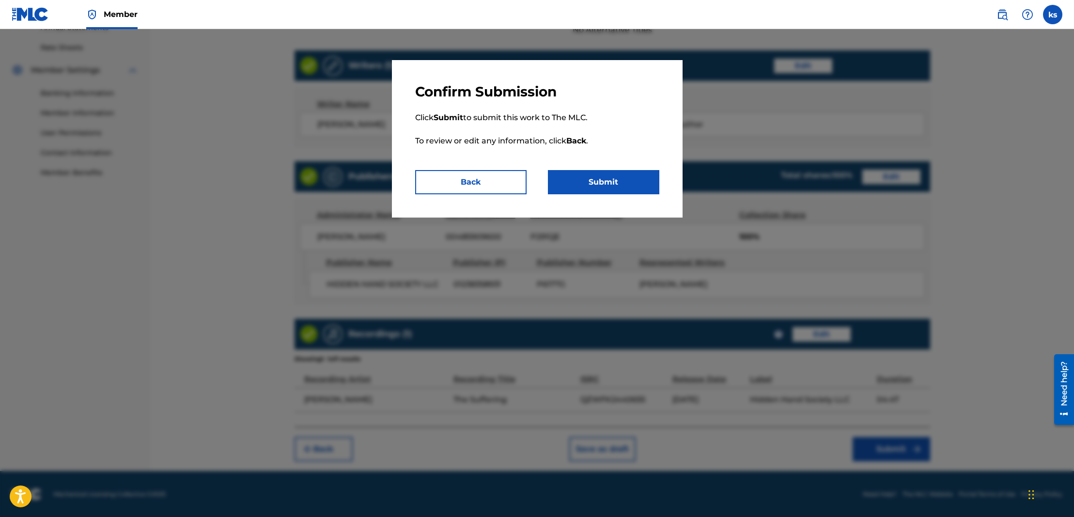
click at [571, 183] on button "Submit" at bounding box center [603, 182] width 111 height 24
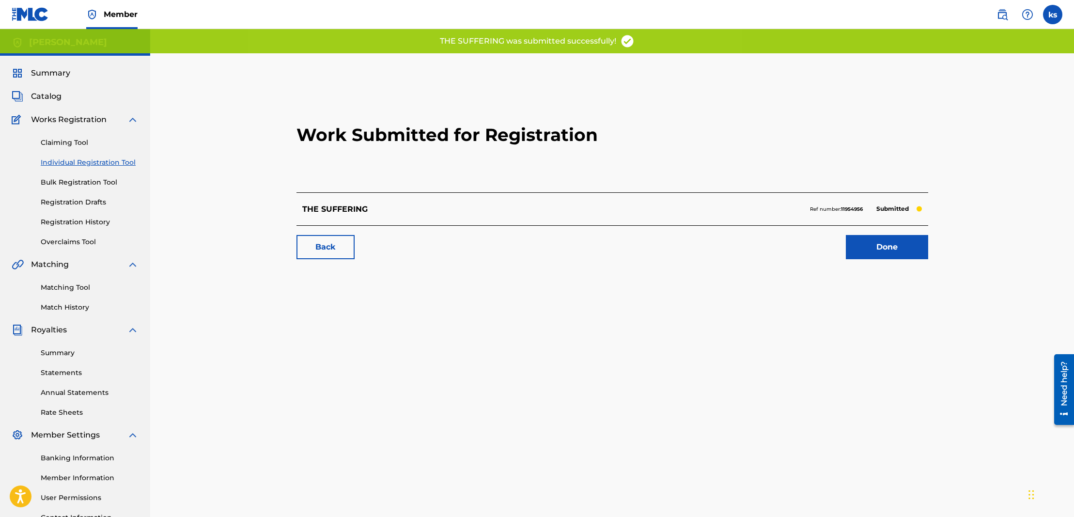
click at [53, 98] on span "Catalog" at bounding box center [46, 97] width 31 height 12
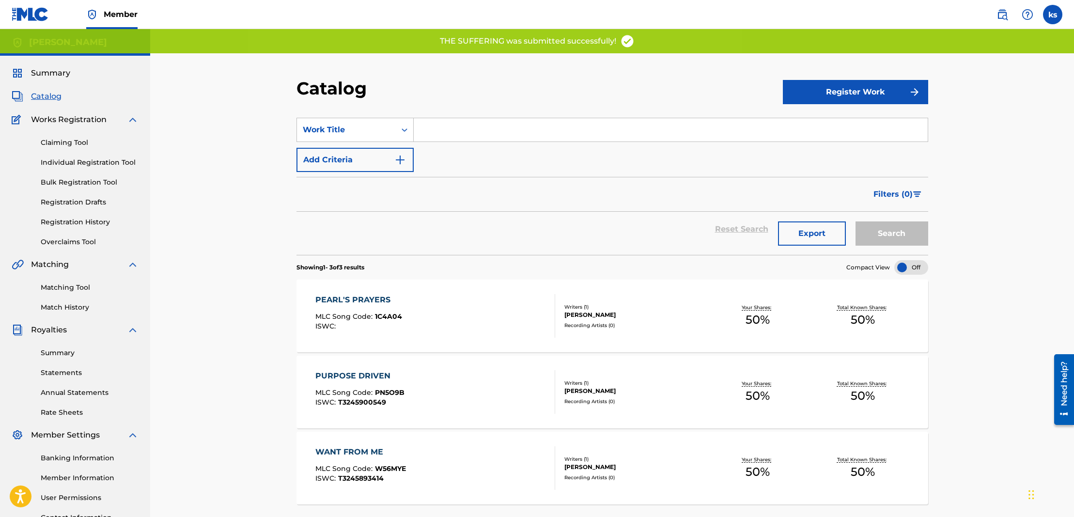
click at [861, 91] on button "Register Work" at bounding box center [855, 92] width 145 height 24
click at [828, 122] on link "Individual" at bounding box center [855, 123] width 145 height 23
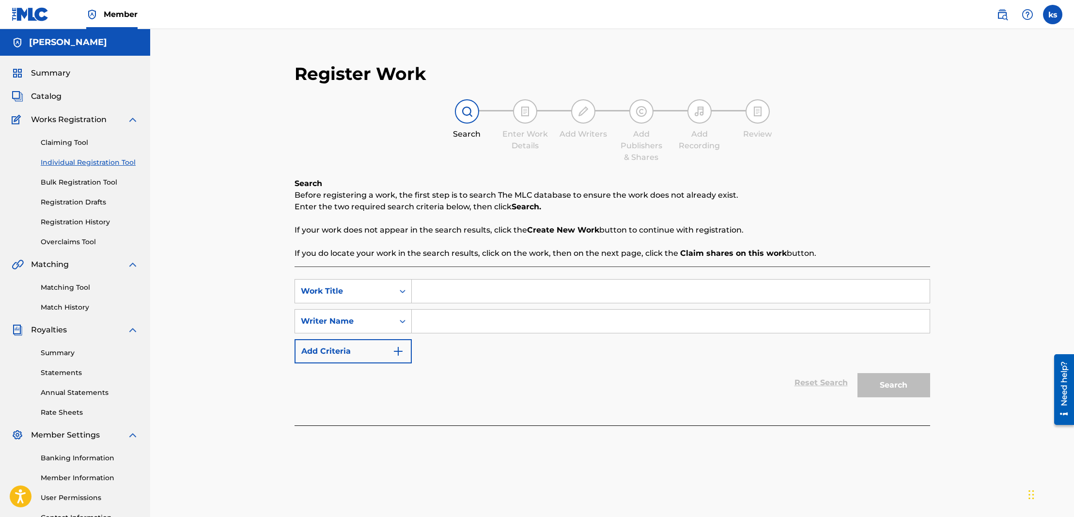
click at [455, 298] on input "Search Form" at bounding box center [671, 291] width 518 height 23
paste input "THIRTY PIECES OF SILVER"
type input "THIRTY PIECES OF SILVER"
click at [455, 322] on input "Search Form" at bounding box center [671, 321] width 518 height 23
type input "[PERSON_NAME]"
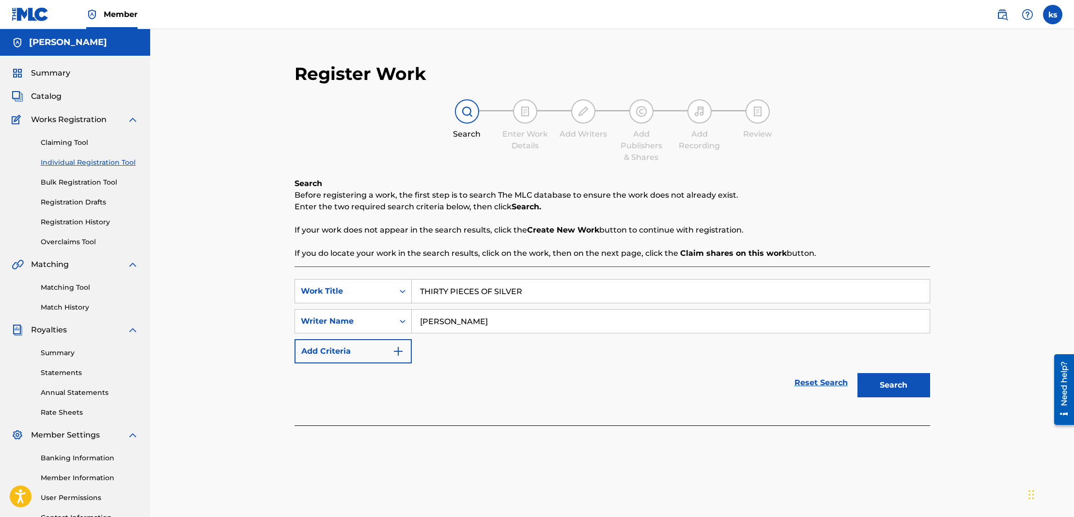
drag, startPoint x: 514, startPoint y: 338, endPoint x: 871, endPoint y: 386, distance: 360.2
click at [871, 386] on button "Search" at bounding box center [893, 385] width 73 height 24
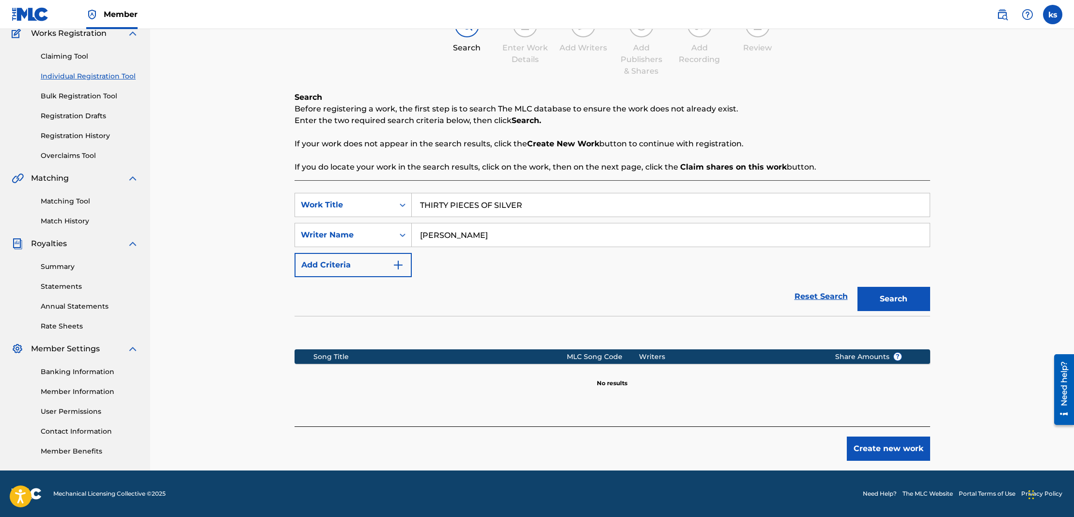
scroll to position [86, 0]
click at [888, 448] on button "Create new work" at bounding box center [888, 448] width 83 height 24
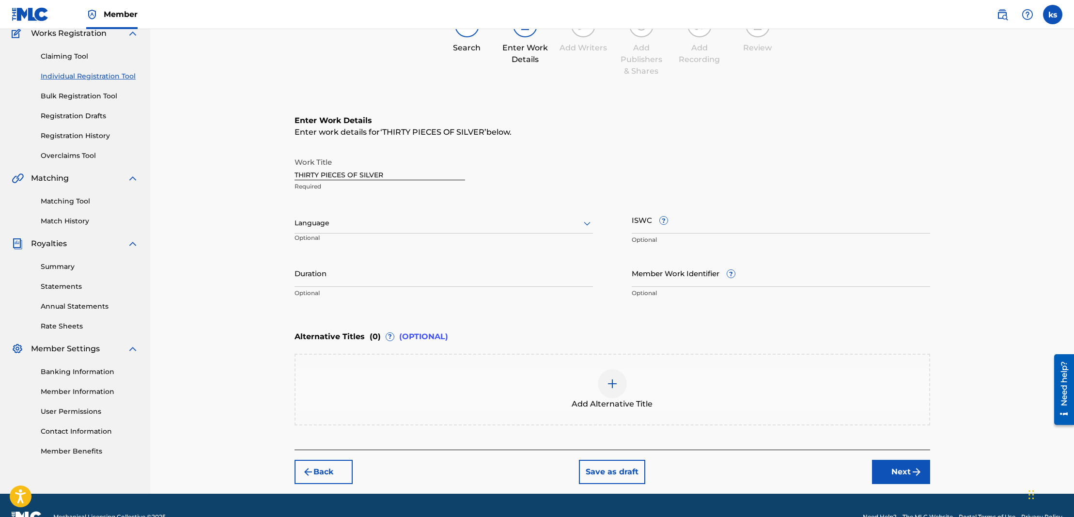
click at [340, 224] on div at bounding box center [444, 223] width 298 height 12
click at [338, 242] on div "English" at bounding box center [443, 245] width 297 height 22
click at [700, 230] on input "ISWC ?" at bounding box center [781, 220] width 298 height 28
paste input "T3280159817"
type input "T3280159817"
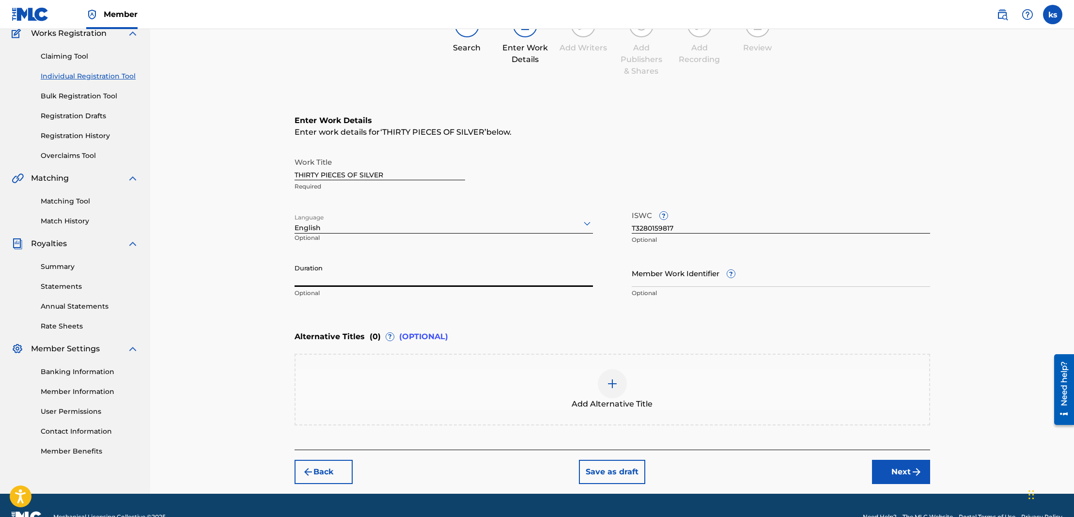
drag, startPoint x: 366, startPoint y: 280, endPoint x: 349, endPoint y: 236, distance: 47.2
click at [365, 280] on input "Duration" at bounding box center [444, 273] width 298 height 28
paste input "04:49"
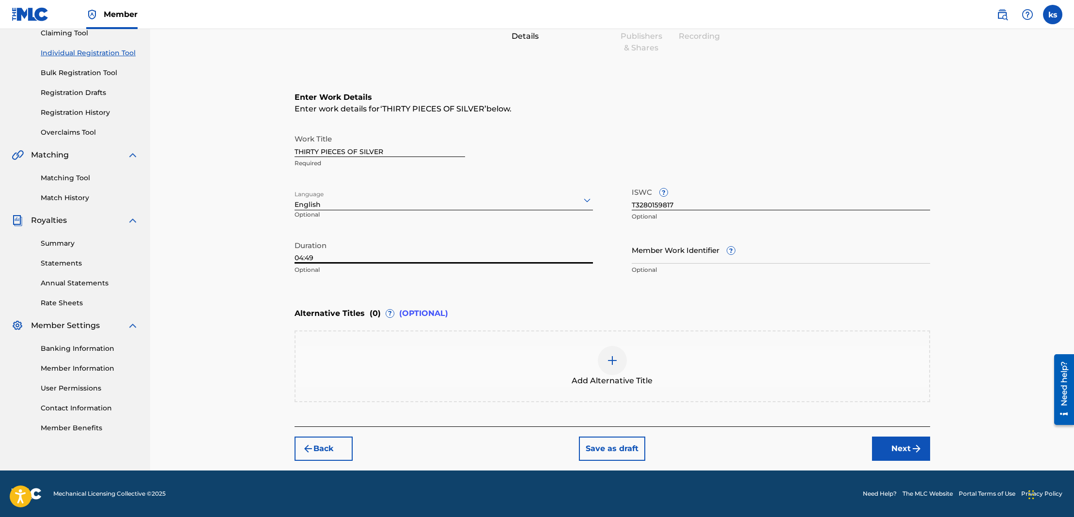
scroll to position [109, 0]
type input "04:49"
click at [903, 448] on button "Next" at bounding box center [901, 448] width 58 height 24
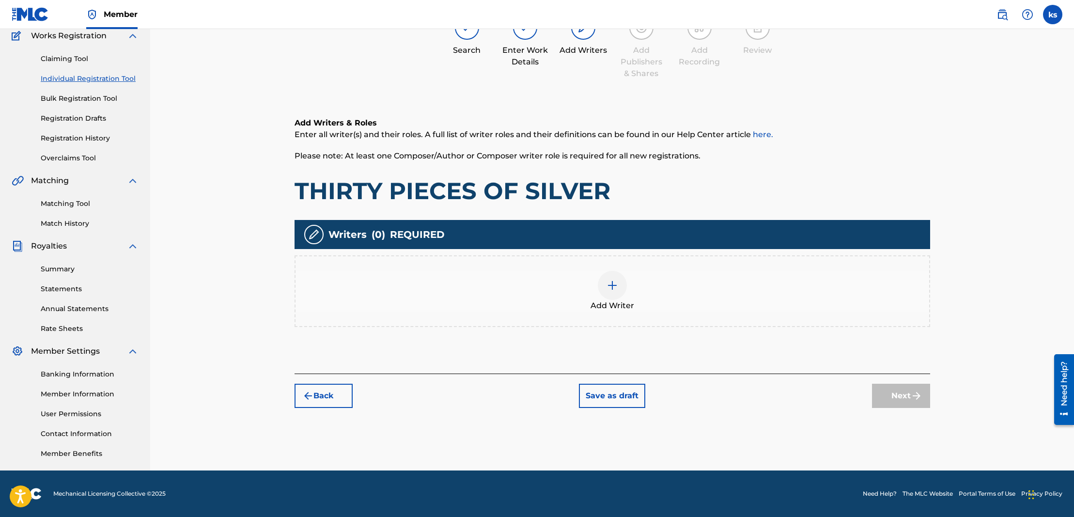
click at [620, 286] on div at bounding box center [612, 285] width 29 height 29
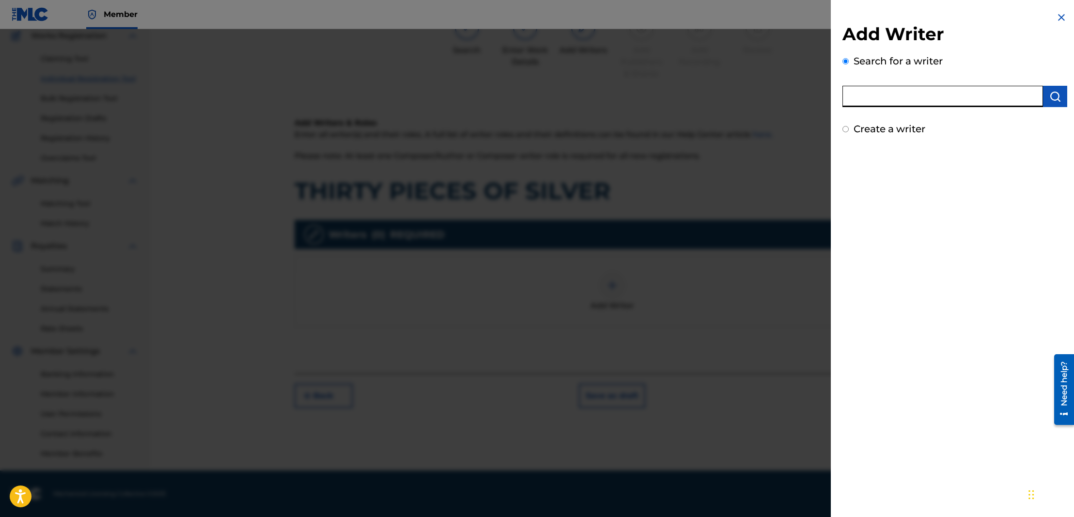
click at [871, 100] on input "text" at bounding box center [942, 96] width 201 height 21
type input "[PERSON_NAME]"
drag, startPoint x: 871, startPoint y: 100, endPoint x: 1053, endPoint y: 100, distance: 182.2
click at [1053, 100] on img "submit" at bounding box center [1055, 97] width 12 height 12
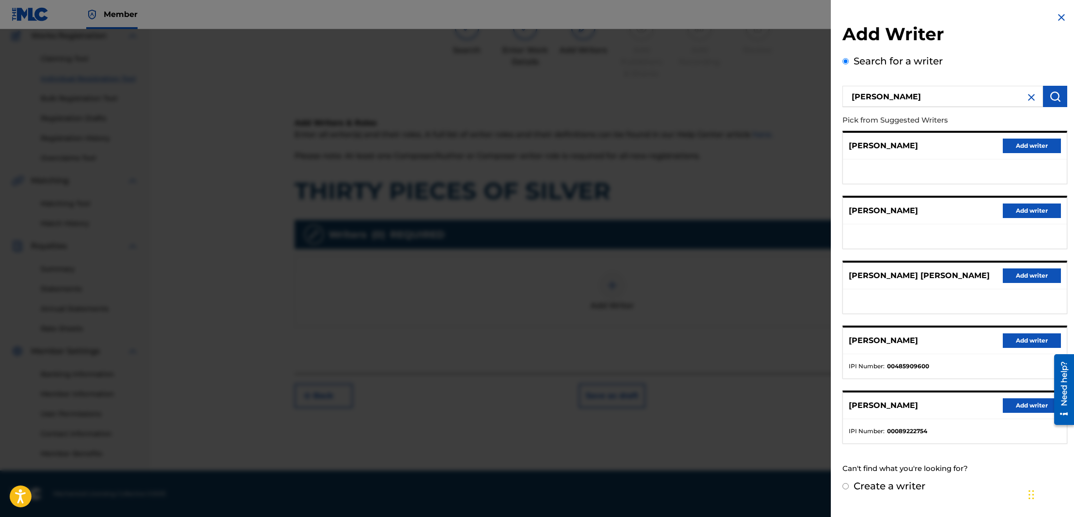
click at [1009, 347] on button "Add writer" at bounding box center [1032, 340] width 58 height 15
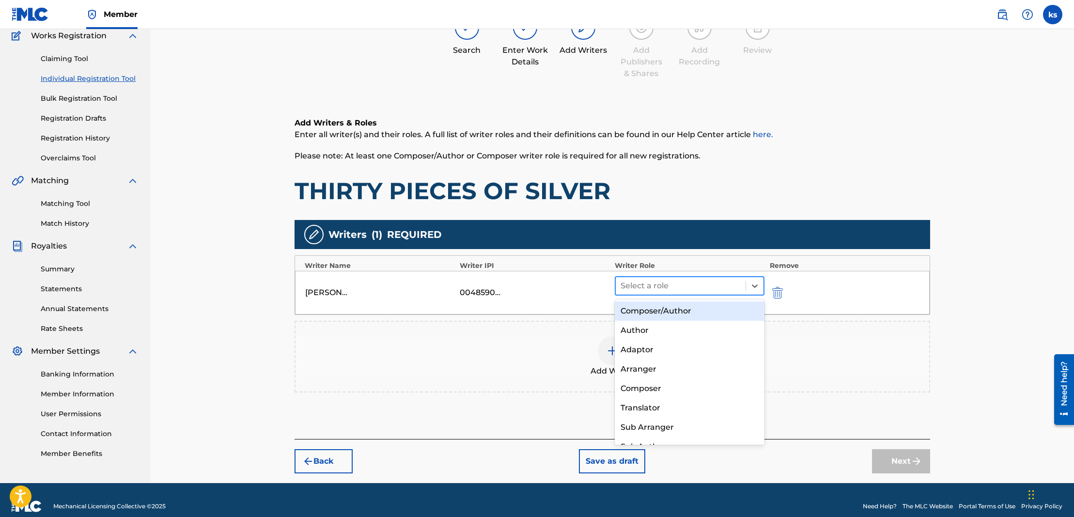
click at [633, 291] on div at bounding box center [681, 286] width 121 height 14
click at [639, 311] on div "Composer/Author" at bounding box center [690, 310] width 150 height 19
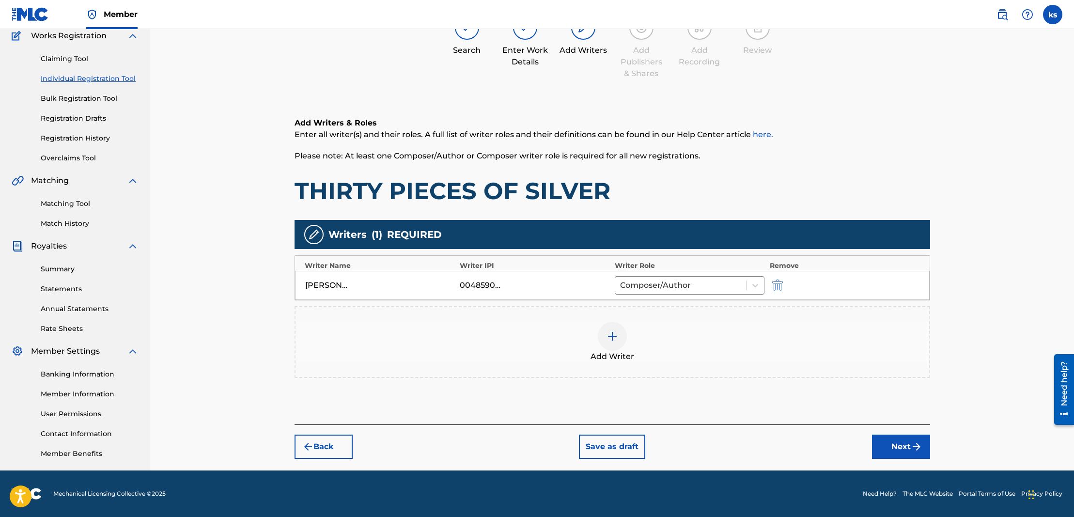
click at [901, 438] on button "Next" at bounding box center [901, 447] width 58 height 24
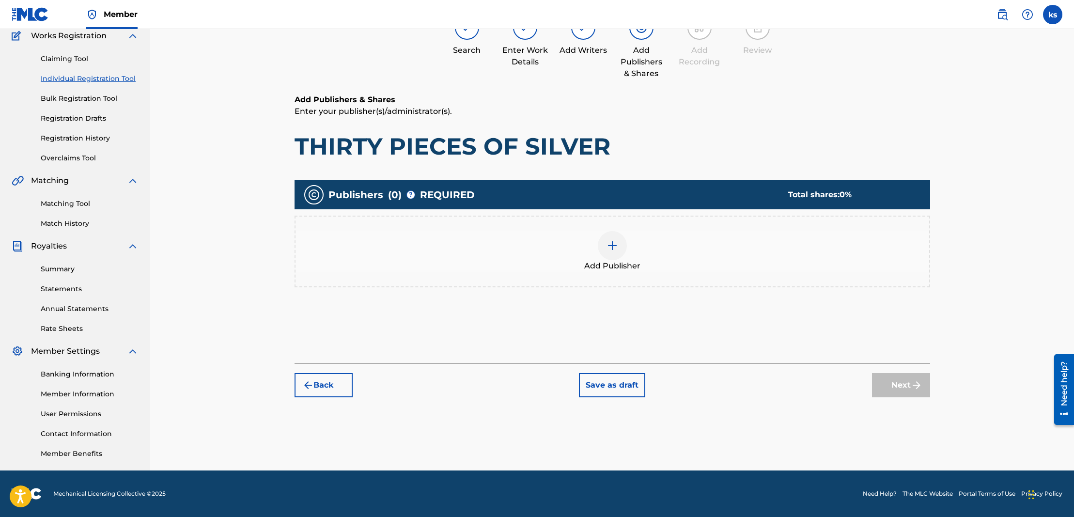
scroll to position [44, 0]
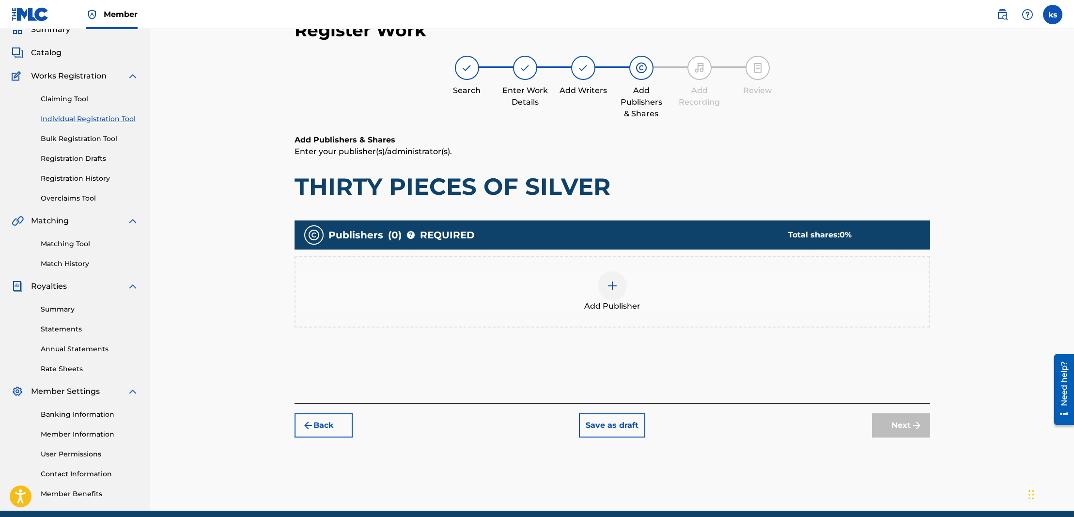
click at [616, 294] on div at bounding box center [612, 285] width 29 height 29
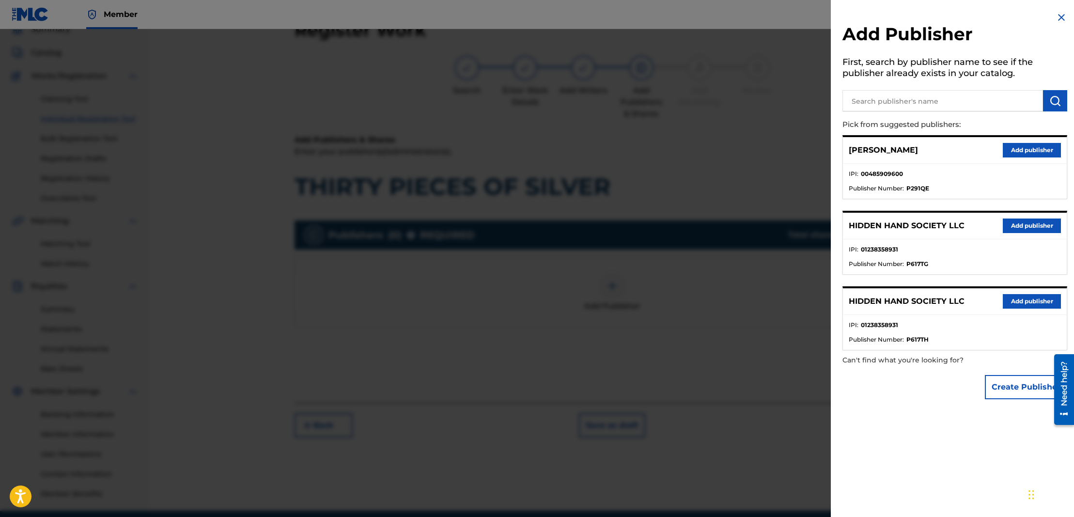
click at [1015, 225] on button "Add publisher" at bounding box center [1032, 225] width 58 height 15
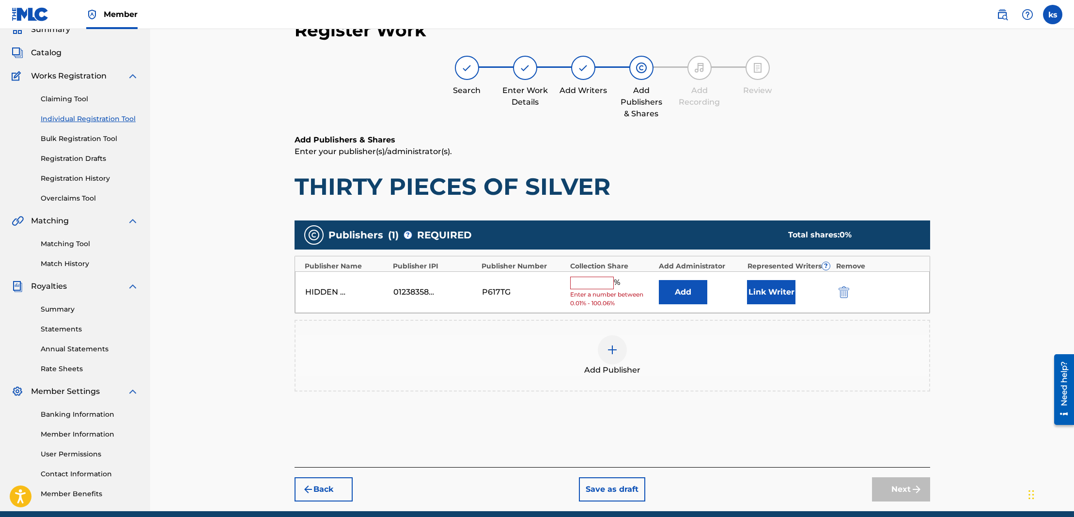
click at [602, 278] on input "text" at bounding box center [592, 283] width 44 height 13
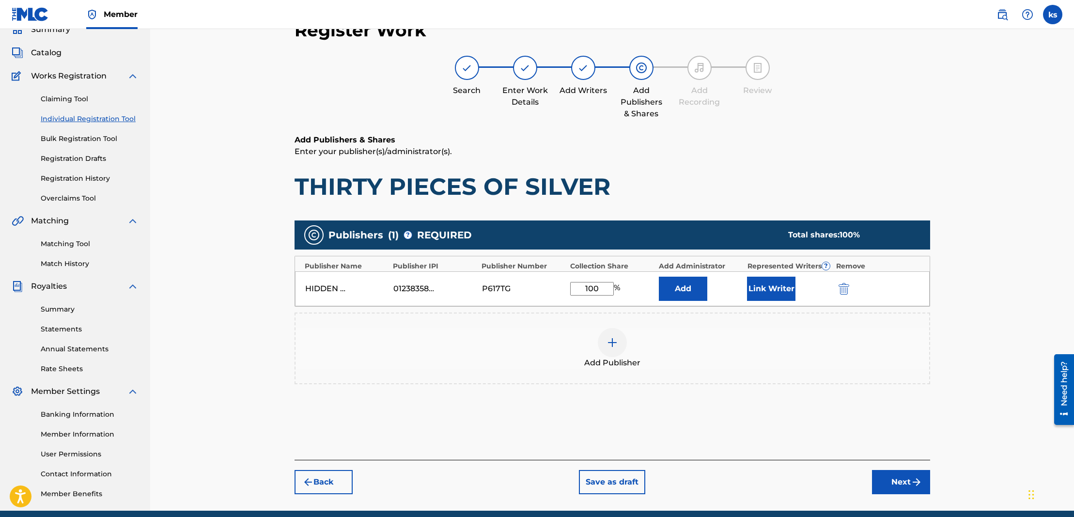
type input "100"
click at [675, 280] on button "Add" at bounding box center [683, 289] width 48 height 24
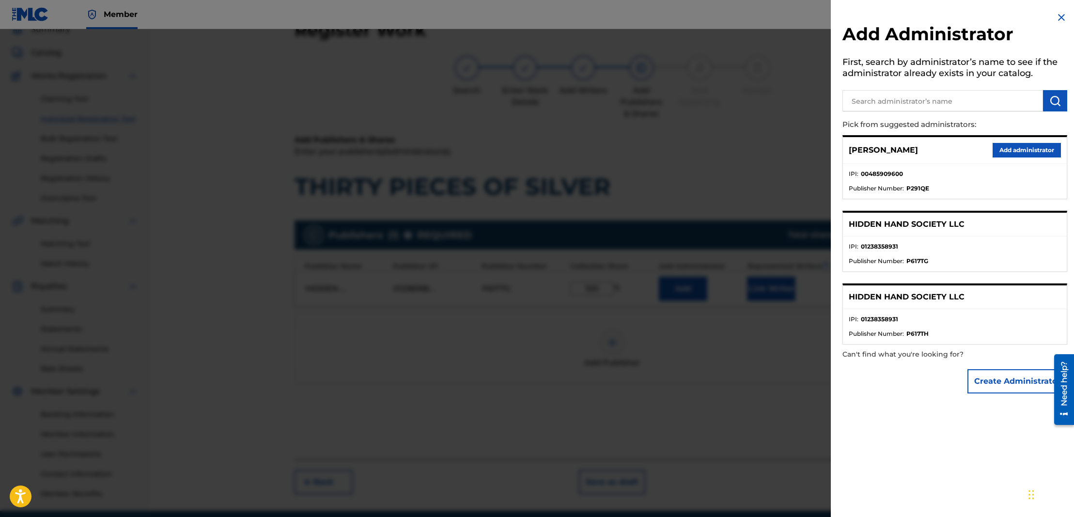
drag, startPoint x: 1009, startPoint y: 149, endPoint x: 948, endPoint y: 166, distance: 63.2
click at [1009, 149] on button "Add administrator" at bounding box center [1027, 150] width 68 height 15
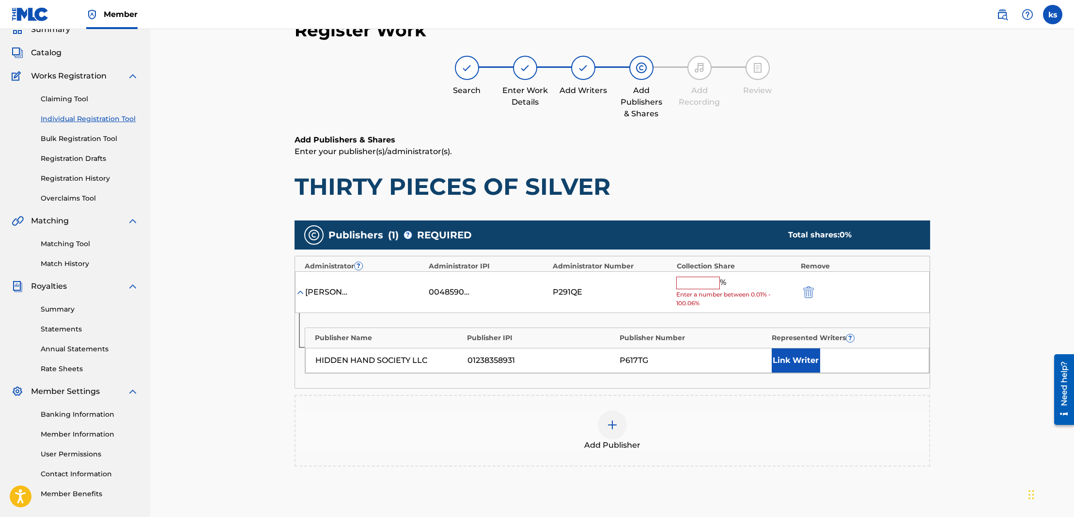
click at [694, 280] on input "text" at bounding box center [698, 283] width 44 height 13
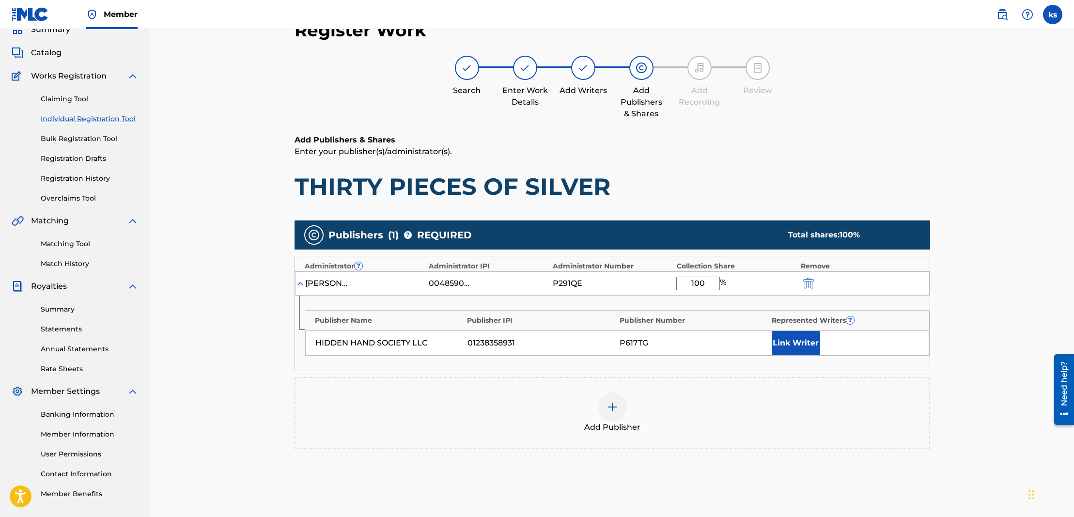
type input "100"
click at [782, 337] on button "Link Writer" at bounding box center [796, 343] width 48 height 24
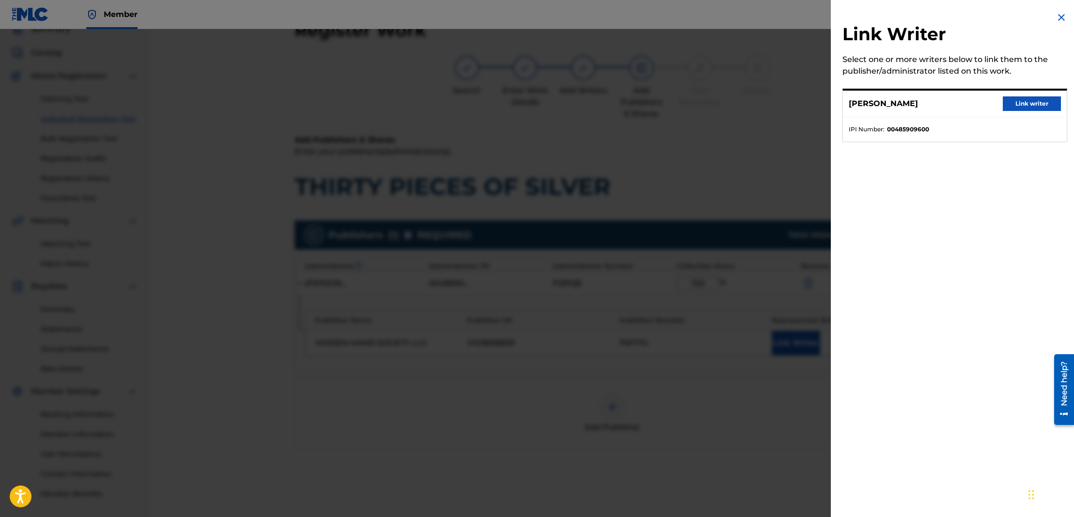
click at [1012, 100] on button "Link writer" at bounding box center [1032, 103] width 58 height 15
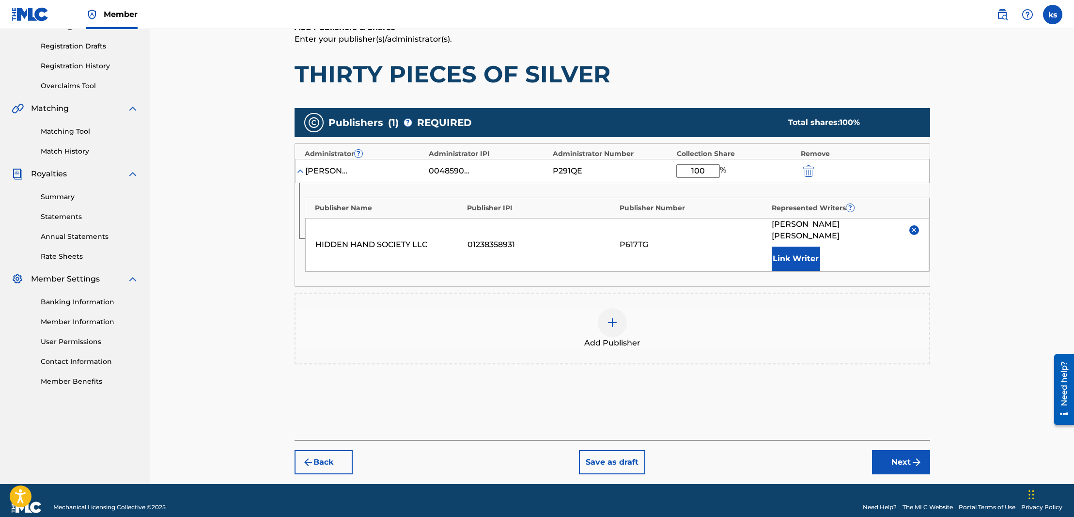
click at [911, 450] on button "Next" at bounding box center [901, 462] width 58 height 24
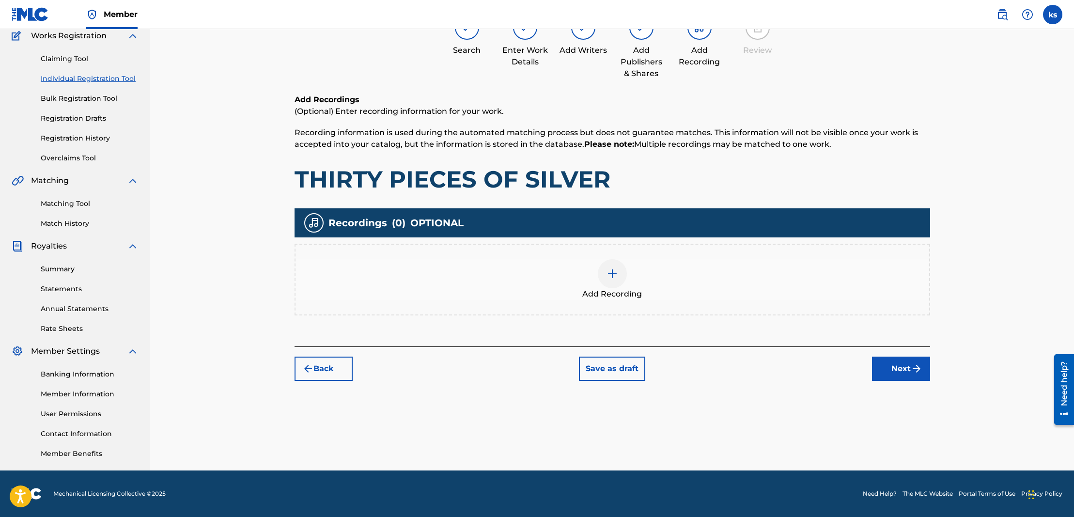
scroll to position [84, 0]
click at [617, 277] on img at bounding box center [613, 274] width 12 height 12
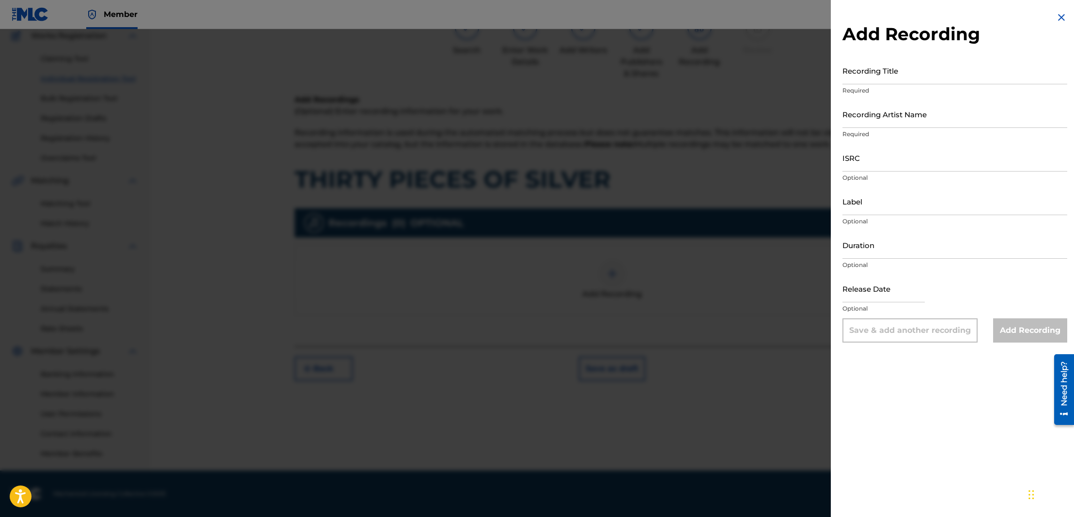
click at [866, 249] on input "Duration" at bounding box center [954, 245] width 225 height 28
paste input "04:49"
type input "04:49"
select select "7"
select select "2025"
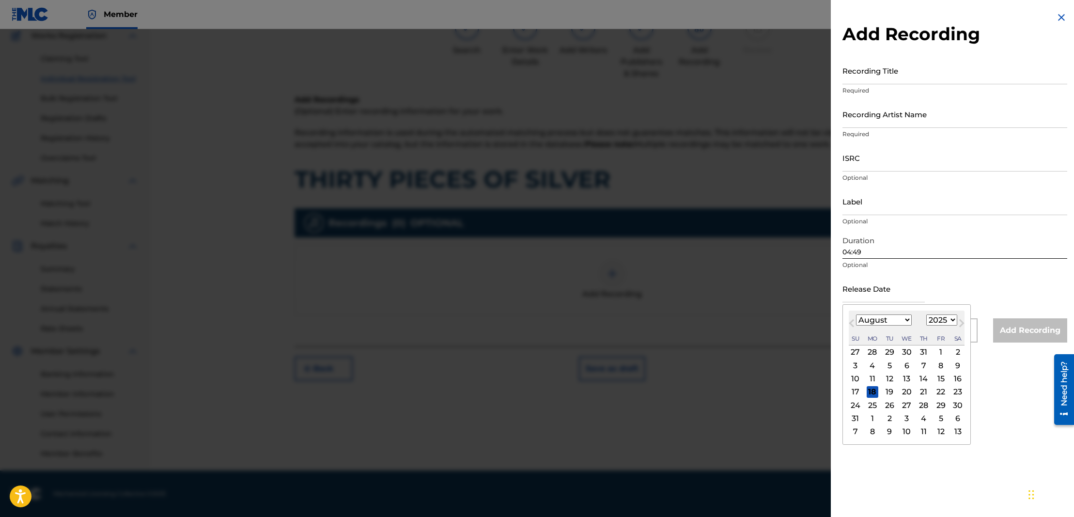
click at [885, 300] on input "text" at bounding box center [883, 289] width 82 height 28
select select "9"
select select "2024"
click at [935, 378] on div "18" at bounding box center [941, 379] width 12 height 12
type input "[DATE]"
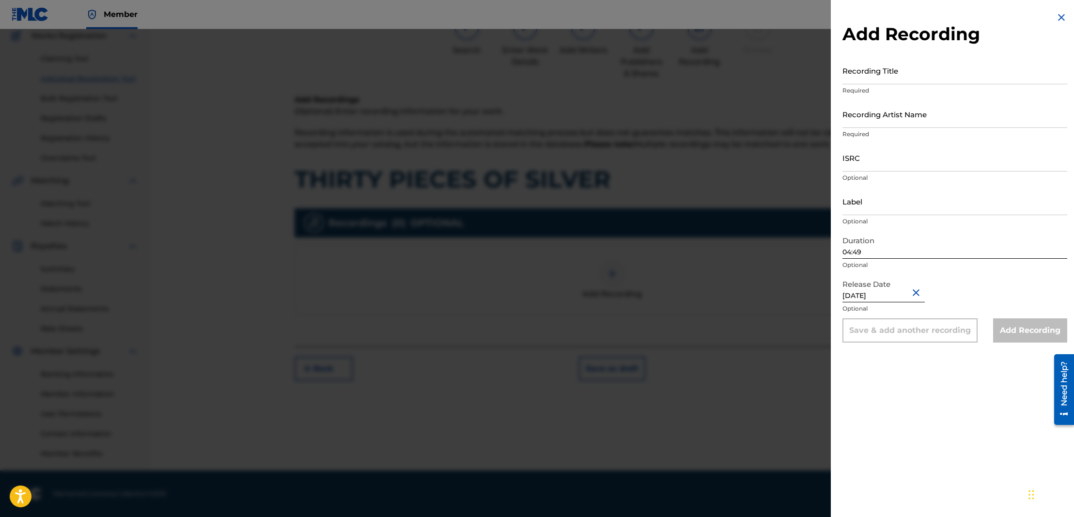
click at [852, 207] on input "Label" at bounding box center [954, 201] width 225 height 28
type input "Hidden Hand Society LLC"
click at [862, 81] on input "Recording Title" at bounding box center [954, 71] width 225 height 28
paste input "THIRTY PIECES OF SILVER"
type input "THIRTY PIECES OF SILVER"
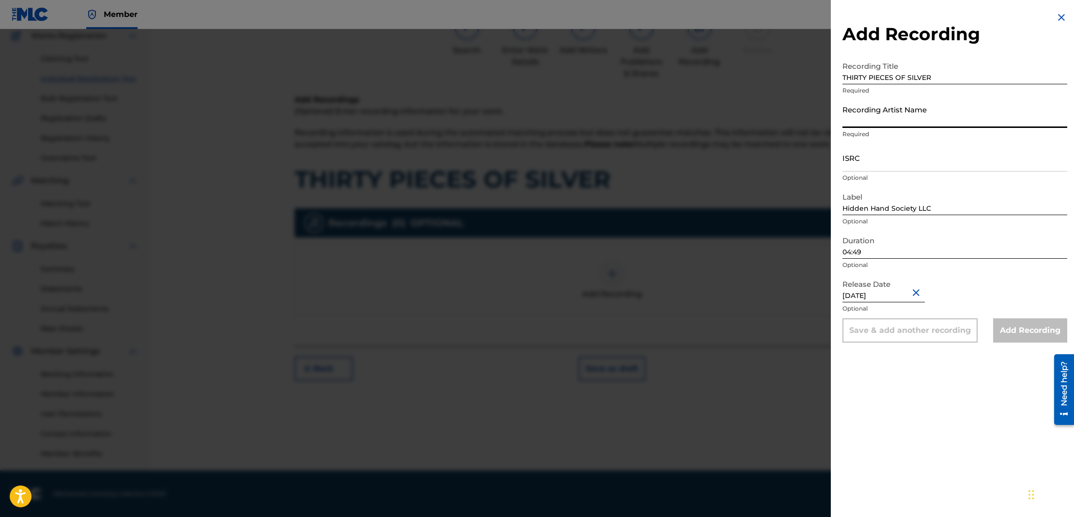
click at [870, 121] on input "Recording Artist Name" at bounding box center [954, 114] width 225 height 28
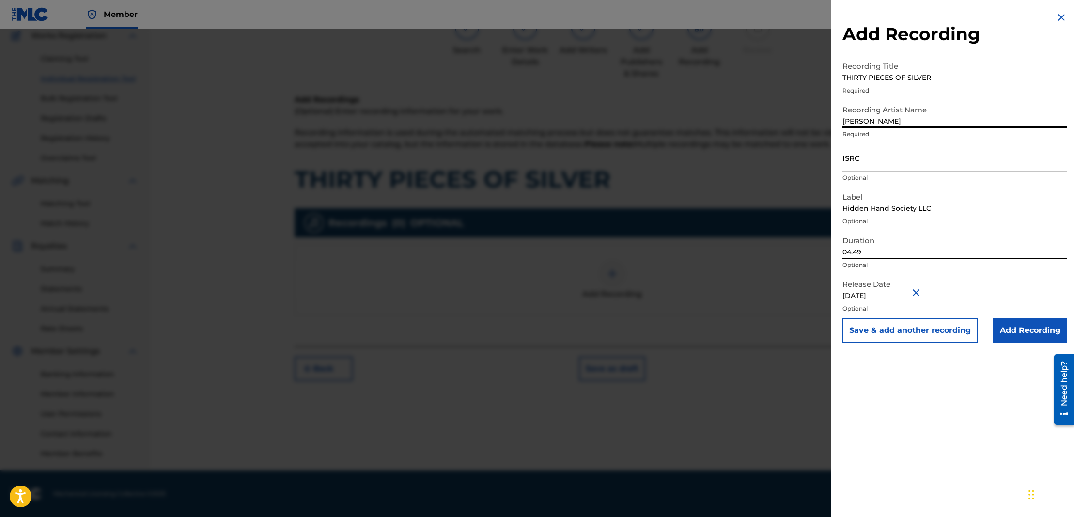
type input "[PERSON_NAME]"
drag, startPoint x: 897, startPoint y: 161, endPoint x: 901, endPoint y: 165, distance: 5.5
click at [901, 165] on input "ISRC" at bounding box center [954, 158] width 225 height 28
paste input "QZWFK2440660"
type input "QZWFK2440660"
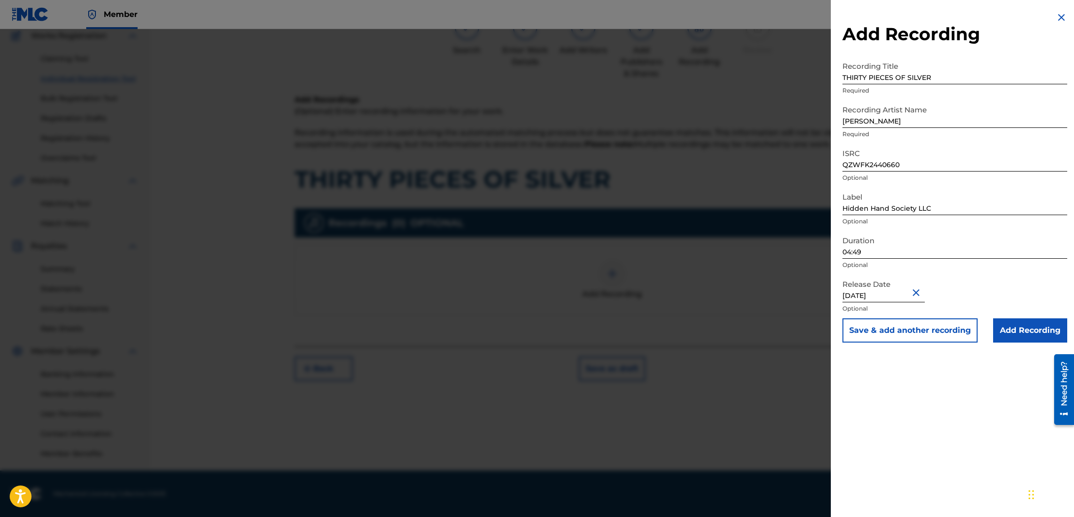
click at [1030, 327] on input "Add Recording" at bounding box center [1030, 330] width 74 height 24
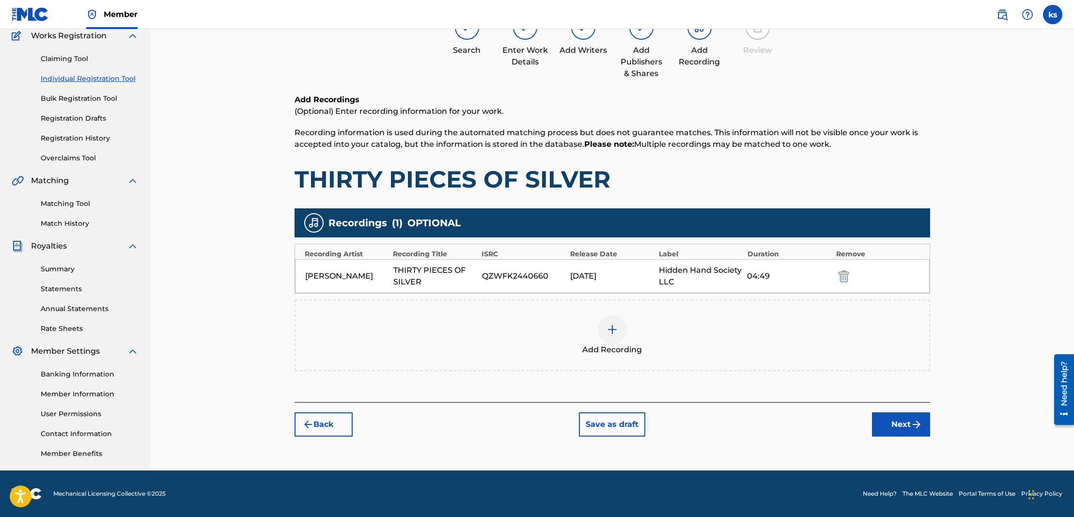
click at [909, 426] on button "Next" at bounding box center [901, 424] width 58 height 24
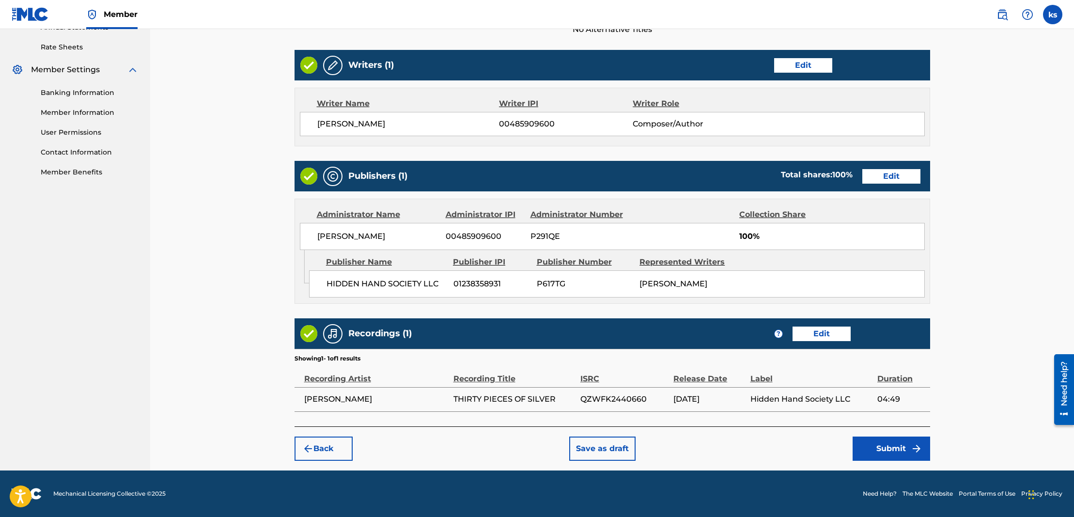
scroll to position [365, 0]
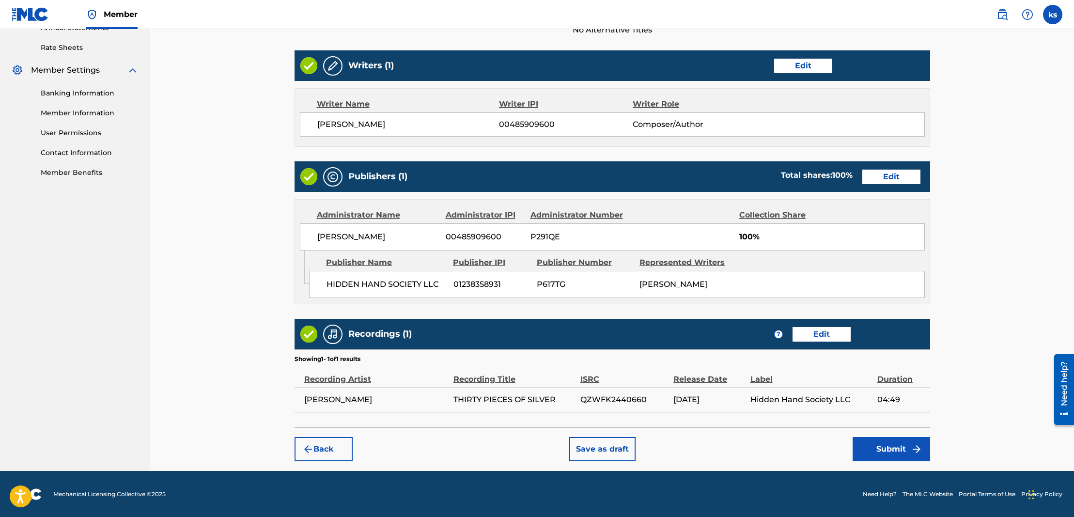
click at [880, 451] on button "Submit" at bounding box center [892, 449] width 78 height 24
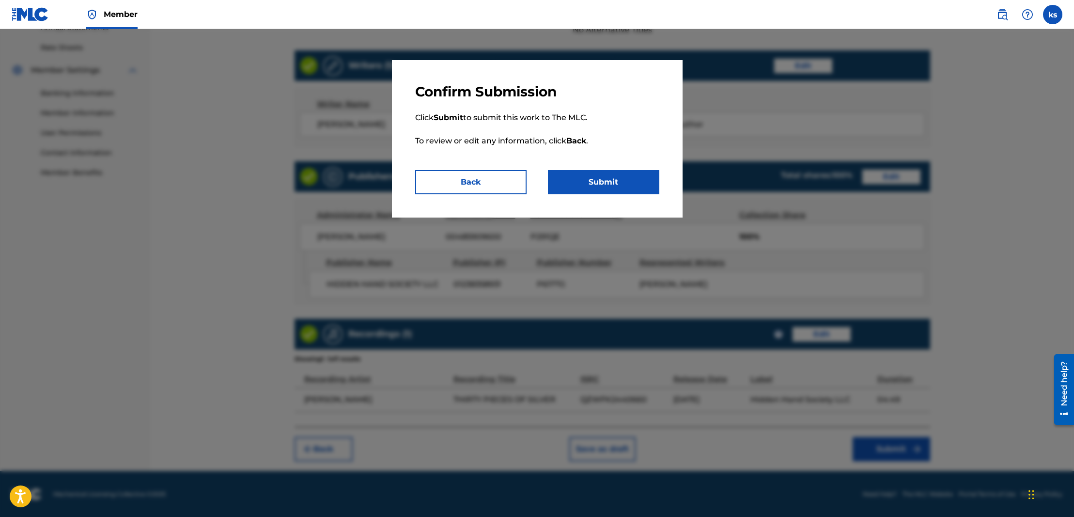
click at [582, 179] on button "Submit" at bounding box center [603, 182] width 111 height 24
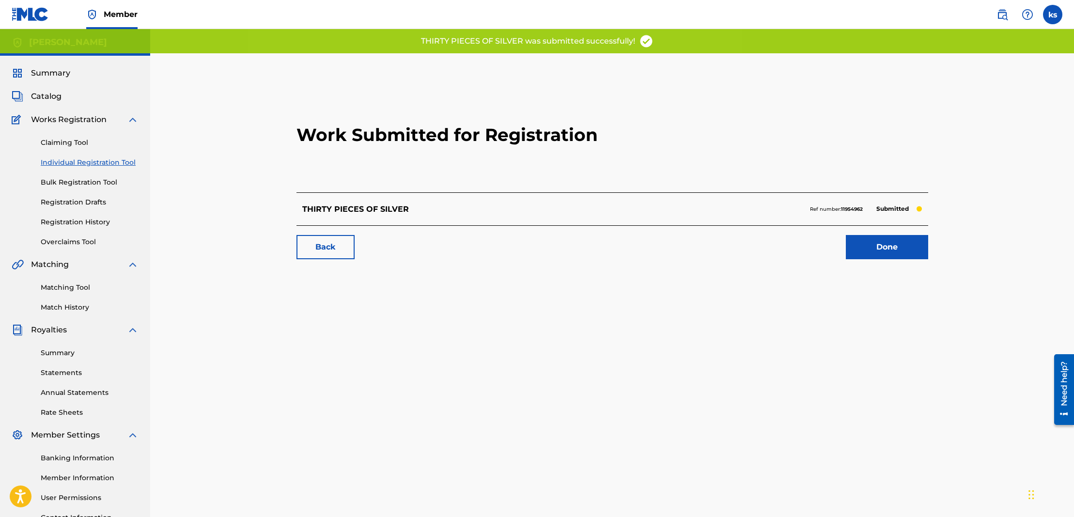
click at [40, 95] on span "Catalog" at bounding box center [46, 97] width 31 height 12
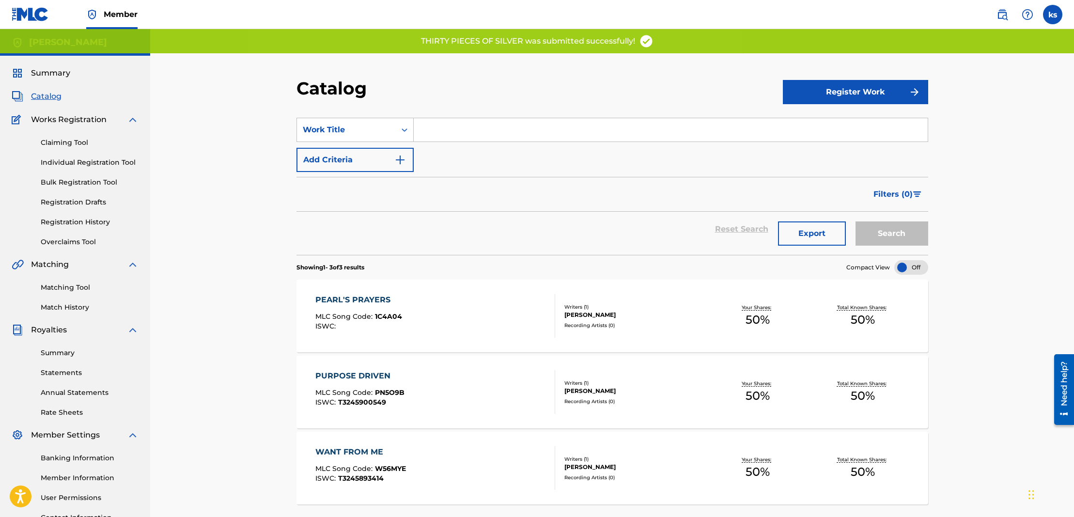
click at [833, 94] on button "Register Work" at bounding box center [855, 92] width 145 height 24
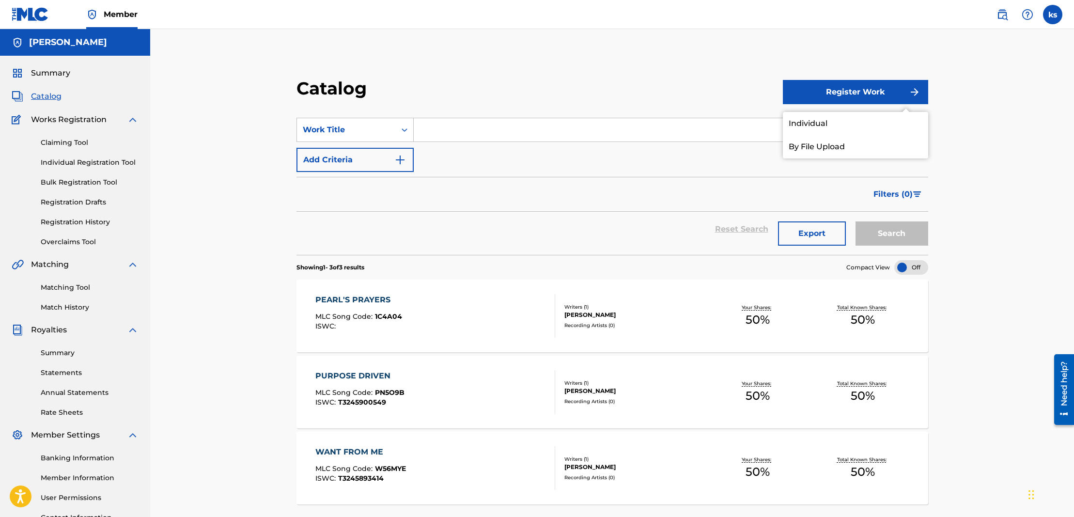
click at [800, 121] on link "Individual" at bounding box center [855, 123] width 145 height 23
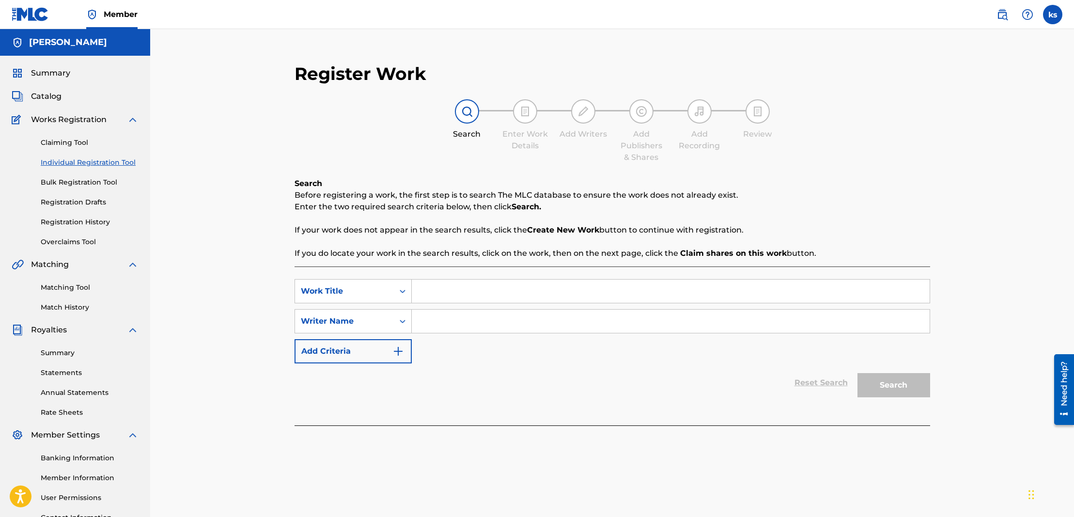
click at [541, 321] on input "Search Form" at bounding box center [671, 321] width 518 height 23
type input "[PERSON_NAME]"
drag, startPoint x: 541, startPoint y: 321, endPoint x: 460, endPoint y: 296, distance: 85.1
click at [460, 296] on input "Search Form" at bounding box center [671, 291] width 518 height 23
paste input "POLITRICKS"
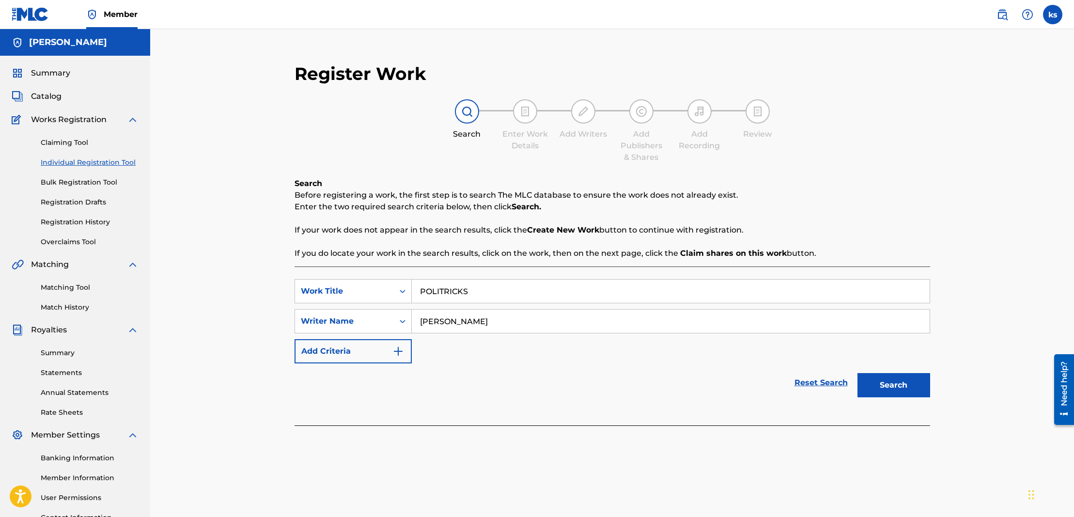
type input "POLITRICKS"
click at [876, 381] on button "Search" at bounding box center [893, 385] width 73 height 24
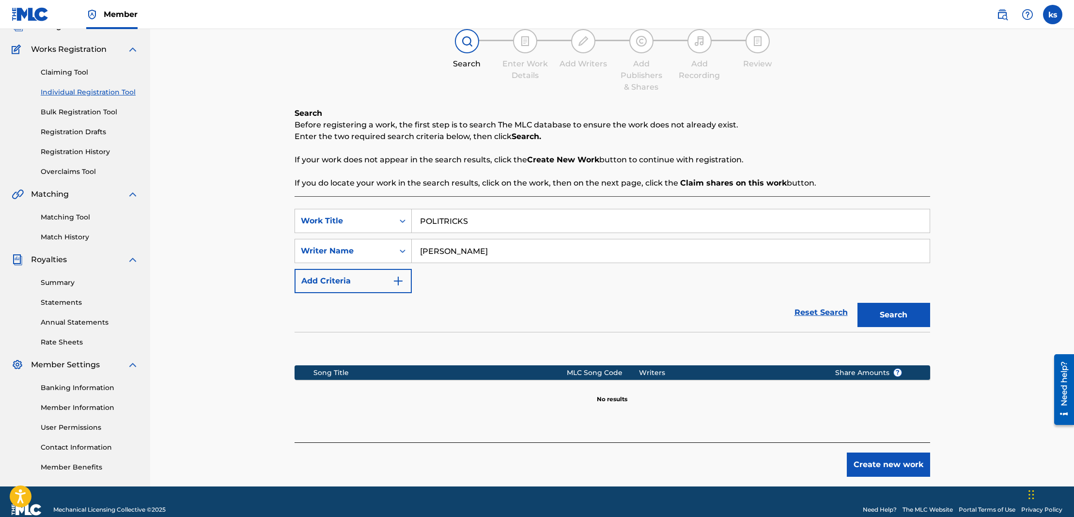
scroll to position [72, 0]
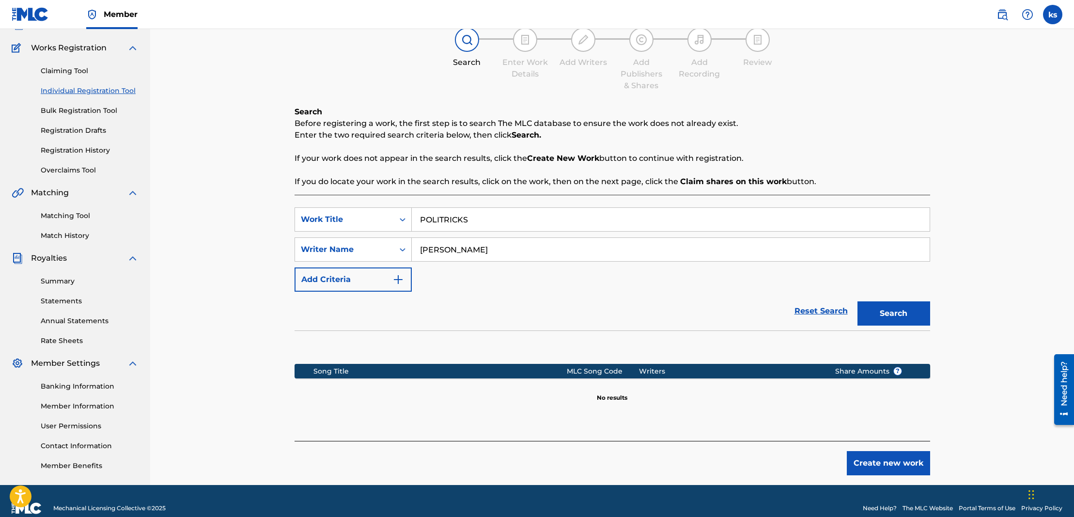
click at [860, 461] on button "Create new work" at bounding box center [888, 463] width 83 height 24
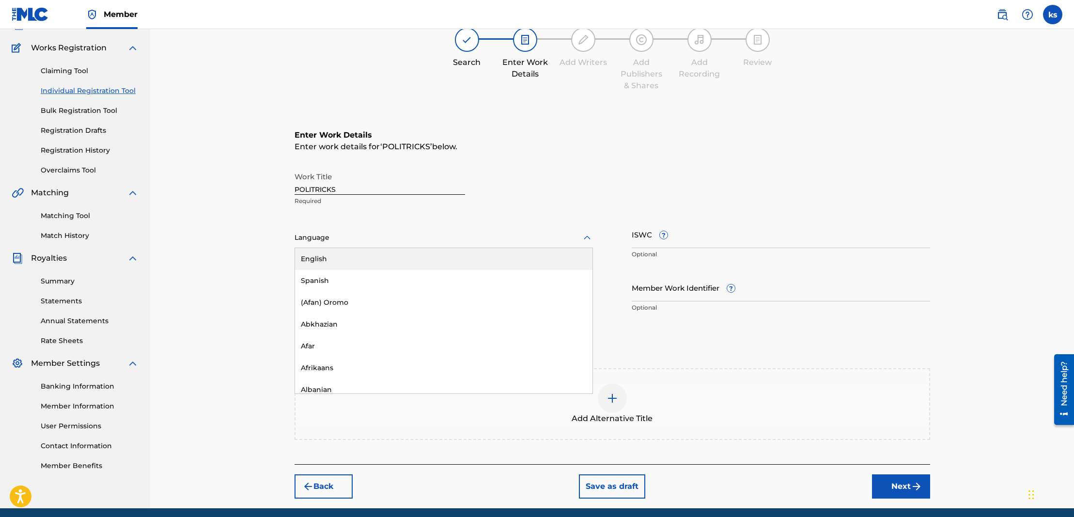
click at [347, 237] on div at bounding box center [444, 238] width 298 height 12
click at [335, 256] on div "English" at bounding box center [443, 259] width 297 height 22
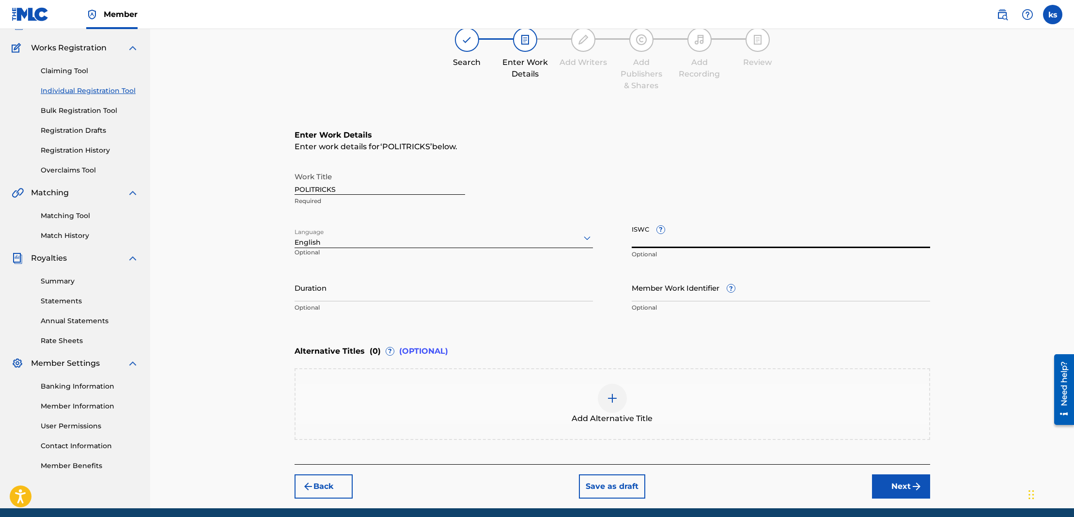
click at [712, 227] on input "ISWC ?" at bounding box center [781, 234] width 298 height 28
paste input "T3267831534"
type input "T3267831534"
click at [327, 294] on input "Duration" at bounding box center [444, 288] width 298 height 28
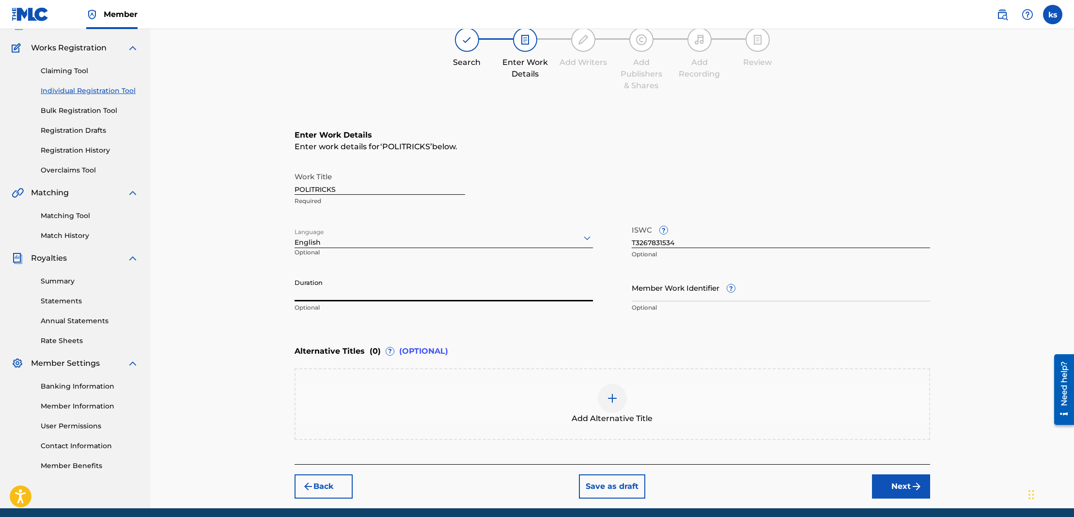
paste input "04:49"
type input "04:49"
click at [914, 486] on img "submit" at bounding box center [917, 487] width 12 height 12
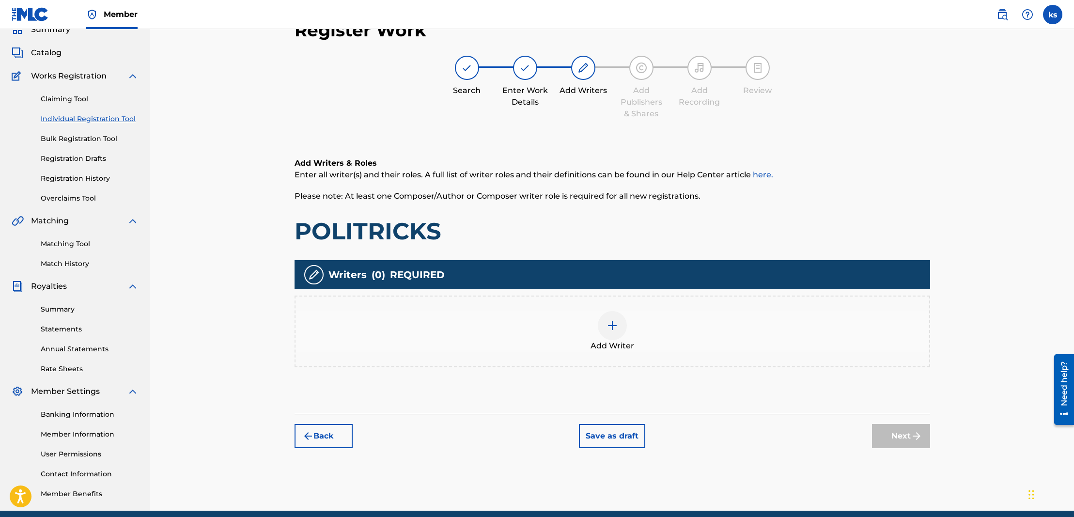
click at [619, 324] on div at bounding box center [612, 325] width 29 height 29
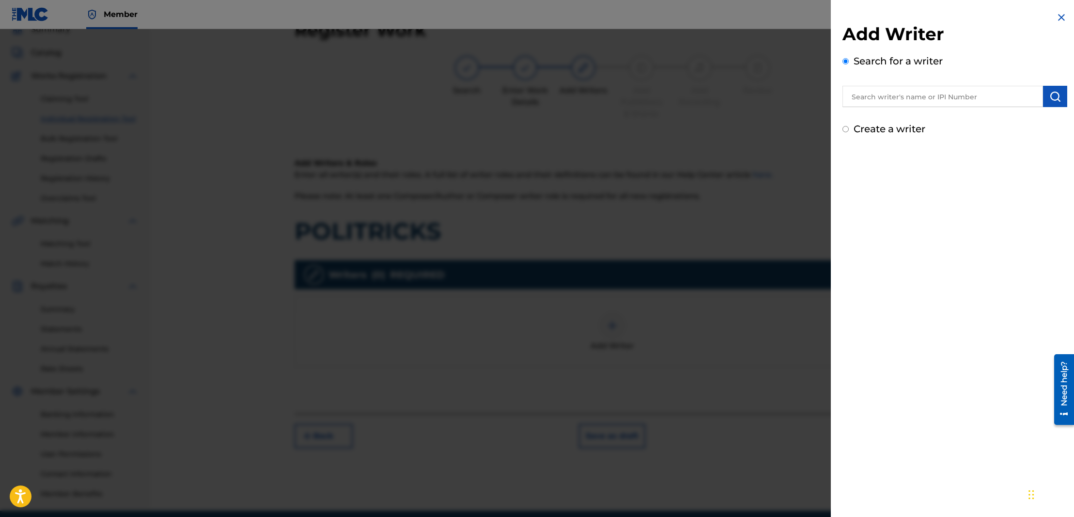
click at [897, 98] on input "text" at bounding box center [942, 96] width 201 height 21
type input "[PERSON_NAME]"
click at [1060, 90] on button "submit" at bounding box center [1055, 96] width 24 height 21
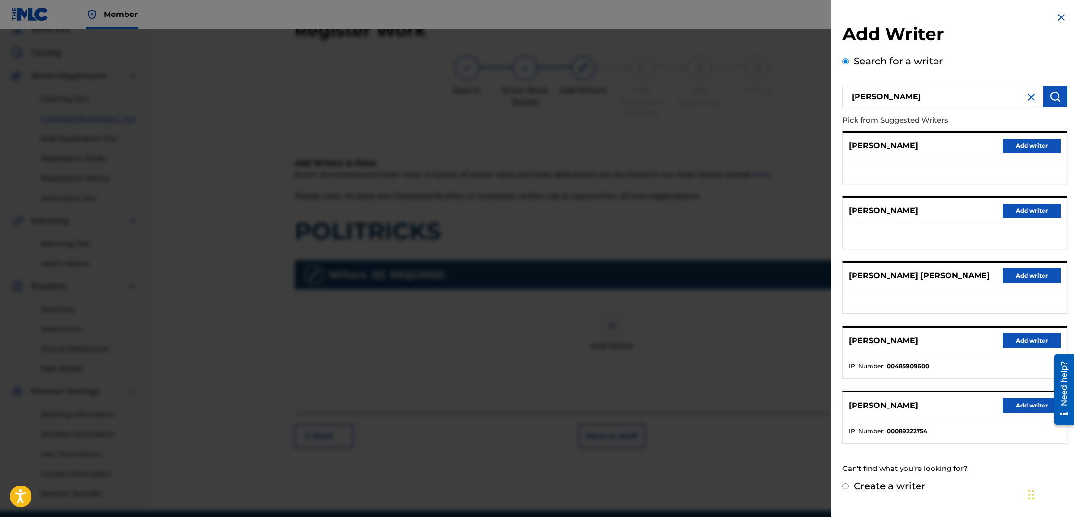
click at [1009, 346] on button "Add writer" at bounding box center [1032, 340] width 58 height 15
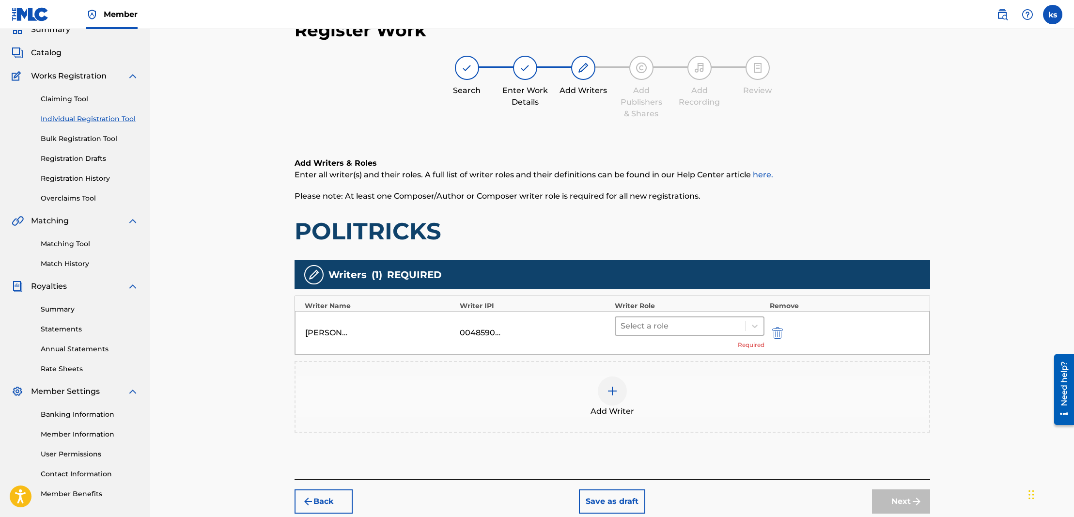
click at [666, 322] on div at bounding box center [681, 326] width 121 height 14
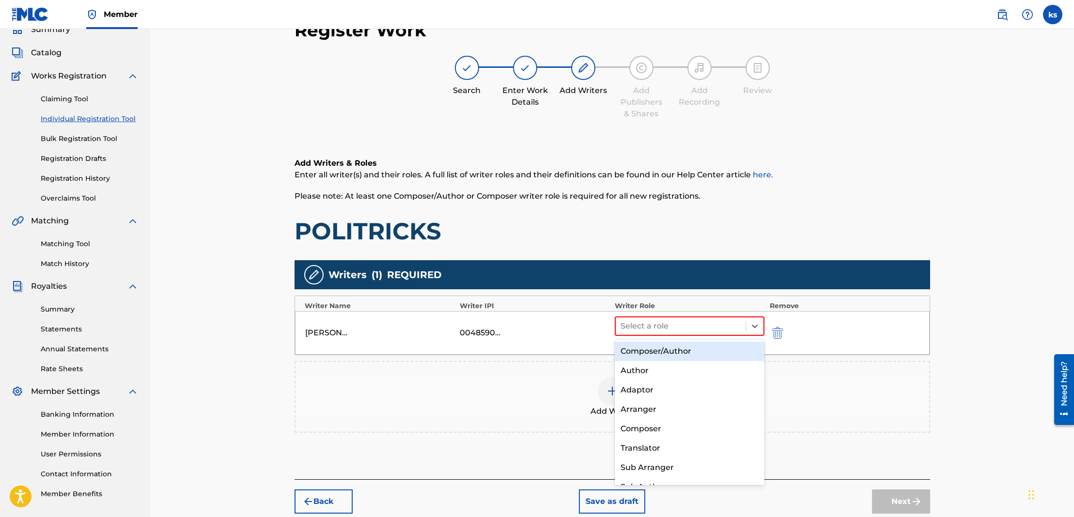
click at [642, 348] on div "Composer/Author" at bounding box center [690, 351] width 150 height 19
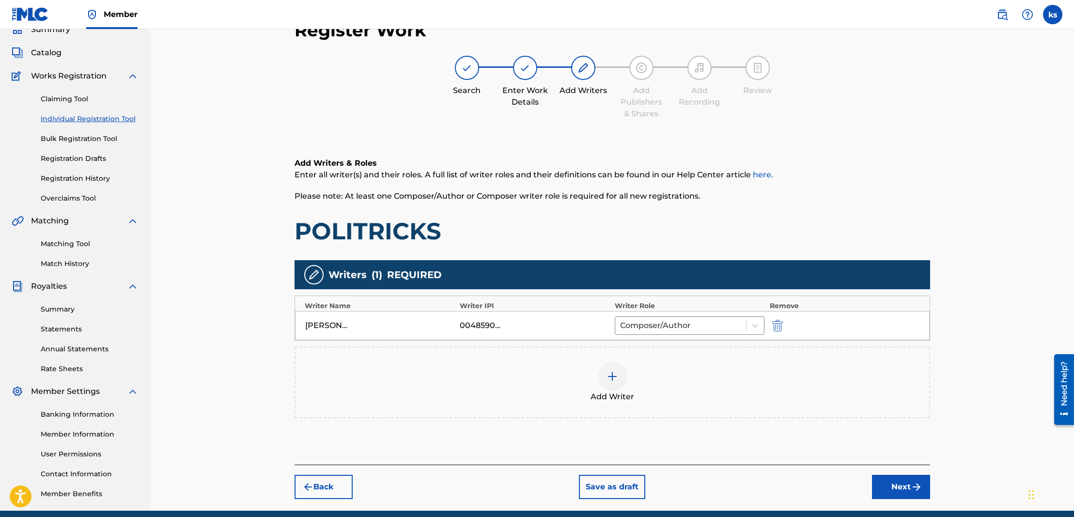
click at [893, 485] on button "Next" at bounding box center [901, 487] width 58 height 24
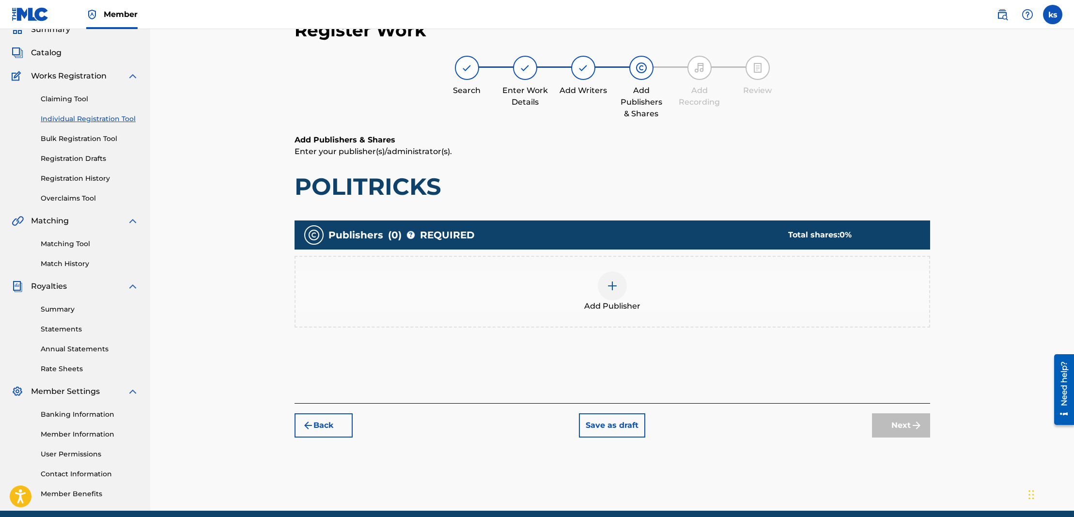
click at [613, 287] on img at bounding box center [613, 286] width 12 height 12
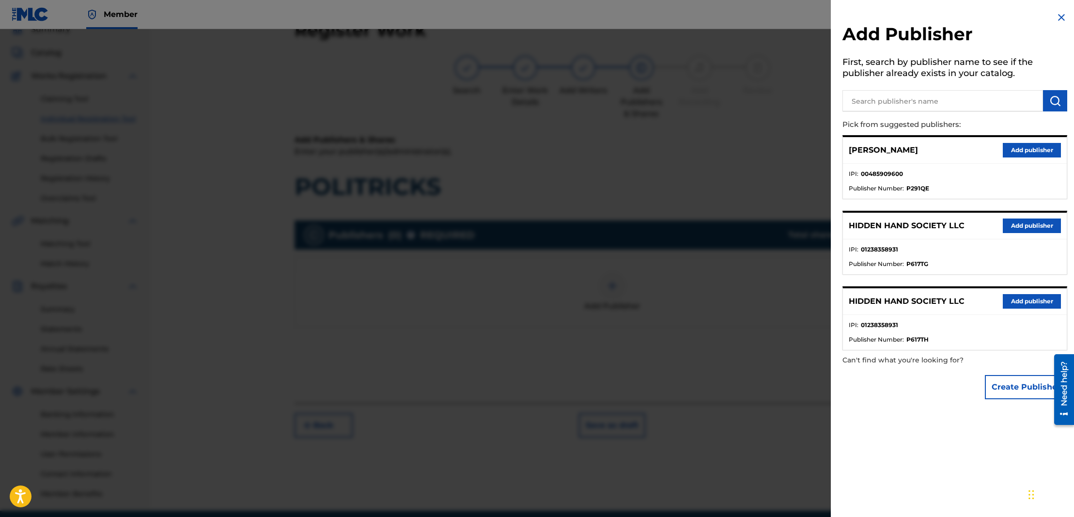
click at [1046, 226] on button "Add publisher" at bounding box center [1032, 225] width 58 height 15
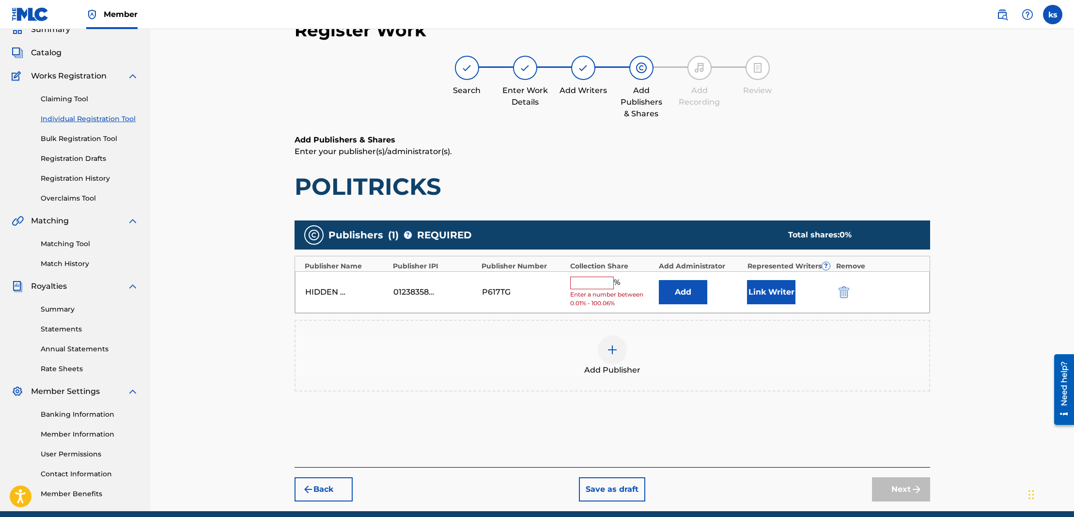
click at [578, 283] on input "text" at bounding box center [592, 283] width 44 height 13
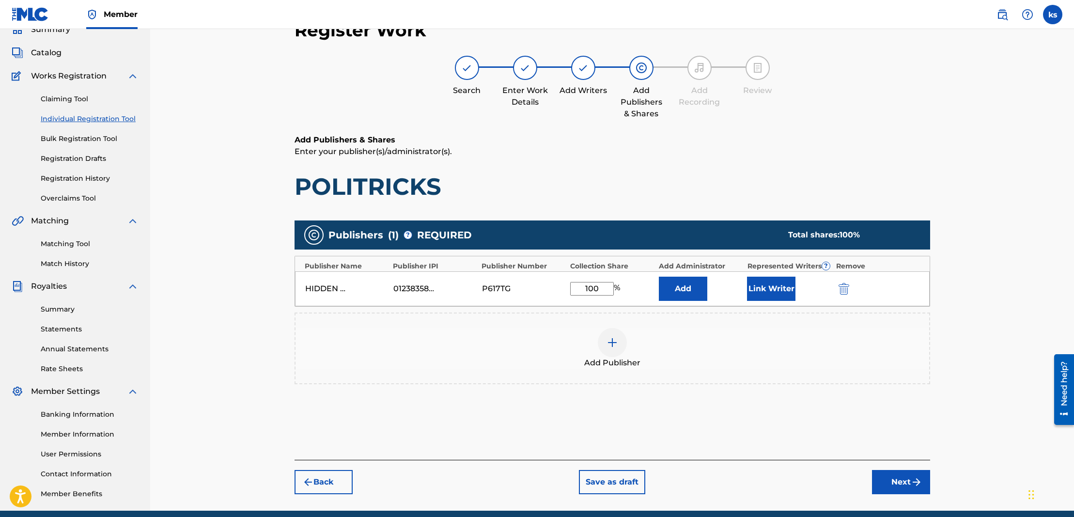
type input "100"
click at [673, 290] on button "Add" at bounding box center [683, 289] width 48 height 24
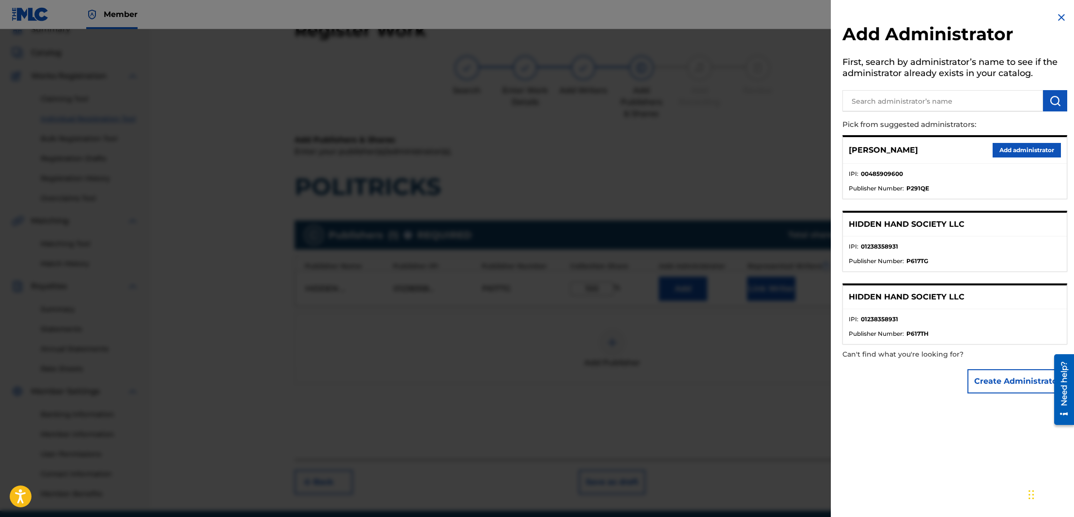
click at [1022, 148] on button "Add administrator" at bounding box center [1027, 150] width 68 height 15
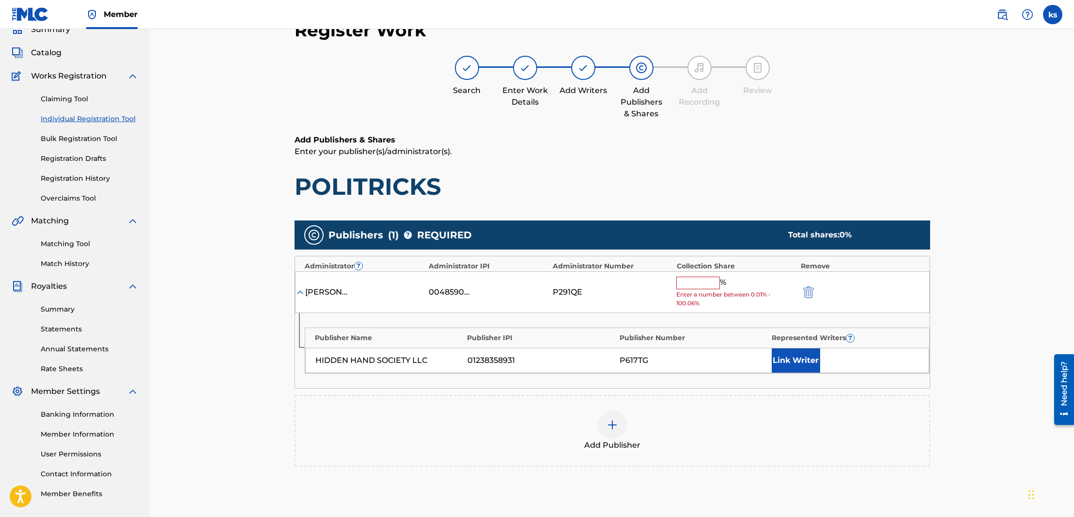
click at [683, 286] on input "text" at bounding box center [698, 283] width 44 height 13
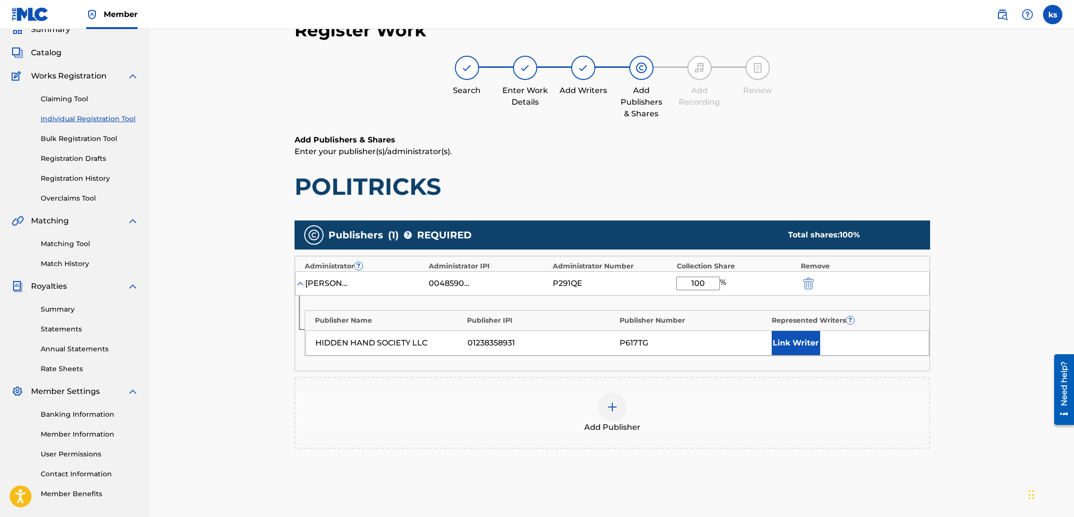
type input "100"
click at [776, 339] on button "Link Writer" at bounding box center [796, 343] width 48 height 24
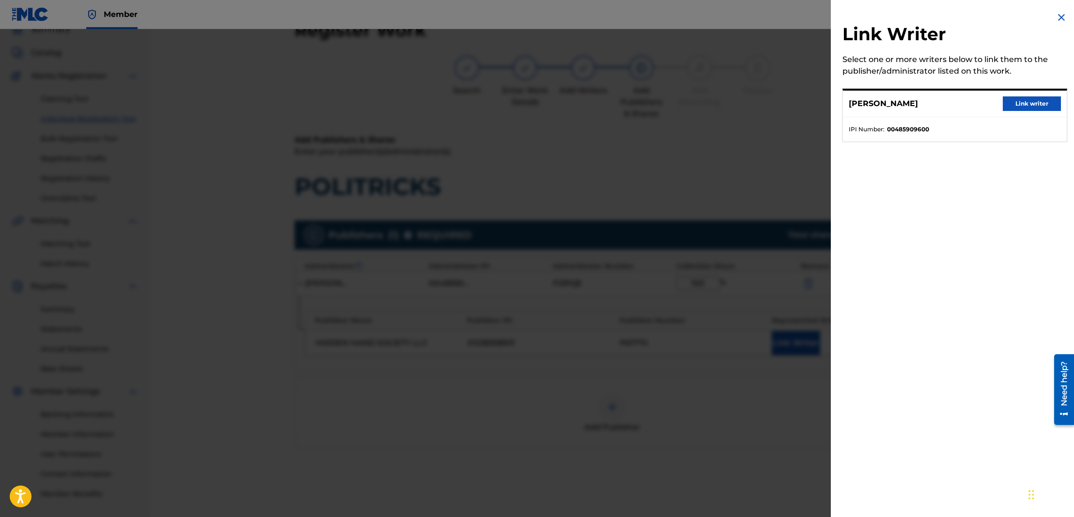
drag, startPoint x: 1028, startPoint y: 102, endPoint x: 1028, endPoint y: 109, distance: 6.8
click at [1028, 103] on button "Link writer" at bounding box center [1032, 103] width 58 height 15
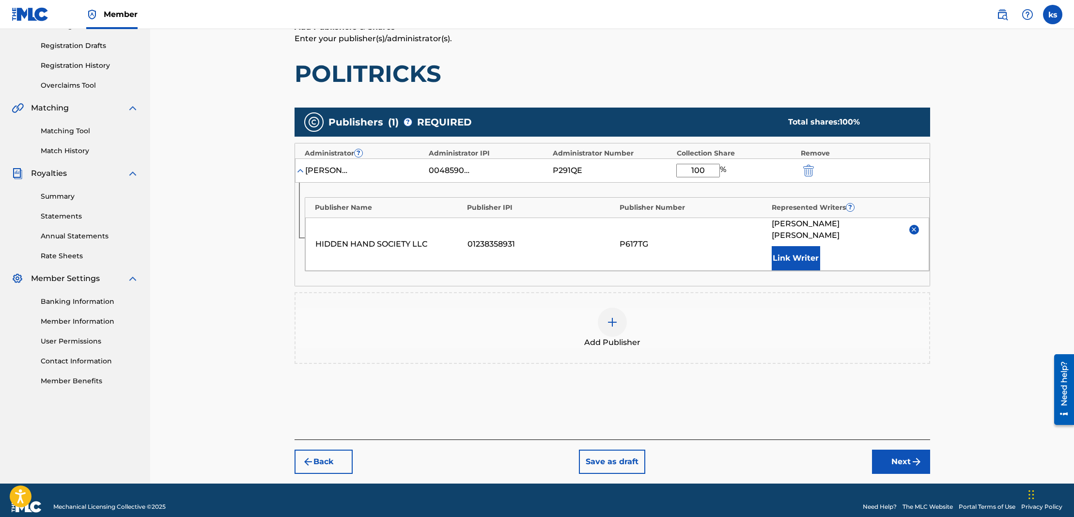
scroll to position [156, 0]
click at [902, 450] on button "Next" at bounding box center [901, 462] width 58 height 24
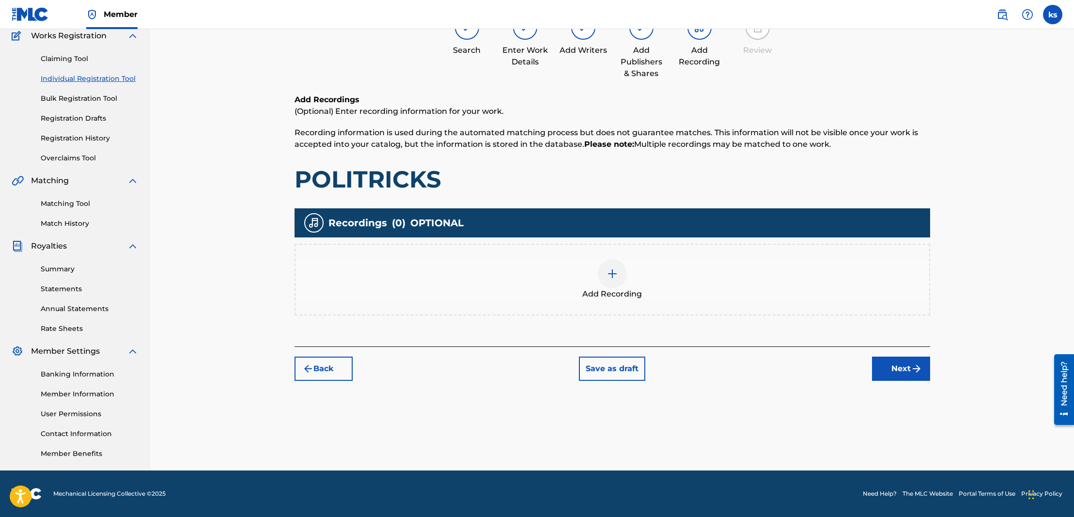
scroll to position [84, 0]
click at [616, 275] on img at bounding box center [613, 274] width 12 height 12
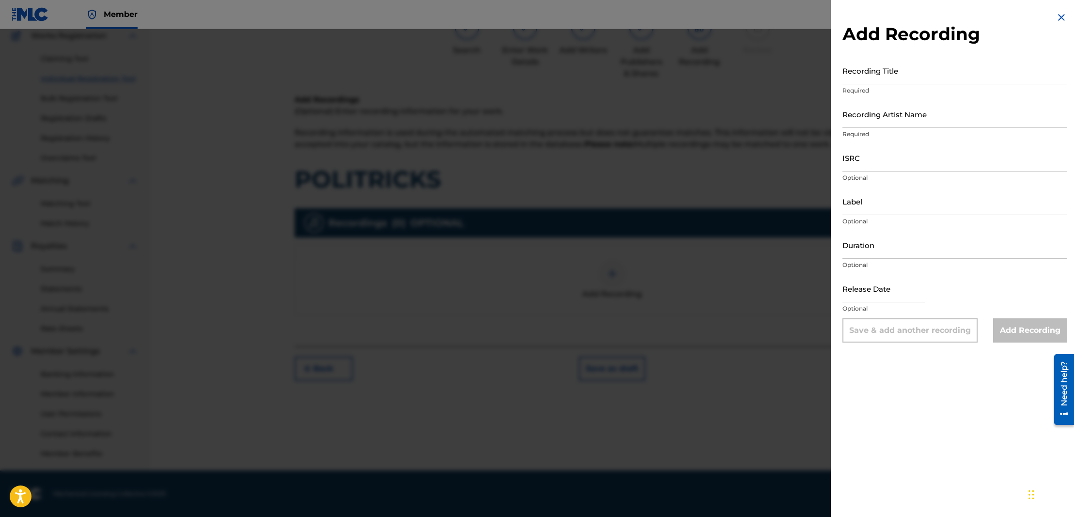
click at [869, 82] on input "Recording Title" at bounding box center [954, 71] width 225 height 28
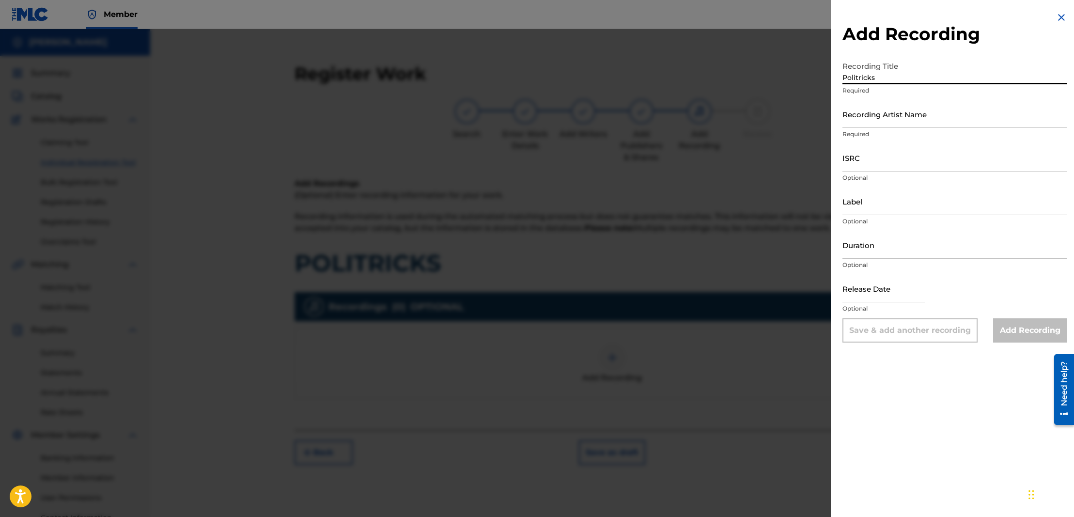
scroll to position [0, 0]
type input "Politricks"
click at [880, 125] on input "Recording Artist Name" at bounding box center [954, 114] width 225 height 28
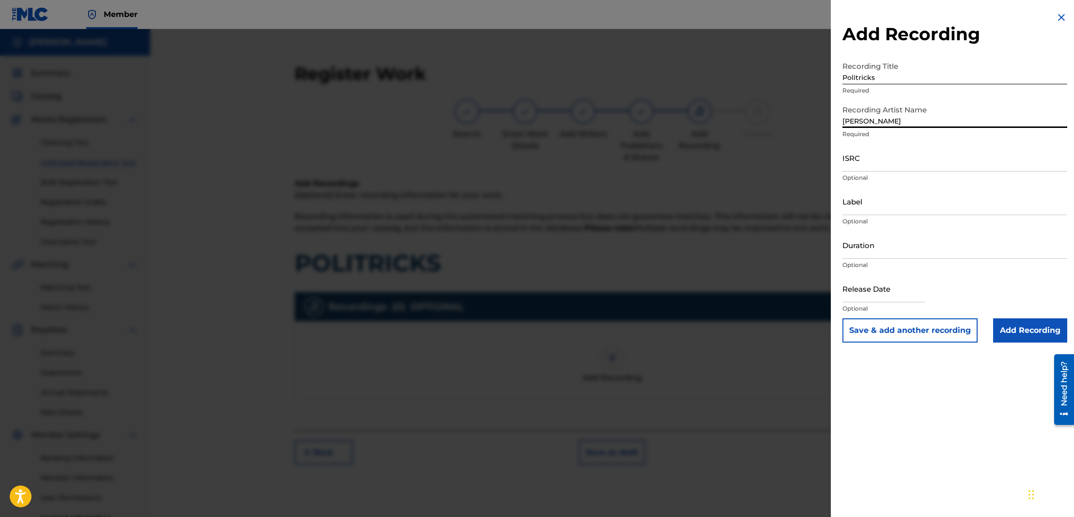
type input "[PERSON_NAME]"
drag, startPoint x: 879, startPoint y: 124, endPoint x: 911, endPoint y: 165, distance: 52.1
click at [911, 165] on input "ISRC" at bounding box center [954, 158] width 225 height 28
paste input "QZTB32445636"
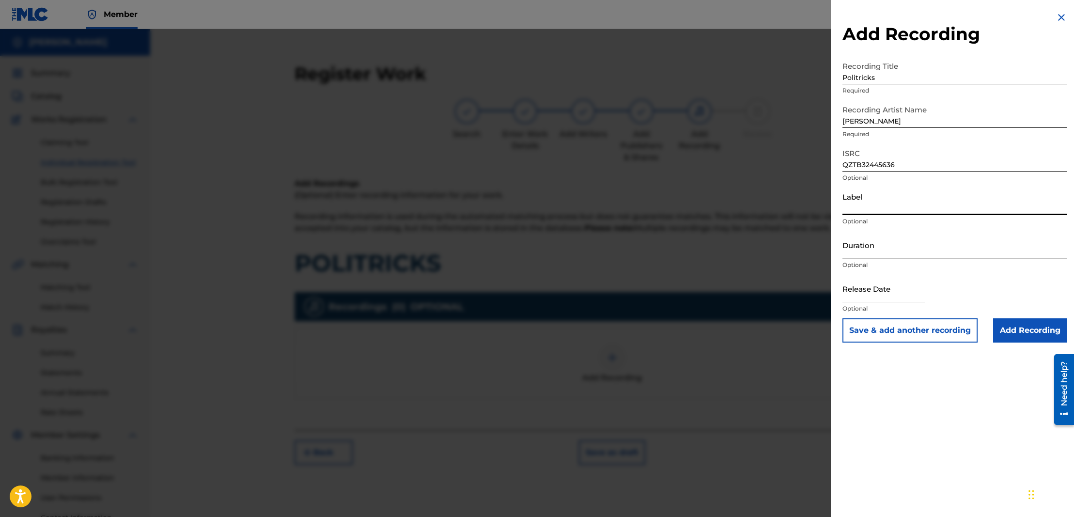
click at [856, 205] on input "Label" at bounding box center [954, 201] width 225 height 28
click at [860, 250] on input "Duration" at bounding box center [954, 245] width 225 height 28
paste input "QZTB32445636"
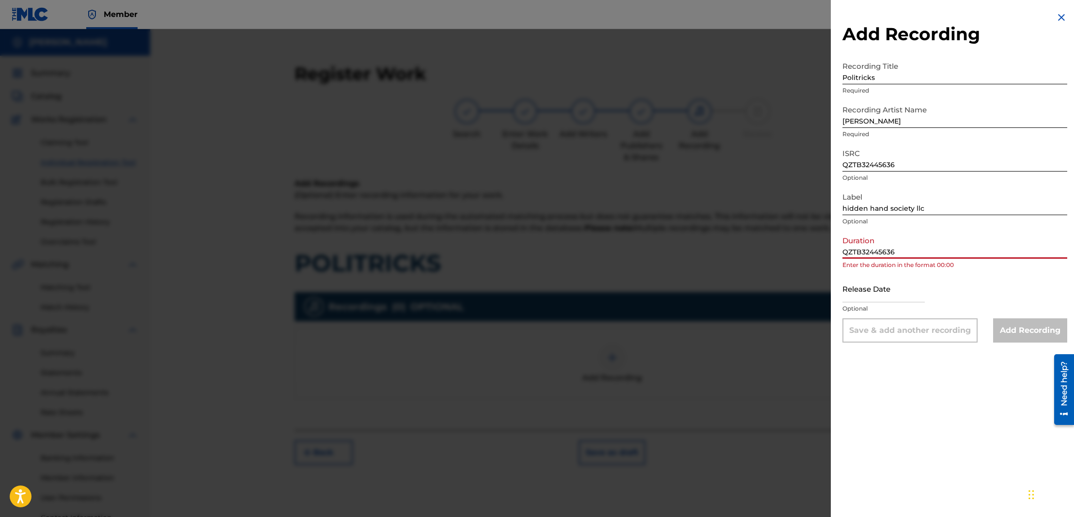
drag, startPoint x: 908, startPoint y: 248, endPoint x: 818, endPoint y: 241, distance: 90.4
click at [819, 244] on div "Add Recording Recording Title Politricks Required Recording Artist Name [PERSON…" at bounding box center [537, 273] width 1074 height 488
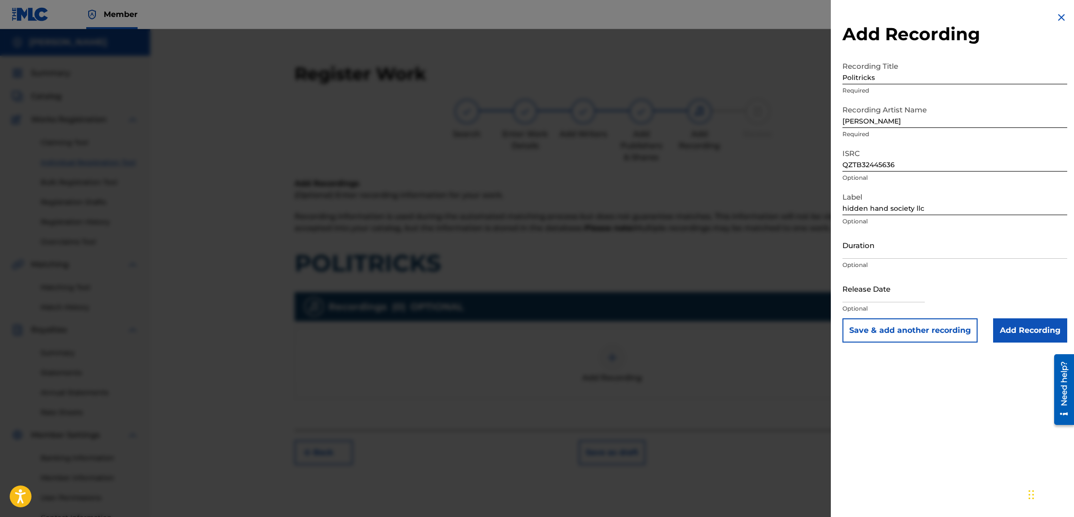
click at [861, 296] on input "text" at bounding box center [883, 289] width 82 height 28
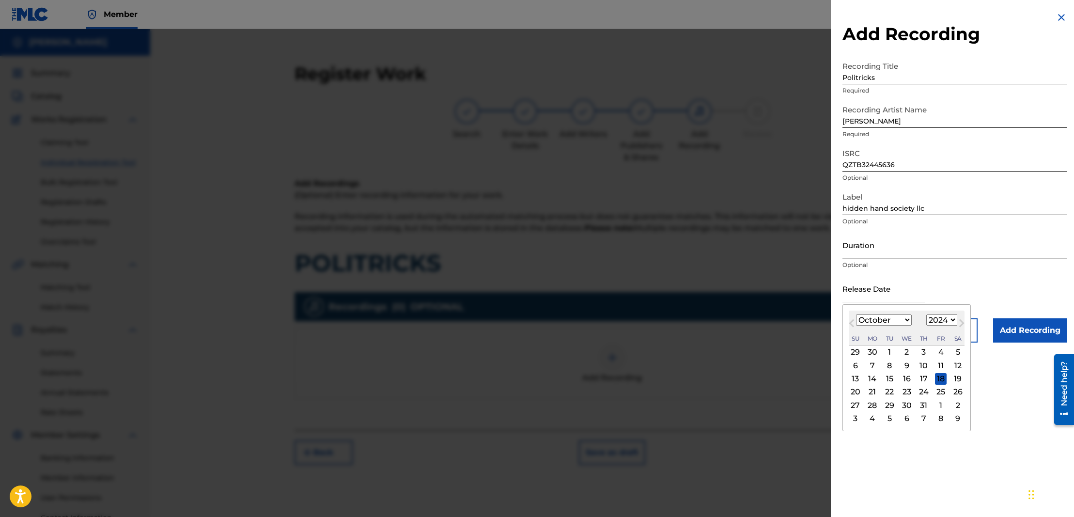
click at [936, 377] on div "18" at bounding box center [941, 379] width 12 height 12
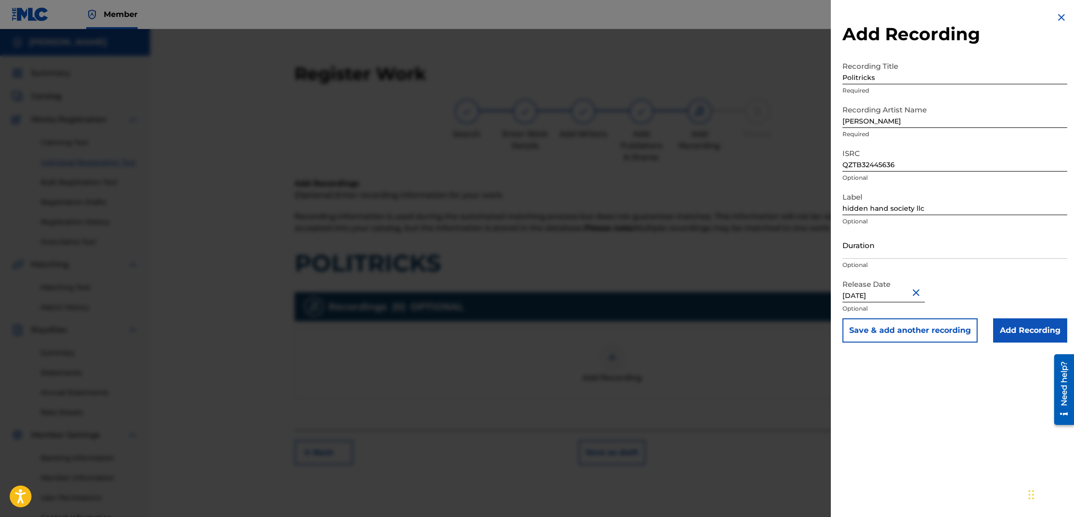
click at [1010, 331] on input "Add Recording" at bounding box center [1030, 330] width 74 height 24
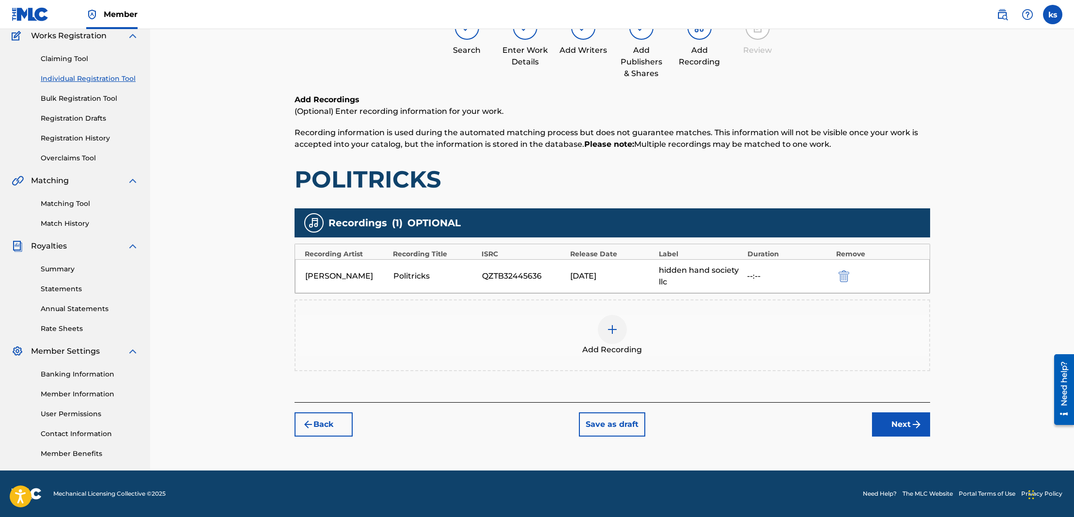
click at [896, 417] on button "Next" at bounding box center [901, 424] width 58 height 24
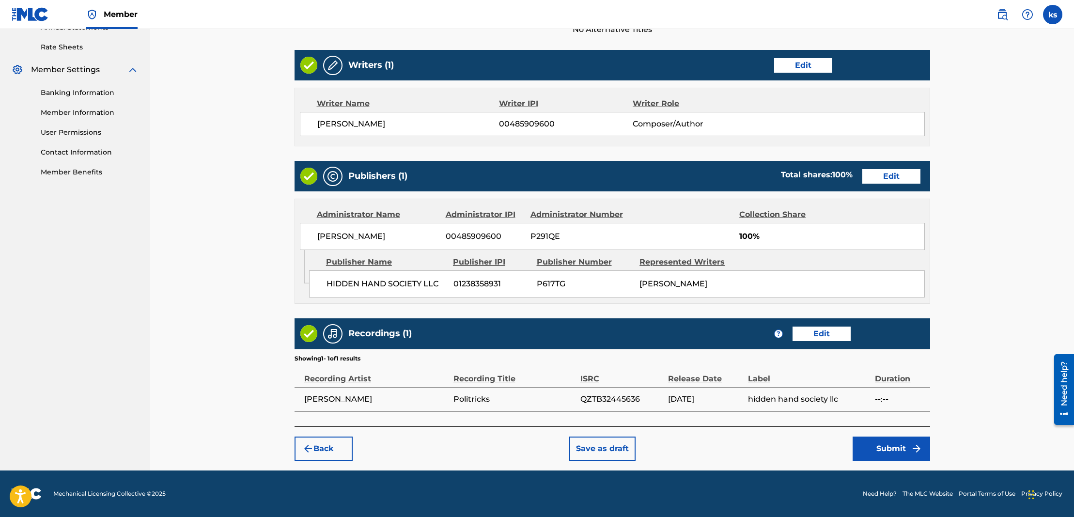
scroll to position [365, 0]
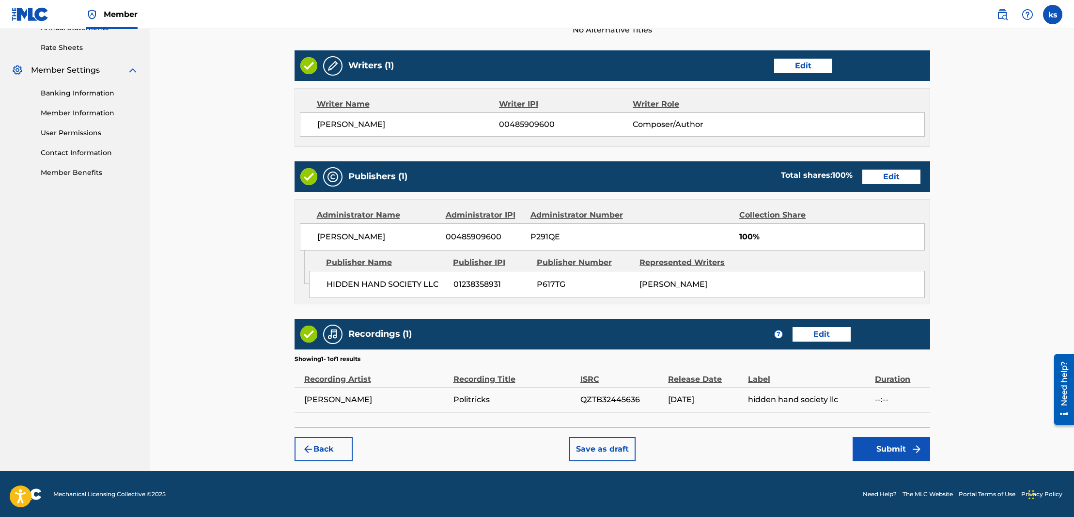
click at [905, 453] on button "Submit" at bounding box center [892, 449] width 78 height 24
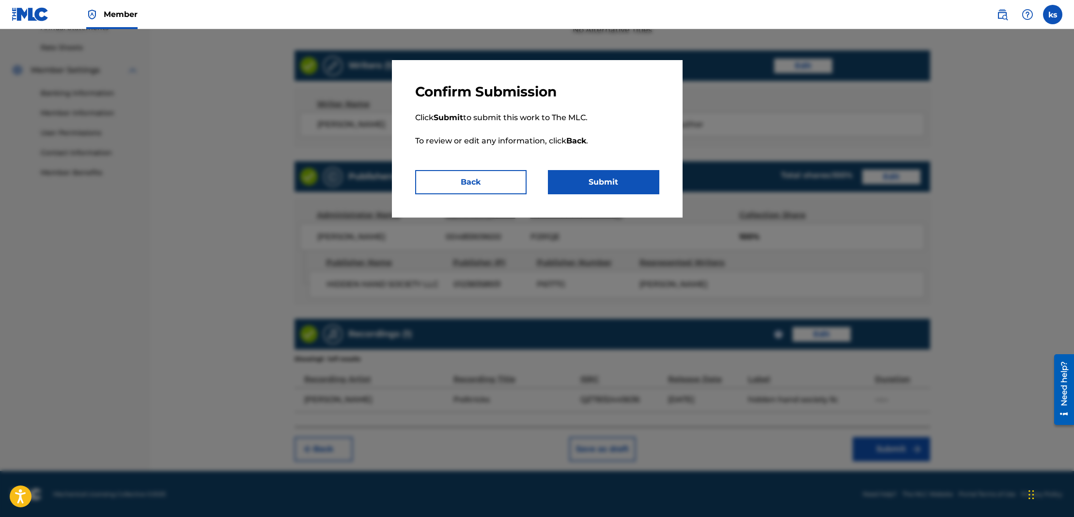
click at [556, 177] on button "Submit" at bounding box center [603, 182] width 111 height 24
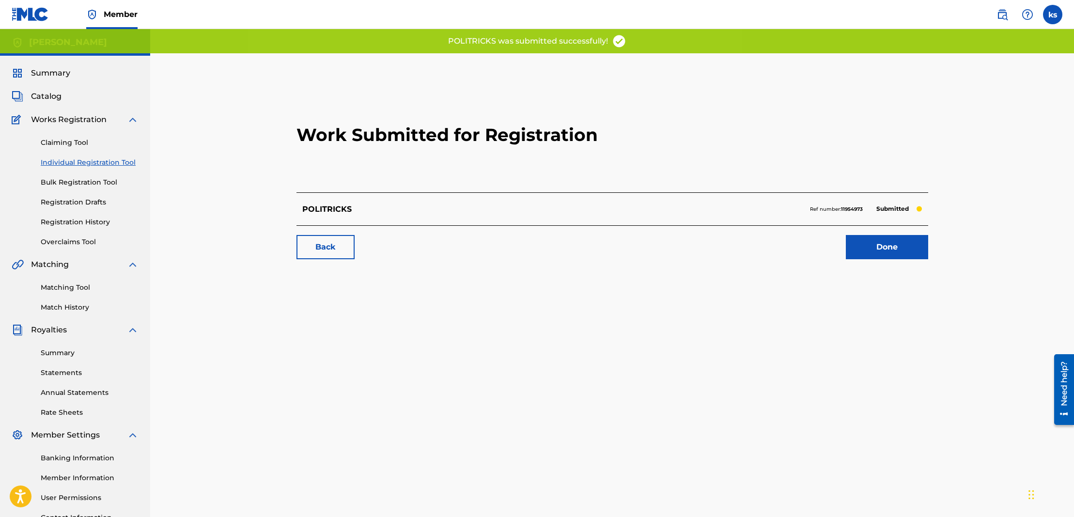
click at [50, 93] on span "Catalog" at bounding box center [46, 97] width 31 height 12
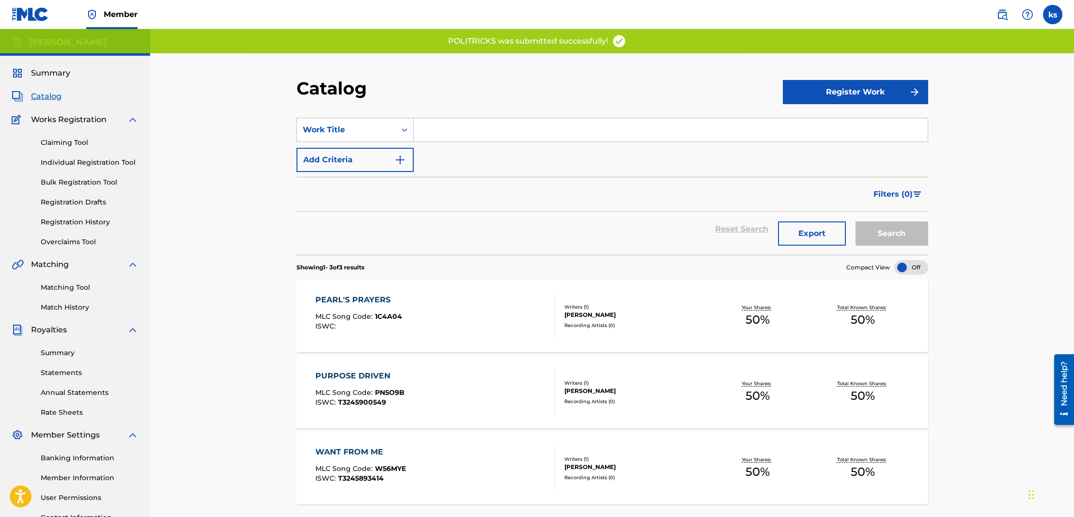
click at [833, 87] on button "Register Work" at bounding box center [855, 92] width 145 height 24
click at [810, 125] on link "Individual" at bounding box center [855, 123] width 145 height 23
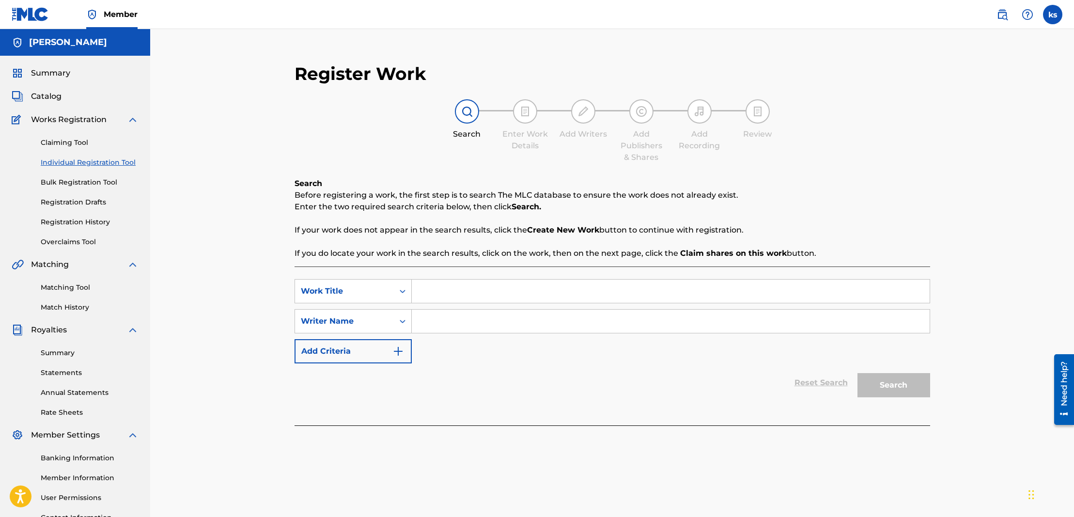
click at [458, 319] on input "Search Form" at bounding box center [671, 321] width 518 height 23
drag, startPoint x: 457, startPoint y: 318, endPoint x: 479, endPoint y: 292, distance: 33.7
click at [479, 292] on input "Search Form" at bounding box center [671, 291] width 518 height 23
paste input "[PERSON_NAME]"
click at [911, 382] on button "Search" at bounding box center [893, 385] width 73 height 24
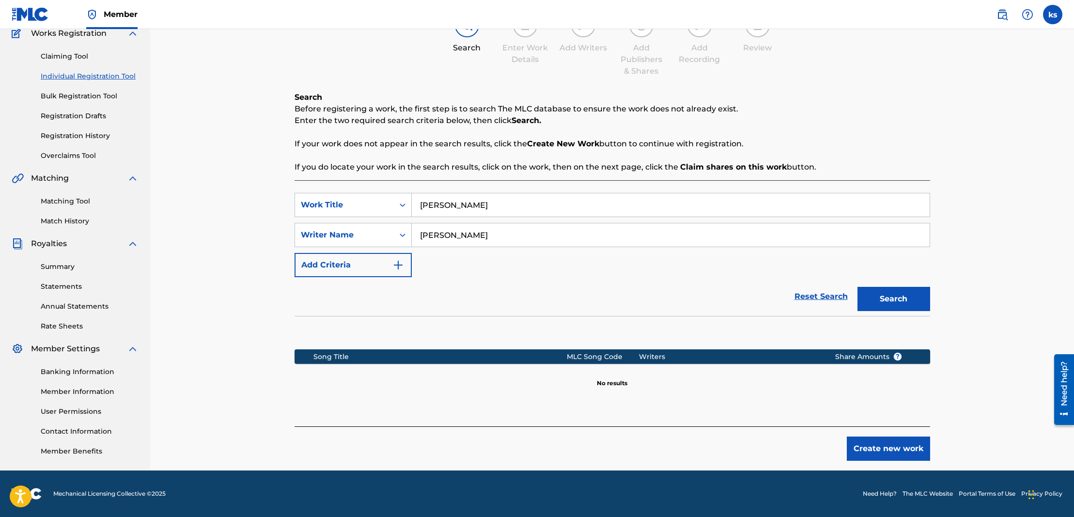
scroll to position [86, 0]
click at [899, 446] on button "Create new work" at bounding box center [888, 448] width 83 height 24
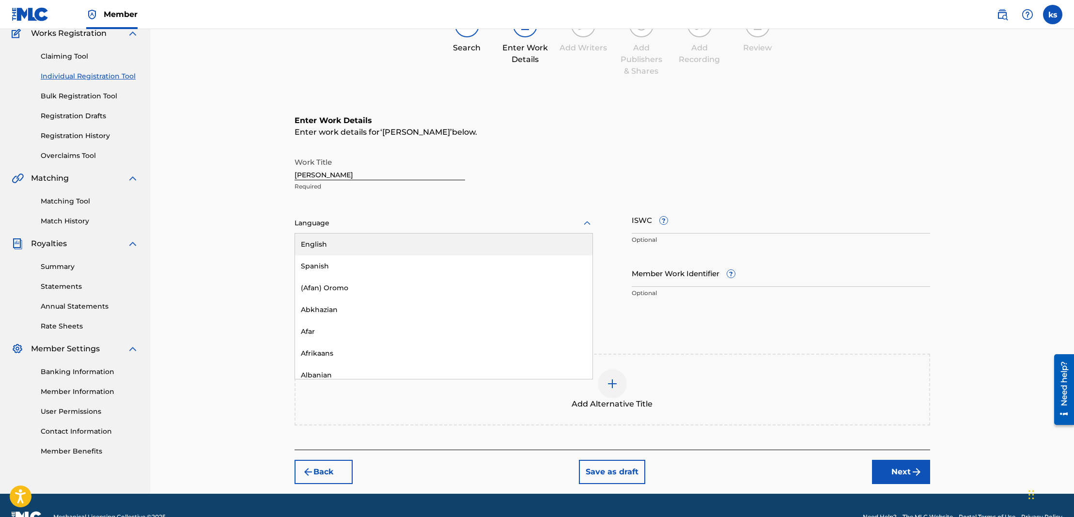
click at [345, 222] on div at bounding box center [444, 223] width 298 height 12
click at [333, 243] on div "English" at bounding box center [443, 245] width 297 height 22
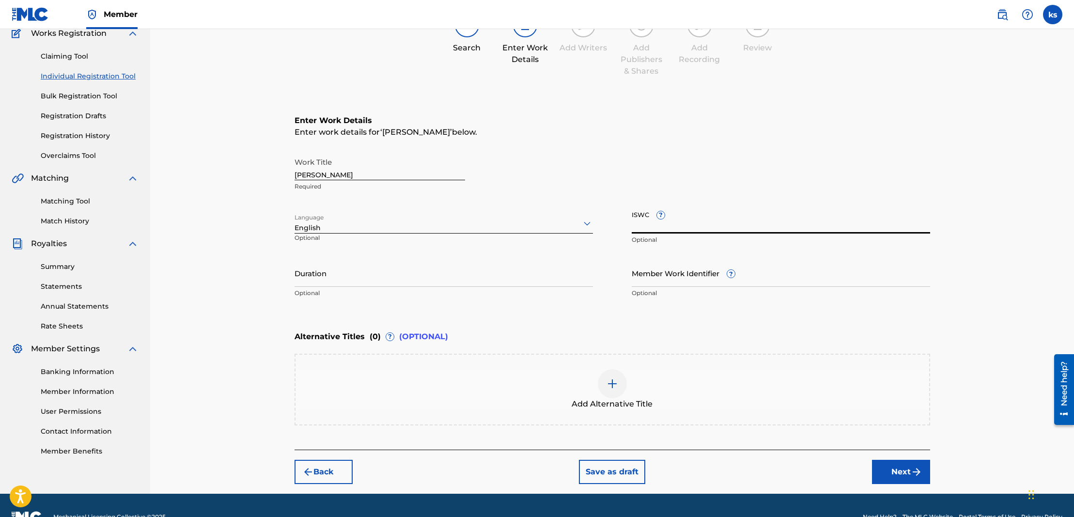
drag, startPoint x: 674, startPoint y: 223, endPoint x: 674, endPoint y: 229, distance: 6.3
click at [674, 223] on input "ISWC ?" at bounding box center [781, 220] width 298 height 28
click at [698, 220] on input "ISWC ?" at bounding box center [781, 220] width 298 height 28
paste input "T3266772258"
click at [336, 278] on input "Duration" at bounding box center [444, 273] width 298 height 28
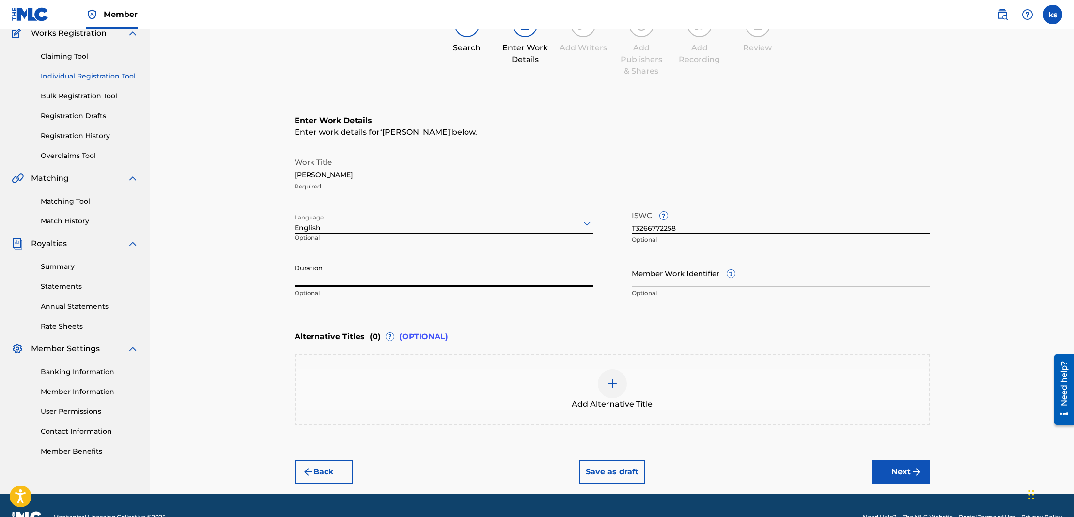
paste input "03:44"
click at [882, 472] on button "Next" at bounding box center [901, 472] width 58 height 24
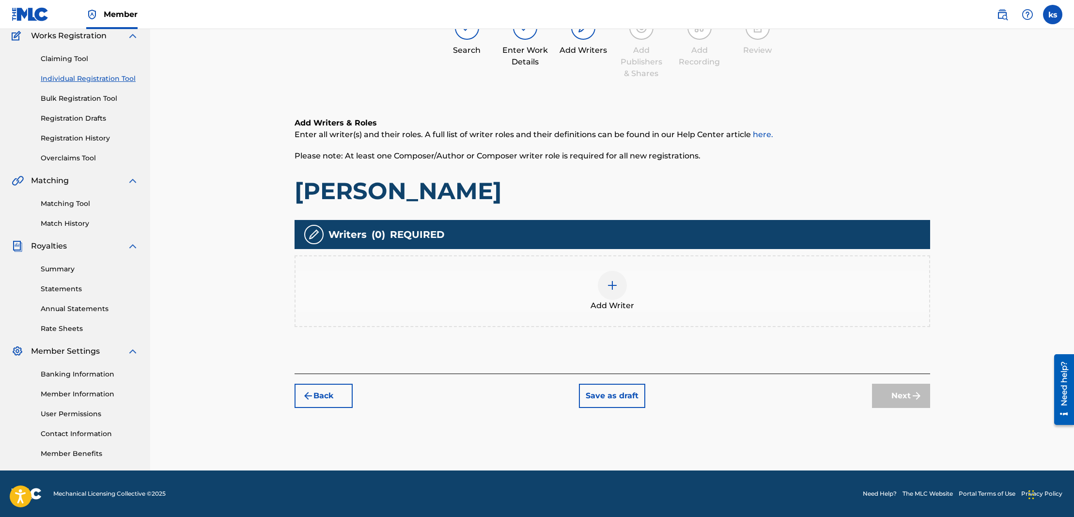
click at [621, 286] on div at bounding box center [612, 285] width 29 height 29
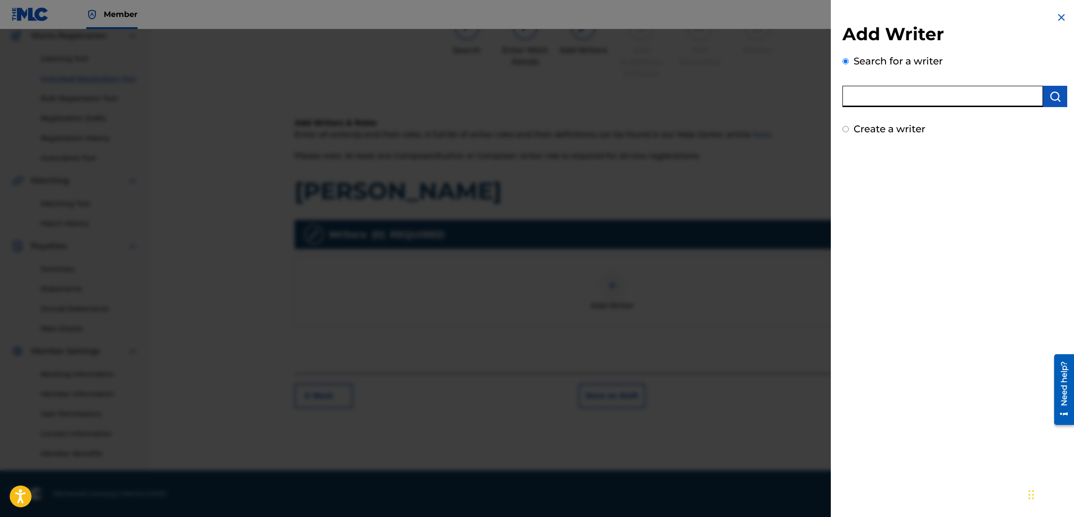
click at [877, 92] on input "text" at bounding box center [942, 96] width 201 height 21
drag, startPoint x: 877, startPoint y: 92, endPoint x: 1055, endPoint y: 95, distance: 178.3
click at [1055, 95] on img "submit" at bounding box center [1055, 97] width 12 height 12
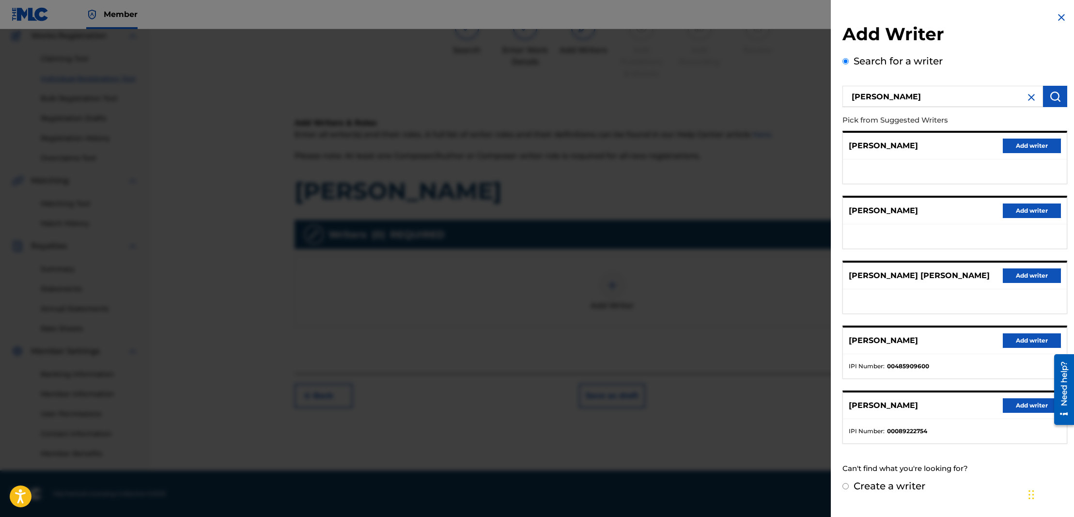
click at [1023, 348] on button "Add writer" at bounding box center [1032, 340] width 58 height 15
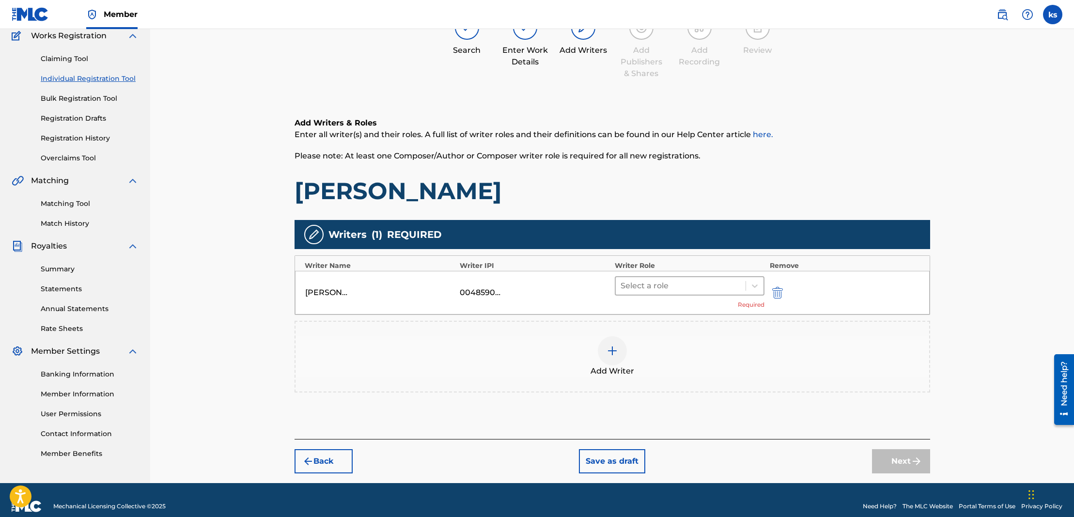
click at [745, 285] on div "Select a role" at bounding box center [681, 285] width 130 height 17
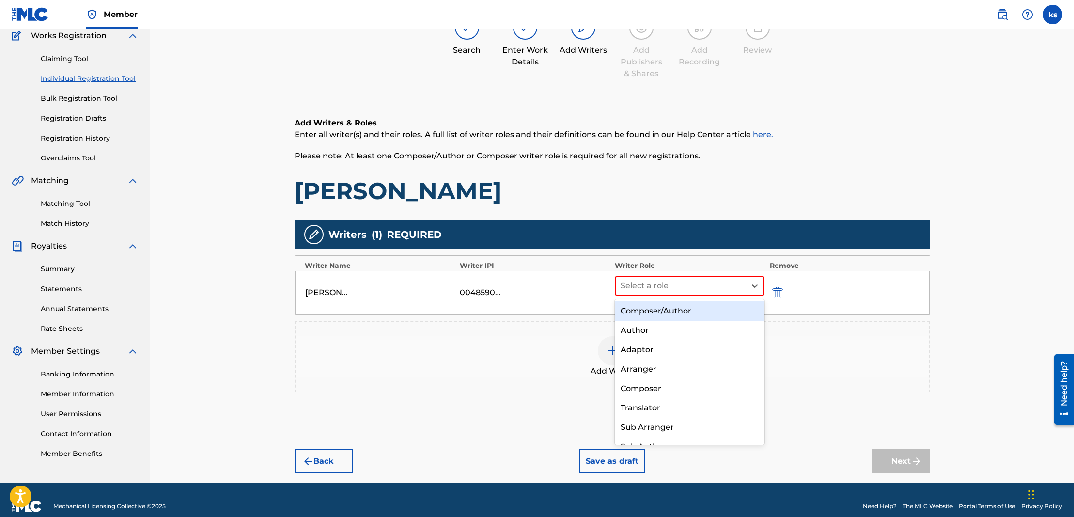
click at [650, 305] on div "Composer/Author" at bounding box center [690, 310] width 150 height 19
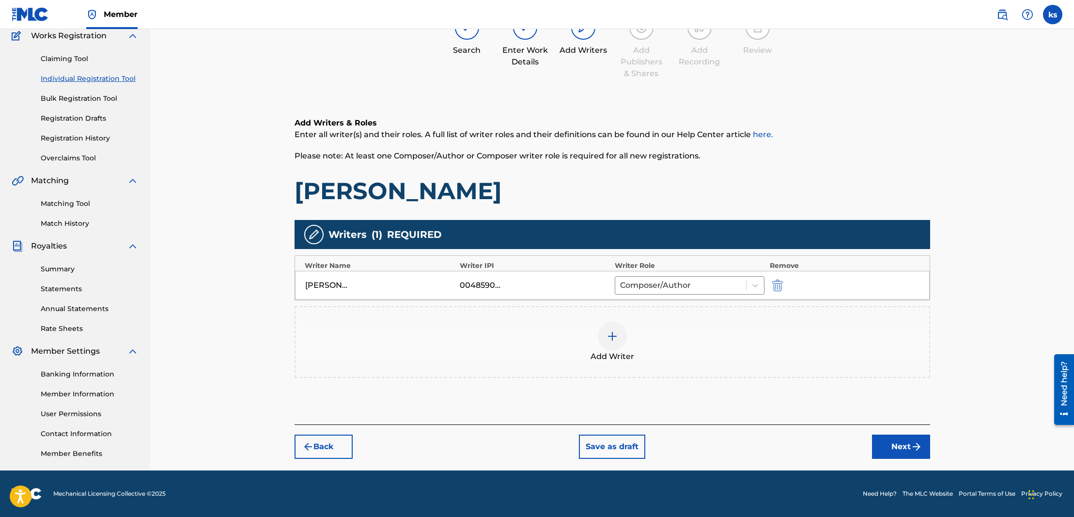
click at [910, 443] on button "Next" at bounding box center [901, 447] width 58 height 24
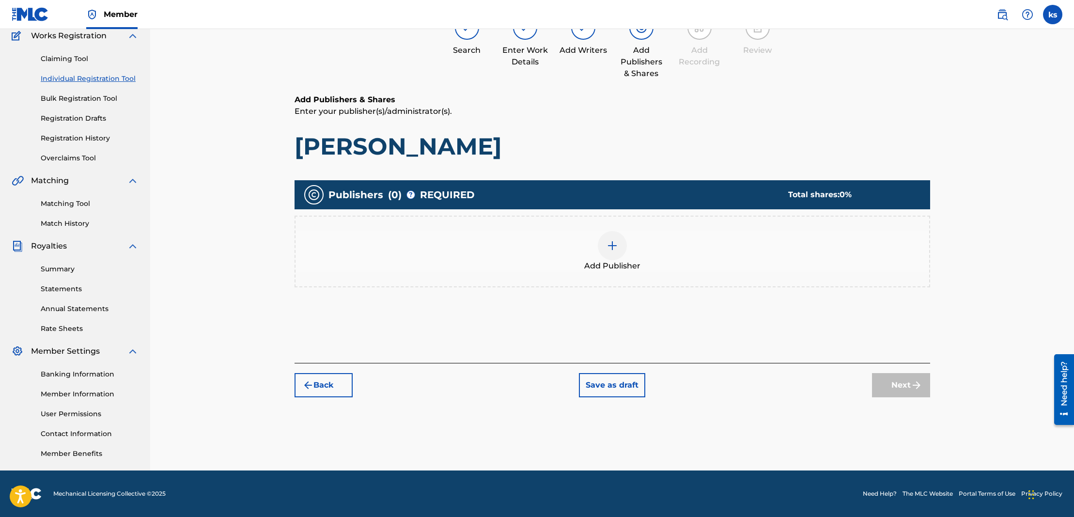
scroll to position [44, 0]
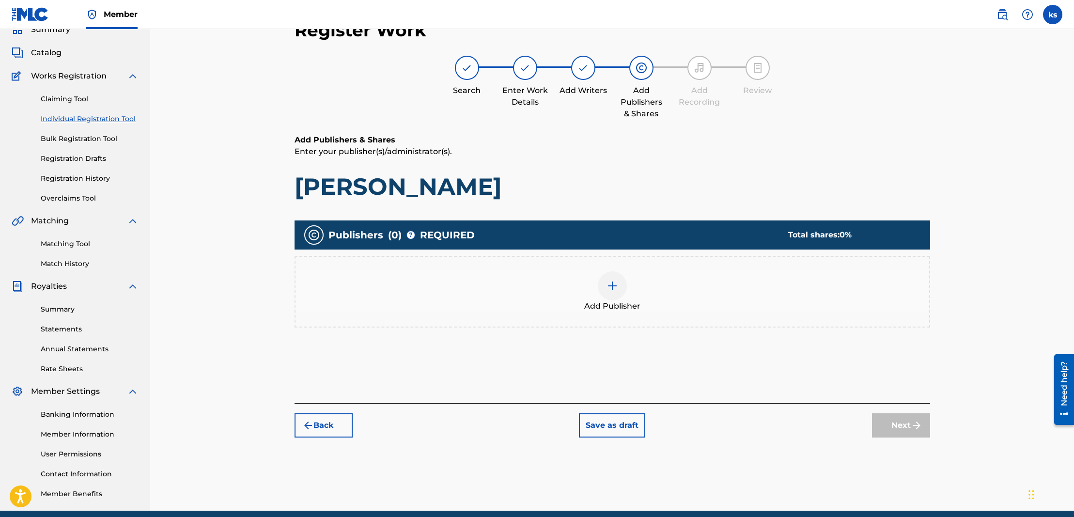
click at [618, 292] on div at bounding box center [612, 285] width 29 height 29
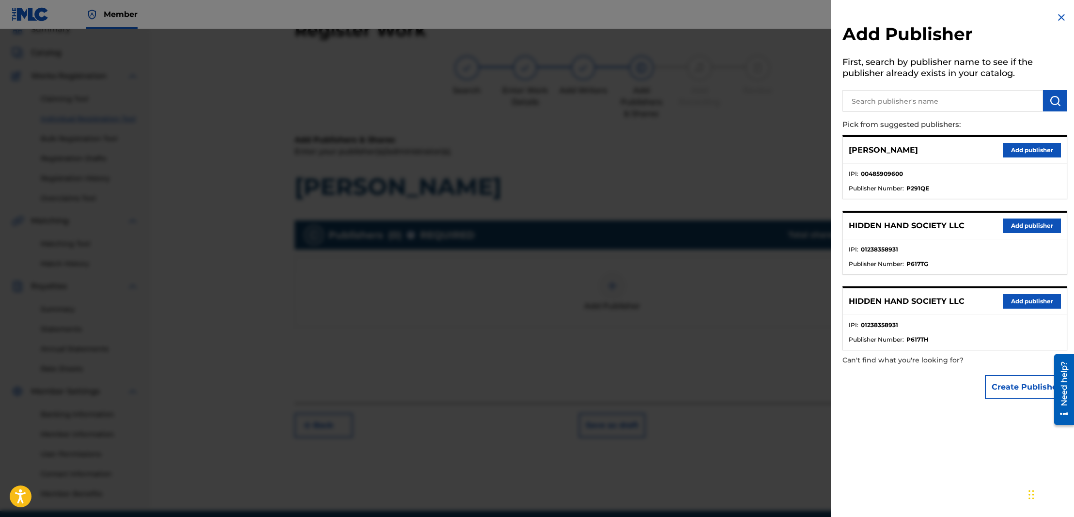
click at [1009, 230] on button "Add publisher" at bounding box center [1032, 225] width 58 height 15
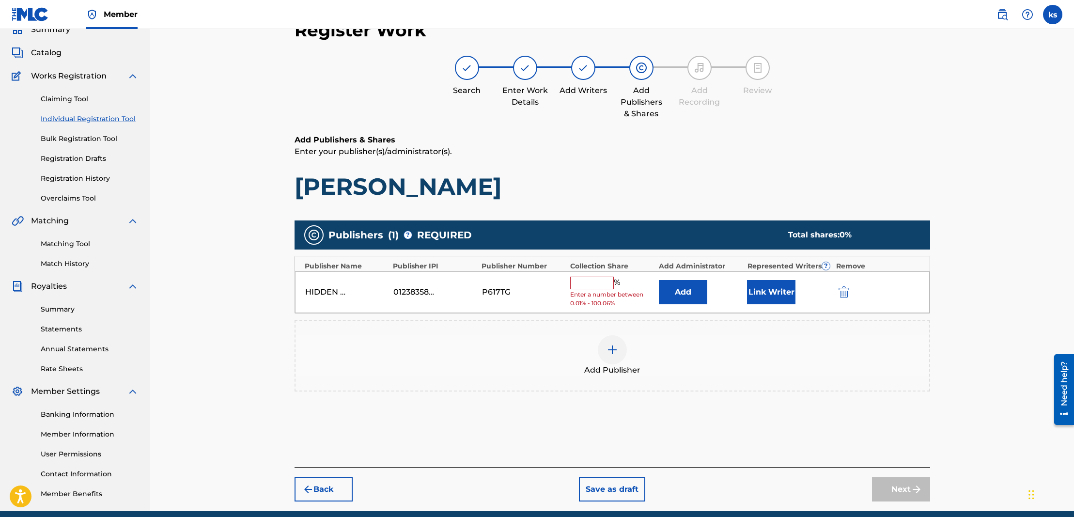
click at [598, 279] on input "text" at bounding box center [592, 283] width 44 height 13
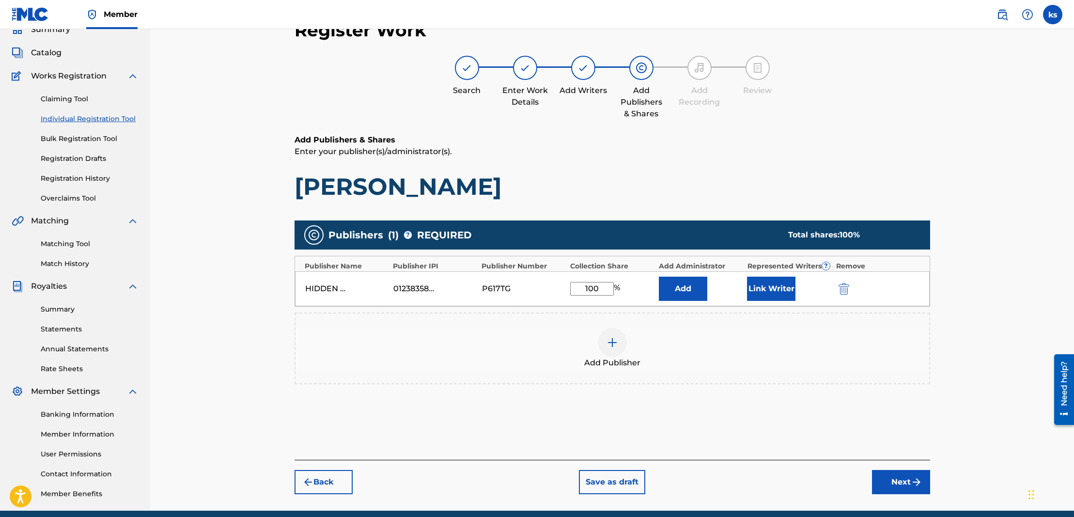
click at [687, 292] on button "Add" at bounding box center [683, 289] width 48 height 24
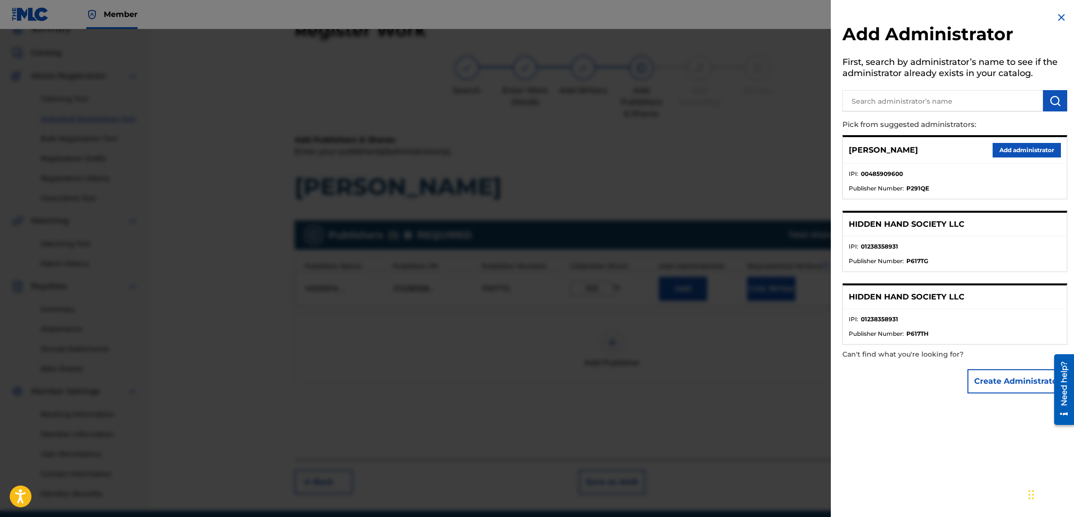
click at [1032, 145] on button "Add administrator" at bounding box center [1027, 150] width 68 height 15
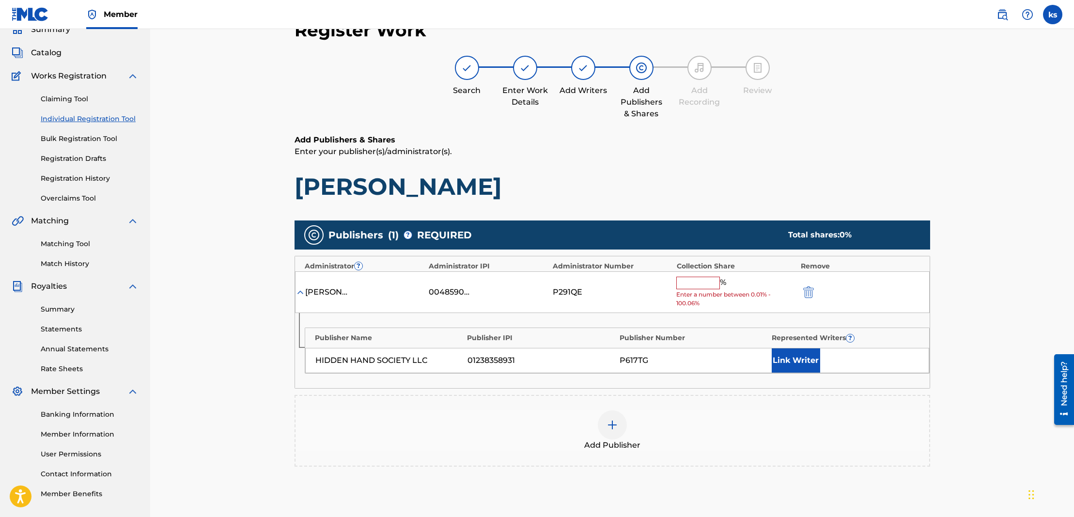
click at [707, 284] on input "text" at bounding box center [698, 283] width 44 height 13
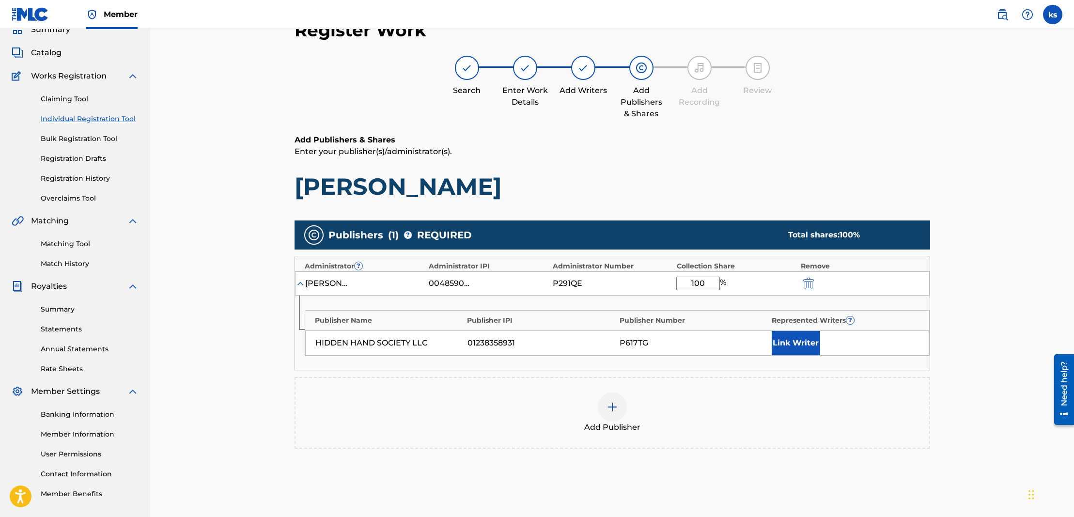
click at [786, 334] on button "Link Writer" at bounding box center [796, 343] width 48 height 24
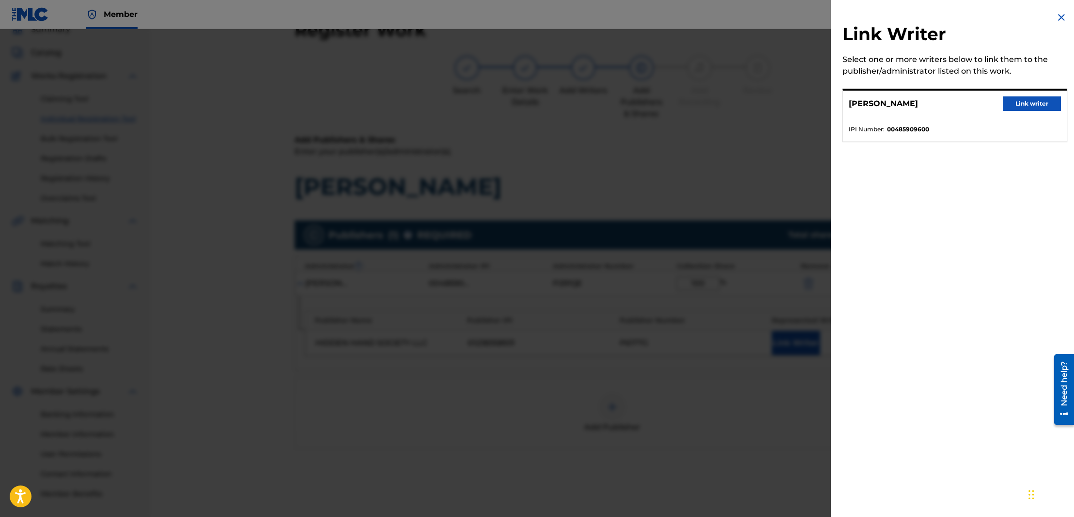
click at [1023, 104] on button "Link writer" at bounding box center [1032, 103] width 58 height 15
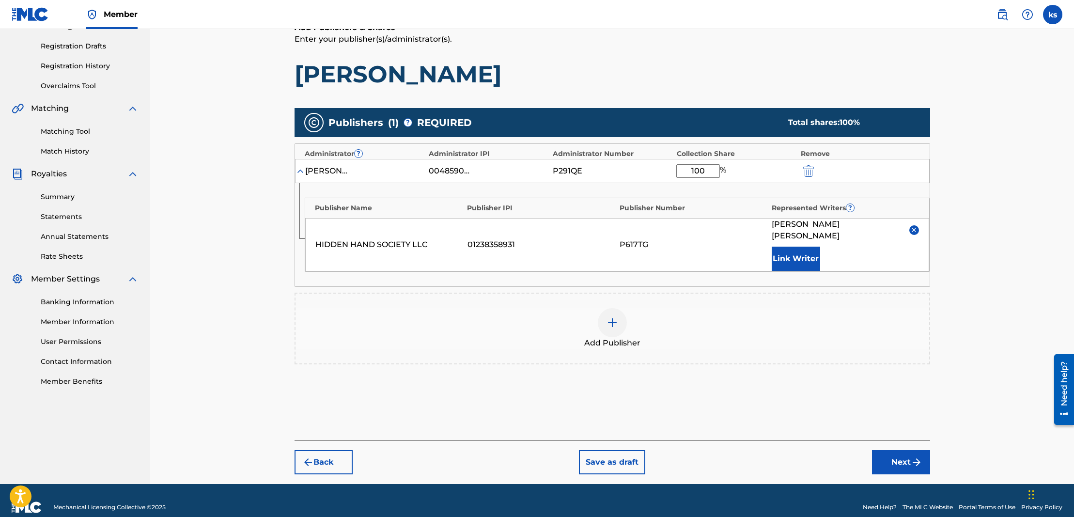
click at [890, 450] on button "Next" at bounding box center [901, 462] width 58 height 24
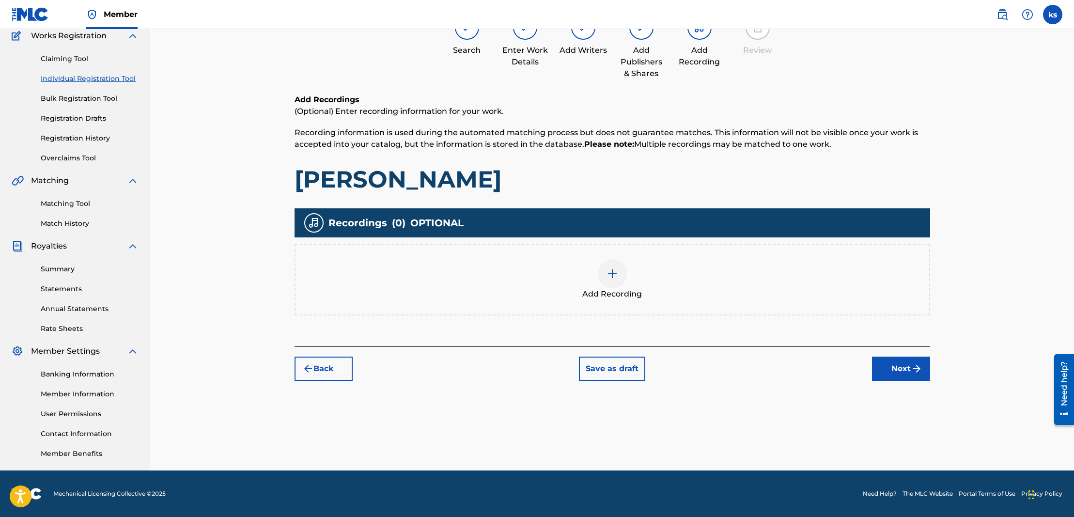
scroll to position [84, 0]
click at [607, 272] on img at bounding box center [613, 274] width 12 height 12
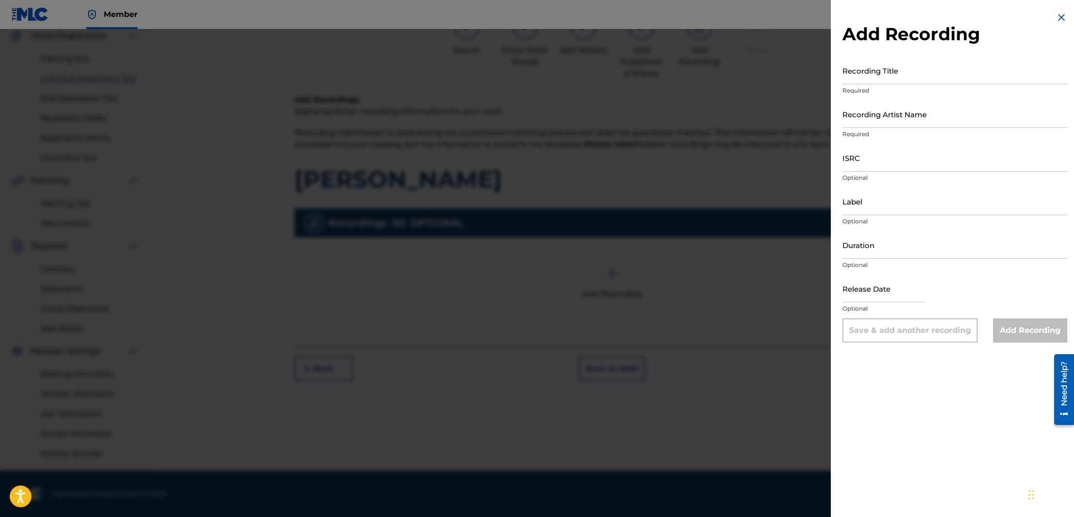
click at [870, 80] on input "Recording Title" at bounding box center [954, 71] width 225 height 28
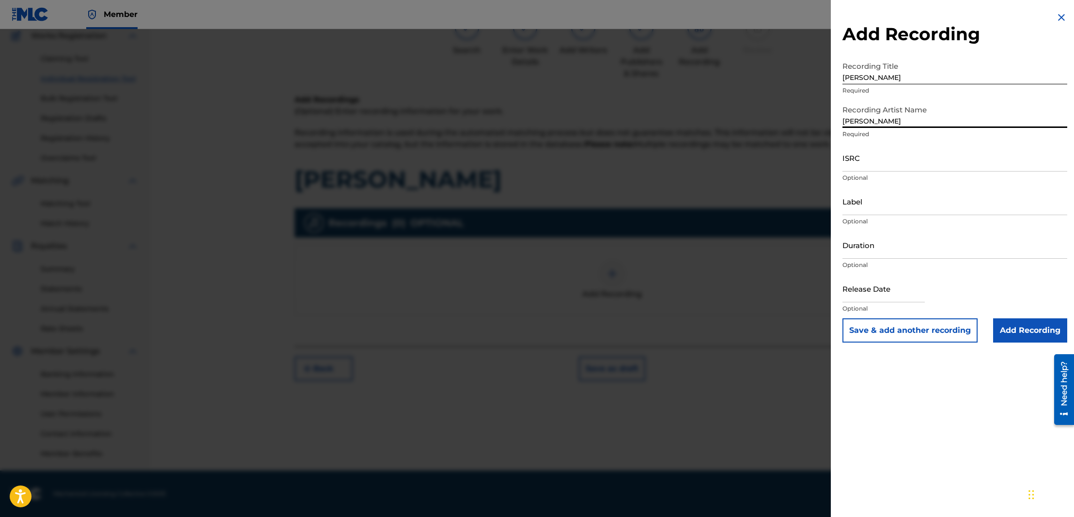
scroll to position [69, 0]
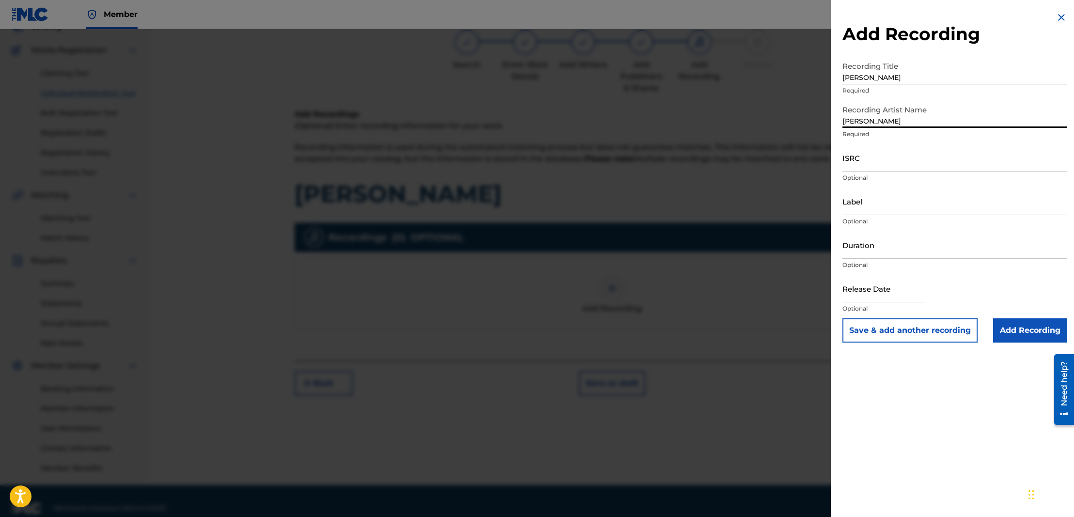
click at [855, 255] on input "Duration" at bounding box center [954, 245] width 225 height 28
paste input "03:44"
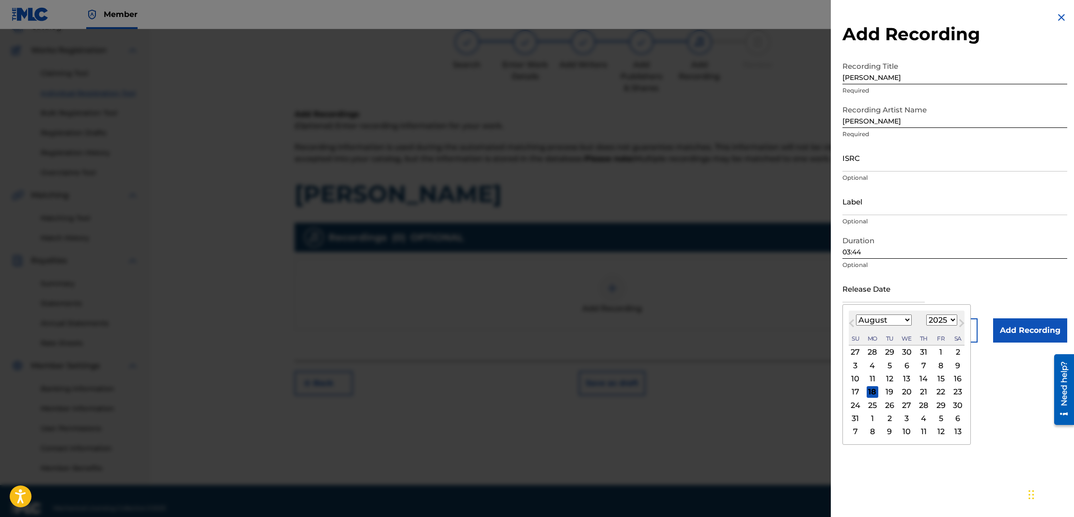
click at [869, 298] on input "text" at bounding box center [883, 289] width 82 height 28
click at [954, 321] on button "Next Month" at bounding box center [962, 325] width 16 height 16
click at [935, 403] on div "28" at bounding box center [941, 405] width 12 height 12
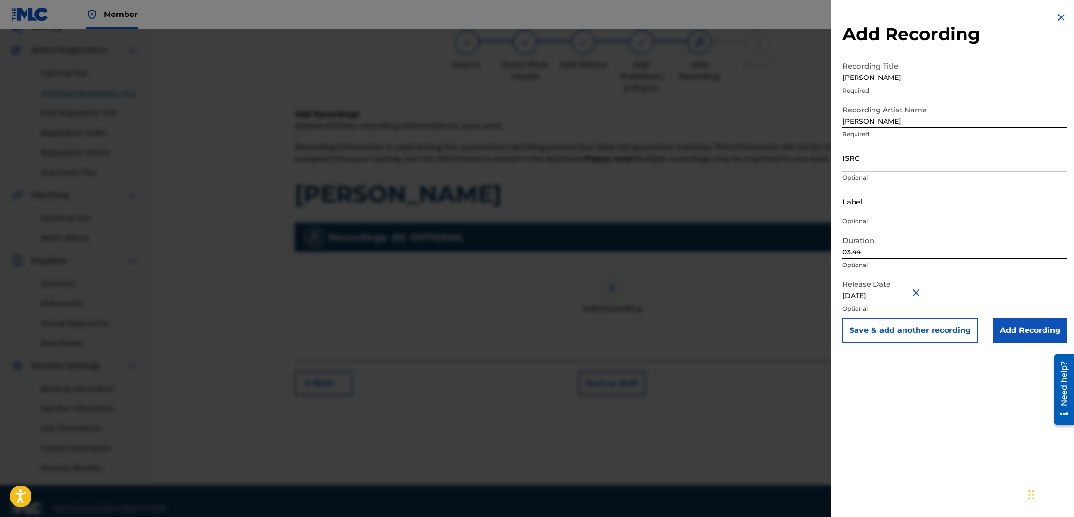
click at [849, 167] on input "ISRC" at bounding box center [954, 158] width 225 height 28
paste input "QZTAS2404909"
click at [857, 206] on input "Label" at bounding box center [954, 201] width 225 height 28
click at [1044, 330] on input "Add Recording" at bounding box center [1030, 330] width 74 height 24
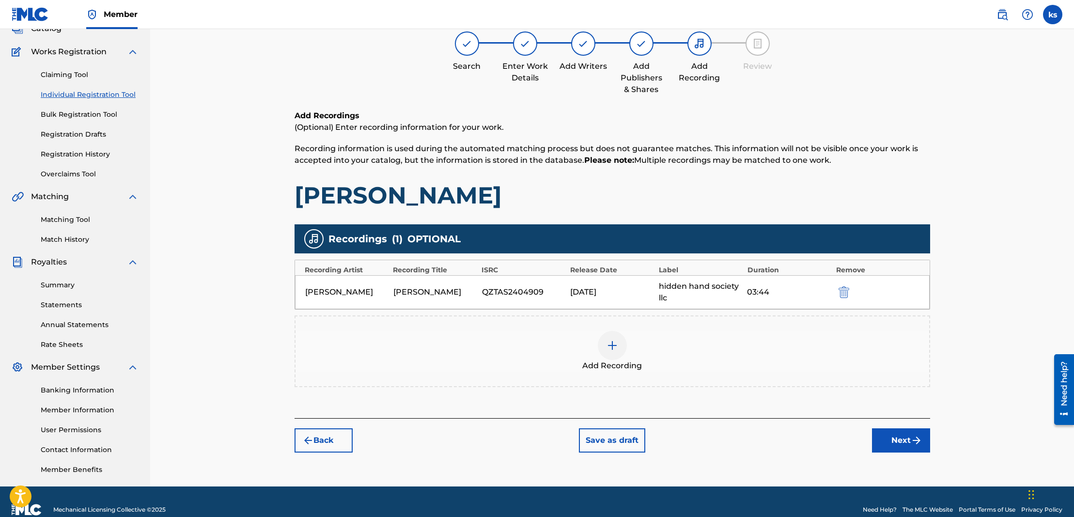
scroll to position [68, 0]
click at [910, 437] on button "Next" at bounding box center [901, 440] width 58 height 24
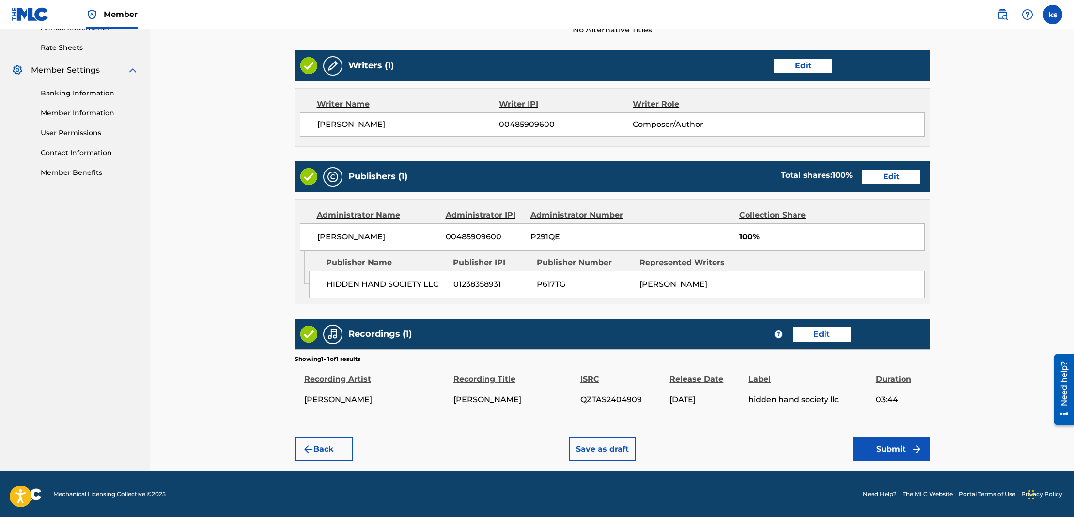
scroll to position [365, 0]
click at [901, 448] on button "Submit" at bounding box center [892, 449] width 78 height 24
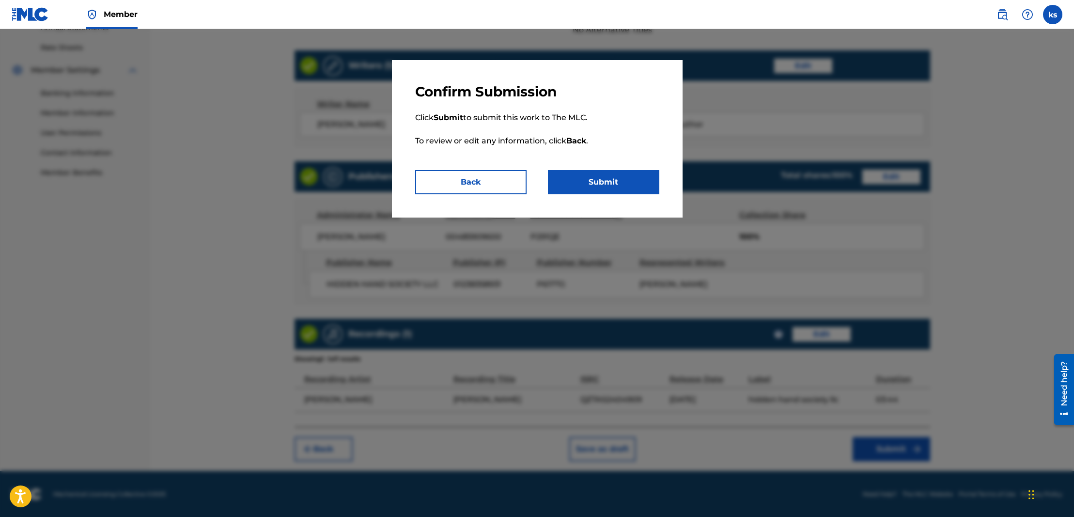
click at [607, 175] on button "Submit" at bounding box center [603, 182] width 111 height 24
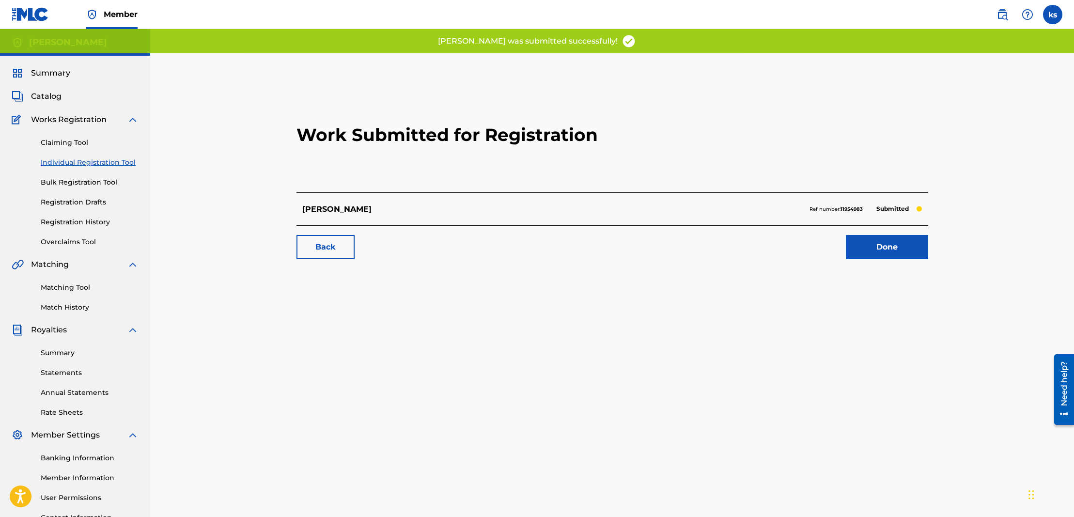
click at [33, 94] on span "Catalog" at bounding box center [46, 97] width 31 height 12
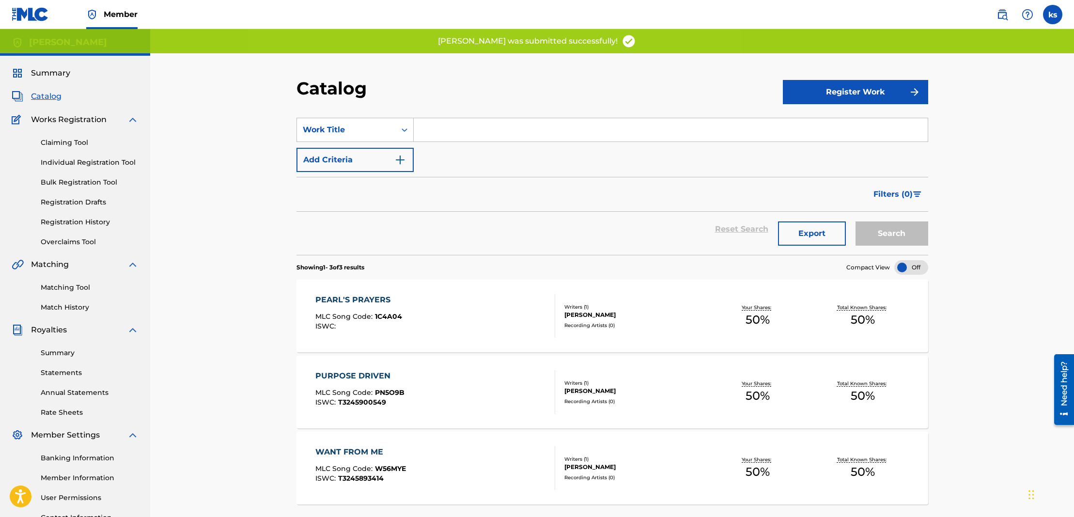
click at [883, 95] on button "Register Work" at bounding box center [855, 92] width 145 height 24
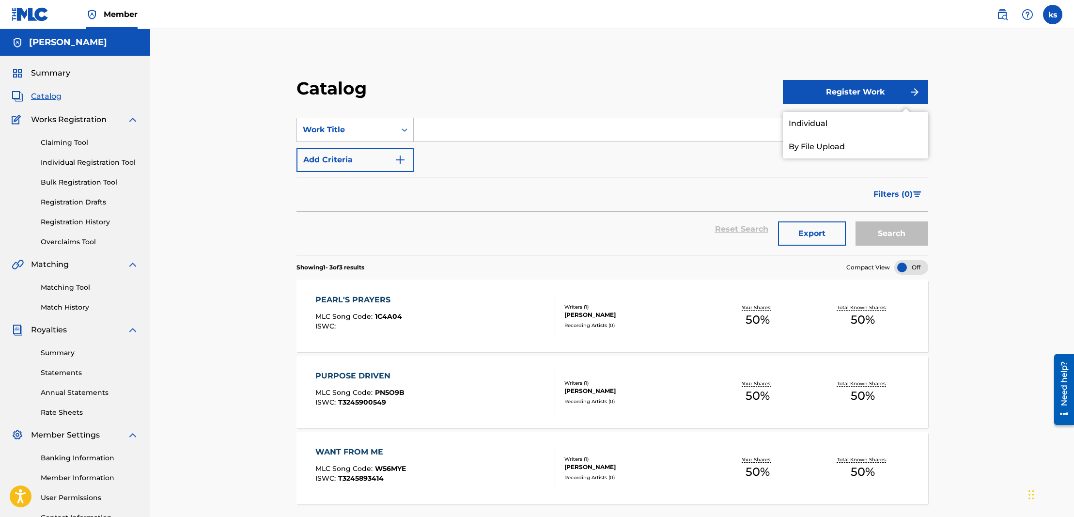
click at [821, 121] on link "Individual" at bounding box center [855, 123] width 145 height 23
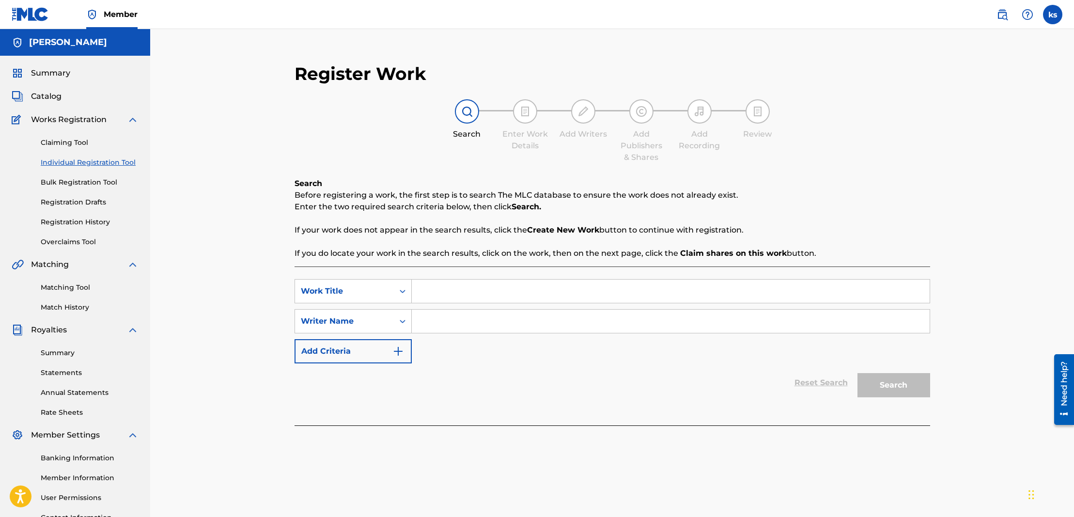
click at [428, 292] on input "Search Form" at bounding box center [671, 291] width 518 height 23
drag, startPoint x: 486, startPoint y: 289, endPoint x: 416, endPoint y: 293, distance: 70.8
click at [410, 291] on div "SearchWithCriteria37d72144-3e08-4d02-a62b-69ab44840133 Work Title [PERSON_NAME]" at bounding box center [613, 291] width 636 height 24
click at [428, 317] on input "Search Form" at bounding box center [671, 321] width 518 height 23
paste input "[PERSON_NAME]"
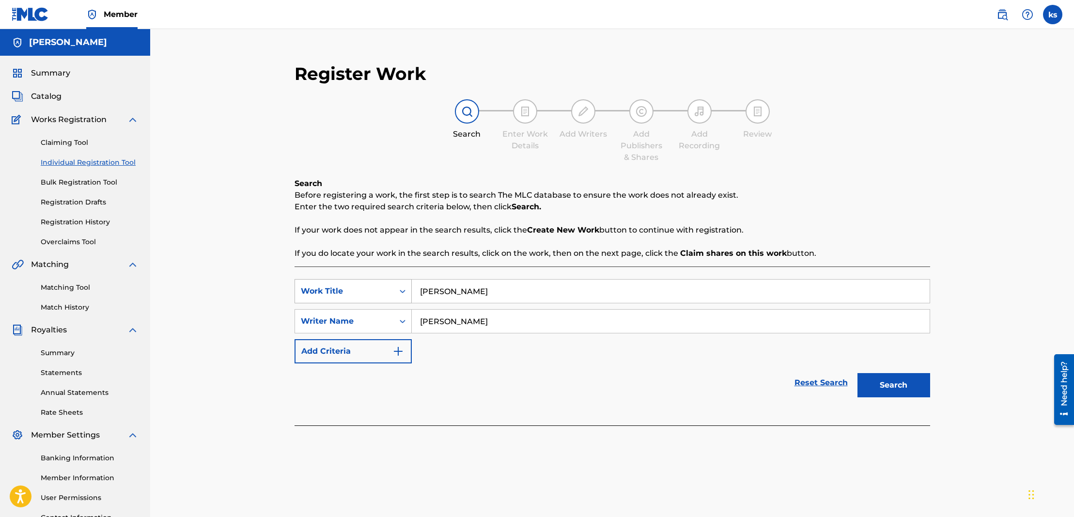
drag, startPoint x: 503, startPoint y: 294, endPoint x: 393, endPoint y: 284, distance: 109.9
click at [395, 285] on div "SearchWithCriteria37d72144-3e08-4d02-a62b-69ab44840133 Work Title [PERSON_NAME]" at bounding box center [613, 291] width 636 height 24
paste input "GLASS BUST"
click at [879, 385] on button "Search" at bounding box center [893, 385] width 73 height 24
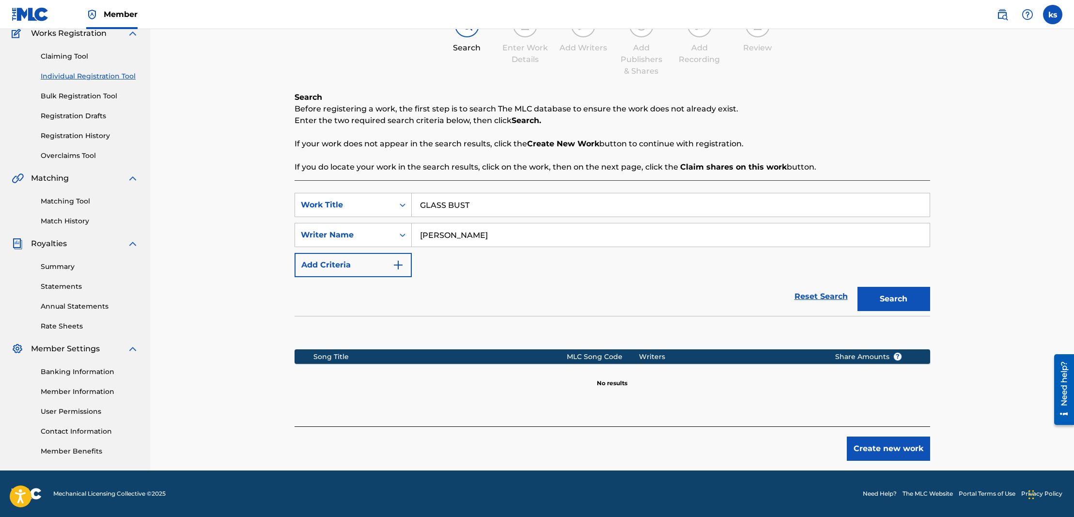
scroll to position [86, 0]
click at [870, 444] on button "Create new work" at bounding box center [888, 448] width 83 height 24
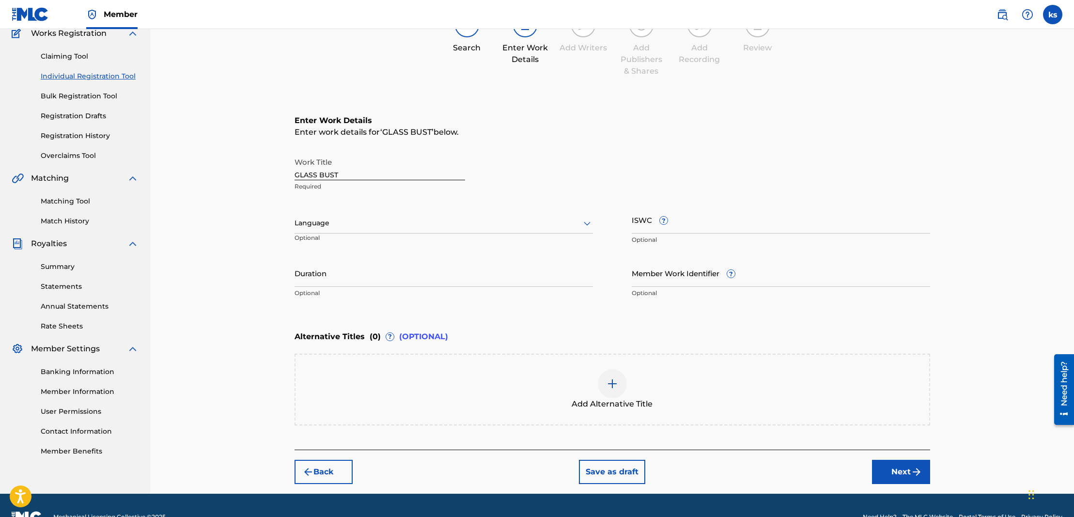
click at [690, 225] on input "ISWC ?" at bounding box center [781, 220] width 298 height 28
paste input "QZWFE2523775"
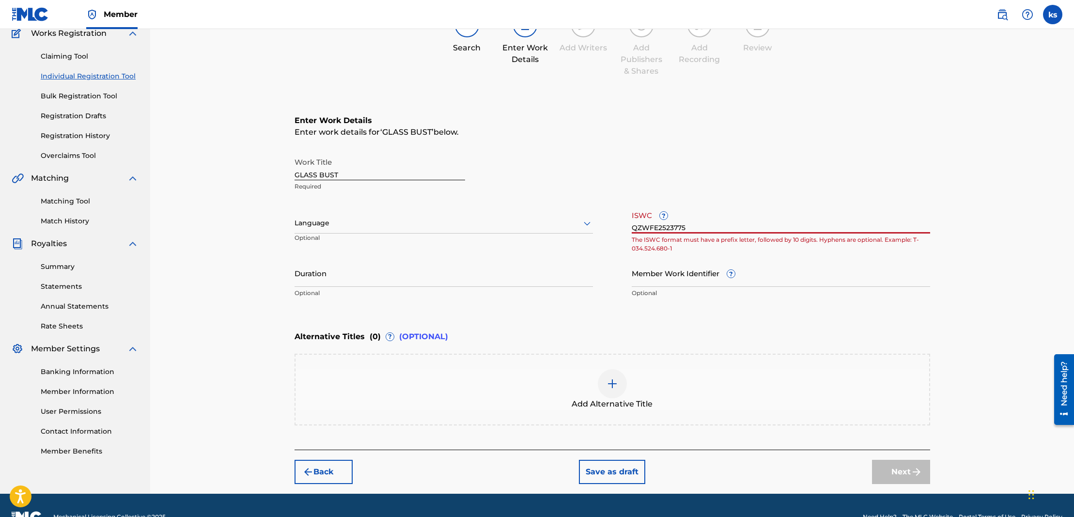
click at [369, 225] on div at bounding box center [444, 223] width 298 height 12
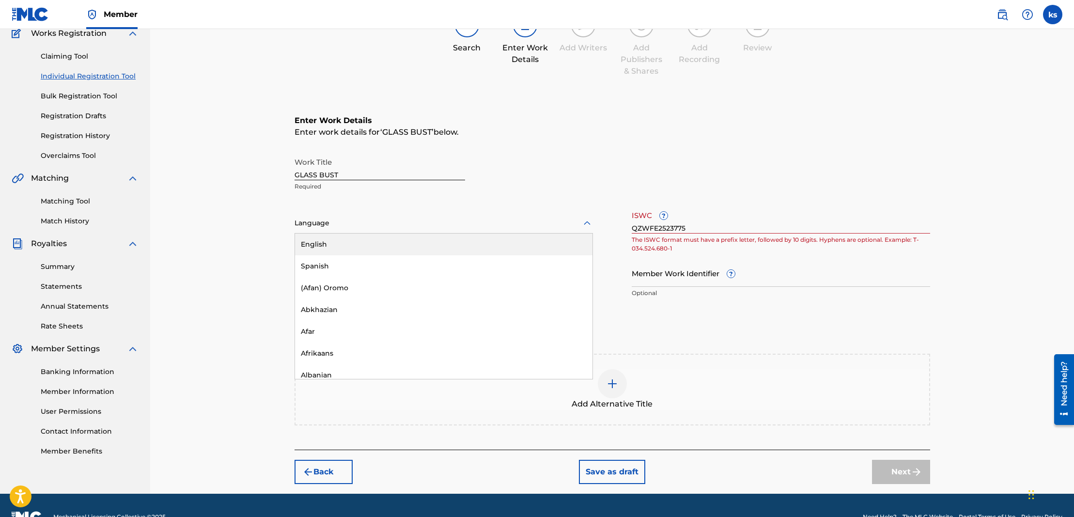
click at [359, 239] on div "English" at bounding box center [443, 245] width 297 height 22
click at [357, 280] on input "Duration" at bounding box center [444, 273] width 298 height 28
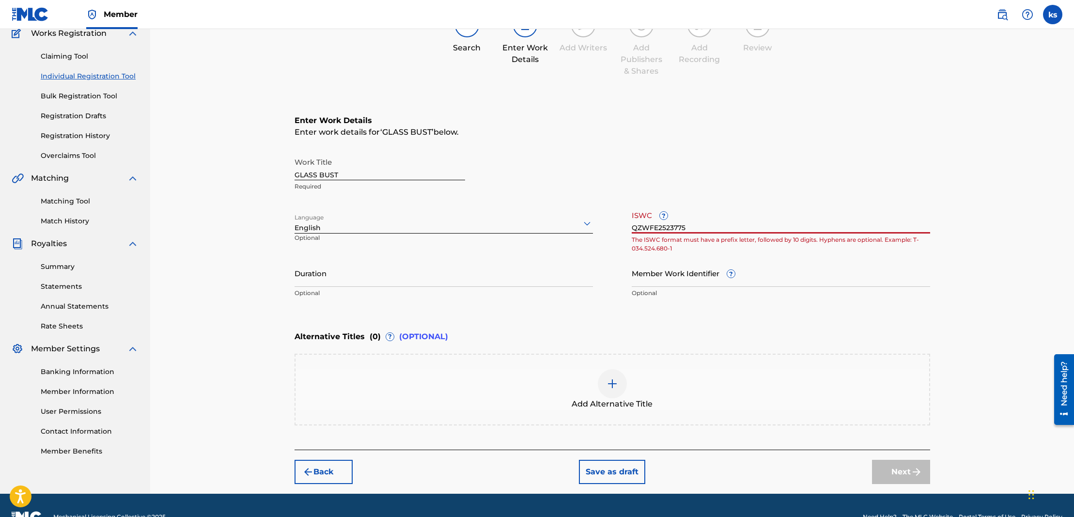
drag, startPoint x: 701, startPoint y: 225, endPoint x: 596, endPoint y: 226, distance: 105.1
click at [596, 226] on div "Work Title GLASS BUST Required Language English Optional ISWC ? QZWFE2523775 Th…" at bounding box center [613, 228] width 636 height 150
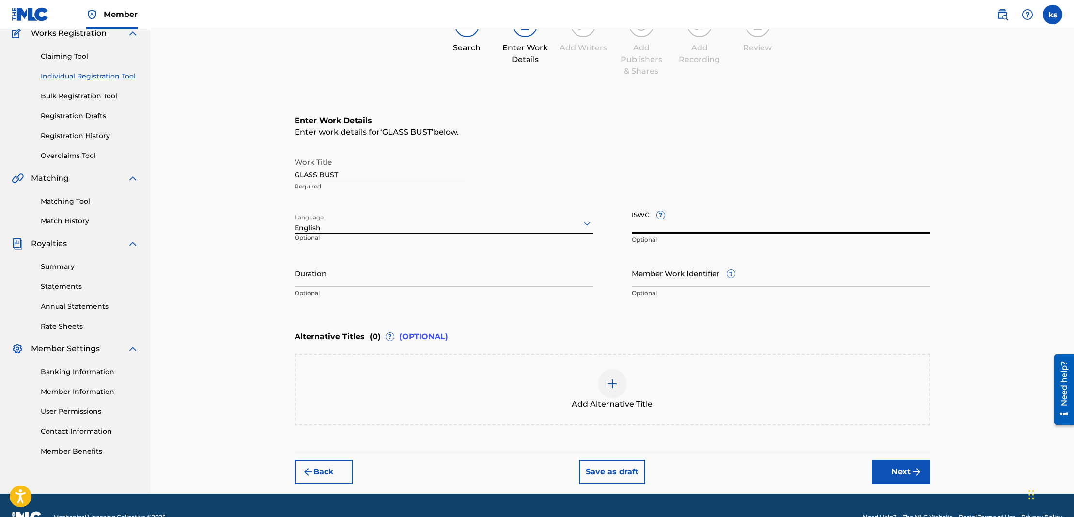
paste input "T3246058180"
click at [331, 286] on div "Duration Optional" at bounding box center [444, 281] width 298 height 44
click at [329, 281] on input "Duration" at bounding box center [444, 273] width 298 height 28
paste input "03:39"
click at [898, 474] on button "Next" at bounding box center [901, 472] width 58 height 24
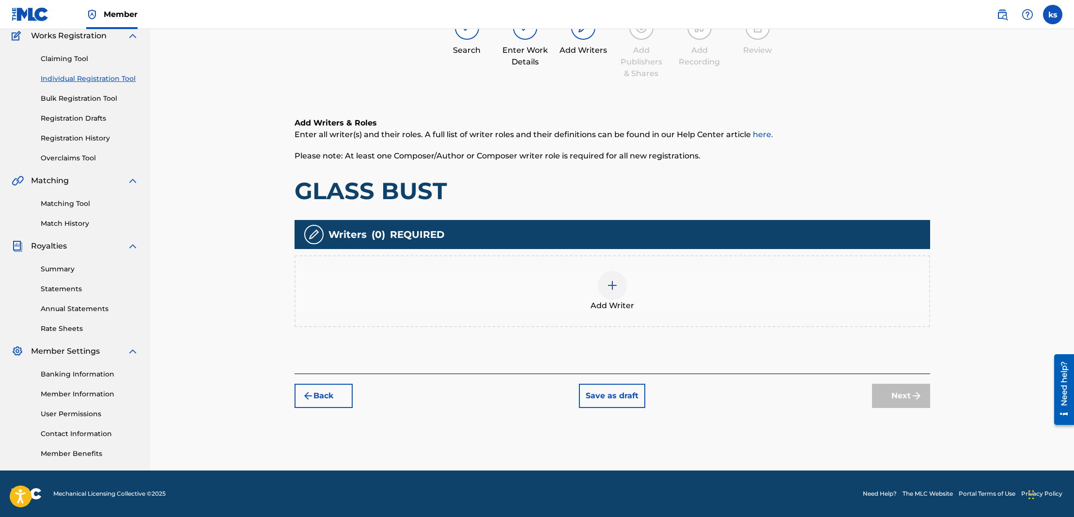
scroll to position [84, 0]
click at [608, 288] on img at bounding box center [613, 286] width 12 height 12
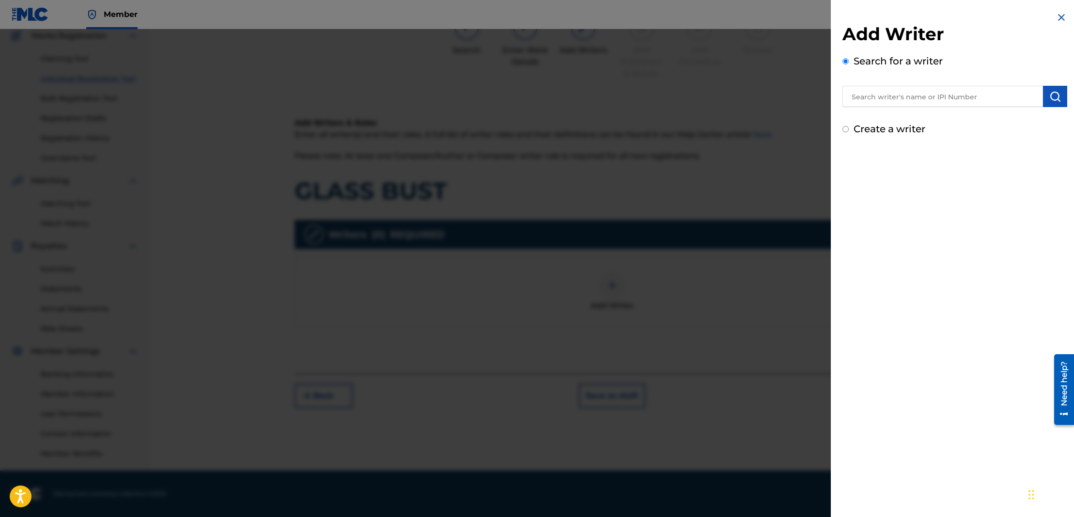
click at [864, 103] on input "text" at bounding box center [942, 96] width 201 height 21
drag, startPoint x: 924, startPoint y: 106, endPoint x: 1048, endPoint y: 92, distance: 124.8
click at [1049, 92] on img "submit" at bounding box center [1055, 97] width 12 height 12
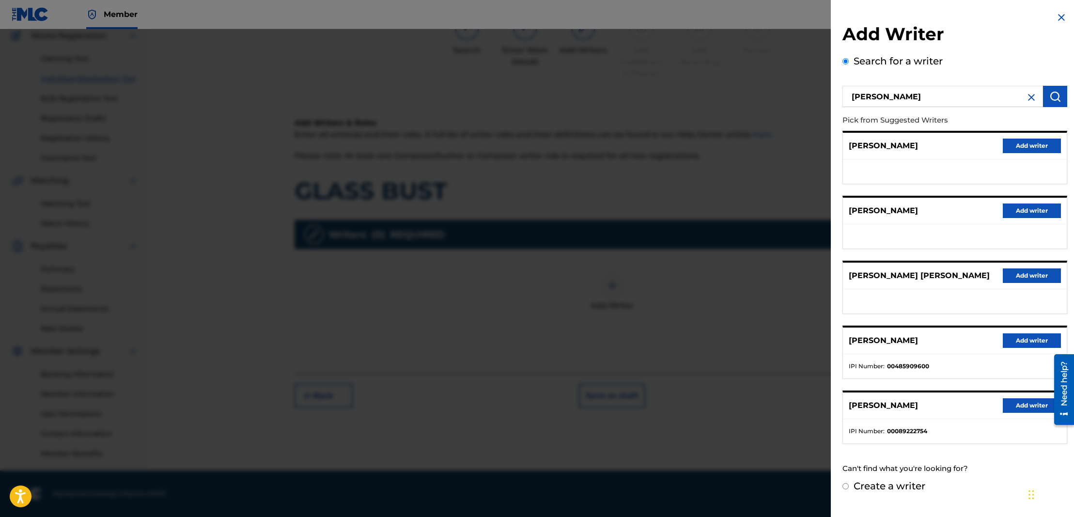
click at [1017, 348] on button "Add writer" at bounding box center [1032, 340] width 58 height 15
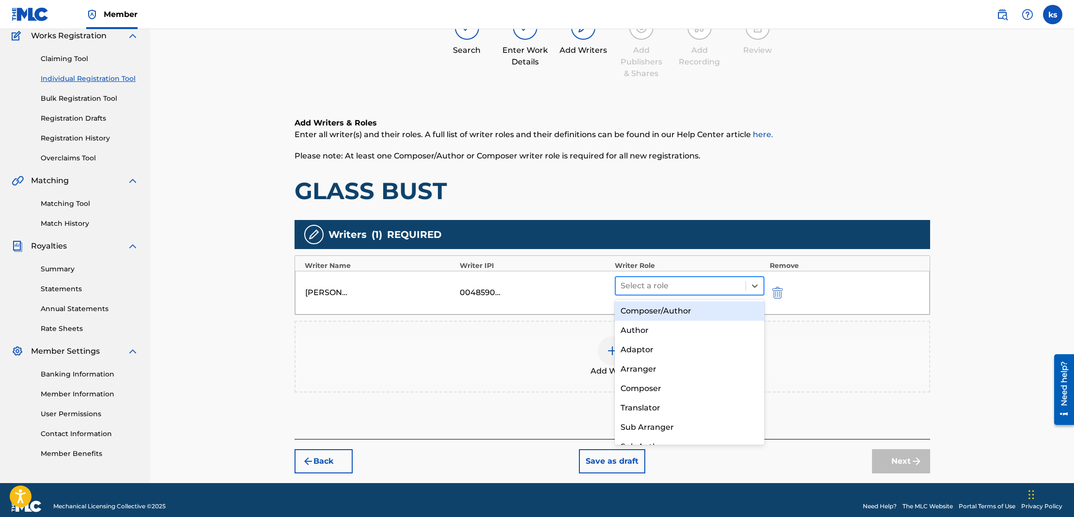
click at [685, 286] on div at bounding box center [681, 286] width 121 height 14
drag, startPoint x: 652, startPoint y: 309, endPoint x: 685, endPoint y: 330, distance: 39.8
click at [652, 309] on div "Composer/Author" at bounding box center [690, 310] width 150 height 19
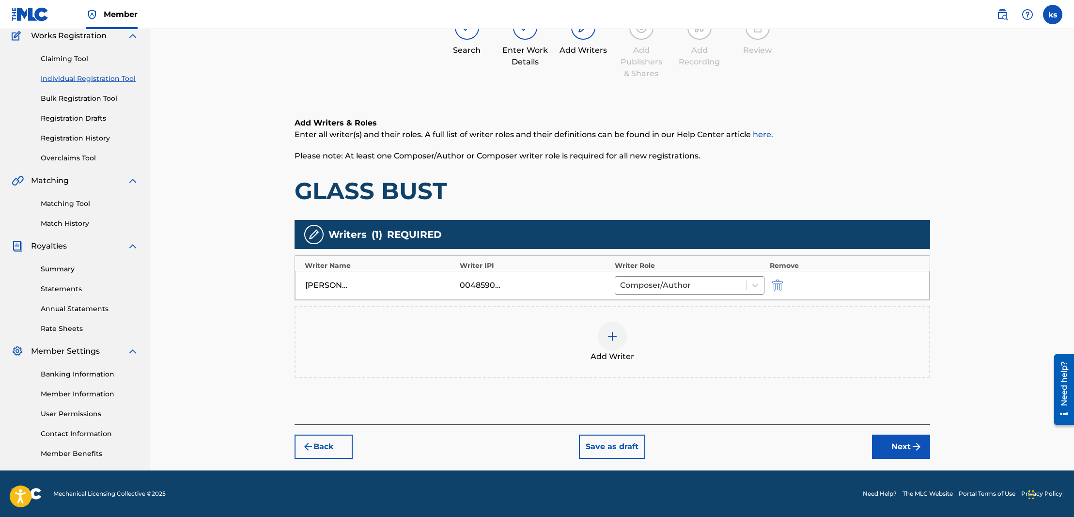
click at [900, 451] on button "Next" at bounding box center [901, 447] width 58 height 24
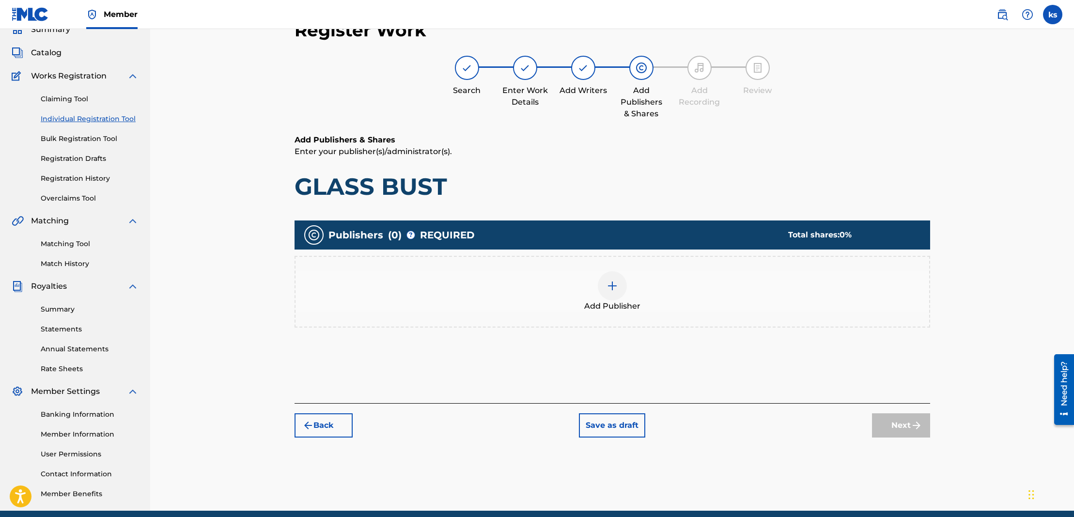
click at [609, 285] on img at bounding box center [613, 286] width 12 height 12
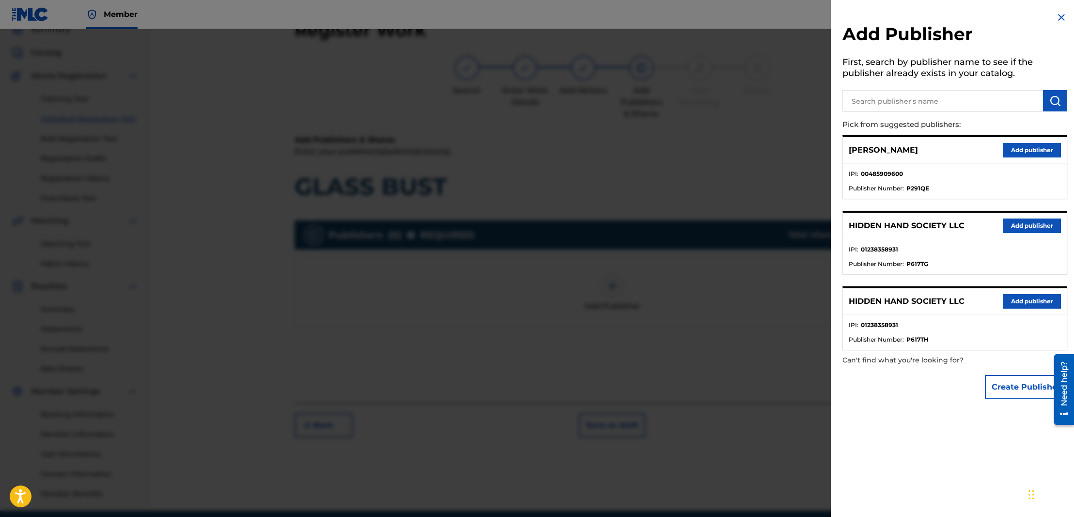
click at [1033, 221] on button "Add publisher" at bounding box center [1032, 225] width 58 height 15
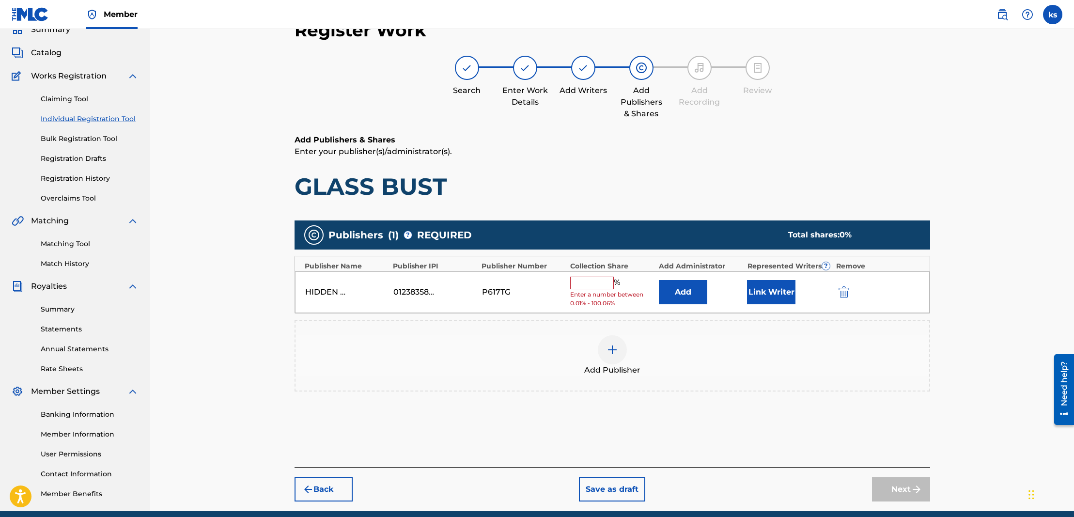
click at [609, 278] on input "text" at bounding box center [592, 283] width 44 height 13
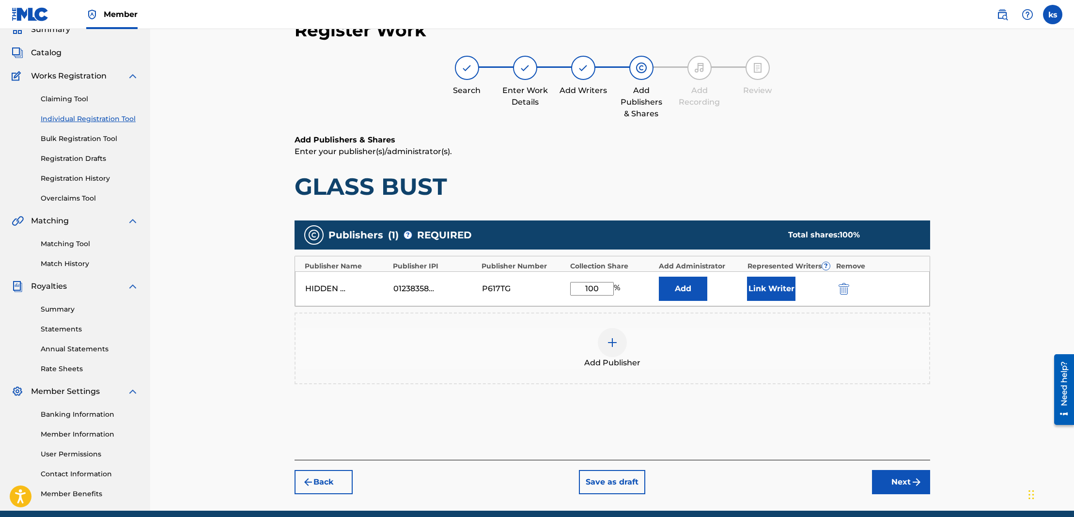
click at [690, 289] on button "Add" at bounding box center [683, 289] width 48 height 24
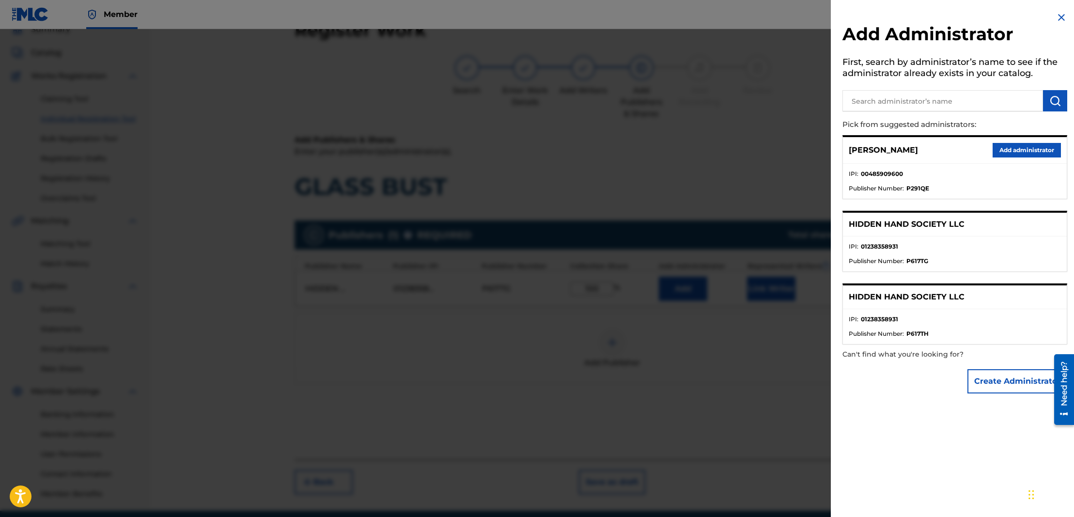
click at [1030, 149] on button "Add administrator" at bounding box center [1027, 150] width 68 height 15
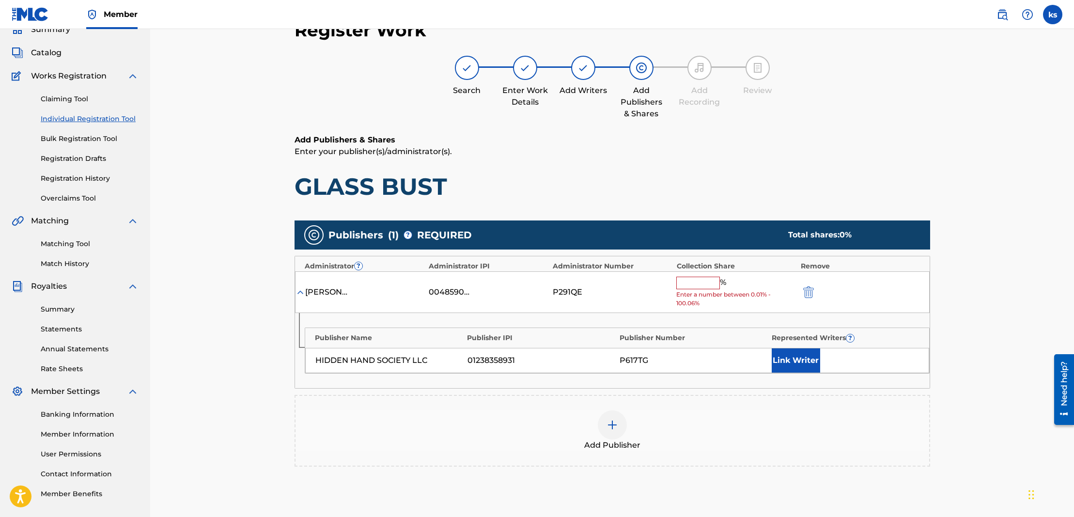
click at [679, 280] on input "text" at bounding box center [698, 283] width 44 height 13
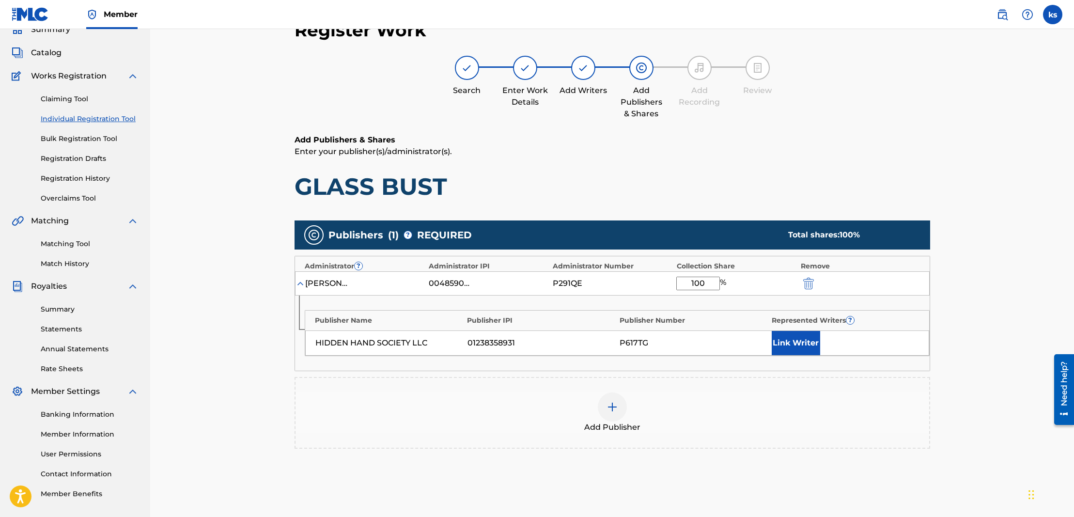
click at [789, 337] on button "Link Writer" at bounding box center [796, 343] width 48 height 24
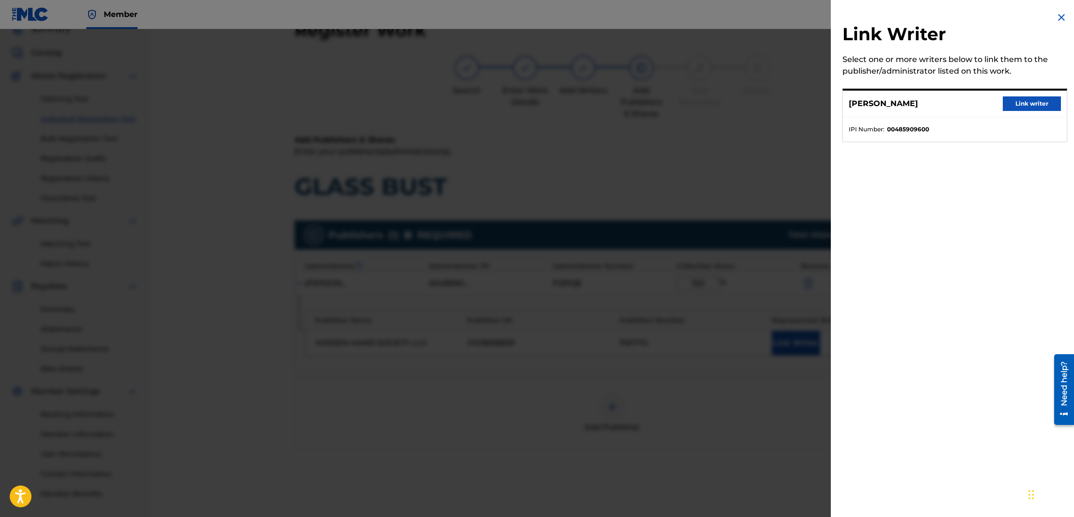
click at [1011, 110] on button "Link writer" at bounding box center [1032, 103] width 58 height 15
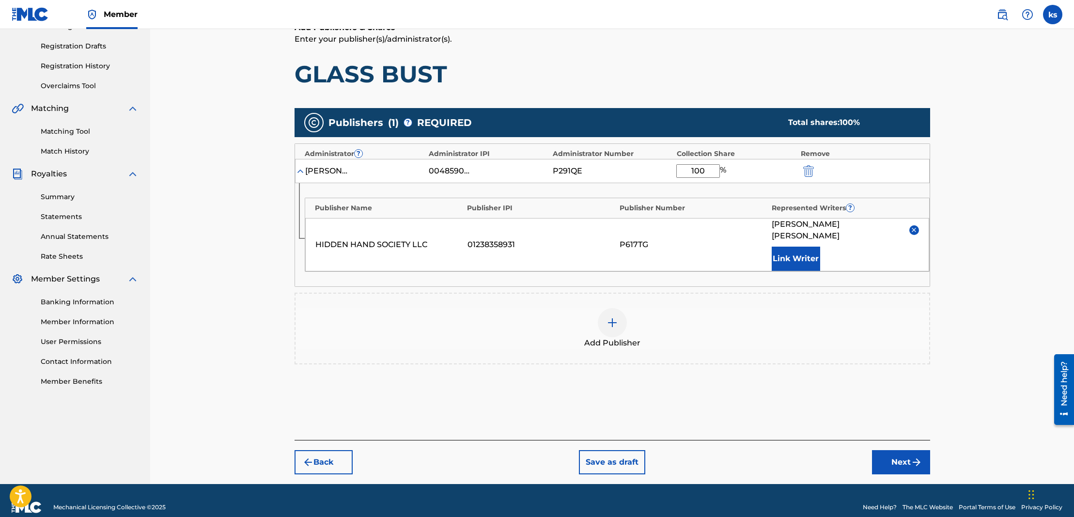
click at [891, 450] on button "Next" at bounding box center [901, 462] width 58 height 24
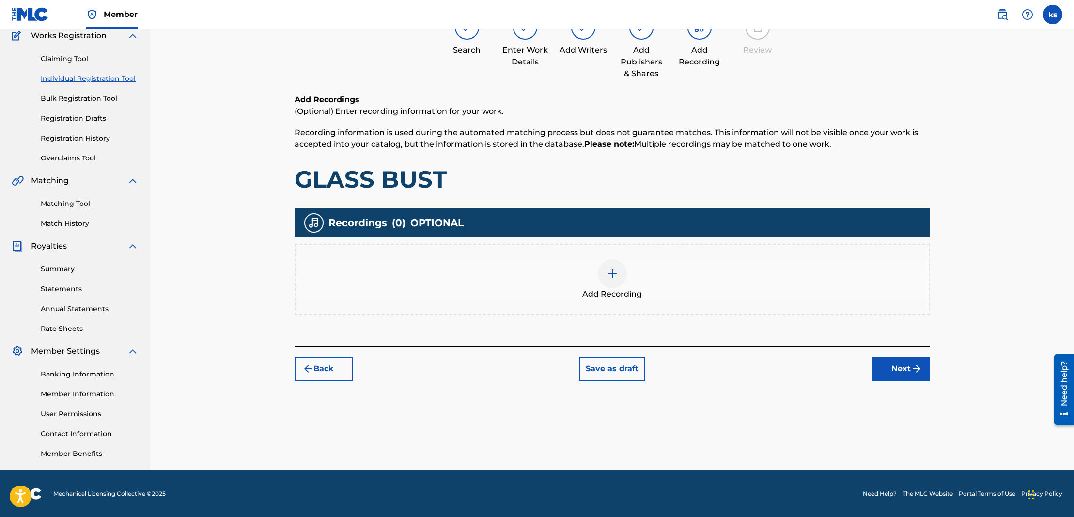
click at [614, 273] on img at bounding box center [613, 274] width 12 height 12
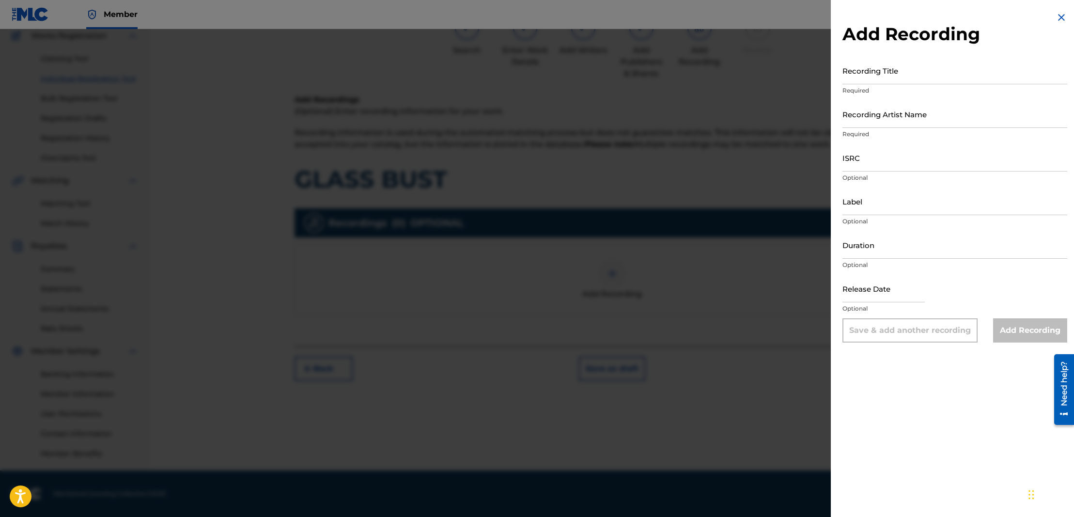
click at [892, 77] on input "Recording Title" at bounding box center [954, 71] width 225 height 28
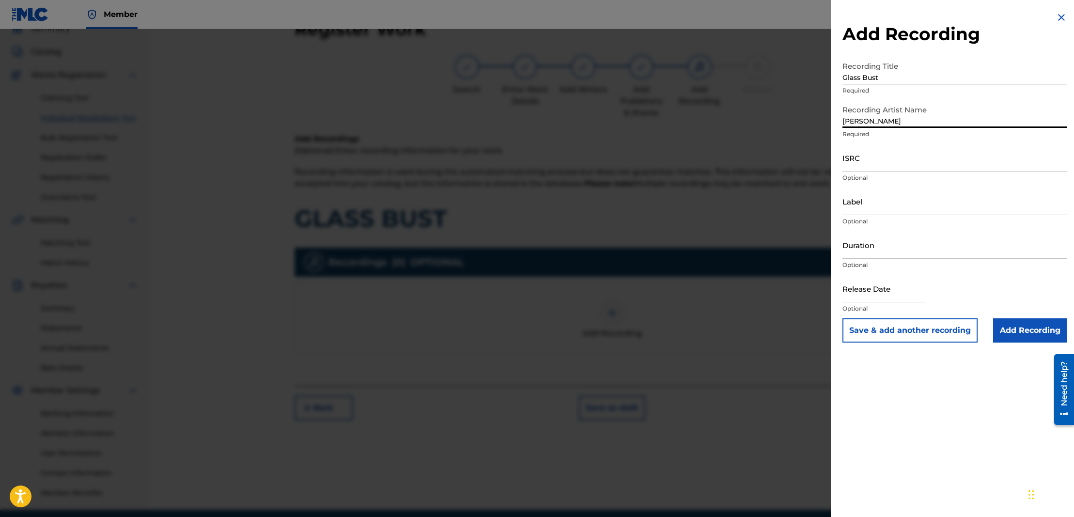
scroll to position [45, 0]
click at [903, 166] on input "ISRC" at bounding box center [954, 158] width 225 height 28
click at [855, 254] on input "Duration" at bounding box center [954, 245] width 225 height 28
paste input "03:39"
click at [872, 164] on input "ISRC" at bounding box center [954, 158] width 225 height 28
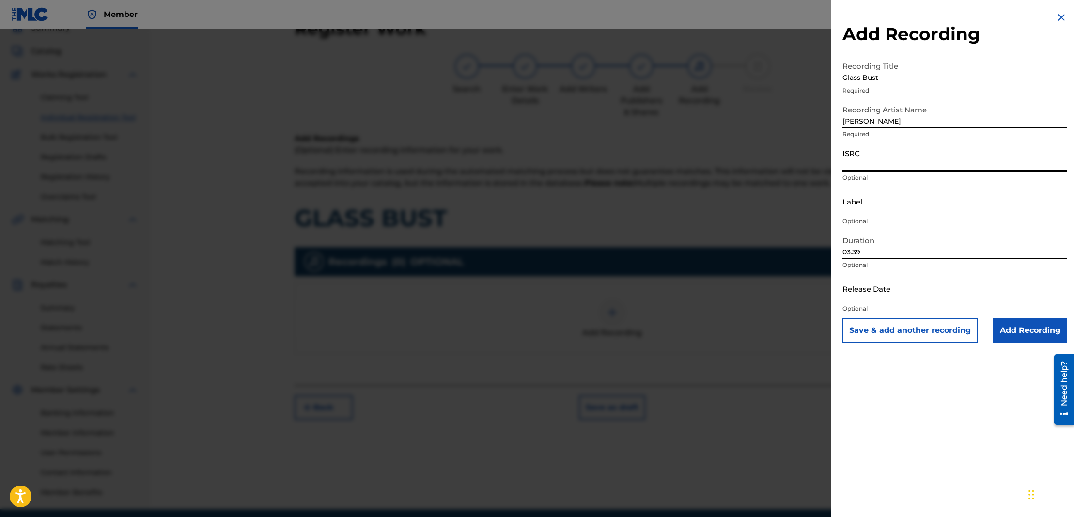
paste input "QZNWR2162097"
click at [858, 211] on input "Label" at bounding box center [954, 201] width 225 height 28
click at [1010, 326] on input "Add Recording" at bounding box center [1030, 330] width 74 height 24
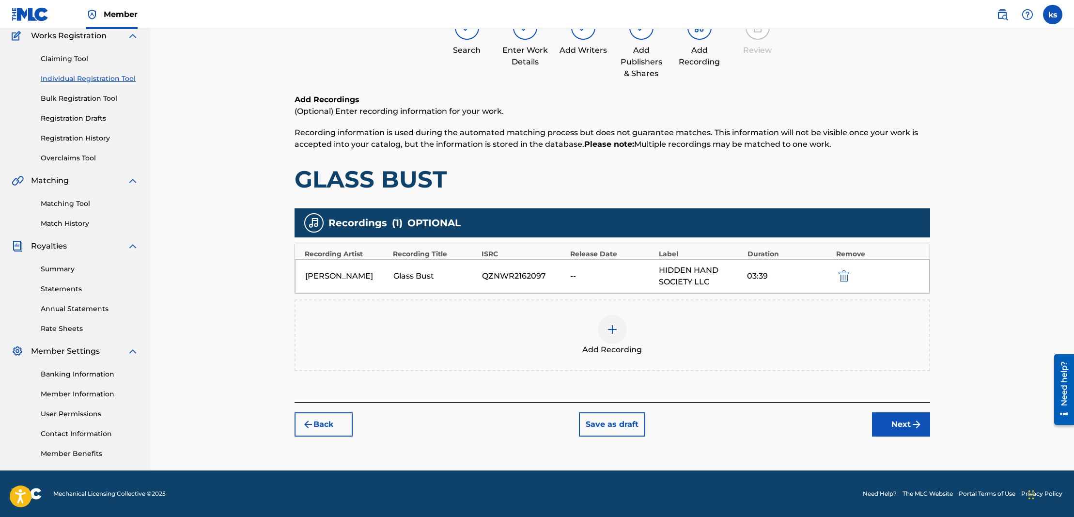
click at [895, 427] on button "Next" at bounding box center [901, 424] width 58 height 24
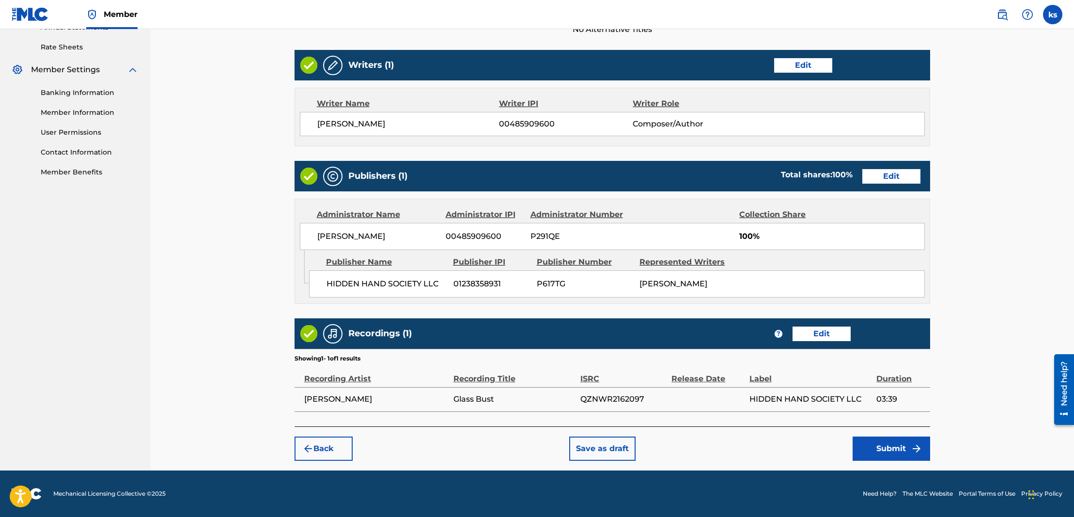
scroll to position [365, 0]
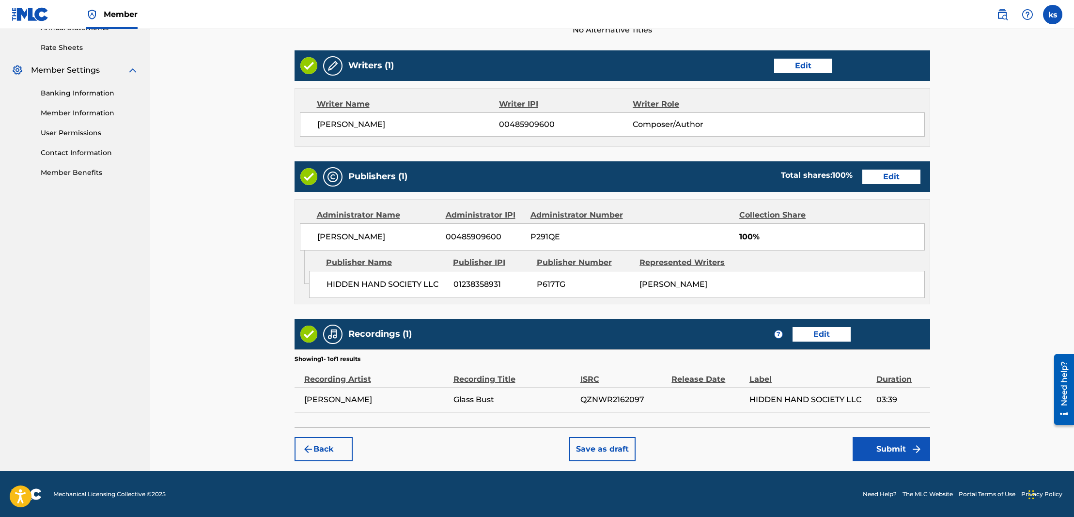
click at [887, 445] on button "Submit" at bounding box center [892, 449] width 78 height 24
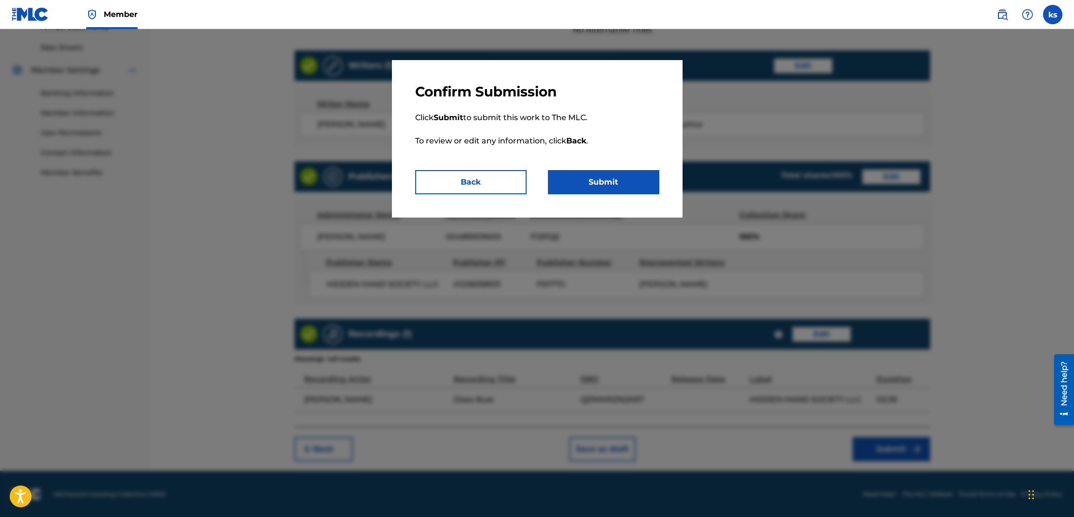
click at [598, 170] on p "Click Submit to submit this work to The MLC. To review or edit any information,…" at bounding box center [537, 135] width 244 height 70
click at [602, 178] on button "Submit" at bounding box center [603, 182] width 111 height 24
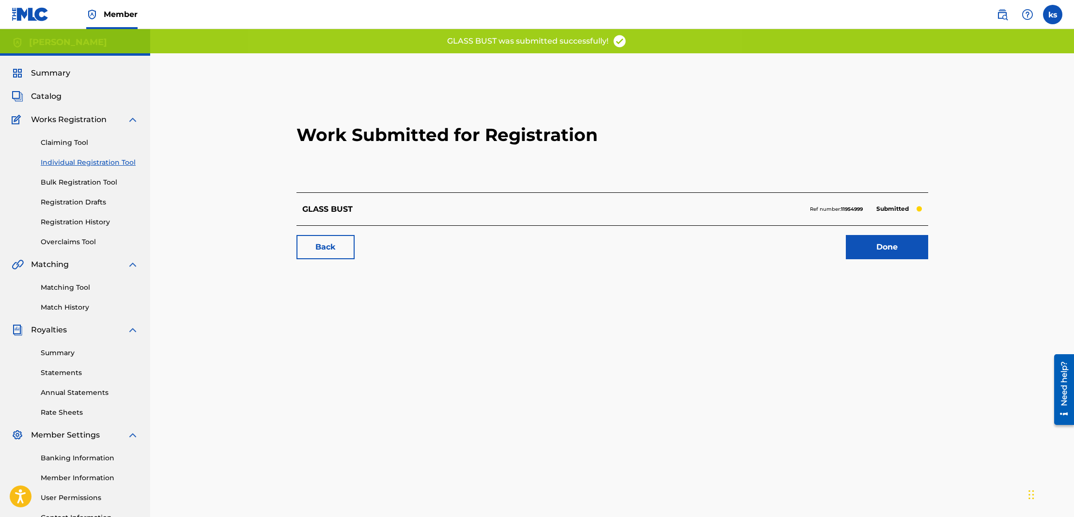
click at [48, 97] on span "Catalog" at bounding box center [46, 97] width 31 height 12
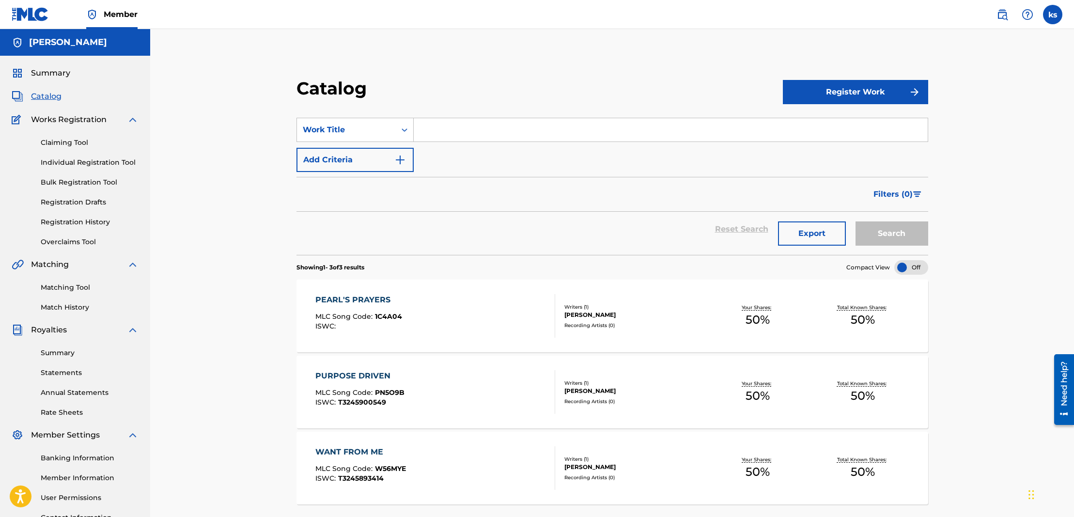
click at [838, 95] on button "Register Work" at bounding box center [855, 92] width 145 height 24
click at [840, 121] on link "Individual" at bounding box center [855, 123] width 145 height 23
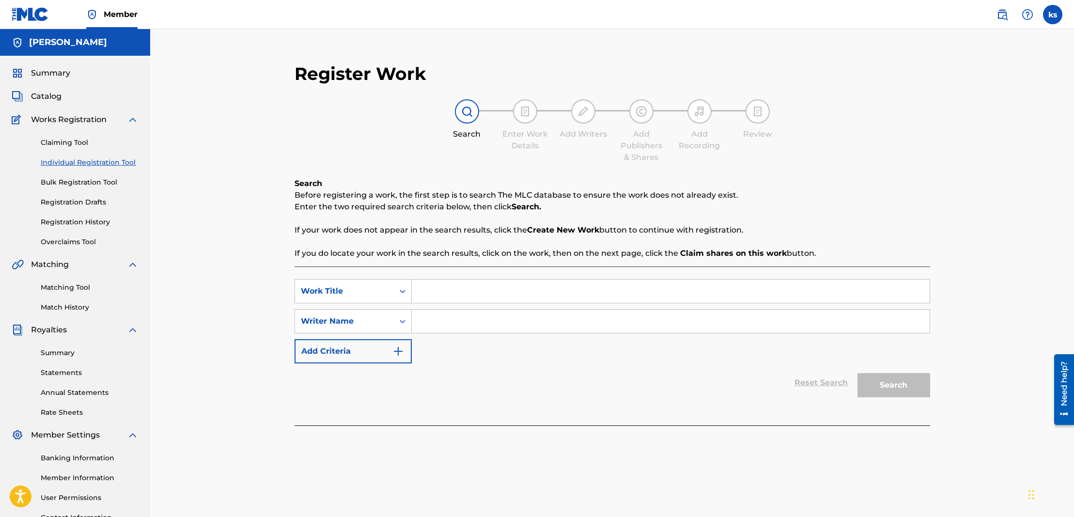
click at [468, 321] on input "Search Form" at bounding box center [671, 321] width 518 height 23
click at [441, 293] on input "Search Form" at bounding box center [671, 291] width 518 height 23
click at [458, 288] on input "Search Form" at bounding box center [671, 291] width 518 height 23
paste input "CREDITS"
click at [873, 380] on button "Search" at bounding box center [893, 385] width 73 height 24
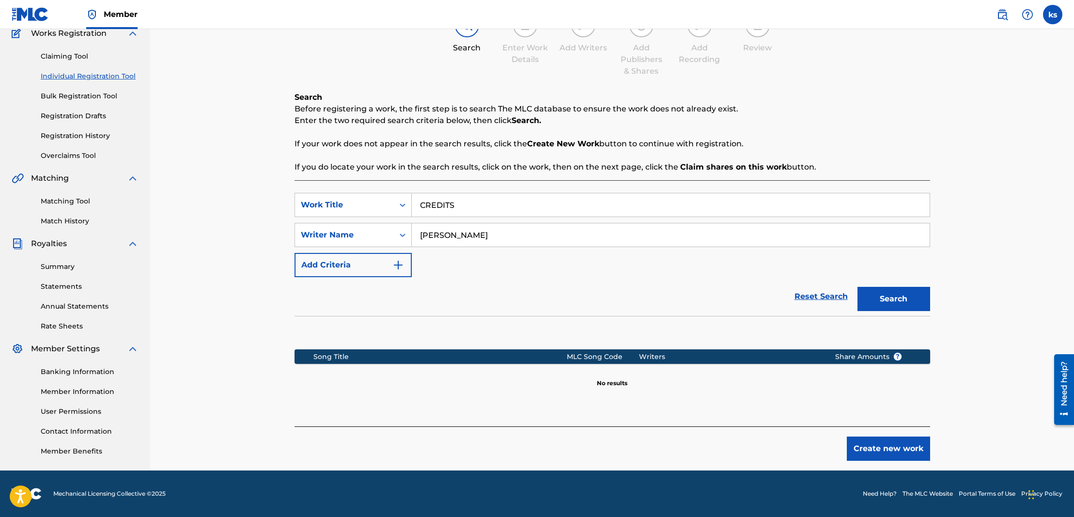
scroll to position [86, 0]
click at [873, 441] on button "Create new work" at bounding box center [888, 448] width 83 height 24
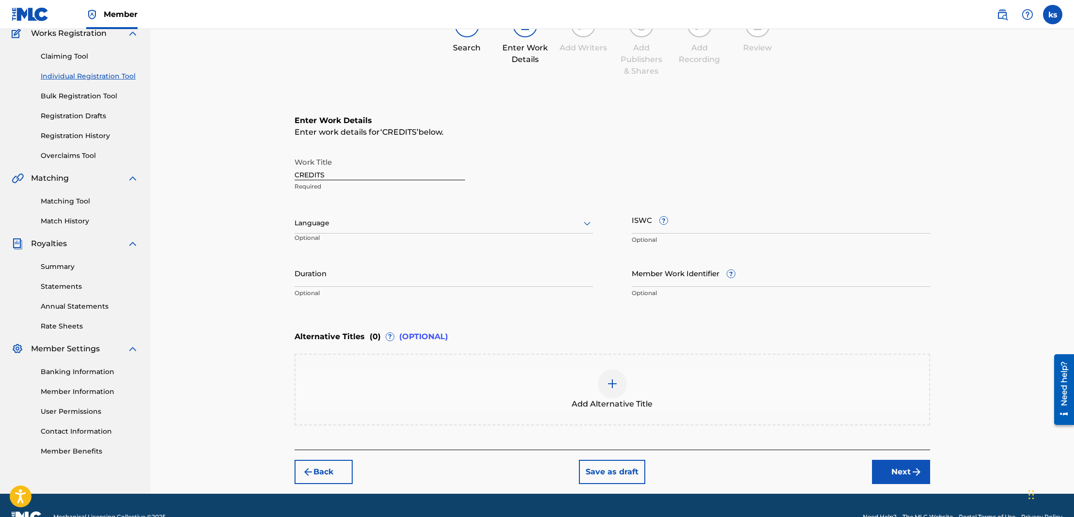
drag, startPoint x: 701, startPoint y: 223, endPoint x: 663, endPoint y: 206, distance: 41.4
click at [700, 223] on input "ISWC ?" at bounding box center [781, 220] width 298 height 28
paste input "T3245893390"
click at [350, 278] on input "Duration" at bounding box center [444, 273] width 298 height 28
click at [346, 225] on div at bounding box center [444, 223] width 298 height 12
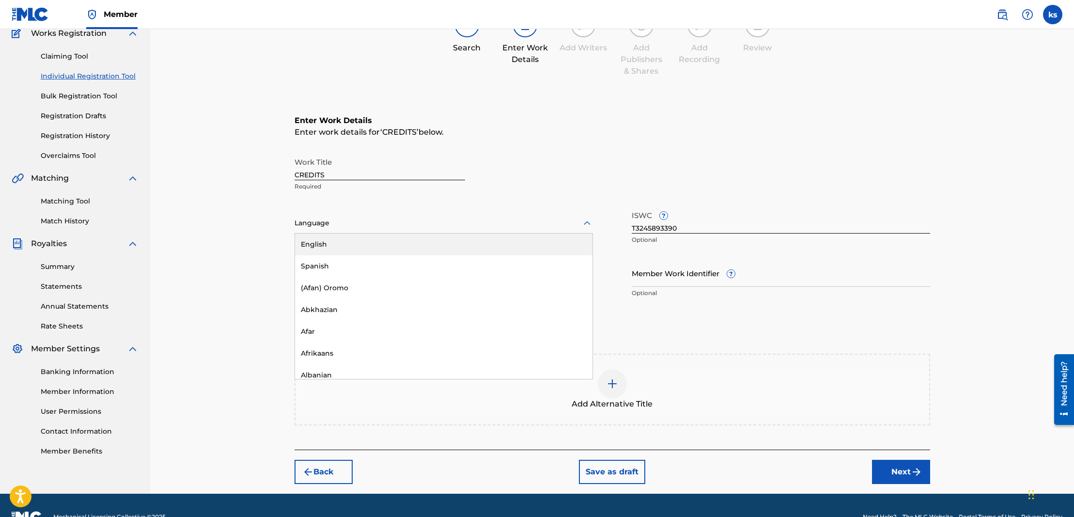
click at [328, 241] on div "English" at bounding box center [443, 245] width 297 height 22
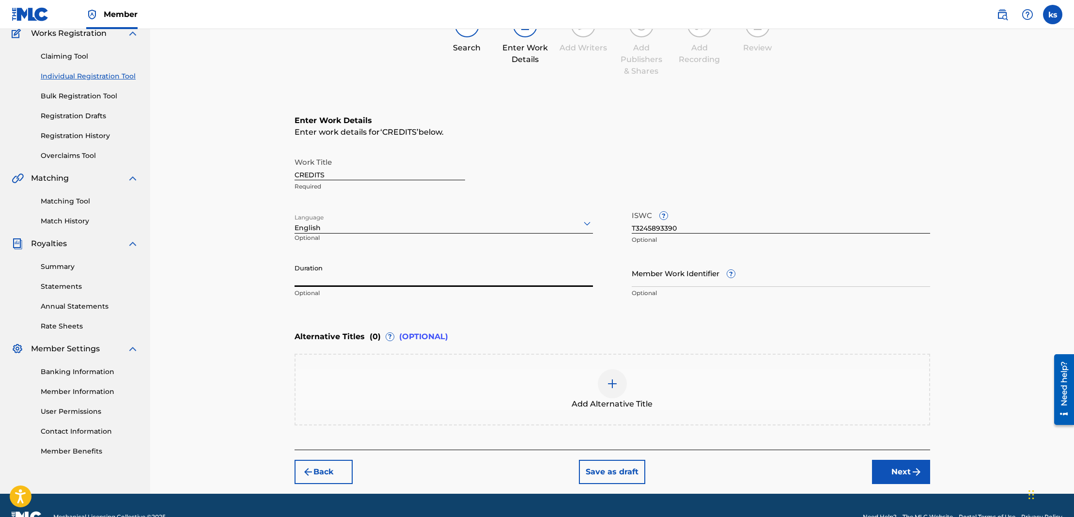
click at [326, 274] on input "Duration" at bounding box center [444, 273] width 298 height 28
click at [881, 467] on button "Next" at bounding box center [901, 472] width 58 height 24
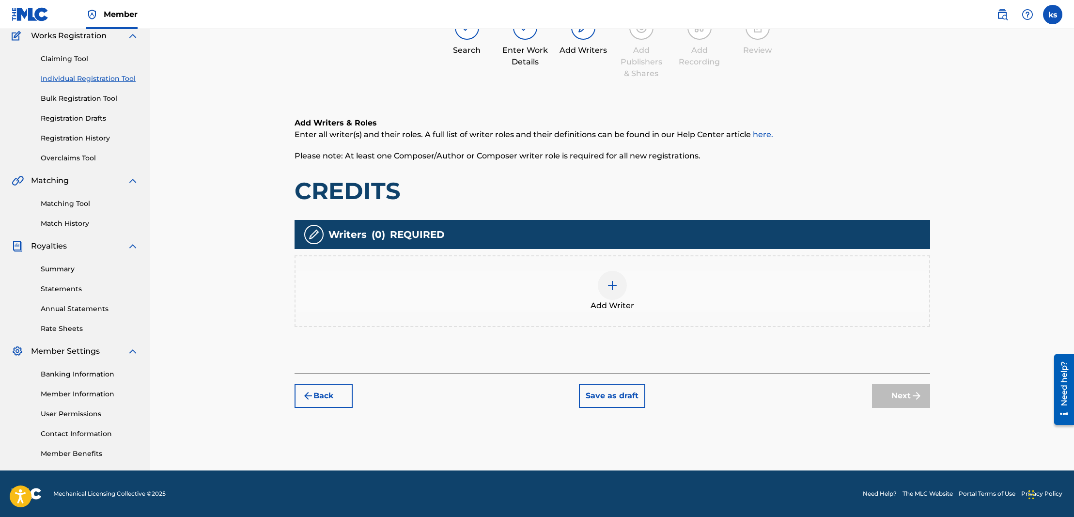
scroll to position [84, 0]
click at [605, 285] on div at bounding box center [612, 285] width 29 height 29
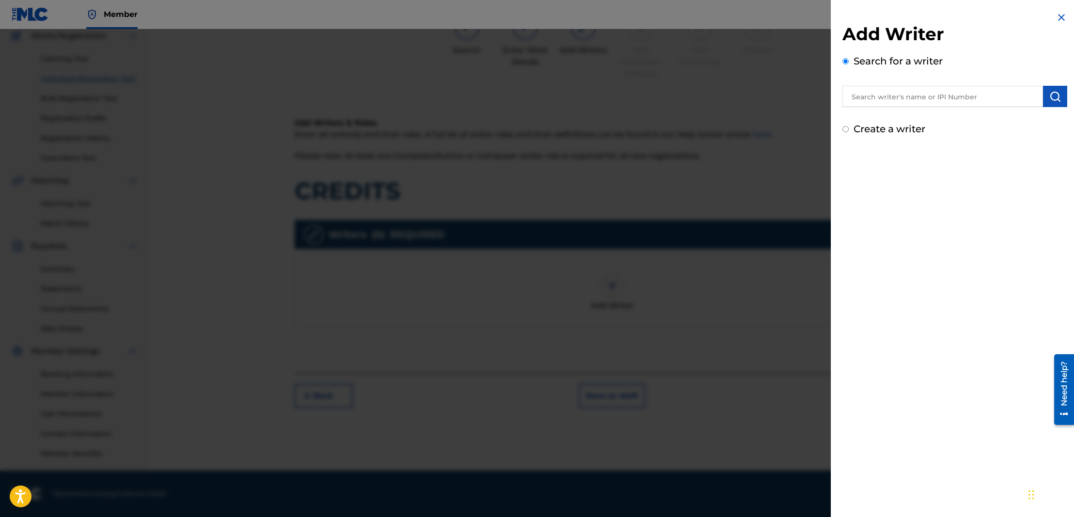
click at [908, 93] on input "text" at bounding box center [942, 96] width 201 height 21
click at [1052, 95] on img "submit" at bounding box center [1055, 97] width 12 height 12
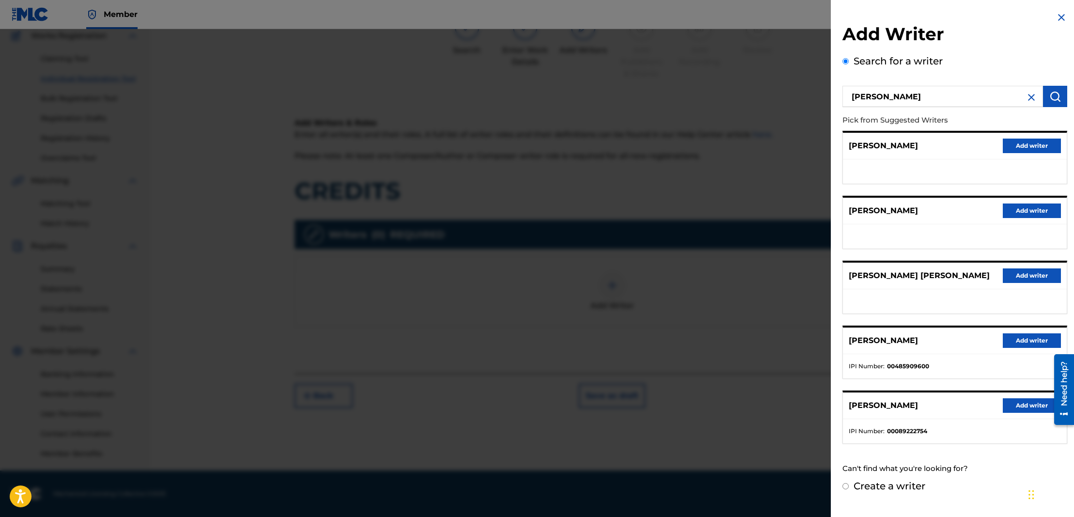
drag, startPoint x: 1025, startPoint y: 348, endPoint x: 1024, endPoint y: 360, distance: 12.1
click at [1025, 348] on button "Add writer" at bounding box center [1032, 340] width 58 height 15
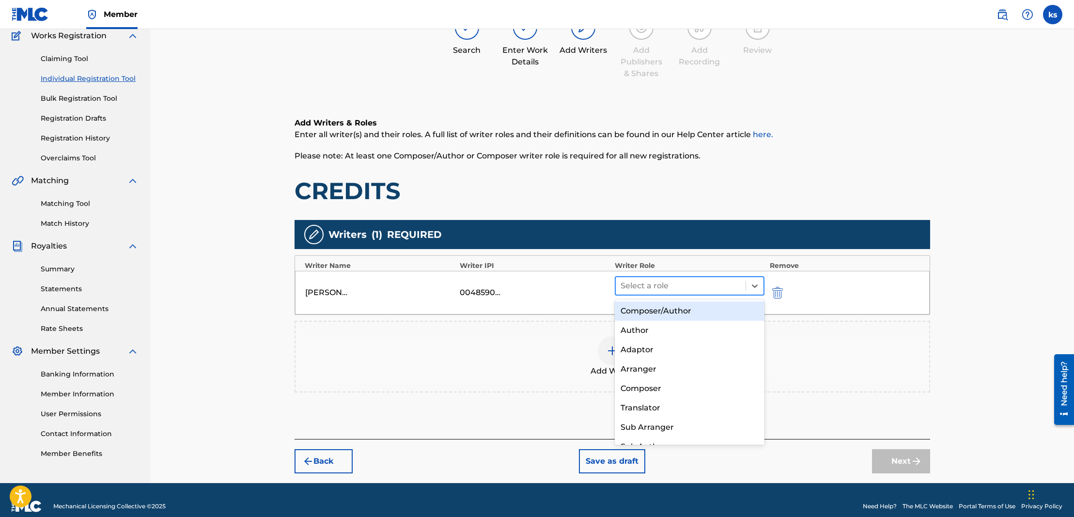
click at [727, 287] on div at bounding box center [681, 286] width 121 height 14
drag, startPoint x: 676, startPoint y: 310, endPoint x: 709, endPoint y: 337, distance: 42.4
click at [676, 312] on div "Composer/Author" at bounding box center [690, 310] width 150 height 19
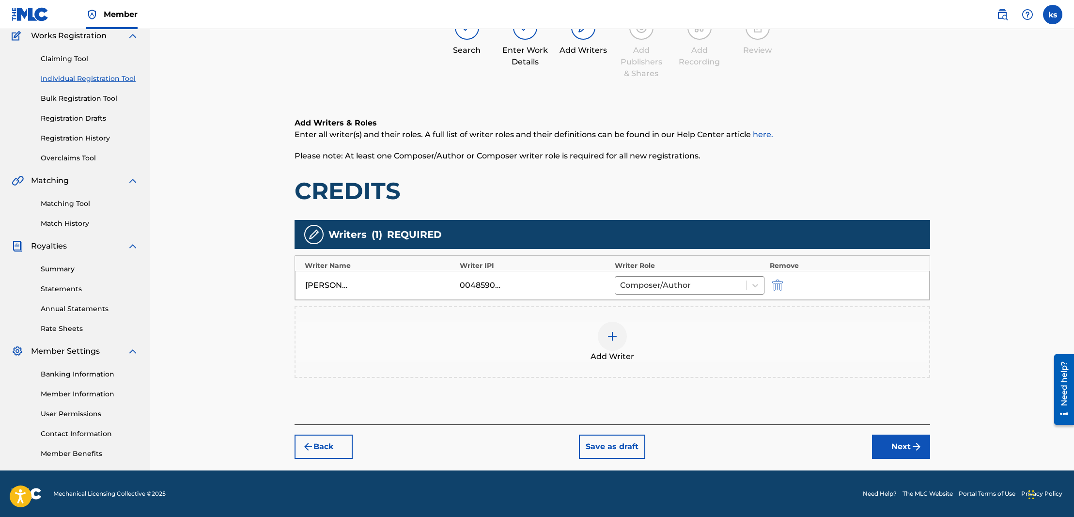
drag, startPoint x: 885, startPoint y: 442, endPoint x: 875, endPoint y: 439, distance: 10.5
click at [885, 442] on button "Next" at bounding box center [901, 447] width 58 height 24
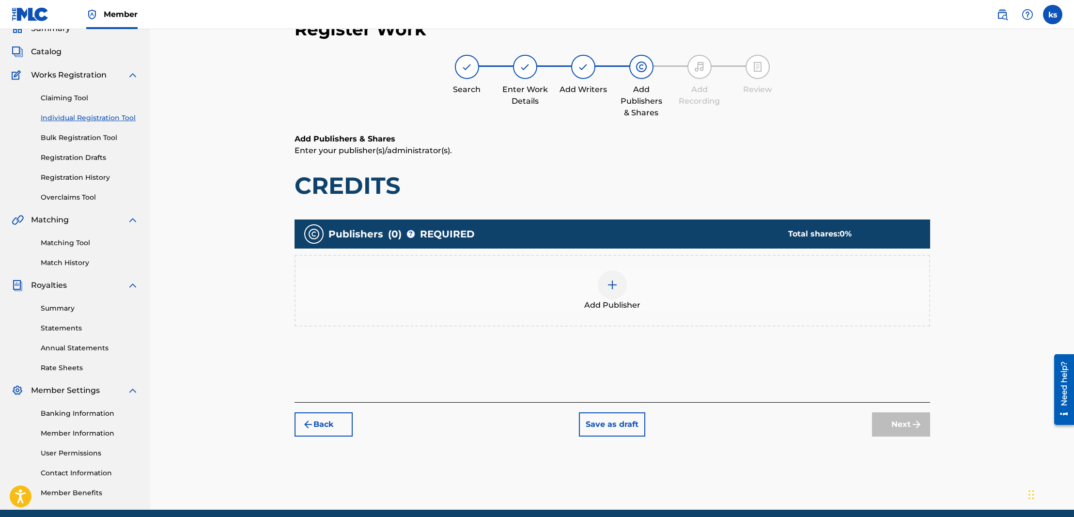
scroll to position [44, 0]
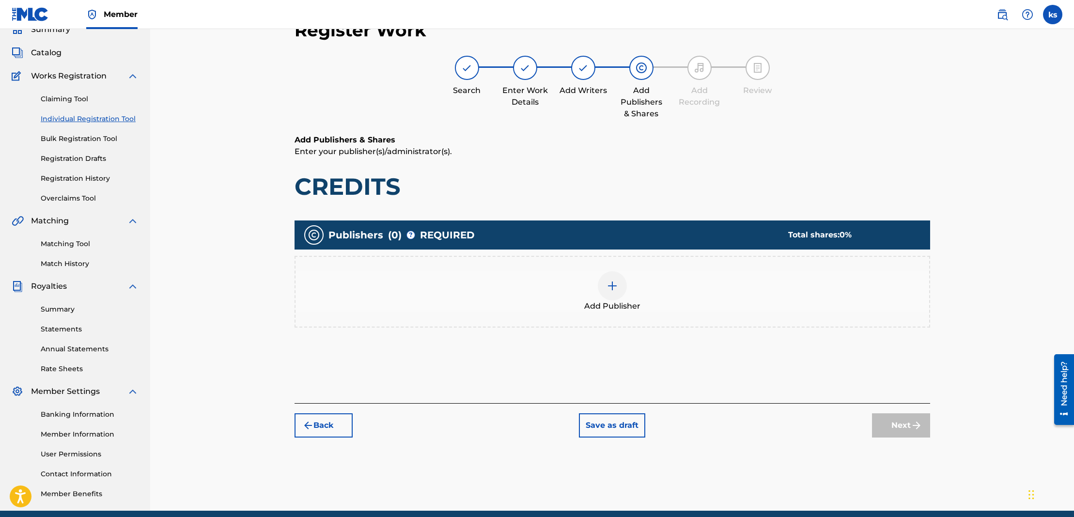
click at [605, 288] on div at bounding box center [612, 285] width 29 height 29
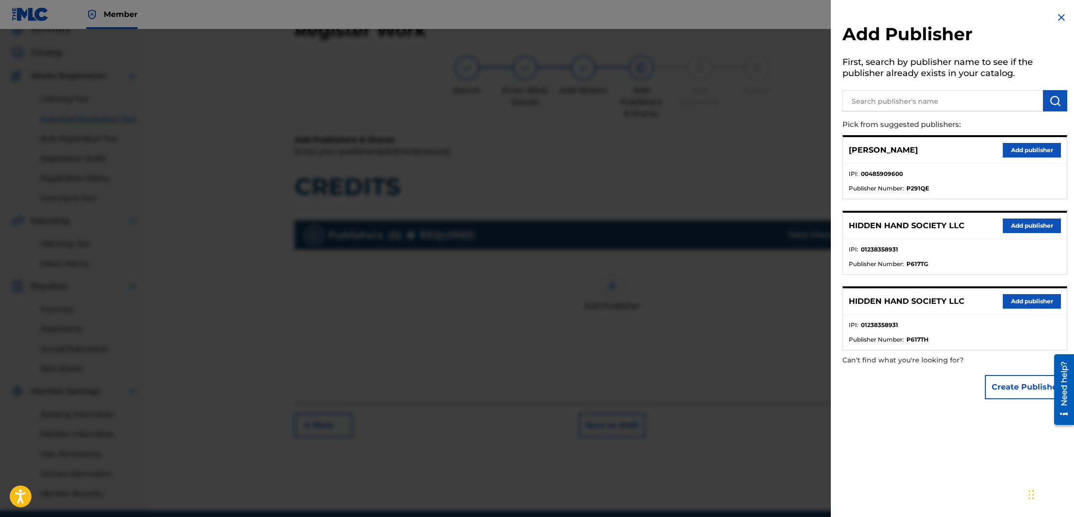
click at [1024, 228] on button "Add publisher" at bounding box center [1032, 225] width 58 height 15
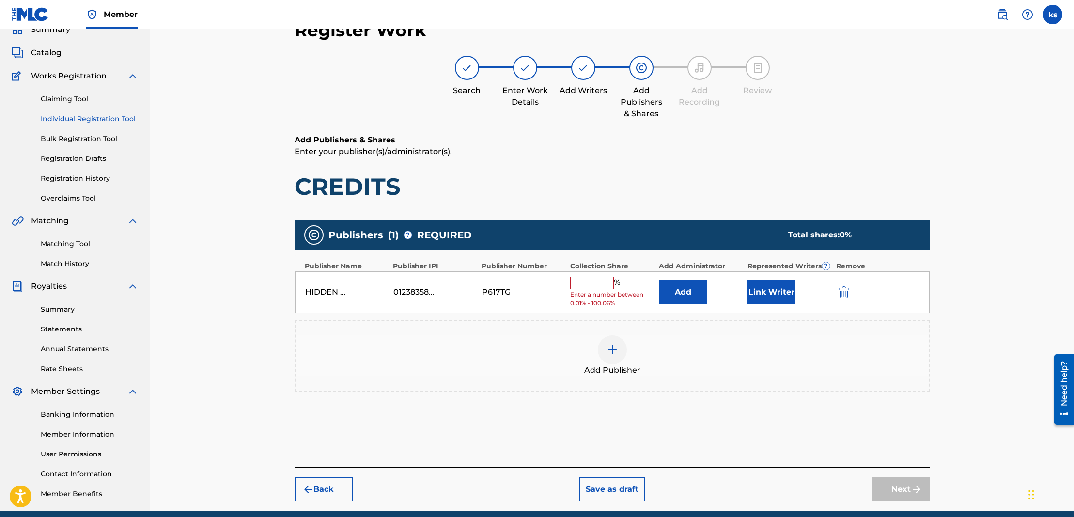
click at [582, 288] on div "% Enter a number between 0.01% - 100.06%" at bounding box center [612, 292] width 84 height 31
click at [581, 281] on input "text" at bounding box center [592, 283] width 44 height 13
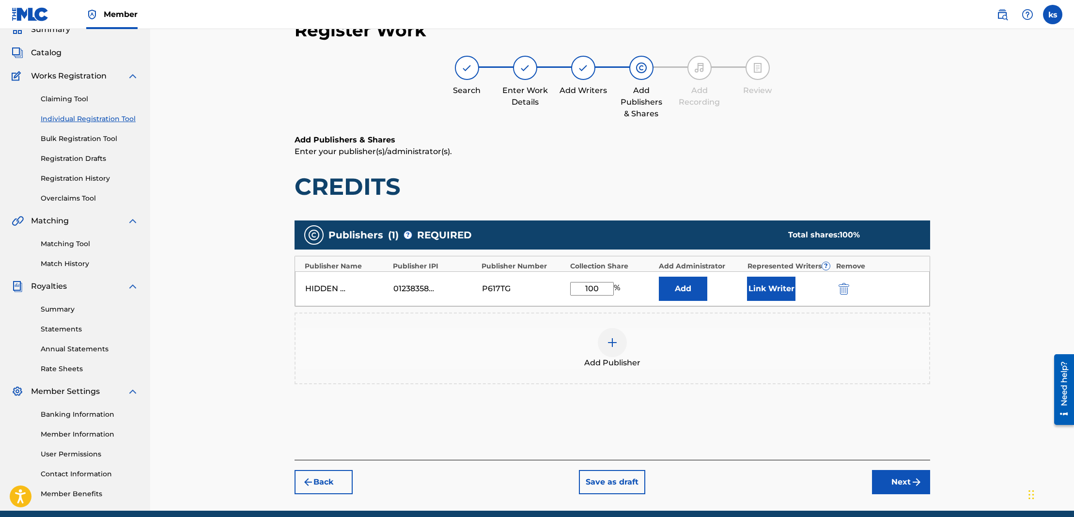
click at [673, 295] on button "Add" at bounding box center [683, 289] width 48 height 24
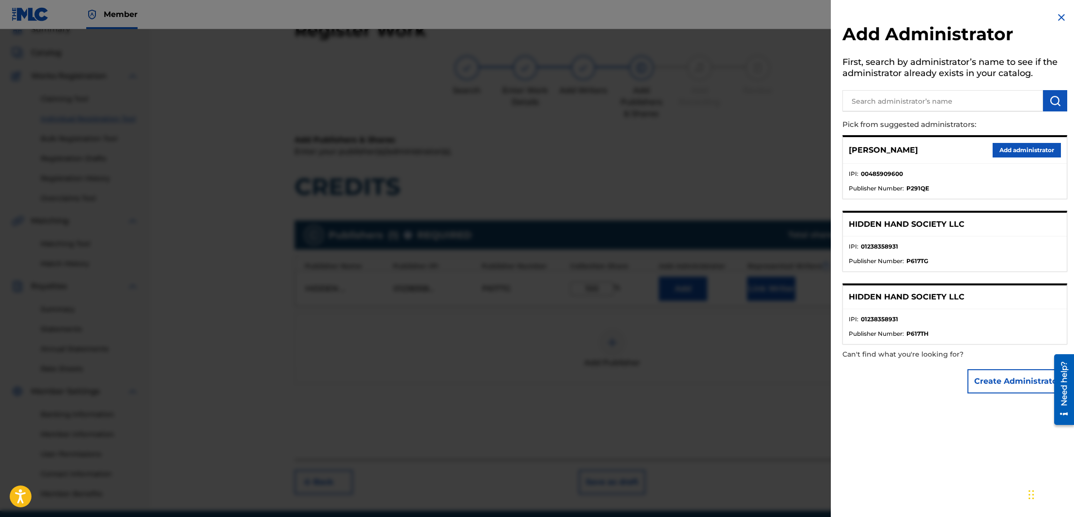
click at [993, 147] on button "Add administrator" at bounding box center [1027, 150] width 68 height 15
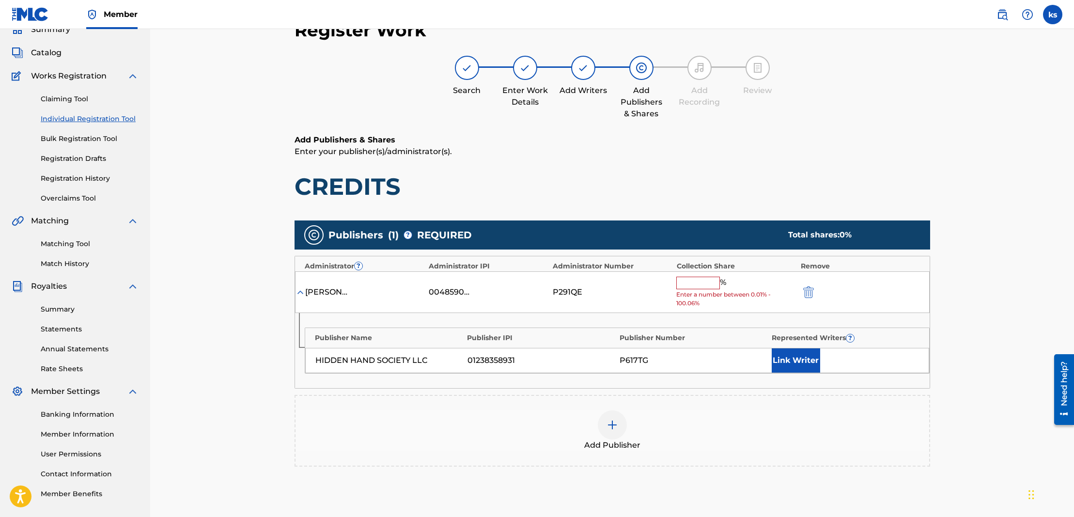
drag, startPoint x: 699, startPoint y: 281, endPoint x: 689, endPoint y: 271, distance: 14.0
click at [696, 278] on input "text" at bounding box center [698, 283] width 44 height 13
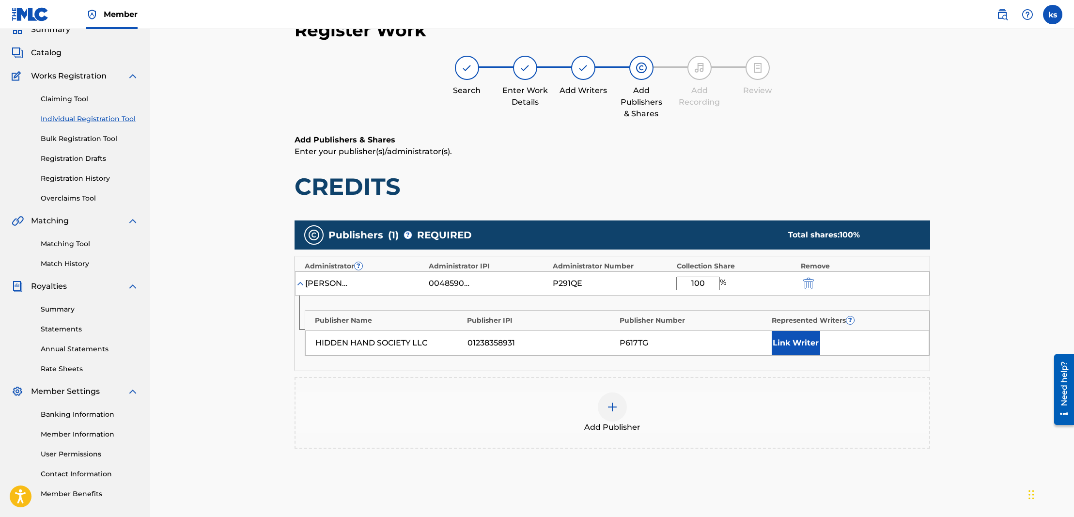
click at [788, 336] on button "Link Writer" at bounding box center [796, 343] width 48 height 24
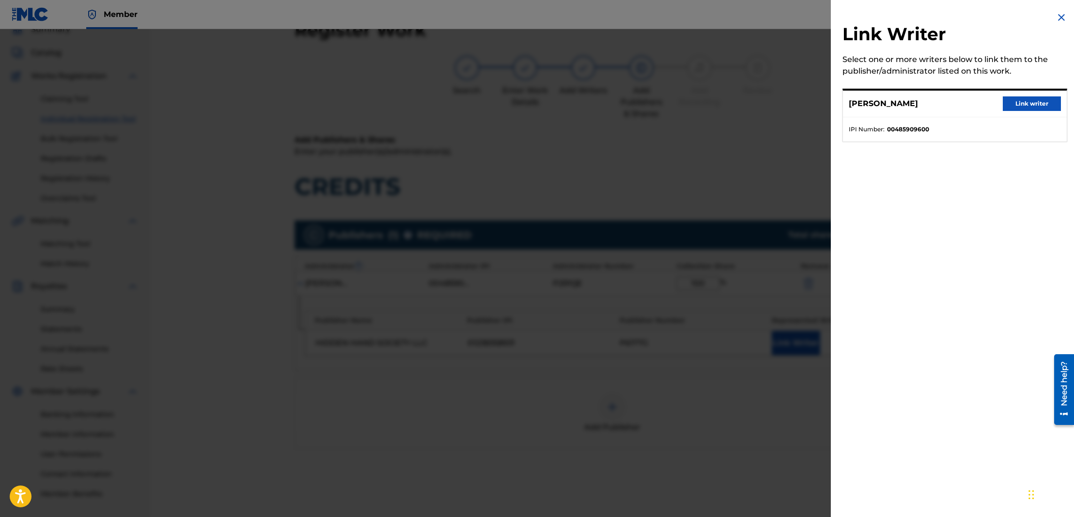
click at [1019, 102] on button "Link writer" at bounding box center [1032, 103] width 58 height 15
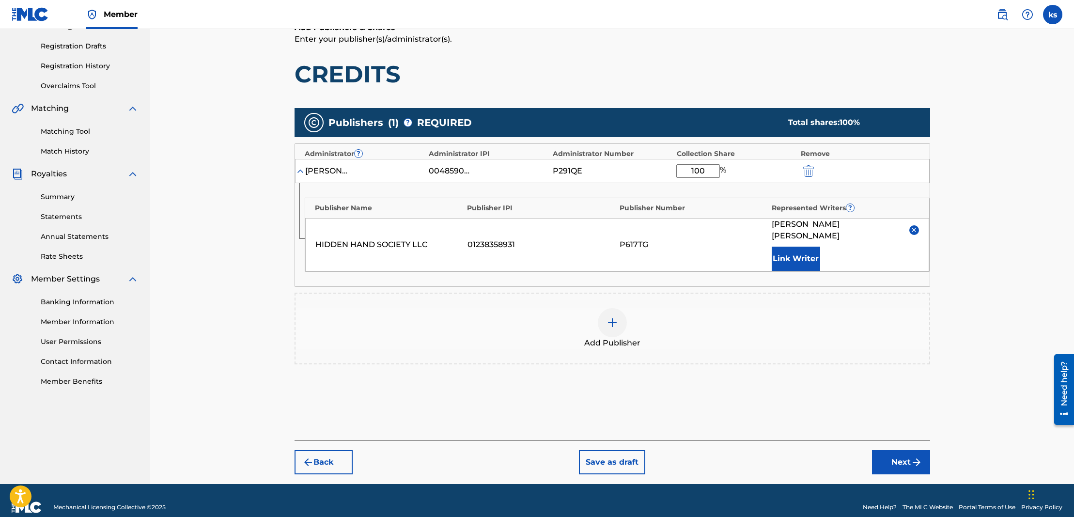
drag, startPoint x: 910, startPoint y: 447, endPoint x: 810, endPoint y: 399, distance: 110.1
click at [905, 450] on button "Next" at bounding box center [901, 462] width 58 height 24
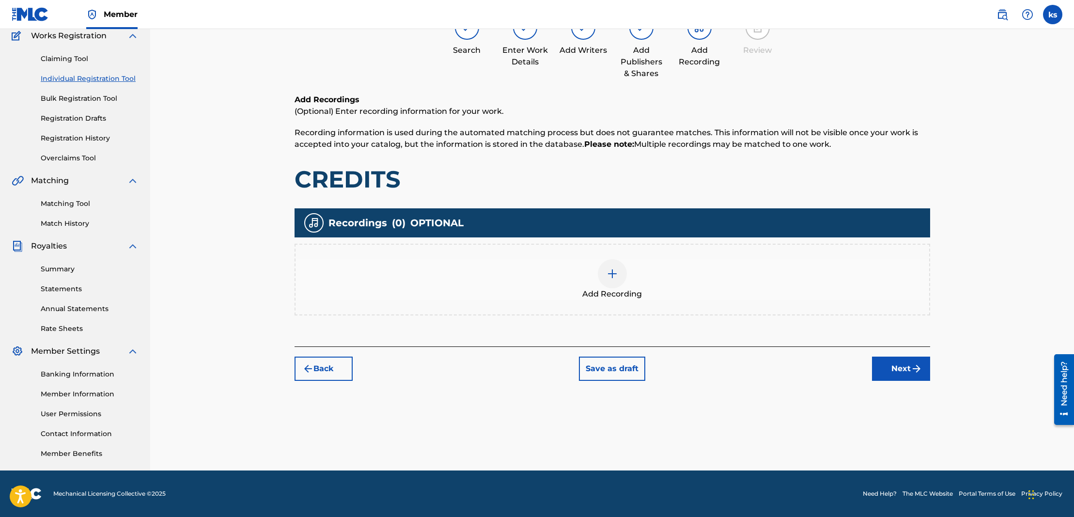
click at [608, 274] on img at bounding box center [613, 274] width 12 height 12
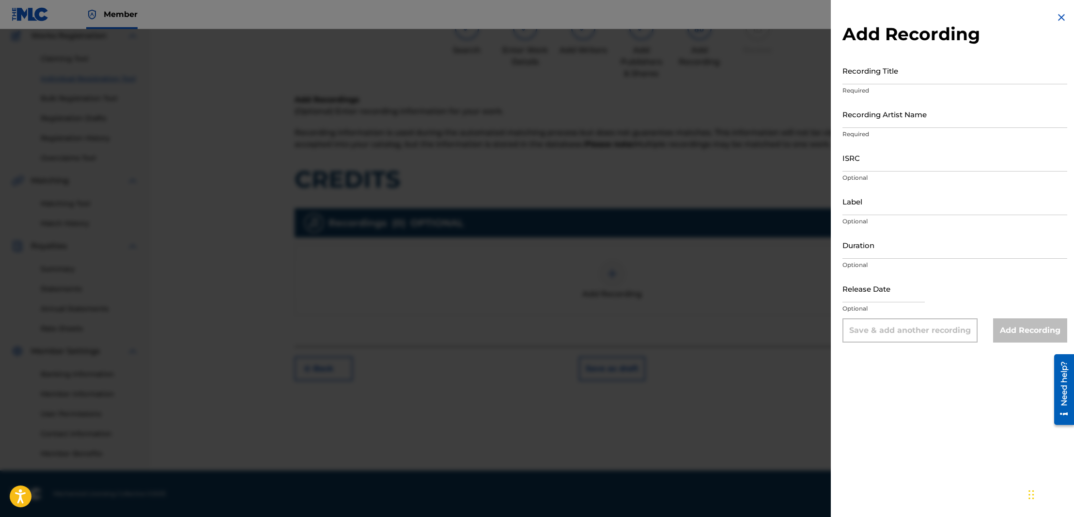
click at [851, 79] on input "Recording Title" at bounding box center [954, 71] width 225 height 28
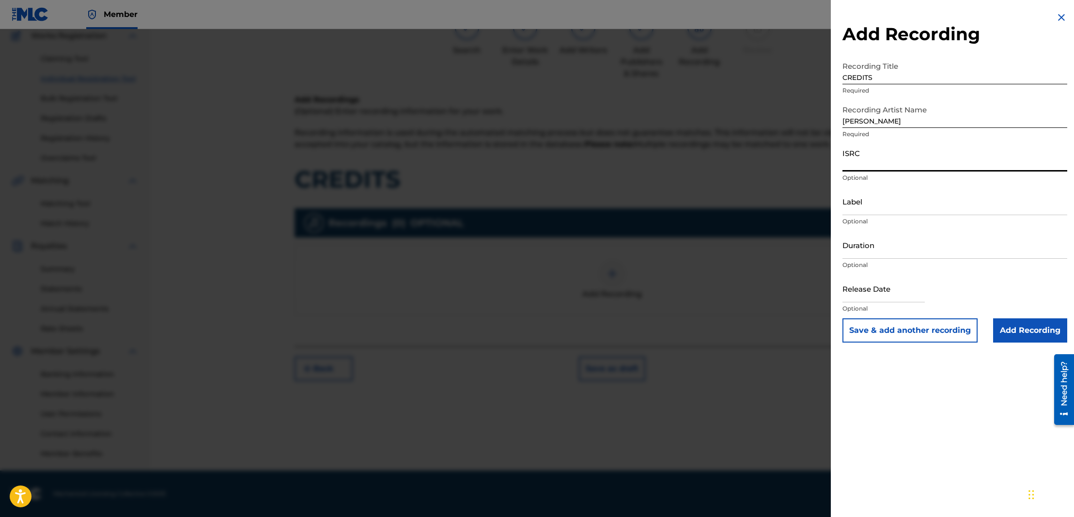
paste input "QZHN82416595"
click at [880, 212] on input "Label" at bounding box center [954, 201] width 225 height 28
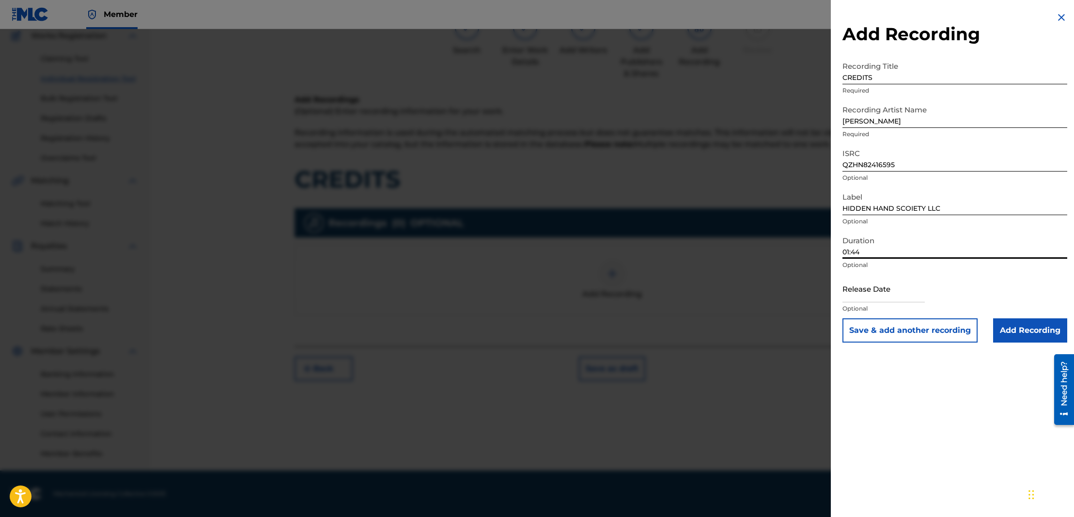
click at [1050, 332] on input "Add Recording" at bounding box center [1030, 330] width 74 height 24
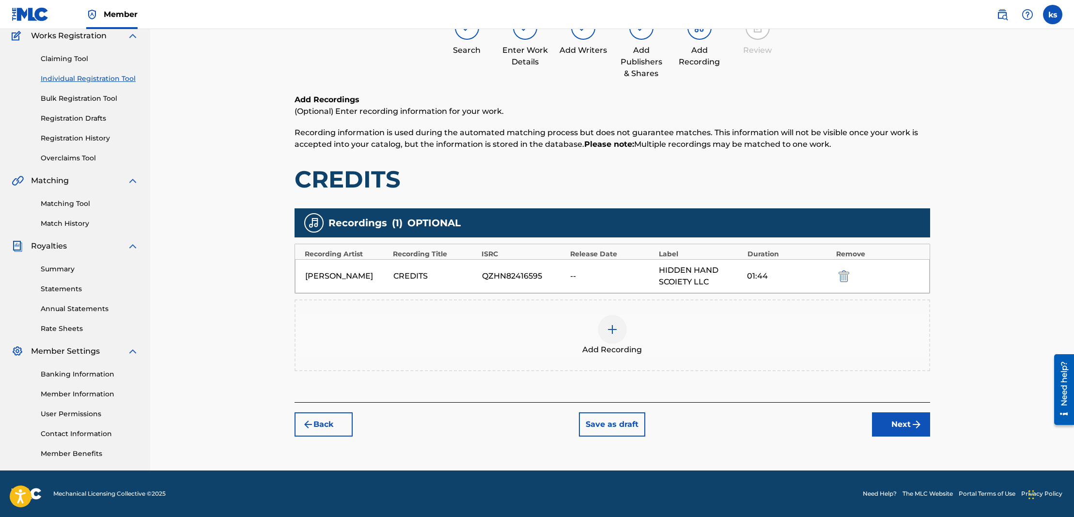
click at [892, 426] on button "Next" at bounding box center [901, 424] width 58 height 24
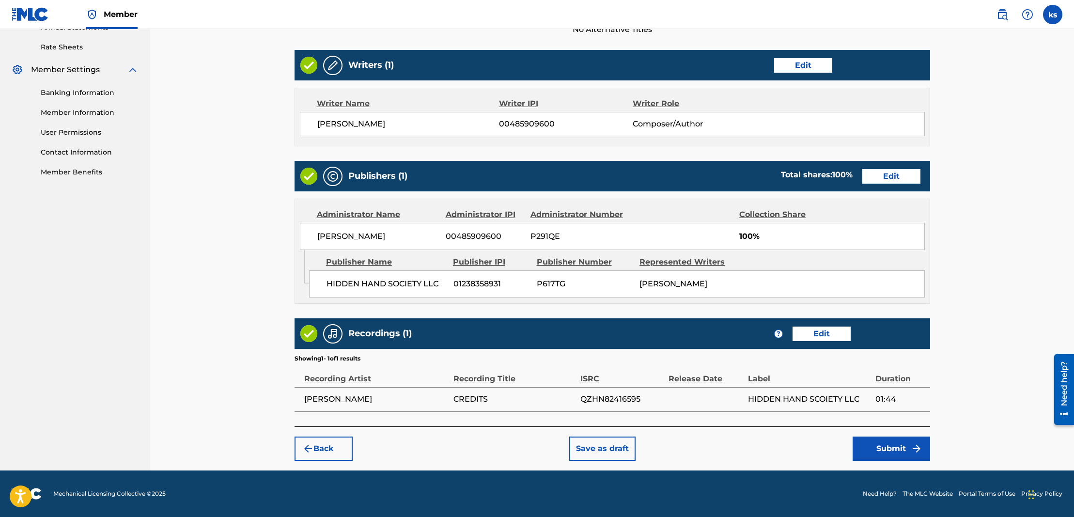
scroll to position [365, 0]
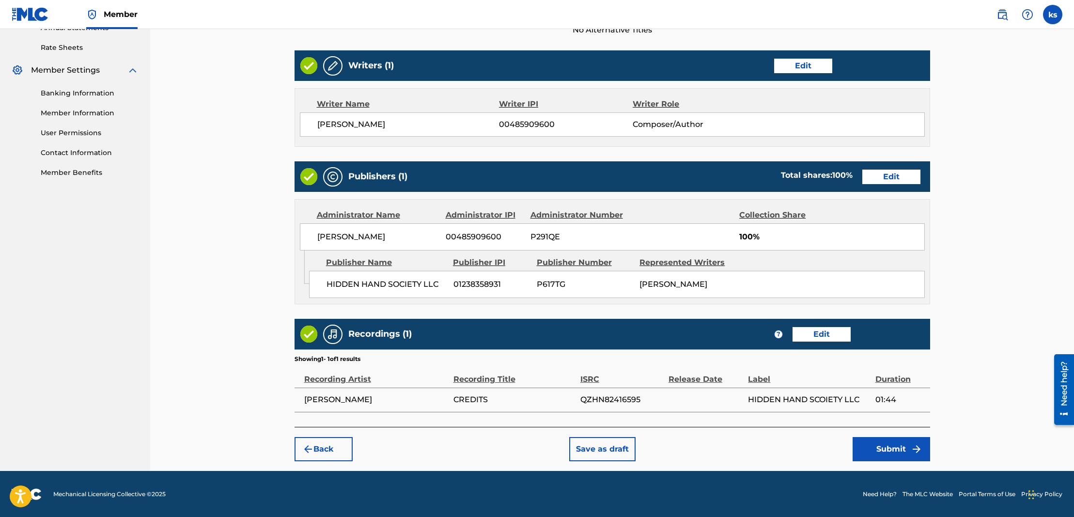
click at [893, 444] on button "Submit" at bounding box center [892, 449] width 78 height 24
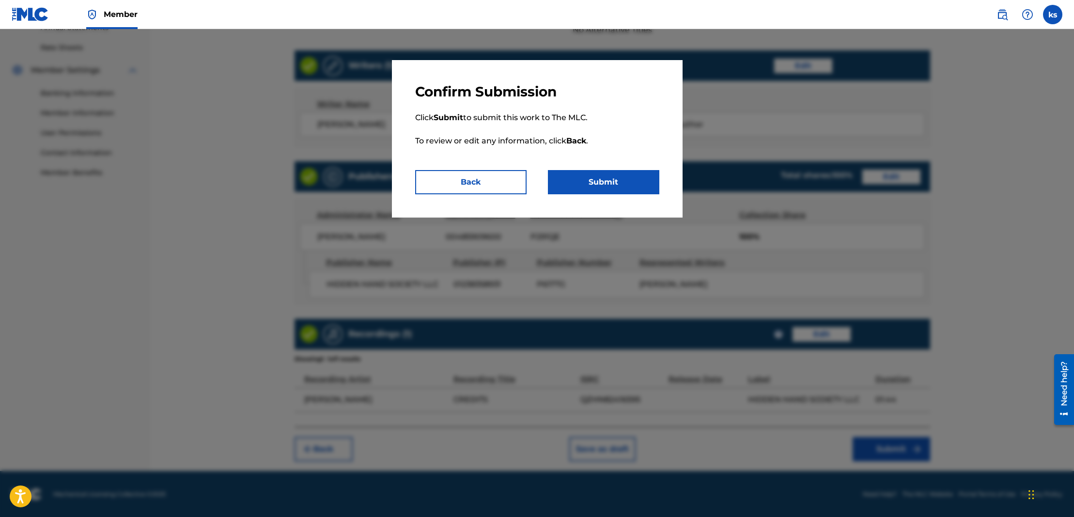
click at [601, 187] on button "Submit" at bounding box center [603, 182] width 111 height 24
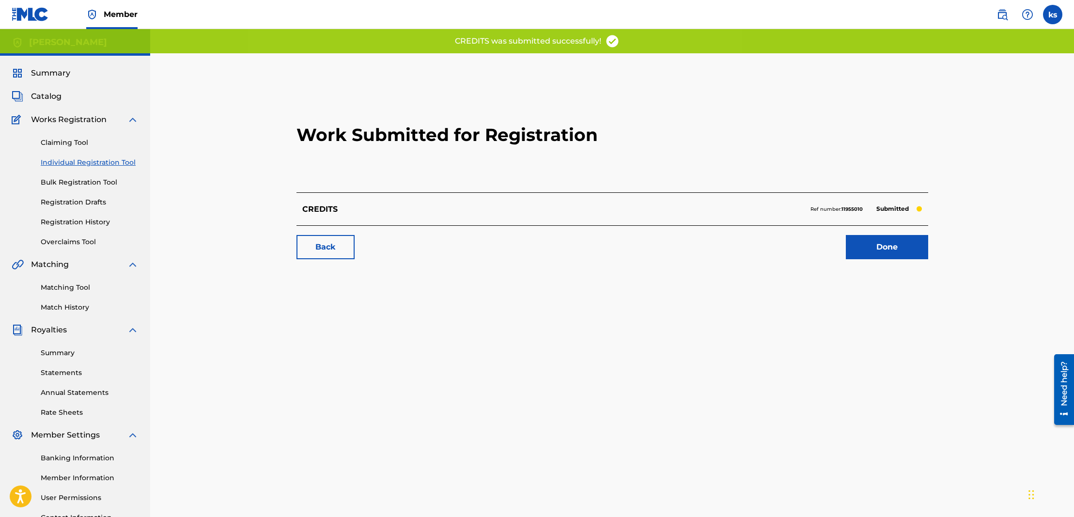
click at [45, 97] on span "Catalog" at bounding box center [46, 97] width 31 height 12
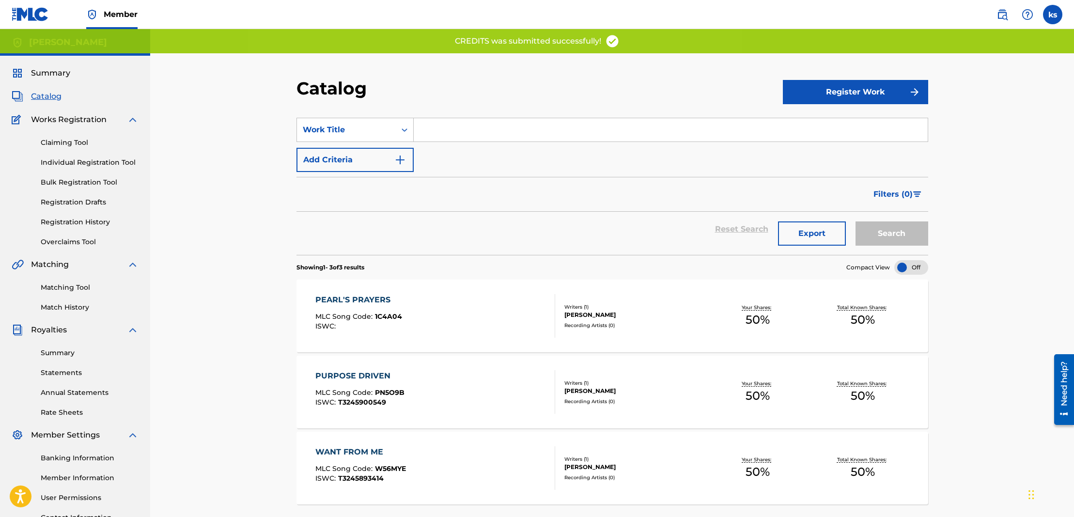
click at [860, 92] on button "Register Work" at bounding box center [855, 92] width 145 height 24
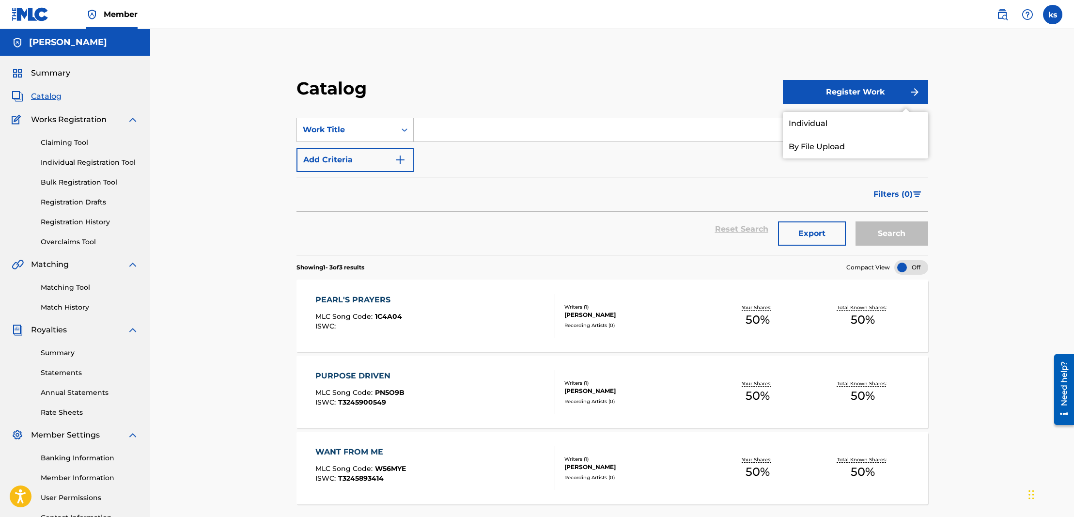
click at [810, 125] on link "Individual" at bounding box center [855, 123] width 145 height 23
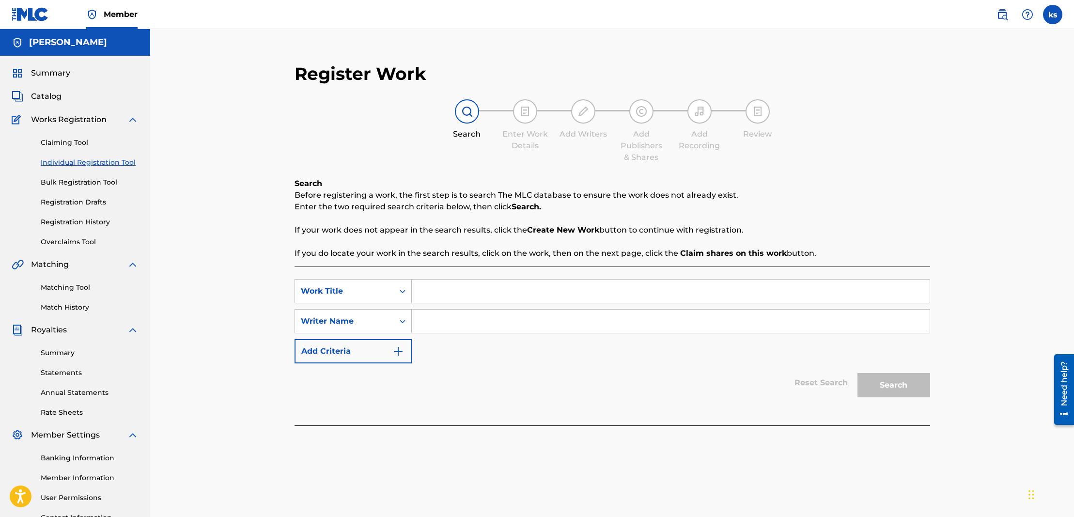
click at [443, 318] on input "Search Form" at bounding box center [671, 321] width 518 height 23
click at [469, 299] on input "Search Form" at bounding box center [671, 291] width 518 height 23
paste input "GRANDMOTHER'S MESSAGE SKIT"
click at [885, 385] on button "Search" at bounding box center [893, 385] width 73 height 24
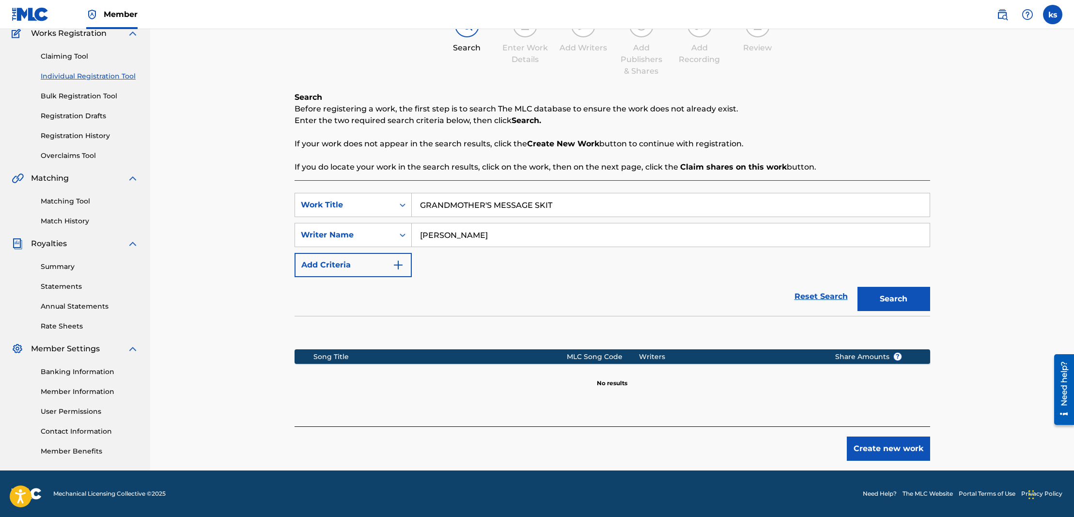
scroll to position [86, 0]
click at [896, 453] on button "Create new work" at bounding box center [888, 448] width 83 height 24
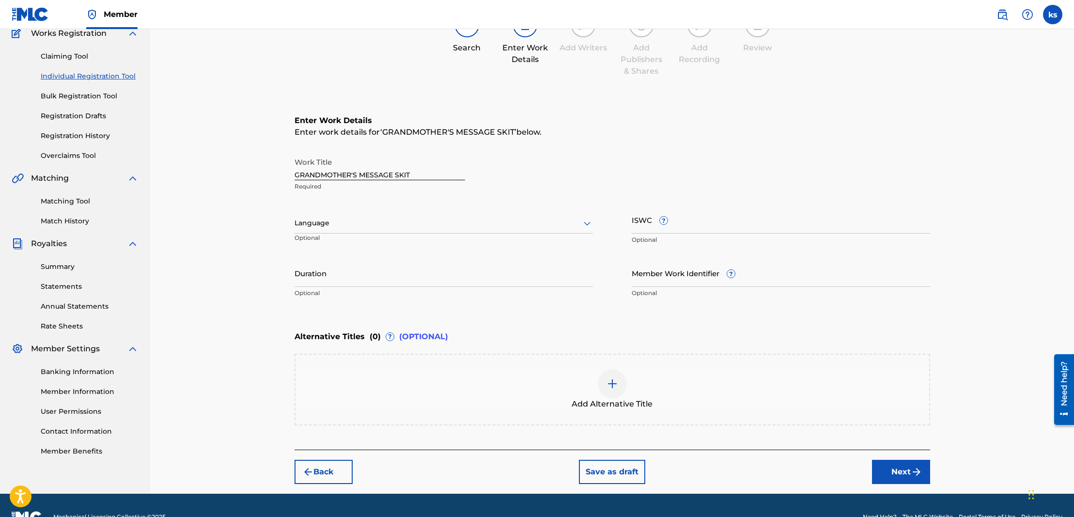
click at [329, 278] on input "Duration" at bounding box center [444, 273] width 298 height 28
click at [330, 227] on div at bounding box center [444, 223] width 298 height 12
drag, startPoint x: 325, startPoint y: 248, endPoint x: 491, endPoint y: 248, distance: 166.2
click at [327, 248] on div "English" at bounding box center [443, 245] width 297 height 22
click at [662, 230] on input "ISWC ?" at bounding box center [781, 220] width 298 height 28
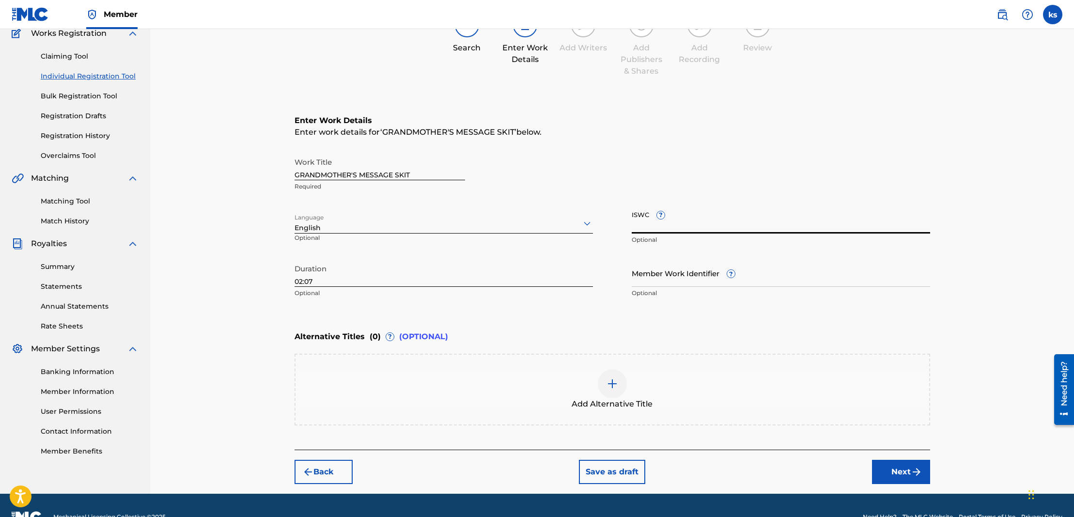
paste input "T3245900527"
drag, startPoint x: 884, startPoint y: 469, endPoint x: 865, endPoint y: 457, distance: 22.9
click at [884, 469] on button "Next" at bounding box center [901, 472] width 58 height 24
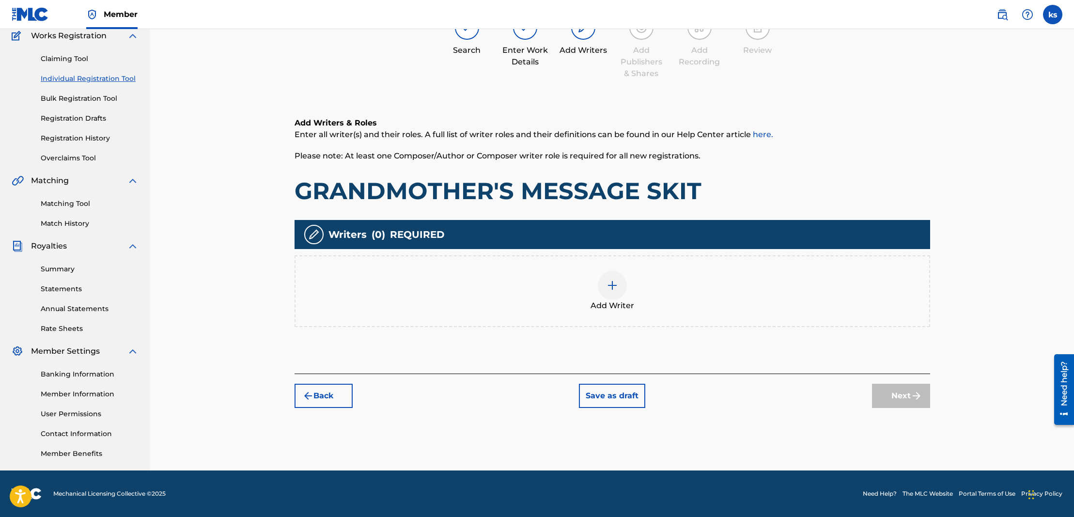
click at [612, 281] on img at bounding box center [613, 286] width 12 height 12
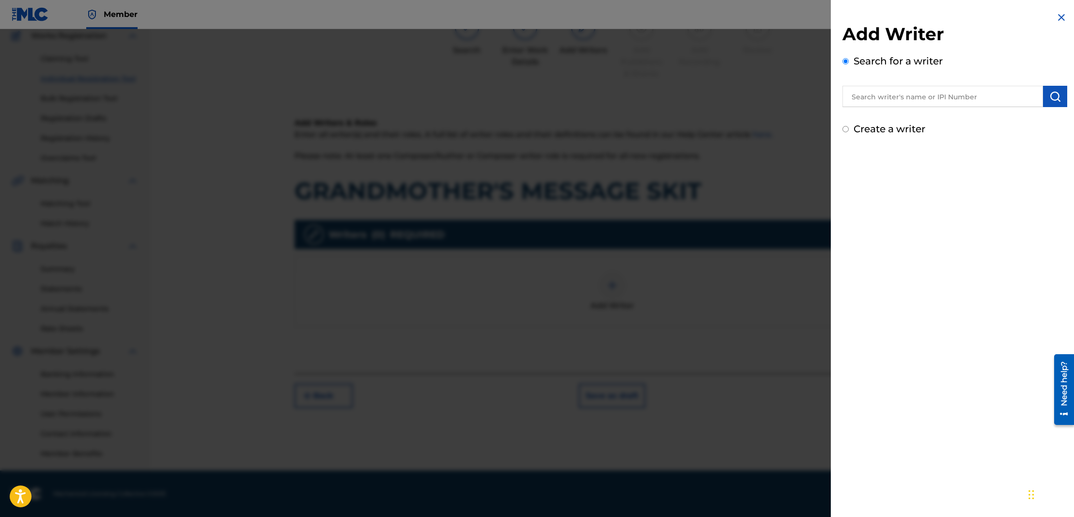
click at [931, 100] on input "text" at bounding box center [942, 96] width 201 height 21
click at [1045, 96] on button "submit" at bounding box center [1055, 96] width 24 height 21
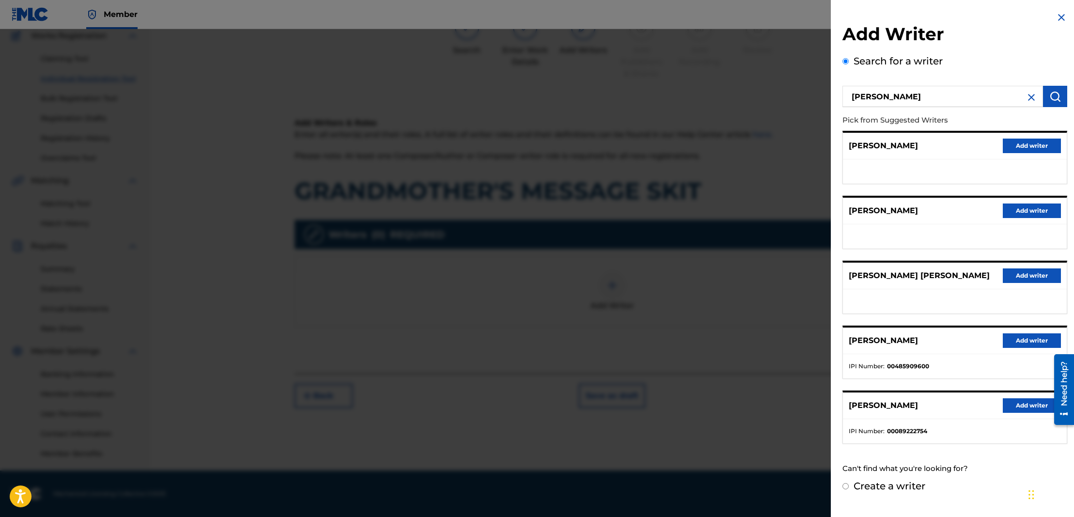
click at [1033, 348] on button "Add writer" at bounding box center [1032, 340] width 58 height 15
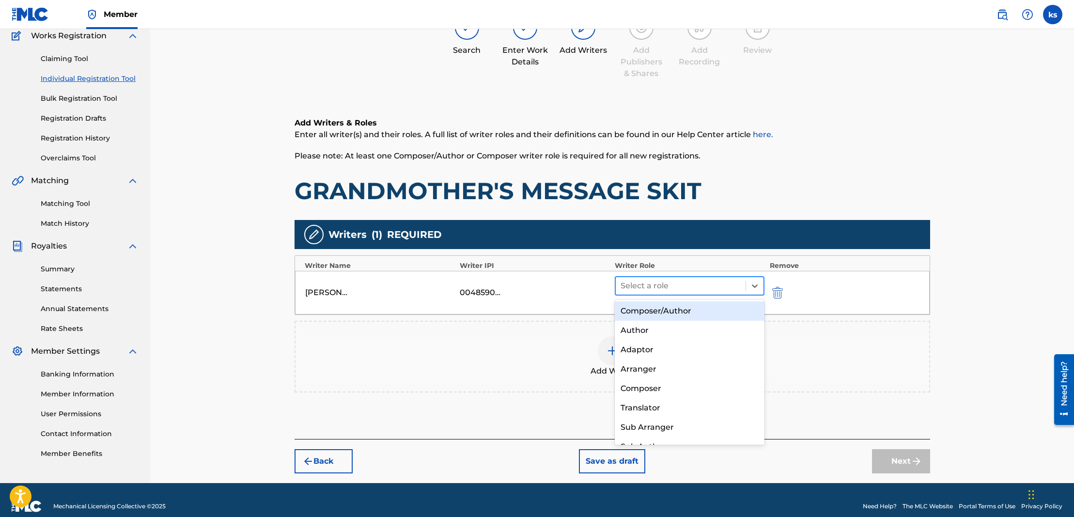
click at [658, 287] on div at bounding box center [681, 286] width 121 height 14
click at [656, 307] on div "Composer/Author" at bounding box center [690, 310] width 150 height 19
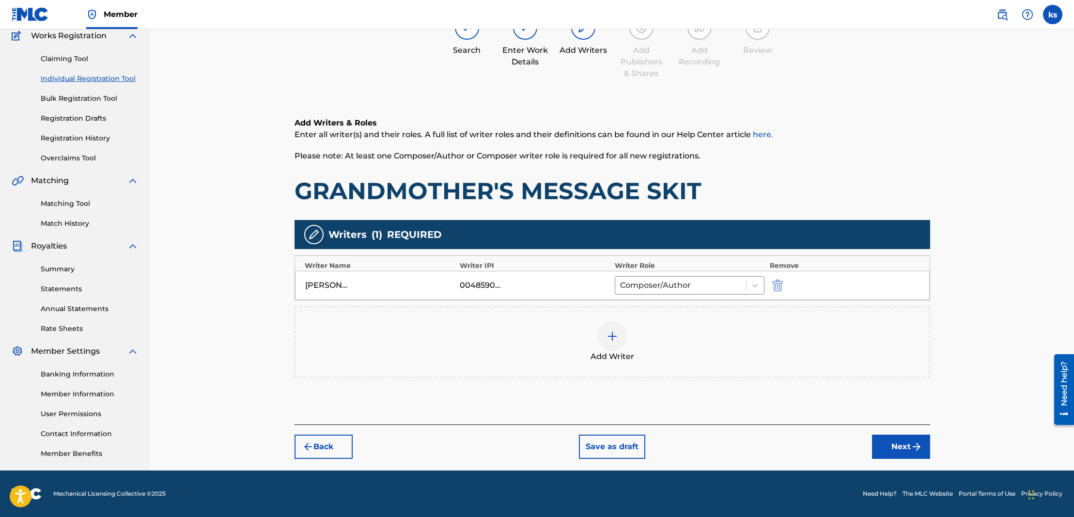
click at [895, 437] on button "Next" at bounding box center [901, 447] width 58 height 24
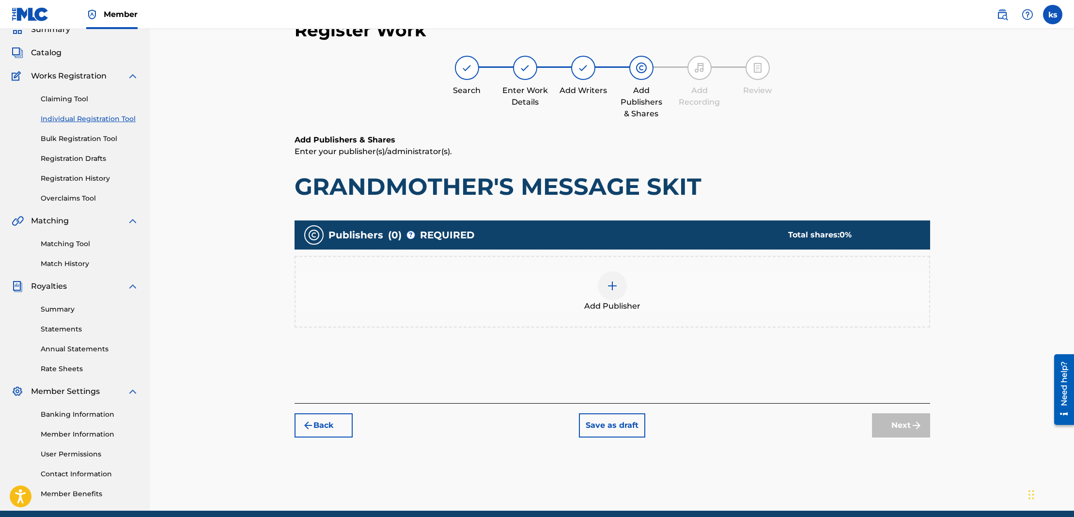
click at [617, 292] on div at bounding box center [612, 285] width 29 height 29
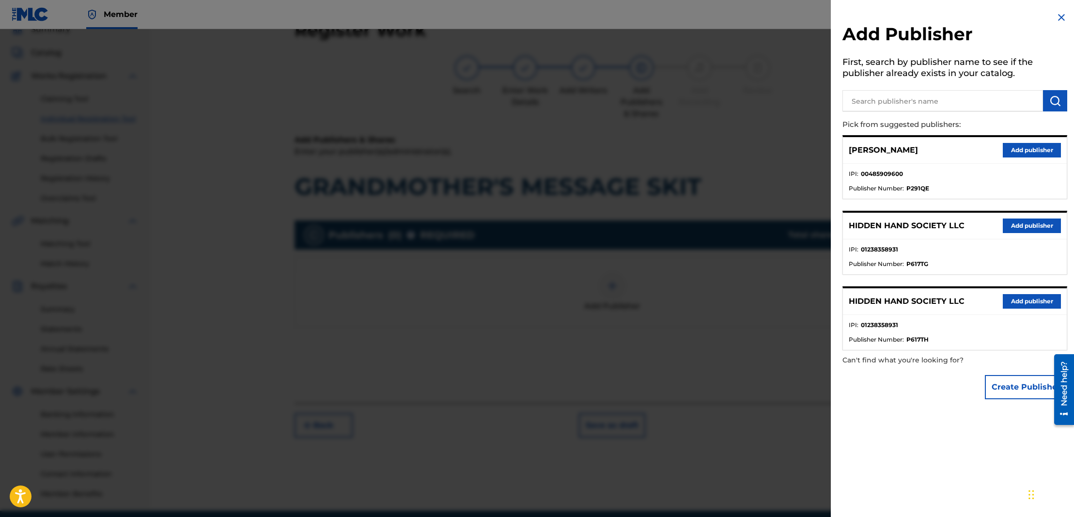
click at [1029, 228] on button "Add publisher" at bounding box center [1032, 225] width 58 height 15
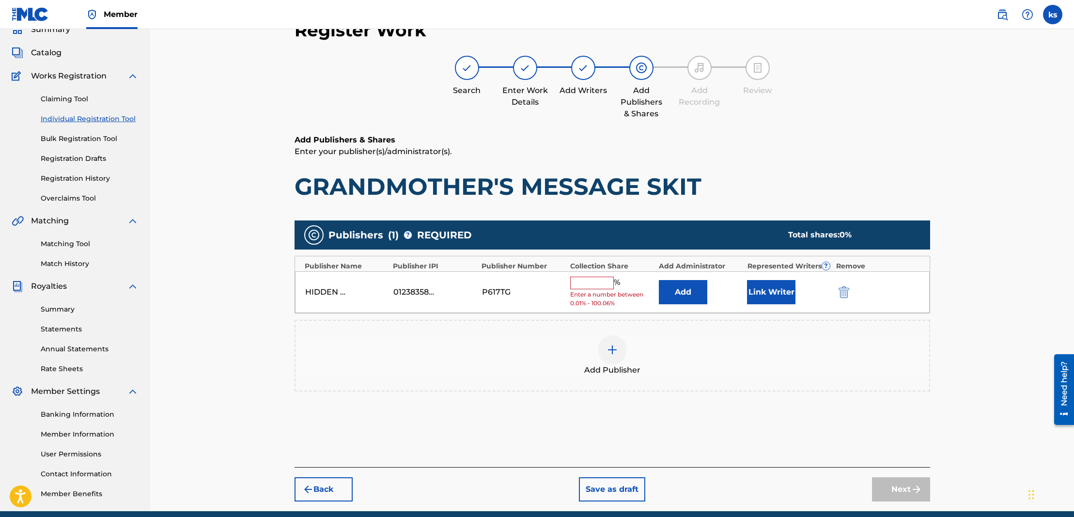
drag, startPoint x: 608, startPoint y: 283, endPoint x: 614, endPoint y: 281, distance: 6.5
click at [610, 283] on input "text" at bounding box center [592, 283] width 44 height 13
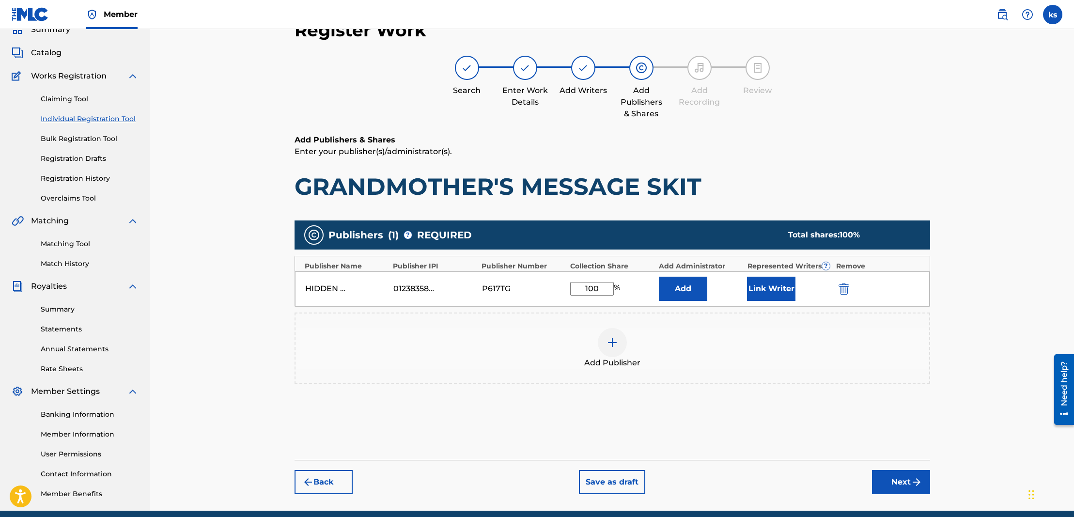
click at [678, 288] on button "Add" at bounding box center [683, 289] width 48 height 24
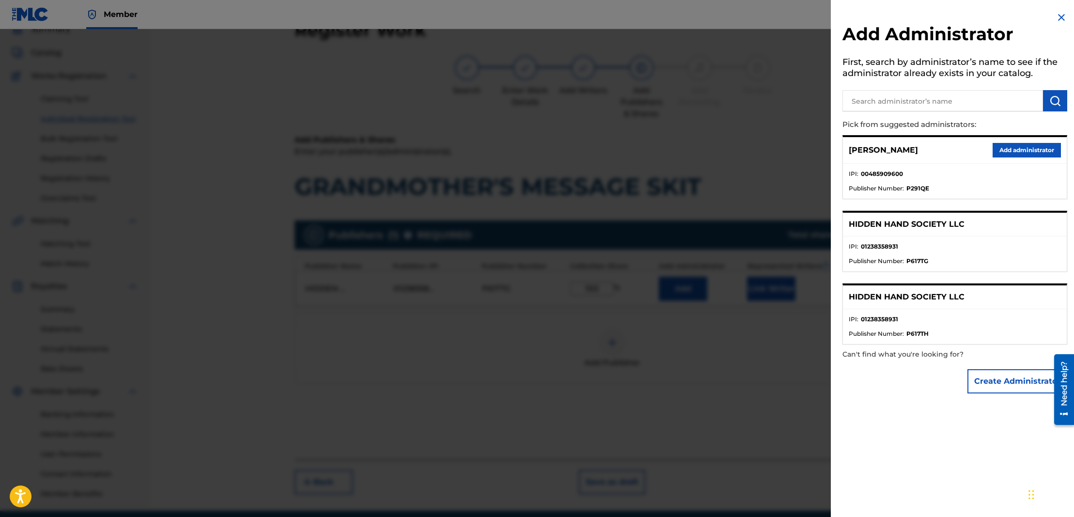
click at [1009, 146] on button "Add administrator" at bounding box center [1027, 150] width 68 height 15
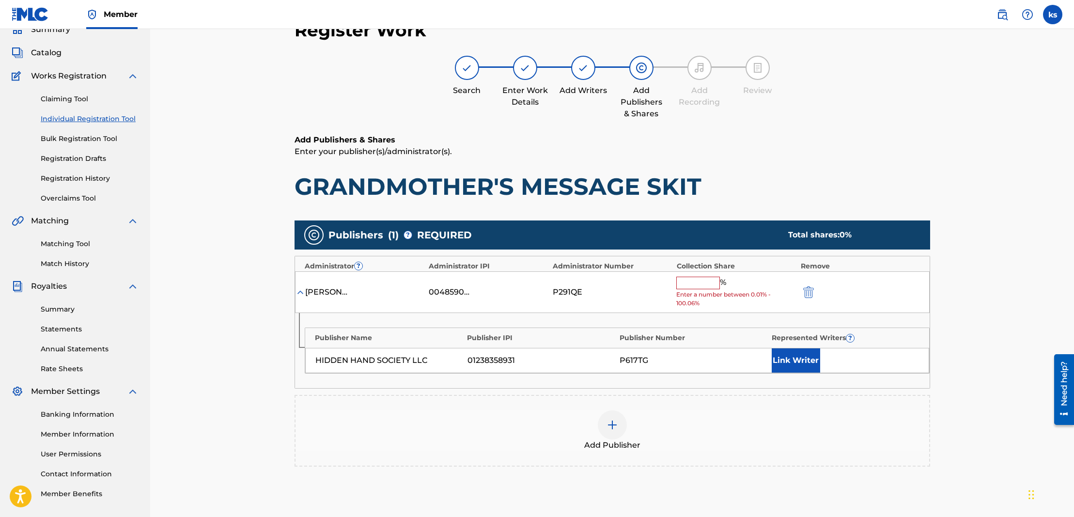
click at [686, 286] on input "text" at bounding box center [698, 283] width 44 height 13
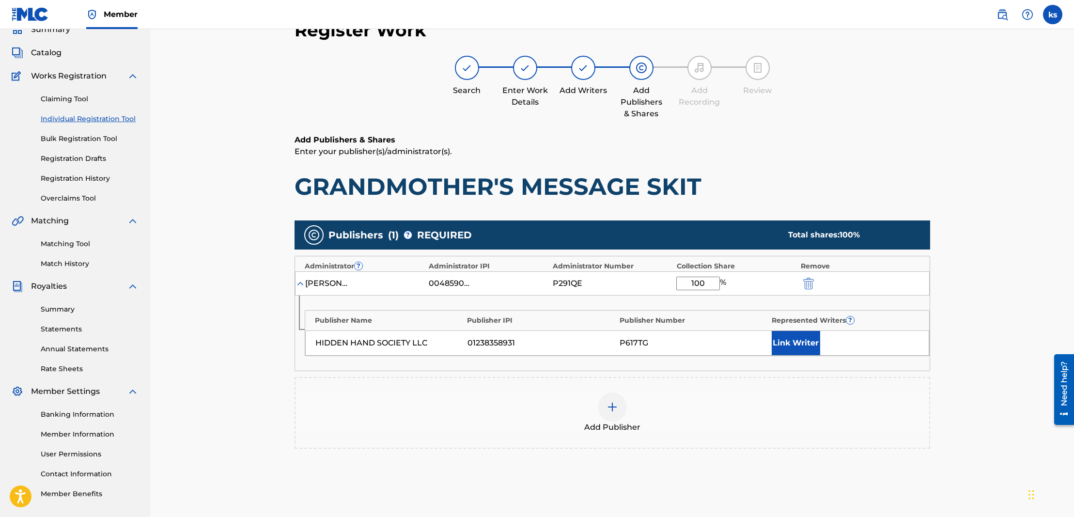
click at [789, 335] on button "Link Writer" at bounding box center [796, 343] width 48 height 24
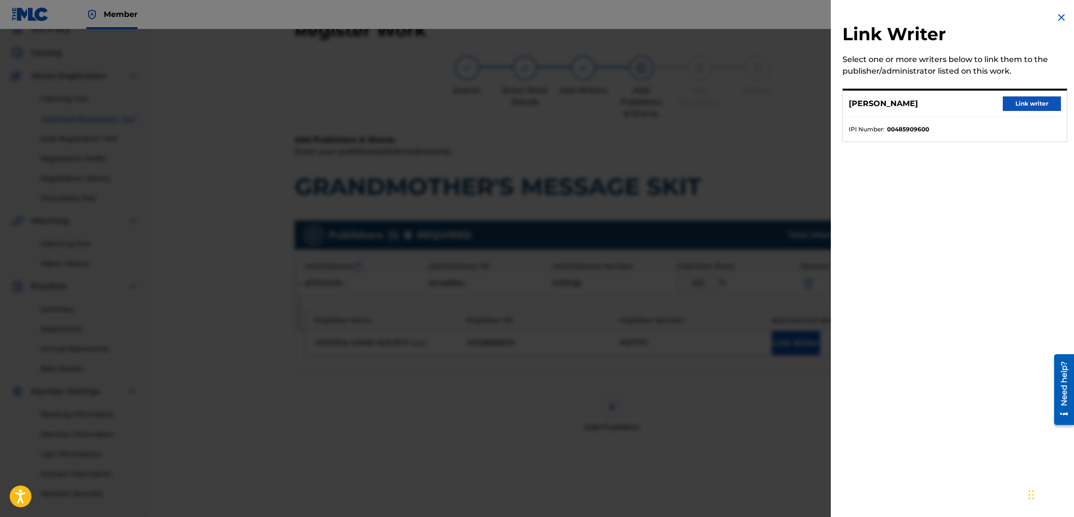
click at [1030, 97] on button "Link writer" at bounding box center [1032, 103] width 58 height 15
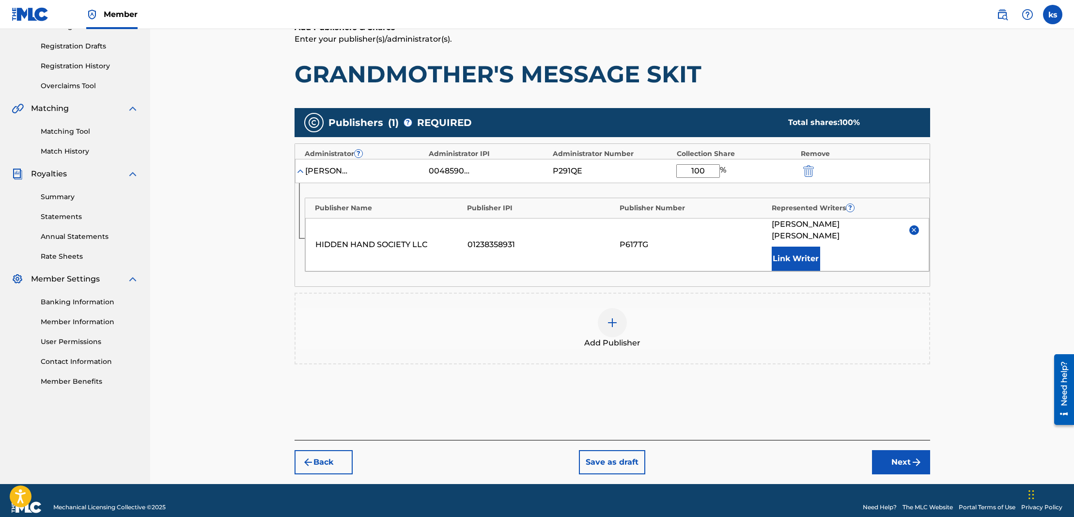
click at [924, 451] on button "Next" at bounding box center [901, 462] width 58 height 24
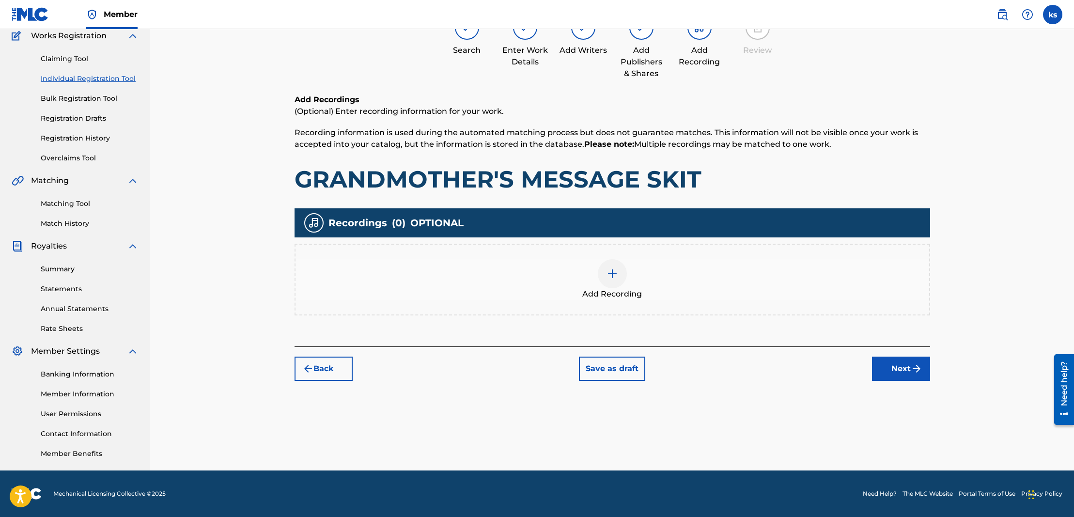
click at [620, 268] on div at bounding box center [612, 273] width 29 height 29
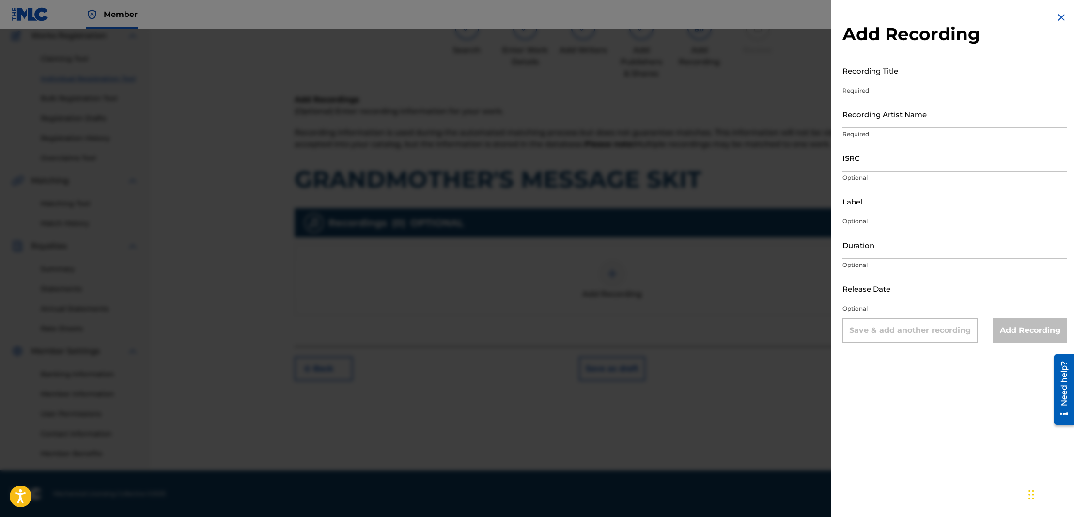
click at [866, 82] on input "Recording Title" at bounding box center [954, 71] width 225 height 28
click at [867, 120] on input "Recording Artist Name" at bounding box center [954, 114] width 225 height 28
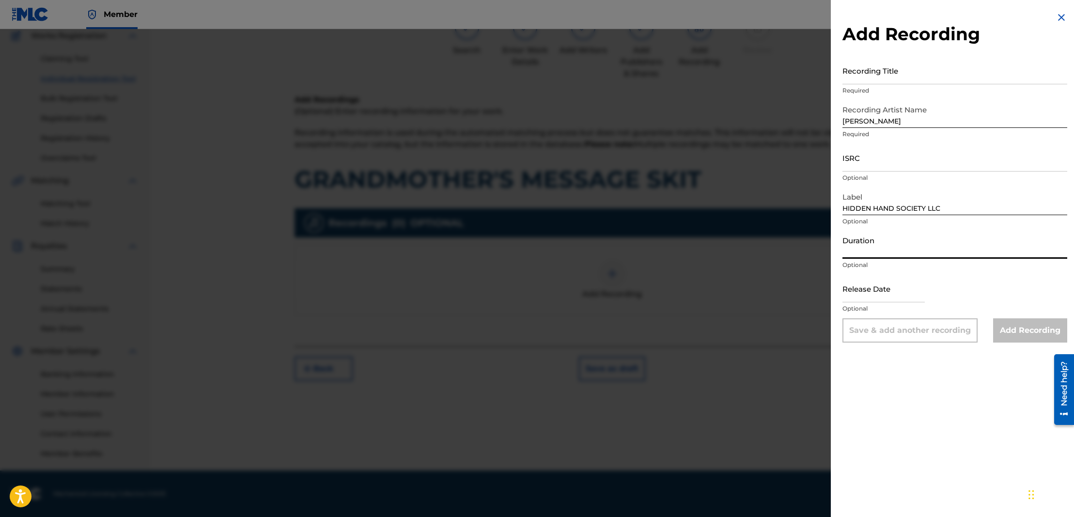
paste input "02:07"
click at [857, 165] on input "ISRC" at bounding box center [954, 158] width 225 height 28
paste input "QZHN82416587"
click at [848, 76] on input "Recording Title" at bounding box center [954, 71] width 225 height 28
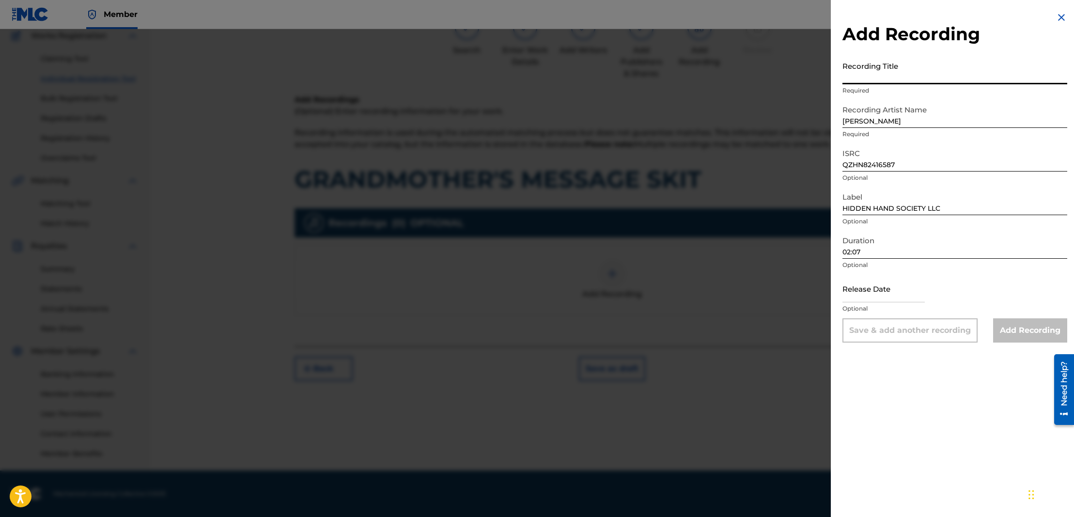
paste input "GRANDMOTHER'S MESSAGE SKIT"
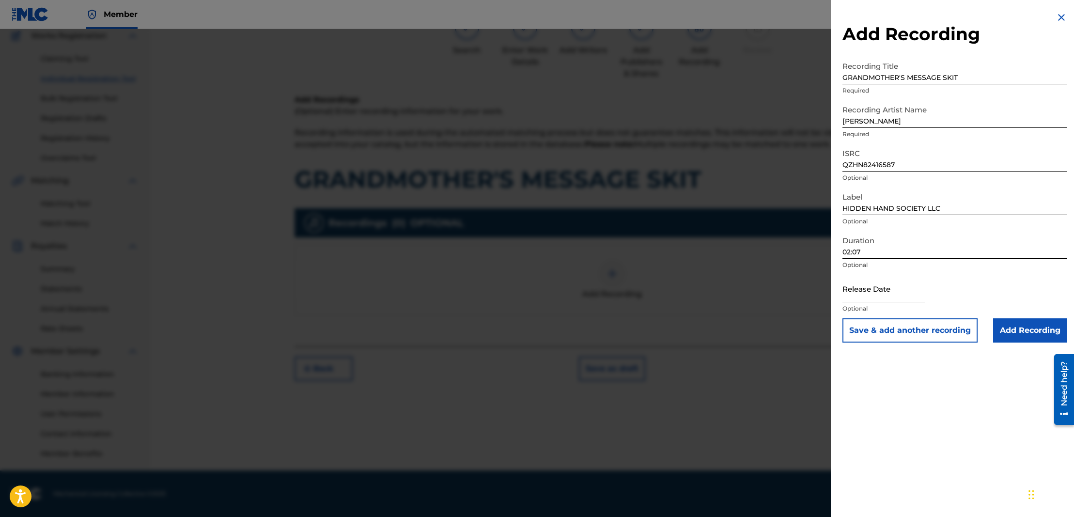
click at [1037, 337] on input "Add Recording" at bounding box center [1030, 330] width 74 height 24
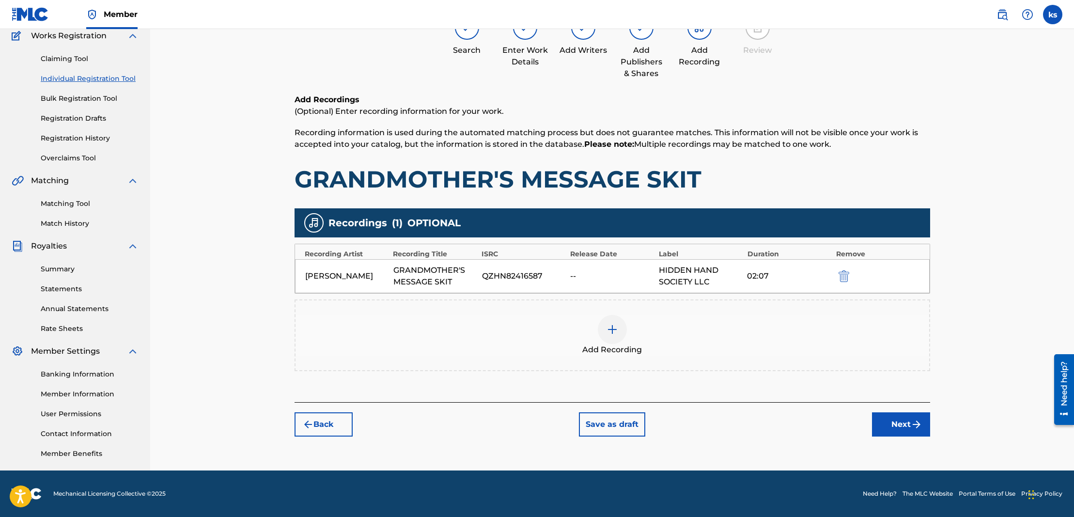
click at [907, 423] on button "Next" at bounding box center [901, 424] width 58 height 24
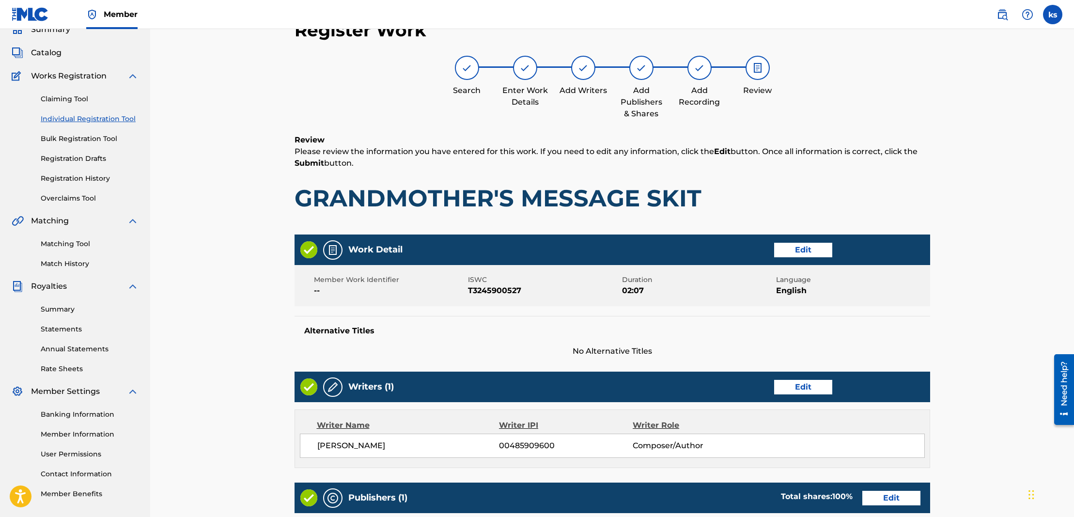
click at [60, 52] on span "Catalog" at bounding box center [46, 53] width 31 height 12
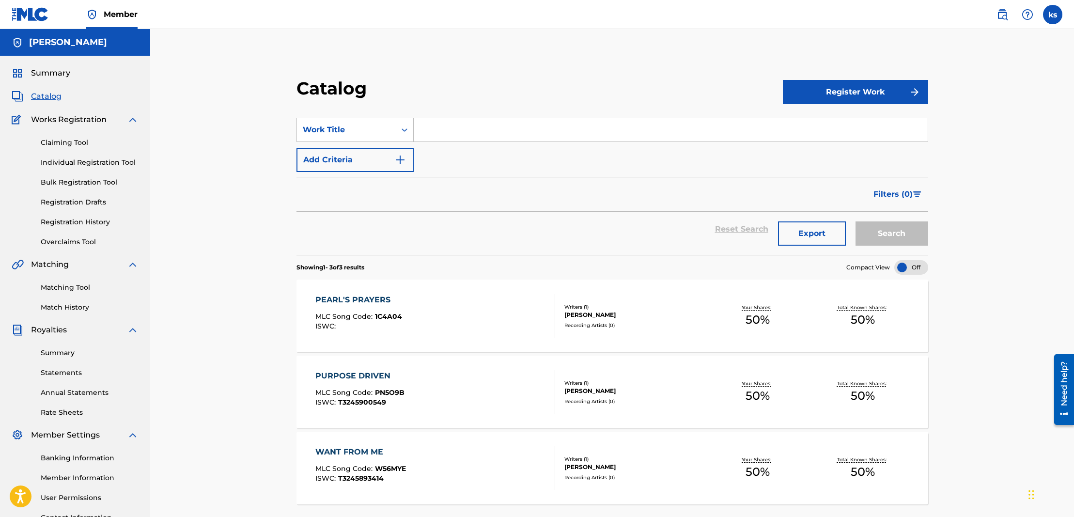
click at [864, 88] on button "Register Work" at bounding box center [855, 92] width 145 height 24
click at [815, 124] on link "Individual" at bounding box center [855, 123] width 145 height 23
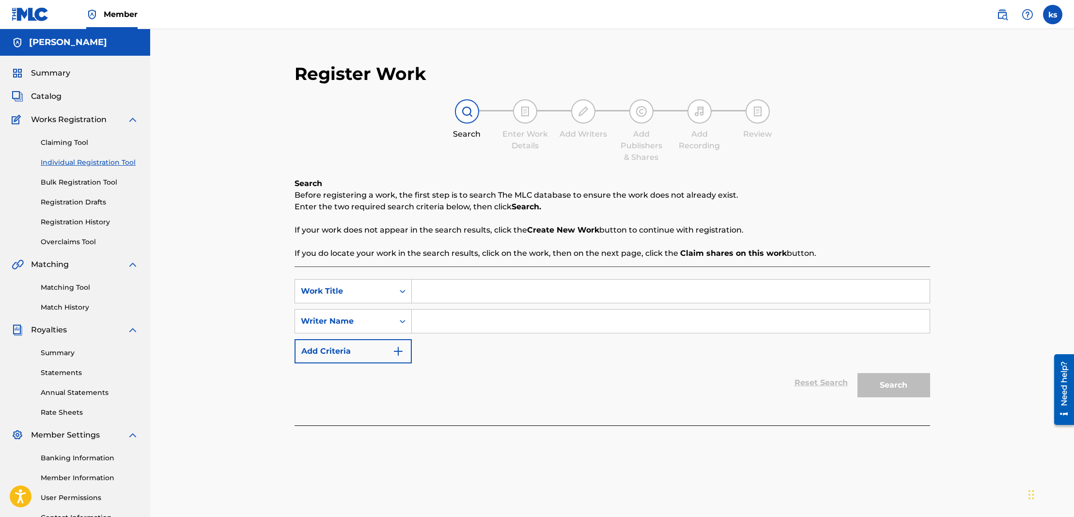
click at [571, 324] on input "Search Form" at bounding box center [671, 321] width 518 height 23
click at [516, 288] on input "Search Form" at bounding box center [671, 291] width 518 height 23
click at [897, 388] on button "Search" at bounding box center [893, 385] width 73 height 24
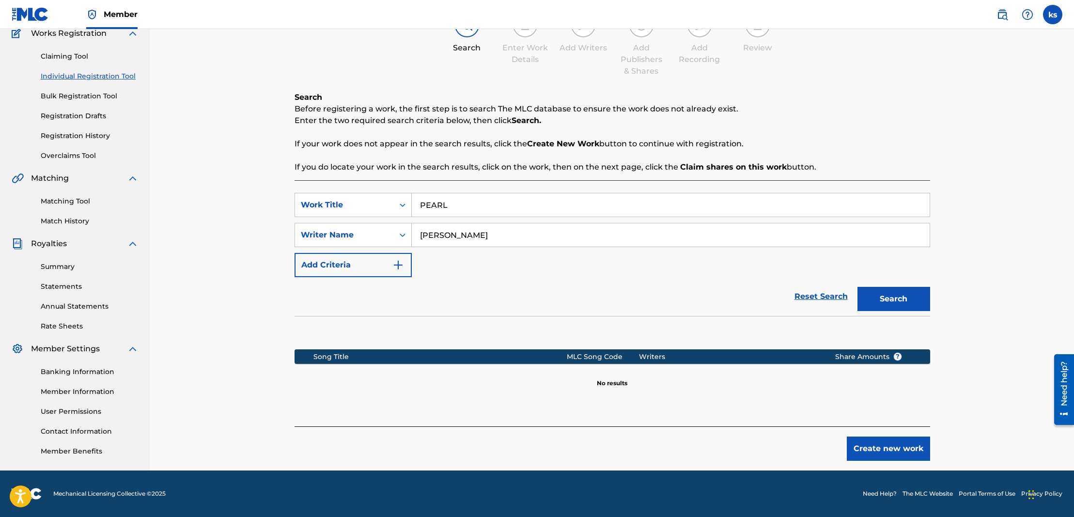
scroll to position [86, 0]
click at [884, 444] on button "Create new work" at bounding box center [888, 448] width 83 height 24
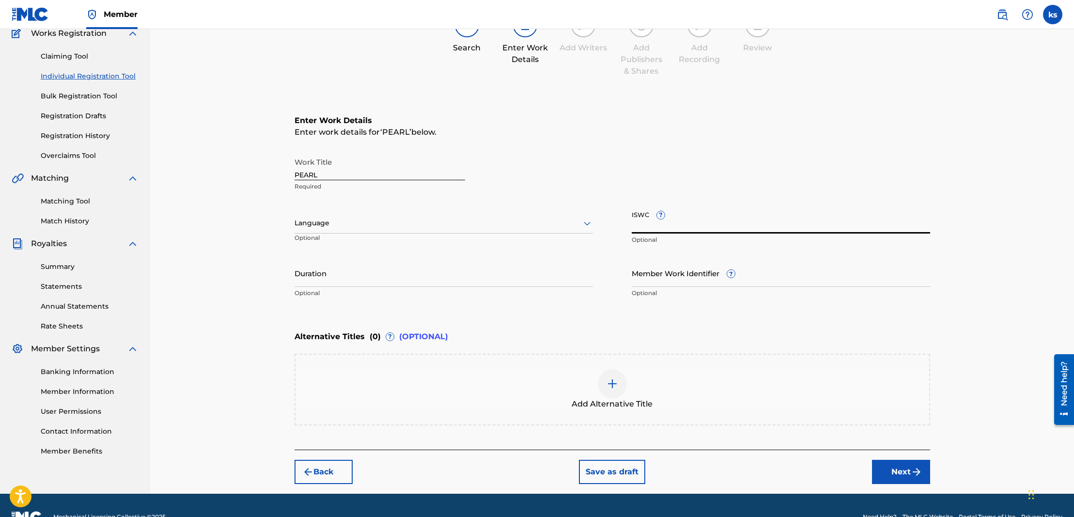
drag, startPoint x: 720, startPoint y: 229, endPoint x: 629, endPoint y: 216, distance: 91.5
click at [715, 229] on input "ISWC ?" at bounding box center [781, 220] width 298 height 28
paste input "T3245893505"
click at [368, 276] on input "Duration" at bounding box center [444, 273] width 298 height 28
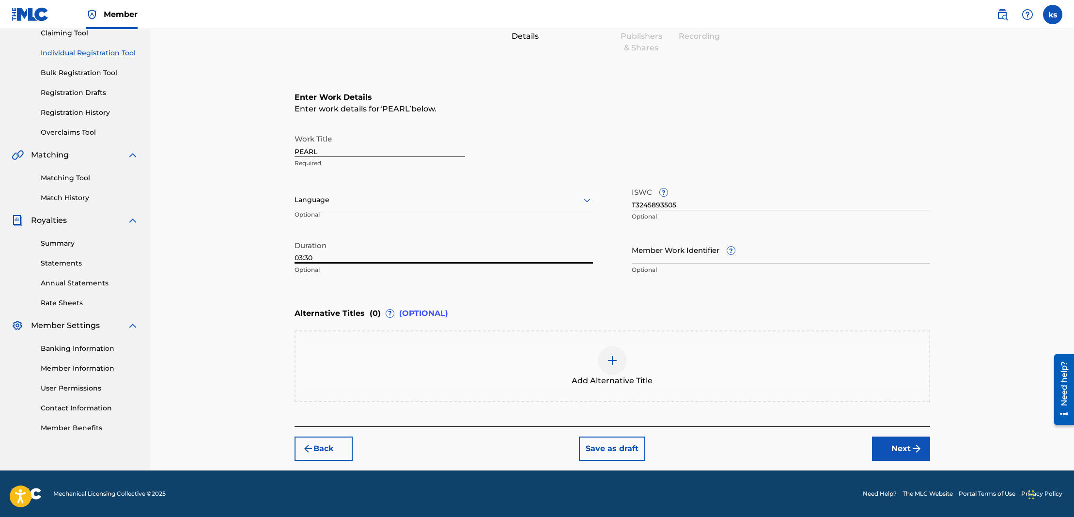
scroll to position [109, 0]
click at [916, 452] on img "submit" at bounding box center [917, 449] width 12 height 12
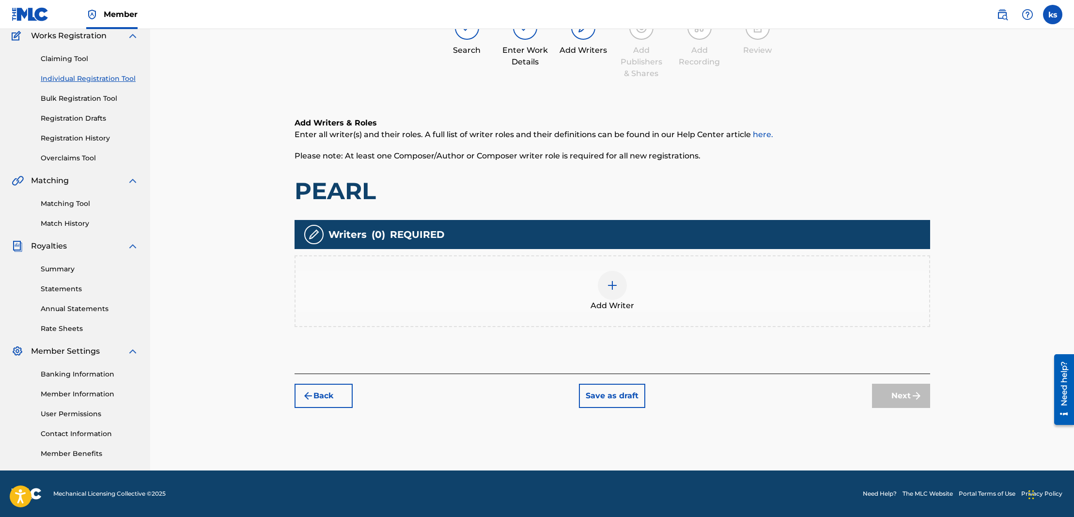
click at [610, 283] on img at bounding box center [613, 286] width 12 height 12
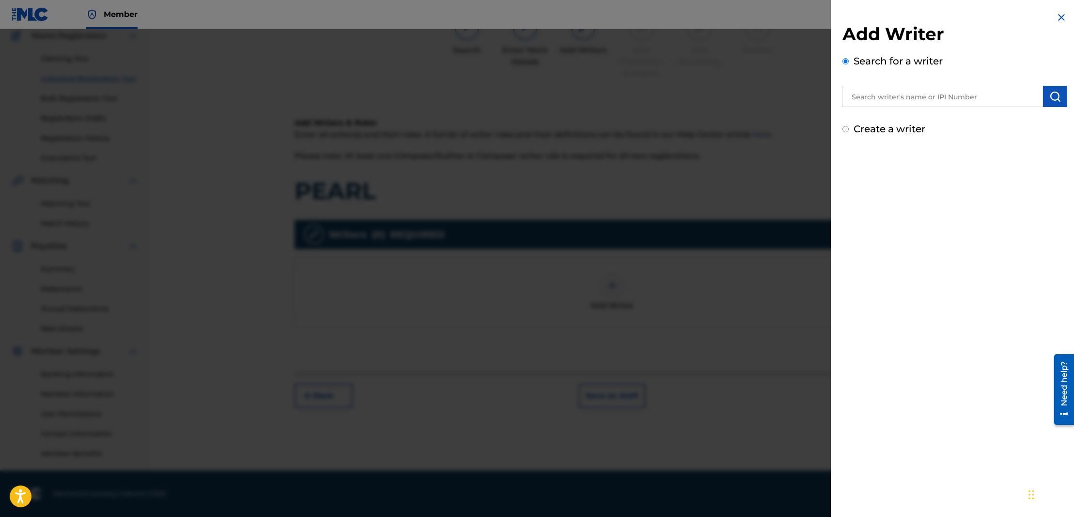
click at [950, 89] on input "text" at bounding box center [942, 96] width 201 height 21
click at [1055, 97] on img "submit" at bounding box center [1055, 97] width 12 height 12
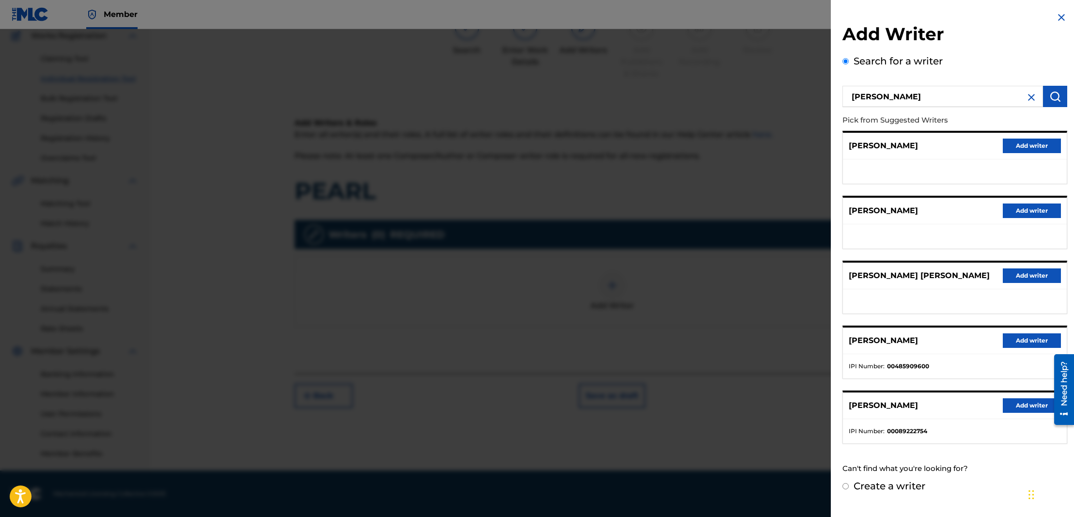
click at [1040, 345] on button "Add writer" at bounding box center [1032, 340] width 58 height 15
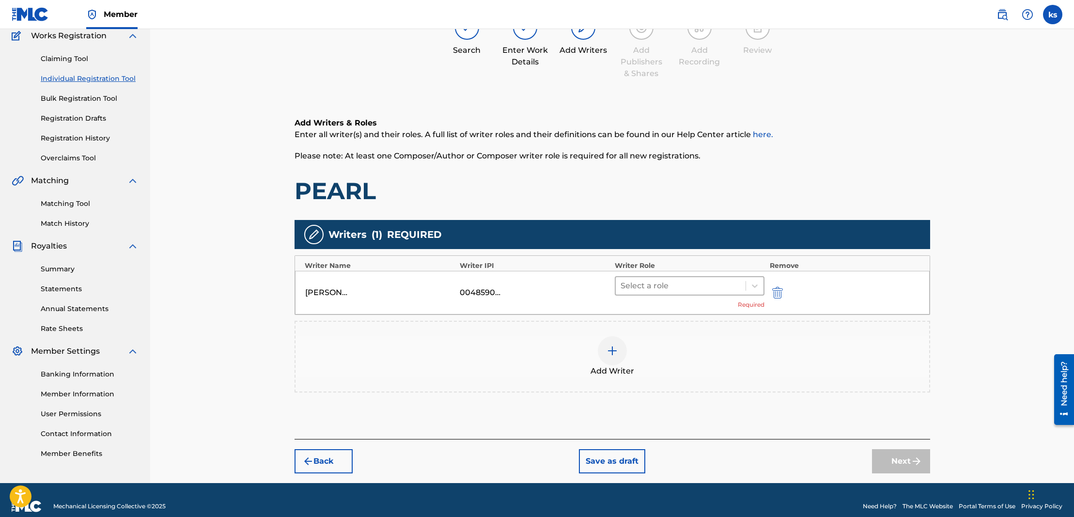
click at [668, 282] on div at bounding box center [681, 286] width 121 height 14
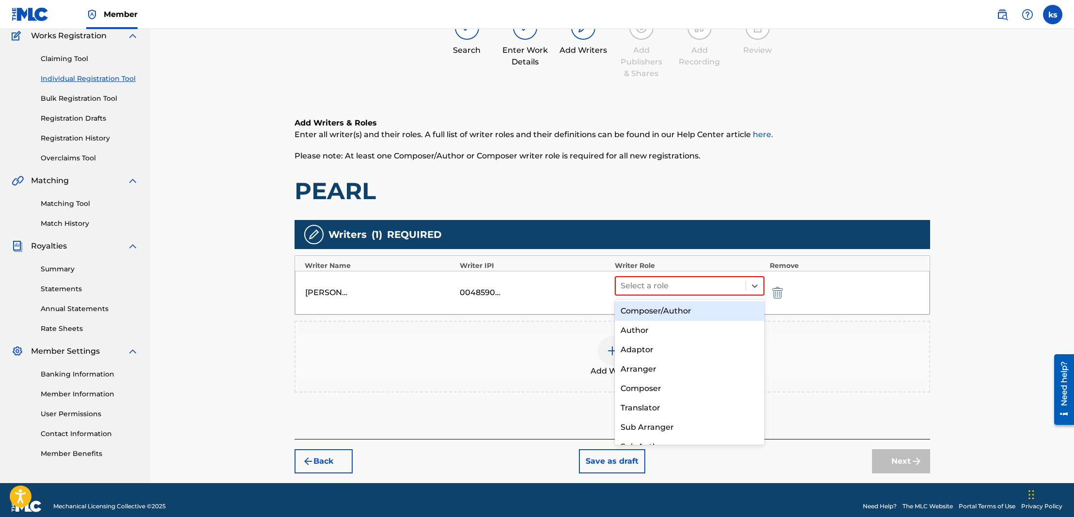
click at [628, 311] on div "Composer/Author" at bounding box center [690, 310] width 150 height 19
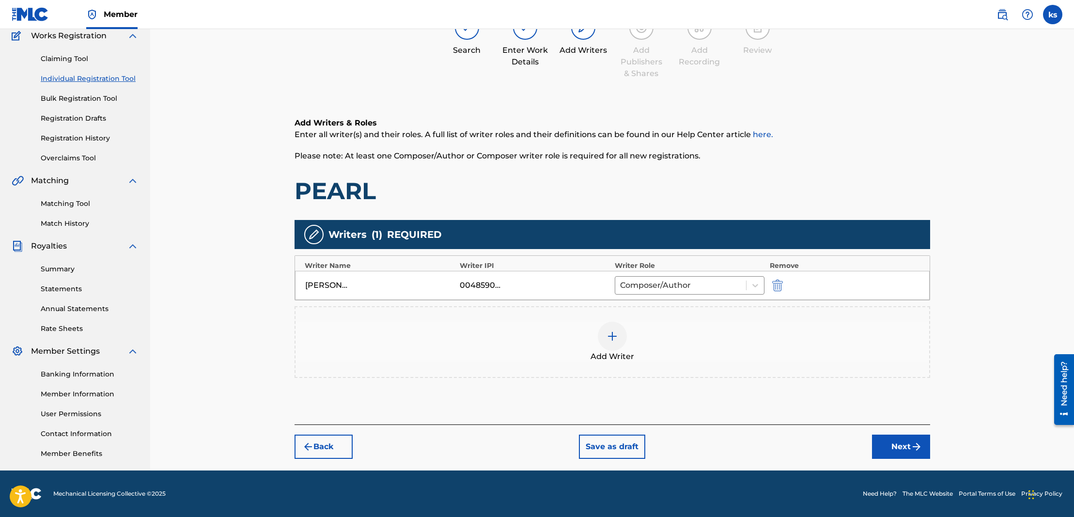
click at [922, 449] on img "submit" at bounding box center [917, 447] width 12 height 12
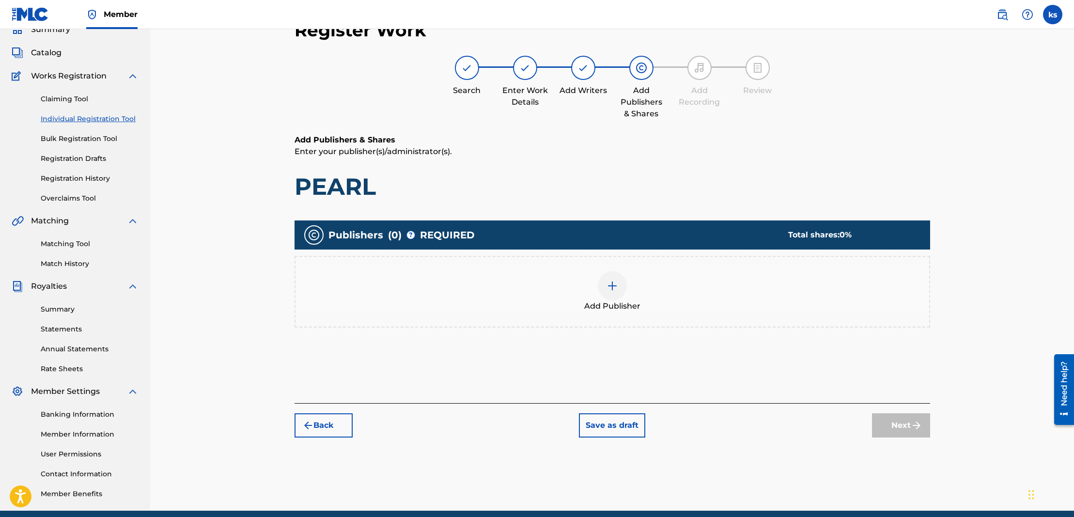
click at [614, 288] on img at bounding box center [613, 286] width 12 height 12
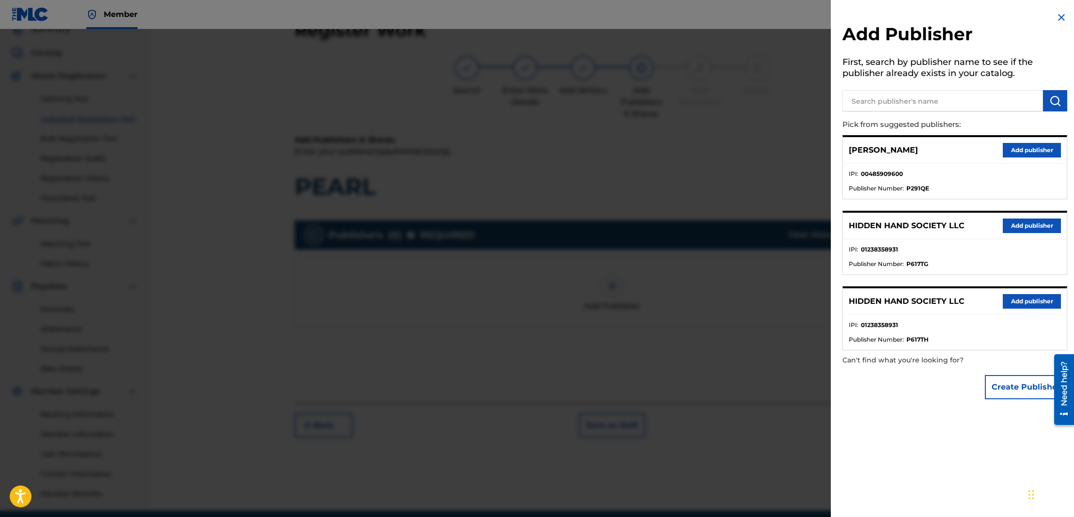
click at [1016, 220] on button "Add publisher" at bounding box center [1032, 225] width 58 height 15
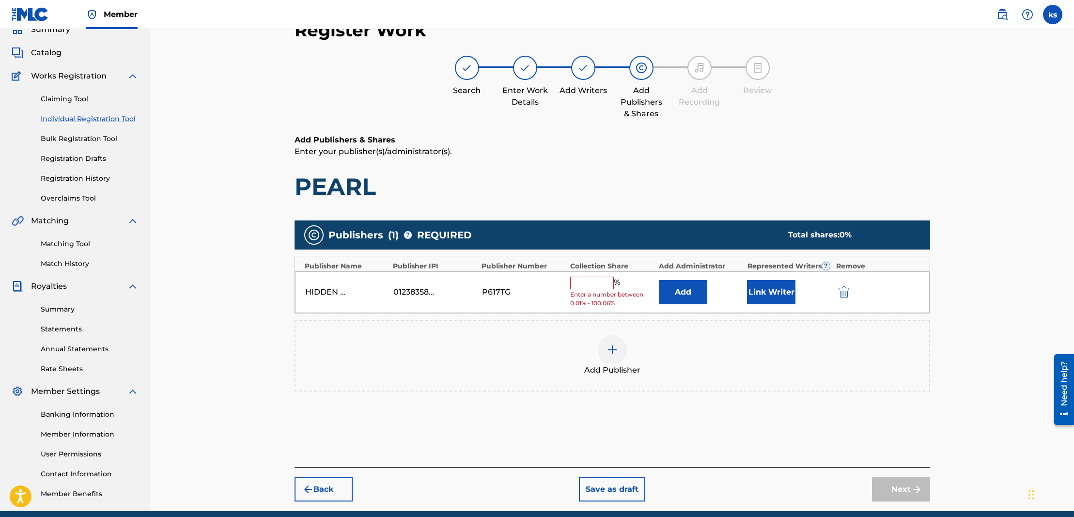
click at [580, 280] on input "text" at bounding box center [592, 283] width 44 height 13
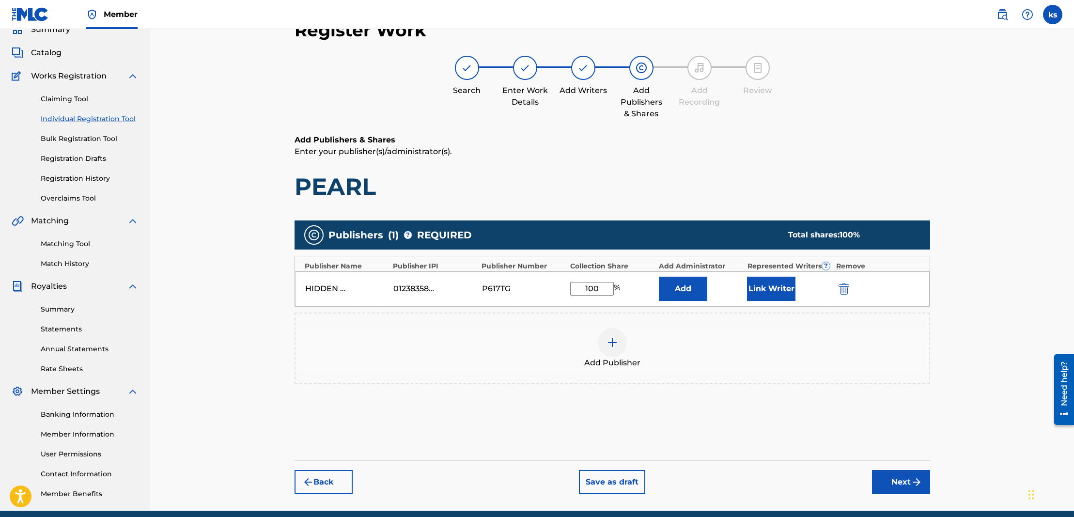
click at [696, 284] on button "Add" at bounding box center [683, 289] width 48 height 24
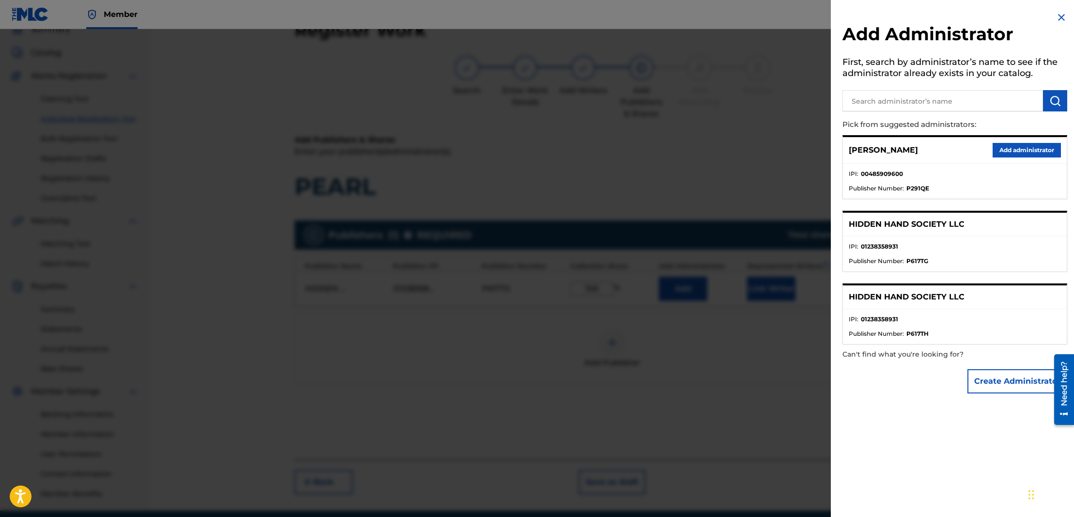
drag, startPoint x: 1035, startPoint y: 146, endPoint x: 968, endPoint y: 165, distance: 69.5
click at [1034, 146] on button "Add administrator" at bounding box center [1027, 150] width 68 height 15
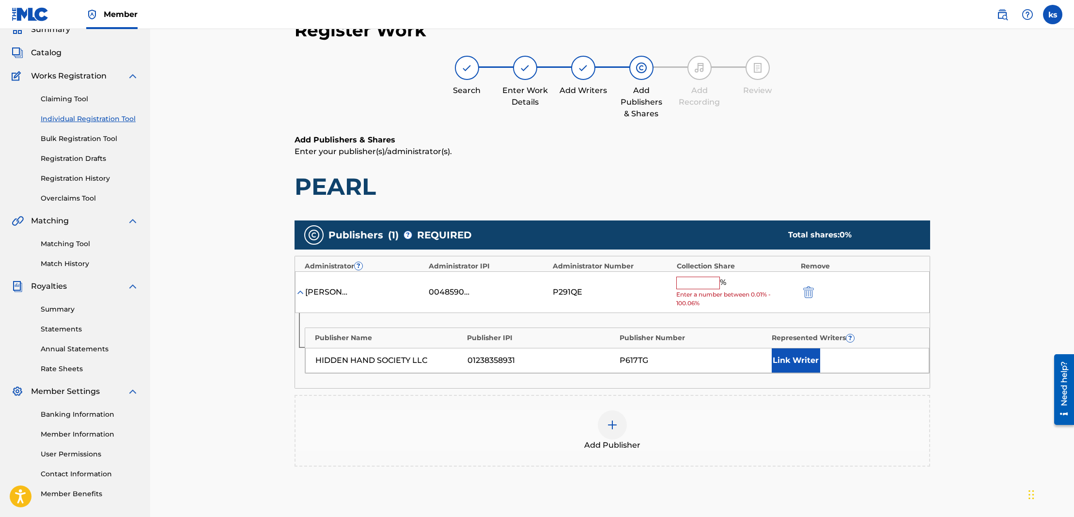
click at [694, 284] on input "text" at bounding box center [698, 283] width 44 height 13
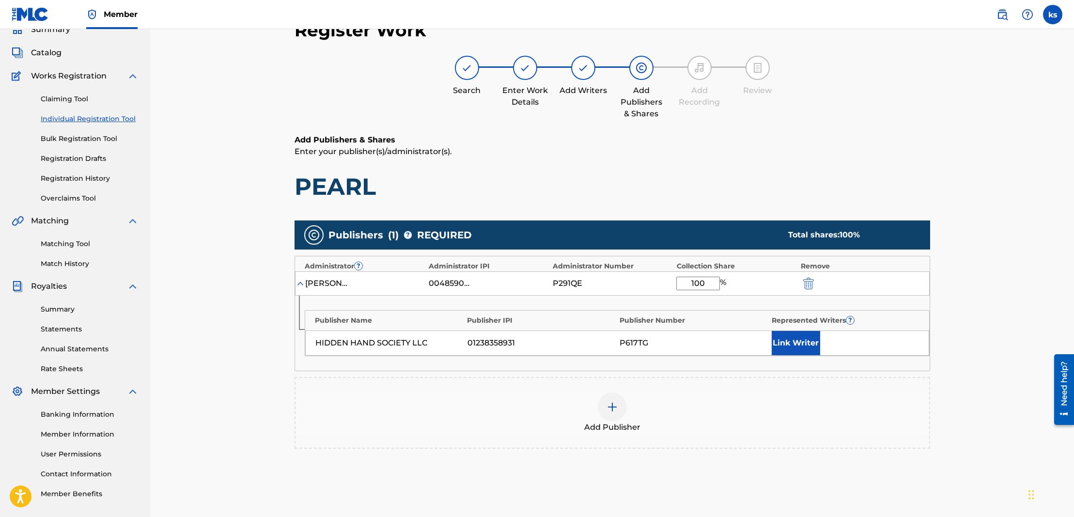
click at [782, 335] on button "Link Writer" at bounding box center [796, 343] width 48 height 24
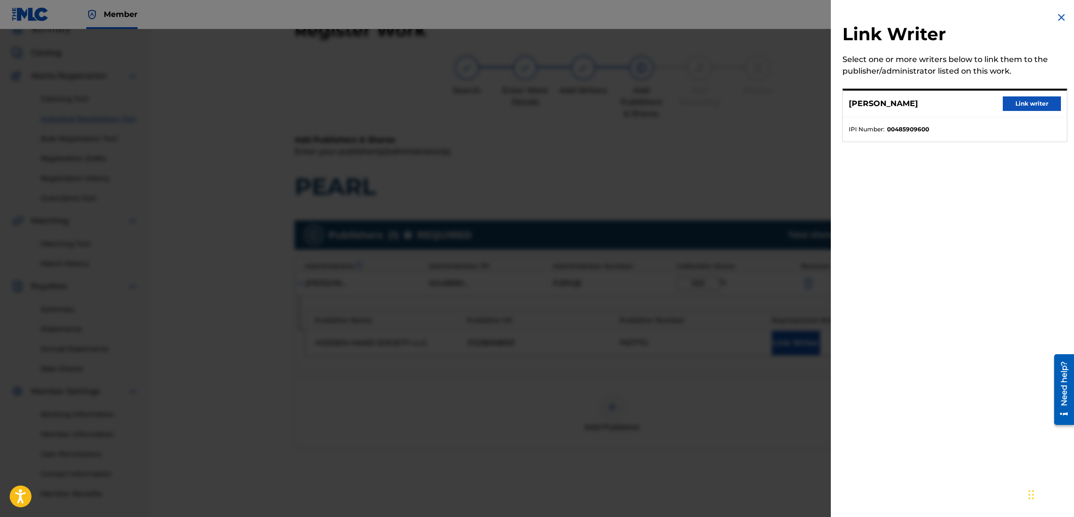
click at [1013, 103] on button "Link writer" at bounding box center [1032, 103] width 58 height 15
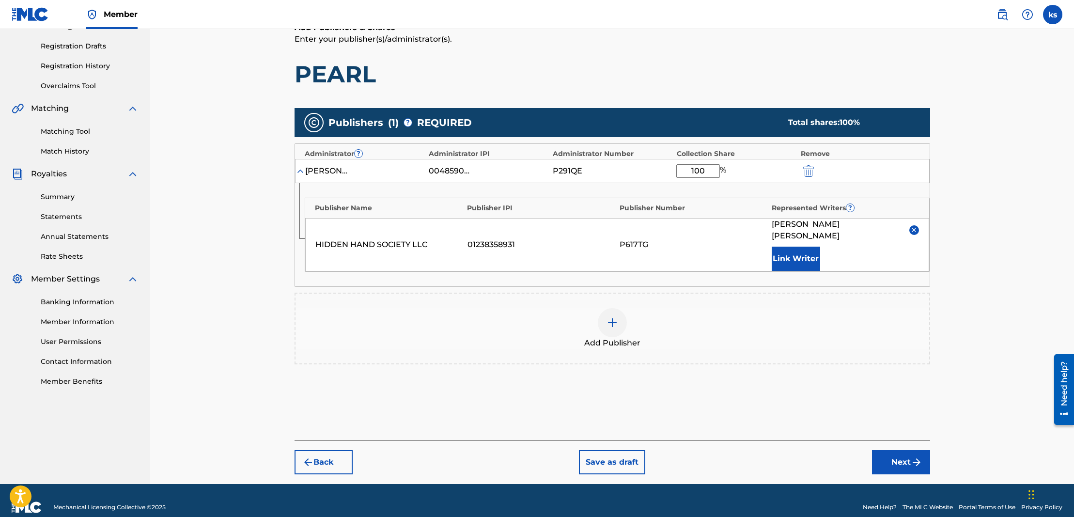
click at [889, 450] on button "Next" at bounding box center [901, 462] width 58 height 24
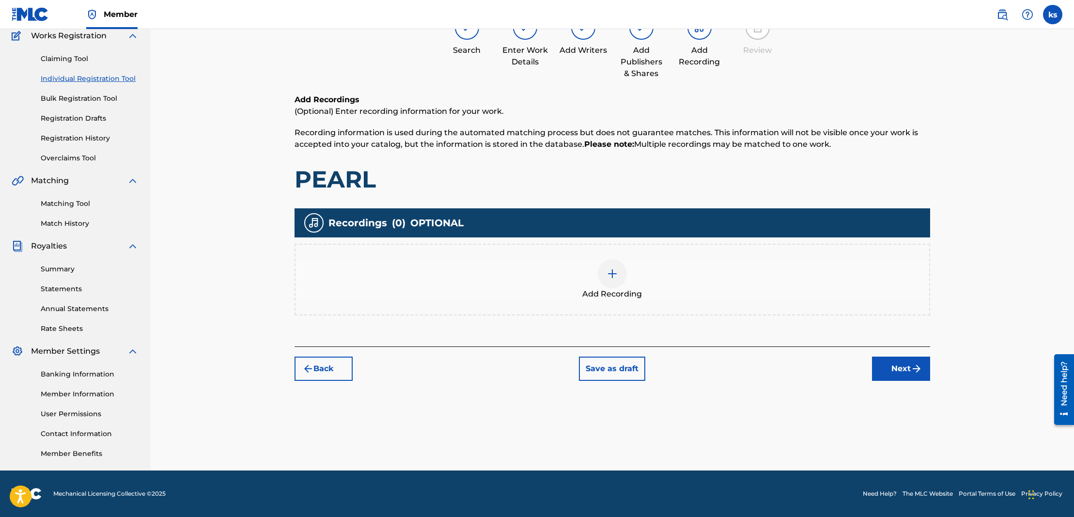
click at [614, 273] on img at bounding box center [613, 274] width 12 height 12
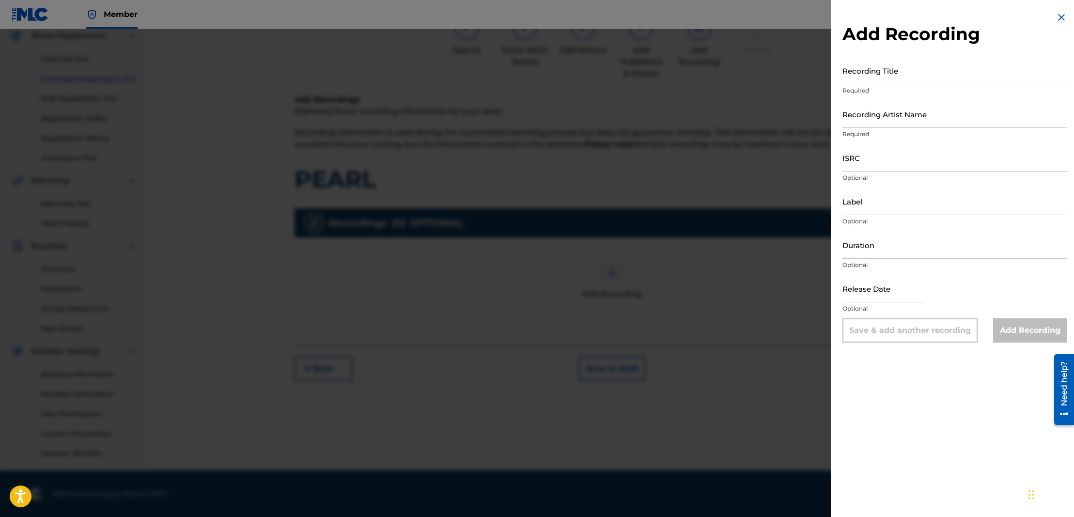
click at [918, 81] on input "Recording Title" at bounding box center [954, 71] width 225 height 28
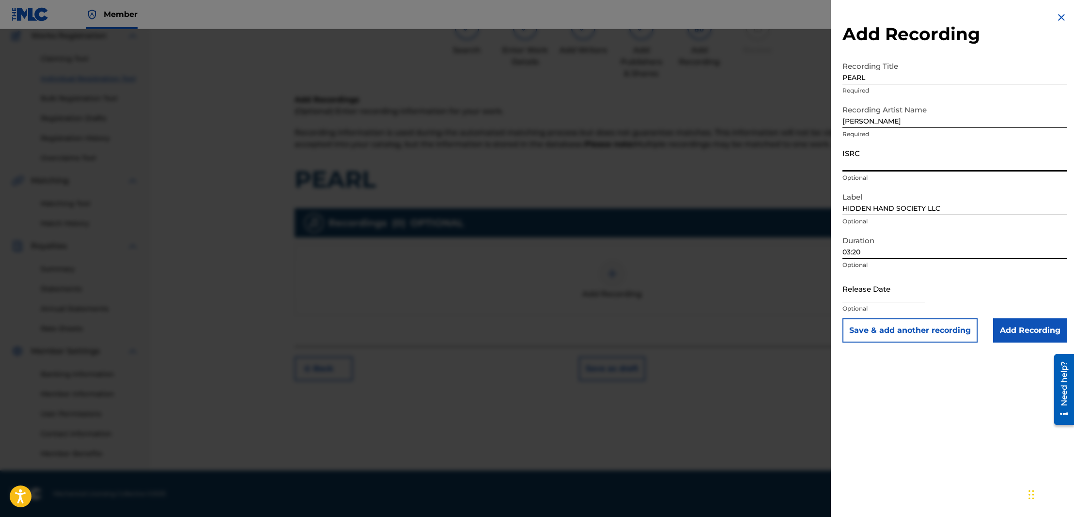
click at [877, 163] on input "ISRC" at bounding box center [954, 158] width 225 height 28
paste input "QZHN82416584"
click at [1012, 333] on input "Add Recording" at bounding box center [1030, 330] width 74 height 24
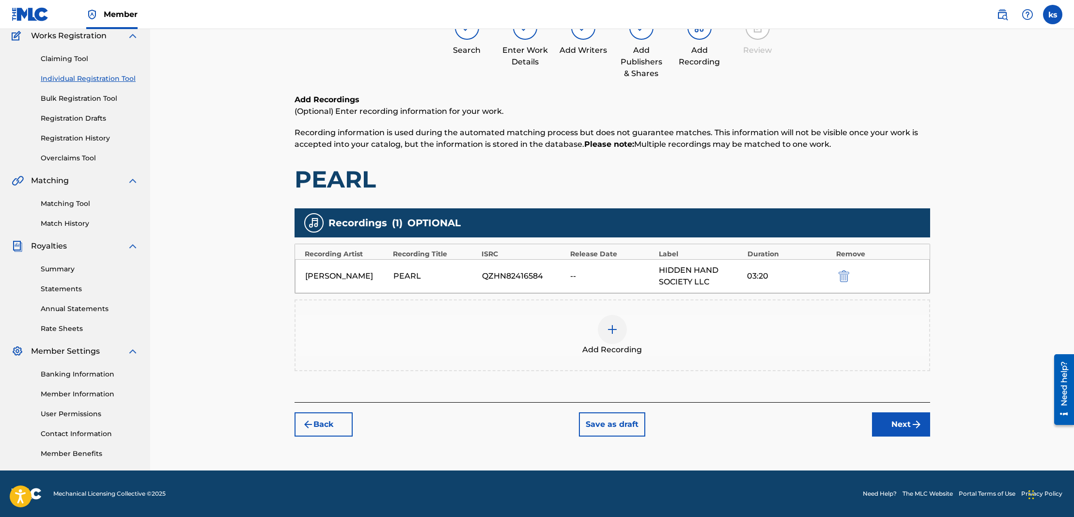
click at [912, 427] on img "submit" at bounding box center [917, 425] width 12 height 12
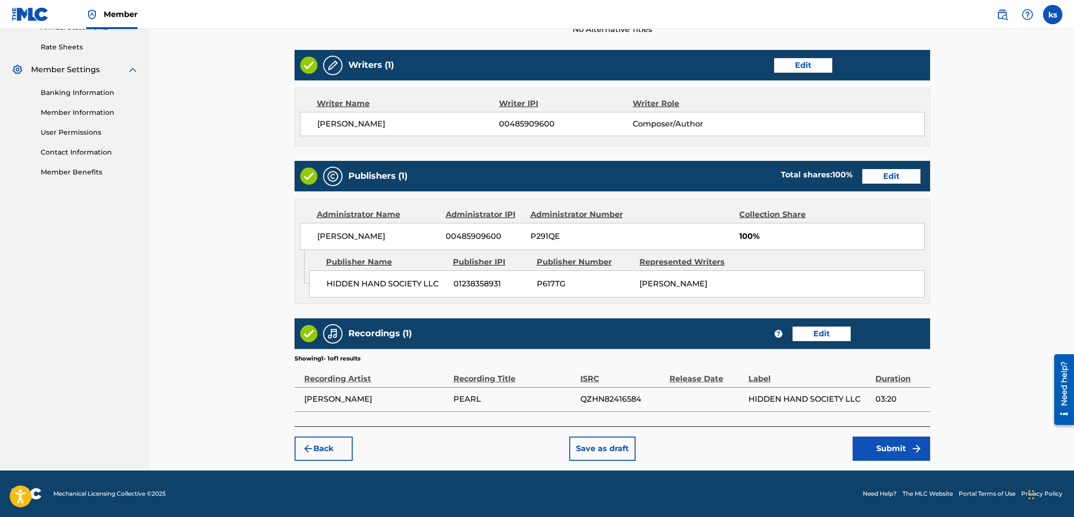
scroll to position [365, 0]
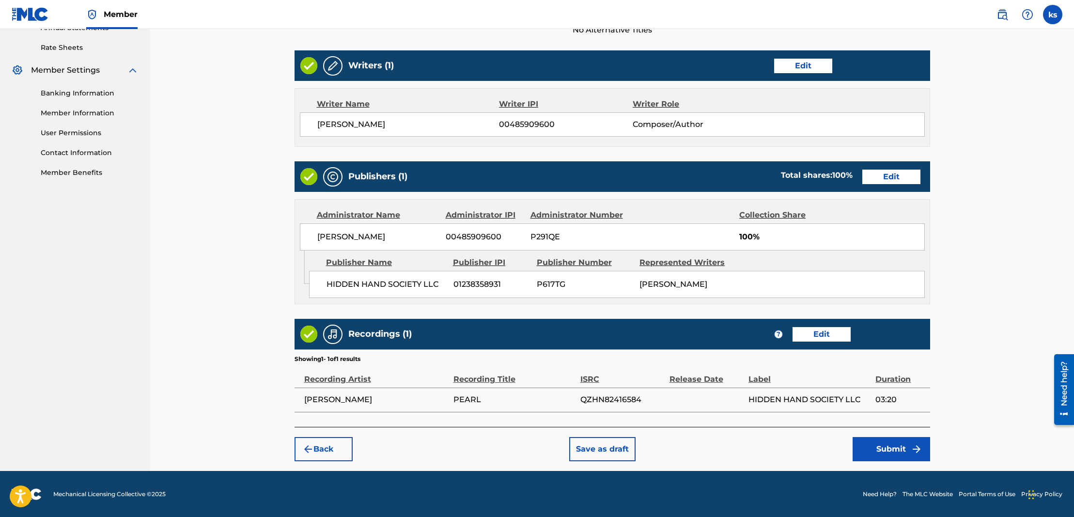
click at [892, 446] on button "Submit" at bounding box center [892, 449] width 78 height 24
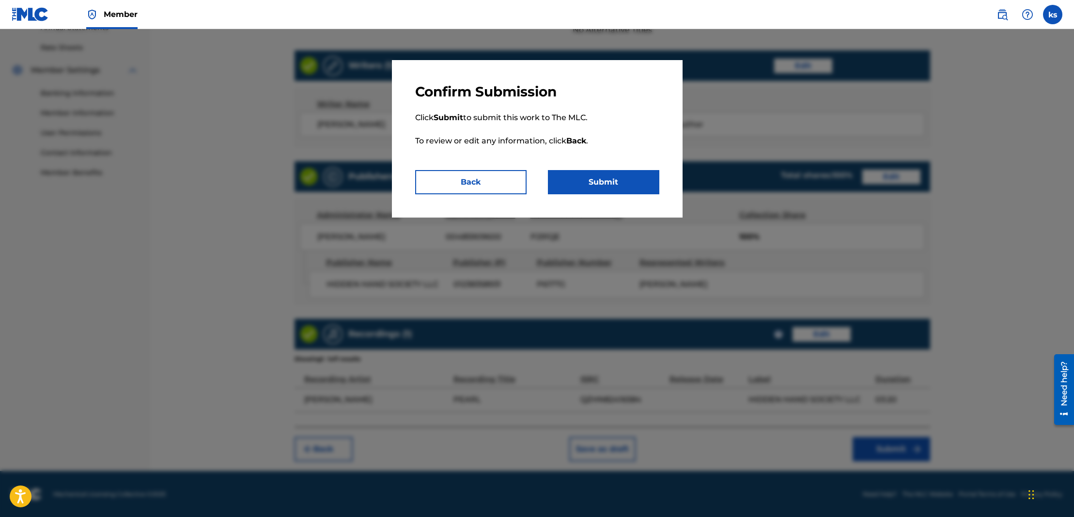
click at [586, 182] on button "Submit" at bounding box center [603, 182] width 111 height 24
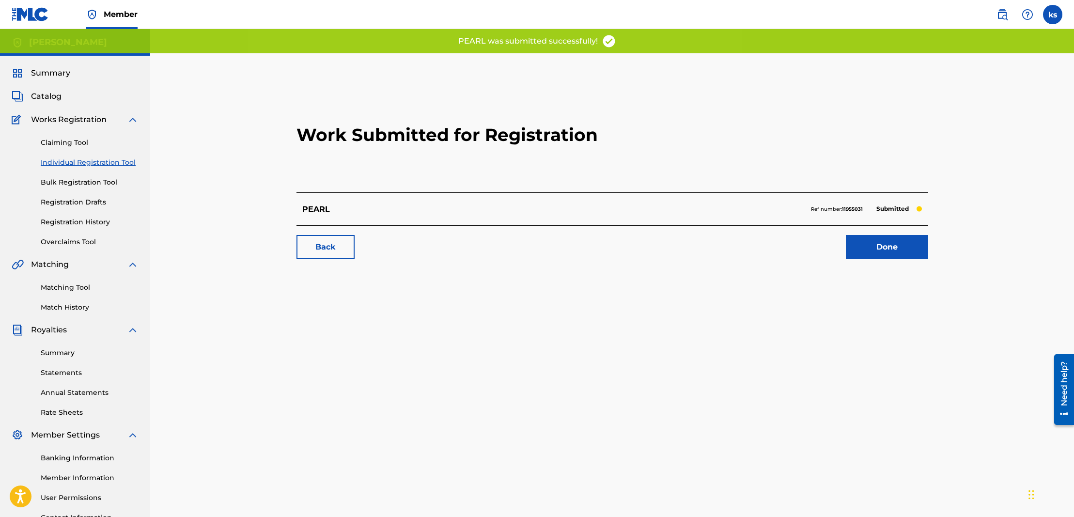
scroll to position [2, 0]
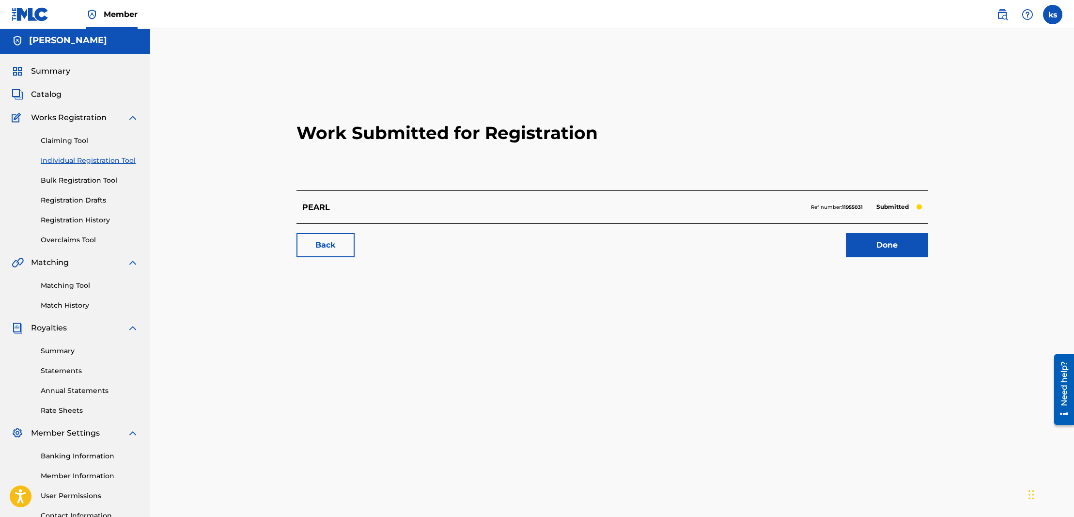
click at [85, 199] on link "Registration Drafts" at bounding box center [90, 200] width 98 height 10
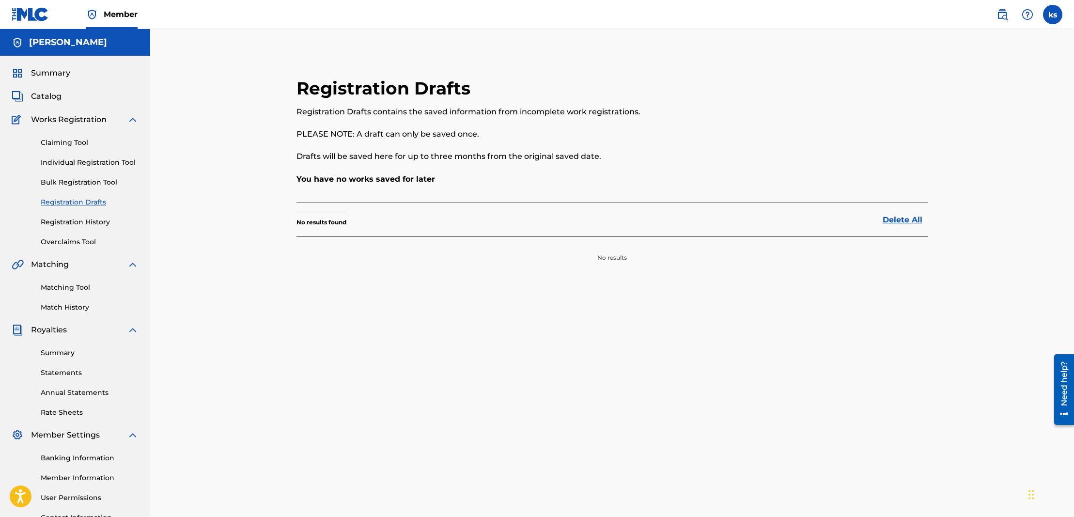
click at [91, 219] on link "Registration History" at bounding box center [90, 222] width 98 height 10
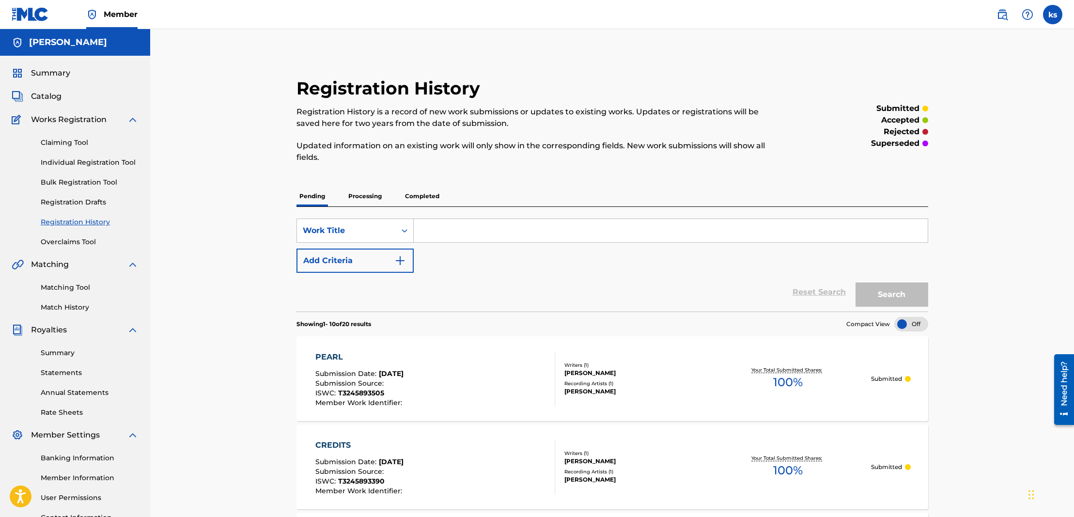
click at [54, 95] on span "Catalog" at bounding box center [46, 97] width 31 height 12
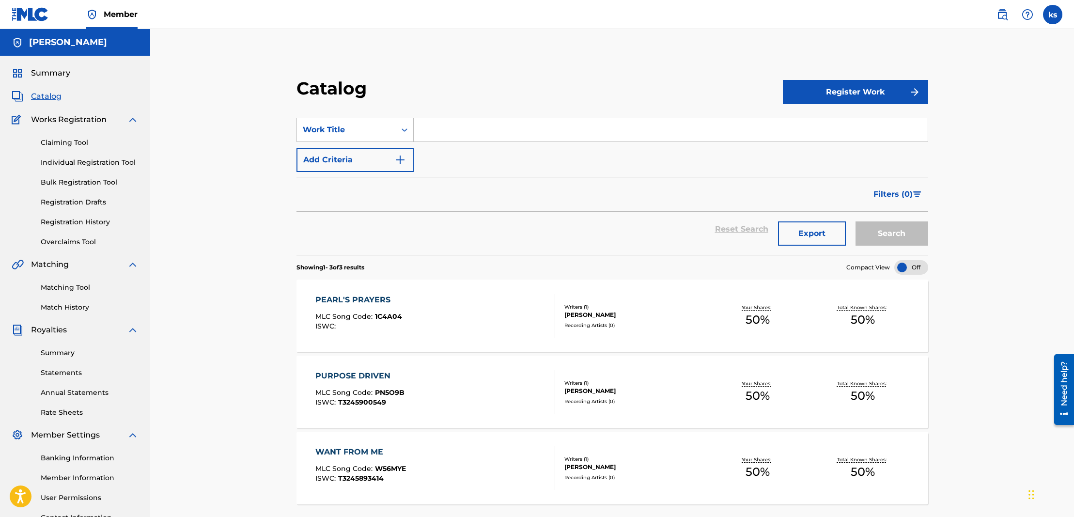
drag, startPoint x: 850, startPoint y: 96, endPoint x: 830, endPoint y: 109, distance: 24.2
click at [850, 97] on button "Register Work" at bounding box center [855, 92] width 145 height 24
click at [840, 125] on link "Individual" at bounding box center [855, 123] width 145 height 23
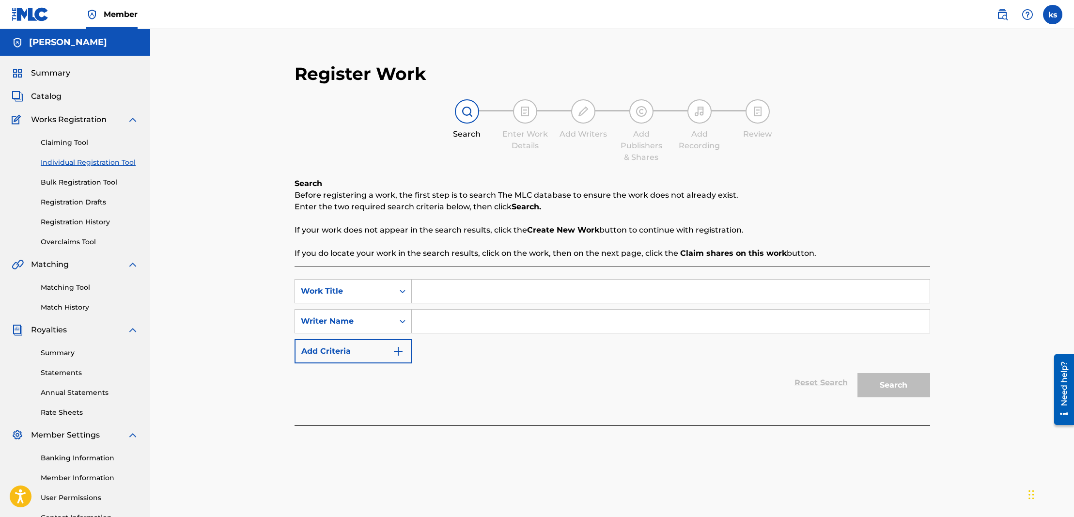
click at [426, 289] on input "Search Form" at bounding box center [671, 291] width 518 height 23
paste input "STAGNATION IS A CURSE"
click at [475, 321] on input "Search Form" at bounding box center [671, 321] width 518 height 23
click at [908, 383] on button "Search" at bounding box center [893, 385] width 73 height 24
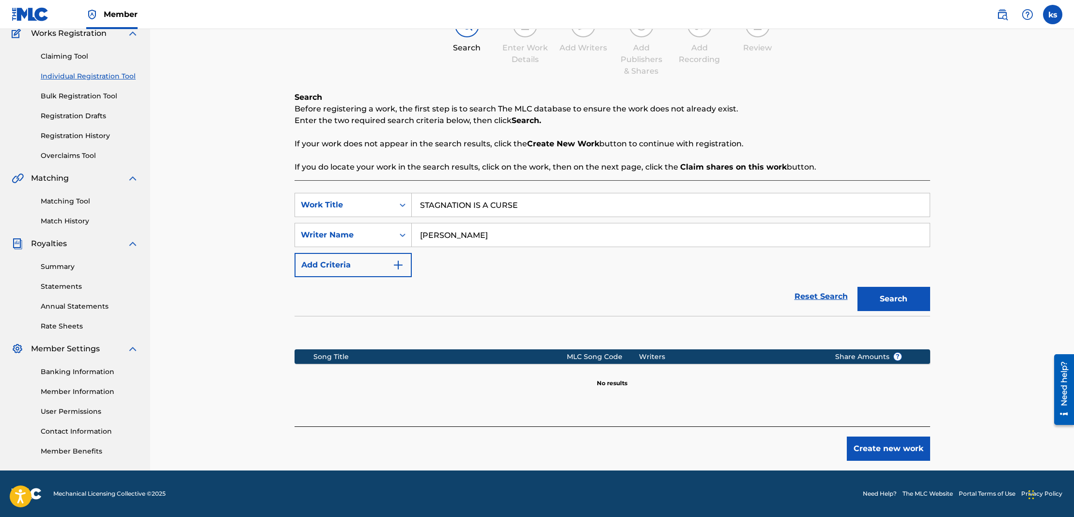
scroll to position [86, 0]
click at [878, 446] on button "Create new work" at bounding box center [888, 448] width 83 height 24
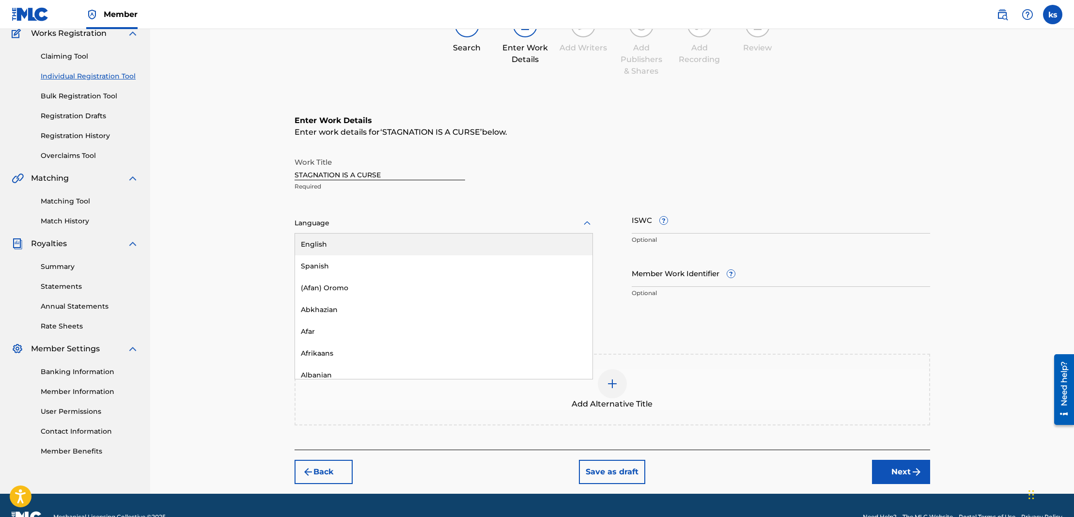
click at [326, 228] on div at bounding box center [444, 223] width 298 height 12
click at [326, 242] on div "English" at bounding box center [443, 245] width 297 height 22
click at [399, 281] on input "Duration" at bounding box center [444, 273] width 298 height 28
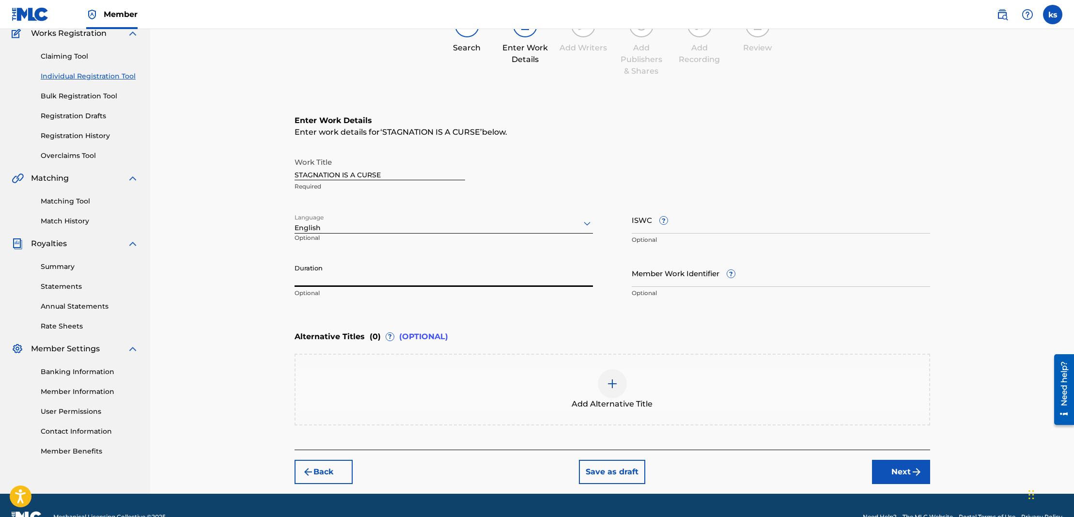
click at [733, 229] on input "ISWC ?" at bounding box center [781, 220] width 298 height 28
paste input "T3245900505"
click at [321, 282] on input "Duration" at bounding box center [444, 273] width 298 height 28
click at [887, 469] on button "Next" at bounding box center [901, 472] width 58 height 24
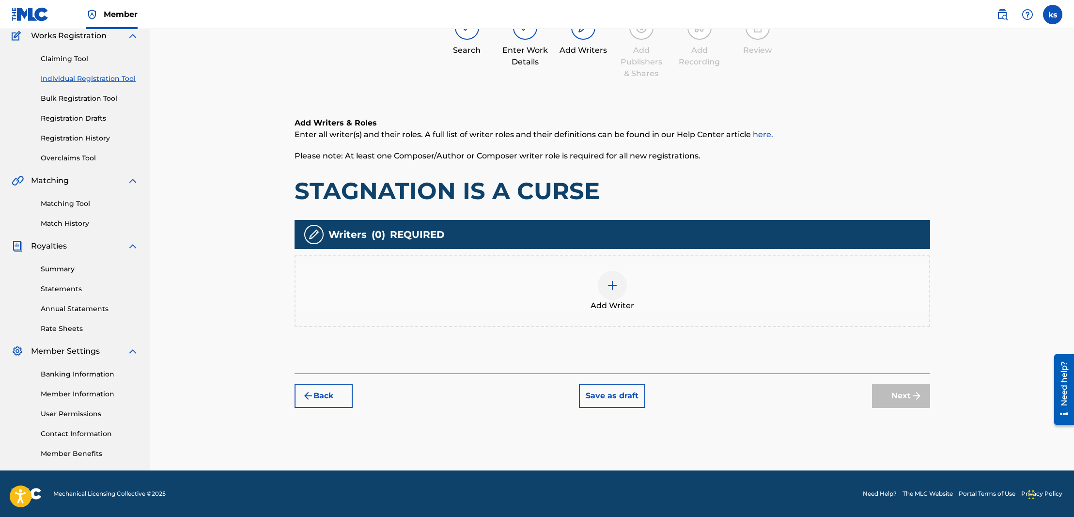
click at [615, 278] on div at bounding box center [612, 285] width 29 height 29
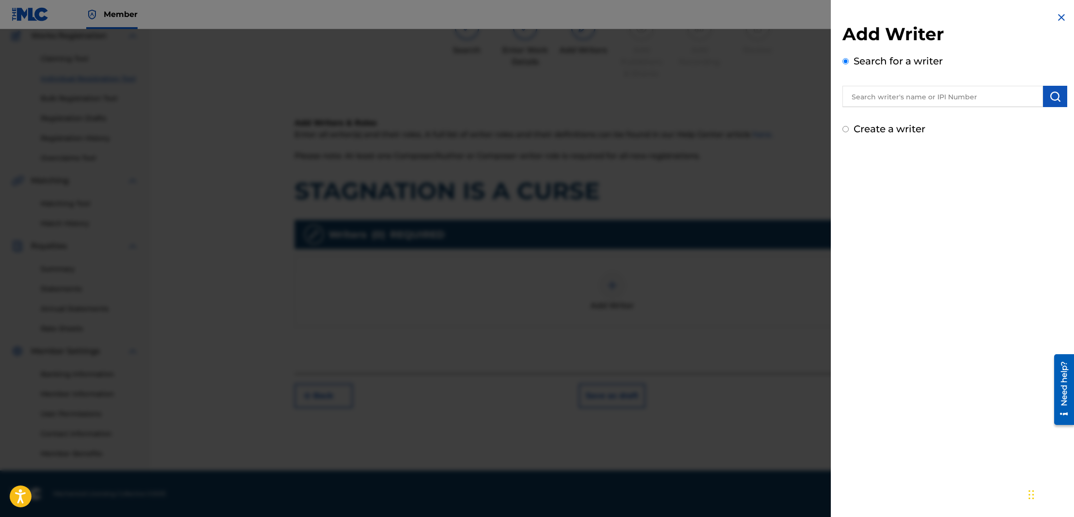
click at [906, 97] on input "text" at bounding box center [942, 96] width 201 height 21
click at [1055, 99] on img "submit" at bounding box center [1055, 97] width 12 height 12
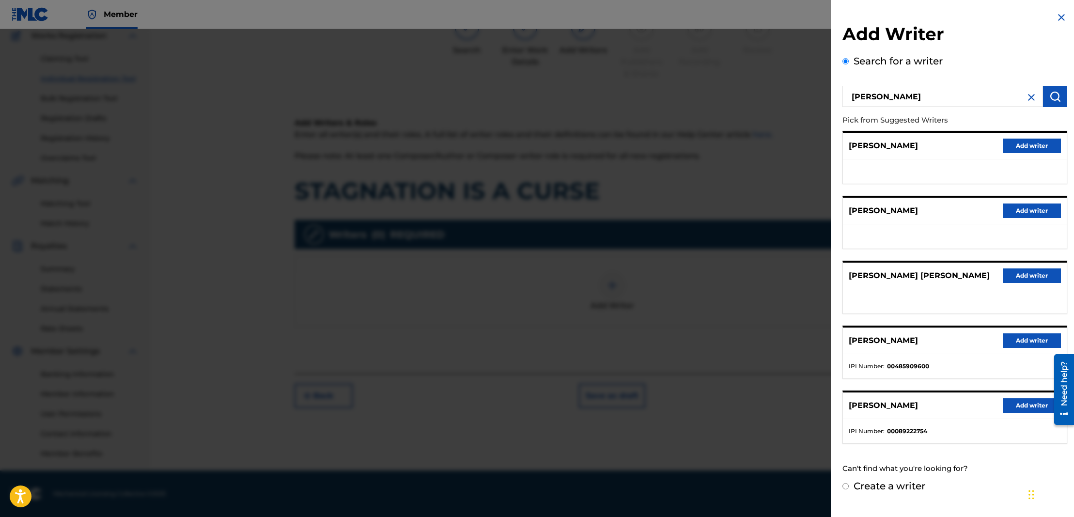
click at [1035, 343] on button "Add writer" at bounding box center [1032, 340] width 58 height 15
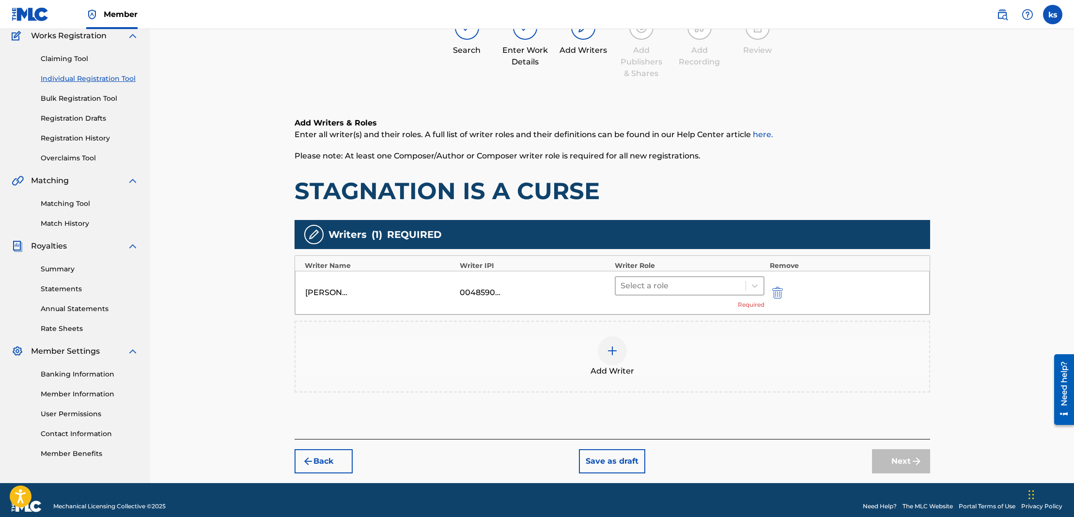
click at [710, 278] on div "Select a role" at bounding box center [681, 285] width 130 height 17
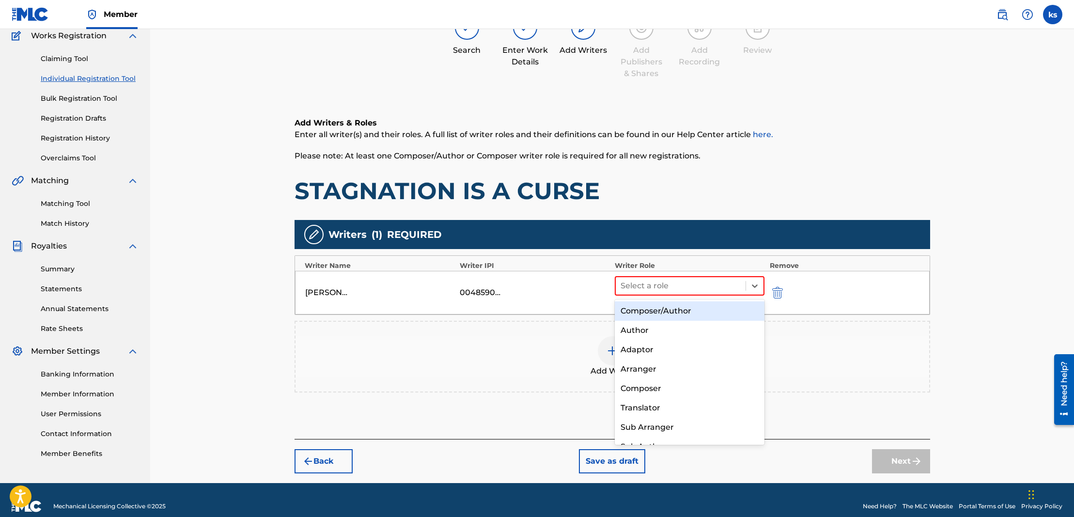
drag, startPoint x: 695, startPoint y: 313, endPoint x: 710, endPoint y: 321, distance: 16.5
click at [695, 313] on div "Composer/Author" at bounding box center [690, 310] width 150 height 19
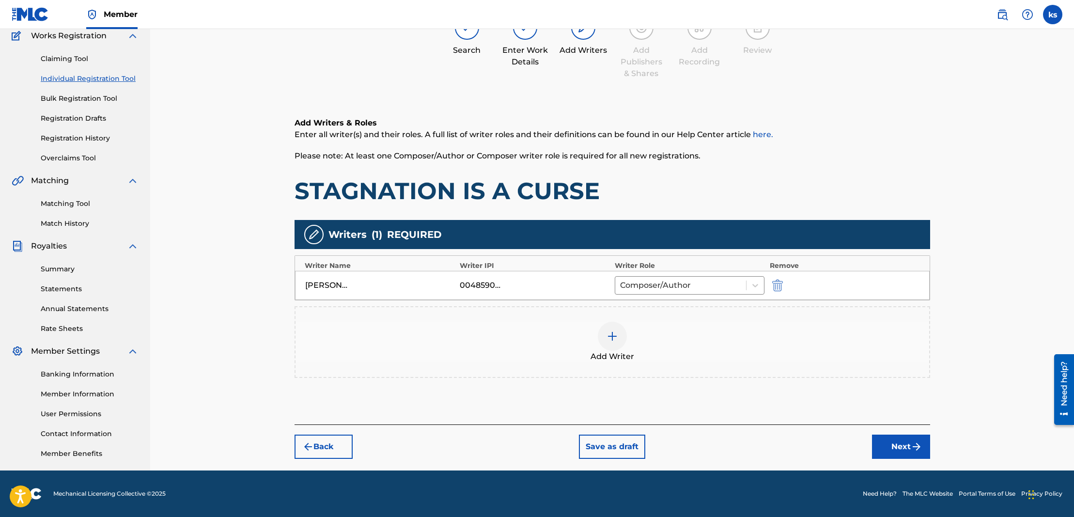
click at [913, 442] on img "submit" at bounding box center [917, 447] width 12 height 12
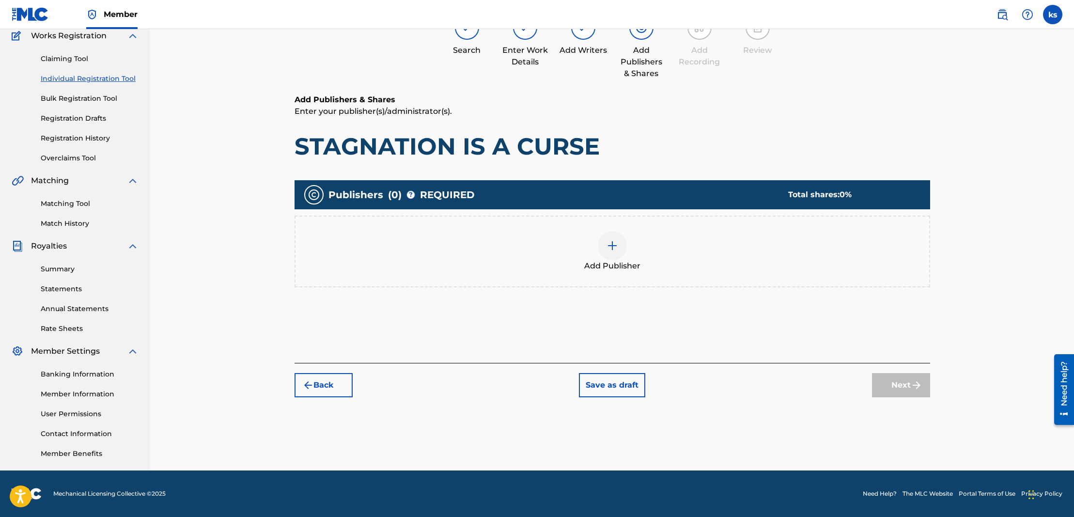
scroll to position [44, 0]
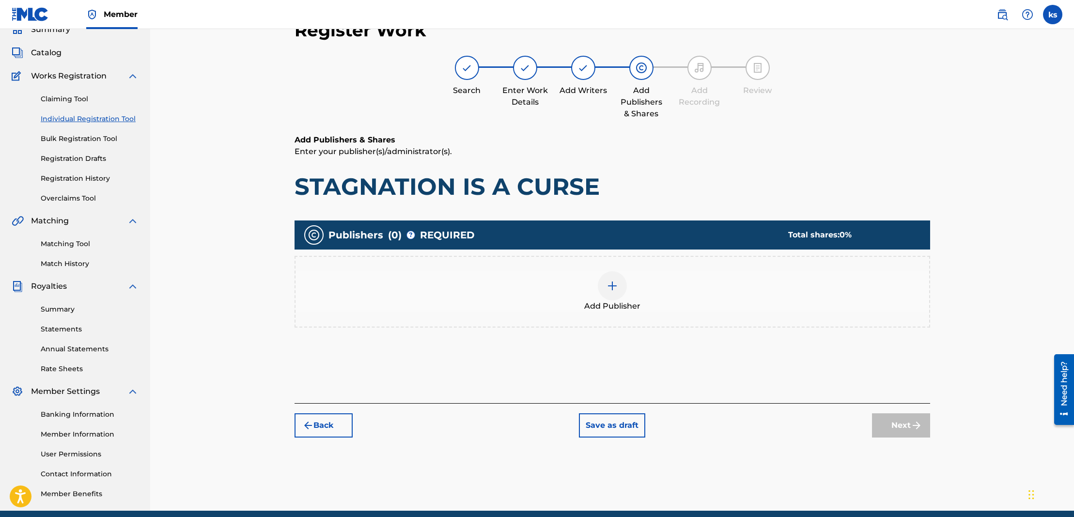
click at [612, 285] on img at bounding box center [613, 286] width 12 height 12
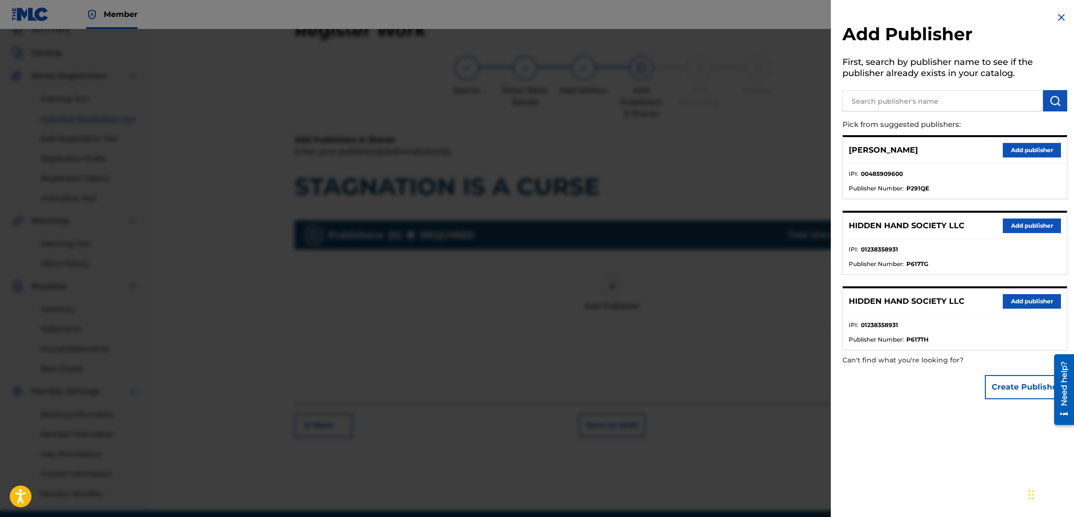
click at [1019, 228] on button "Add publisher" at bounding box center [1032, 225] width 58 height 15
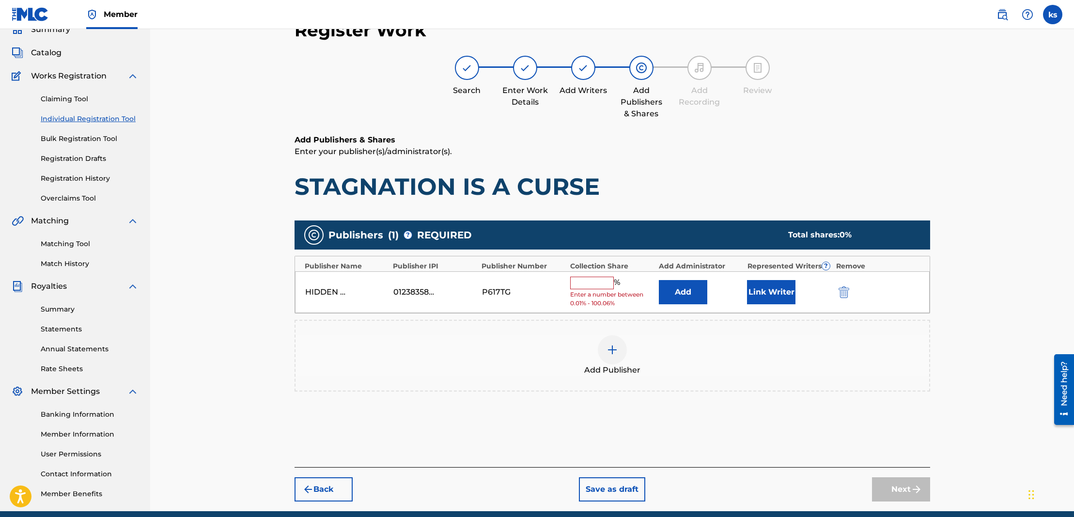
click at [581, 280] on input "text" at bounding box center [592, 283] width 44 height 13
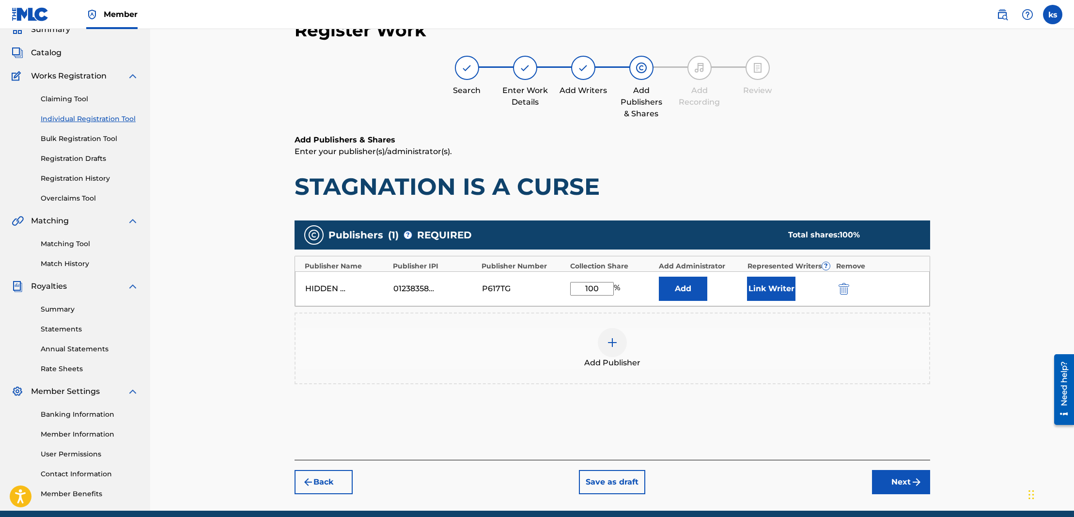
click at [688, 285] on button "Add" at bounding box center [683, 289] width 48 height 24
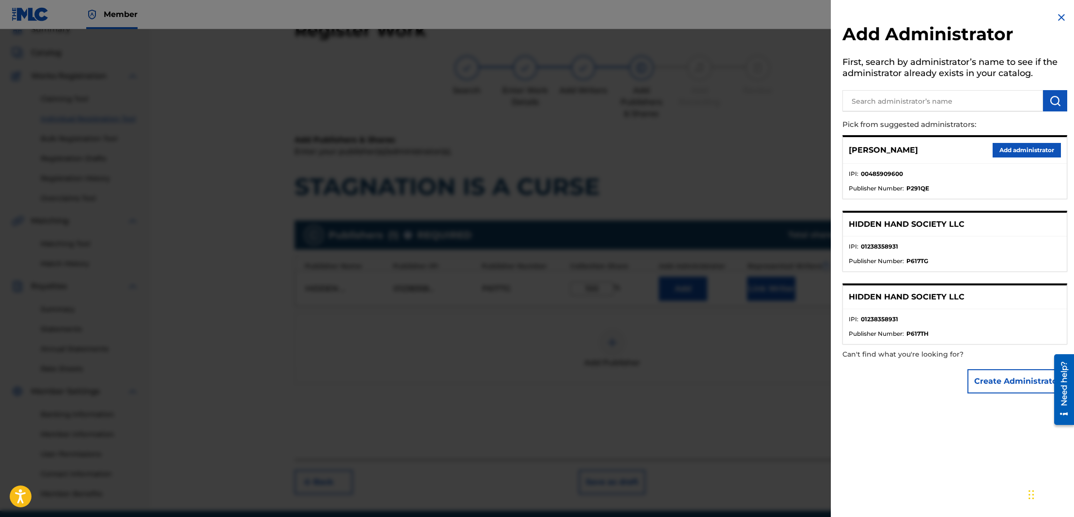
click at [1029, 147] on button "Add administrator" at bounding box center [1027, 150] width 68 height 15
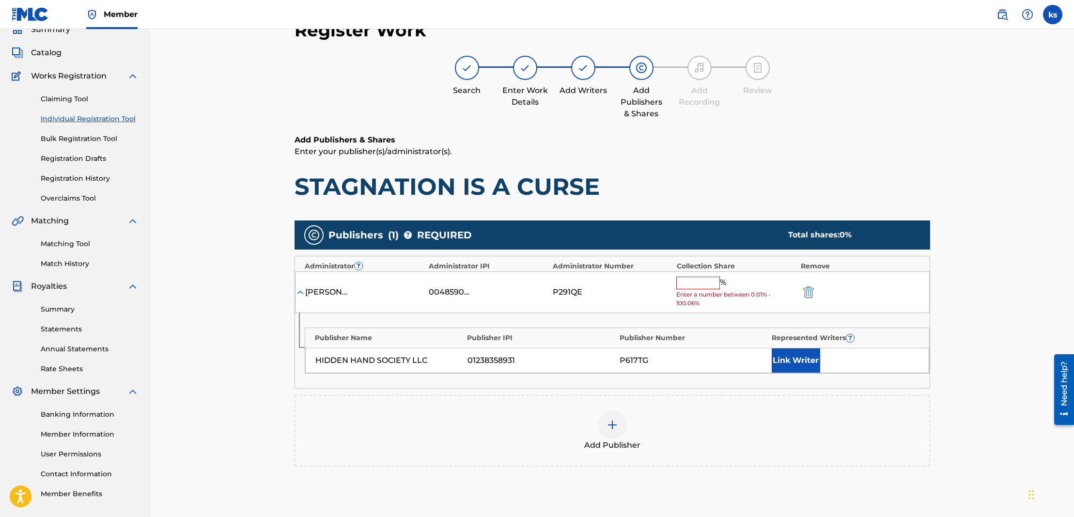
click at [702, 282] on input "text" at bounding box center [698, 283] width 44 height 13
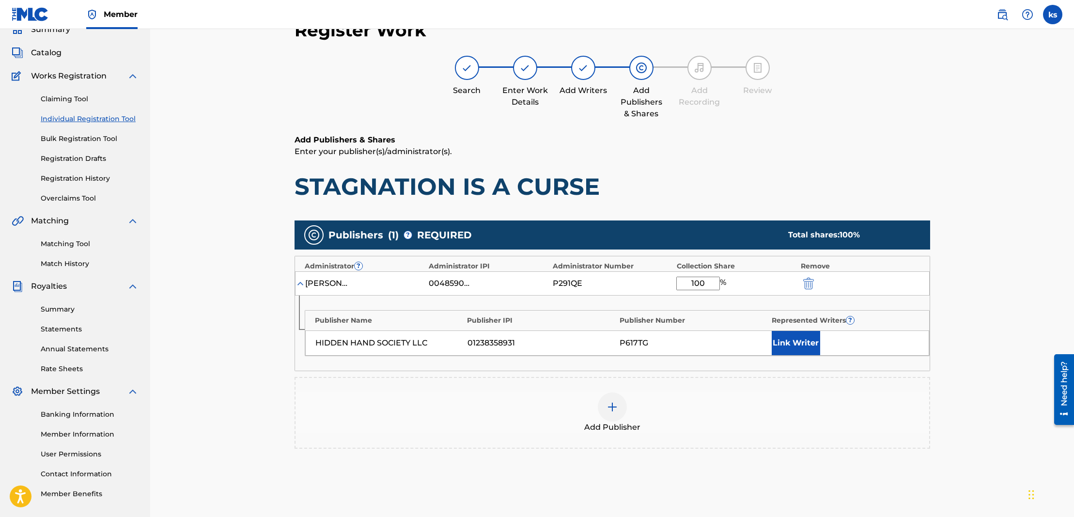
click at [811, 345] on button "Link Writer" at bounding box center [796, 343] width 48 height 24
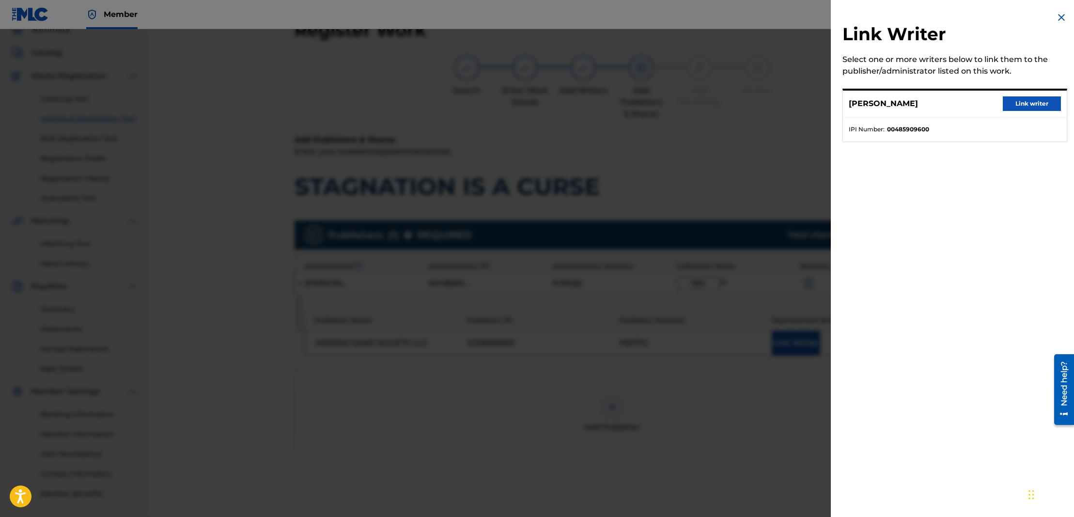
drag, startPoint x: 1031, startPoint y: 102, endPoint x: 1031, endPoint y: 110, distance: 7.8
click at [1031, 103] on button "Link writer" at bounding box center [1032, 103] width 58 height 15
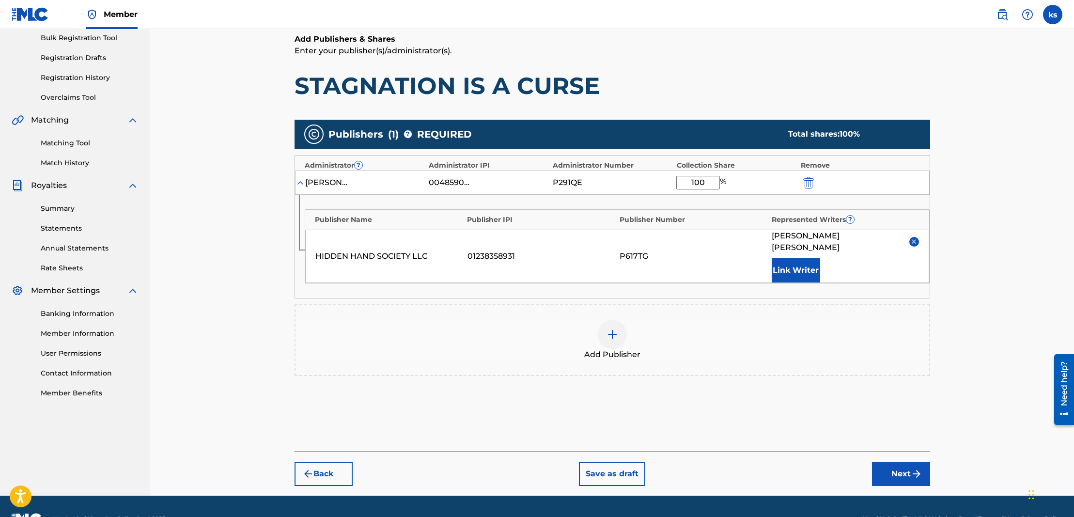
scroll to position [148, 0]
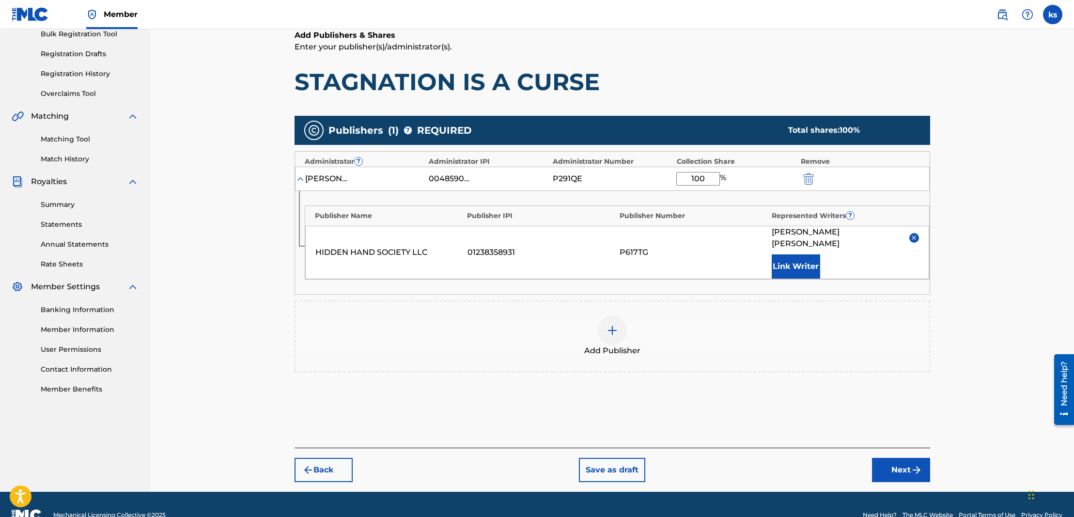
click at [904, 458] on button "Next" at bounding box center [901, 470] width 58 height 24
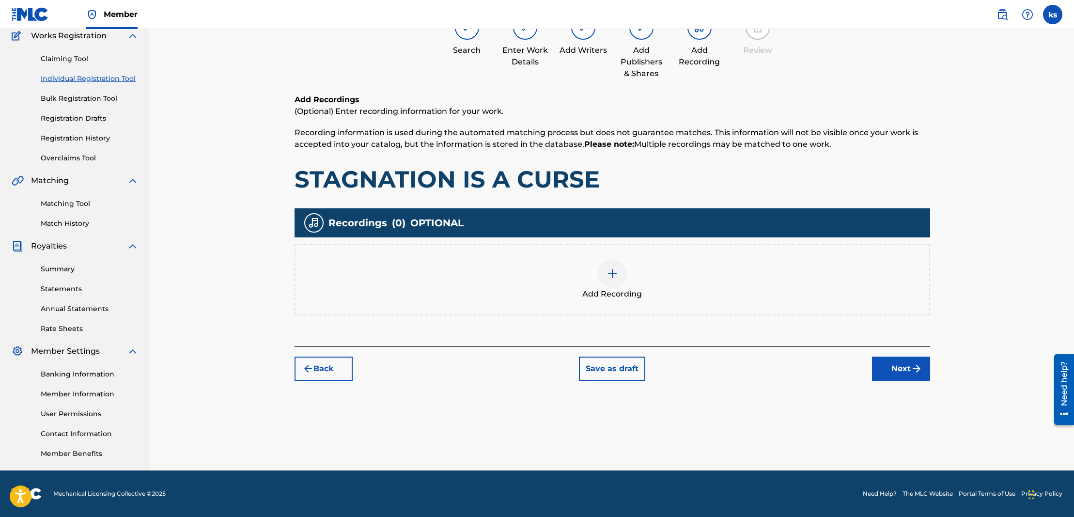
scroll to position [84, 0]
click at [603, 270] on div at bounding box center [612, 273] width 29 height 29
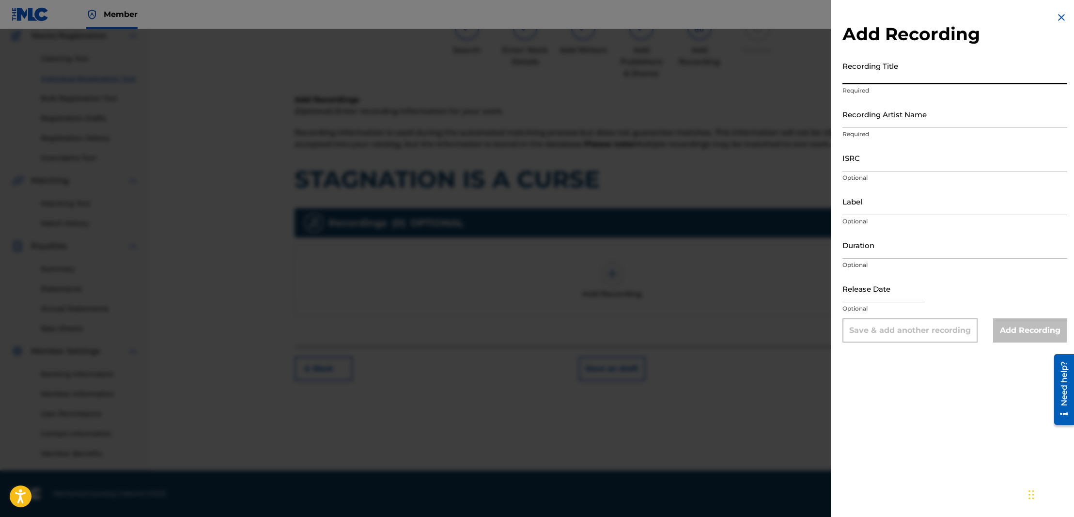
click at [877, 79] on input "Recording Title" at bounding box center [954, 71] width 225 height 28
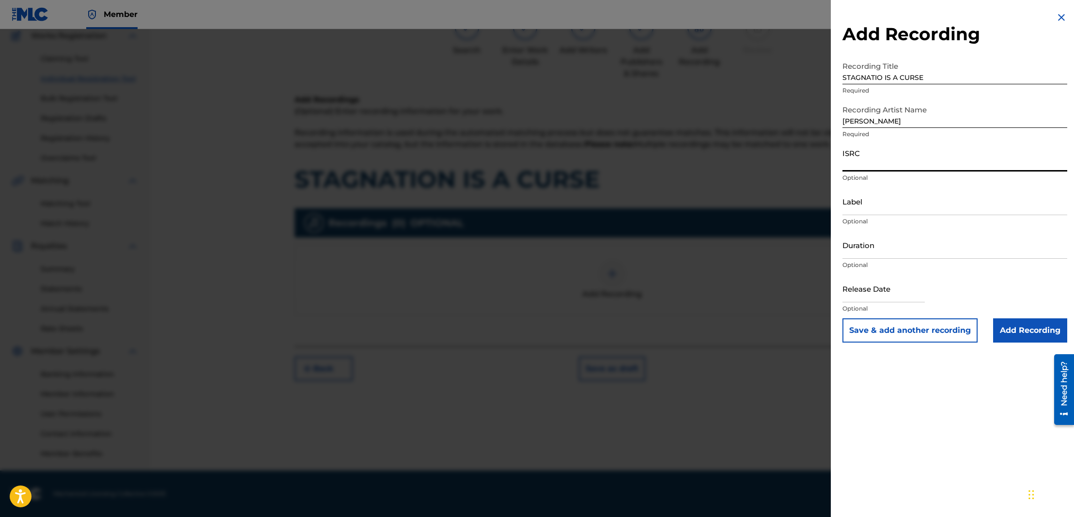
click at [903, 293] on input "text" at bounding box center [883, 289] width 82 height 28
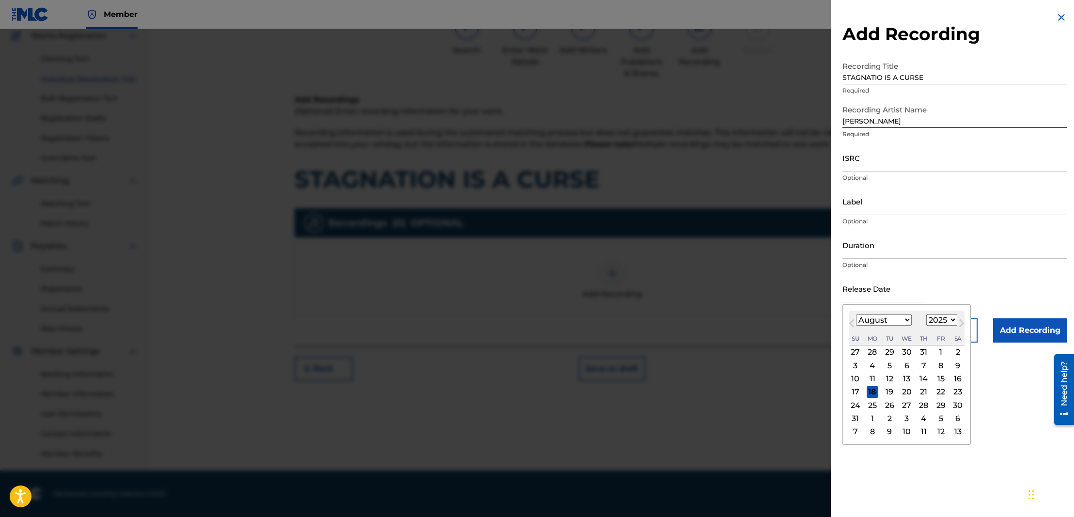
click at [871, 253] on input "Duration" at bounding box center [954, 245] width 225 height 28
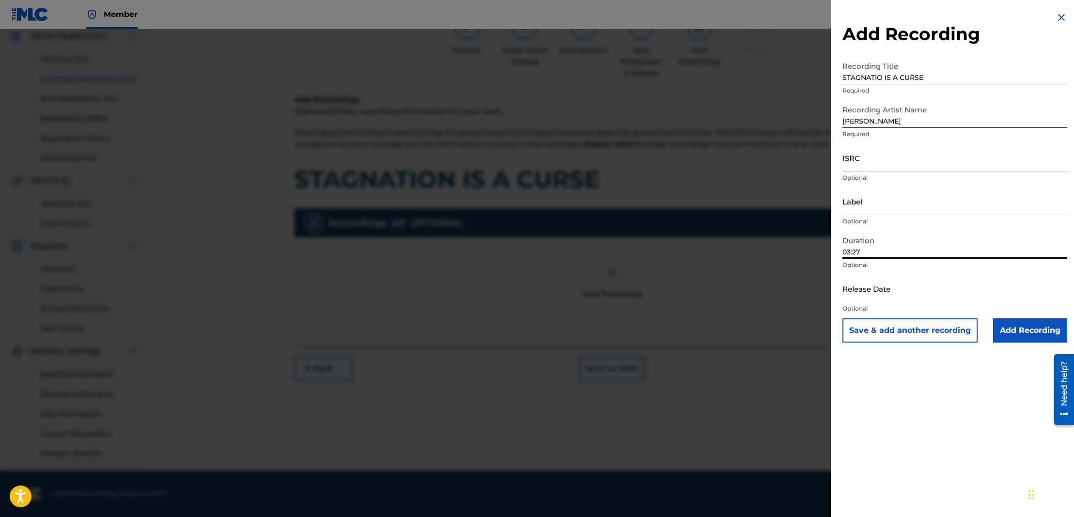
click at [865, 166] on input "ISRC" at bounding box center [954, 158] width 225 height 28
paste input "QZHN82416592"
click at [885, 209] on input "Label" at bounding box center [954, 201] width 225 height 28
click at [1024, 328] on input "Add Recording" at bounding box center [1030, 330] width 74 height 24
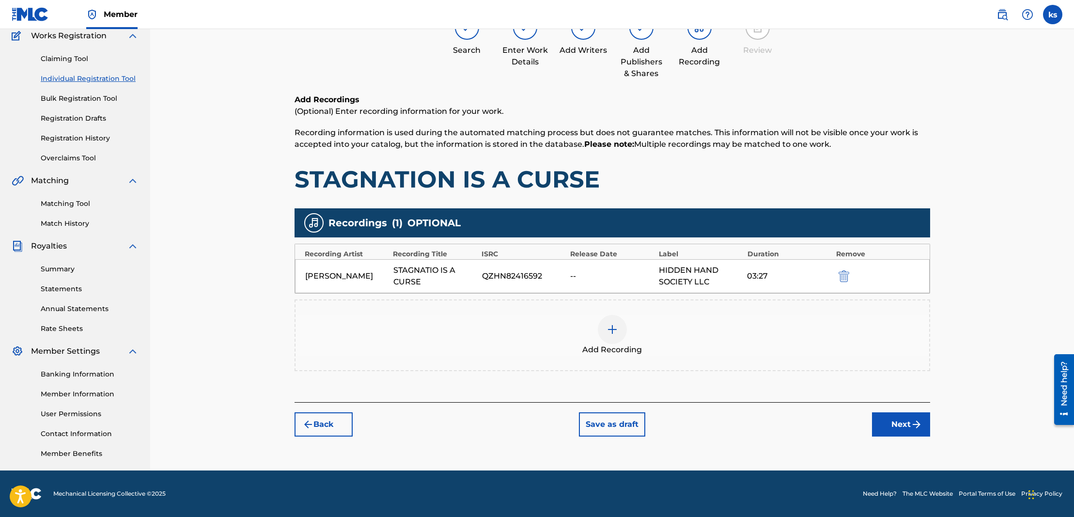
click at [914, 424] on img "submit" at bounding box center [917, 425] width 12 height 12
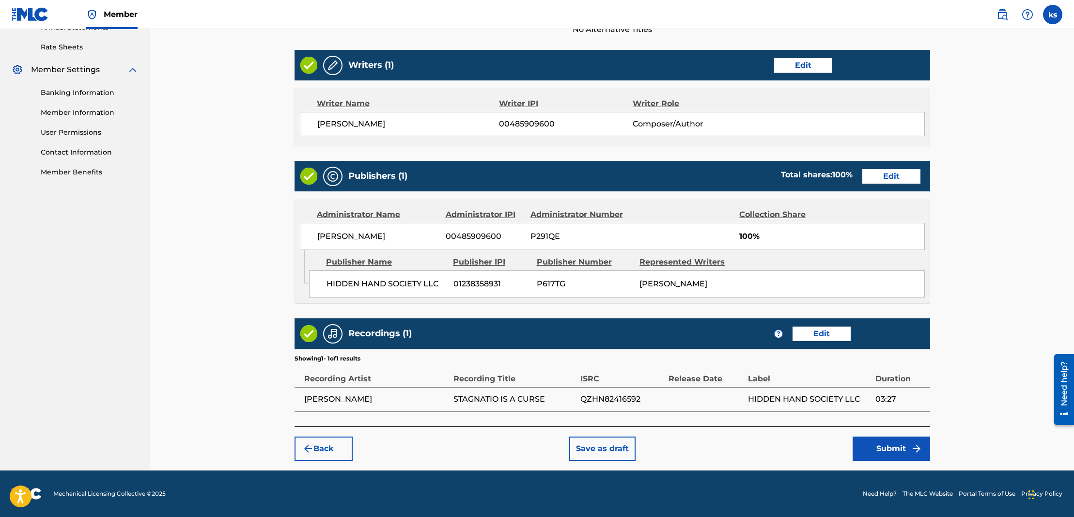
scroll to position [365, 0]
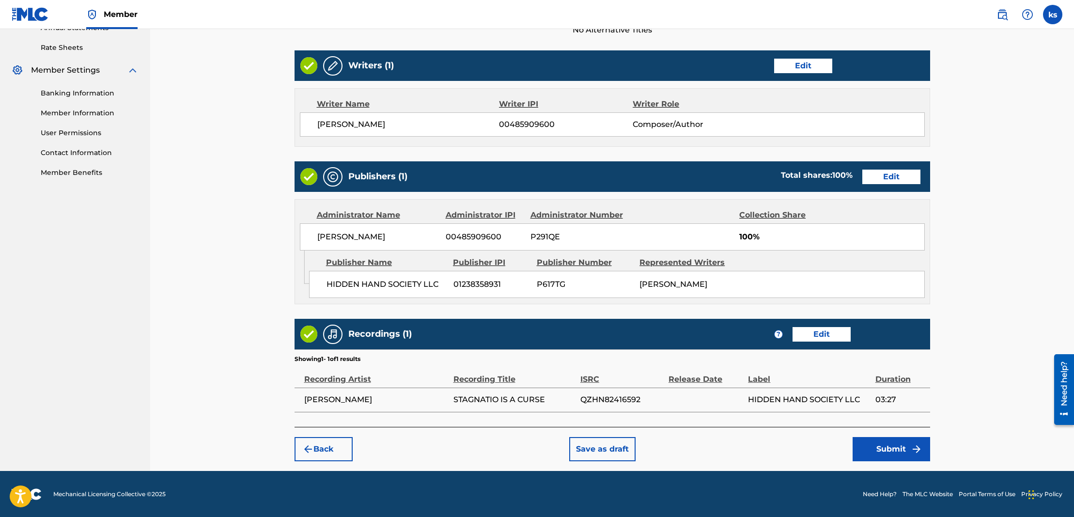
click at [916, 448] on img "submit" at bounding box center [917, 449] width 12 height 12
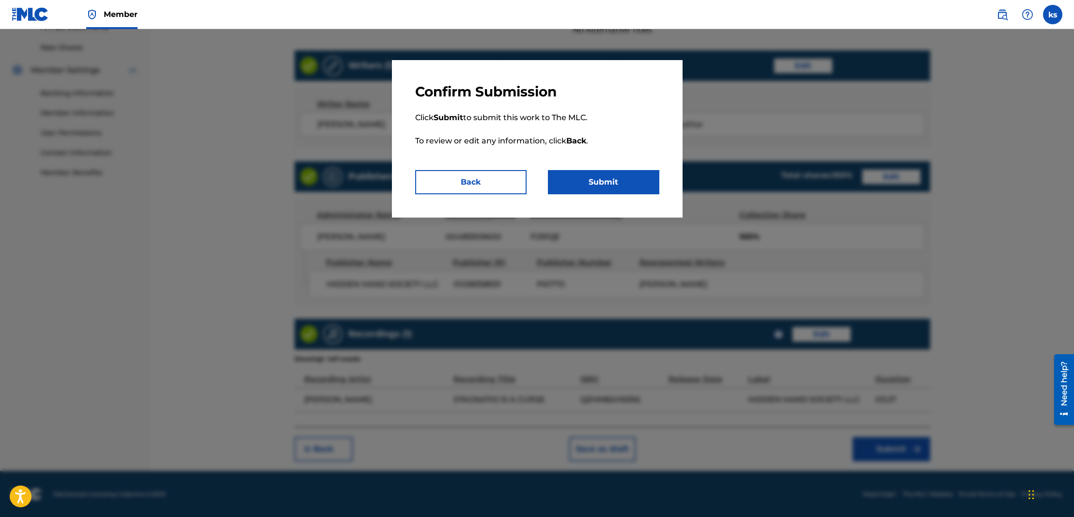
click at [612, 184] on button "Submit" at bounding box center [603, 182] width 111 height 24
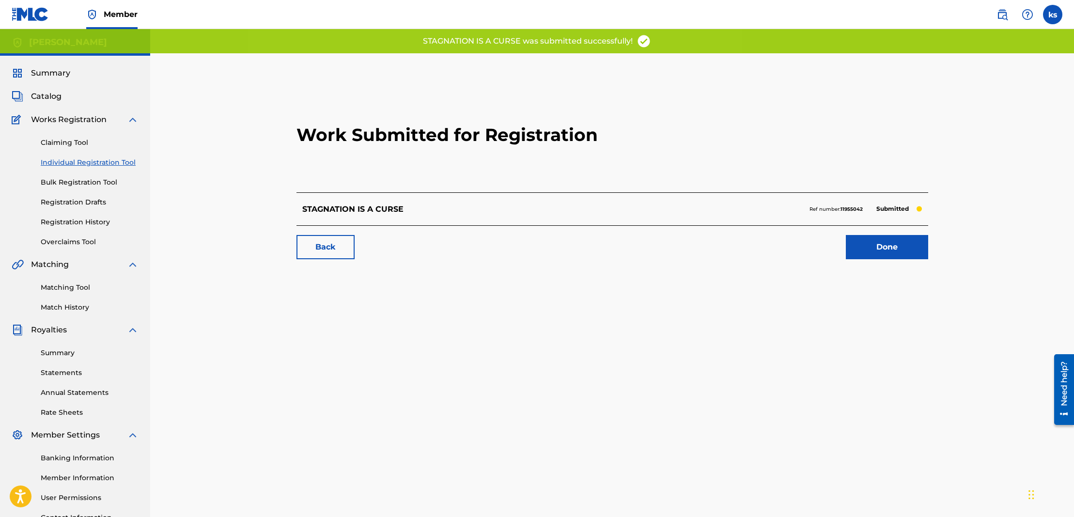
click at [40, 95] on span "Catalog" at bounding box center [46, 97] width 31 height 12
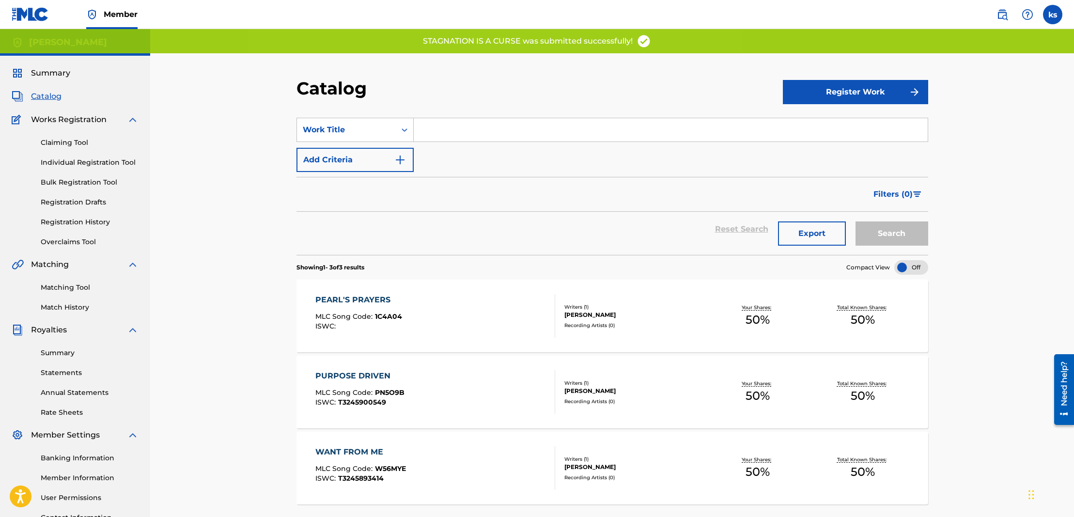
click at [827, 93] on button "Register Work" at bounding box center [855, 92] width 145 height 24
click at [805, 119] on link "Individual" at bounding box center [855, 123] width 145 height 23
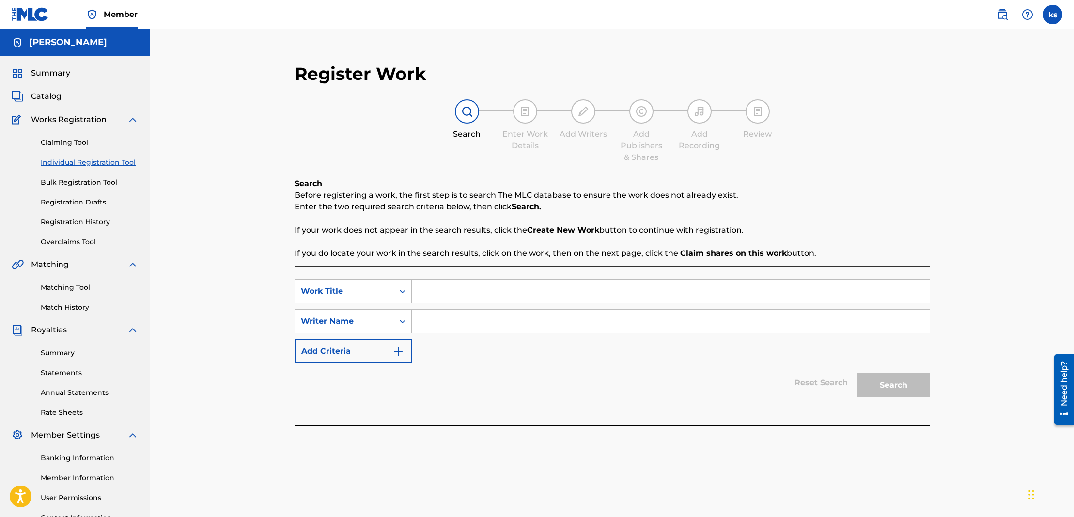
click at [452, 290] on input "Search Form" at bounding box center [671, 291] width 518 height 23
paste input "STAY FOCUSED SKIT"
click at [444, 317] on input "Search Form" at bounding box center [671, 321] width 518 height 23
click at [873, 381] on button "Search" at bounding box center [893, 385] width 73 height 24
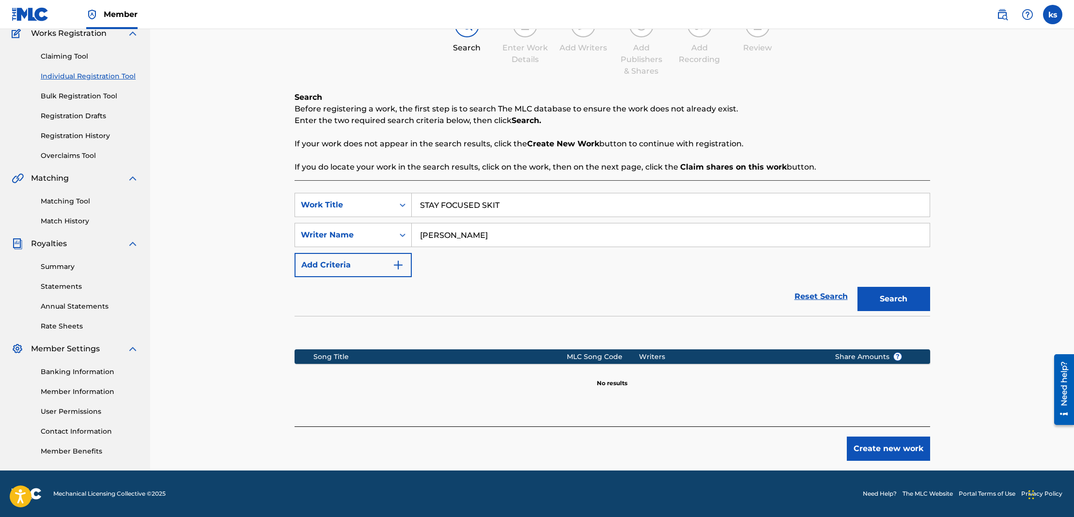
click at [865, 442] on button "Create new work" at bounding box center [888, 448] width 83 height 24
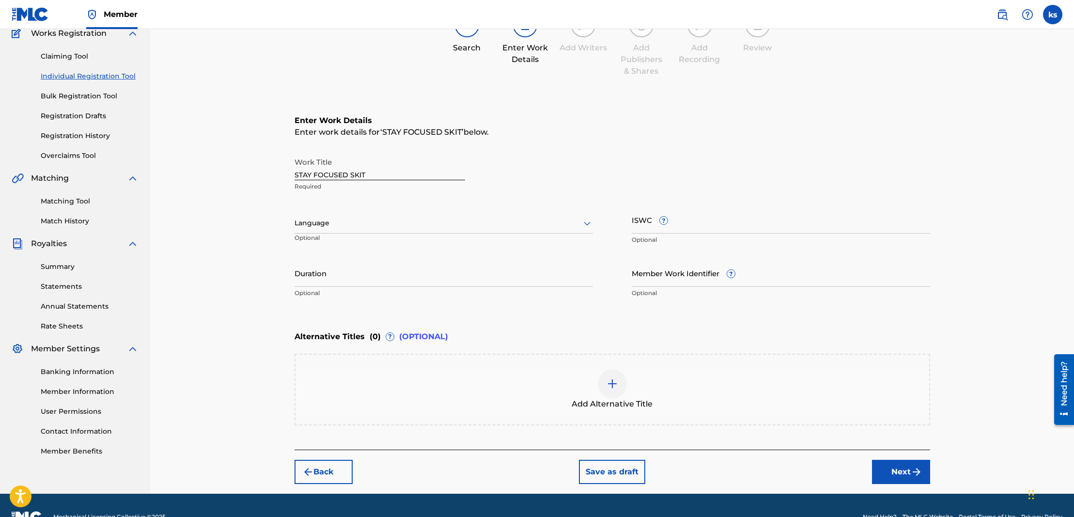
click at [714, 229] on input "ISWC ?" at bounding box center [781, 220] width 298 height 28
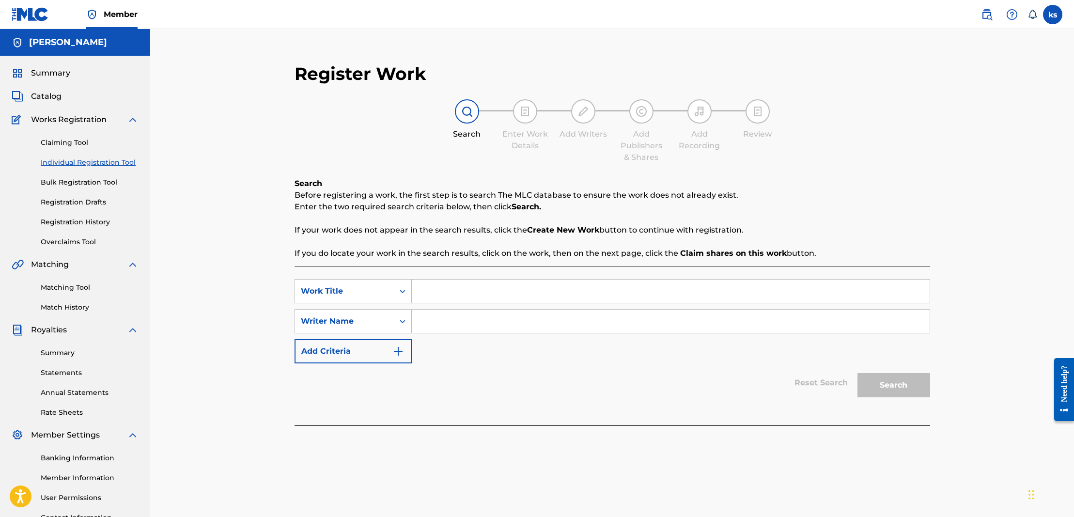
click at [75, 202] on link "Registration Drafts" at bounding box center [90, 202] width 98 height 10
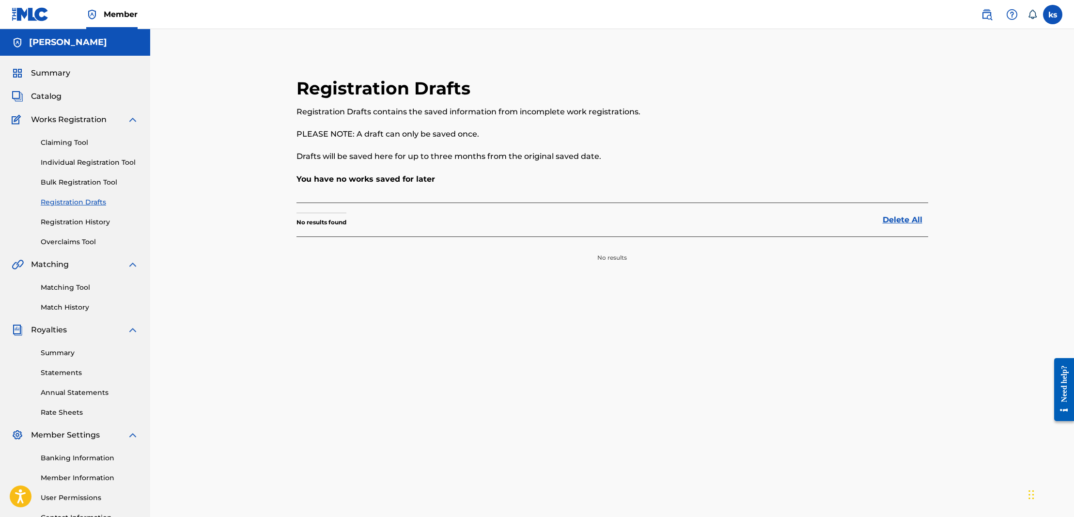
click at [65, 221] on link "Registration History" at bounding box center [90, 222] width 98 height 10
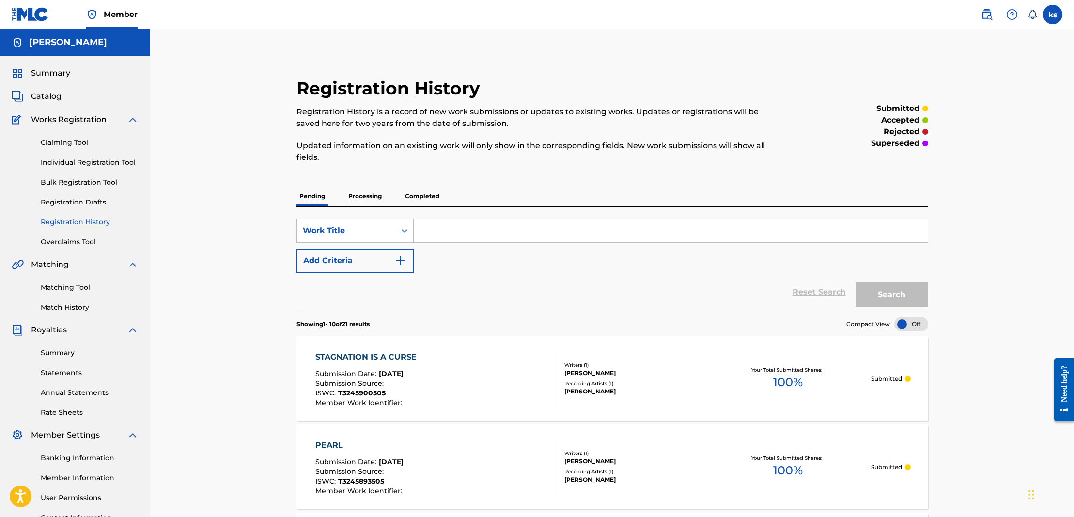
click at [38, 96] on span "Catalog" at bounding box center [46, 97] width 31 height 12
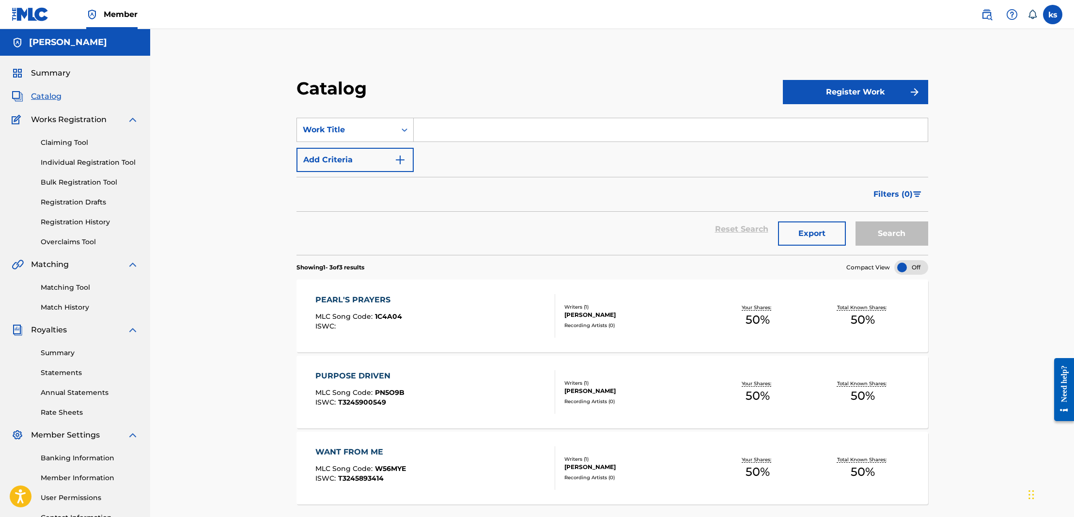
click at [815, 92] on button "Register Work" at bounding box center [855, 92] width 145 height 24
click at [801, 126] on link "Individual" at bounding box center [855, 123] width 145 height 23
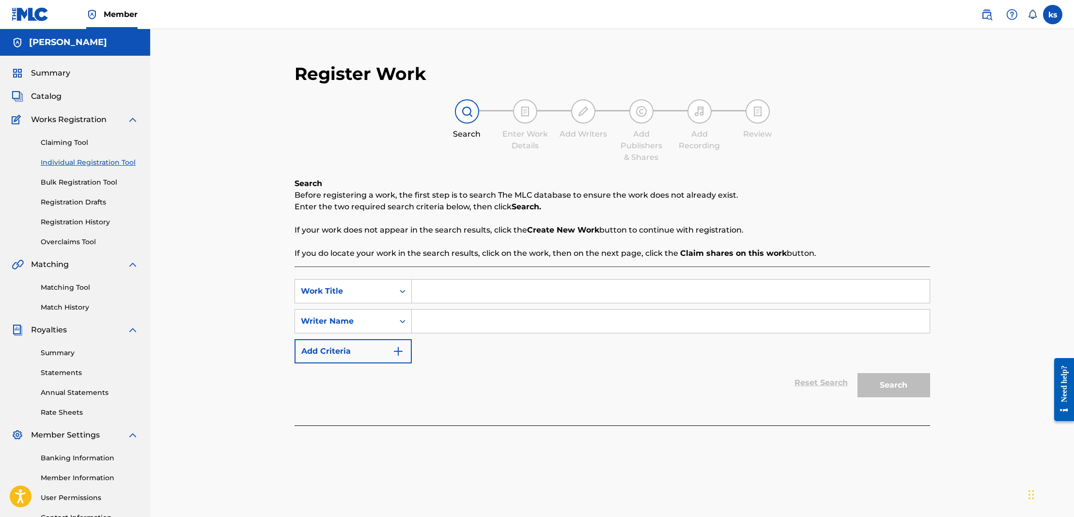
click at [453, 291] on input "Search Form" at bounding box center [671, 291] width 518 height 23
type input "STAY FOCUSED SKIT"
drag, startPoint x: 459, startPoint y: 317, endPoint x: 462, endPoint y: 312, distance: 5.9
click at [459, 317] on input "Search Form" at bounding box center [671, 321] width 518 height 23
type input "[PERSON_NAME]"
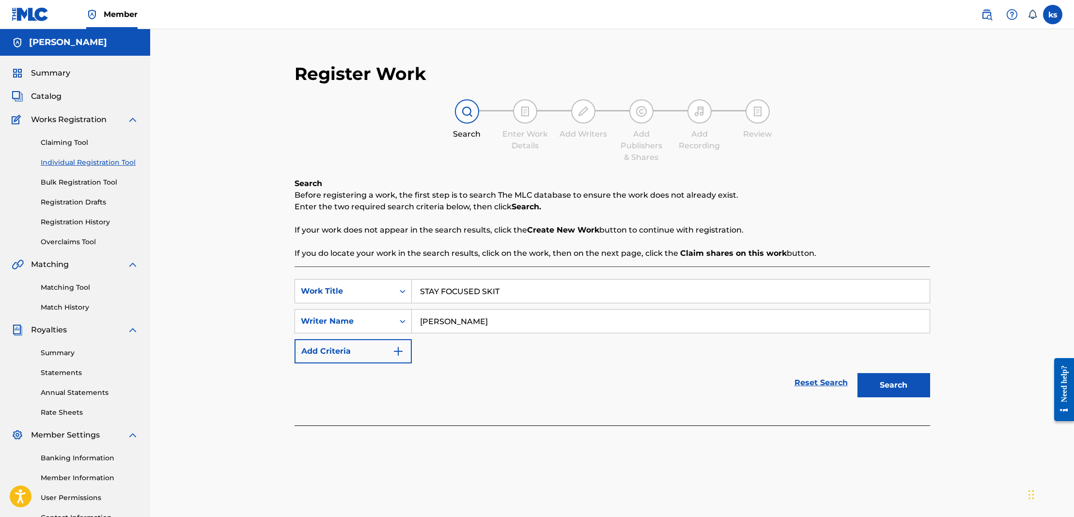
click at [903, 382] on button "Search" at bounding box center [893, 385] width 73 height 24
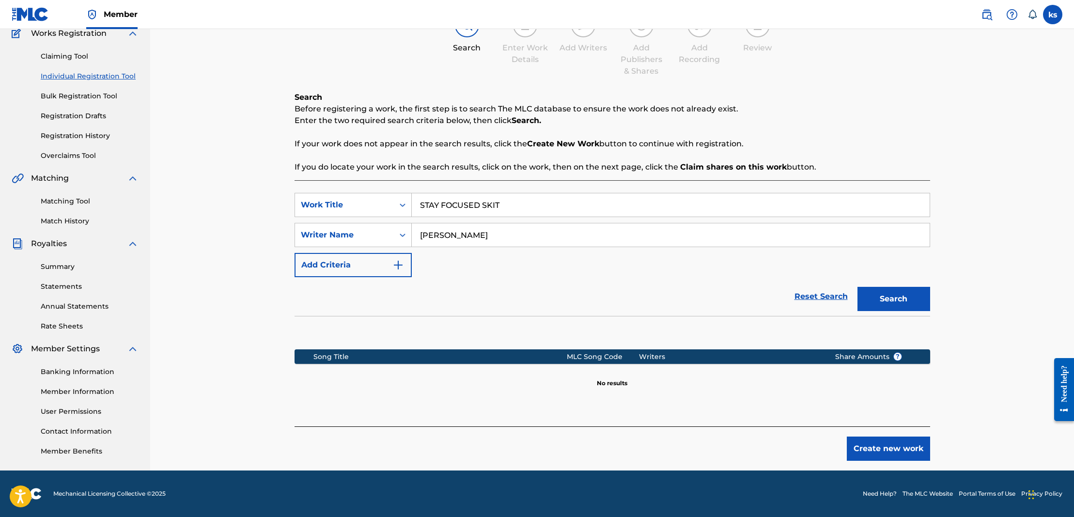
scroll to position [86, 0]
click at [897, 447] on button "Create new work" at bounding box center [888, 448] width 83 height 24
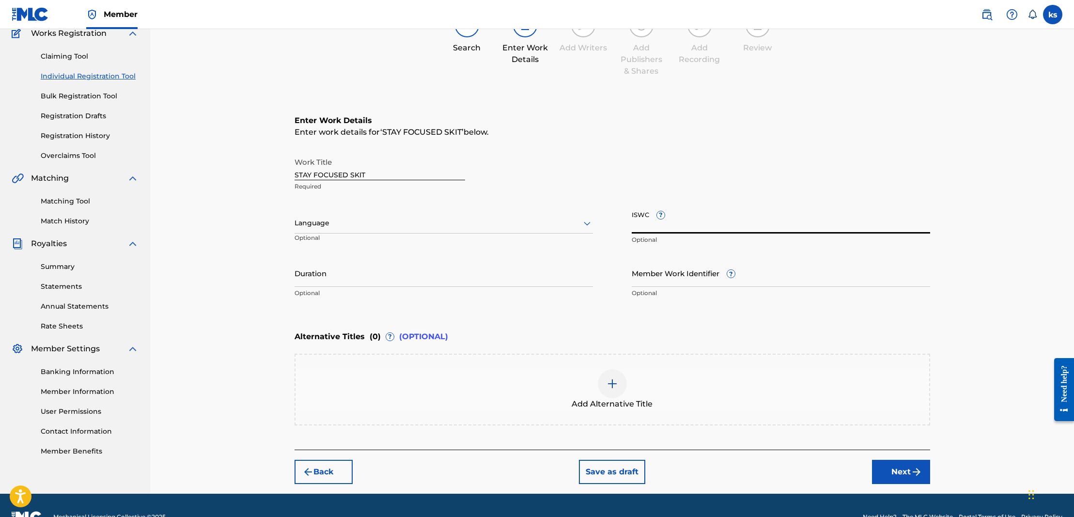
drag, startPoint x: 686, startPoint y: 226, endPoint x: 473, endPoint y: 141, distance: 228.9
click at [686, 226] on input "ISWC ?" at bounding box center [781, 220] width 298 height 28
paste input "T3245900561"
type input "T3245900561"
click at [350, 219] on div at bounding box center [444, 223] width 298 height 12
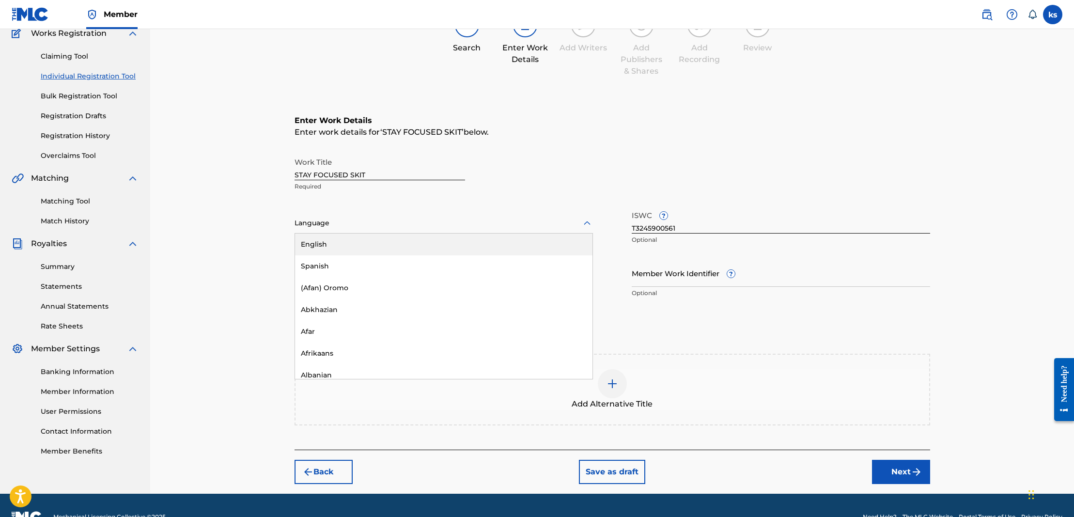
click at [349, 246] on div "English" at bounding box center [443, 245] width 297 height 22
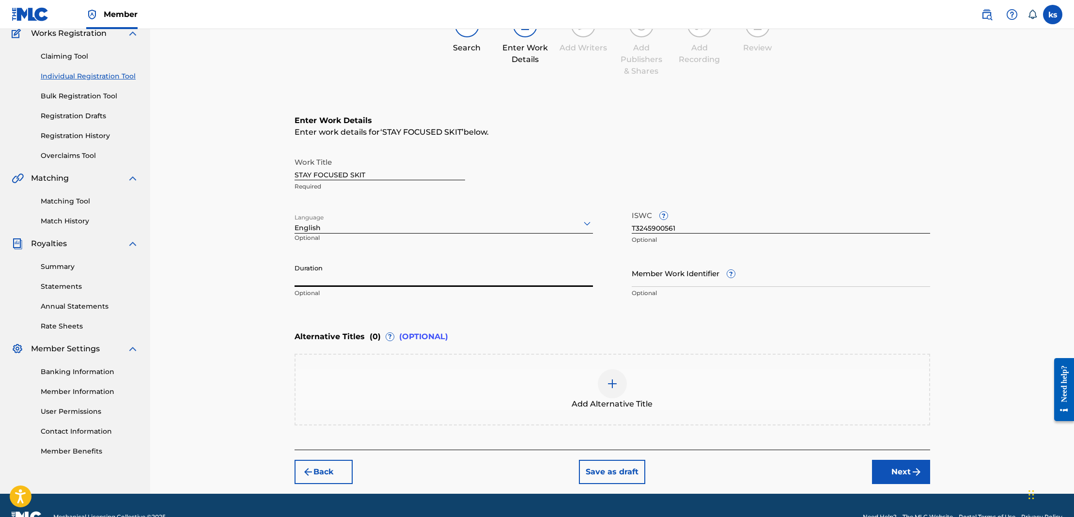
click at [343, 278] on input "Duration" at bounding box center [444, 273] width 298 height 28
type input "01:24"
click at [901, 471] on button "Next" at bounding box center [901, 472] width 58 height 24
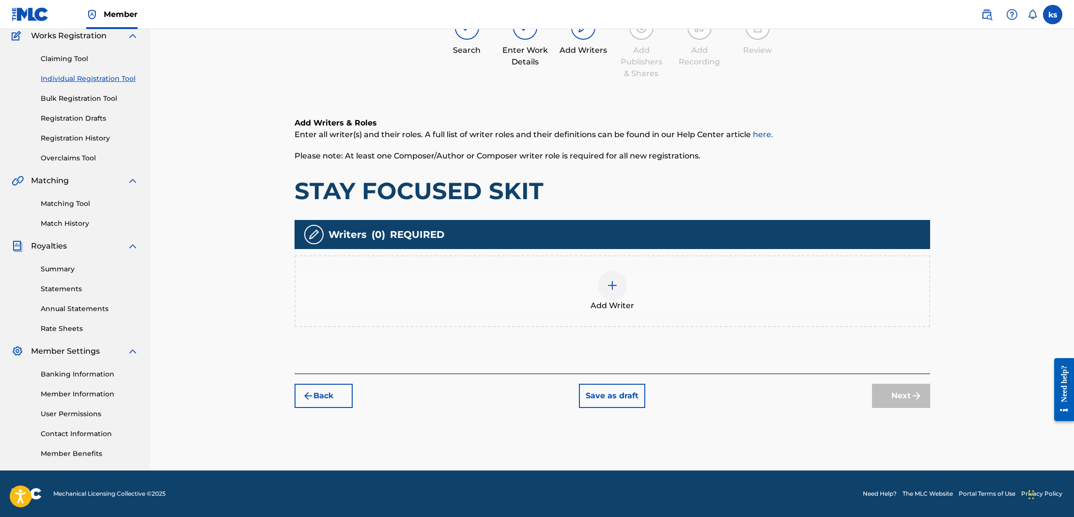
click at [616, 286] on img at bounding box center [613, 286] width 12 height 12
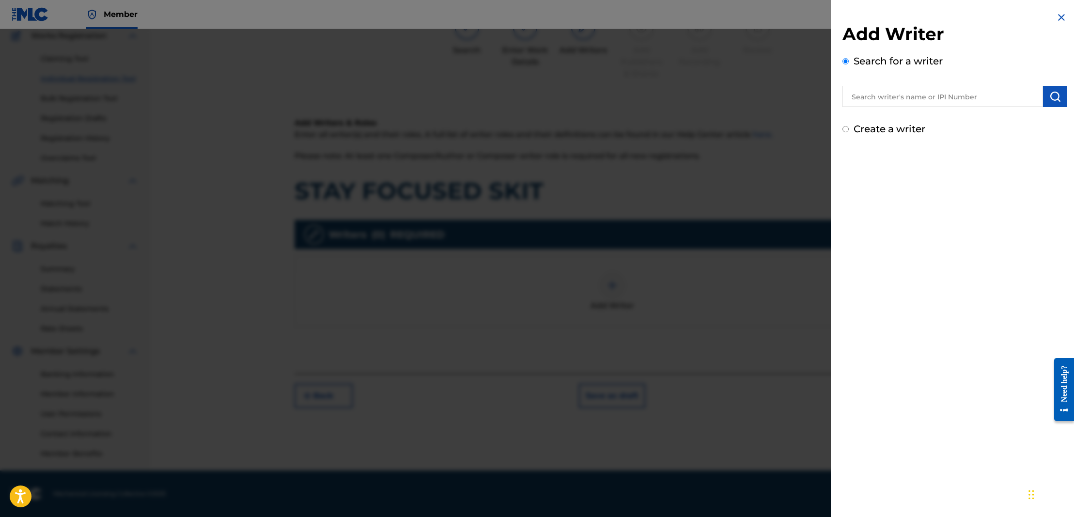
click at [930, 93] on input "text" at bounding box center [942, 96] width 201 height 21
type input "[PERSON_NAME]"
click at [1054, 98] on img "submit" at bounding box center [1055, 97] width 12 height 12
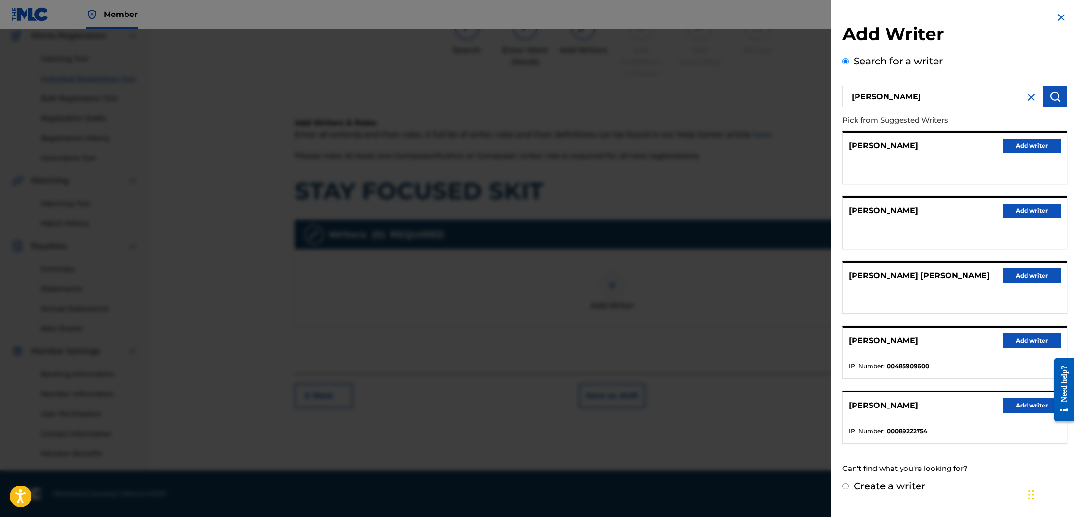
click at [1030, 346] on button "Add writer" at bounding box center [1032, 340] width 58 height 15
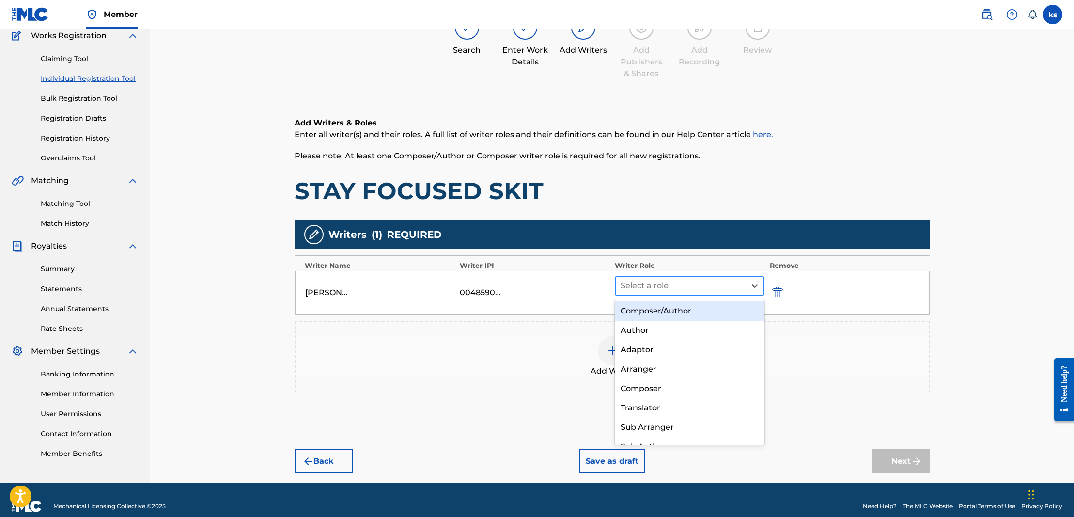
click at [720, 285] on div at bounding box center [681, 286] width 121 height 14
drag, startPoint x: 707, startPoint y: 310, endPoint x: 716, endPoint y: 312, distance: 8.8
click at [707, 311] on div "Composer/Author" at bounding box center [690, 310] width 150 height 19
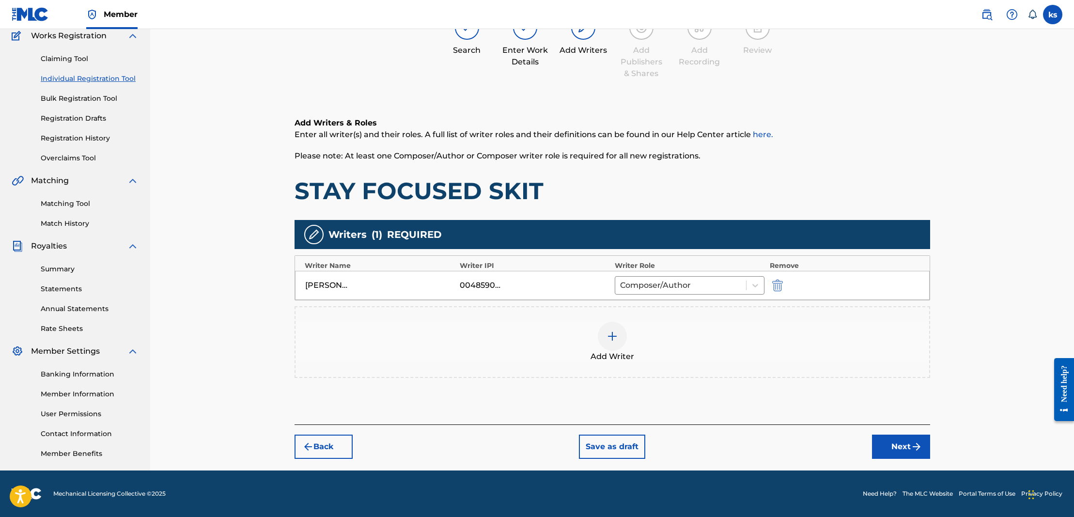
click at [906, 441] on button "Next" at bounding box center [901, 447] width 58 height 24
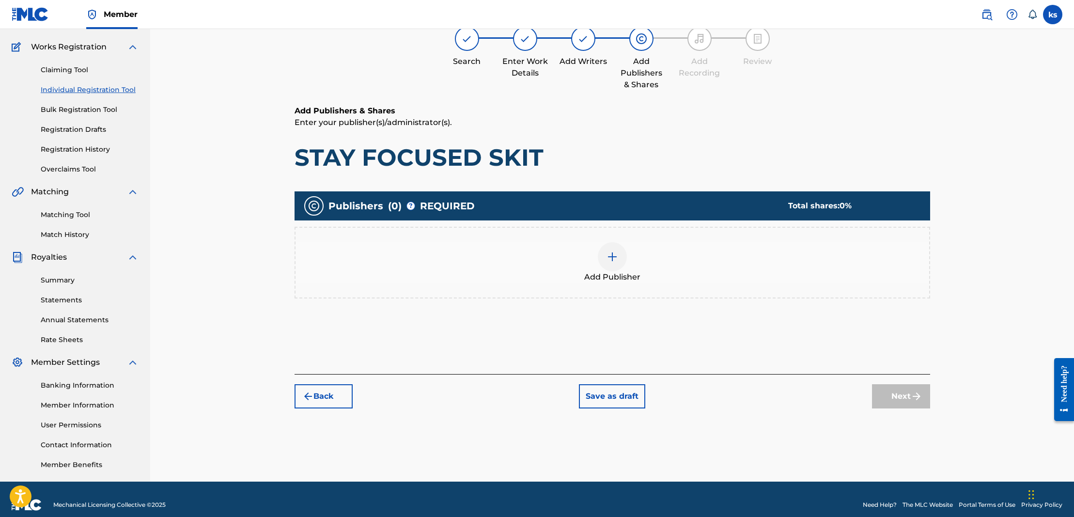
scroll to position [44, 0]
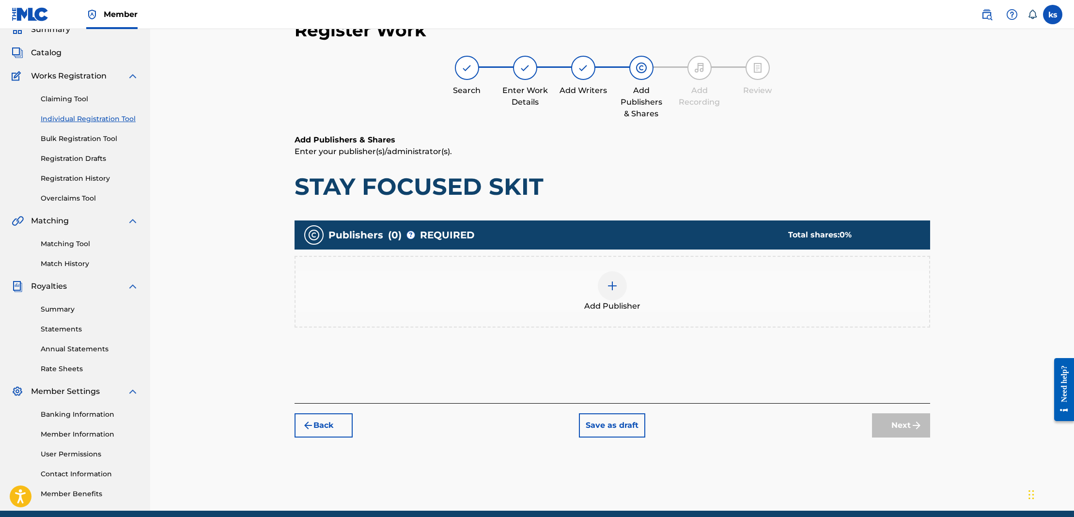
click at [606, 286] on div at bounding box center [612, 285] width 29 height 29
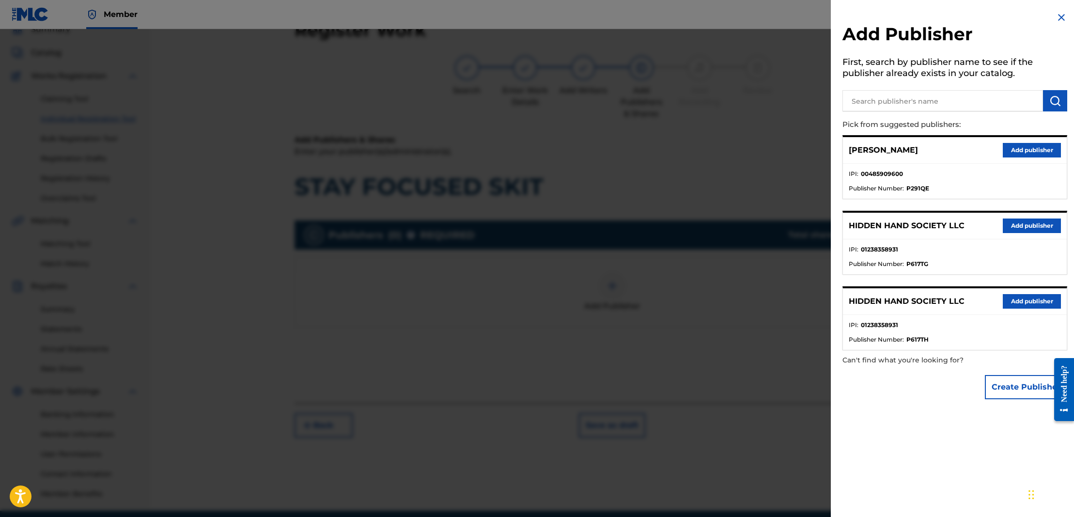
click at [1023, 224] on button "Add publisher" at bounding box center [1032, 225] width 58 height 15
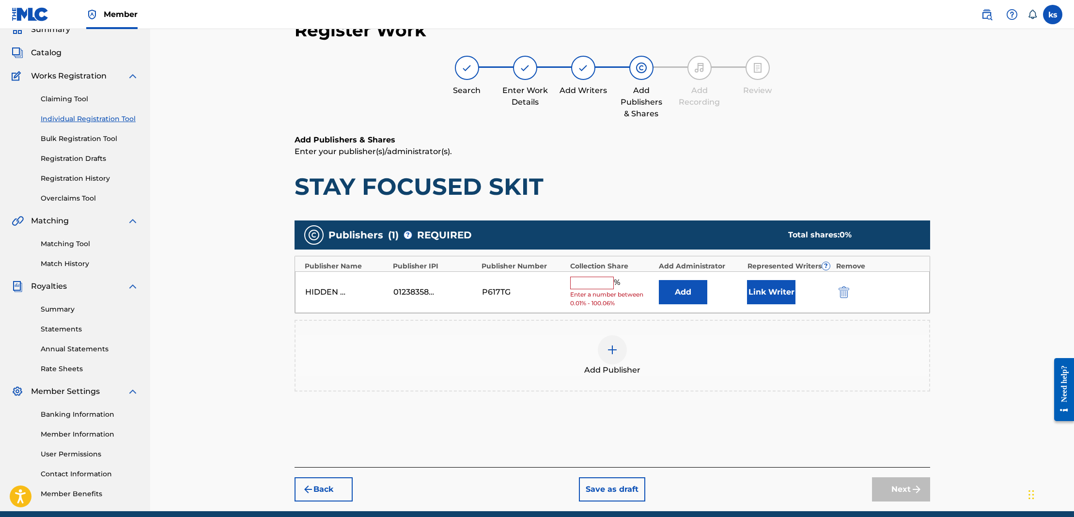
click at [606, 284] on input "text" at bounding box center [592, 283] width 44 height 13
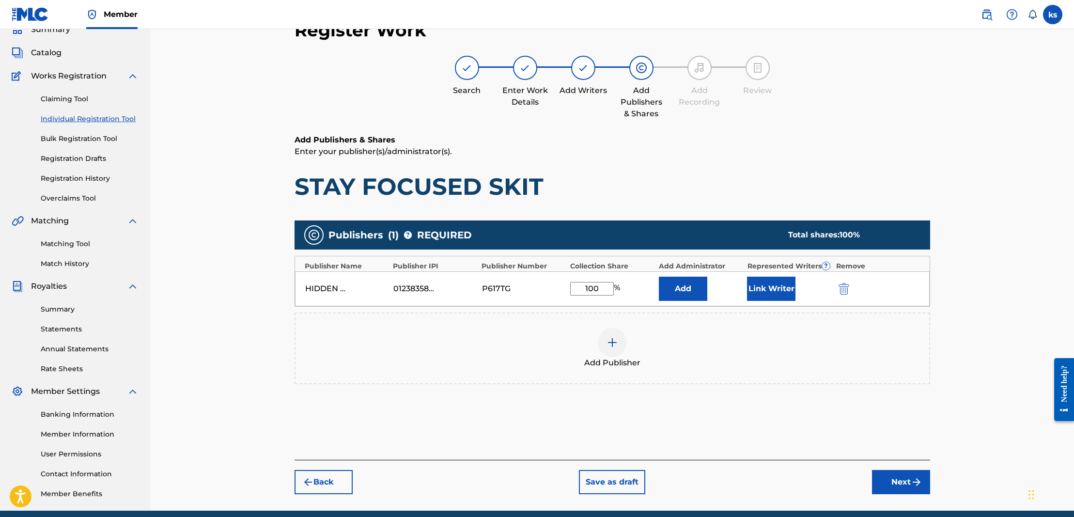
type input "100"
click at [679, 284] on button "Add" at bounding box center [683, 289] width 48 height 24
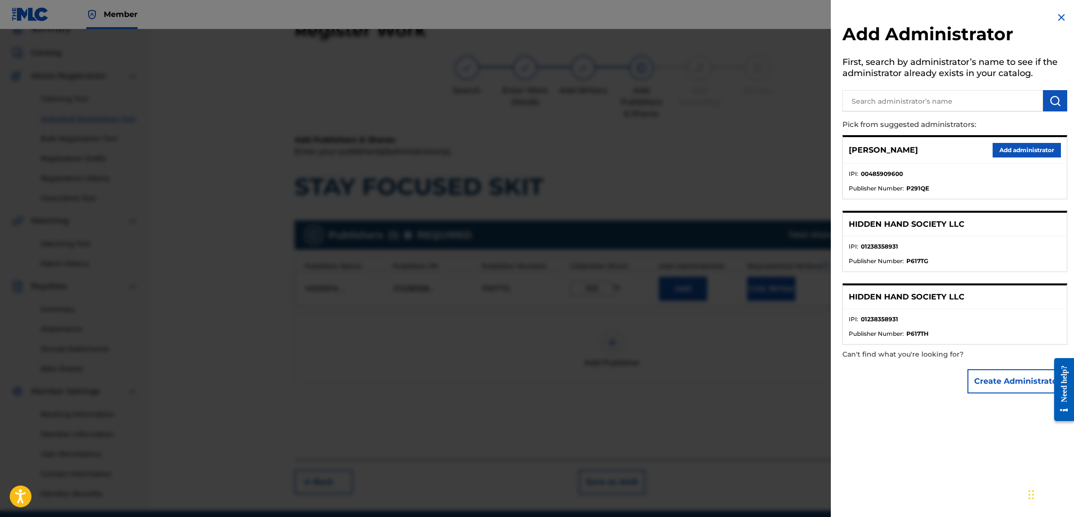
click at [941, 149] on div "[PERSON_NAME] Add administrator" at bounding box center [955, 150] width 224 height 27
click at [1018, 151] on button "Add administrator" at bounding box center [1027, 150] width 68 height 15
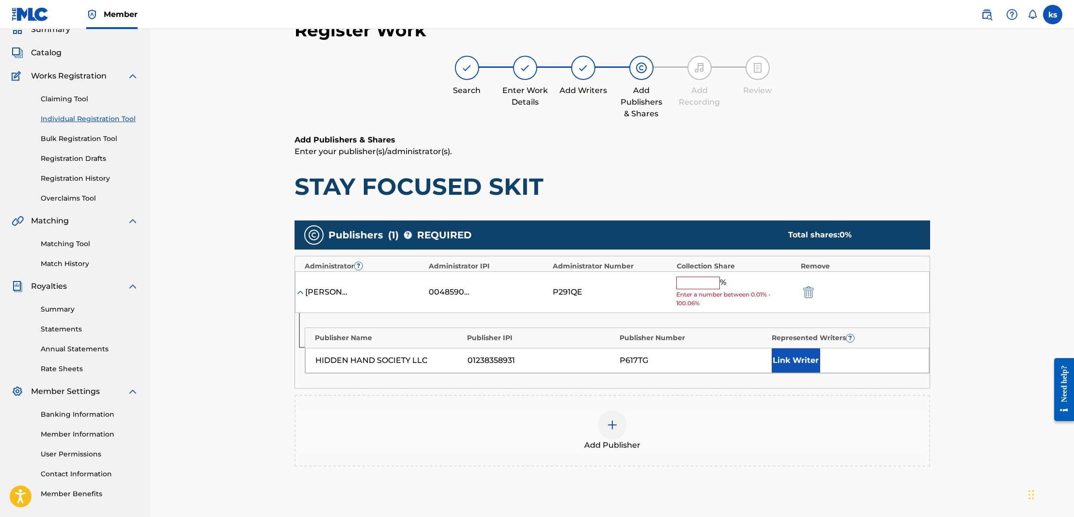
click at [686, 283] on input "text" at bounding box center [698, 283] width 44 height 13
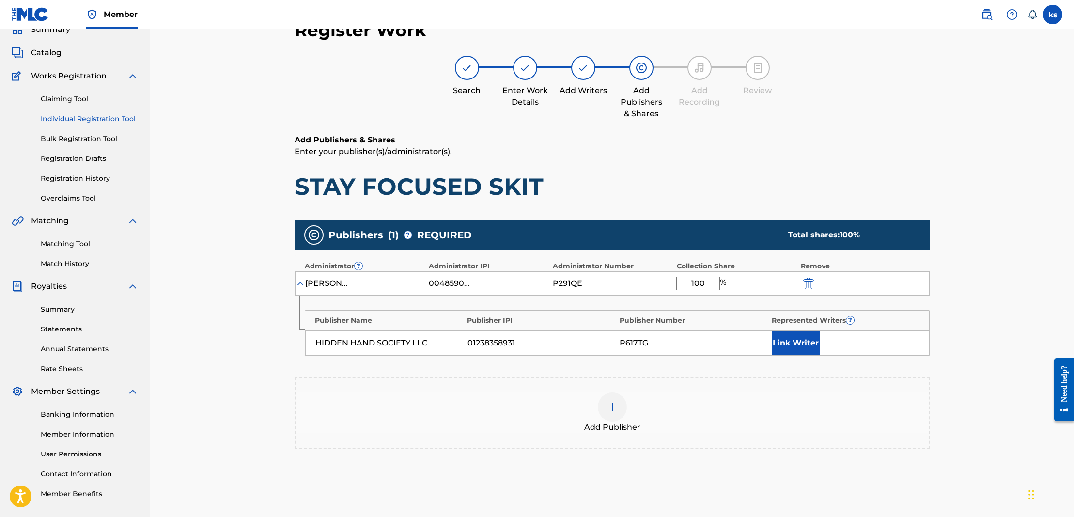
type input "100"
click at [782, 338] on button "Link Writer" at bounding box center [796, 343] width 48 height 24
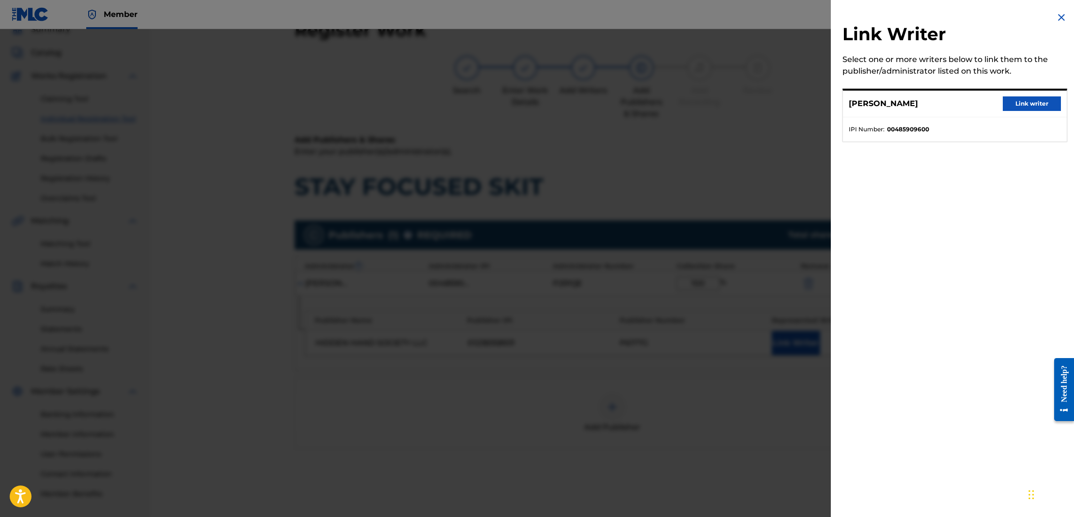
scroll to position [44, 0]
drag, startPoint x: 1014, startPoint y: 104, endPoint x: 1016, endPoint y: 110, distance: 7.1
click at [1014, 104] on button "Link writer" at bounding box center [1032, 103] width 58 height 15
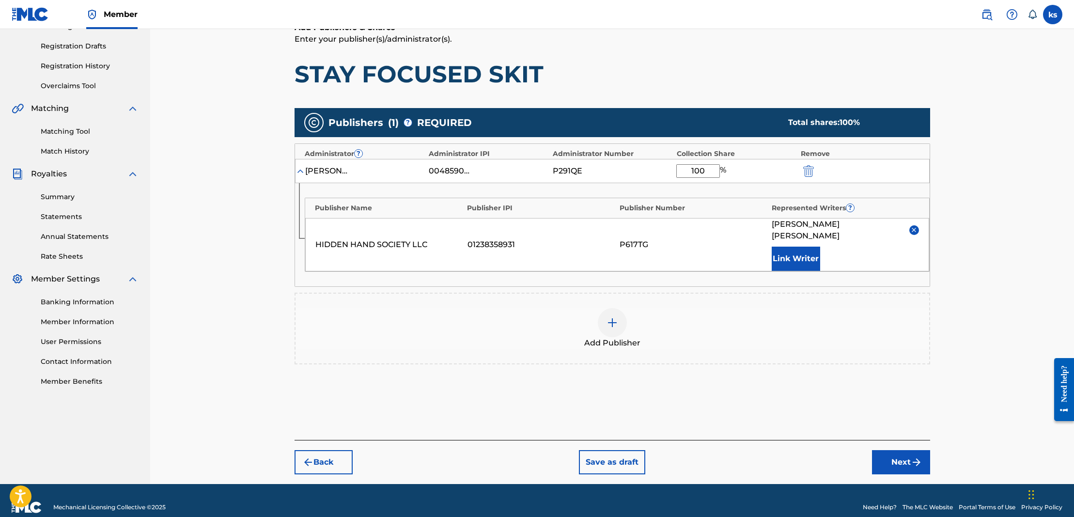
click at [904, 458] on button "Next" at bounding box center [901, 462] width 58 height 24
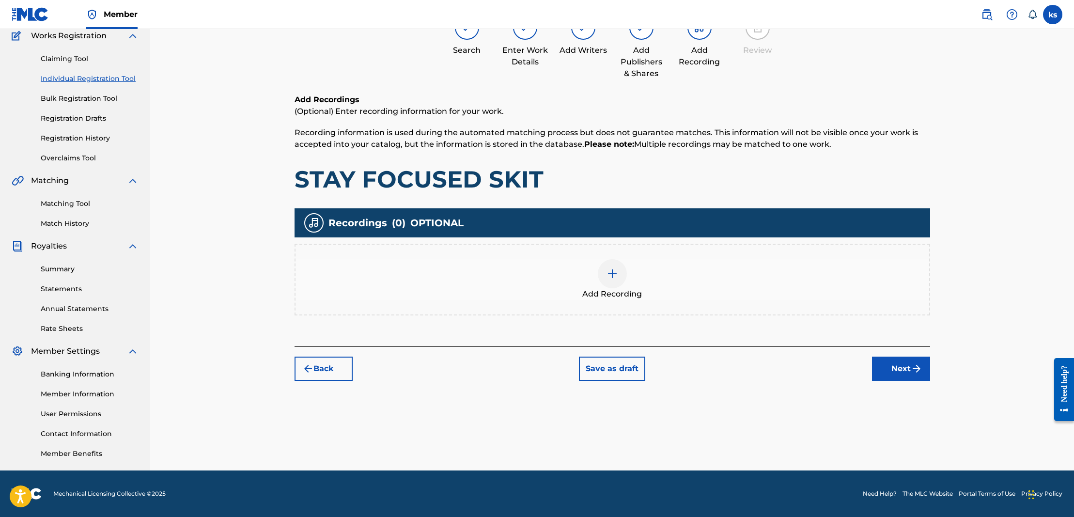
click at [612, 276] on img at bounding box center [613, 274] width 12 height 12
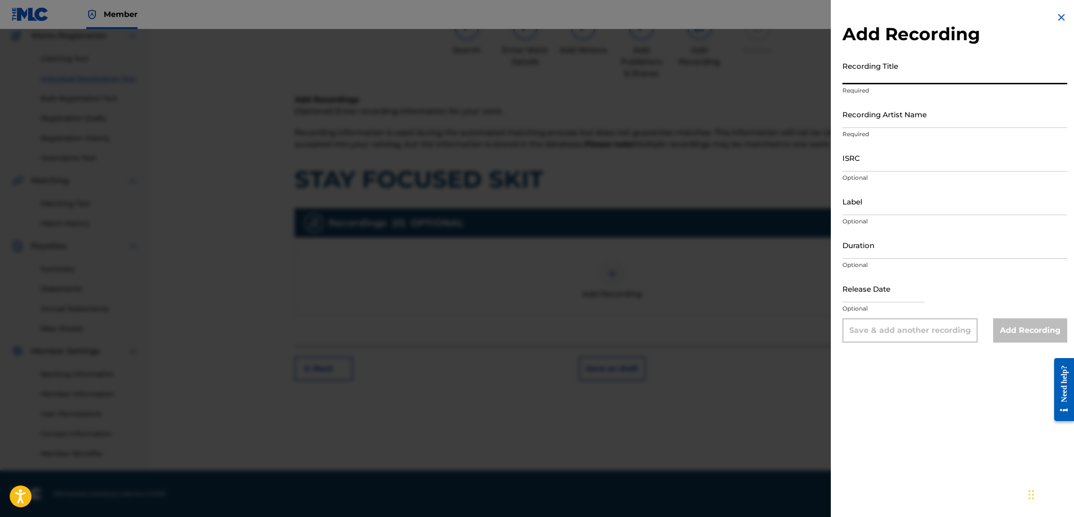
click at [900, 77] on input "Recording Title" at bounding box center [954, 71] width 225 height 28
type input "STAY FOCUSED SKIT"
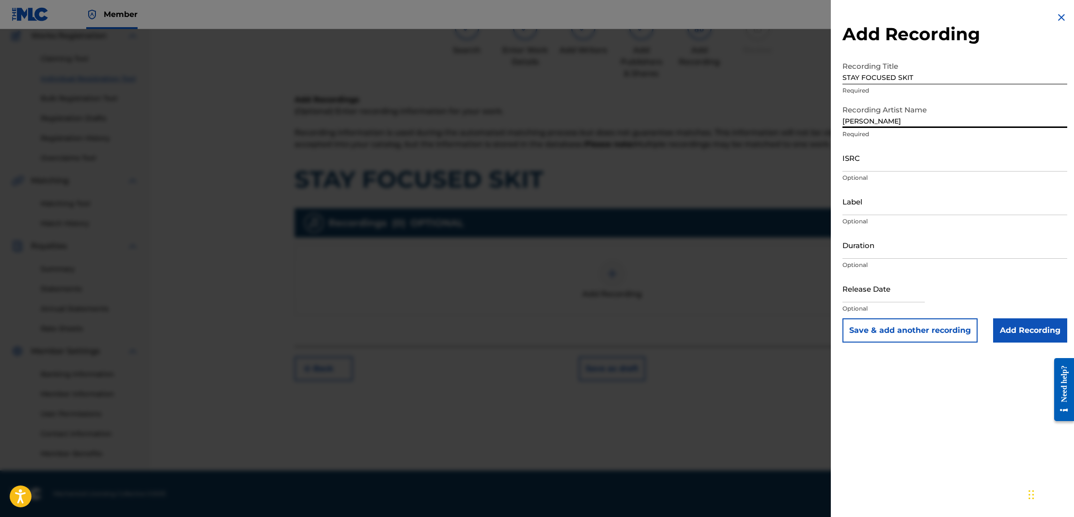
type input "[PERSON_NAME]"
click at [886, 207] on input "Label" at bounding box center [954, 201] width 225 height 28
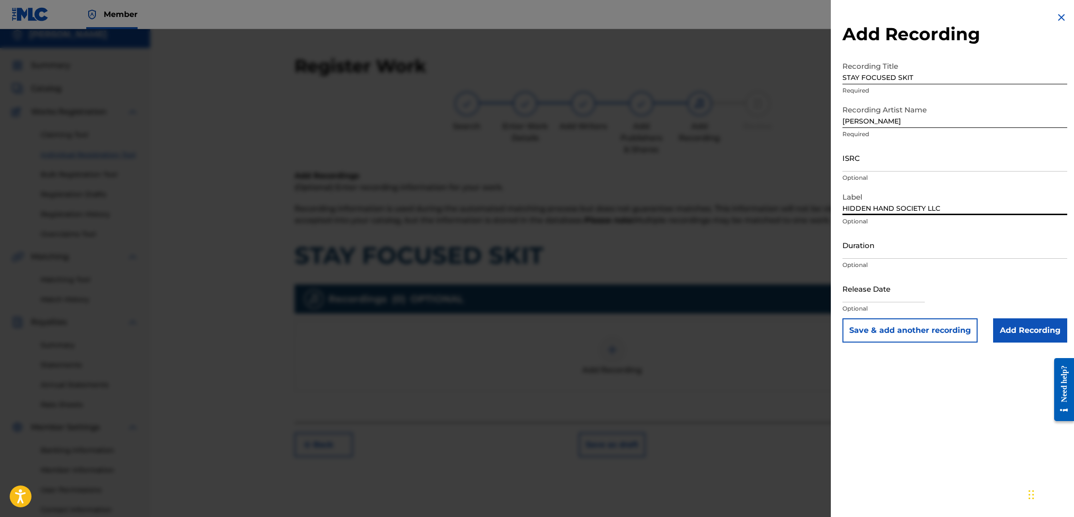
scroll to position [3, 0]
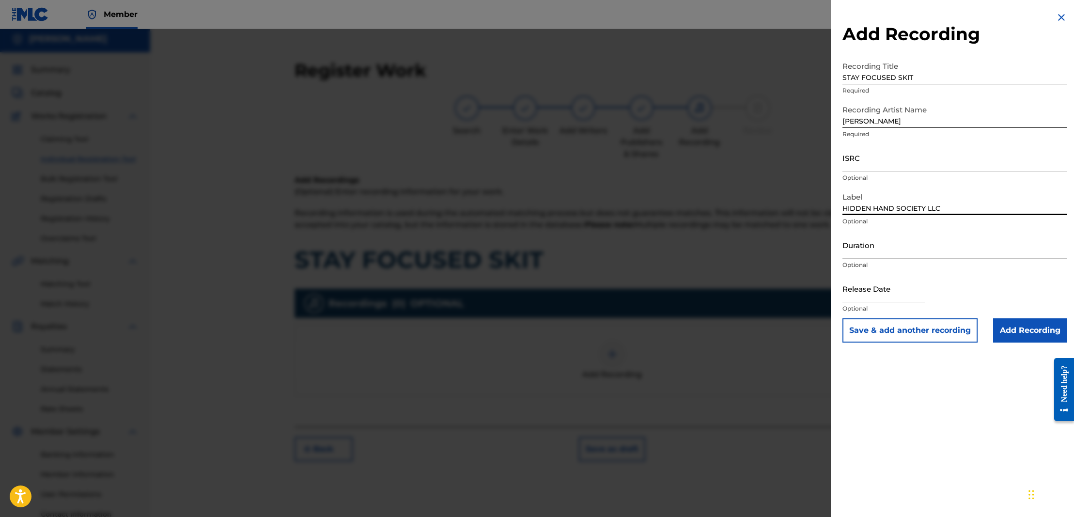
type input "HIDDEN HAND SOCIETY LLC"
click at [867, 169] on input "ISRC" at bounding box center [954, 158] width 225 height 28
paste input "QZHN82416591"
type input "QZHN82416591"
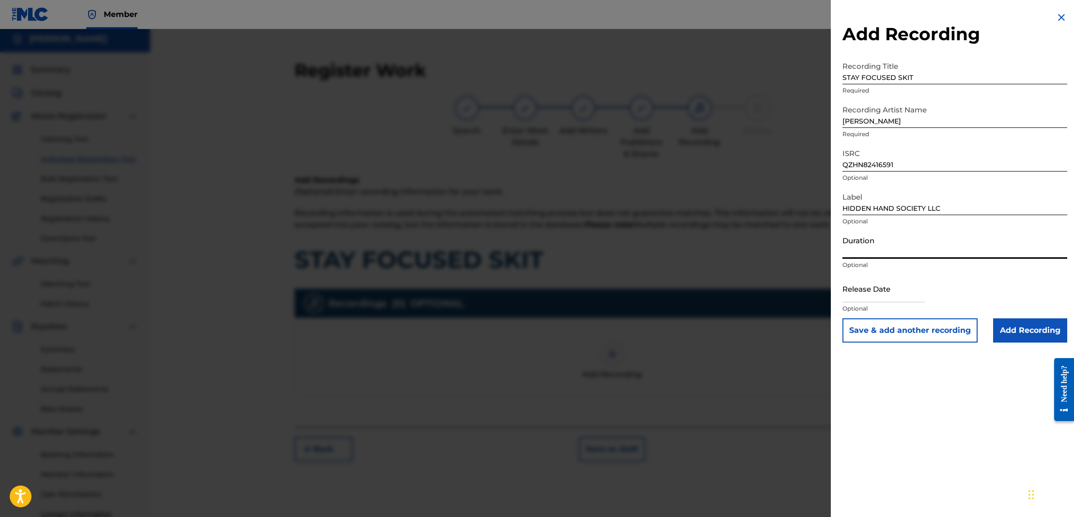
click at [861, 255] on input "Duration" at bounding box center [954, 245] width 225 height 28
type input "01:24"
click at [1029, 330] on input "Add Recording" at bounding box center [1030, 330] width 74 height 24
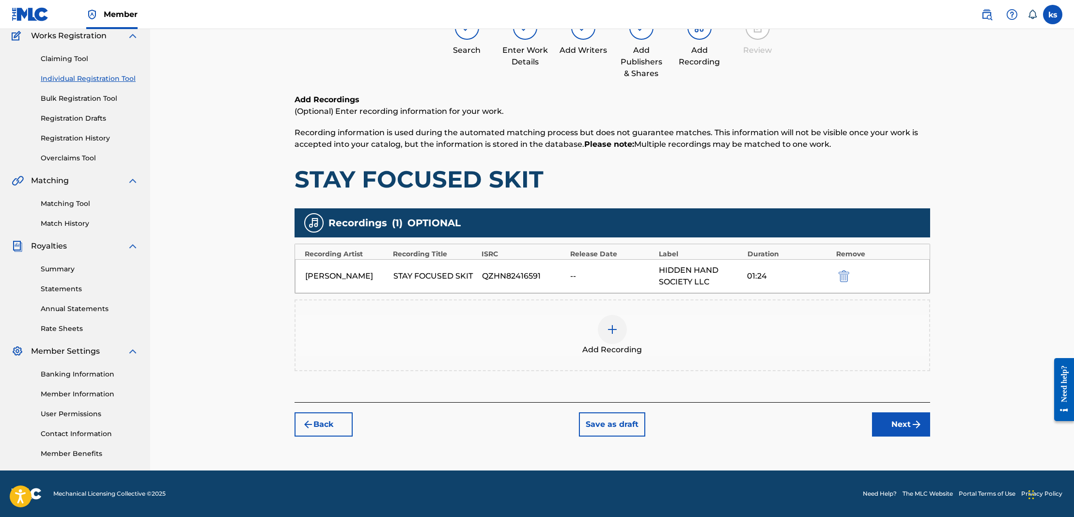
click at [901, 426] on button "Next" at bounding box center [901, 424] width 58 height 24
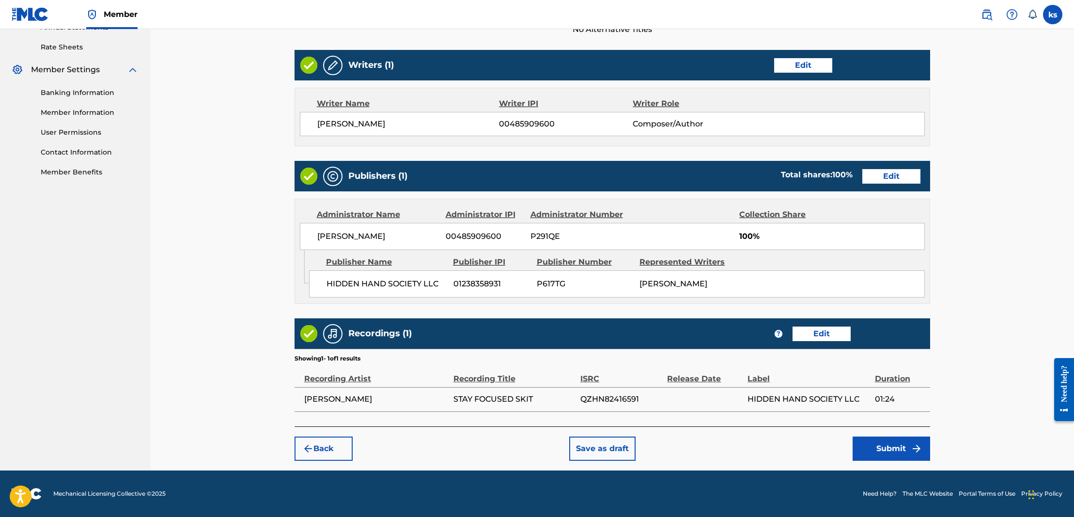
scroll to position [365, 0]
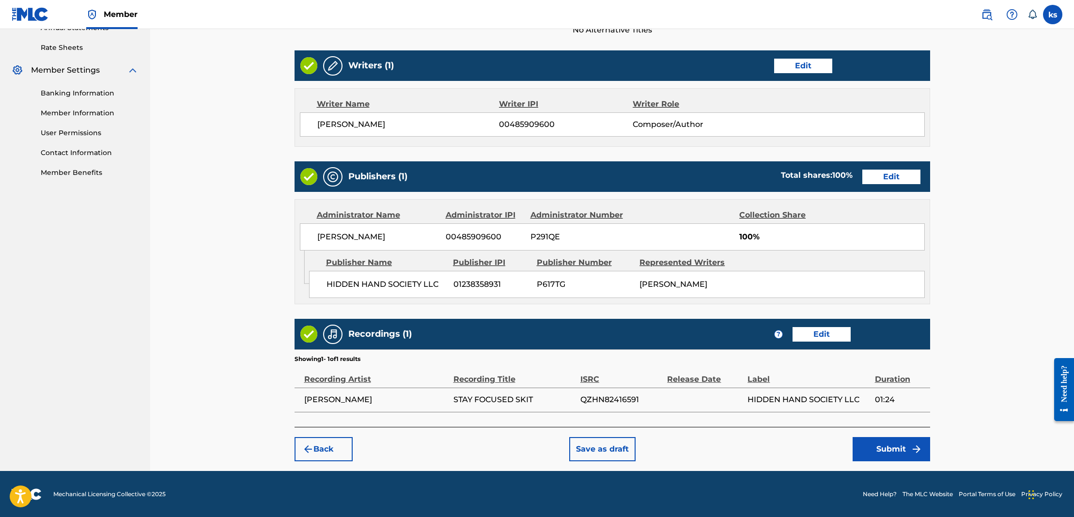
click at [899, 442] on button "Submit" at bounding box center [892, 449] width 78 height 24
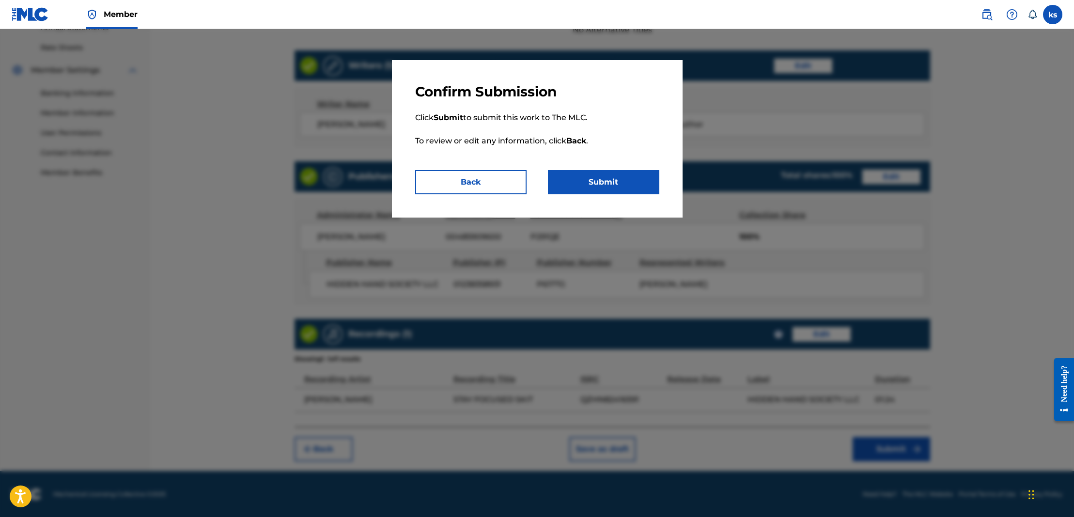
click at [646, 178] on button "Submit" at bounding box center [603, 182] width 111 height 24
